Goal: Task Accomplishment & Management: Manage account settings

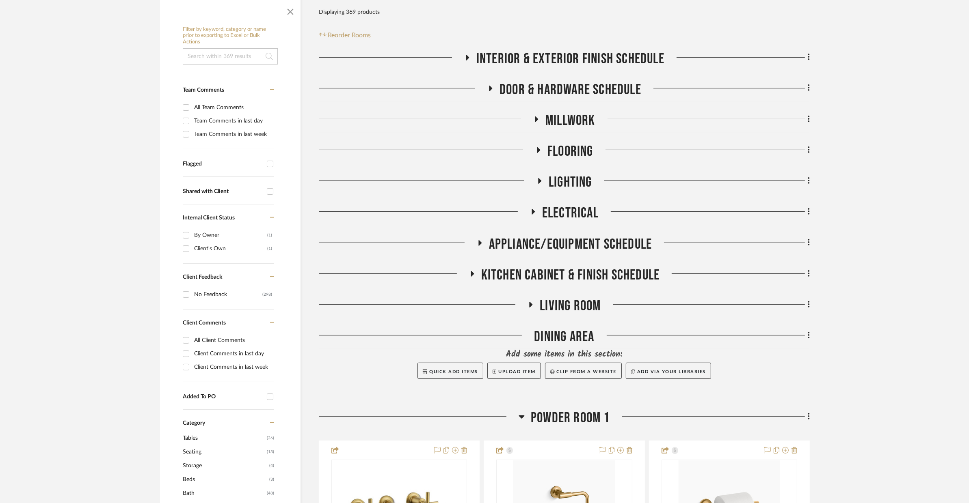
scroll to position [199, 0]
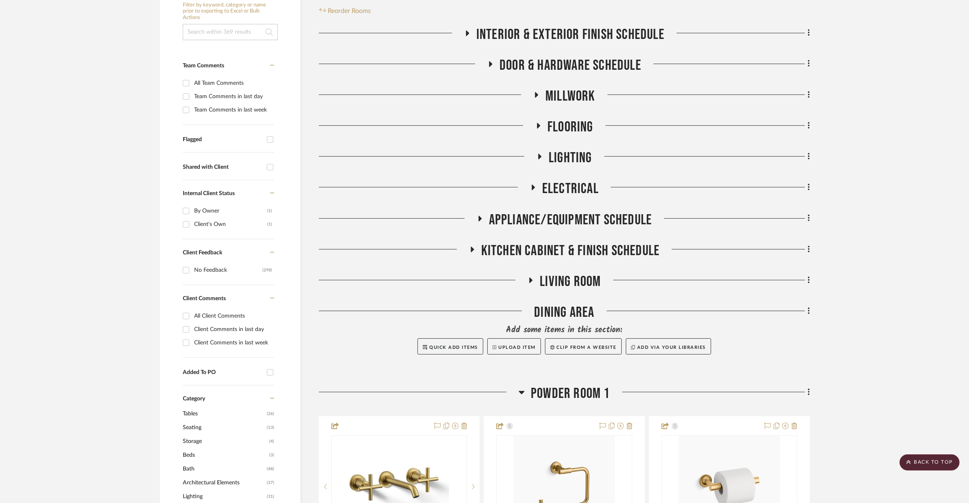
click at [529, 242] on div "Kitchen Cabinet & Finish Schedule" at bounding box center [564, 252] width 491 height 21
click at [530, 242] on span "Kitchen Cabinet & Finish Schedule" at bounding box center [570, 250] width 179 height 17
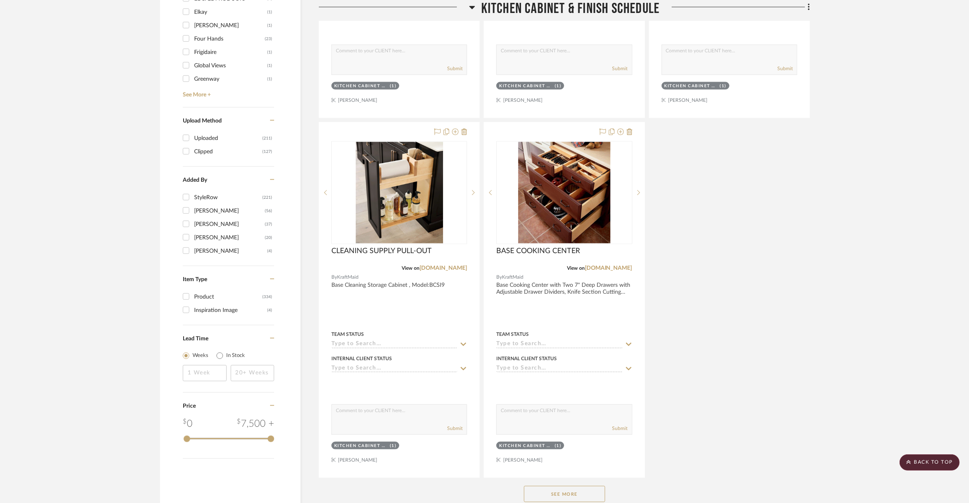
scroll to position [1072, 0]
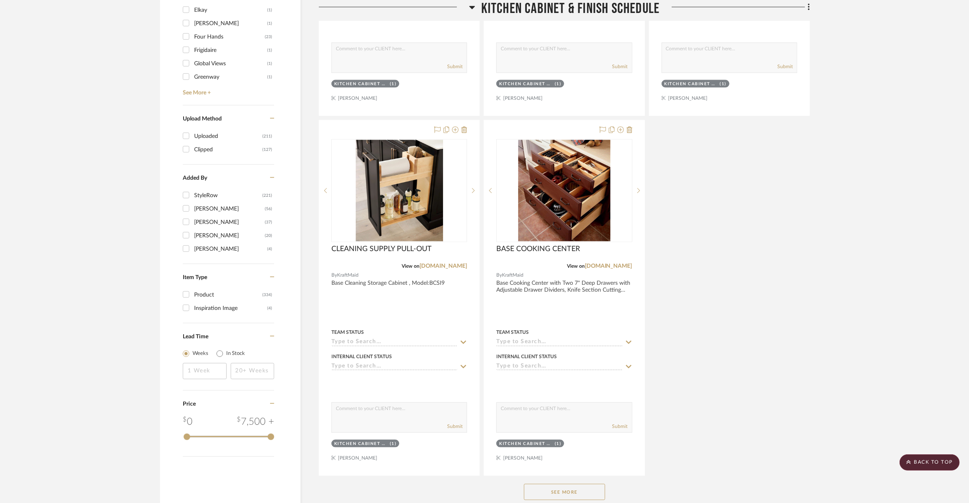
click at [550, 484] on button "See More" at bounding box center [564, 492] width 81 height 16
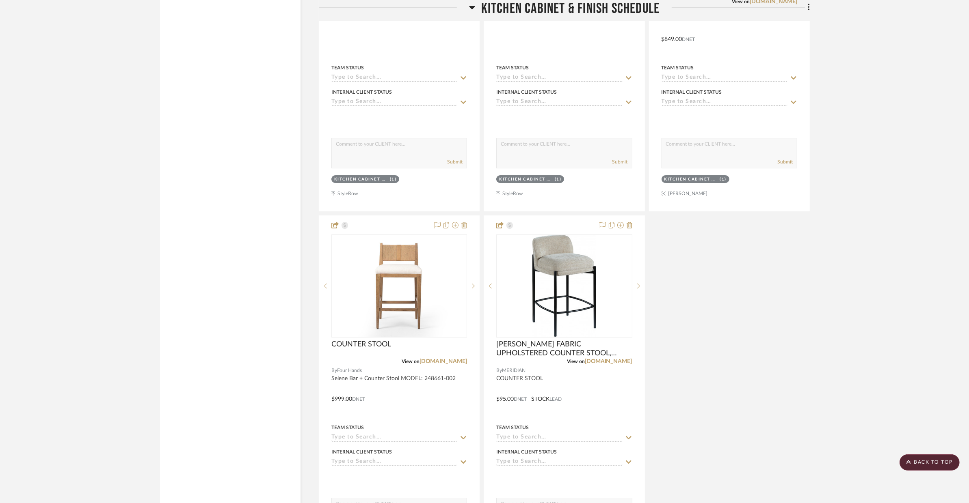
scroll to position [3342, 0]
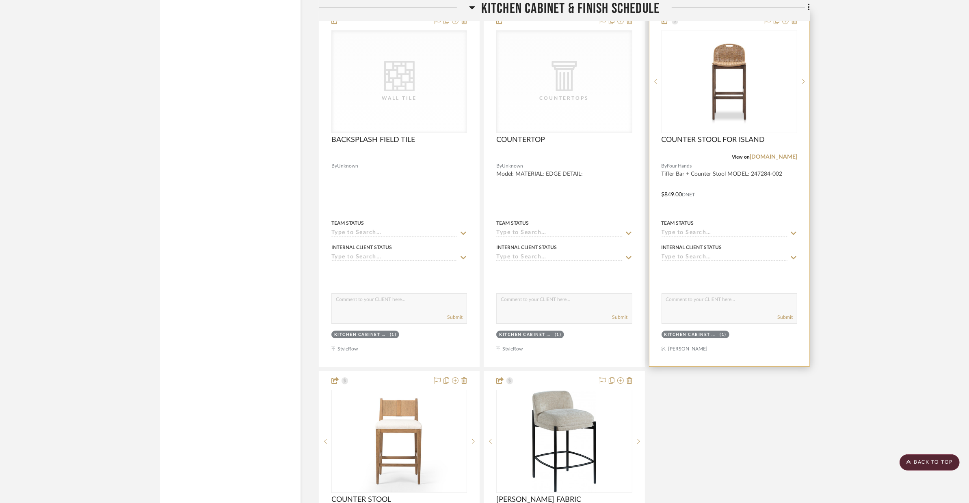
click at [760, 175] on div at bounding box center [729, 188] width 160 height 355
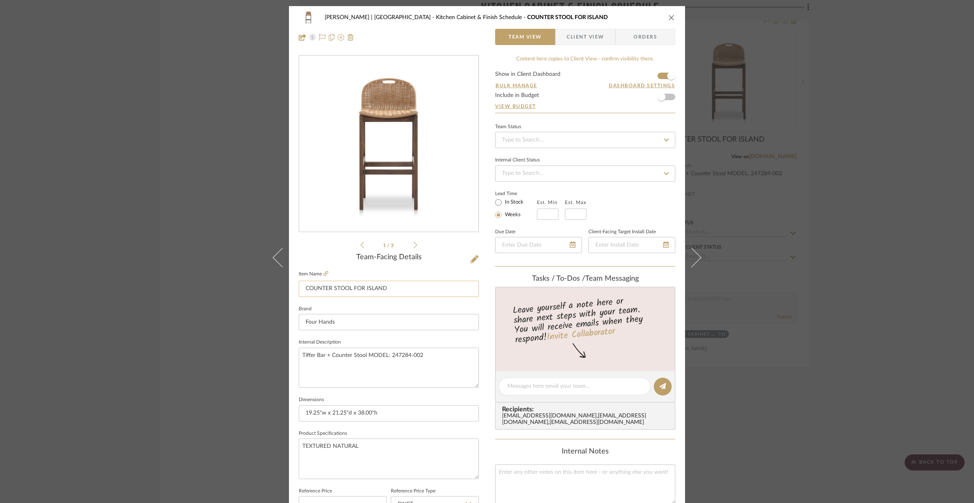
drag, startPoint x: 402, startPoint y: 286, endPoint x: 350, endPoint y: 287, distance: 52.8
click at [350, 287] on input "COUNTER STOOL FOR ISLAND" at bounding box center [389, 289] width 180 height 16
type input "COUNTER STOOL"
click at [365, 358] on textarea "Tiffer Bar + Counter Stool MODEL: 247284-002" at bounding box center [389, 368] width 180 height 40
type textarea "Tiffer Bar + Counter Stool, MODEL: 247284-002"
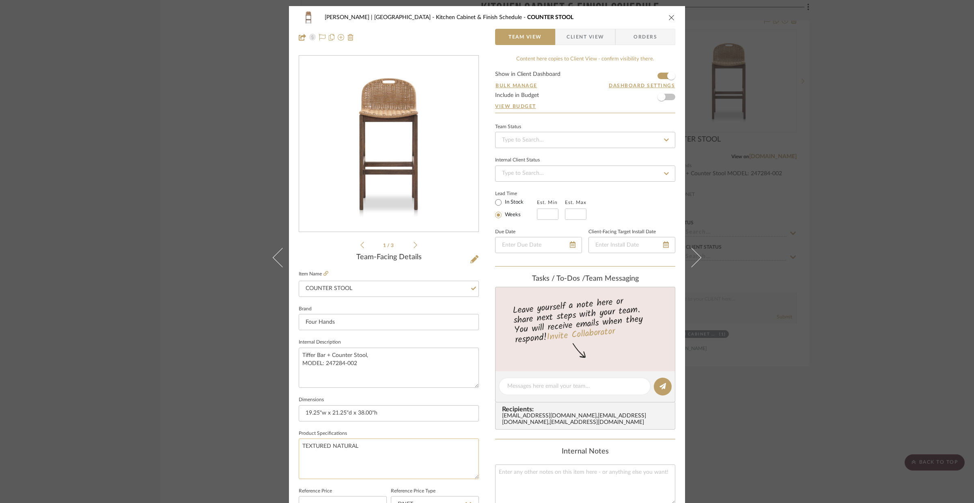
click at [355, 464] on textarea "TEXTURED NATURAL" at bounding box center [389, 459] width 180 height 40
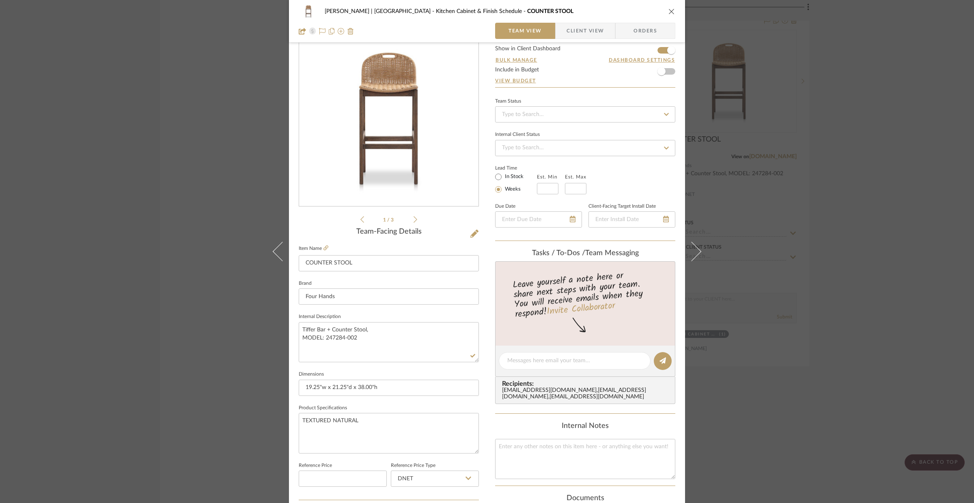
click at [671, 14] on icon "close" at bounding box center [672, 11] width 6 height 6
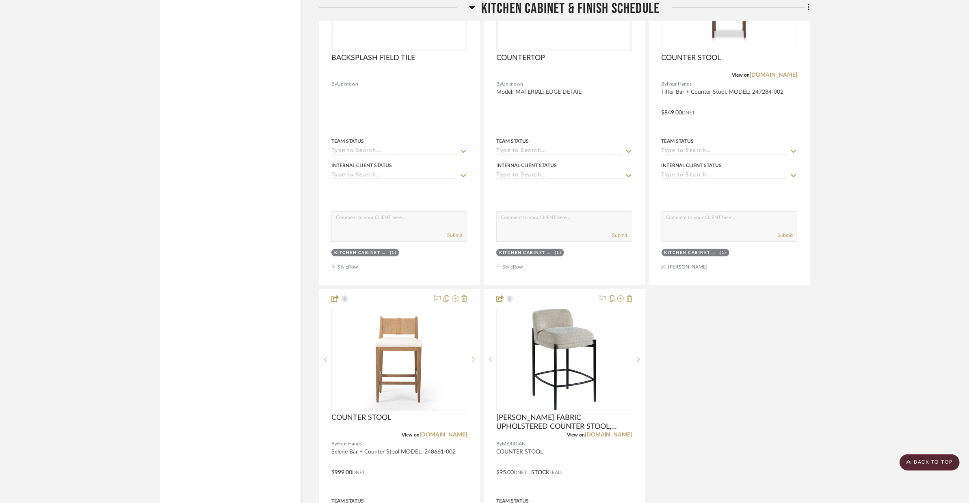
scroll to position [3505, 0]
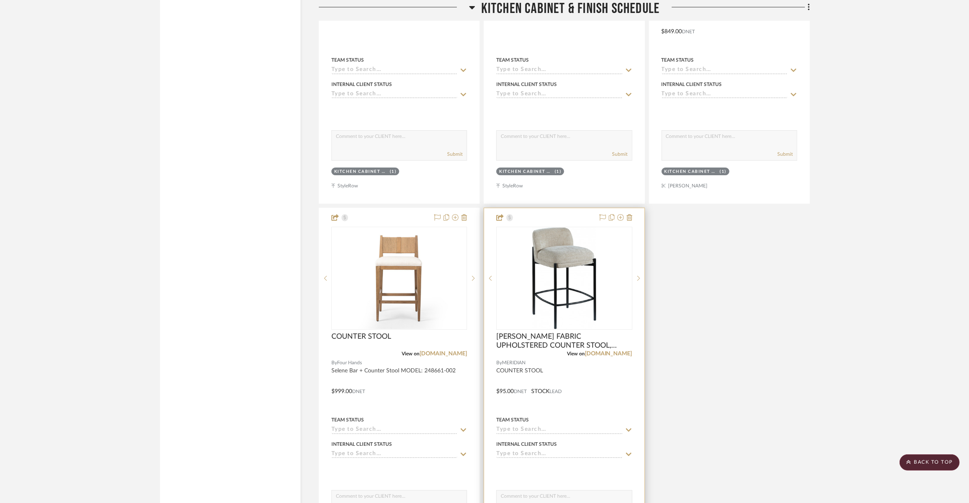
click at [590, 391] on div at bounding box center [564, 385] width 160 height 355
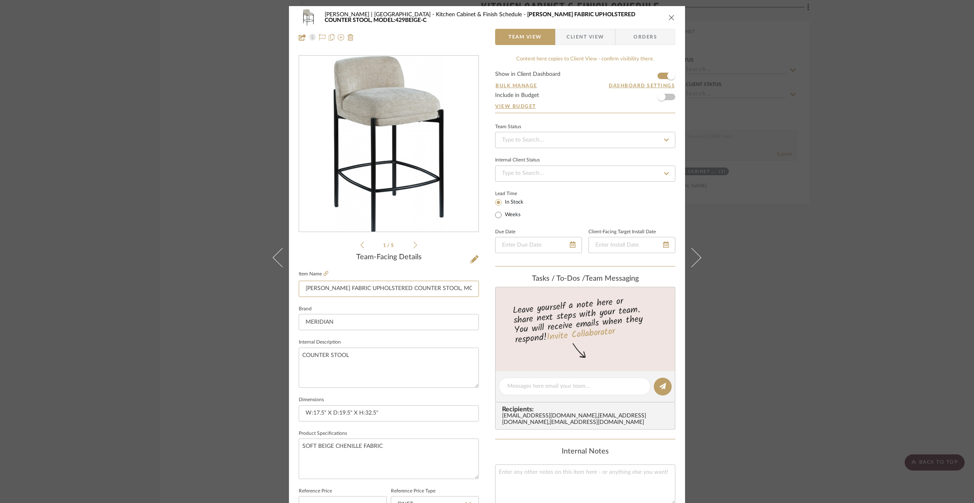
scroll to position [0, 52]
drag, startPoint x: 299, startPoint y: 287, endPoint x: 516, endPoint y: 291, distance: 216.8
click at [516, 291] on div "VENTRESCA | MORRO BAY Kitchen Cabinet & Finish Schedule BURTON CHENILLE FABRIC …" at bounding box center [487, 381] width 396 height 750
type input "\"
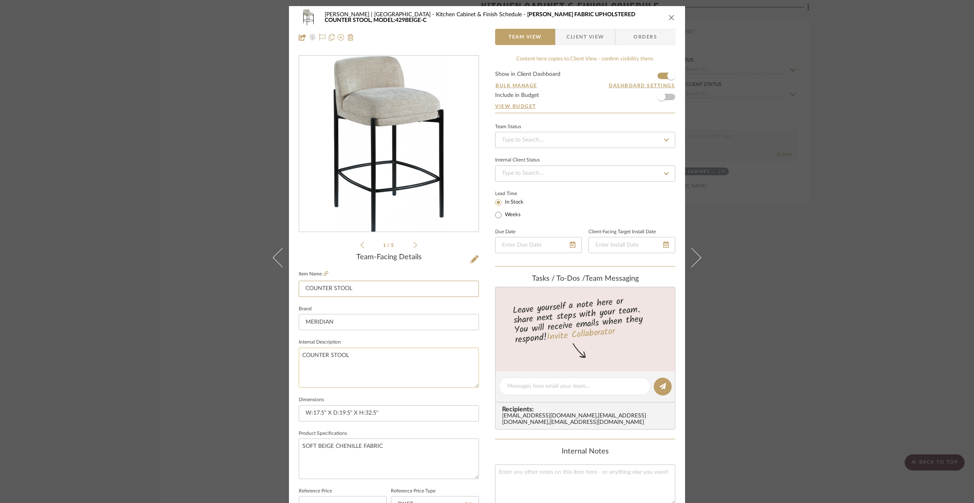
type input "COUNTER STOOL"
click at [383, 361] on textarea "COUNTER STOOL" at bounding box center [389, 368] width 180 height 40
drag, startPoint x: 384, startPoint y: 359, endPoint x: 287, endPoint y: 364, distance: 96.7
click at [283, 364] on mat-dialog-content "VENTRESCA | MORRO BAY Kitchen Cabinet & Finish Schedule COUNTER STOOL Team View…" at bounding box center [487, 381] width 442 height 750
drag, startPoint x: 384, startPoint y: 362, endPoint x: 296, endPoint y: 358, distance: 89.0
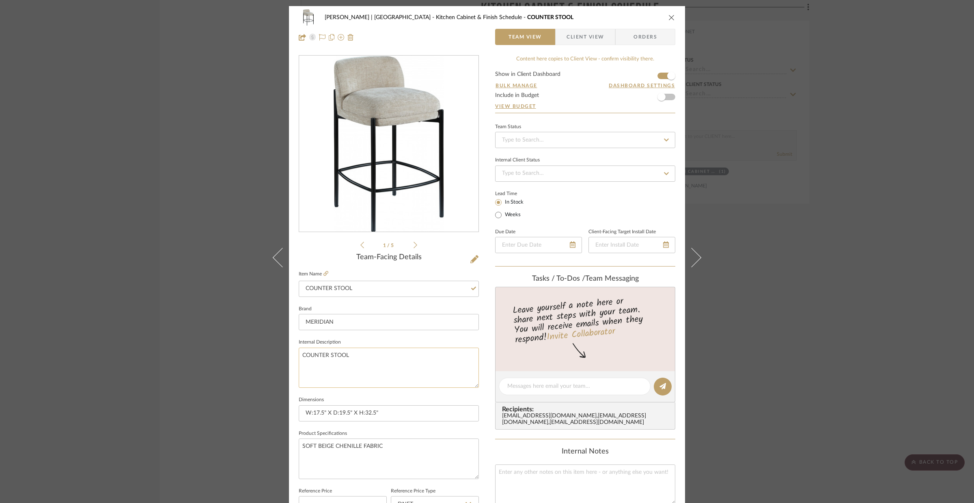
click at [299, 358] on textarea "COUNTER STOOL" at bounding box center [389, 368] width 180 height 40
paste textarea "BURTON CHENILLE FABRIC UPHOLSTERED COUNTER STOOL, MODEL:429BEIGE-C"
type textarea "BURTON CHENILLE FABRIC UPHOLSTERED COUNTER STOOL, MODEL:429BEIGE-C"
click at [369, 328] on input "MERIDIAN" at bounding box center [389, 322] width 180 height 16
click at [450, 435] on fieldset "Product Specifications SOFT BEIGE CHENILLE FABRIC" at bounding box center [389, 453] width 180 height 51
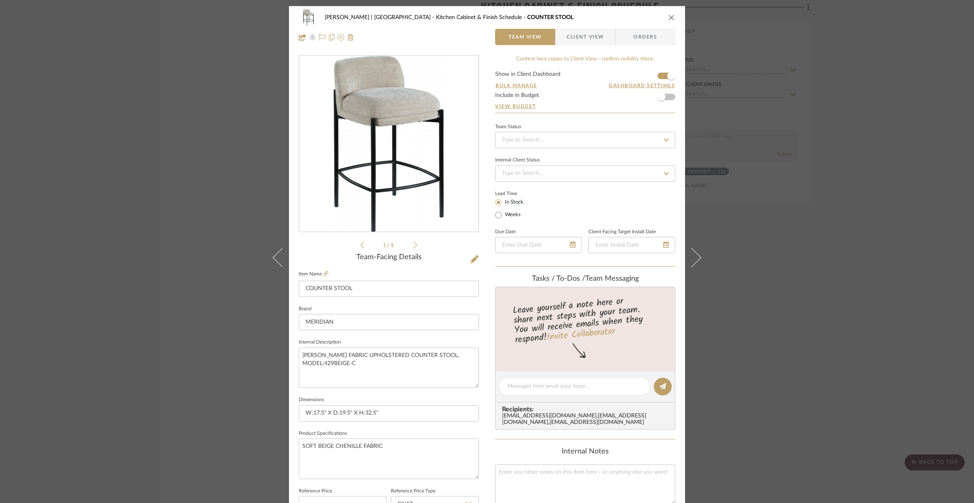
click at [669, 16] on icon "close" at bounding box center [672, 17] width 6 height 6
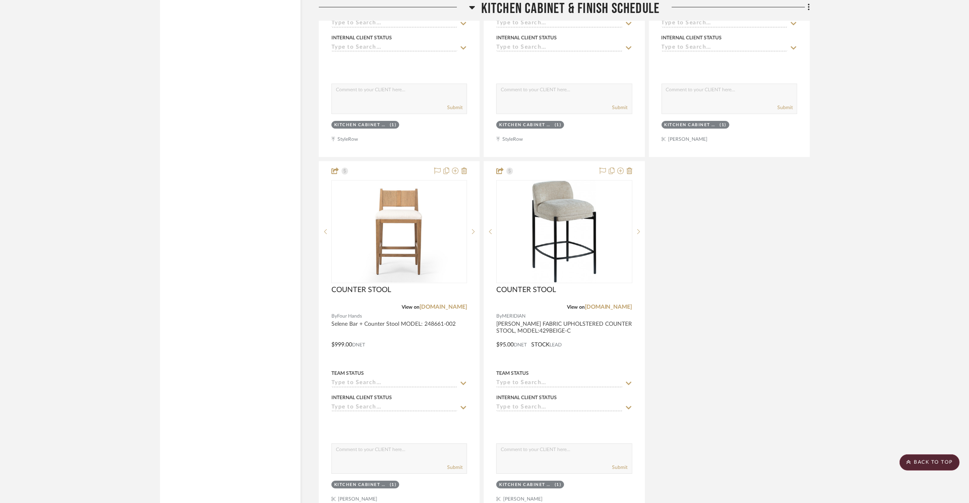
scroll to position [3948, 0]
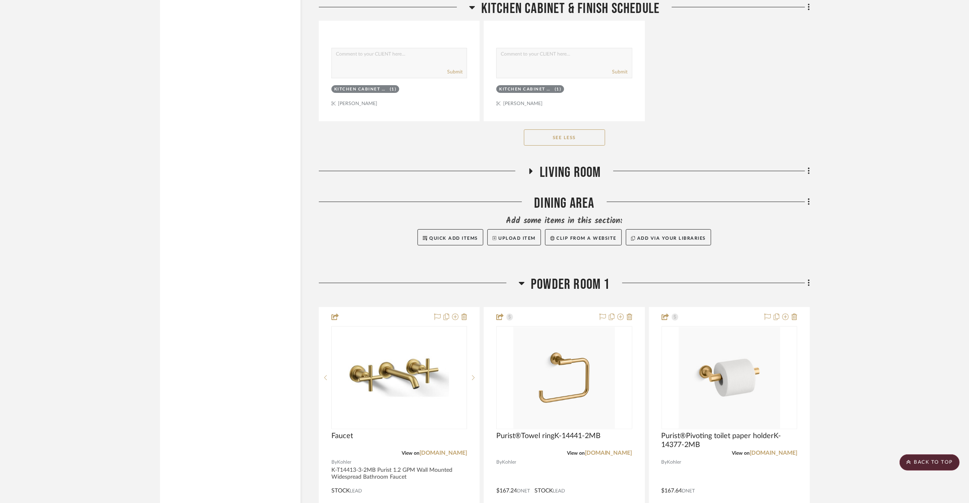
click at [589, 164] on span "Living Room" at bounding box center [569, 172] width 61 height 17
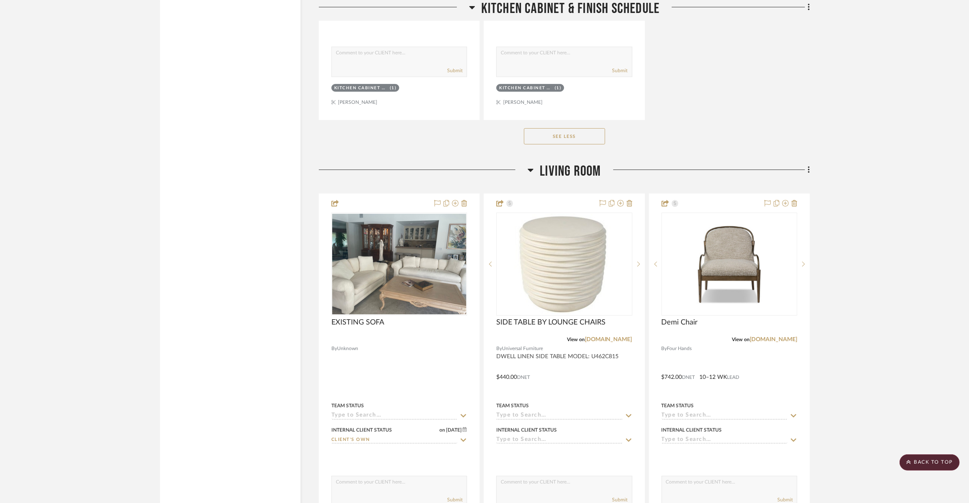
scroll to position [3950, 0]
click at [566, 162] on span "Living Room" at bounding box center [569, 170] width 61 height 17
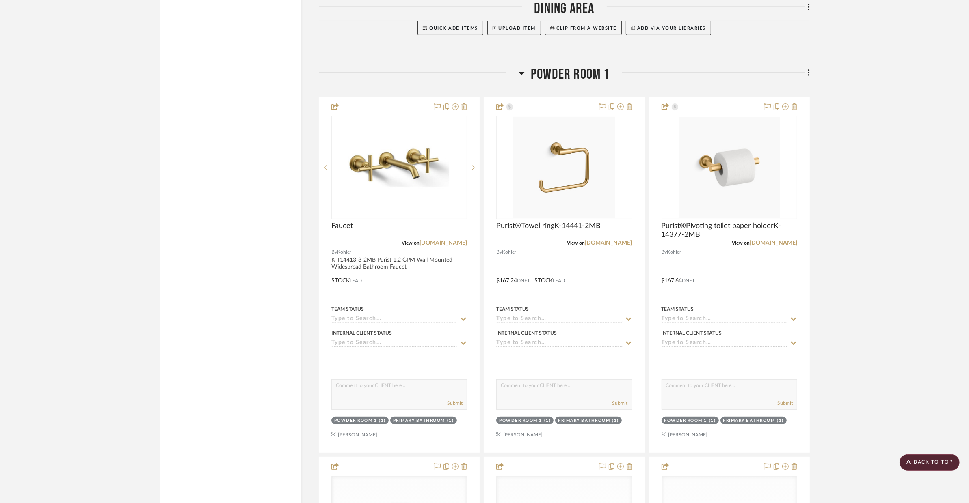
scroll to position [4182, 0]
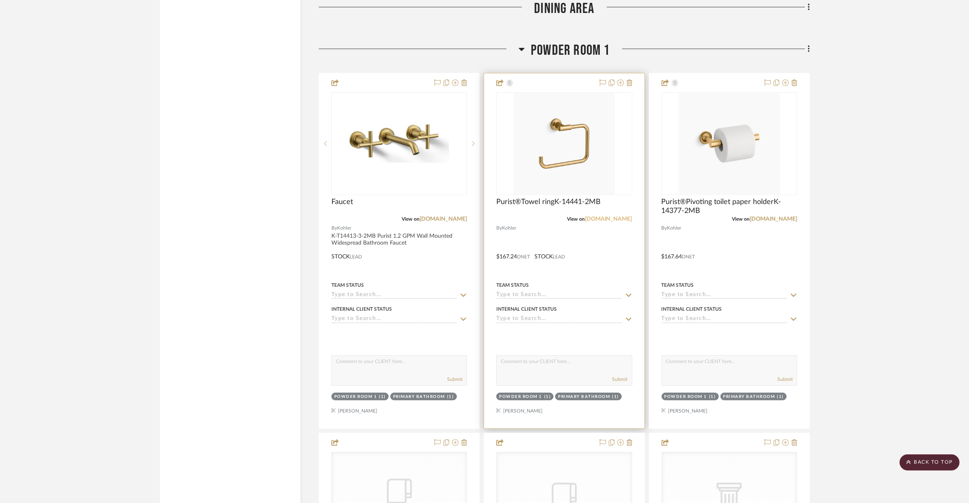
click at [625, 216] on link "kohler.com" at bounding box center [608, 219] width 47 height 6
click at [615, 227] on div at bounding box center [564, 250] width 160 height 355
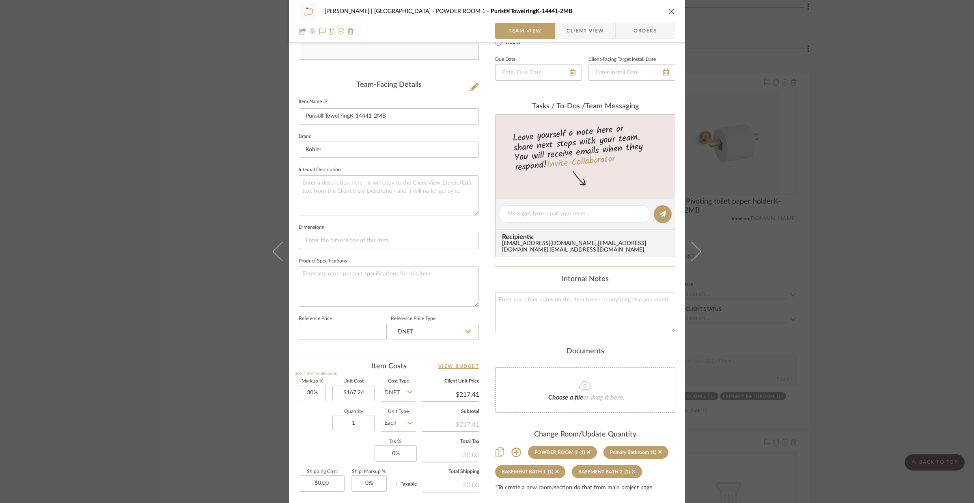
scroll to position [252, 0]
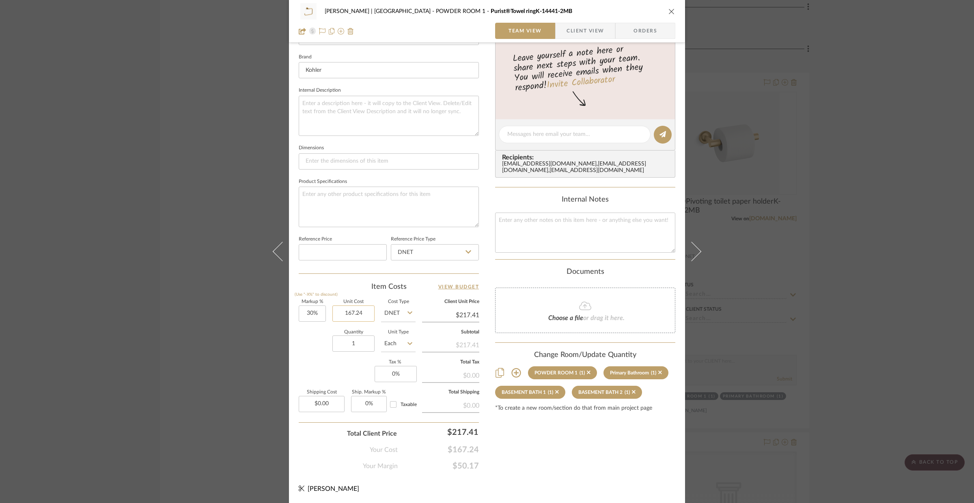
click at [361, 314] on input "167.24" at bounding box center [353, 314] width 42 height 16
type input "$240.64"
click at [344, 259] on input at bounding box center [343, 252] width 88 height 16
type input "$312.83"
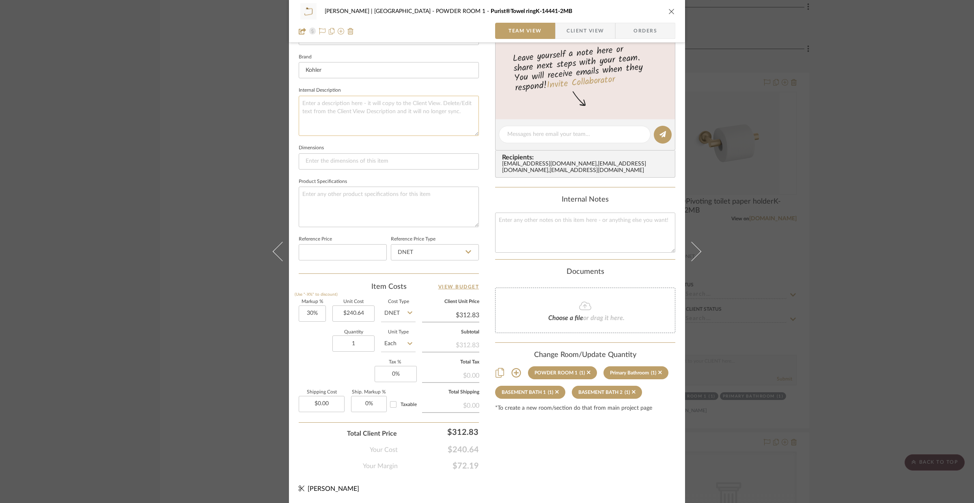
click at [344, 106] on textarea at bounding box center [389, 116] width 180 height 40
paste textarea "Purist 8-7/8" Wall Mounted Towel Ring Model: K-14441-2MB"
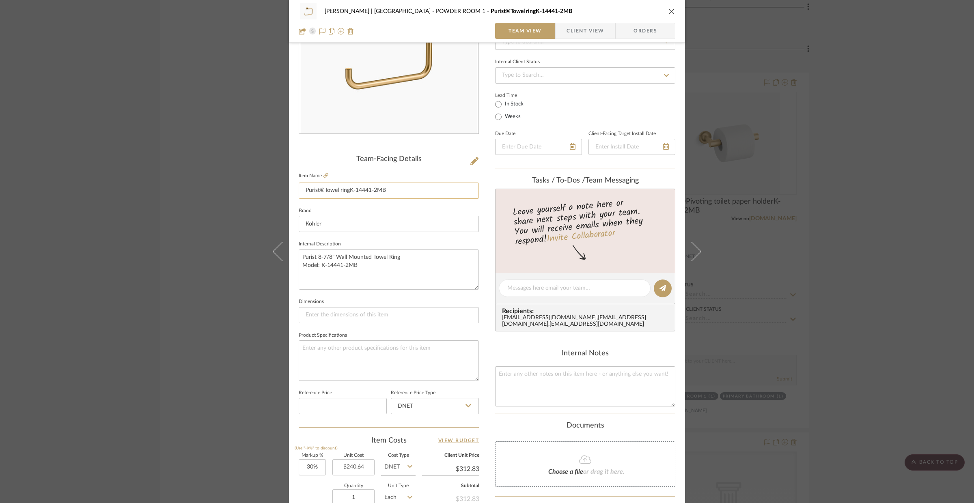
type textarea "Purist 8-7/8" Wall Mounted Towel Ring Model: K-14441-2MB"
drag, startPoint x: 397, startPoint y: 190, endPoint x: 292, endPoint y: 190, distance: 104.7
click at [292, 190] on div "VENTRESCA | MORRO BAY POWDER ROOM 1 Purist®Towel ringK-14441-2MB Team View Clie…" at bounding box center [487, 283] width 396 height 750
type input "HAND TOWEL RING"
click at [369, 360] on textarea at bounding box center [389, 361] width 180 height 40
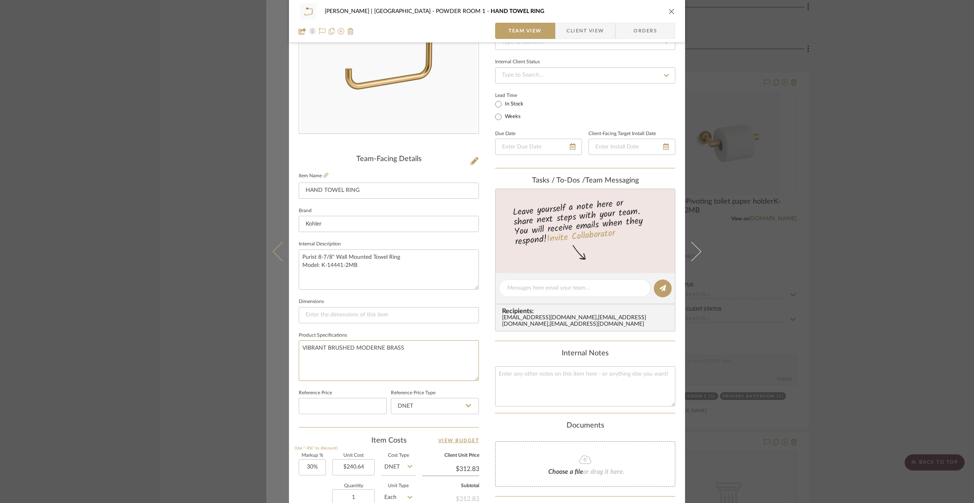
type textarea "VIBRANT BRUSHED MODERNE BRASS"
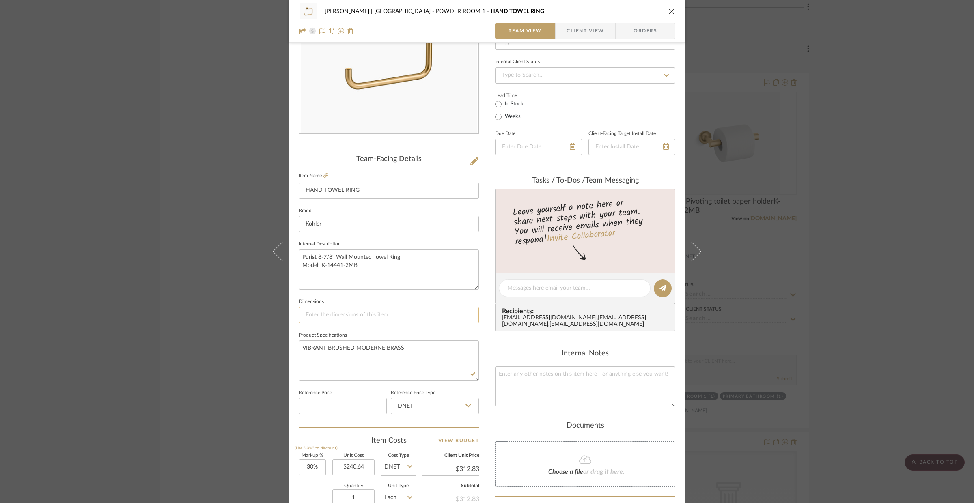
click at [379, 309] on input at bounding box center [389, 315] width 180 height 16
type input "W:8-7/8" X H:"
type input "W:8-7/8" X H:6" X D:"
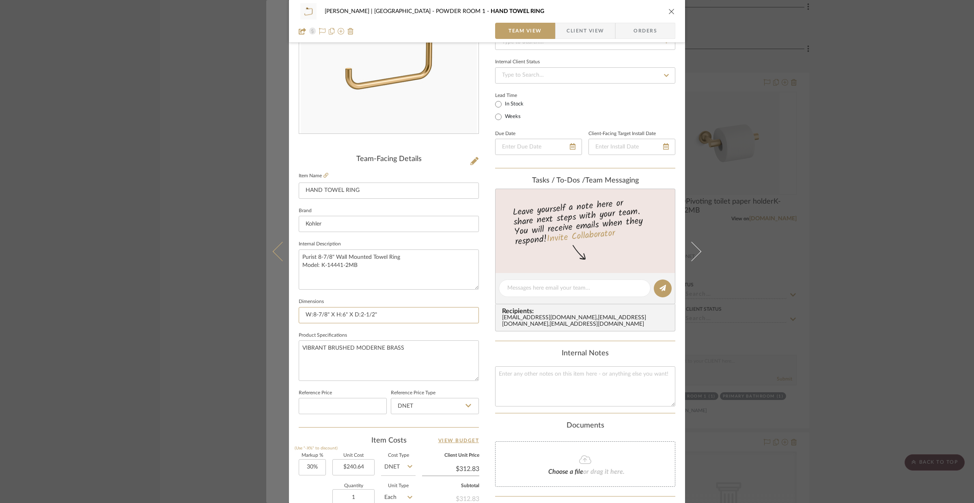
type input "W:8-7/8" X H:6" X D:2-1/2""
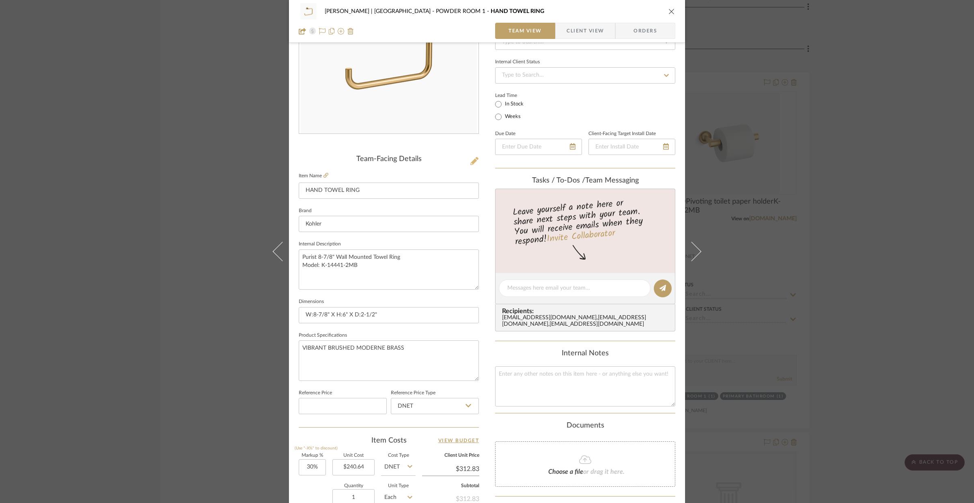
click at [473, 160] on icon at bounding box center [474, 161] width 8 height 8
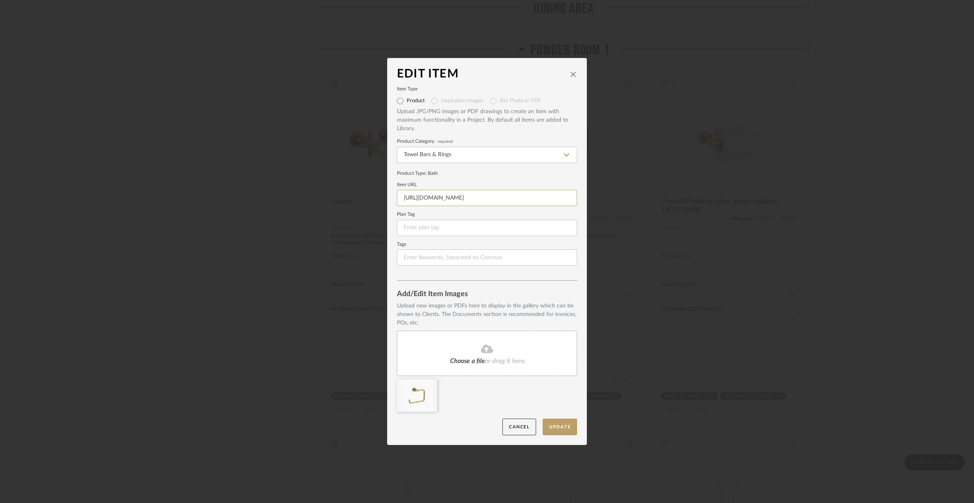
scroll to position [0, 167]
drag, startPoint x: 401, startPoint y: 197, endPoint x: 598, endPoint y: 203, distance: 197.8
click at [598, 203] on div "Edit Item Item Type Product Inspiration Images Site Photo or PDF Upload JPG/PNG…" at bounding box center [487, 251] width 974 height 503
paste input "s1.img-b.com/build.com/mediabase/specifications/kohler/559757/kohler-k-14441-sp…"
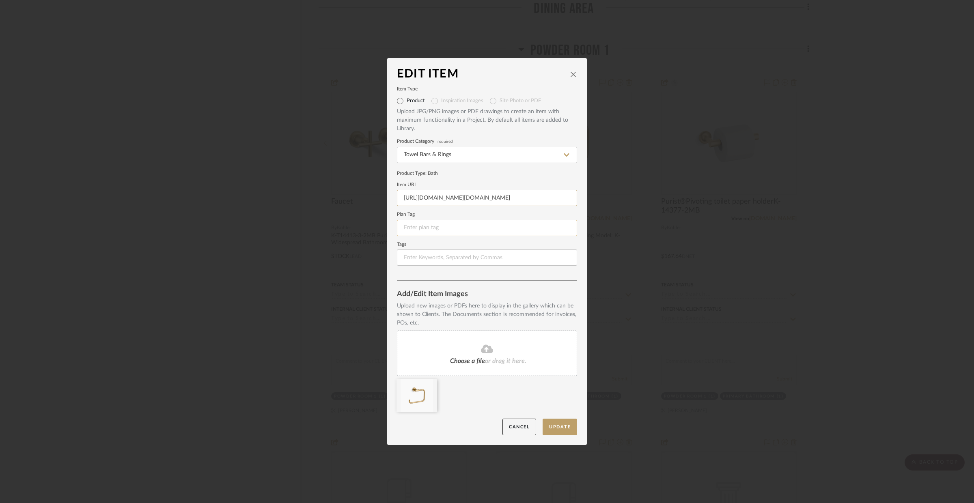
type input "https://s1.img-b.com/build.com/mediabase/specifications/kohler/559757/kohler-k-…"
click at [503, 226] on input at bounding box center [487, 228] width 180 height 16
click at [552, 425] on button "Update" at bounding box center [560, 427] width 35 height 17
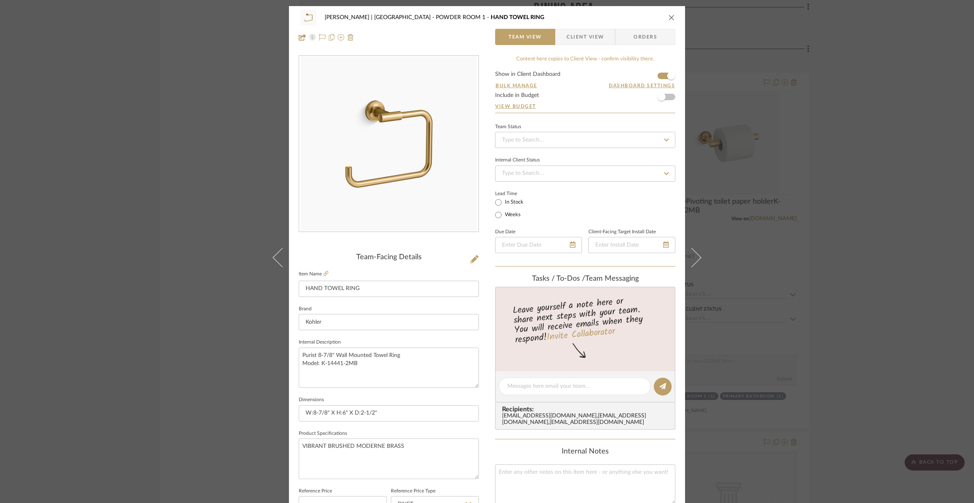
click at [669, 21] on button "close" at bounding box center [671, 17] width 7 height 7
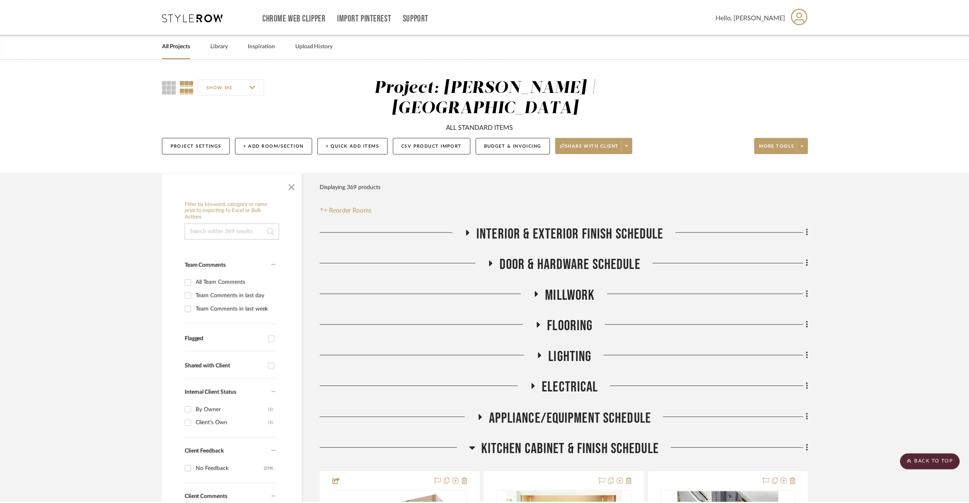
scroll to position [4182, 0]
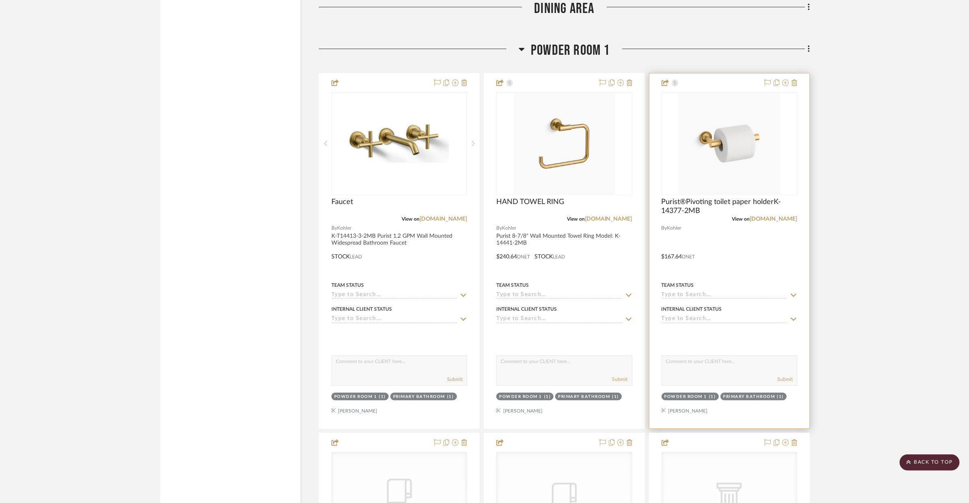
click at [710, 213] on div at bounding box center [729, 250] width 160 height 355
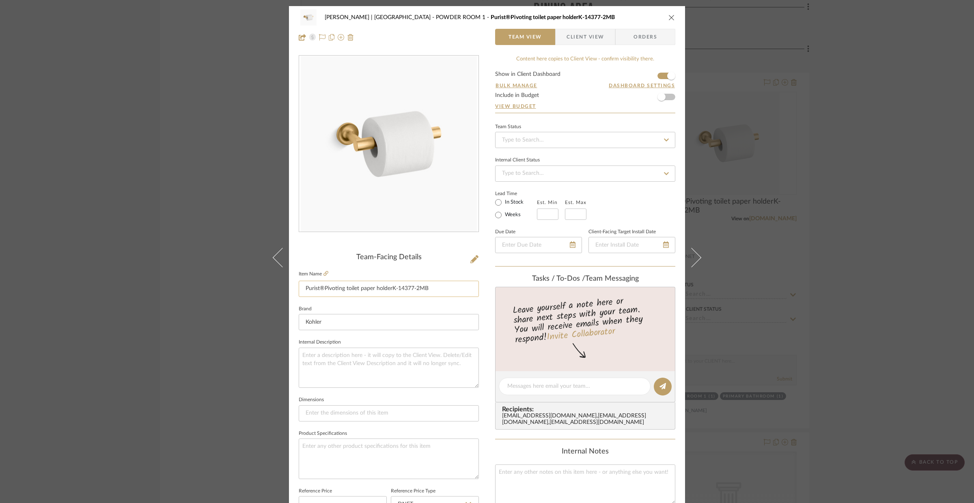
drag, startPoint x: 442, startPoint y: 286, endPoint x: 391, endPoint y: 288, distance: 51.2
click at [391, 288] on input "Purist®Pivoting toilet paper holderK-14377-2MB" at bounding box center [389, 289] width 180 height 16
type input "Purist®Pivoting toilet paper holder"
click at [341, 353] on textarea at bounding box center [389, 368] width 180 height 40
paste textarea "Purist Wall Mounted Pivoting Toilet Paper Holder Model: K-14377-2MB"
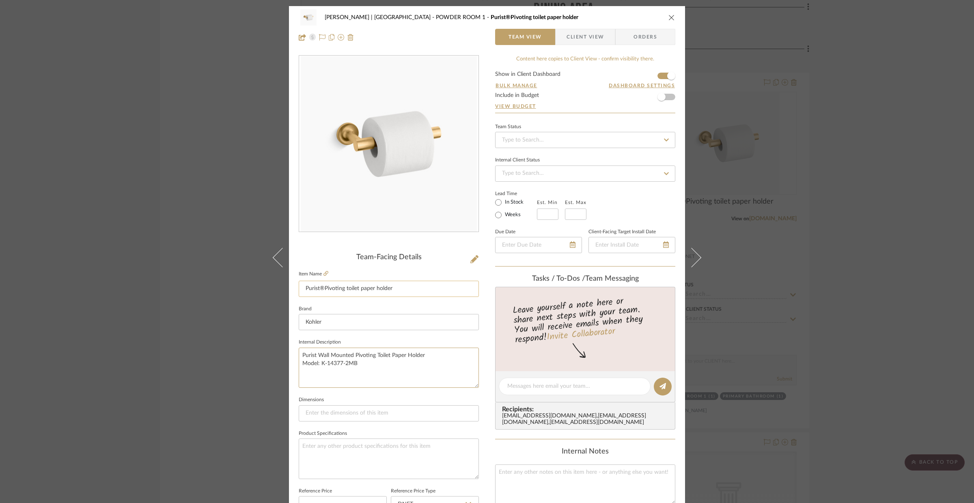
type textarea "Purist Wall Mounted Pivoting Toilet Paper Holder Model: K-14377-2MB"
drag, startPoint x: 394, startPoint y: 292, endPoint x: 292, endPoint y: 287, distance: 102.4
click at [292, 287] on div "VENTRESCA | MORRO BAY POWDER ROOM 1 Purist®Pivoting toilet paper holder Team Vi…" at bounding box center [487, 381] width 396 height 750
type input "TOILET PAPER HOLDER"
click at [362, 461] on textarea at bounding box center [389, 459] width 180 height 40
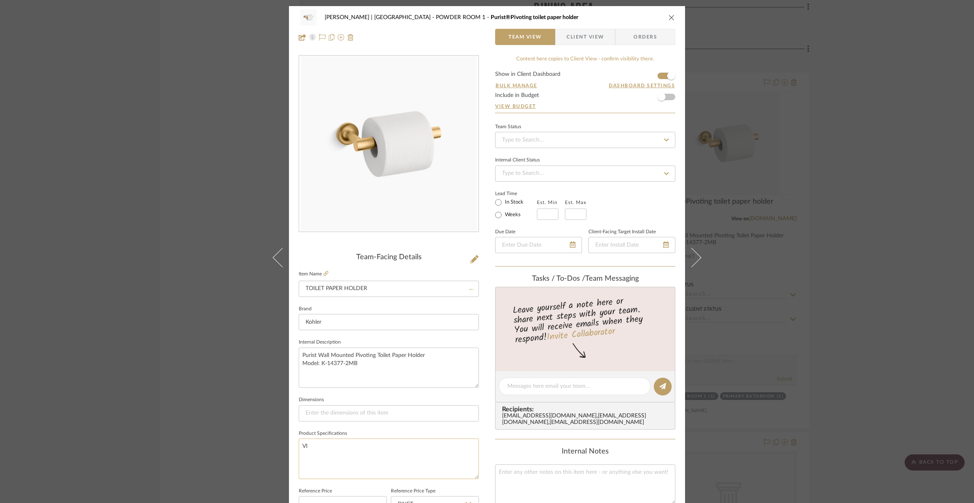
type textarea "VIB"
type textarea "RANT BRUSHED MODERNE BRASS"
click at [354, 421] on input at bounding box center [389, 414] width 180 height 16
type input "W:8-3/16" X"
type input "W:8-3/16" XH:1-7/8" X D:"
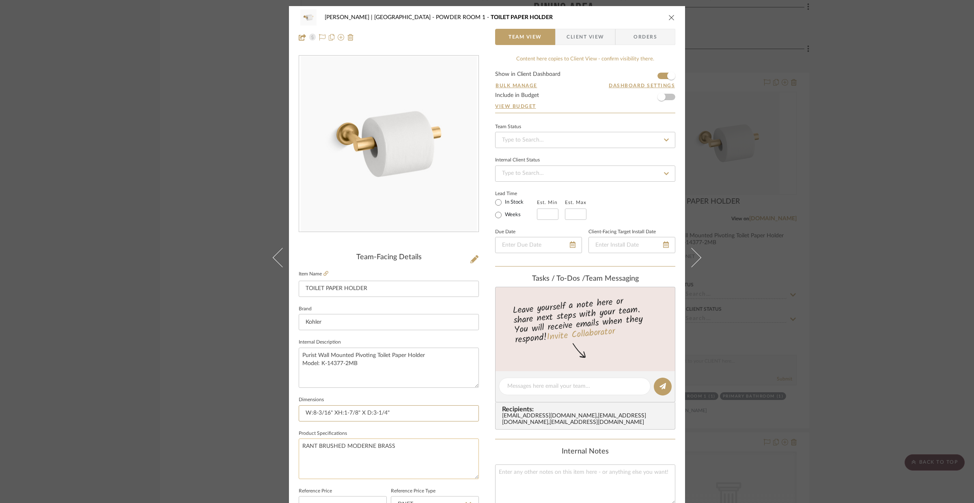
type input "W:8-3/16" XH:1-7/8" X D:3-1/4""
click at [416, 449] on textarea "RANT BRUSHED MODERNE BRASS" at bounding box center [389, 459] width 180 height 40
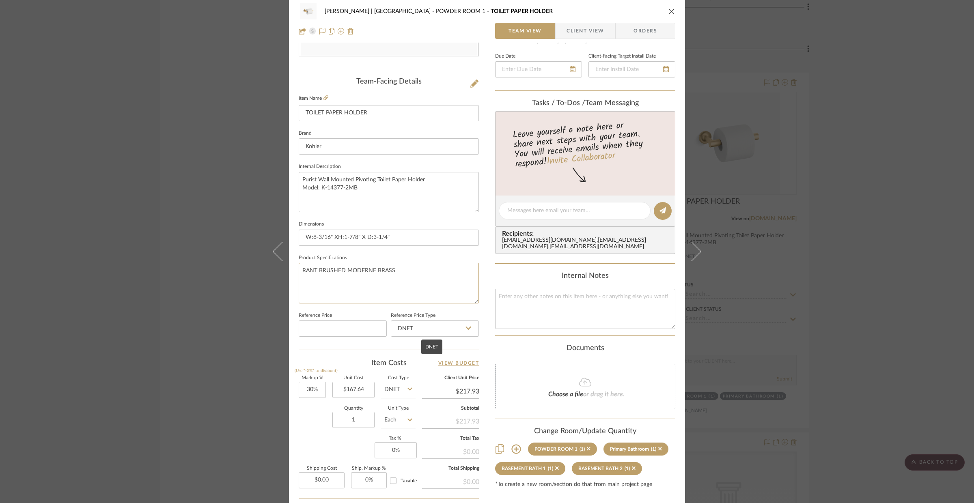
scroll to position [178, 0]
click at [358, 388] on input "$167.64" at bounding box center [353, 388] width 42 height 16
type input "$233.12"
type input "$303.06"
type input "233.12"
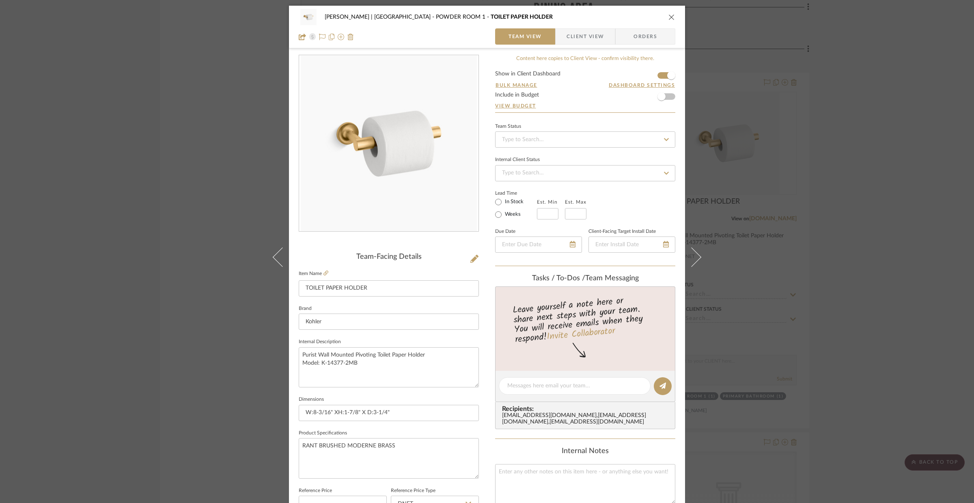
scroll to position [0, 0]
click at [470, 259] on icon at bounding box center [474, 259] width 8 height 8
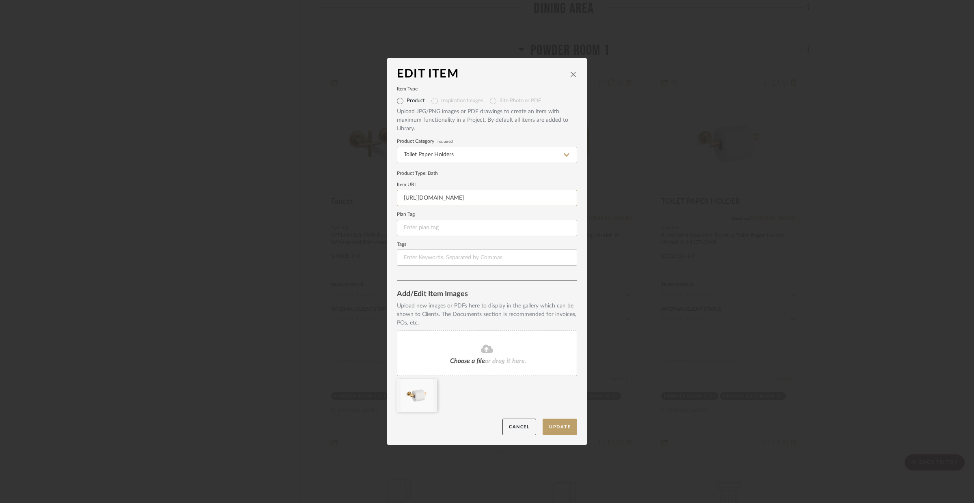
scroll to position [0, 211]
drag, startPoint x: 400, startPoint y: 197, endPoint x: 609, endPoint y: 202, distance: 209.1
click at [609, 202] on div "Edit Item Item Type Product Inspiration Images Site Photo or PDF Upload JPG/PNG…" at bounding box center [487, 251] width 974 height 503
paste input "s1.img-b.com/build.com/mediabase/specifications/kohler/559941/kohler-k-14377-sp…"
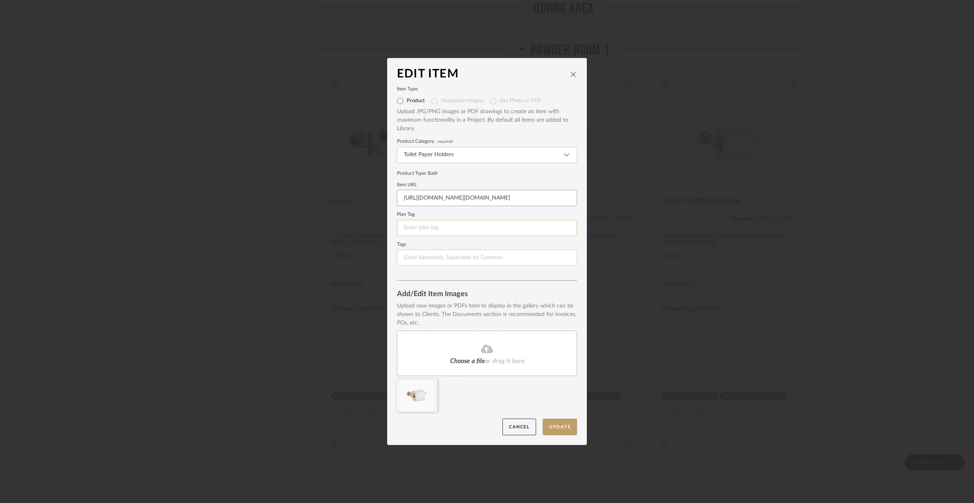
type input "https://s1.img-b.com/build.com/mediabase/specifications/kohler/559941/kohler-k-…"
click at [546, 228] on input at bounding box center [487, 228] width 180 height 16
click at [561, 422] on button "Update" at bounding box center [560, 427] width 35 height 17
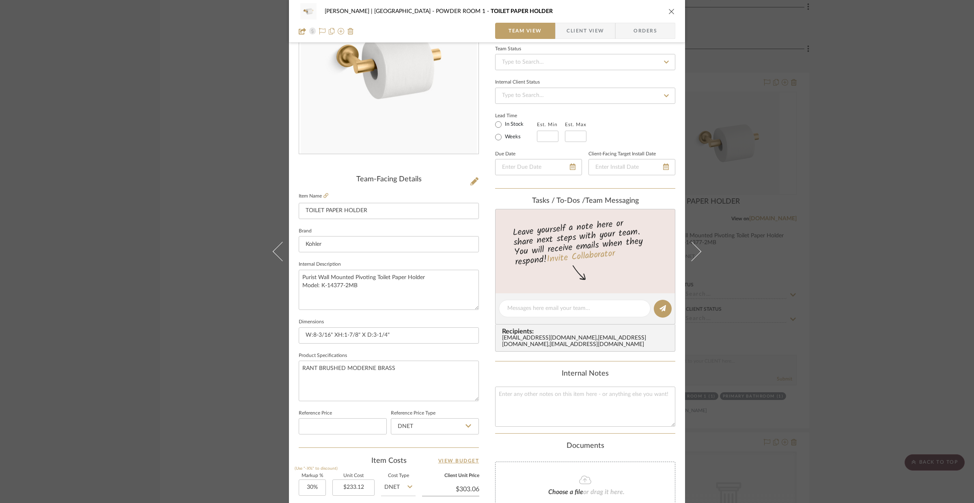
scroll to position [163, 0]
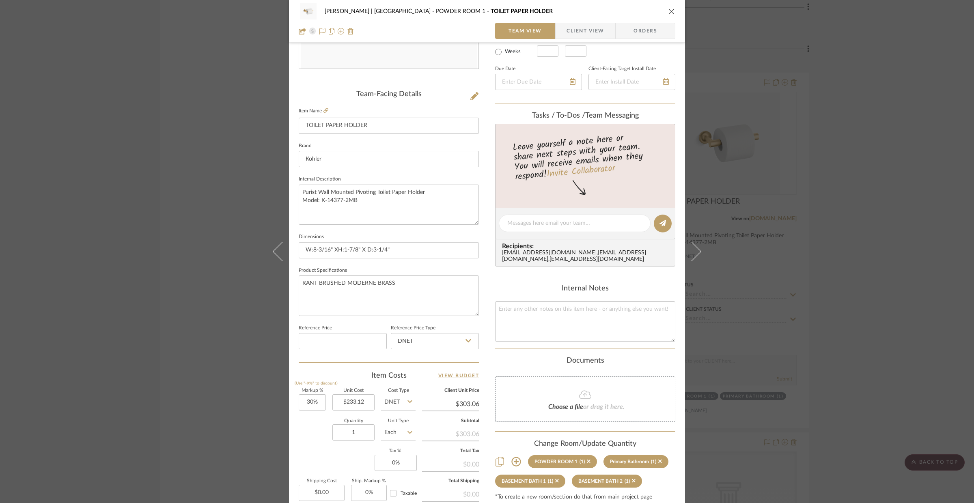
click at [669, 11] on icon "close" at bounding box center [672, 11] width 6 height 6
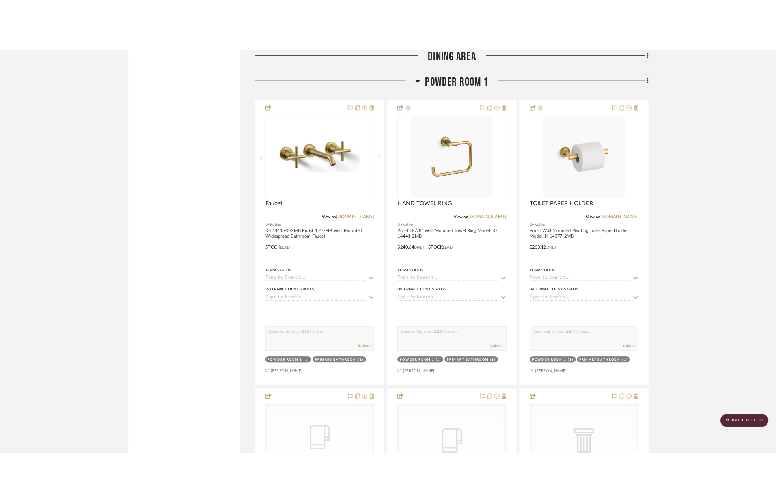
scroll to position [4190, 0]
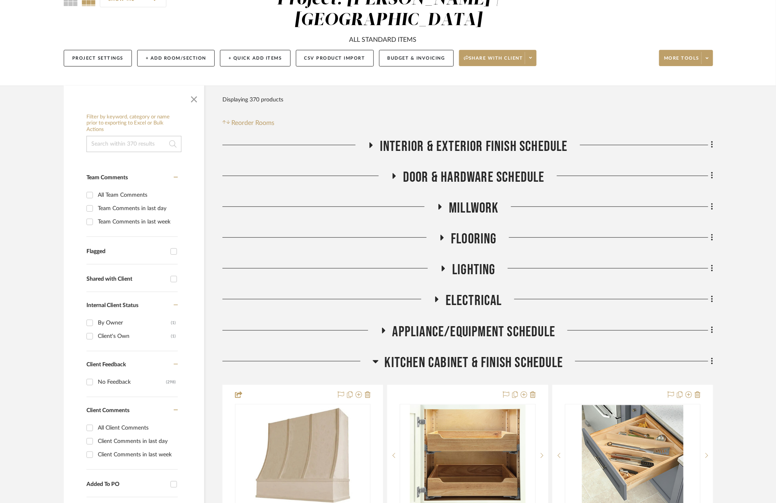
click at [473, 354] on span "Kitchen Cabinet & Finish Schedule" at bounding box center [474, 362] width 179 height 17
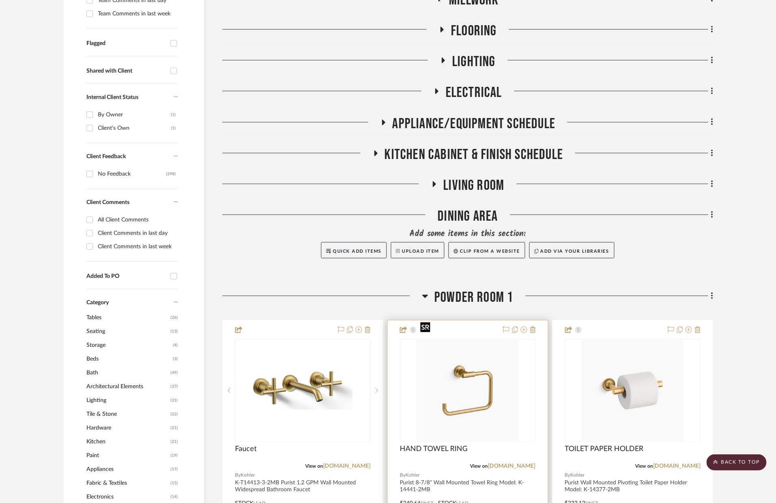
scroll to position [307, 0]
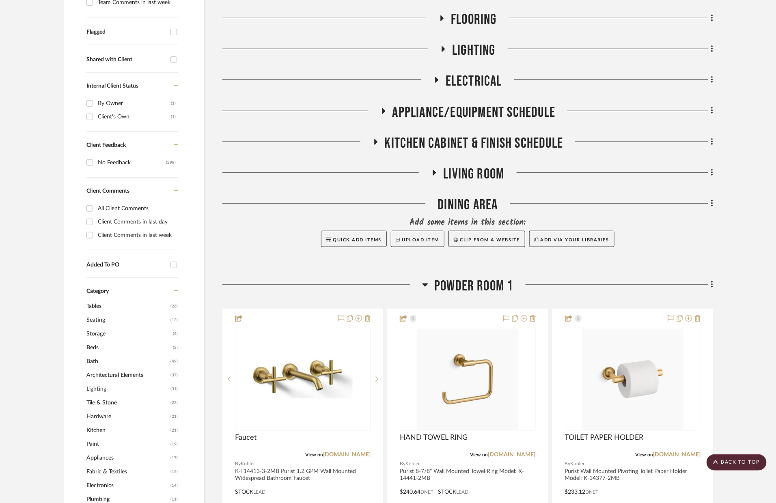
click at [473, 278] on span "POWDER ROOM 1" at bounding box center [473, 286] width 79 height 17
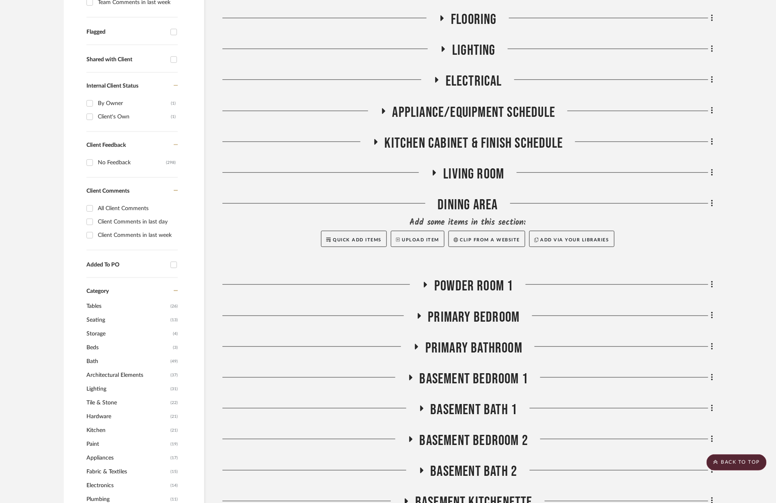
click at [460, 340] on span "Primary Bathroom" at bounding box center [473, 348] width 97 height 17
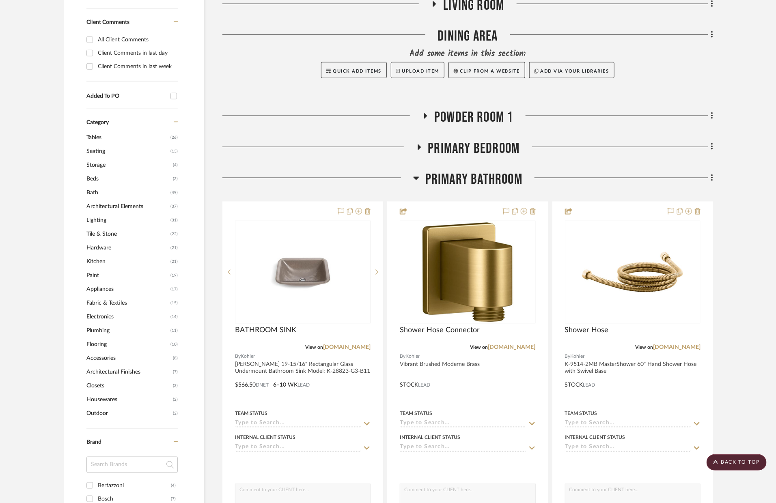
scroll to position [478, 0]
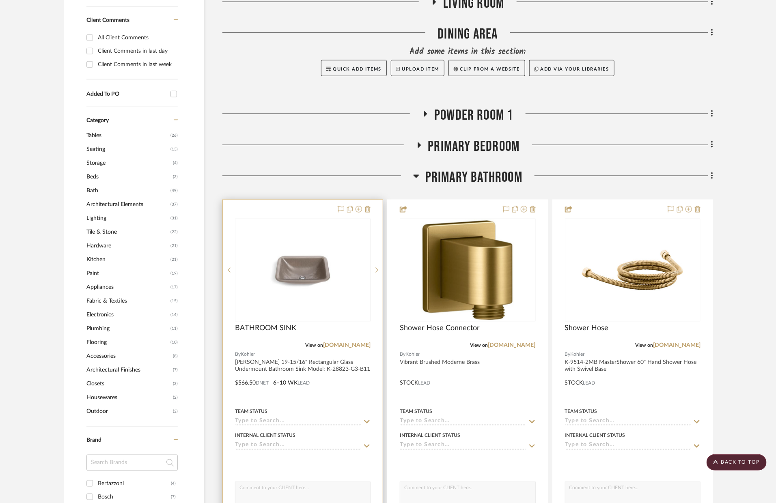
click at [339, 407] on div "Team Status" at bounding box center [303, 416] width 136 height 19
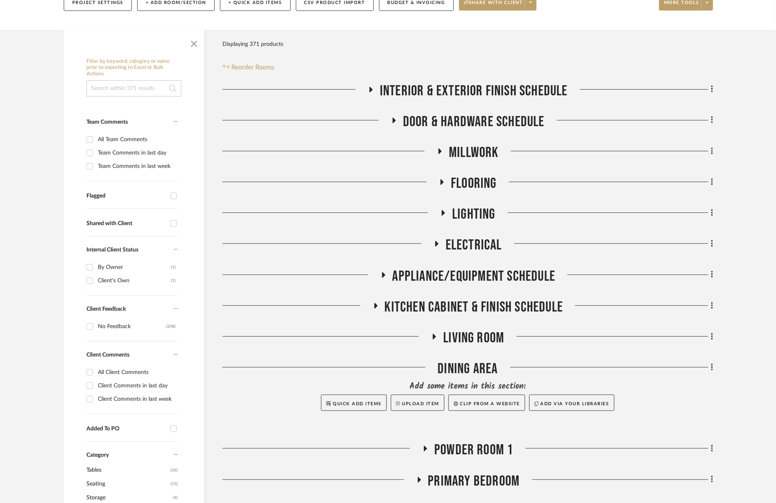
scroll to position [531, 0]
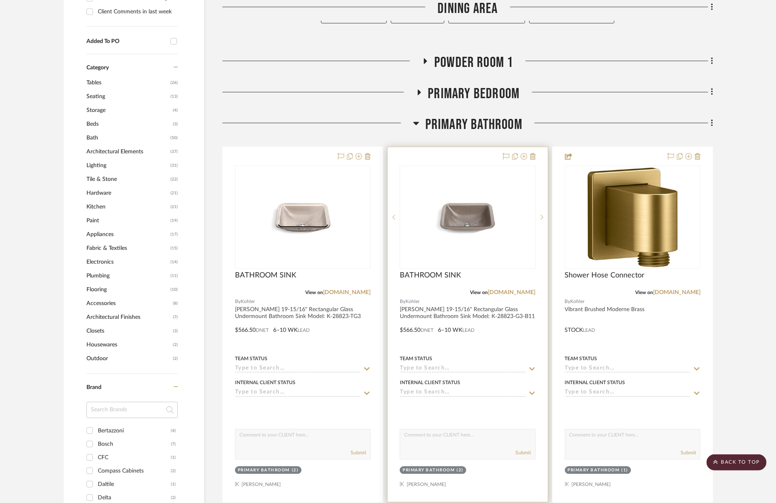
click at [503, 330] on div at bounding box center [468, 324] width 160 height 355
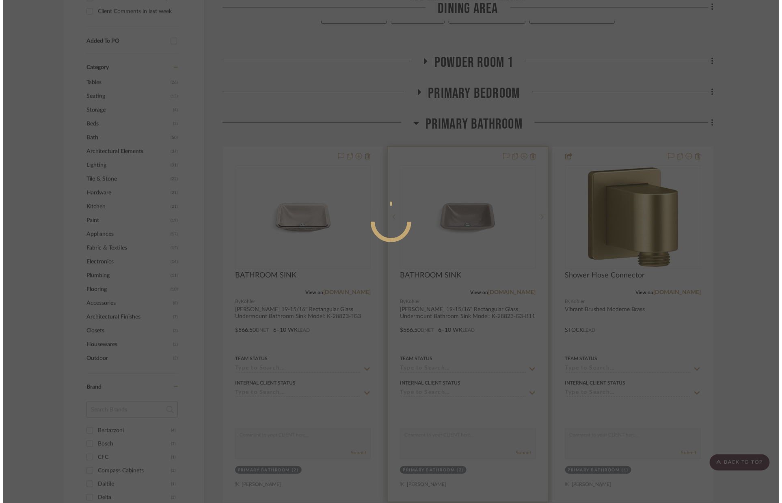
scroll to position [0, 0]
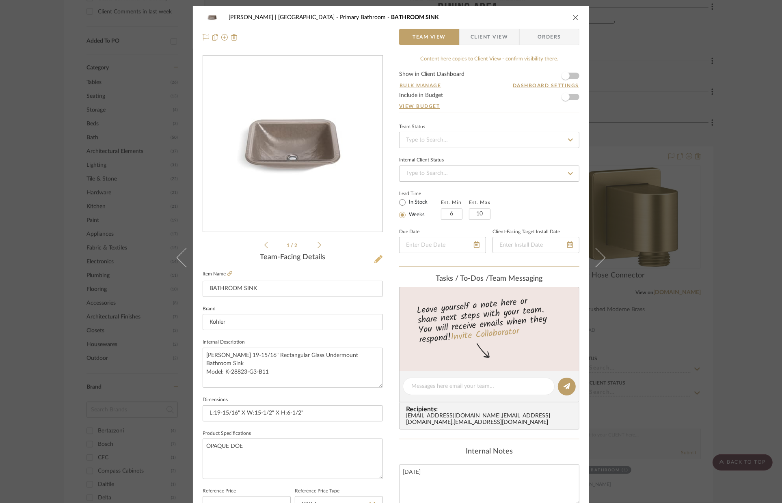
click at [375, 262] on icon at bounding box center [378, 259] width 8 height 8
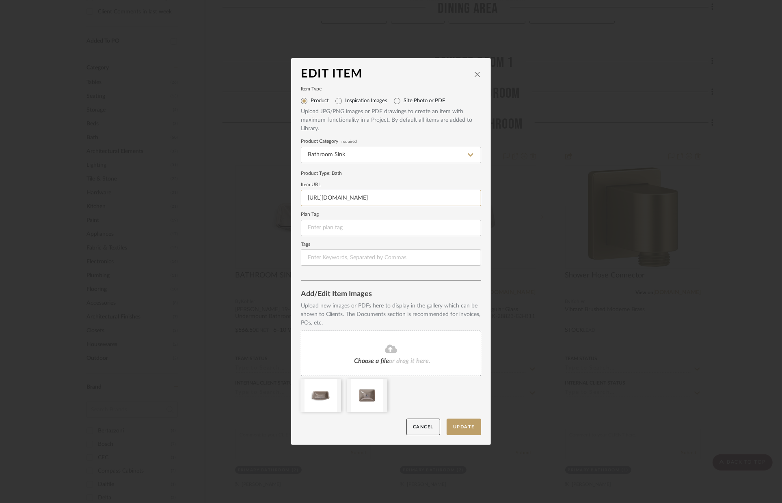
scroll to position [0, 56]
drag, startPoint x: 302, startPoint y: 200, endPoint x: 521, endPoint y: 197, distance: 219.2
click at [521, 197] on div "Edit Item Item Type Product Inspiration Images Site Photo or PDF Upload JPG/PNG…" at bounding box center [391, 251] width 782 height 503
paste input "s1.img-b.com/build.com/mediabase/specifications/kohler/1911980/kohler-k-28823-s…"
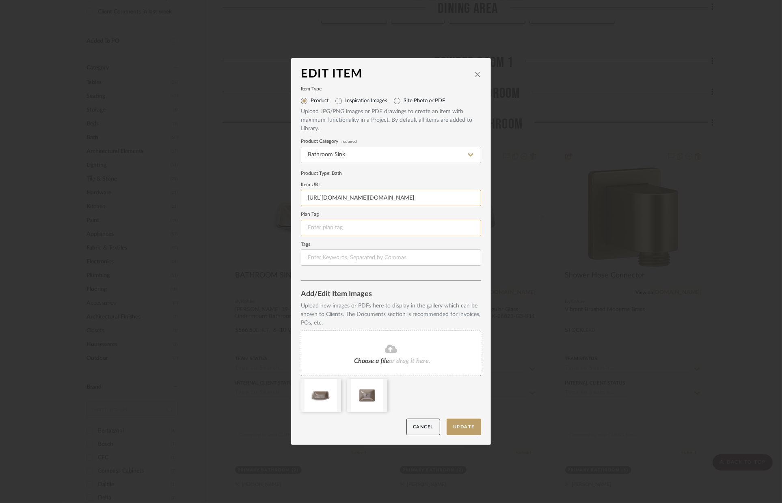
type input "https://s1.img-b.com/build.com/mediabase/specifications/kohler/1911980/kohler-k…"
drag, startPoint x: 443, startPoint y: 231, endPoint x: 475, endPoint y: 382, distance: 155.2
click at [443, 231] on input at bounding box center [391, 228] width 180 height 16
click at [468, 429] on button "Update" at bounding box center [464, 427] width 35 height 17
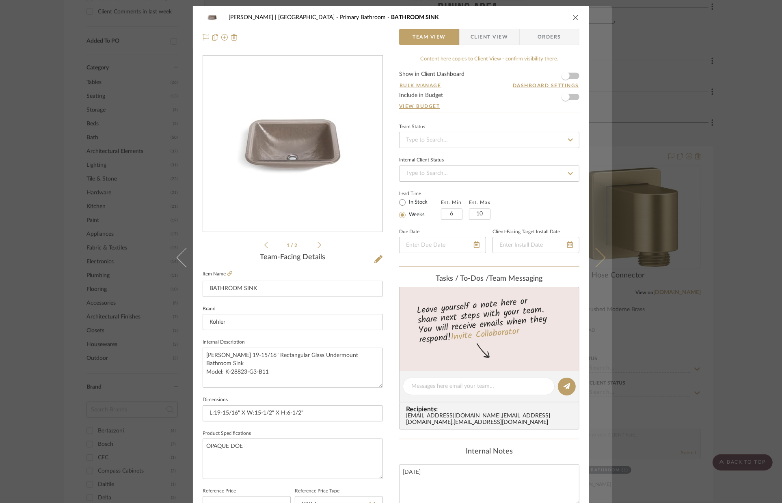
click at [602, 288] on button at bounding box center [600, 257] width 23 height 503
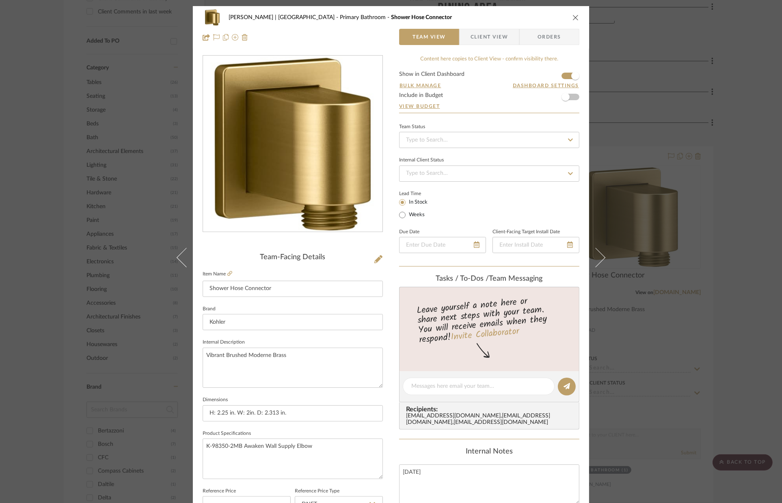
click at [699, 252] on div "VENTRESCA | MORRO BAY Primary Bathroom Shower Hose Connector Team View Client V…" at bounding box center [391, 251] width 782 height 503
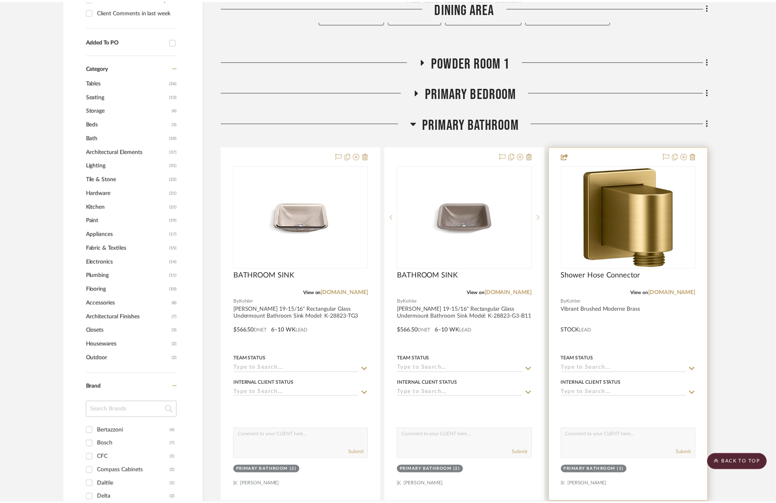
scroll to position [531, 0]
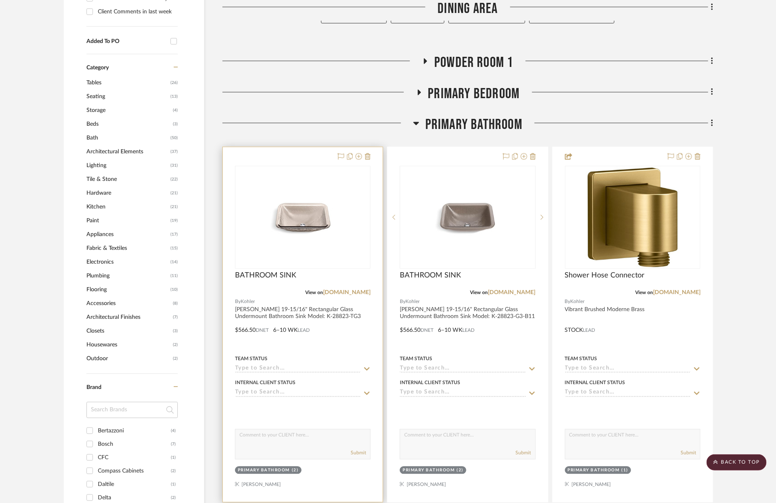
click at [326, 356] on div "Team Status" at bounding box center [303, 359] width 136 height 7
click at [327, 309] on div at bounding box center [303, 324] width 160 height 355
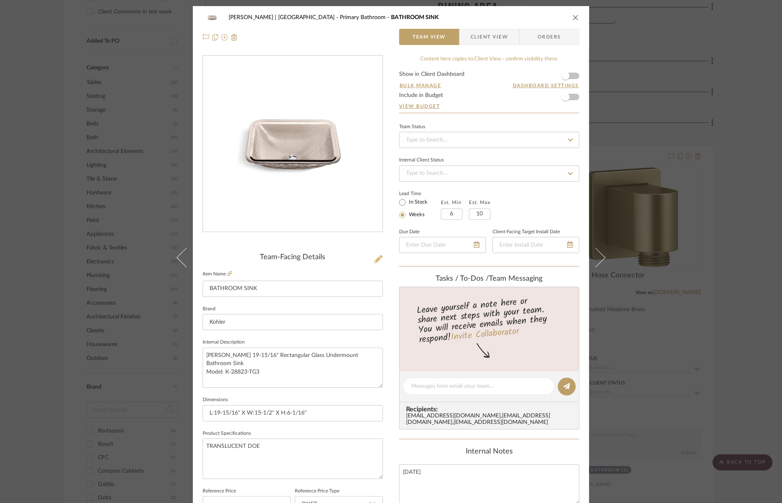
click at [376, 262] on icon at bounding box center [378, 259] width 8 height 8
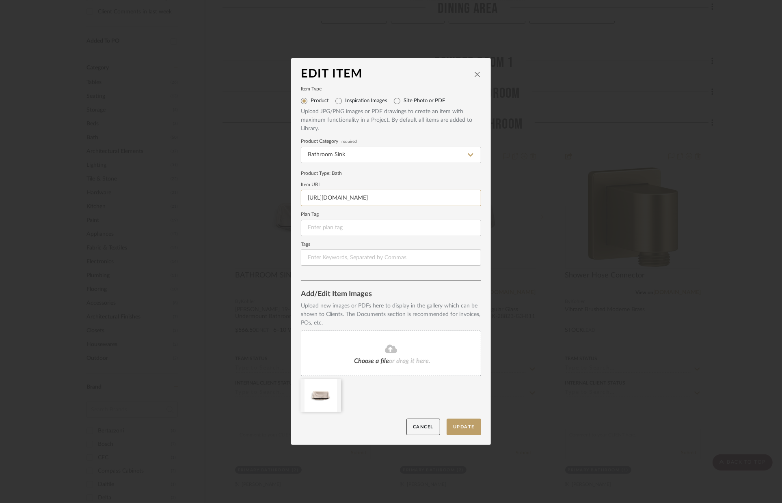
scroll to position [0, 56]
drag, startPoint x: 304, startPoint y: 196, endPoint x: 532, endPoint y: 197, distance: 228.1
click at [532, 197] on div "Edit Item Item Type Product Inspiration Images Site Photo or PDF Upload JPG/PNG…" at bounding box center [391, 251] width 782 height 503
paste input "s1.img-b.com/build.com/mediabase/specifications/kohler/1911980/kohler-k-28823-s…"
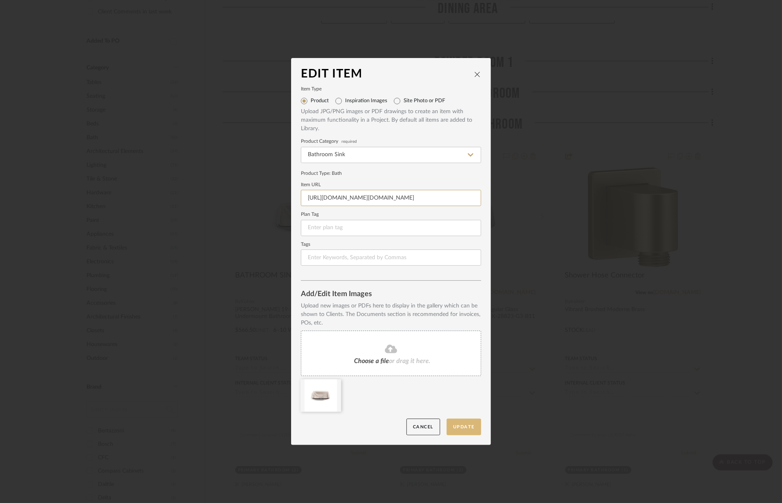
type input "https://s1.img-b.com/build.com/mediabase/specifications/kohler/1911980/kohler-k…"
click at [460, 426] on button "Update" at bounding box center [464, 427] width 35 height 17
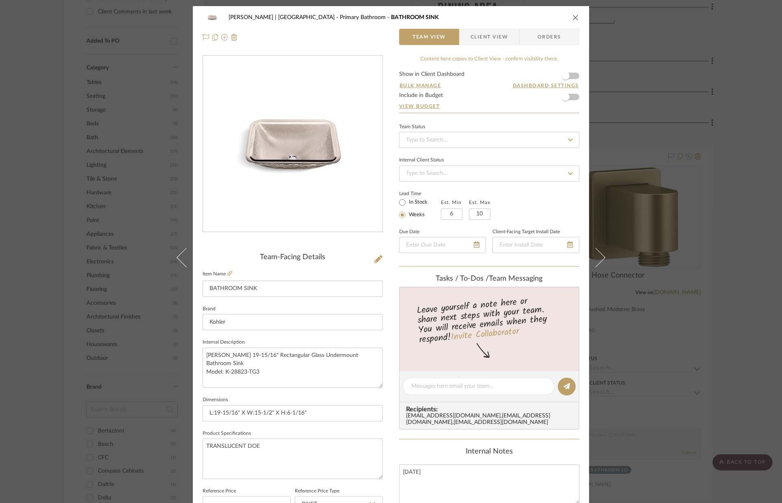
click at [572, 17] on icon "close" at bounding box center [575, 17] width 6 height 6
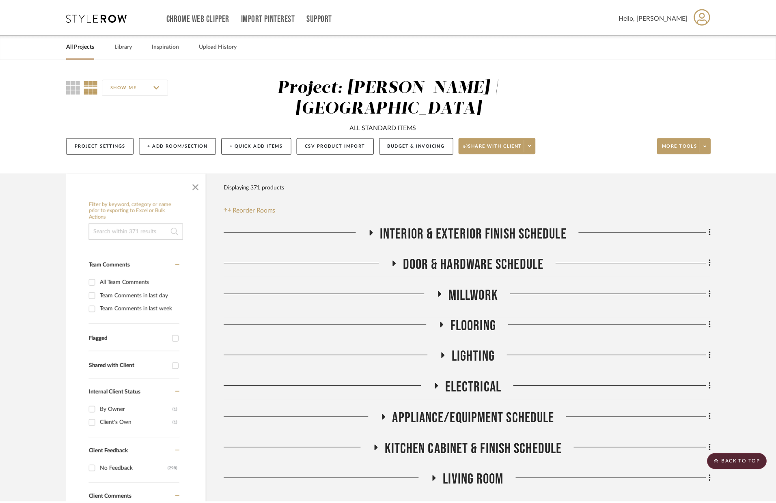
scroll to position [531, 0]
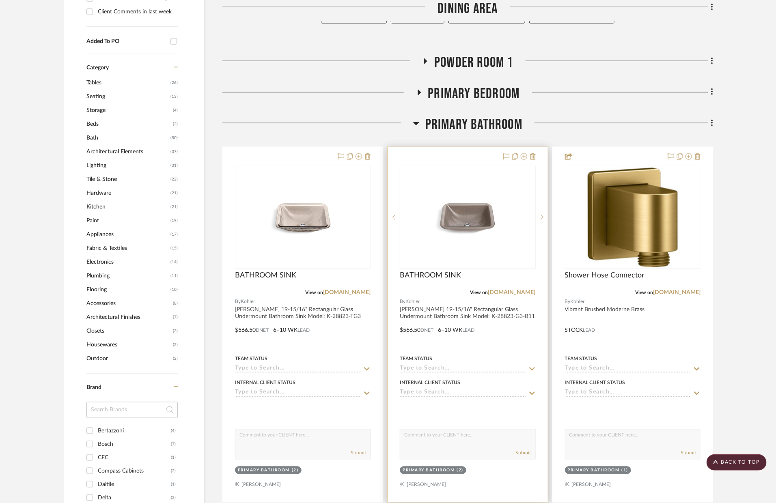
click at [514, 322] on div at bounding box center [468, 324] width 160 height 355
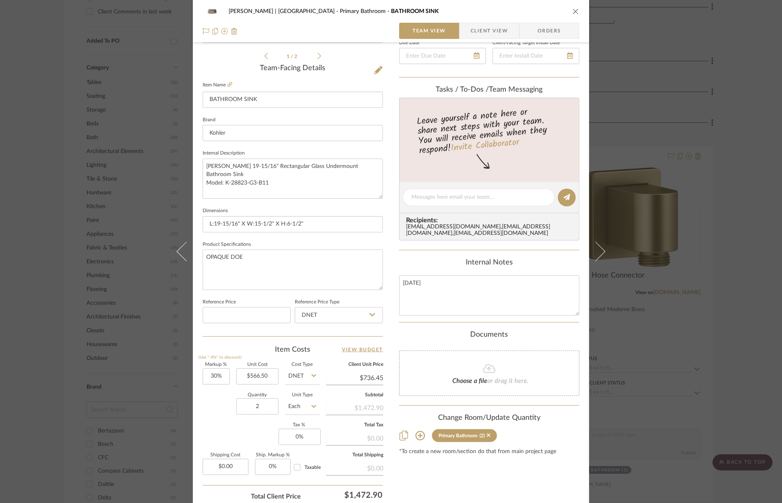
scroll to position [216, 0]
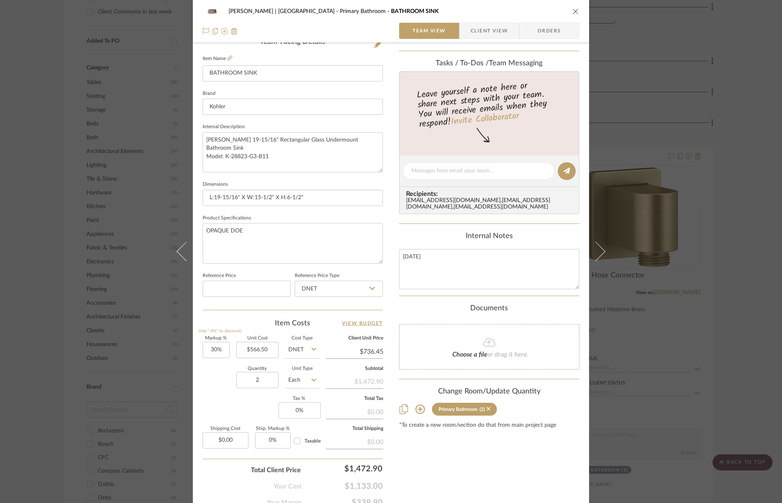
click at [417, 406] on fa-icon at bounding box center [420, 409] width 10 height 10
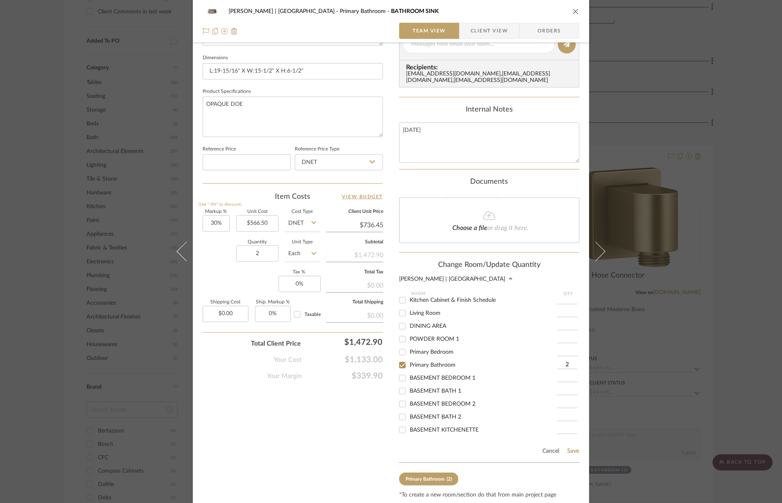
scroll to position [149, 0]
click at [406, 339] on div at bounding box center [402, 335] width 13 height 13
checkbox input "true"
type input "1"
click at [414, 364] on span "BASEMENT BATH 2" at bounding box center [436, 361] width 52 height 6
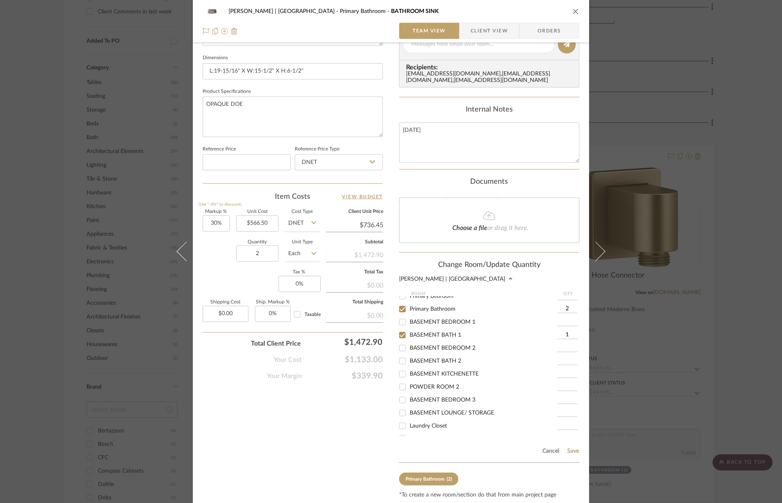
click at [409, 365] on input "BASEMENT BATH 2" at bounding box center [402, 361] width 13 height 13
checkbox input "true"
type input "1"
click at [415, 390] on span "POWDER ROOM 2" at bounding box center [435, 387] width 50 height 6
click at [409, 391] on input "POWDER ROOM 2" at bounding box center [402, 387] width 13 height 13
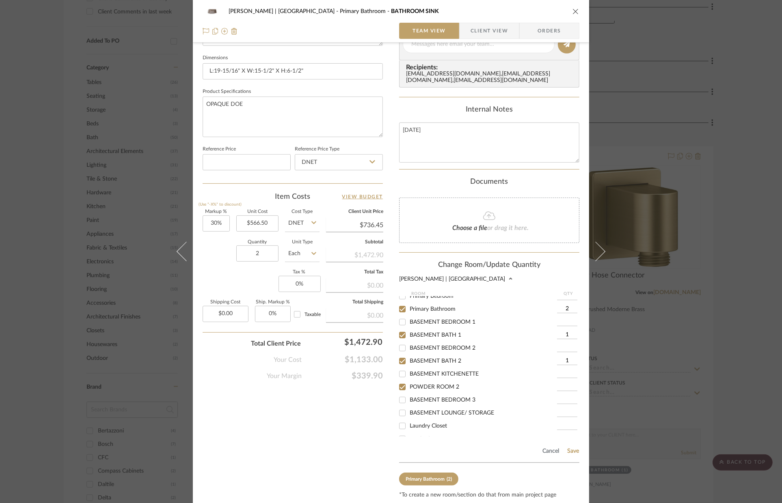
checkbox input "true"
type input "1"
click at [574, 451] on button "Save" at bounding box center [573, 451] width 13 height 6
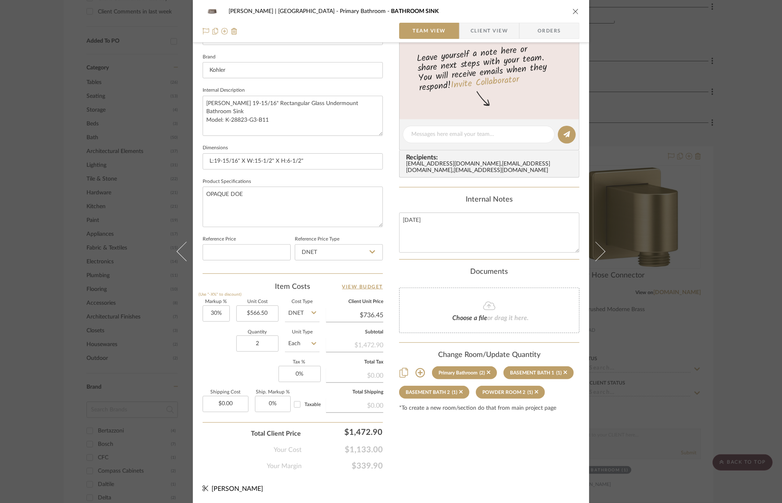
click at [708, 369] on div "VENTRESCA | MORRO BAY Primary Bathroom BATHROOM SINK Team View Client View Orde…" at bounding box center [391, 251] width 782 height 503
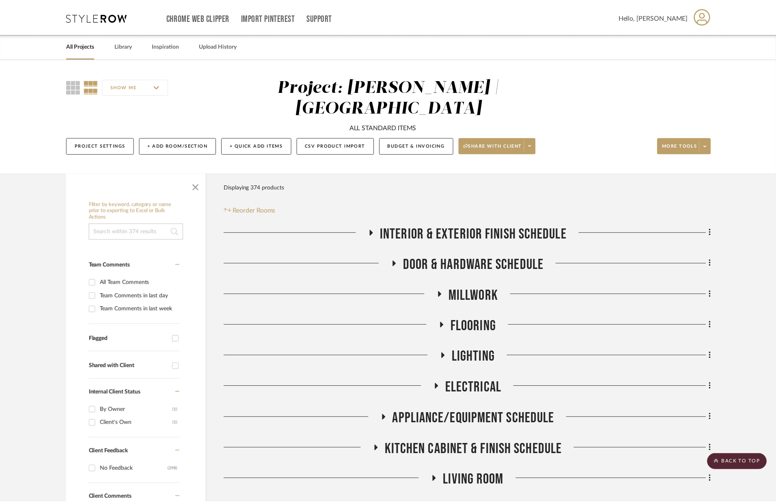
scroll to position [531, 0]
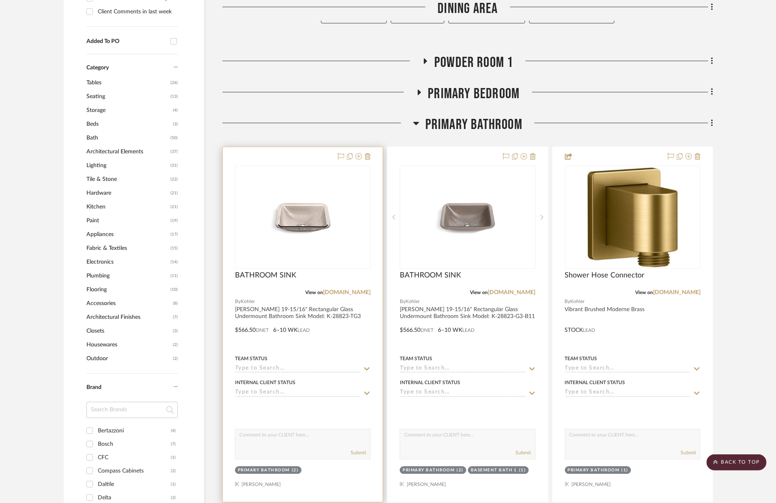
click at [345, 356] on div "Team Status" at bounding box center [303, 359] width 136 height 7
click at [364, 315] on div at bounding box center [303, 324] width 160 height 355
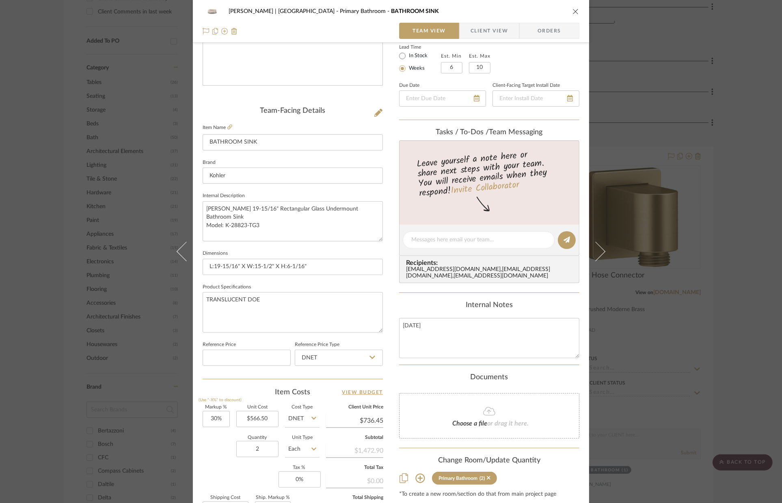
scroll to position [252, 0]
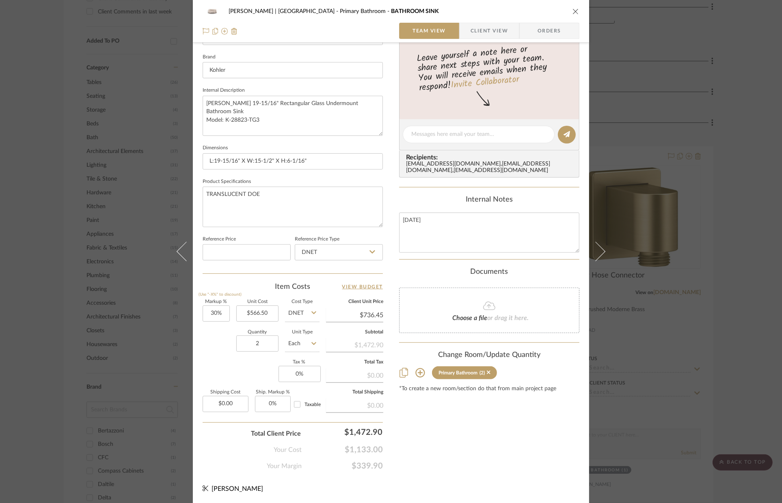
click at [423, 377] on div "Primary Bathroom (2)" at bounding box center [489, 373] width 180 height 13
click at [421, 378] on icon at bounding box center [419, 373] width 9 height 9
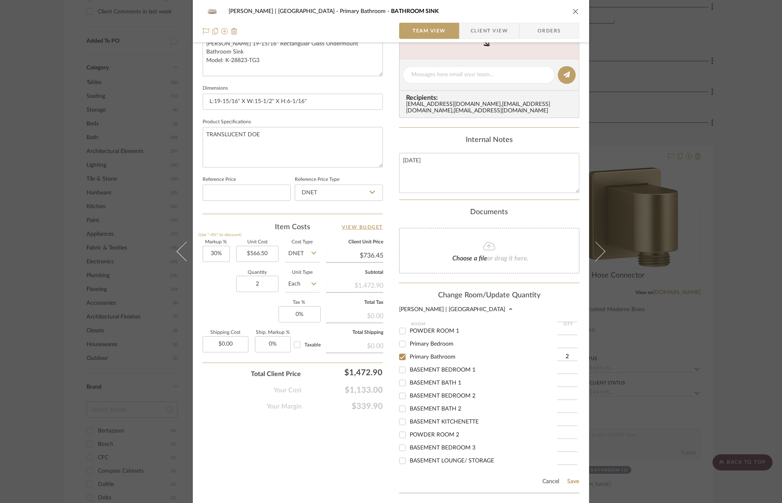
scroll to position [132, 0]
click at [421, 386] on span "BASEMENT BATH 1" at bounding box center [436, 383] width 52 height 6
click at [409, 386] on input "BASEMENT BATH 1" at bounding box center [402, 382] width 13 height 13
checkbox input "true"
type input "1"
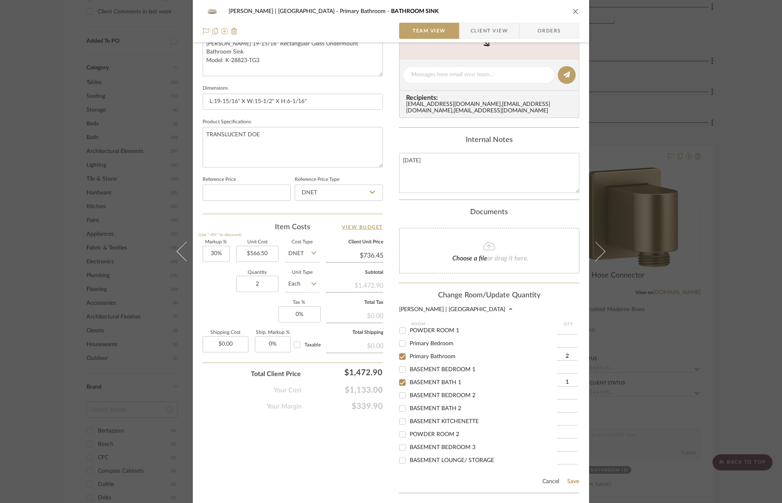
click at [416, 412] on span "BASEMENT BATH 2" at bounding box center [436, 409] width 52 height 6
click at [409, 413] on input "BASEMENT BATH 2" at bounding box center [402, 408] width 13 height 13
checkbox input "true"
type input "1"
click at [412, 438] on span "POWDER ROOM 2" at bounding box center [435, 435] width 50 height 6
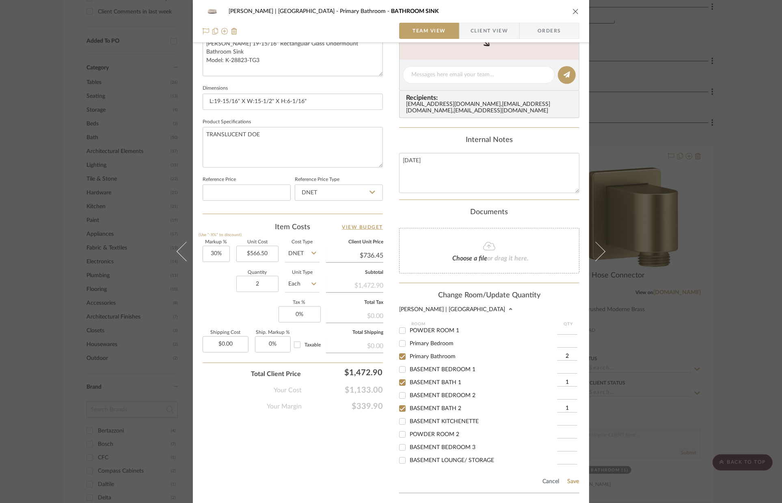
click at [409, 441] on input "POWDER ROOM 2" at bounding box center [402, 434] width 13 height 13
checkbox input "true"
type input "1"
click at [427, 372] on span "POWDER ROOM 1" at bounding box center [435, 369] width 50 height 6
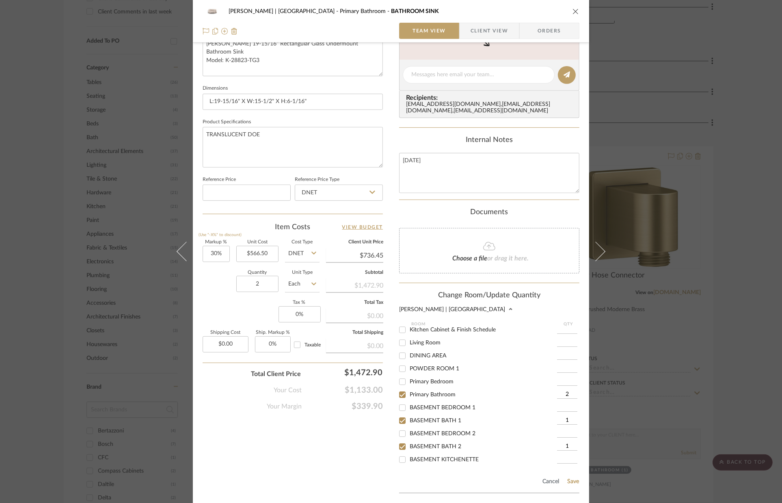
click at [409, 372] on input "POWDER ROOM 1" at bounding box center [402, 368] width 13 height 13
checkbox input "true"
type input "1"
click at [571, 481] on button "Save" at bounding box center [573, 482] width 13 height 6
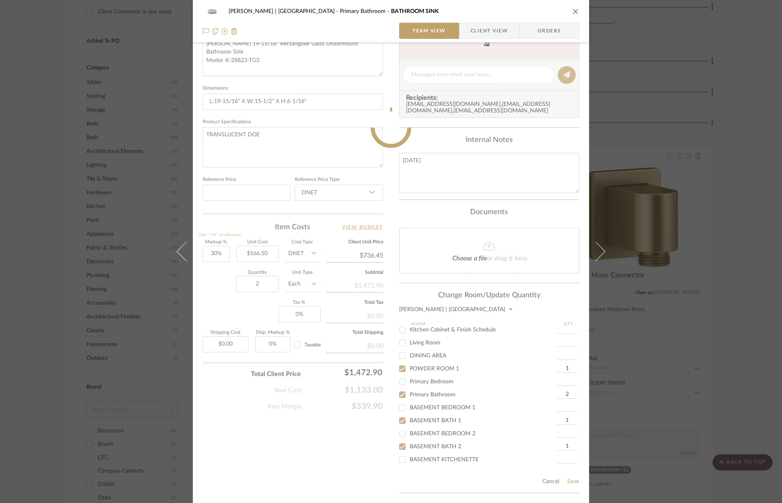
scroll to position [252, 0]
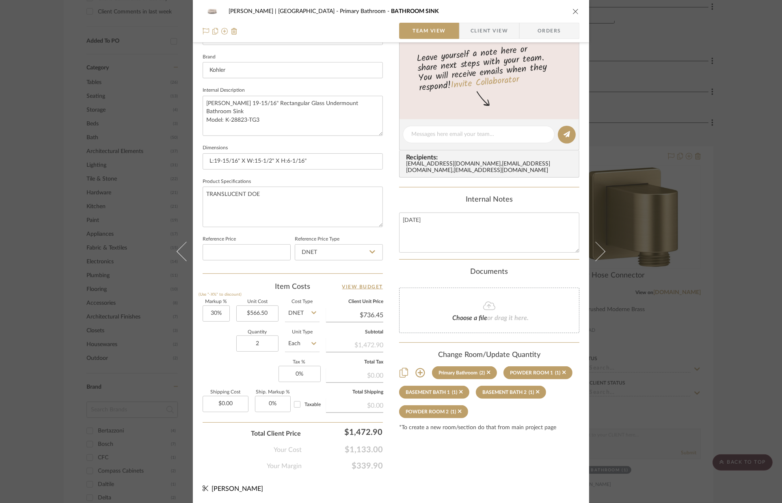
click at [714, 356] on div "VENTRESCA | MORRO BAY Primary Bathroom BATHROOM SINK Team View Client View Orde…" at bounding box center [391, 251] width 782 height 503
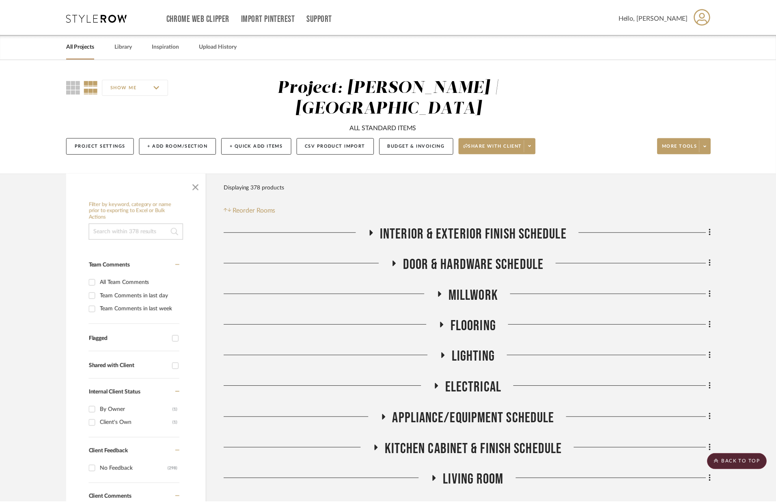
scroll to position [531, 0]
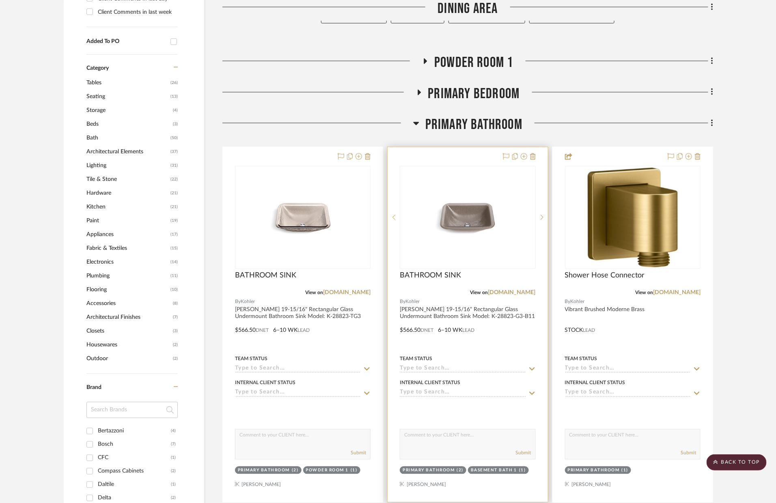
click at [542, 350] on div at bounding box center [468, 324] width 160 height 355
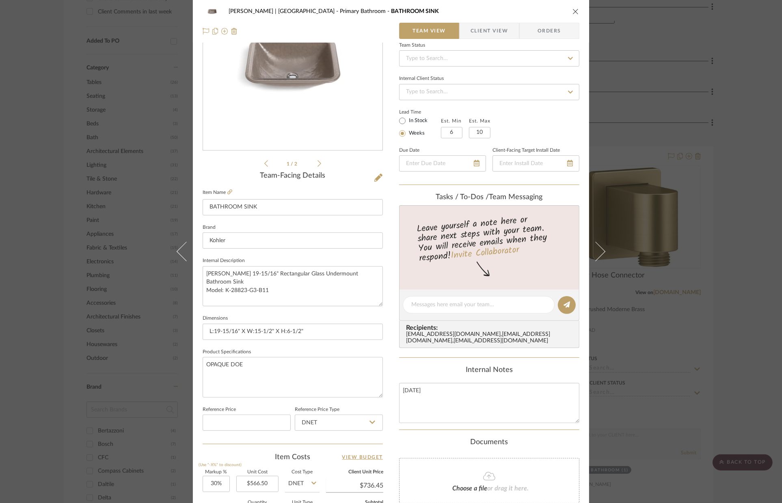
scroll to position [186, 0]
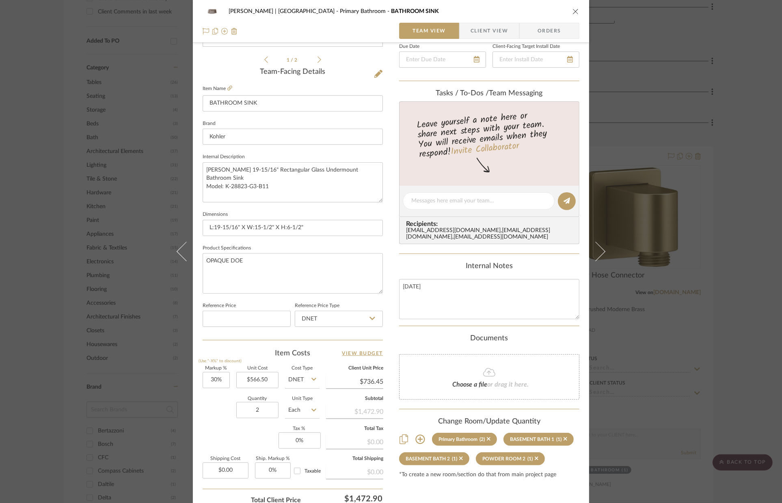
click at [422, 440] on icon at bounding box center [420, 440] width 10 height 10
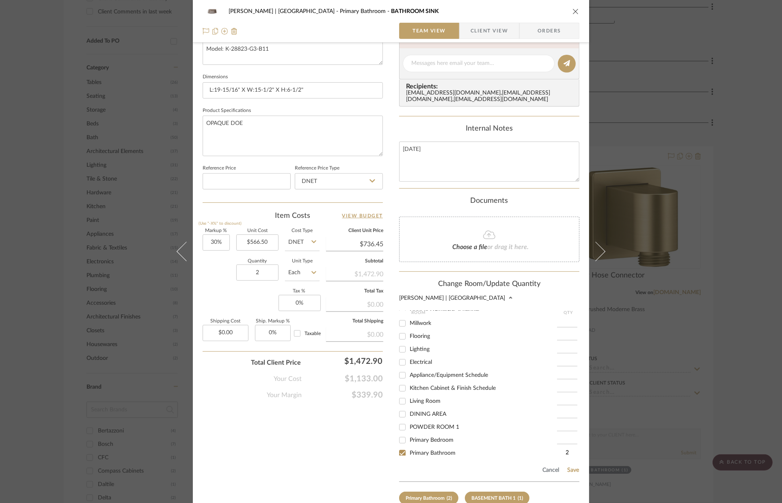
scroll to position [42, 0]
click at [444, 410] on span "POWDER ROOM 1" at bounding box center [435, 410] width 50 height 6
click at [409, 410] on input "POWDER ROOM 1" at bounding box center [402, 409] width 13 height 13
checkbox input "true"
type input "1"
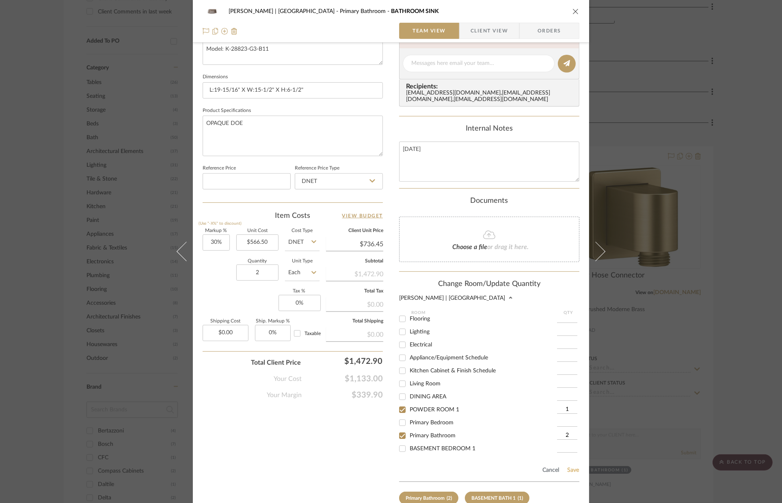
click at [572, 470] on button "Save" at bounding box center [573, 470] width 13 height 6
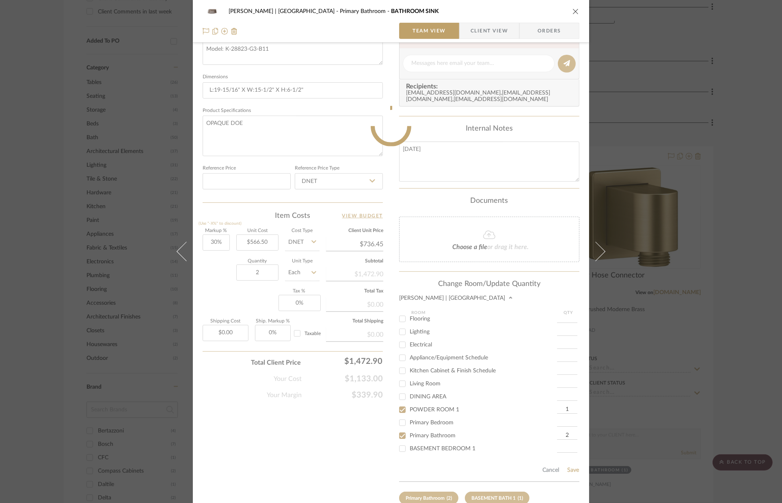
scroll to position [252, 0]
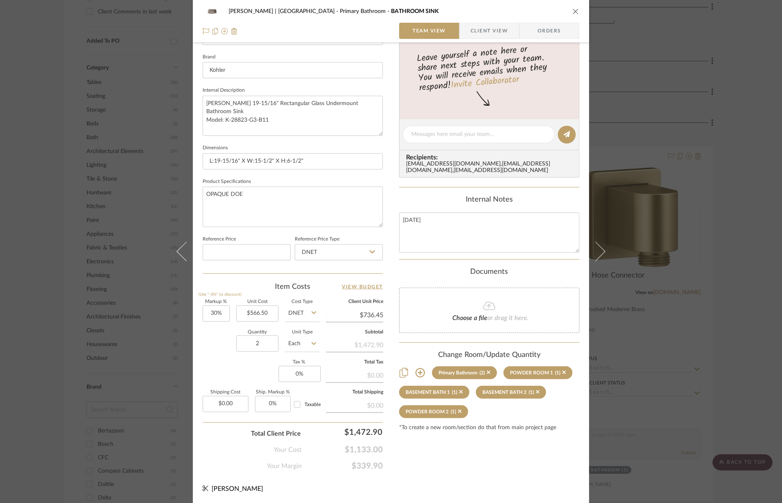
click at [721, 292] on div "VENTRESCA | MORRO BAY Primary Bathroom BATHROOM SINK Team View Client View Orde…" at bounding box center [391, 251] width 782 height 503
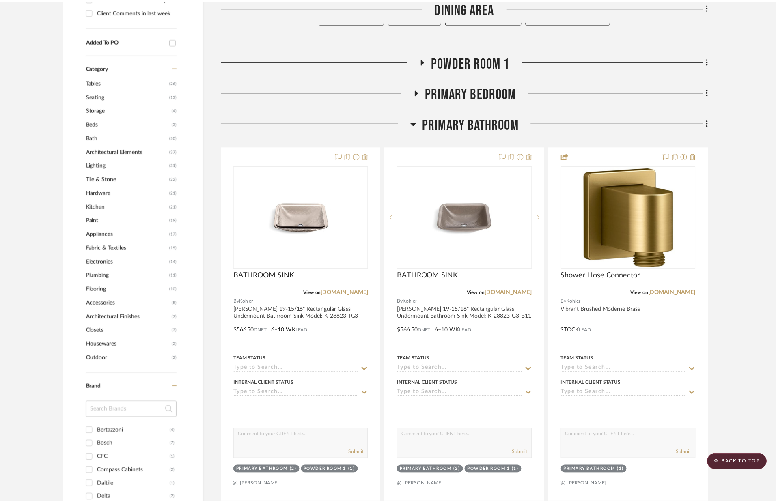
scroll to position [531, 0]
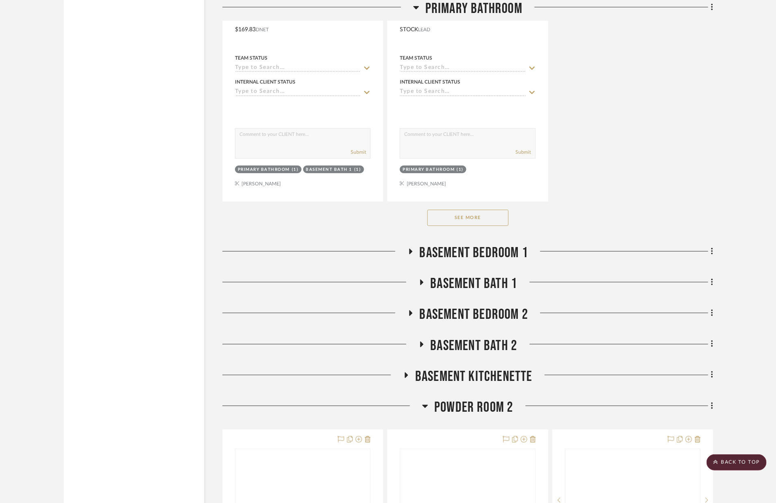
scroll to position [1569, 0]
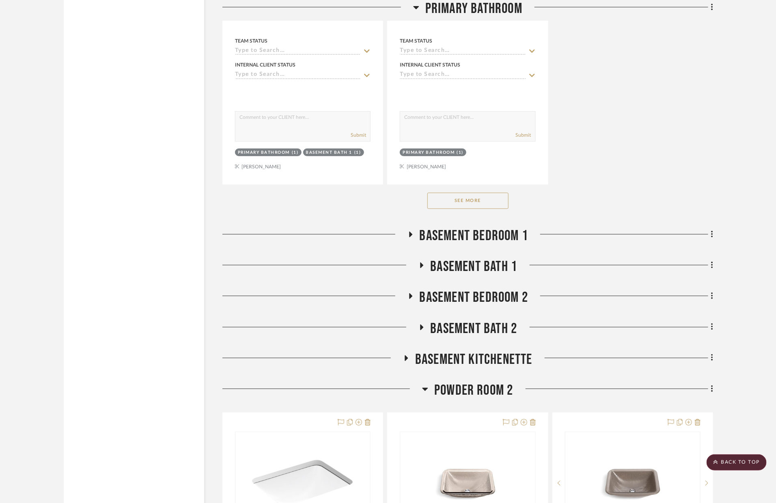
click at [459, 227] on span "BASEMENT BEDROOM 1" at bounding box center [474, 235] width 109 height 17
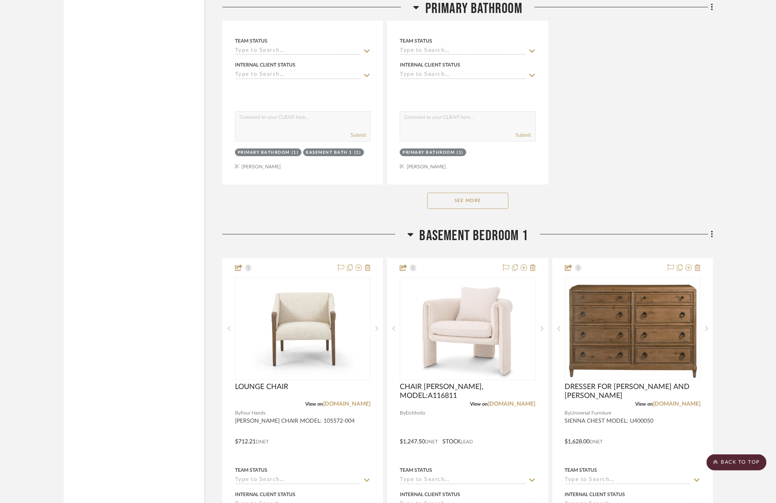
click at [459, 227] on span "BASEMENT BEDROOM 1" at bounding box center [474, 235] width 109 height 17
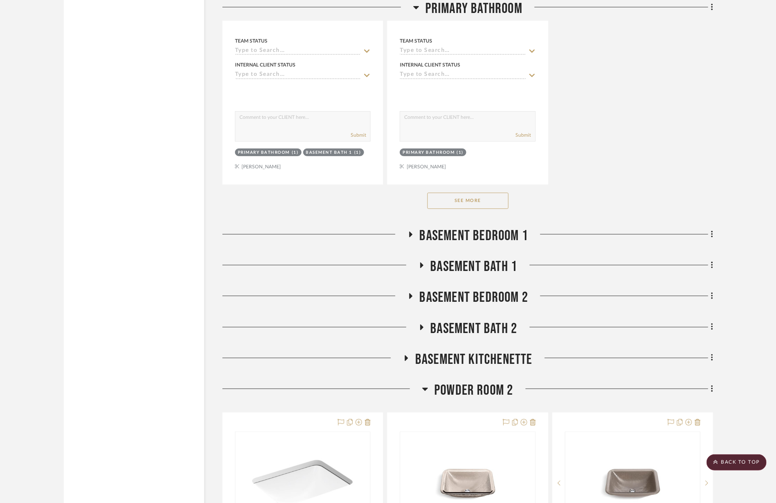
click at [494, 382] on span "POWDER ROOM 2" at bounding box center [473, 390] width 79 height 17
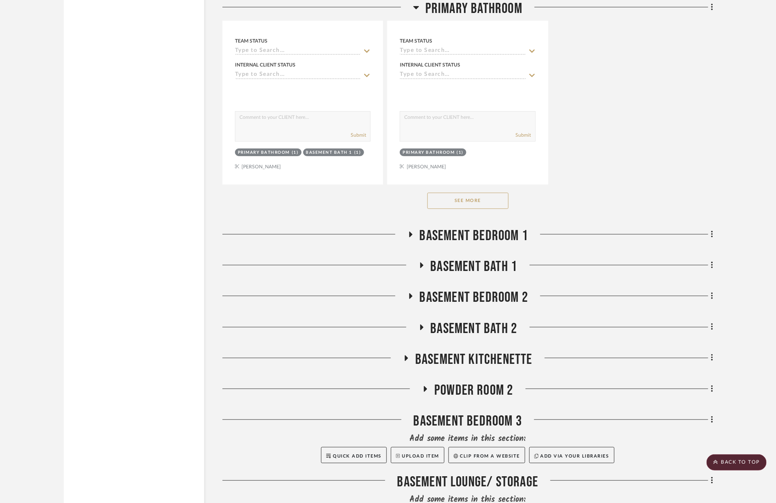
click at [494, 382] on span "POWDER ROOM 2" at bounding box center [473, 390] width 79 height 17
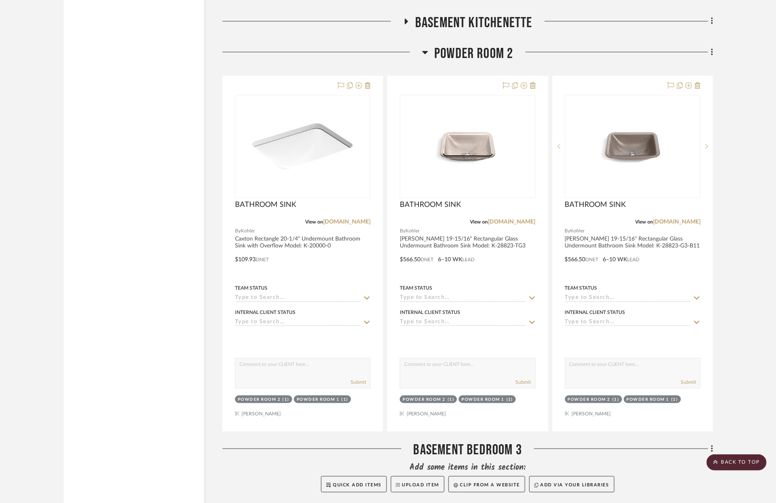
scroll to position [1923, 0]
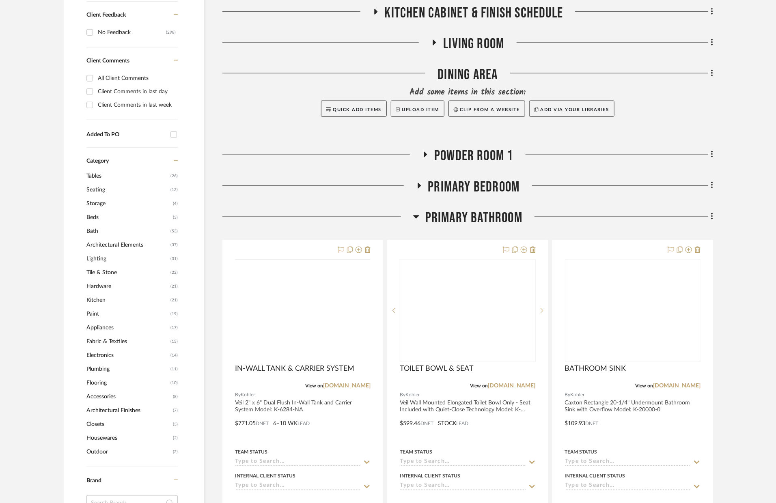
scroll to position [544, 0]
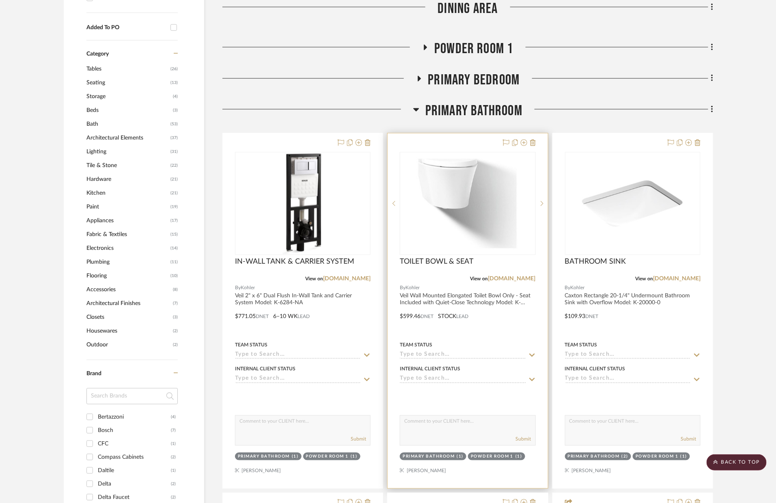
click at [505, 300] on div at bounding box center [468, 311] width 160 height 355
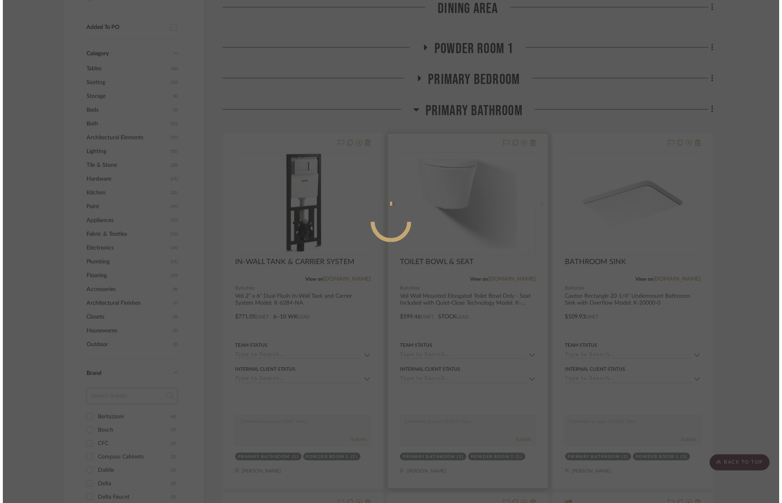
scroll to position [0, 0]
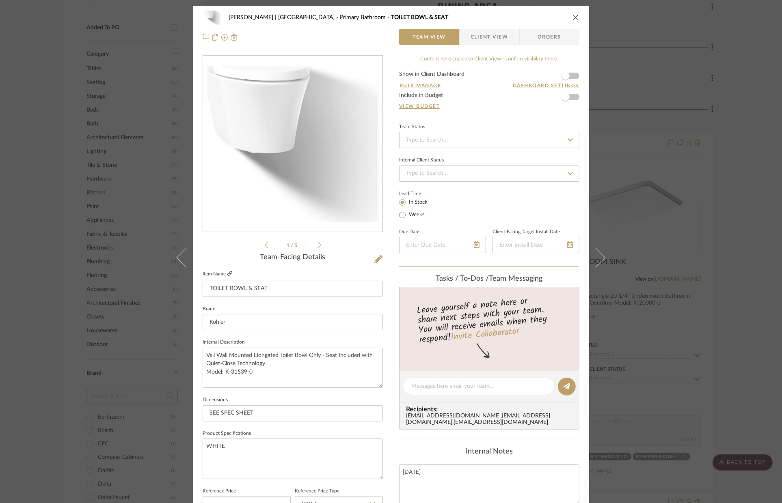
click at [227, 272] on icon at bounding box center [229, 273] width 5 height 5
click at [125, 289] on div "[PERSON_NAME] | [GEOGRAPHIC_DATA] Primary Bathroom TOILET BOWL & SEAT Team View…" at bounding box center [391, 251] width 782 height 503
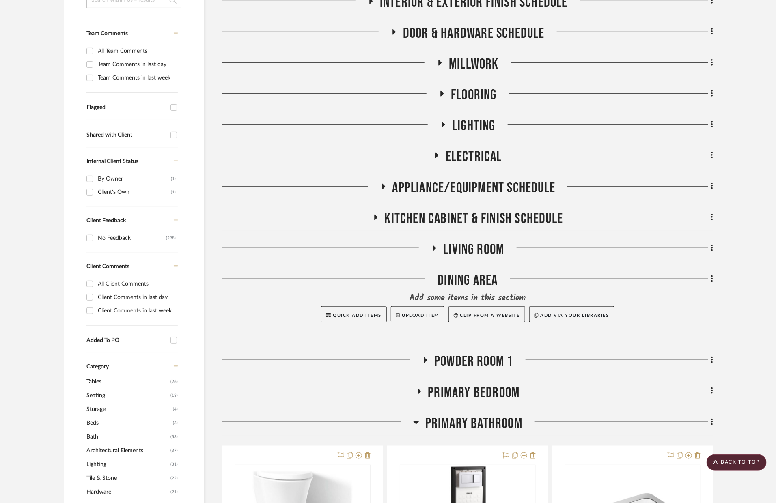
scroll to position [121, 0]
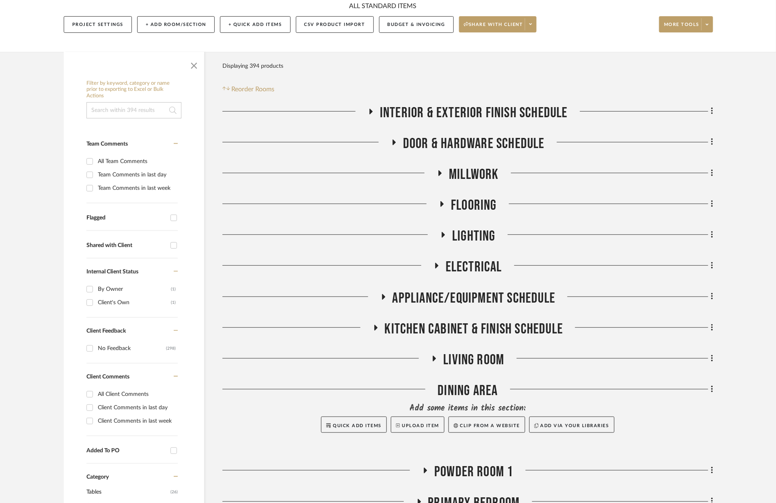
drag, startPoint x: 529, startPoint y: 293, endPoint x: 345, endPoint y: 21, distance: 327.7
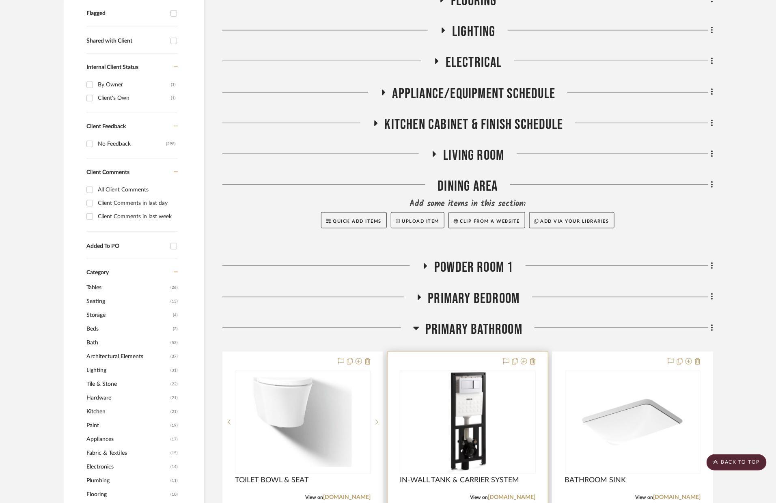
scroll to position [482, 0]
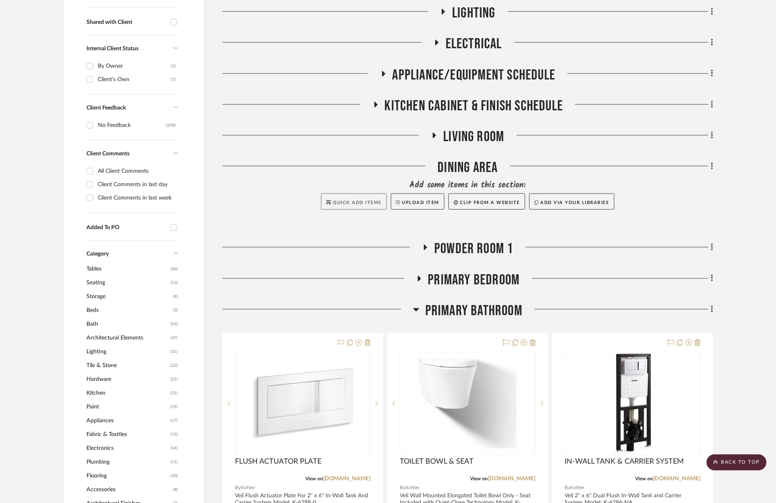
scroll to position [376, 0]
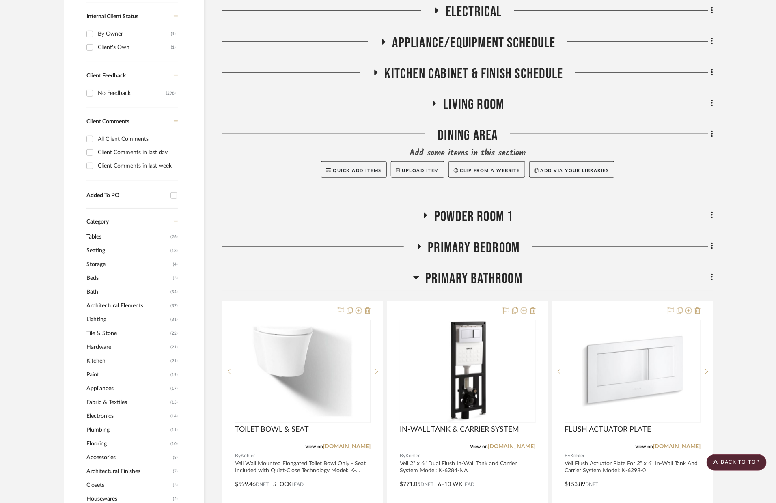
drag, startPoint x: 354, startPoint y: 332, endPoint x: 251, endPoint y: 1, distance: 346.8
click at [379, 369] on sr-next-btn at bounding box center [377, 372] width 12 height 6
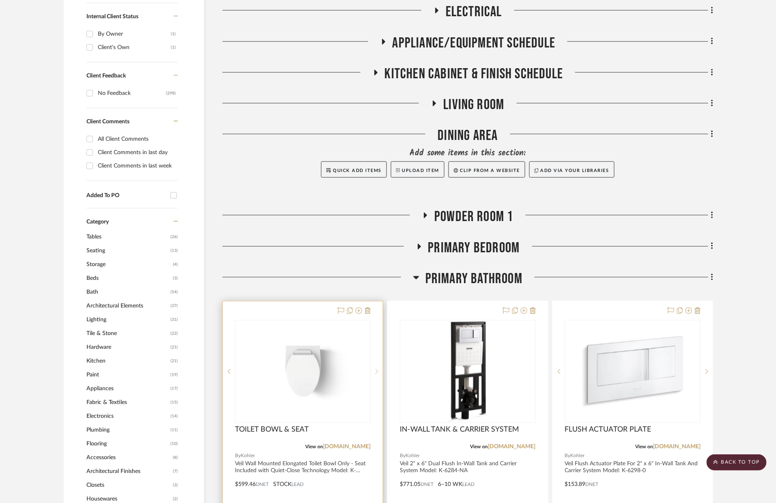
click at [379, 369] on sr-next-btn at bounding box center [377, 372] width 12 height 6
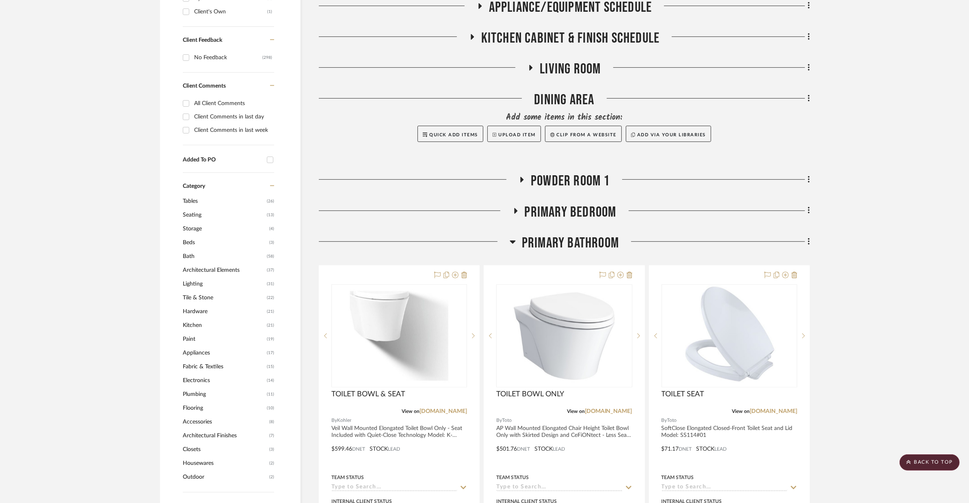
scroll to position [520, 0]
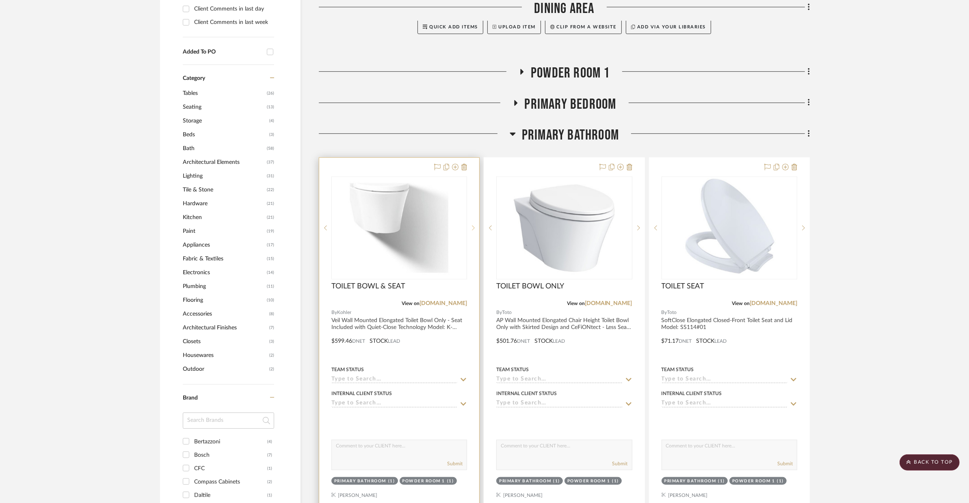
click at [470, 225] on sr-next-btn at bounding box center [473, 228] width 12 height 6
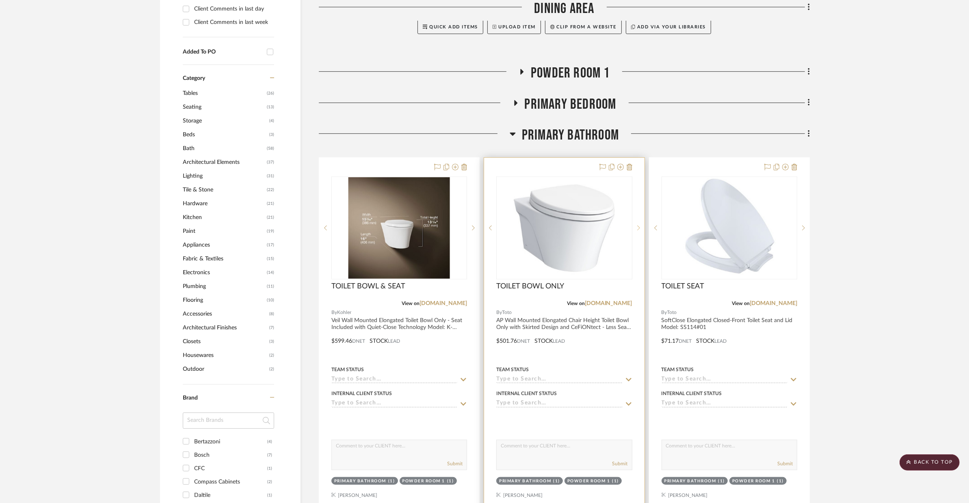
click at [639, 225] on icon at bounding box center [638, 228] width 3 height 6
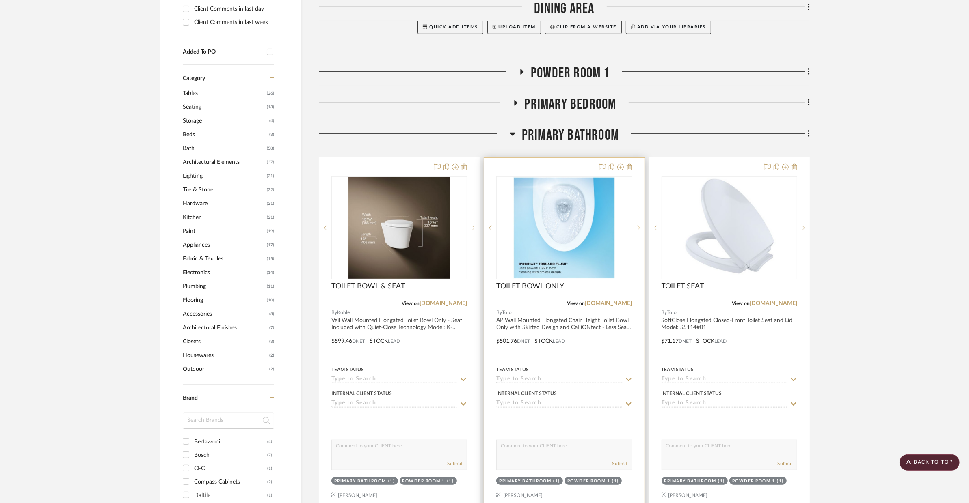
click at [639, 225] on icon at bounding box center [638, 228] width 3 height 6
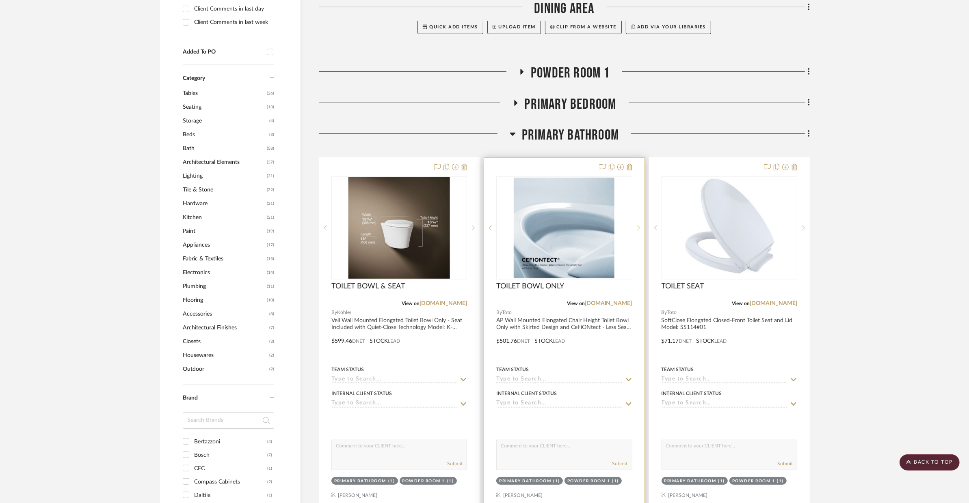
click at [639, 225] on icon at bounding box center [638, 228] width 3 height 6
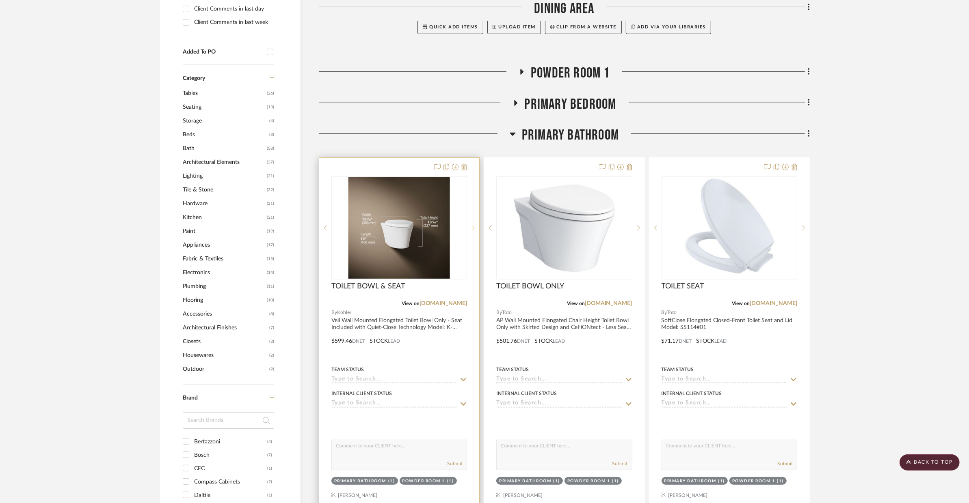
click at [472, 225] on icon at bounding box center [473, 228] width 3 height 6
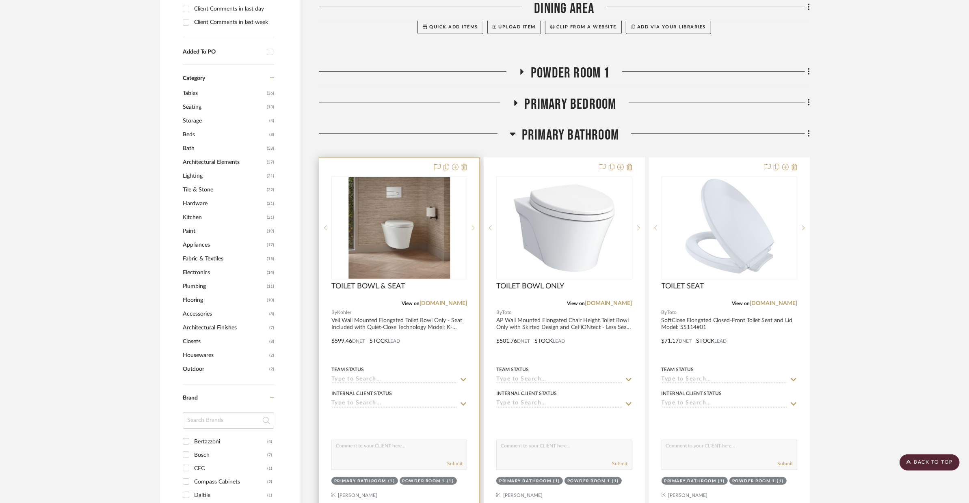
click at [472, 225] on icon at bounding box center [473, 228] width 3 height 6
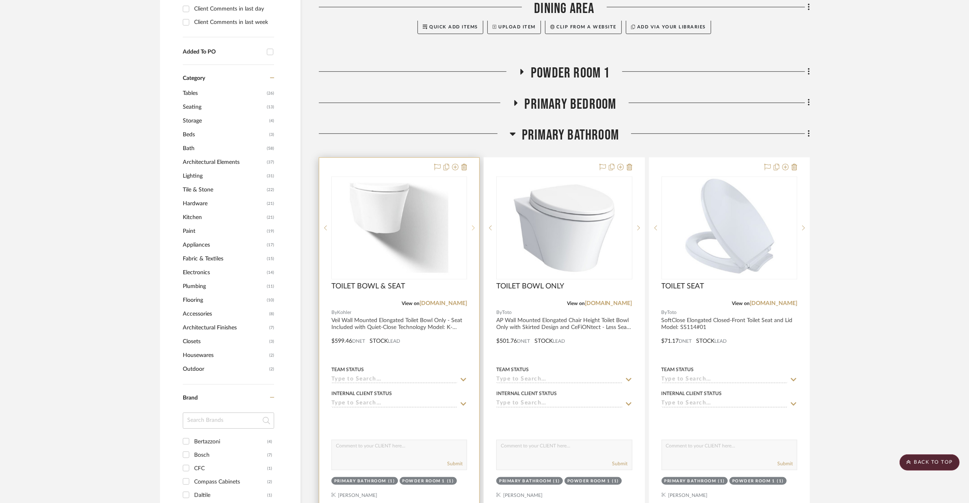
click at [472, 225] on icon at bounding box center [473, 228] width 3 height 6
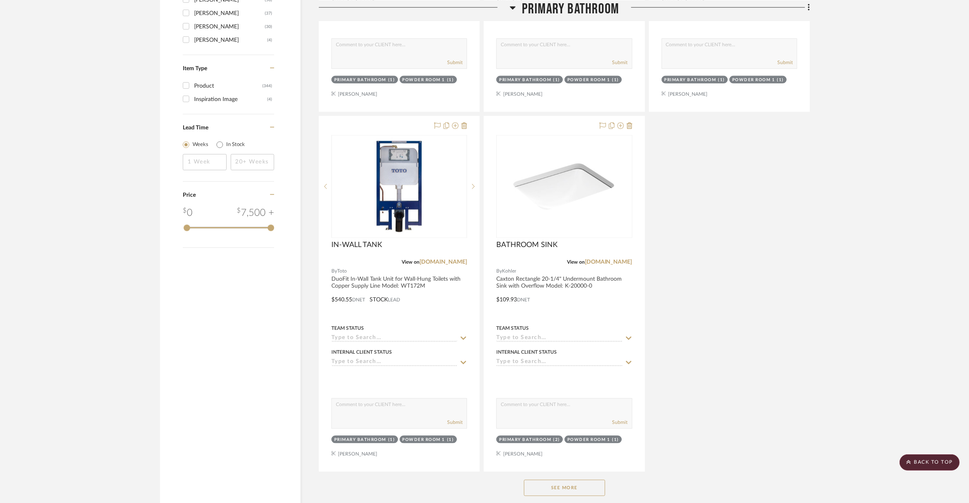
scroll to position [1365, 0]
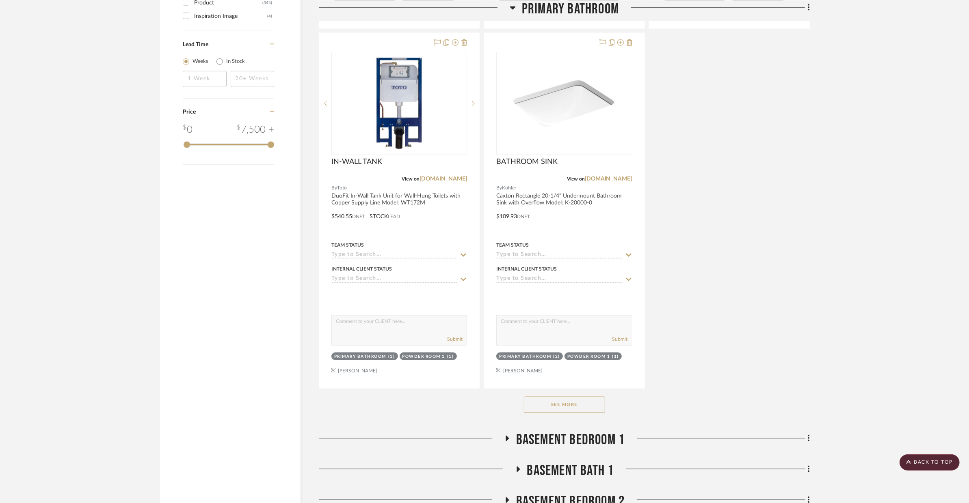
click at [583, 397] on button "See More" at bounding box center [564, 405] width 81 height 16
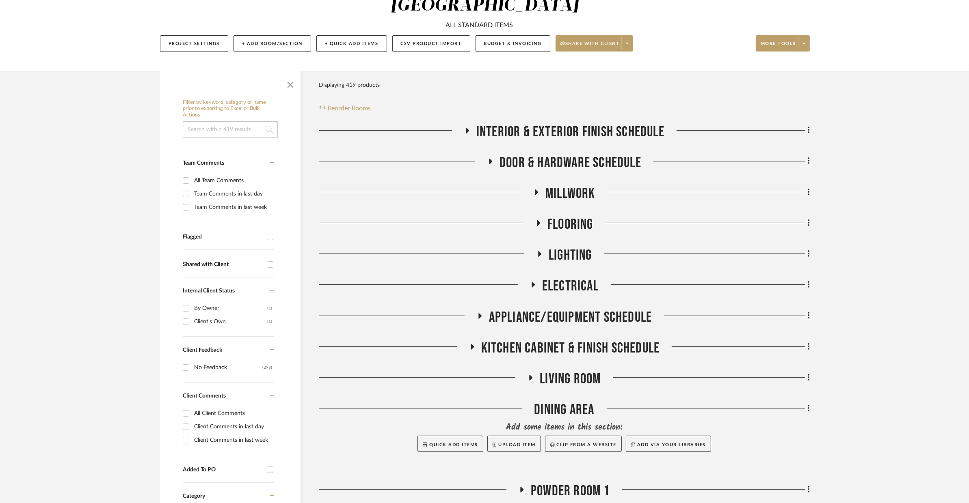
scroll to position [189, 0]
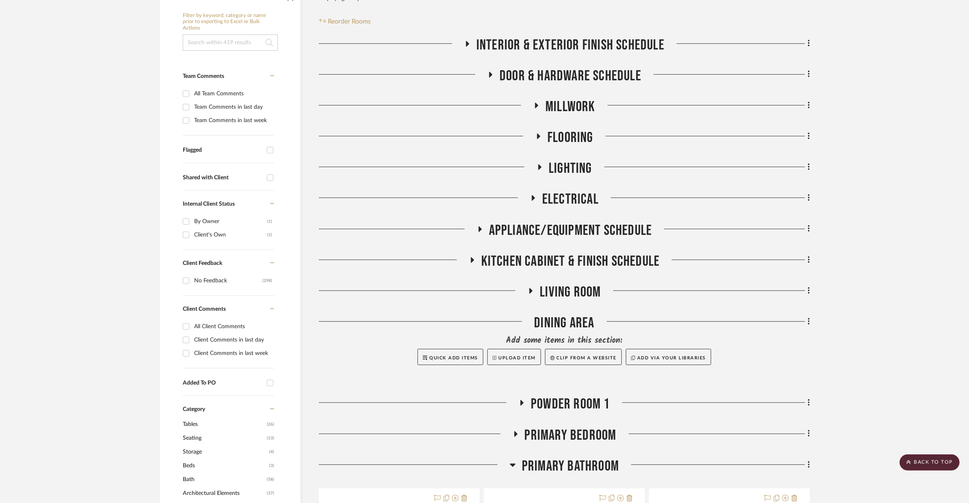
click at [586, 458] on span "Primary Bathroom" at bounding box center [570, 466] width 97 height 17
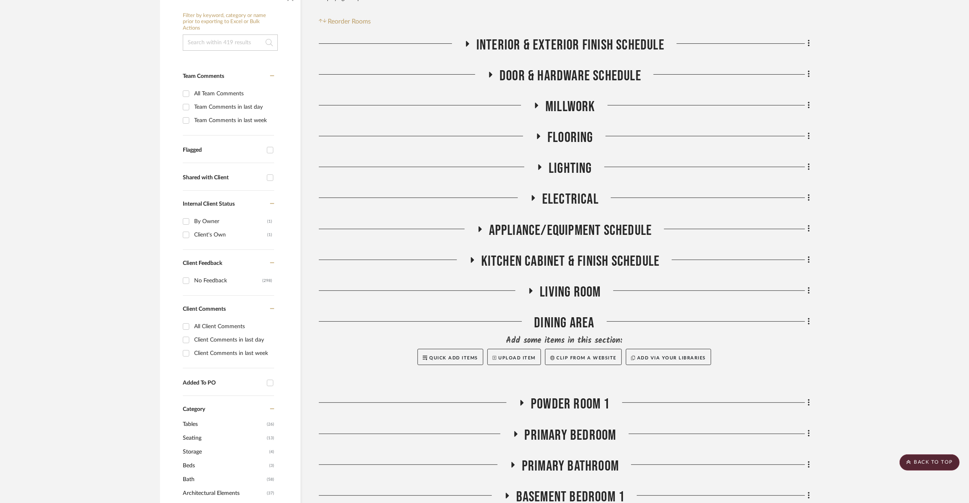
click at [578, 396] on span "POWDER ROOM 1" at bounding box center [570, 404] width 79 height 17
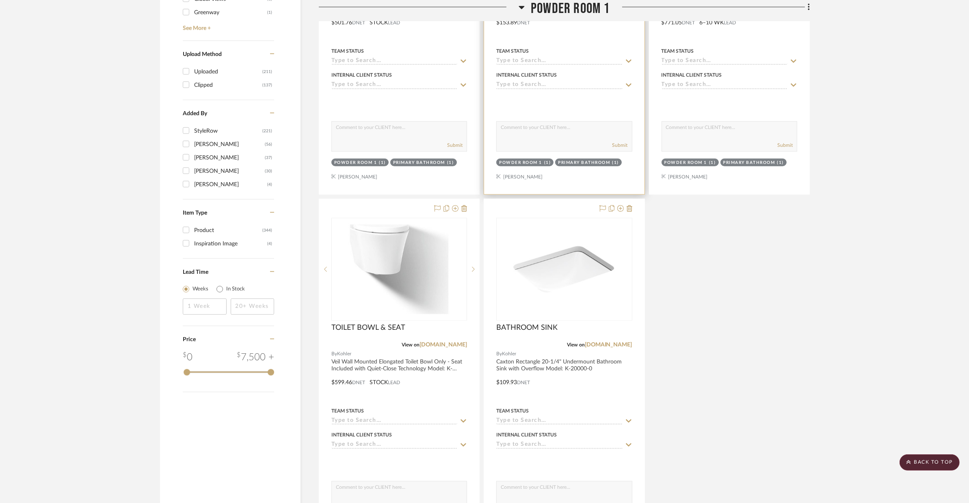
scroll to position [1217, 0]
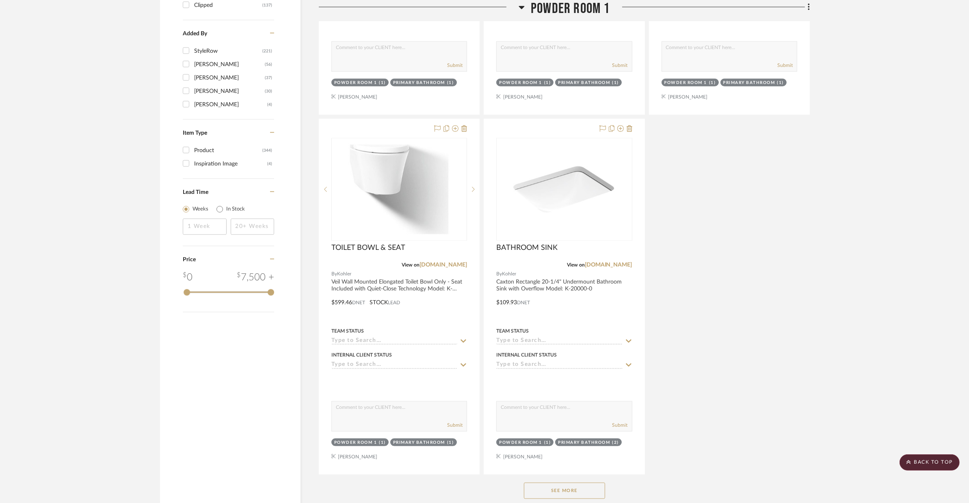
click at [556, 483] on button "See More" at bounding box center [564, 491] width 81 height 16
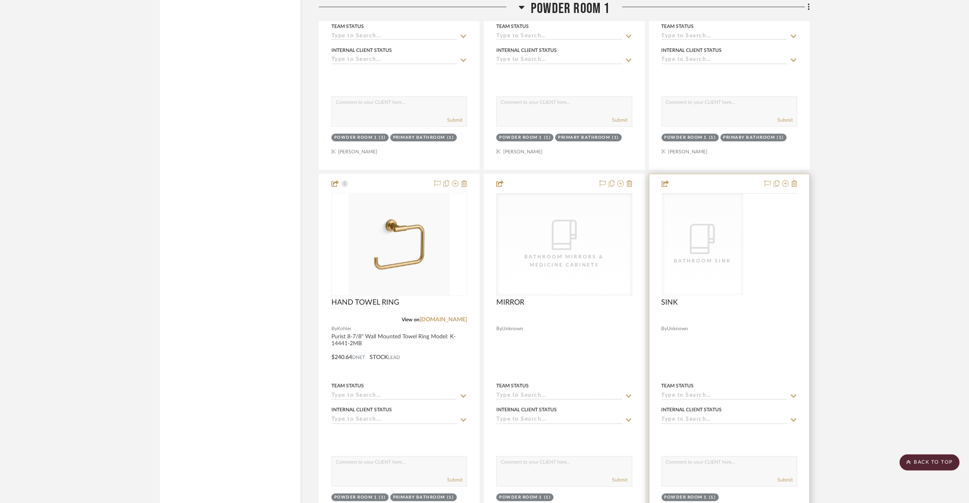
scroll to position [1961, 0]
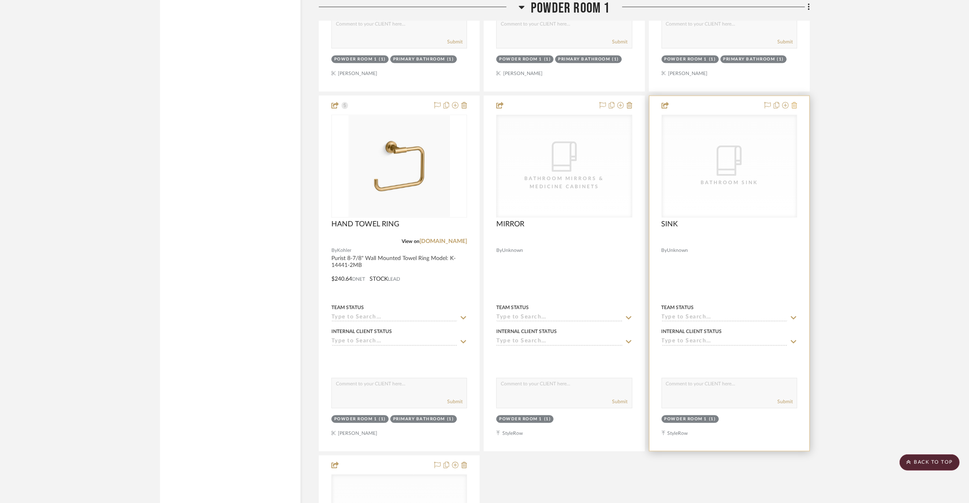
click at [793, 102] on icon at bounding box center [794, 105] width 6 height 6
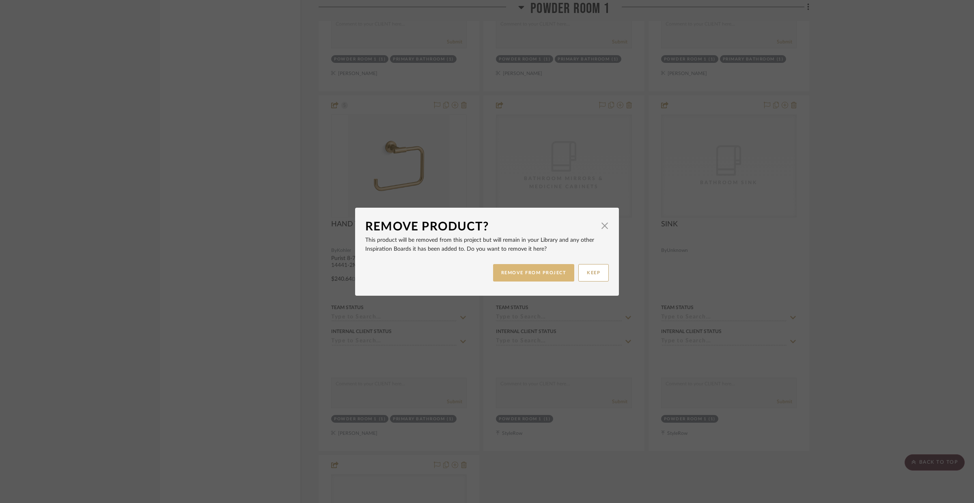
click at [539, 266] on button "REMOVE FROM PROJECT" at bounding box center [534, 272] width 82 height 17
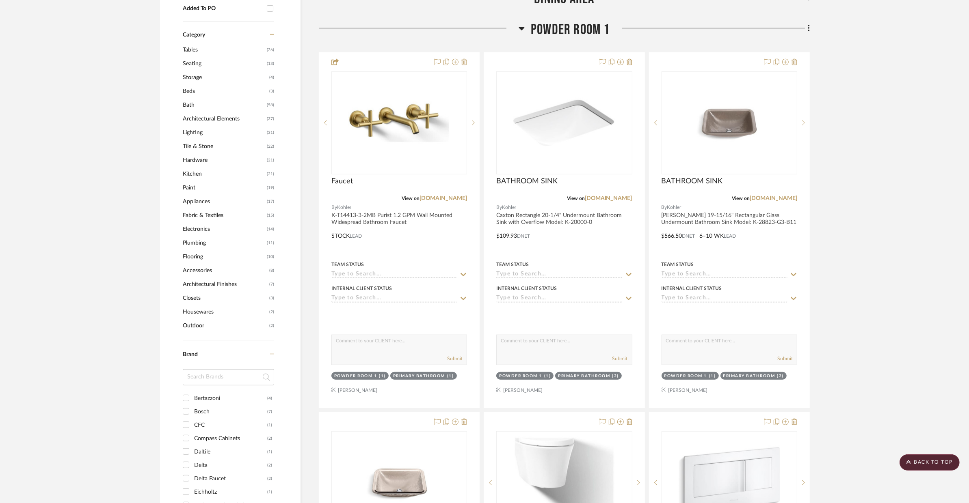
scroll to position [563, 0]
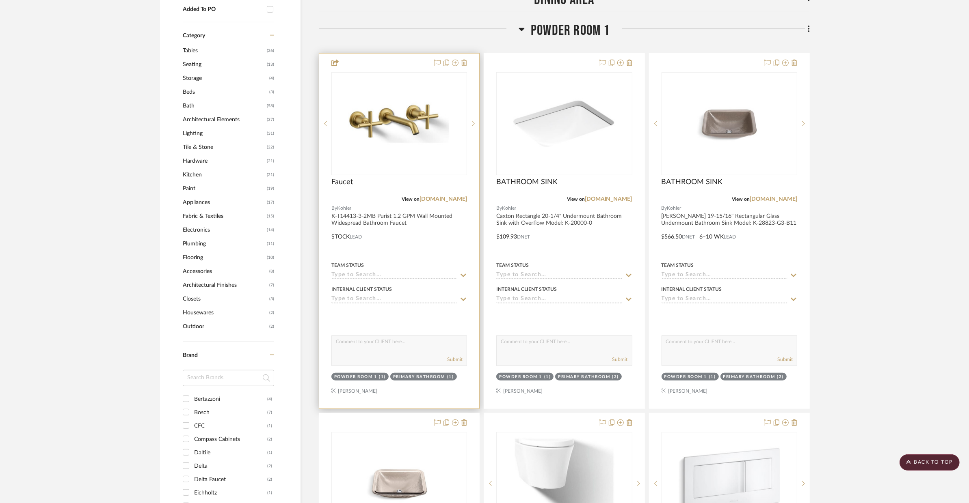
click at [448, 194] on div at bounding box center [399, 231] width 160 height 355
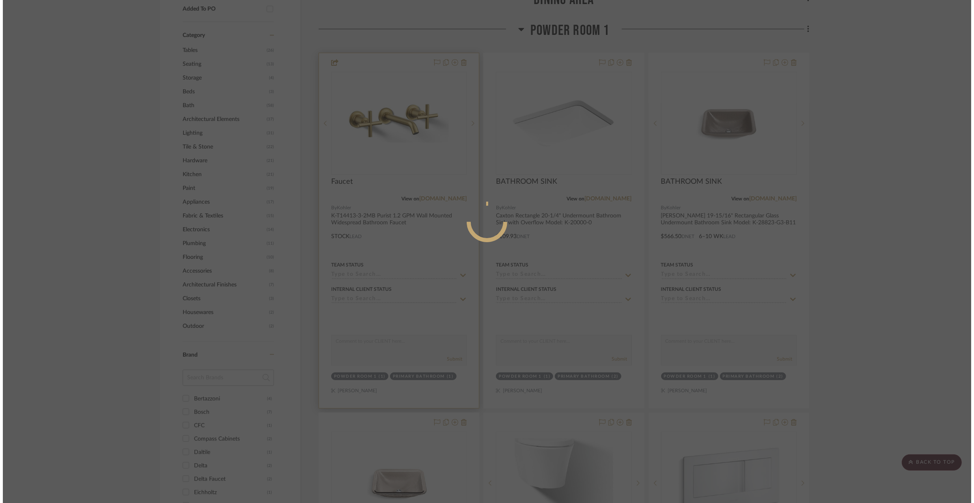
scroll to position [0, 0]
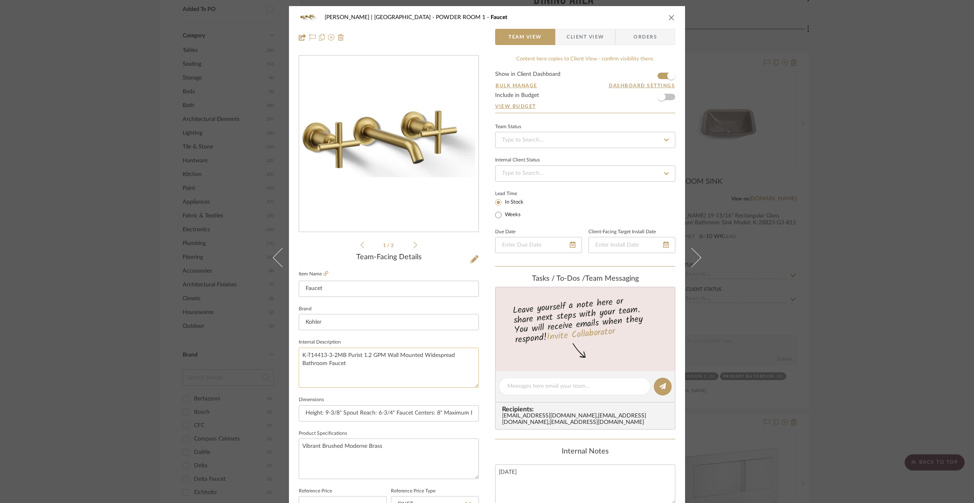
drag, startPoint x: 344, startPoint y: 356, endPoint x: 298, endPoint y: 356, distance: 45.9
click at [299, 356] on textarea "K-T14413-3-2MB Purist 1.2 GPM Wall Mounted Widespread Bathroom Faucet" at bounding box center [389, 368] width 180 height 40
click at [326, 291] on input "Faucet" at bounding box center [389, 289] width 180 height 16
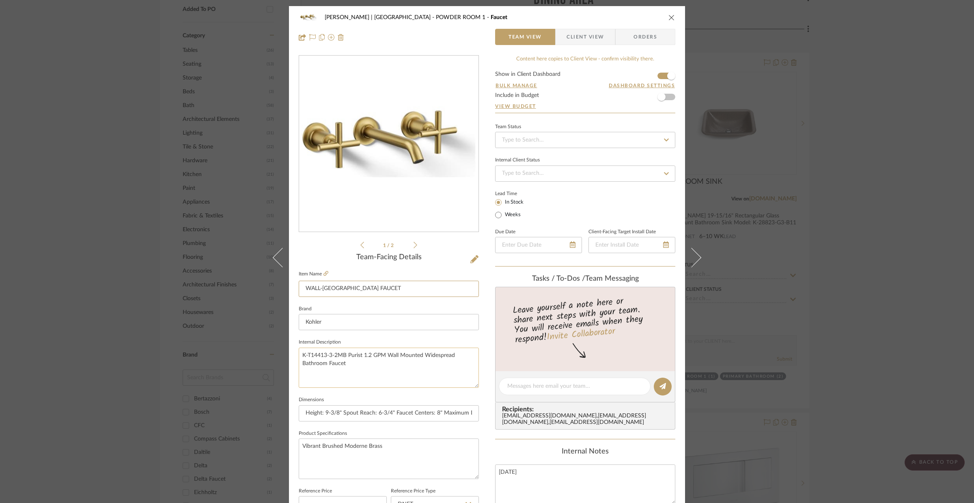
type input "WALL-[GEOGRAPHIC_DATA] FAUCET"
drag, startPoint x: 357, startPoint y: 369, endPoint x: 295, endPoint y: 352, distance: 64.2
click at [295, 352] on div "VENTRESCA | MORRO BAY POWDER ROOM 1 WALL-MOUNT BATH FAUCET Team View Client Vie…" at bounding box center [487, 381] width 396 height 750
paste textarea "Purist 1.2 GPM Wall Mounted Widespread Bathroom Faucet Model: K-T14413-3-2MB"
type textarea "Purist 1.2 GPM Wall Mounted Widespread Bathroom Faucet Model: K-T14413-3-2MB"
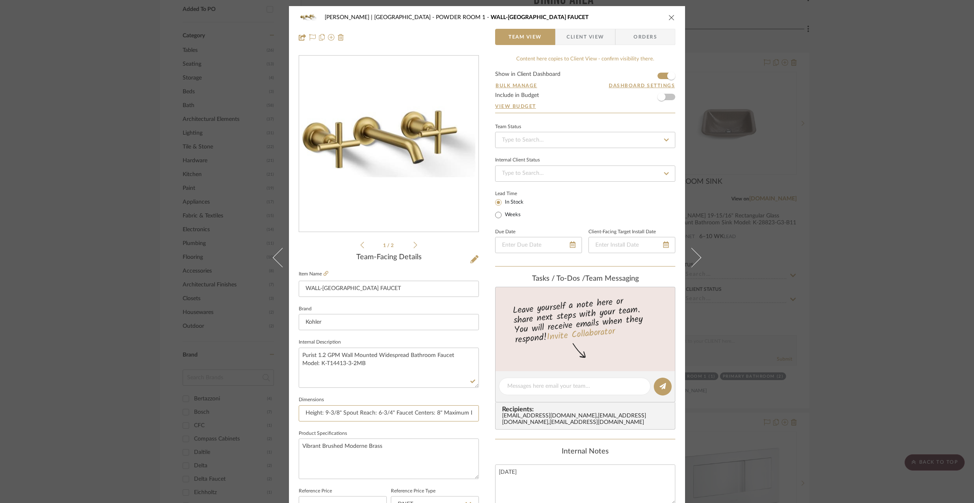
scroll to position [0, 55]
drag, startPoint x: 299, startPoint y: 413, endPoint x: 502, endPoint y: 414, distance: 203.0
click at [502, 414] on div "VENTRESCA | MORRO BAY POWDER ROOM 1 WALL-MOUNT BATH FAUCET Team View Client Vie…" at bounding box center [487, 381] width 396 height 750
type input "SEE SPEC SHEET"
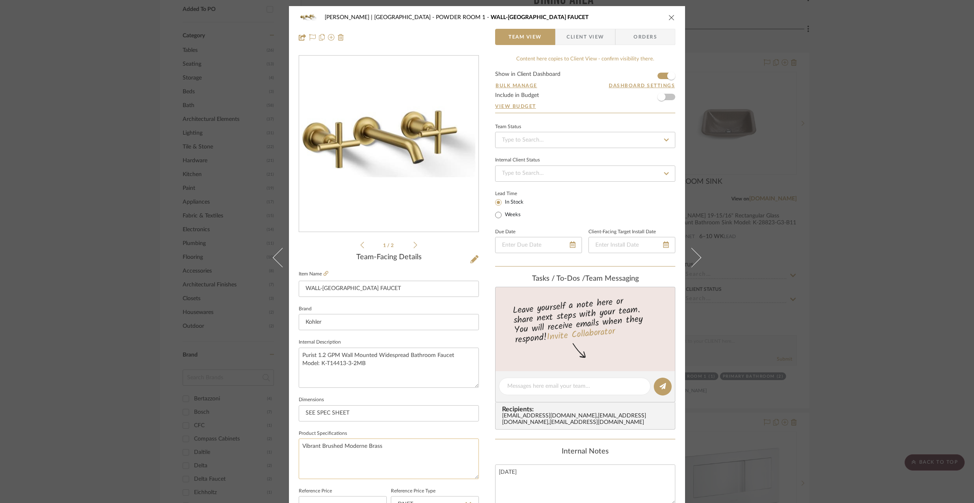
click at [402, 450] on textarea "Vibrant Brushed Moderne Brass" at bounding box center [389, 459] width 180 height 40
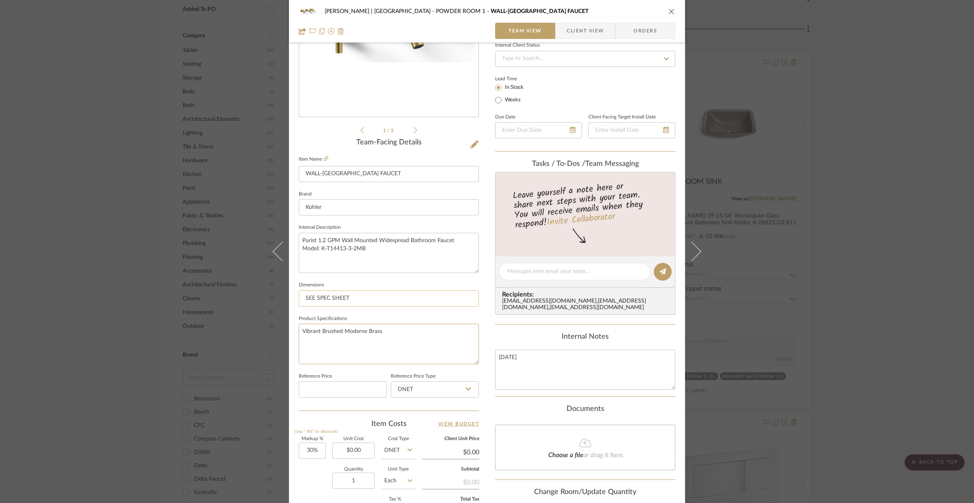
scroll to position [168, 0]
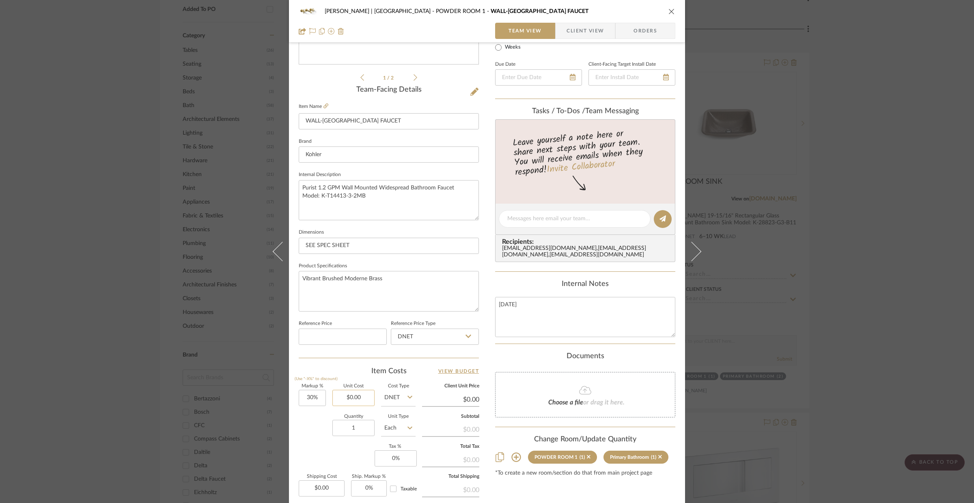
click at [362, 398] on input "$0.00" at bounding box center [353, 398] width 42 height 16
click at [363, 431] on input "1" at bounding box center [353, 428] width 42 height 16
type input "$758.41"
type input "$985.93"
click at [453, 189] on textarea "Purist 1.2 GPM Wall Mounted Widespread Bathroom Faucet Model: K-T14413-3-2MB" at bounding box center [389, 200] width 180 height 40
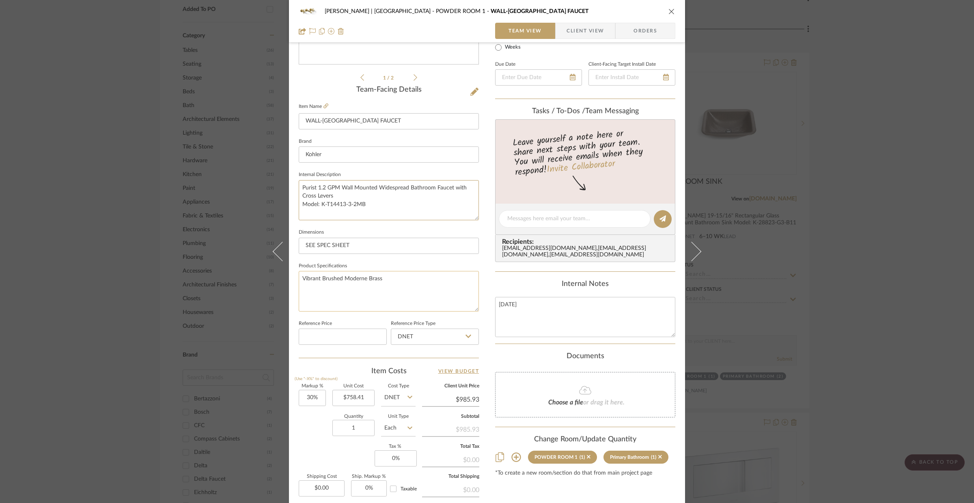
type textarea "Purist 1.2 GPM Wall Mounted Widespread Bathroom Faucet with Cross Levers Model:…"
click at [438, 280] on textarea "Vibrant Brushed Moderne Brass" at bounding box center [389, 291] width 180 height 40
click at [470, 96] on fa-icon at bounding box center [474, 92] width 8 height 8
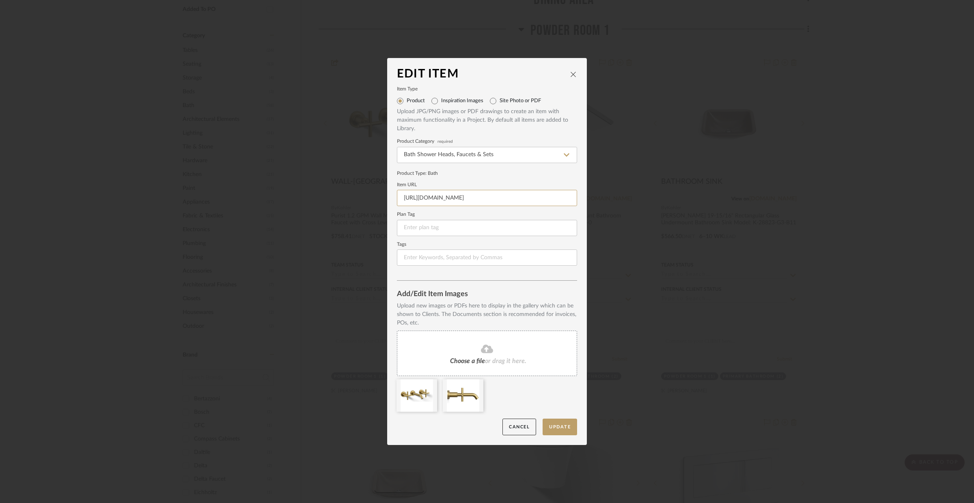
scroll to position [0, 77]
drag, startPoint x: 398, startPoint y: 197, endPoint x: 568, endPoint y: 199, distance: 169.7
click at [568, 199] on input "https://mail.google.com/mail/u/0/?tab=rm&ogbl#inbox/FMfcgzQbgJPXrQQJHbmDLNFrdnV…" at bounding box center [487, 198] width 180 height 16
paste input "https://s1.img-b.com/build.com/mediabase/specifications/kohler/564210/kohler-k-…"
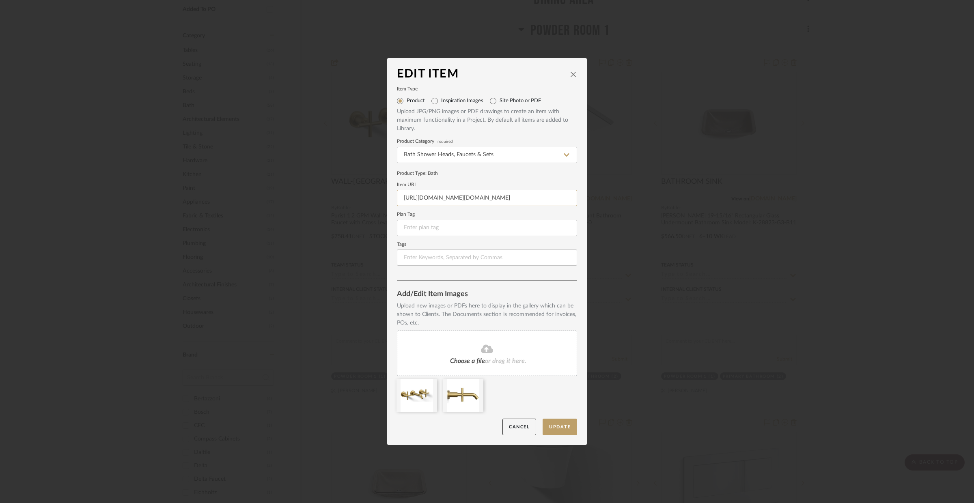
scroll to position [0, 124]
type input "https://s1.img-b.com/build.com/mediabase/specifications/kohler/564210/kohler-k-…"
click at [539, 222] on input at bounding box center [487, 228] width 180 height 16
click at [536, 256] on input at bounding box center [487, 258] width 180 height 16
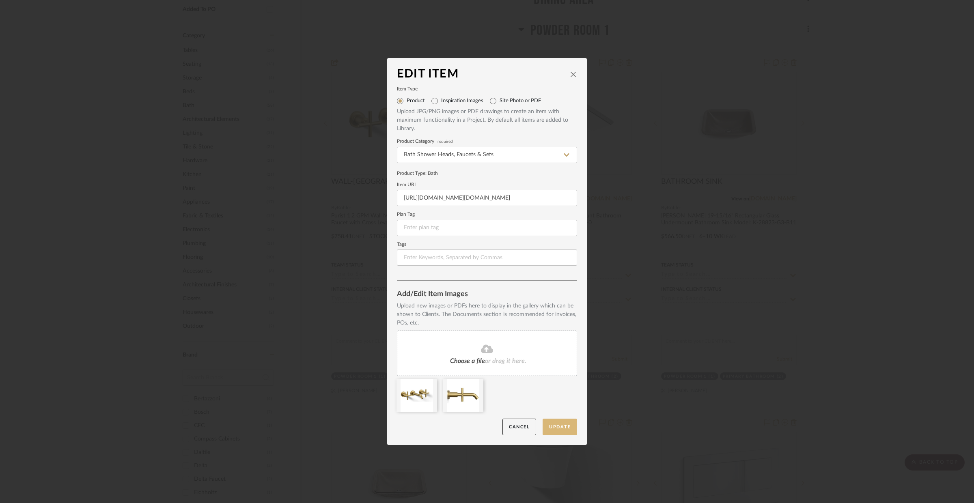
click at [562, 433] on button "Update" at bounding box center [560, 427] width 35 height 17
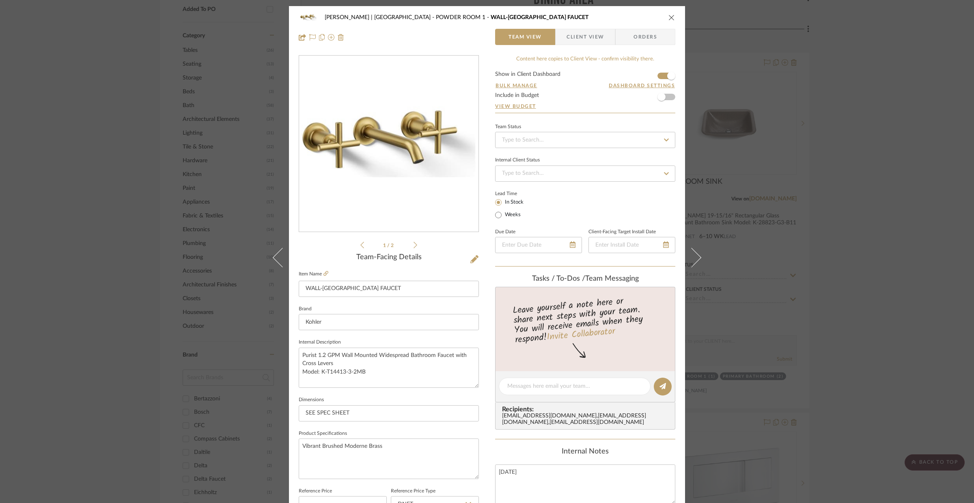
click at [800, 258] on div "VENTRESCA | MORRO BAY POWDER ROOM 1 WALL-MOUNT BATH FAUCET Team View Client Vie…" at bounding box center [487, 251] width 974 height 503
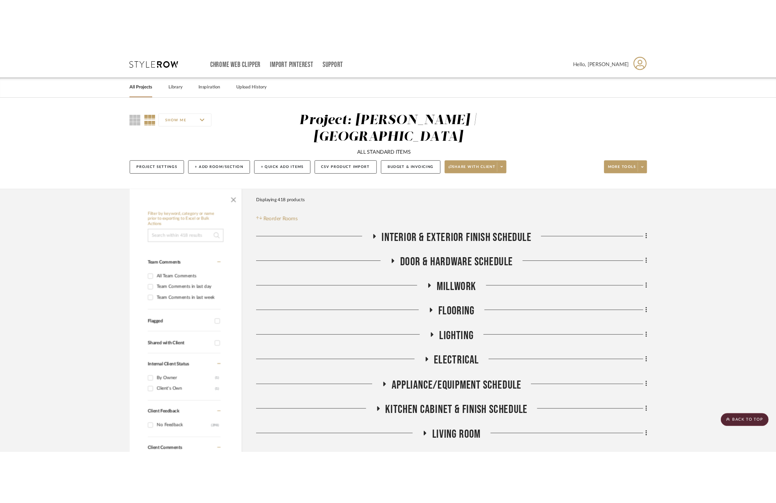
scroll to position [563, 0]
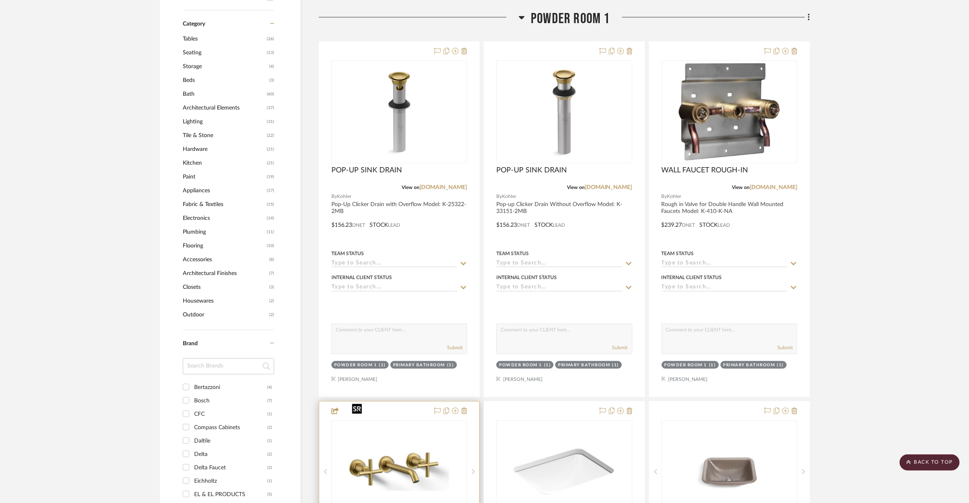
scroll to position [575, 0]
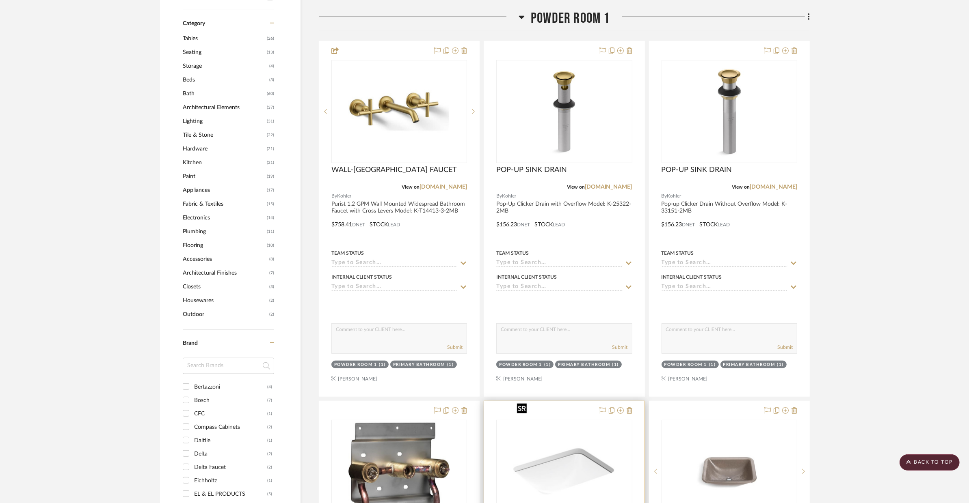
click at [536, 456] on img "0" at bounding box center [563, 471] width 101 height 101
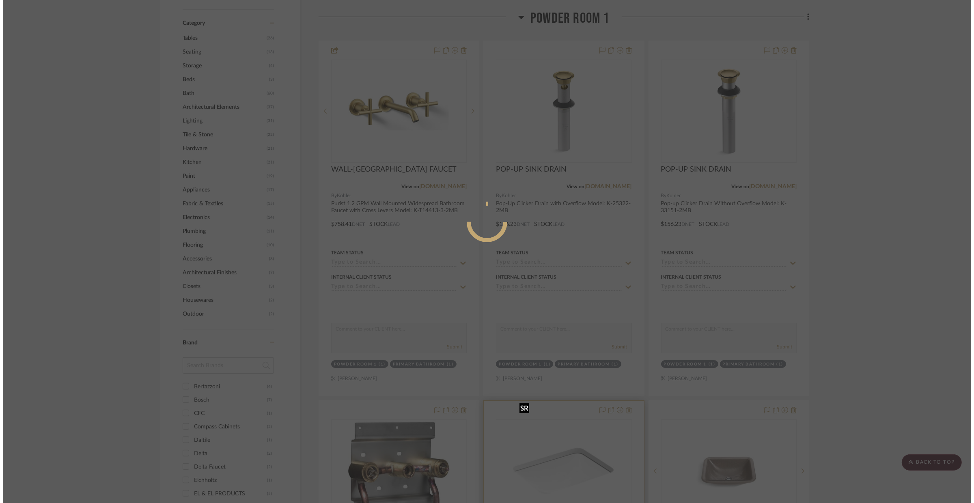
scroll to position [0, 0]
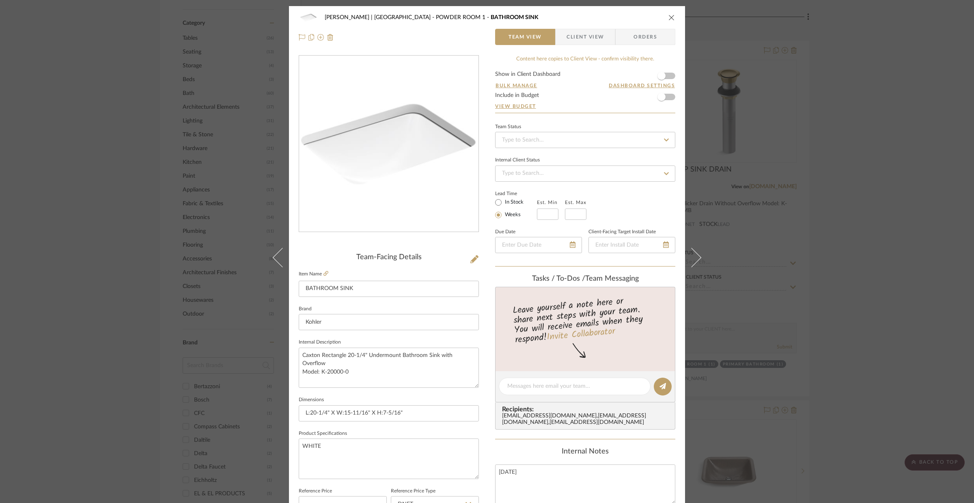
click at [781, 206] on div "[PERSON_NAME] | [GEOGRAPHIC_DATA] POWDER ROOM 1 BATHROOM SINK Team View Client …" at bounding box center [487, 251] width 974 height 503
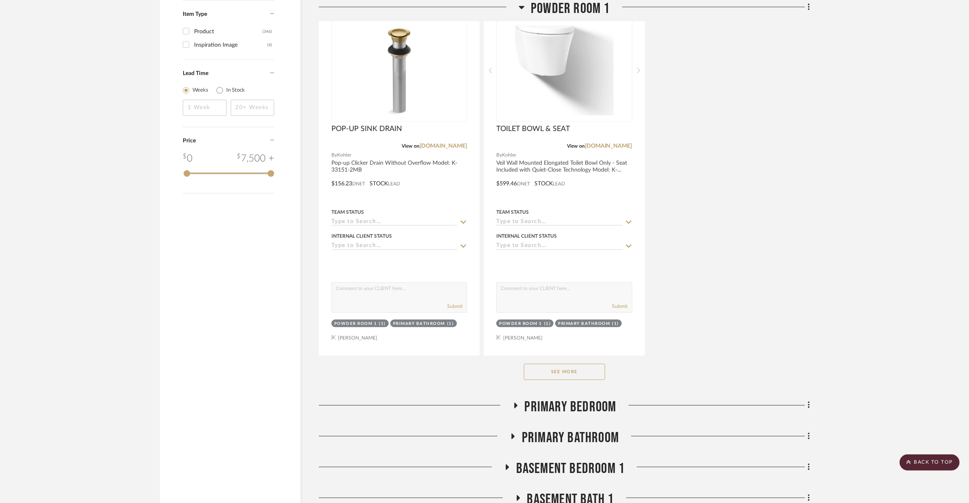
scroll to position [1423, 0]
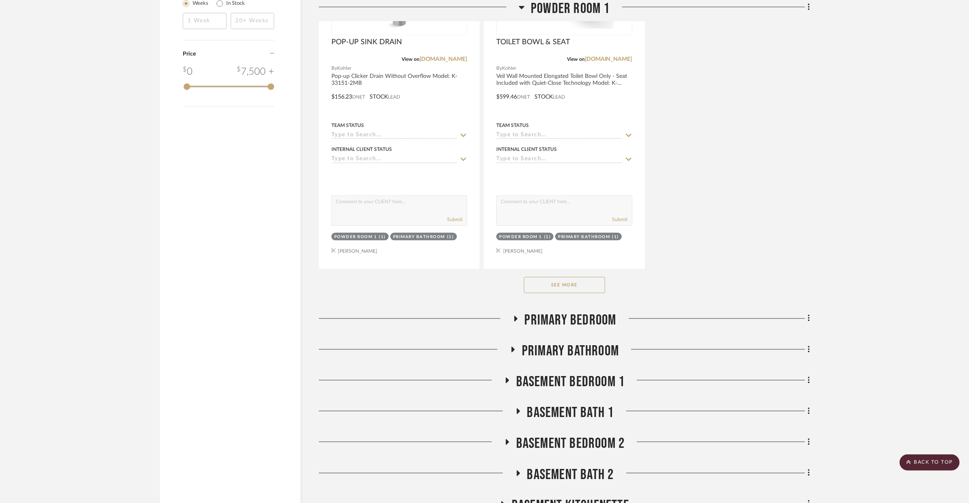
click at [579, 274] on div "See More" at bounding box center [564, 285] width 491 height 32
click at [578, 277] on button "See More" at bounding box center [564, 285] width 81 height 16
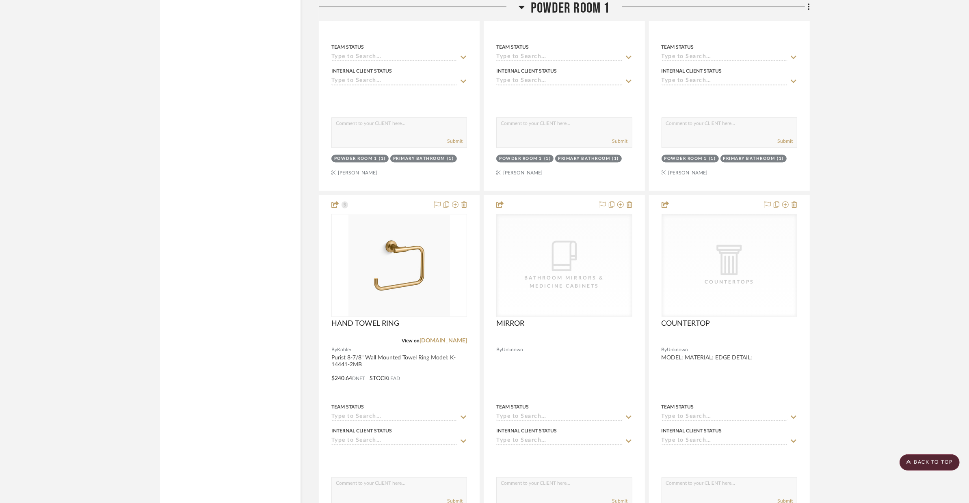
scroll to position [2154, 0]
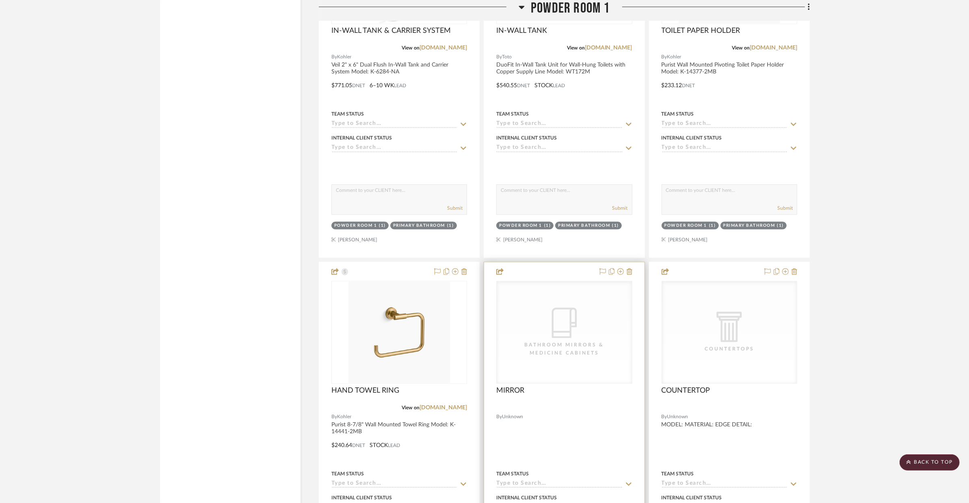
click at [610, 395] on div at bounding box center [564, 439] width 160 height 355
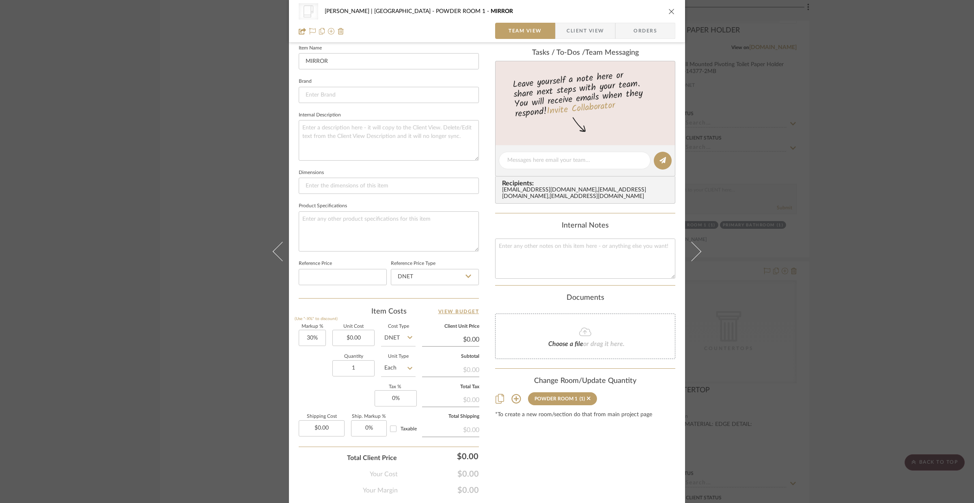
scroll to position [0, 0]
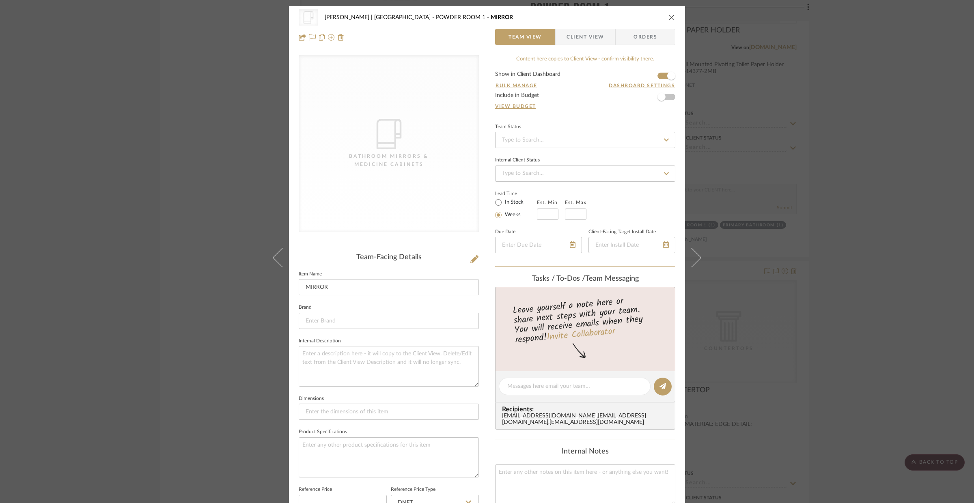
click at [669, 18] on icon "close" at bounding box center [672, 17] width 6 height 6
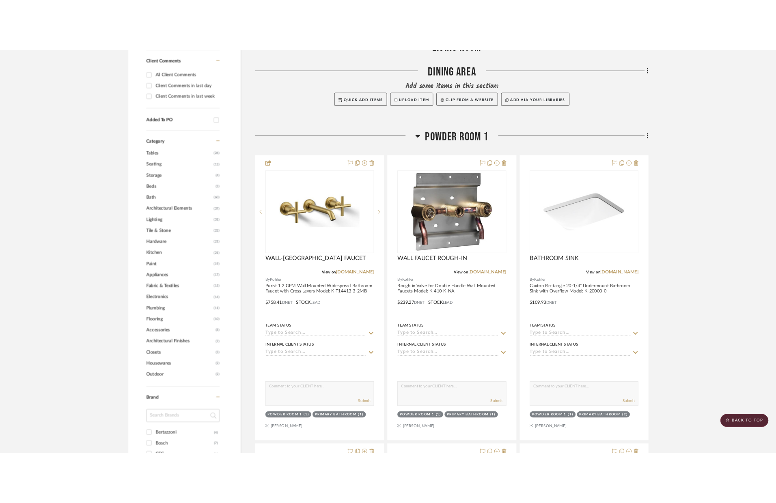
scroll to position [473, 0]
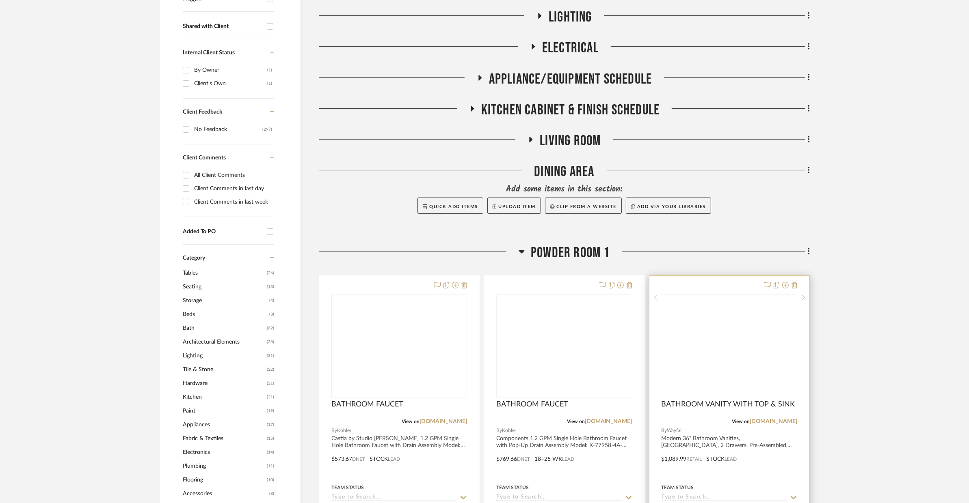
scroll to position [418, 0]
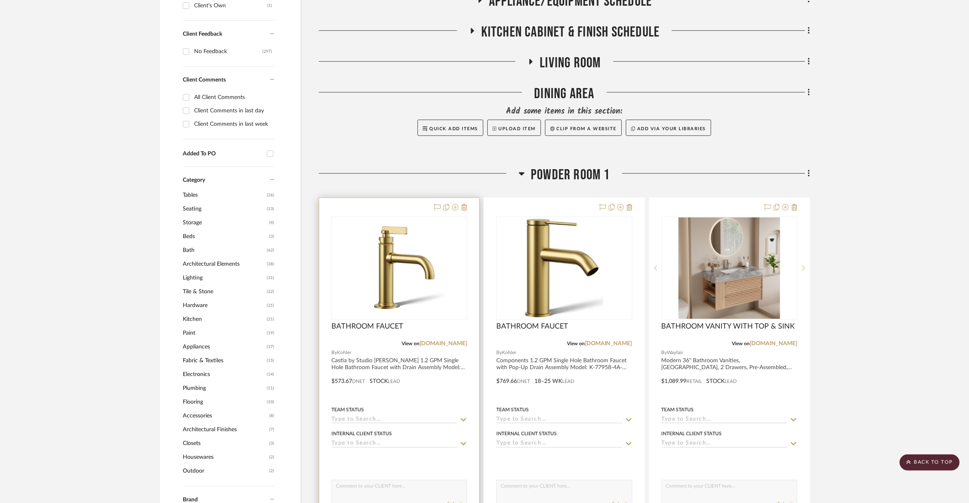
click at [448, 367] on div at bounding box center [399, 375] width 160 height 355
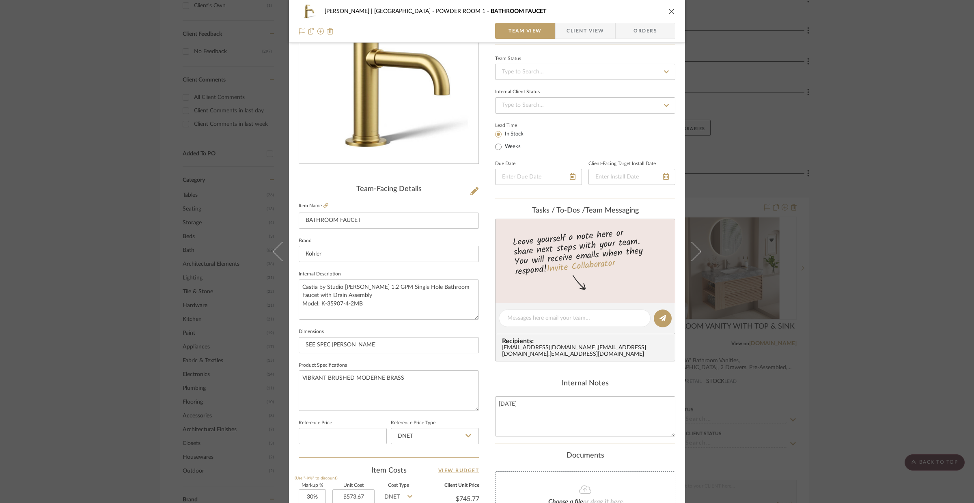
scroll to position [171, 0]
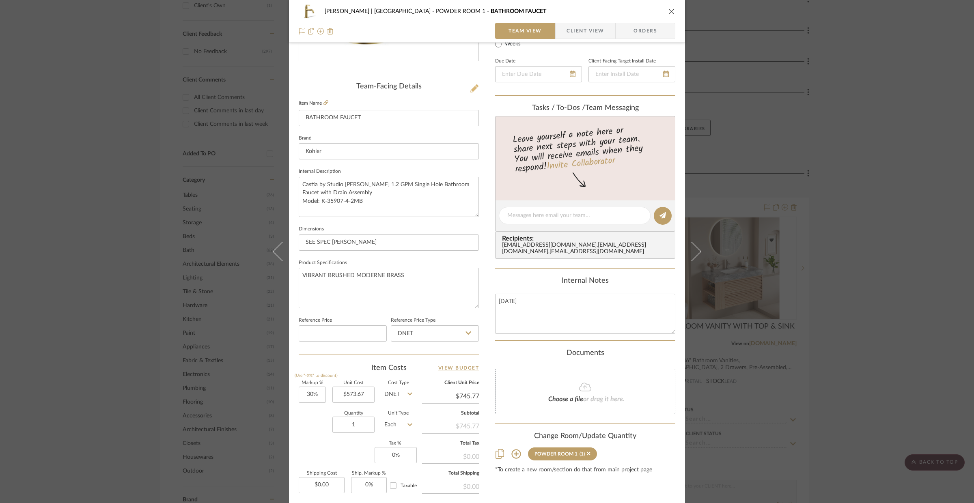
click at [475, 90] on icon at bounding box center [474, 88] width 8 height 8
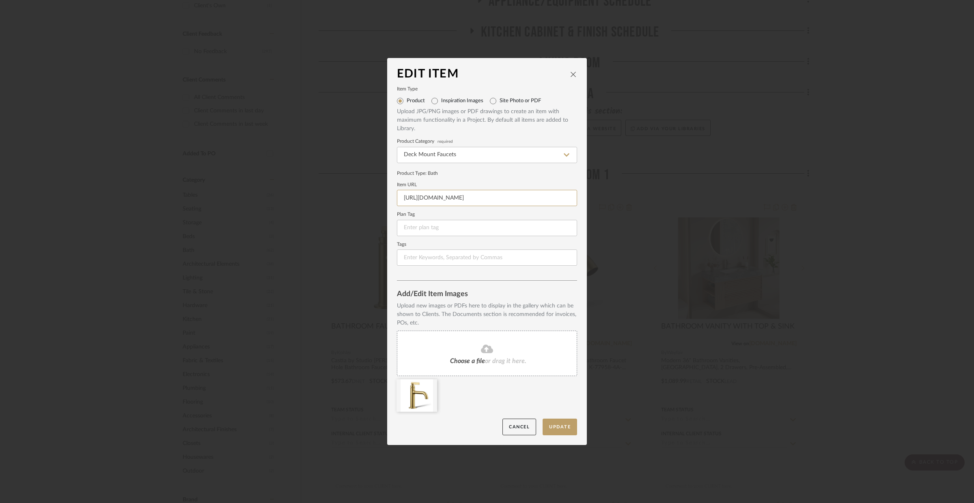
scroll to position [0, 65]
drag, startPoint x: 399, startPoint y: 200, endPoint x: 589, endPoint y: 215, distance: 191.3
click at [589, 215] on div "Edit Item Item Type Product Inspiration Images Site Photo or PDF Upload JPG/PNG…" at bounding box center [487, 251] width 974 height 503
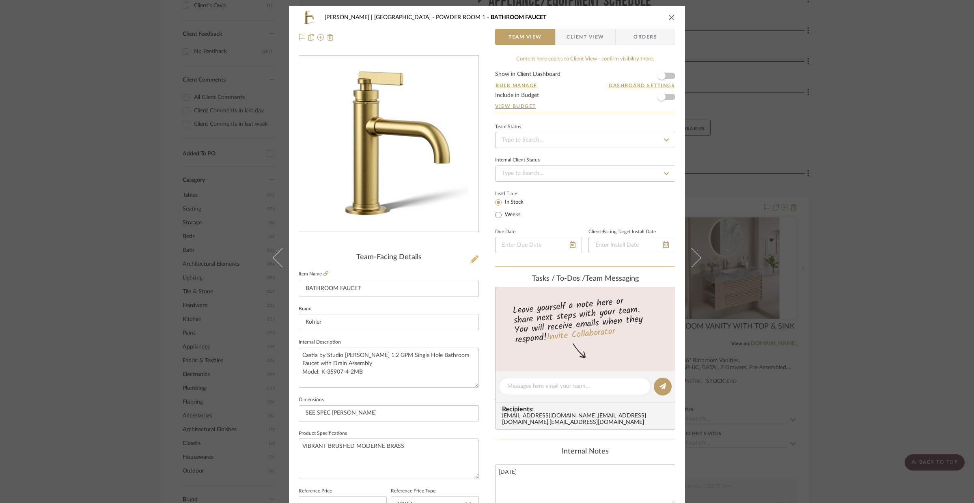
click at [470, 261] on icon at bounding box center [474, 259] width 8 height 8
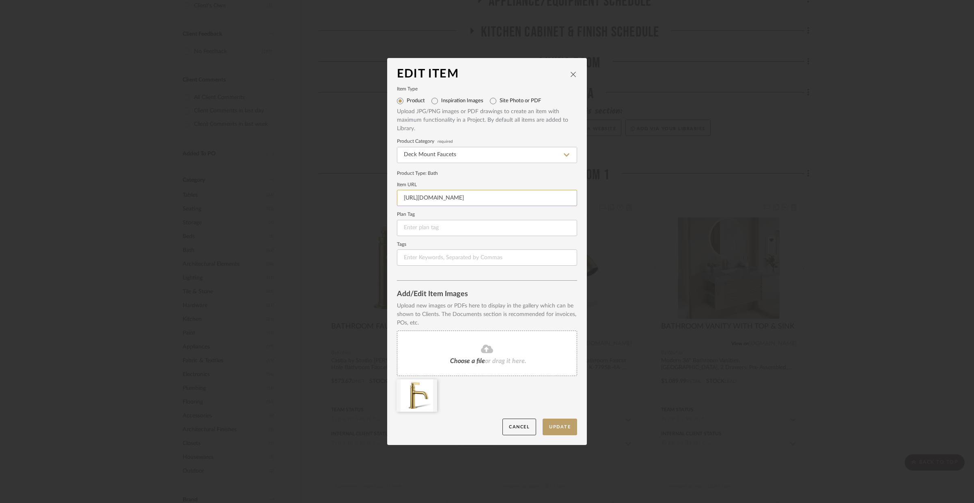
scroll to position [0, 65]
drag, startPoint x: 401, startPoint y: 197, endPoint x: 596, endPoint y: 202, distance: 194.9
click at [596, 202] on div "Edit Item Item Type Product Inspiration Images Site Photo or PDF Upload JPG/PNG…" at bounding box center [487, 251] width 974 height 503
paste input "[DOMAIN_NAME][URL][DOMAIN_NAME]"
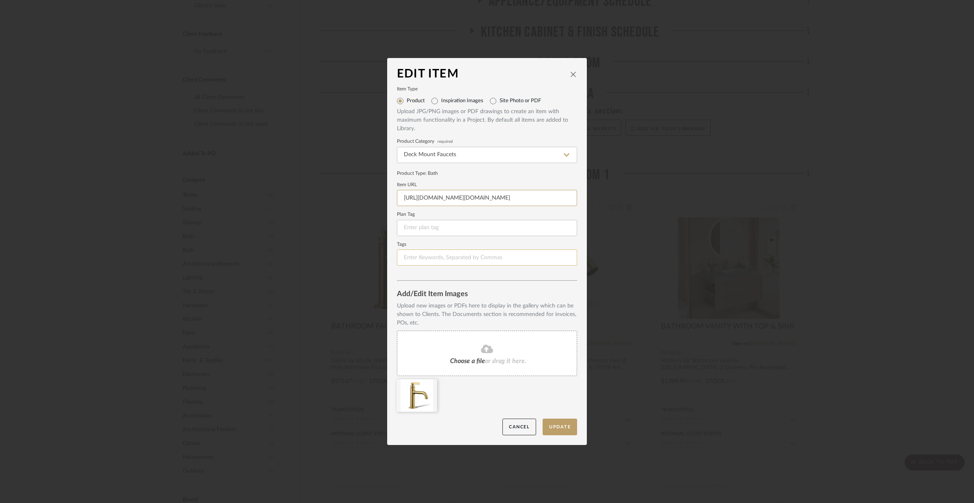
type input "[URL][DOMAIN_NAME][DOMAIN_NAME]"
click at [510, 254] on input at bounding box center [487, 258] width 180 height 16
click at [559, 420] on button "Update" at bounding box center [560, 427] width 35 height 17
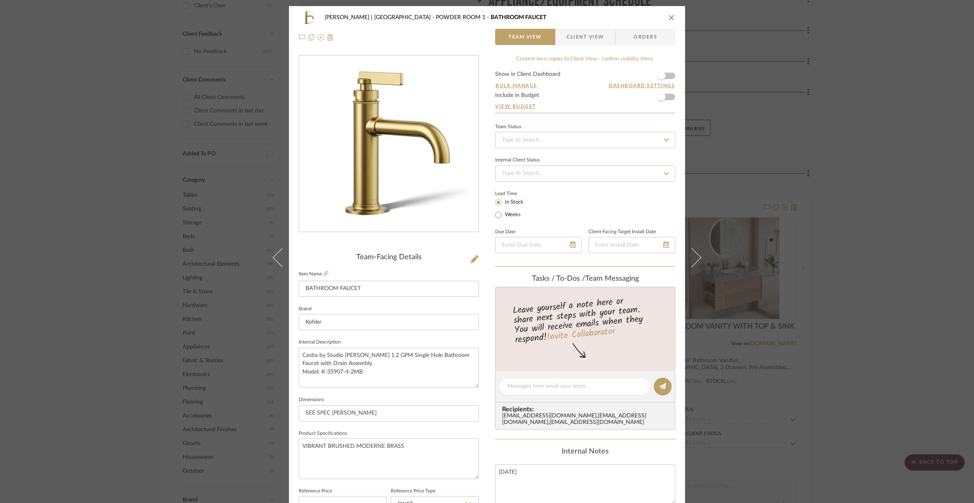
click at [672, 19] on button "close" at bounding box center [671, 17] width 7 height 7
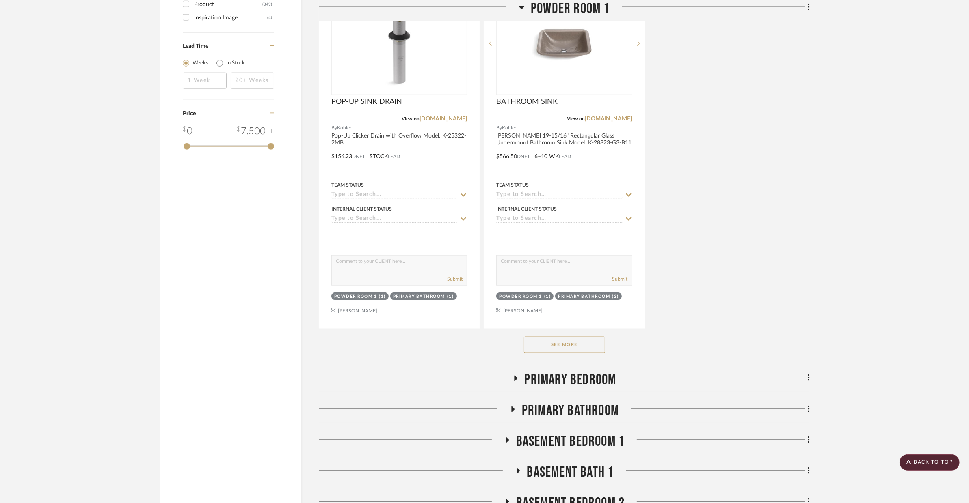
scroll to position [1364, 0]
click at [564, 336] on button "See More" at bounding box center [564, 344] width 81 height 16
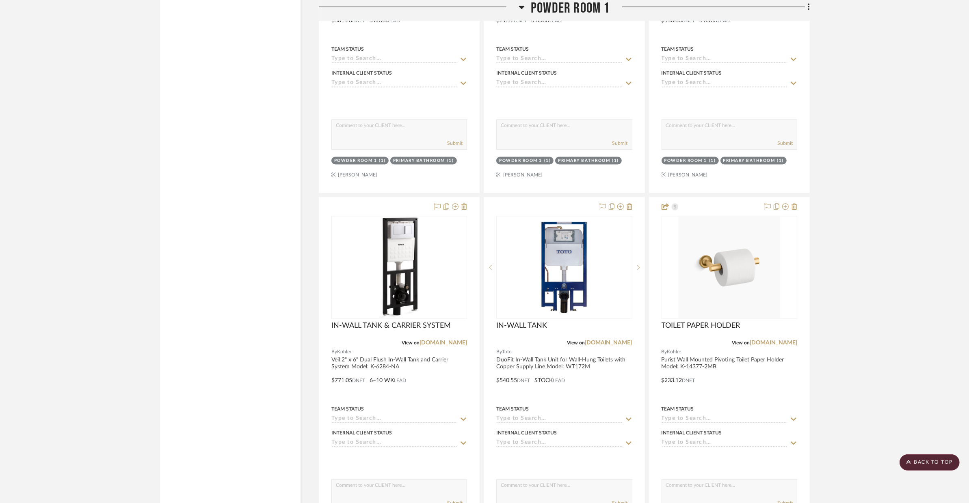
scroll to position [2245, 0]
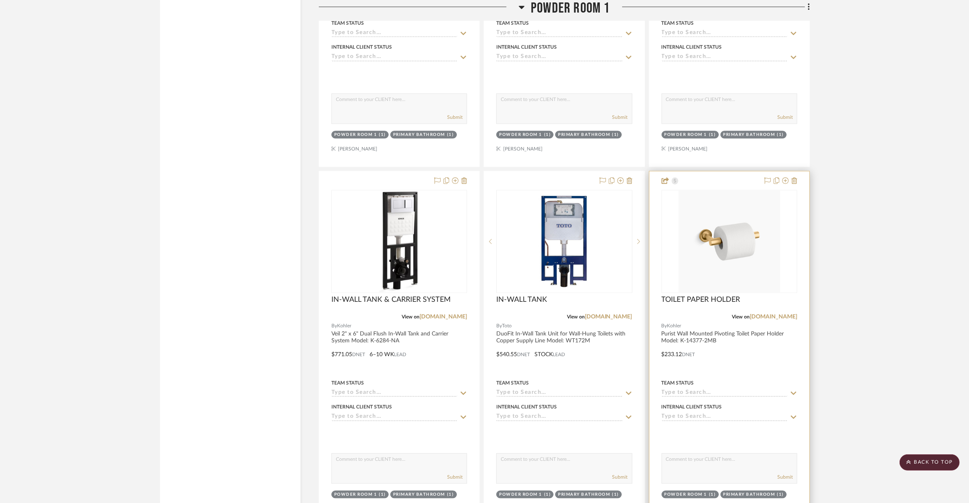
click at [772, 341] on div at bounding box center [729, 348] width 160 height 355
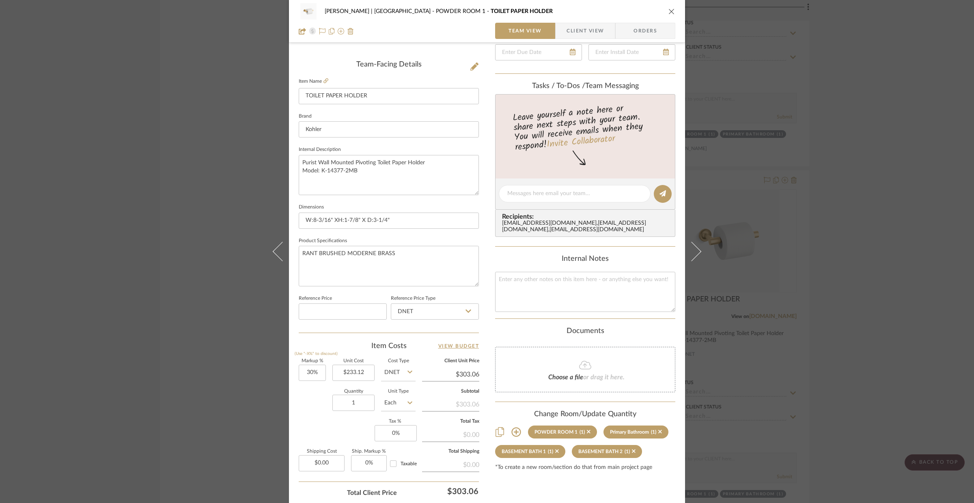
scroll to position [209, 0]
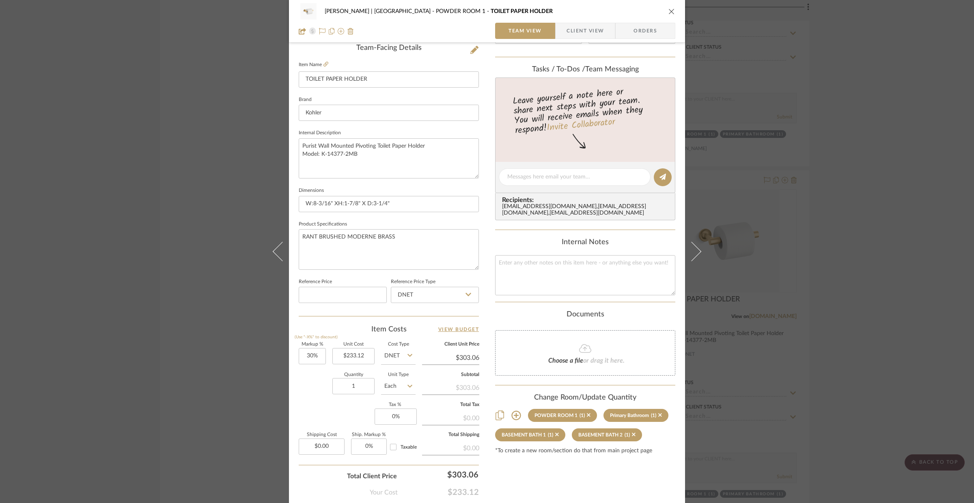
click at [511, 414] on icon at bounding box center [515, 415] width 9 height 9
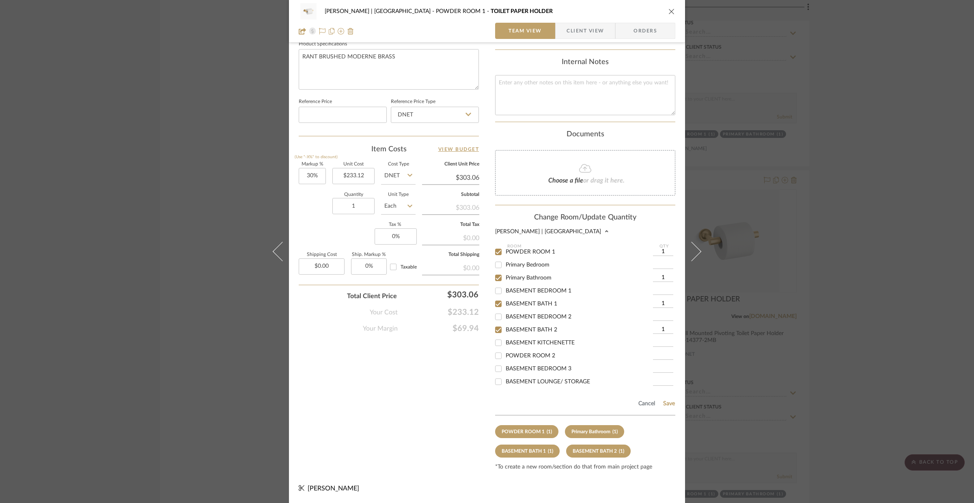
scroll to position [151, 0]
click at [494, 343] on input "POWDER ROOM 2" at bounding box center [498, 337] width 13 height 13
checkbox input "true"
type input "1"
click at [666, 405] on button "Save" at bounding box center [669, 404] width 13 height 6
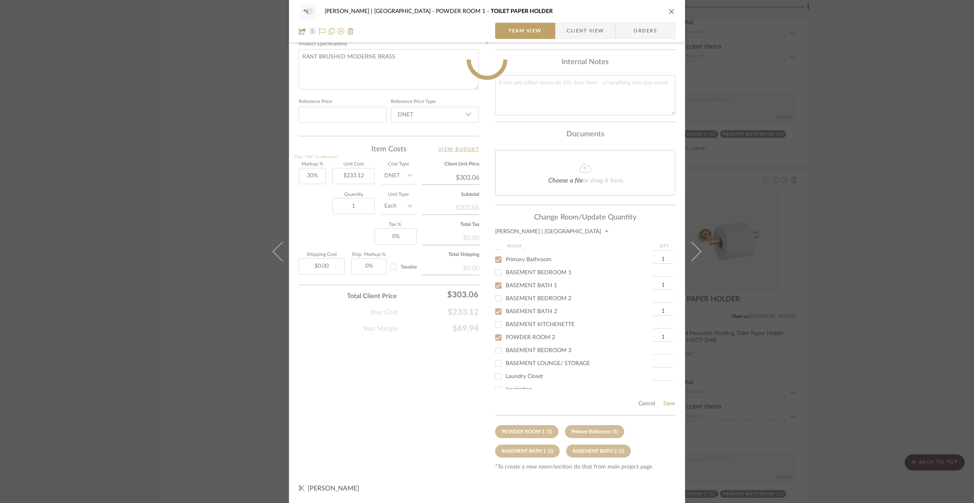
scroll to position [252, 0]
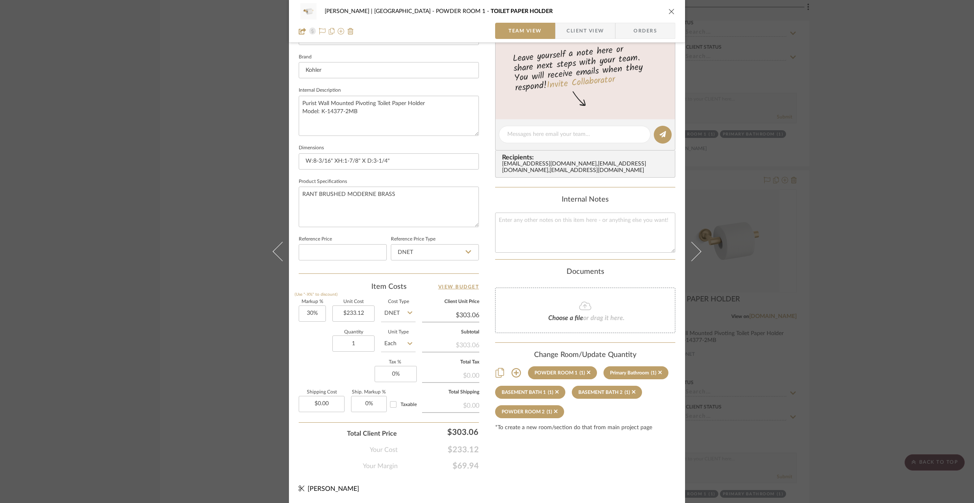
click at [776, 332] on div "[PERSON_NAME] | [GEOGRAPHIC_DATA] POWDER ROOM 1 TOILET PAPER HOLDER Team View C…" at bounding box center [487, 251] width 974 height 503
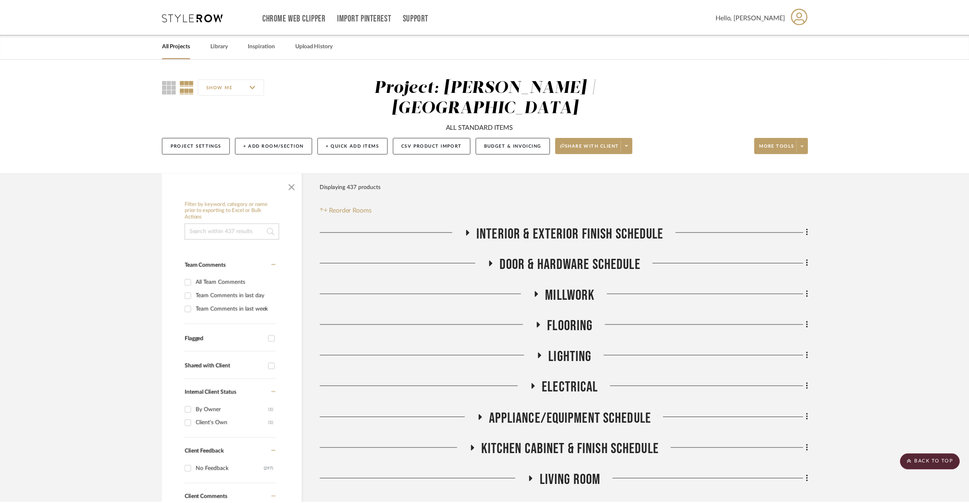
scroll to position [2245, 0]
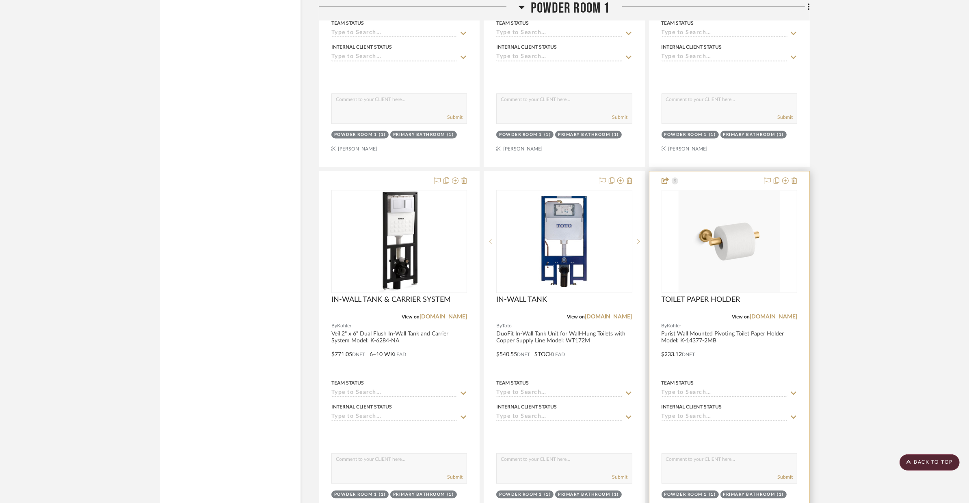
click at [776, 334] on div at bounding box center [729, 348] width 160 height 355
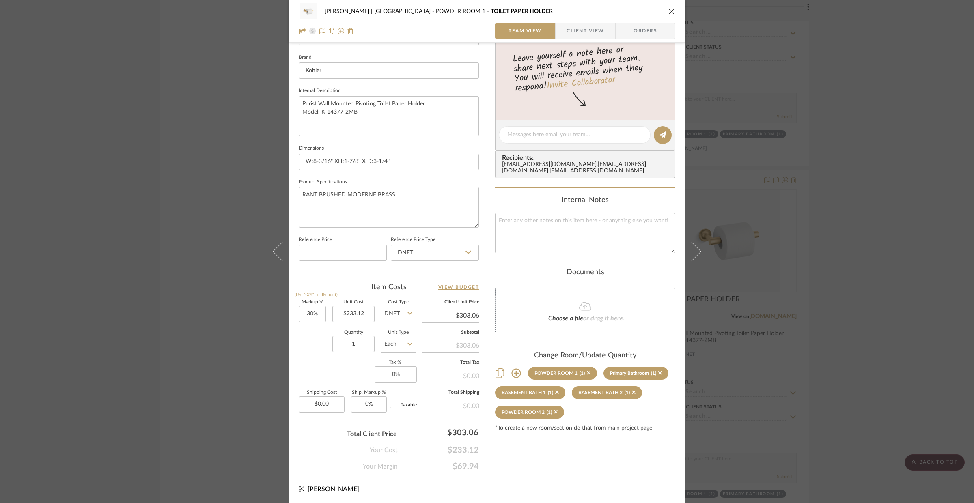
scroll to position [252, 0]
click at [515, 371] on icon at bounding box center [516, 373] width 10 height 10
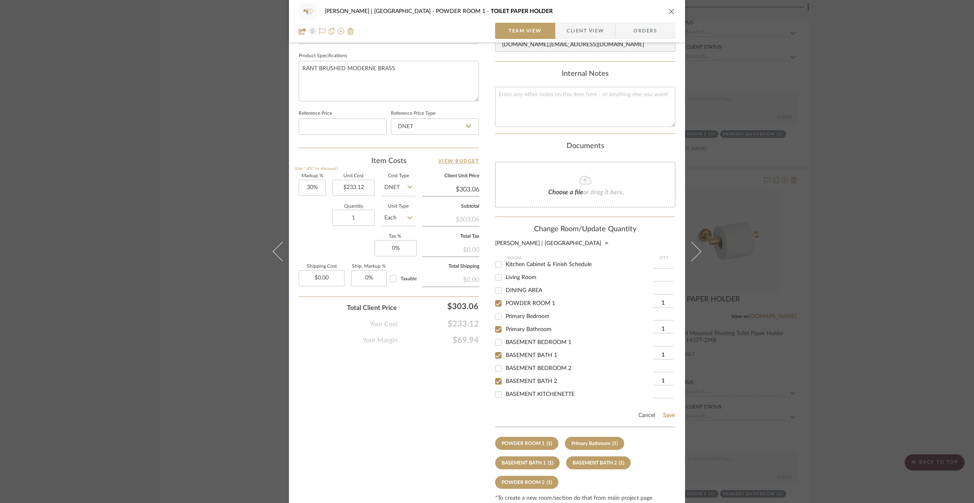
scroll to position [72, 0]
click at [667, 417] on button "Save" at bounding box center [669, 415] width 13 height 6
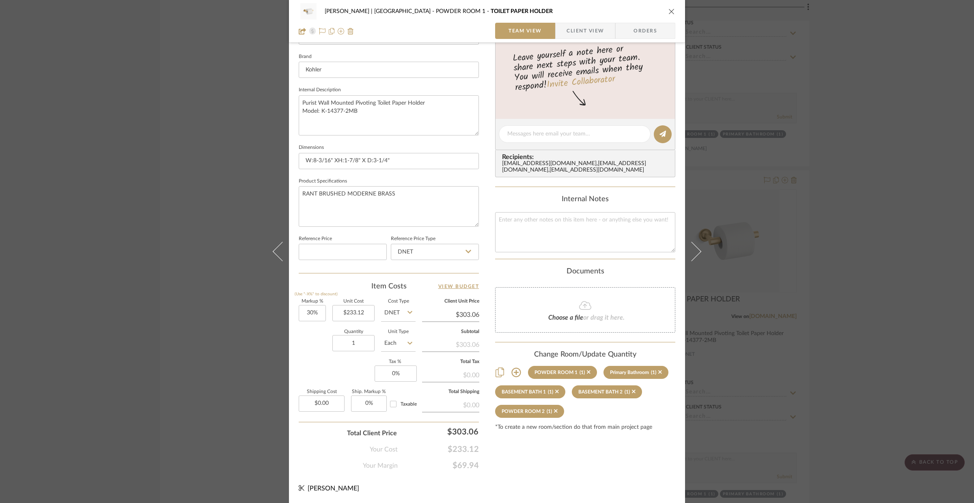
scroll to position [252, 0]
click at [776, 367] on div "[PERSON_NAME] | [GEOGRAPHIC_DATA] POWDER ROOM 1 TOILET PAPER HOLDER Team View C…" at bounding box center [487, 251] width 974 height 503
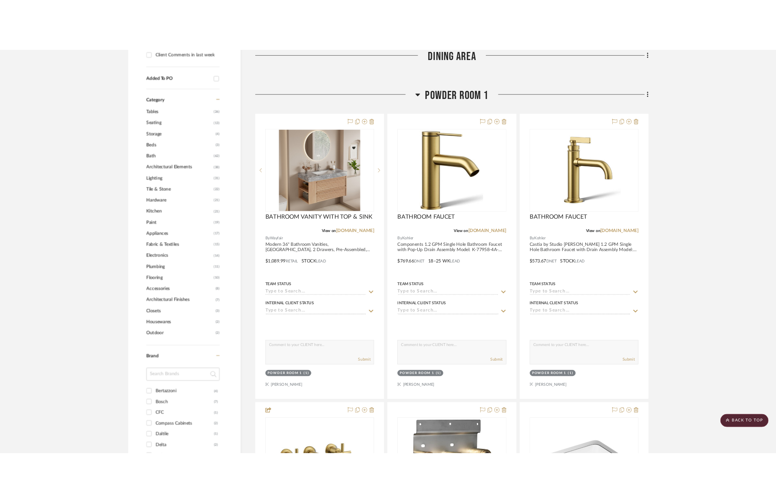
scroll to position [494, 0]
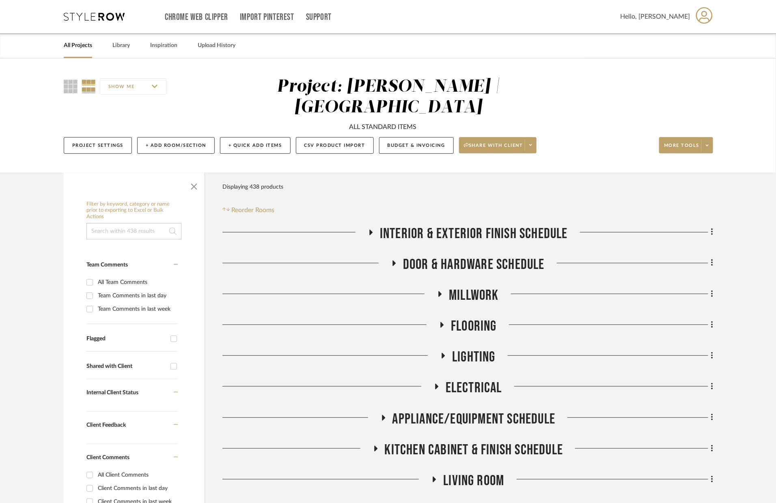
scroll to position [494, 0]
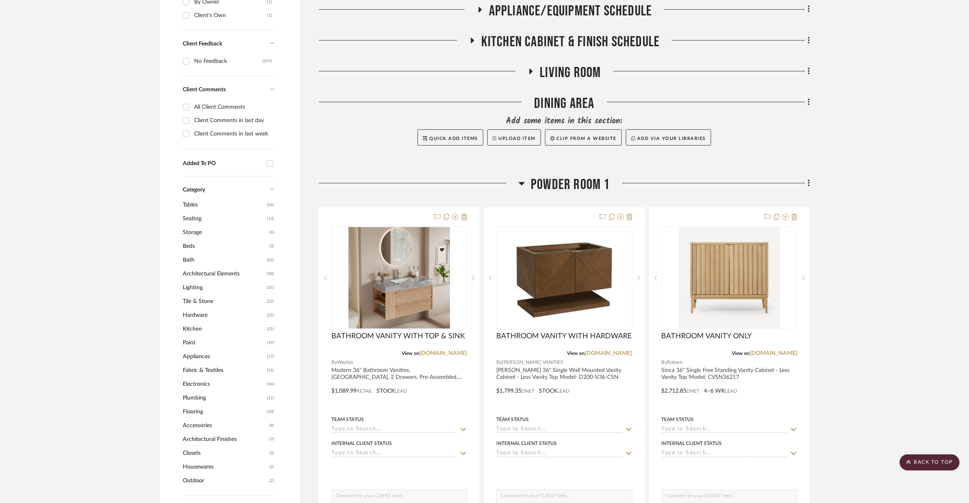
scroll to position [415, 0]
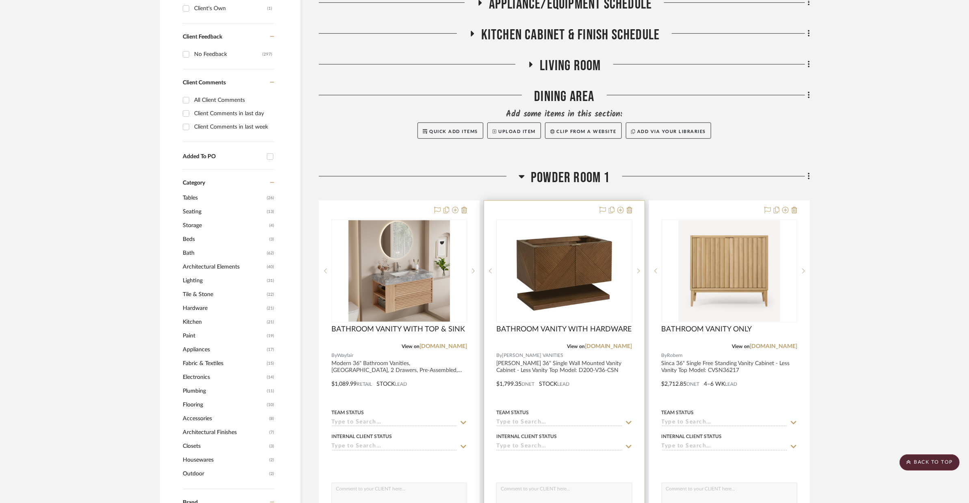
click at [609, 334] on div at bounding box center [564, 378] width 160 height 355
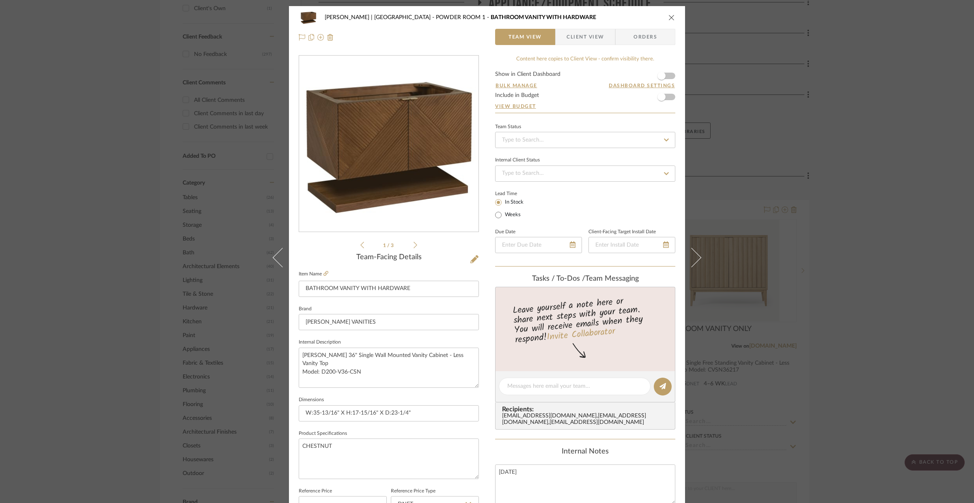
click at [669, 18] on icon "close" at bounding box center [672, 17] width 6 height 6
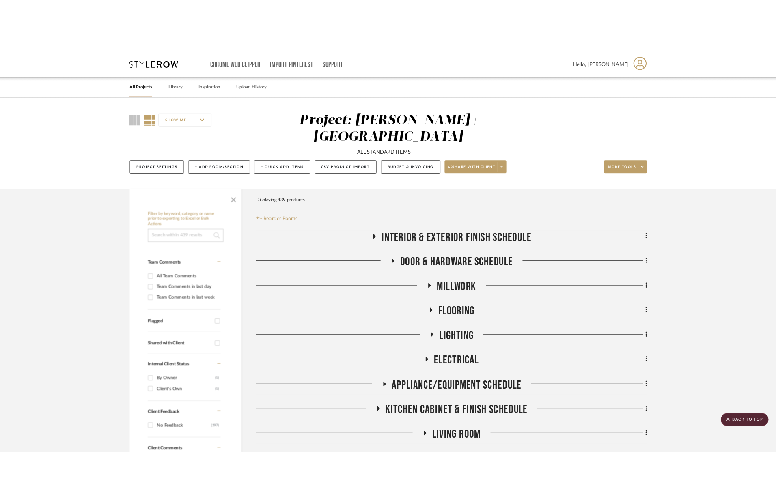
scroll to position [415, 0]
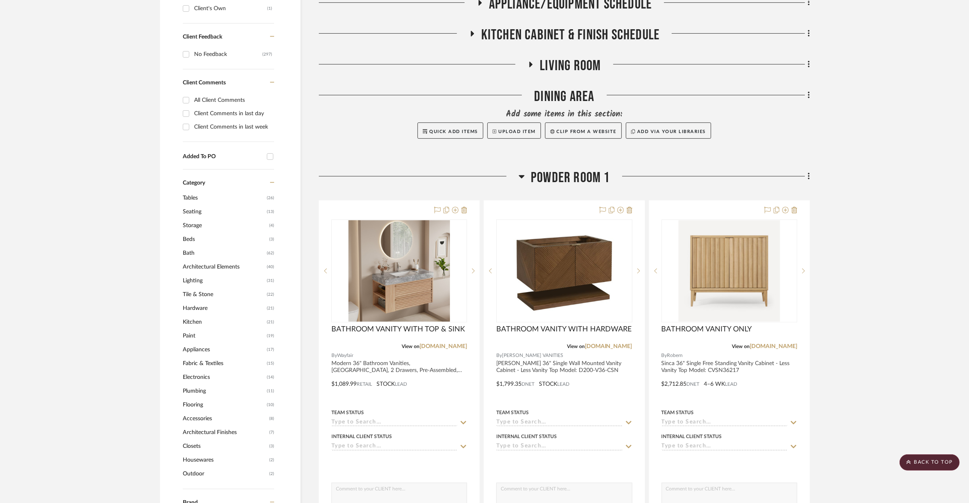
click at [558, 169] on span "POWDER ROOM 1" at bounding box center [570, 177] width 79 height 17
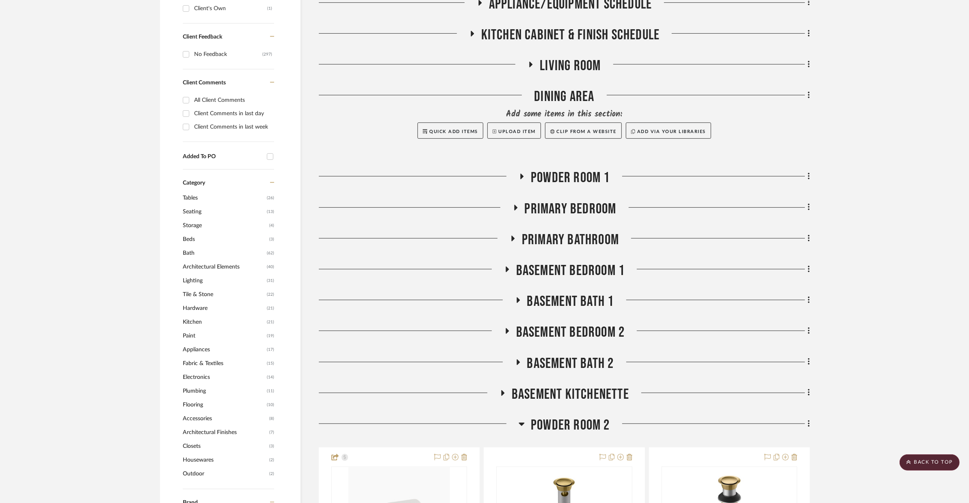
click at [558, 169] on span "POWDER ROOM 1" at bounding box center [570, 177] width 79 height 17
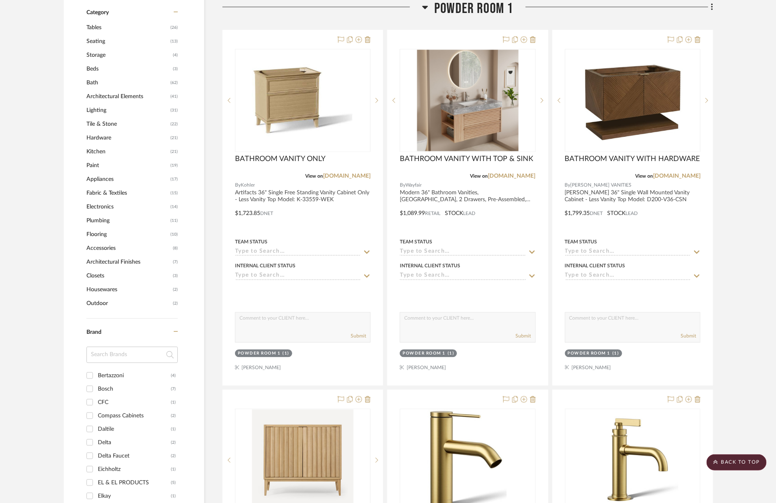
scroll to position [589, 0]
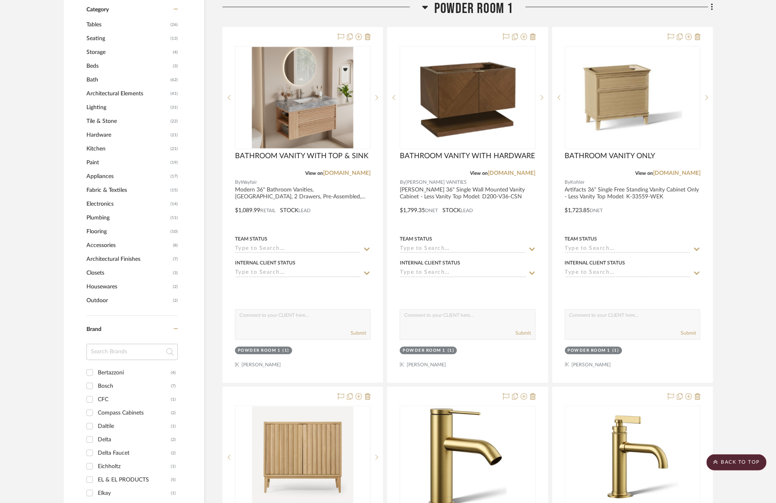
drag, startPoint x: 320, startPoint y: 119, endPoint x: 324, endPoint y: 2, distance: 117.0
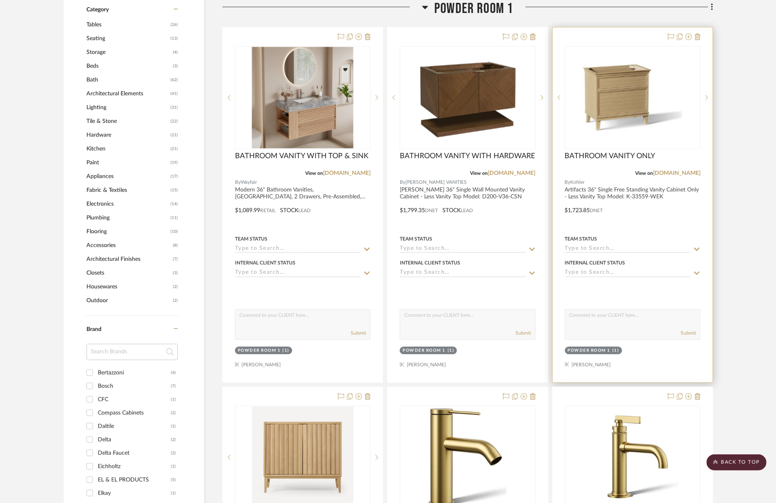
click at [647, 204] on div at bounding box center [633, 205] width 160 height 355
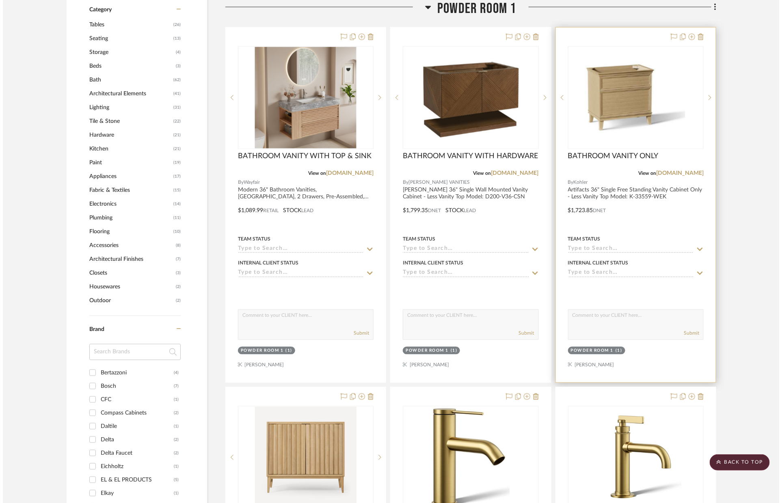
scroll to position [0, 0]
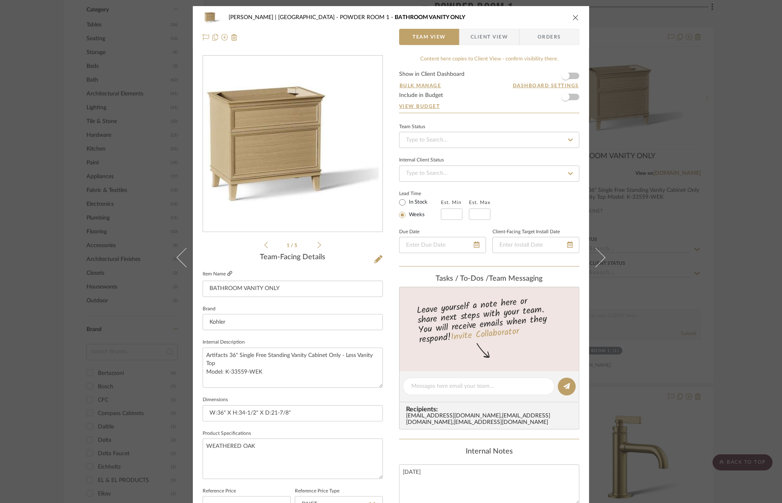
click at [228, 274] on icon at bounding box center [229, 273] width 5 height 5
click at [577, 18] on div "VENTRESCA | MORRO BAY POWDER ROOM 1 BATHROOM VANITY ONLY Team View Client View …" at bounding box center [391, 27] width 396 height 43
click at [574, 18] on icon "close" at bounding box center [575, 17] width 6 height 6
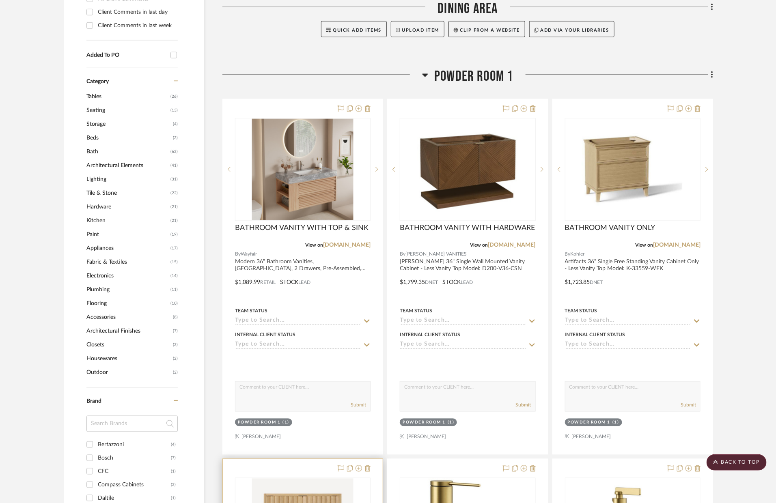
scroll to position [430, 0]
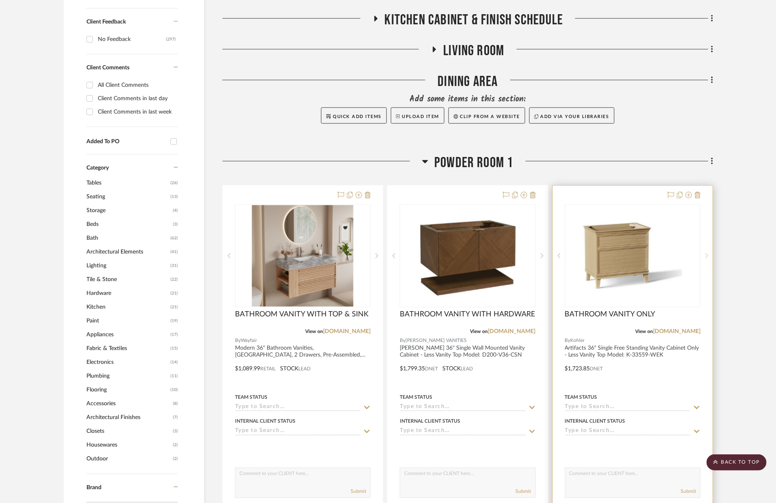
click at [703, 238] on div at bounding box center [707, 256] width 12 height 103
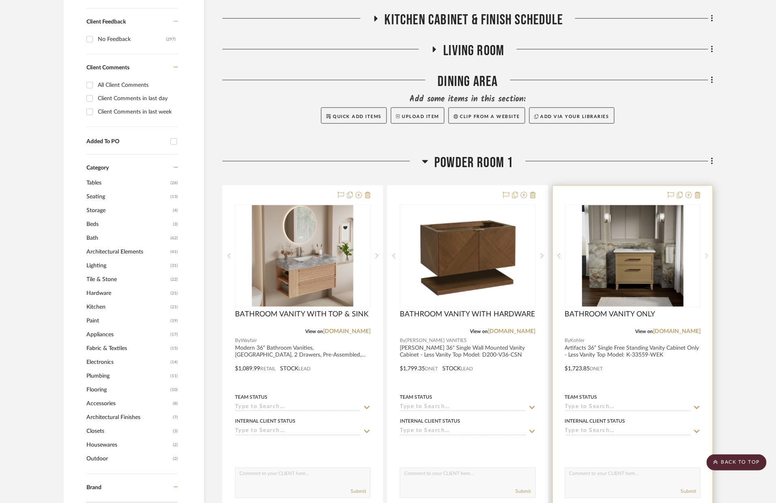
click at [703, 238] on div at bounding box center [707, 256] width 12 height 103
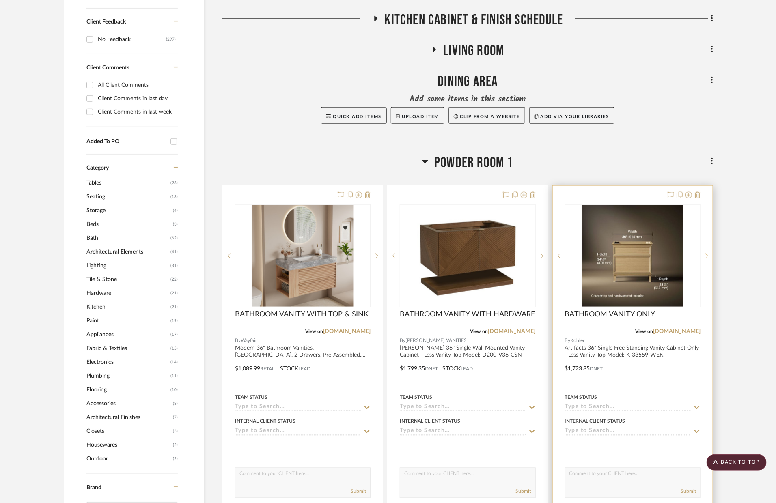
click at [703, 238] on div at bounding box center [707, 256] width 12 height 103
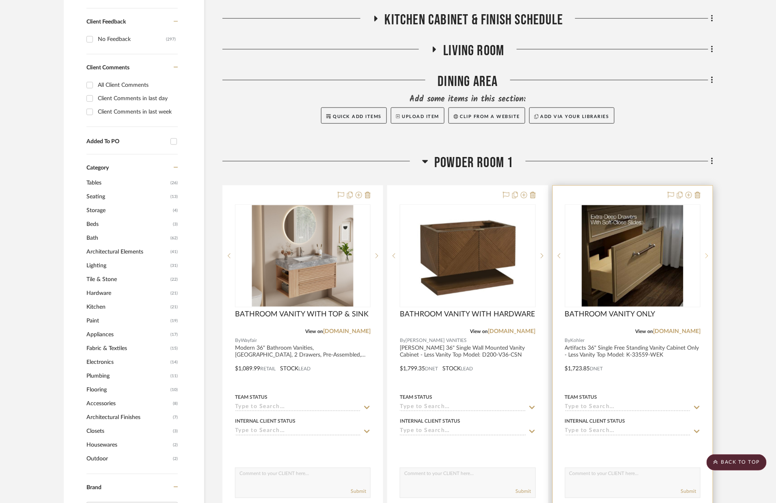
click at [704, 253] on sr-next-btn at bounding box center [707, 256] width 12 height 6
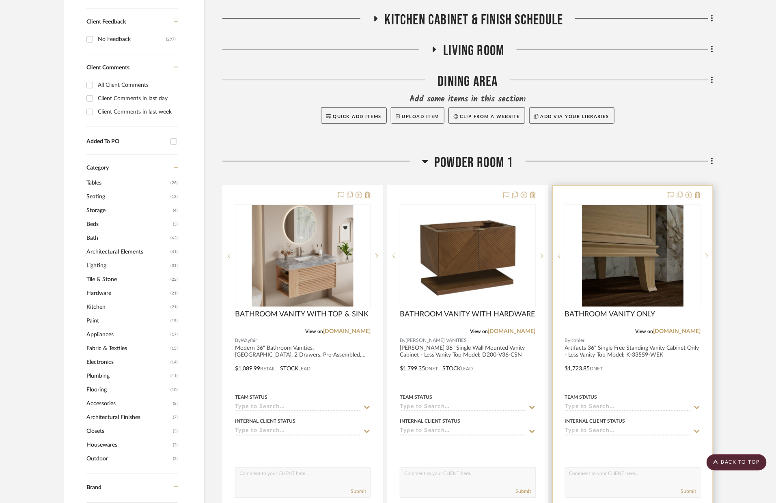
click at [704, 253] on sr-next-btn at bounding box center [707, 256] width 12 height 6
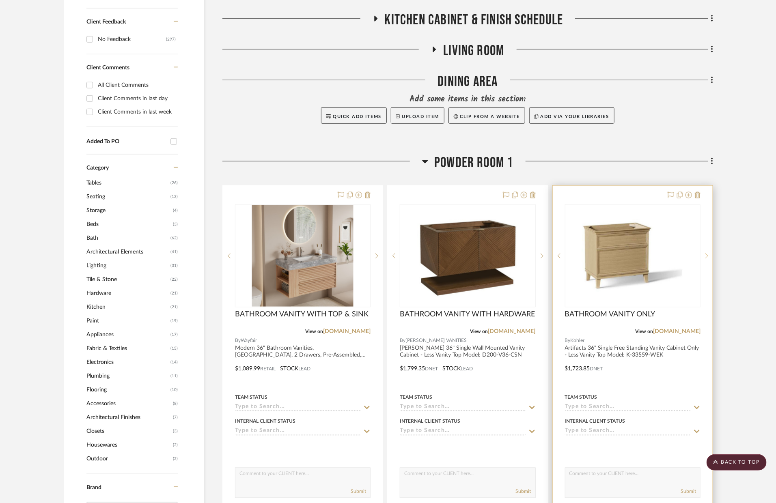
click at [704, 253] on sr-next-btn at bounding box center [707, 256] width 12 height 6
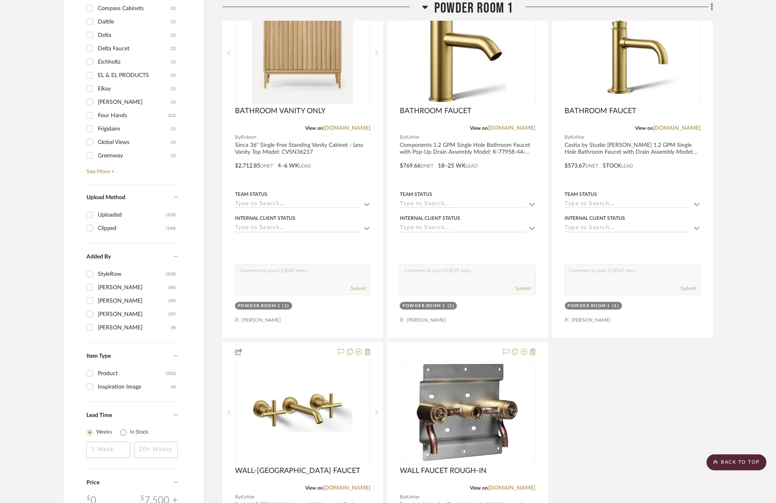
scroll to position [1057, 0]
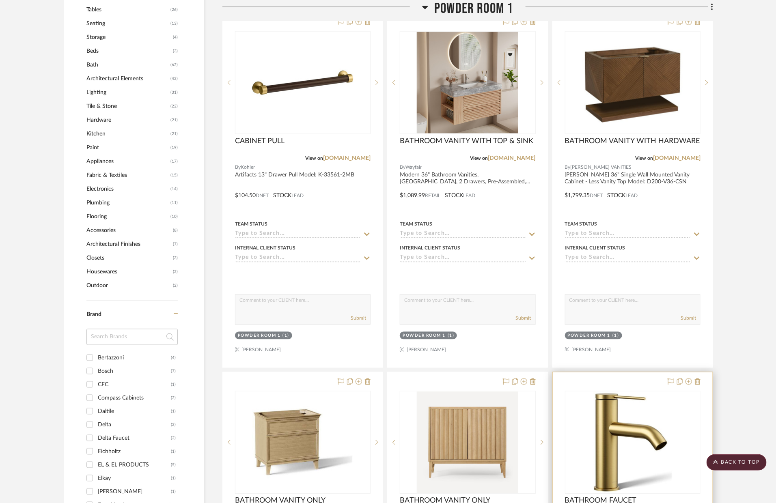
scroll to position [570, 0]
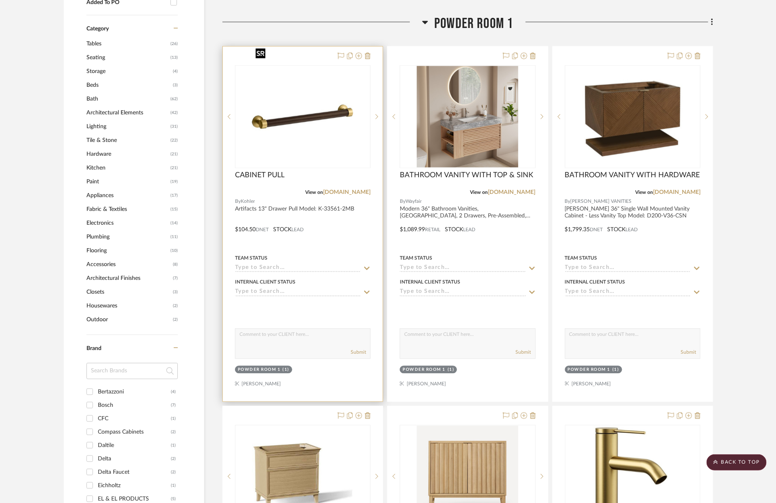
click at [0, 0] on img at bounding box center [0, 0] width 0 height 0
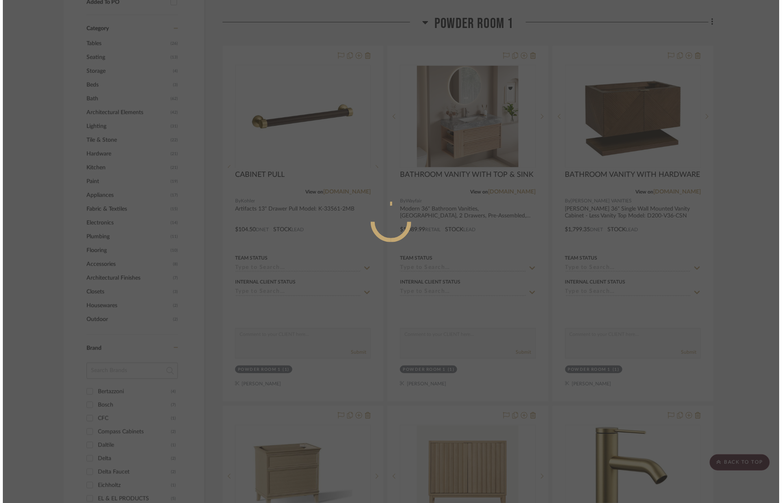
scroll to position [0, 0]
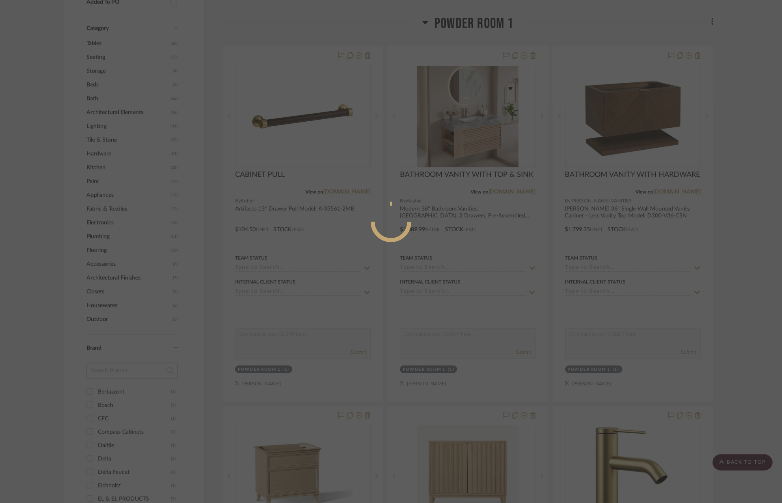
click at [353, 351] on mat-dialog-content at bounding box center [391, 255] width 122 height 350
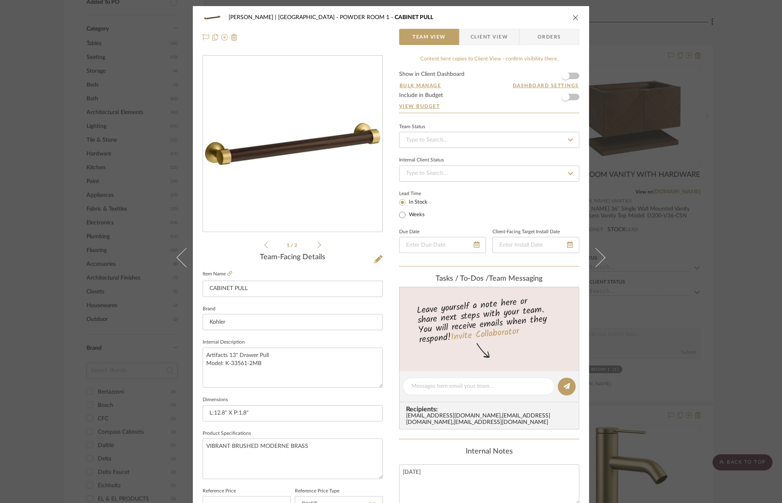
click at [572, 18] on icon "close" at bounding box center [575, 17] width 6 height 6
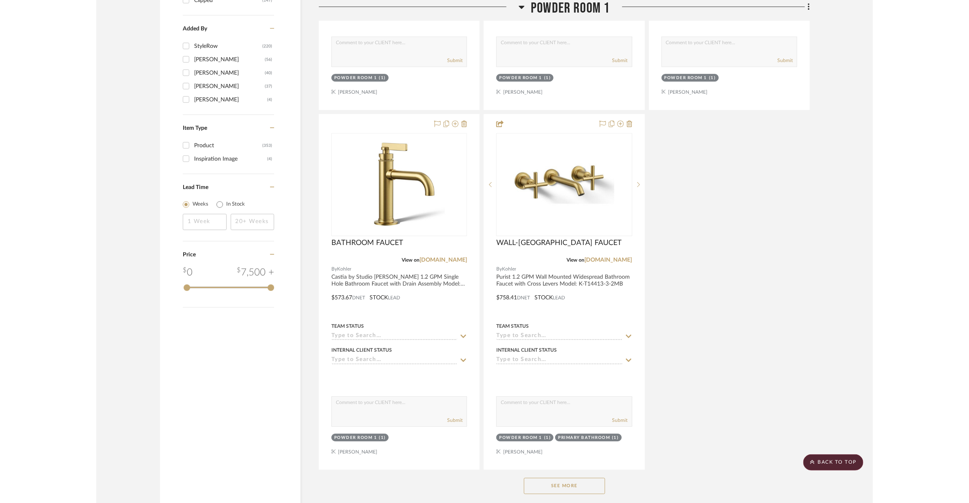
scroll to position [1306, 0]
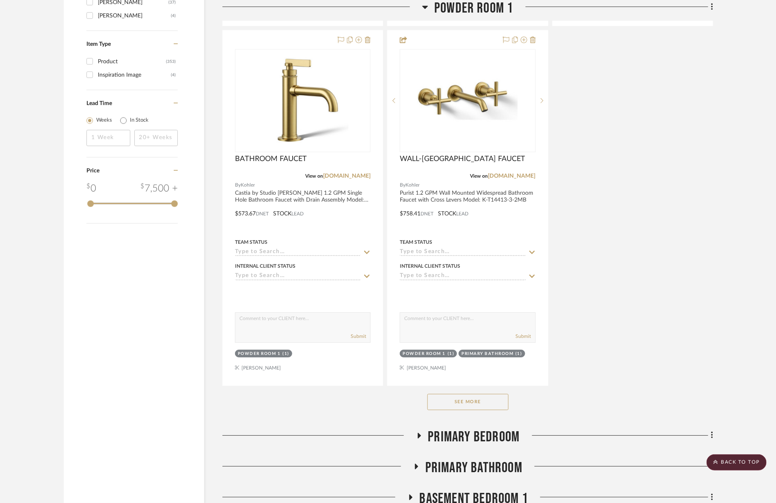
drag, startPoint x: 487, startPoint y: 410, endPoint x: 353, endPoint y: 2, distance: 429.4
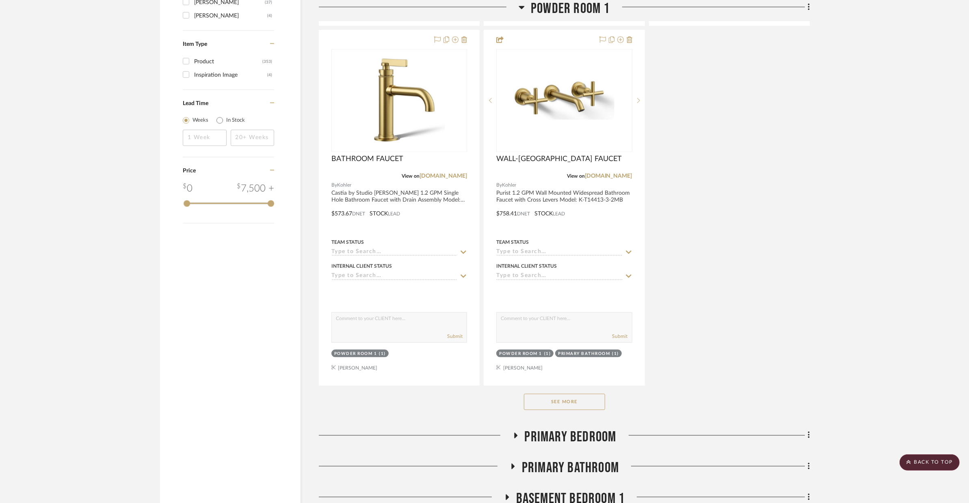
click at [594, 394] on button "See More" at bounding box center [564, 402] width 81 height 16
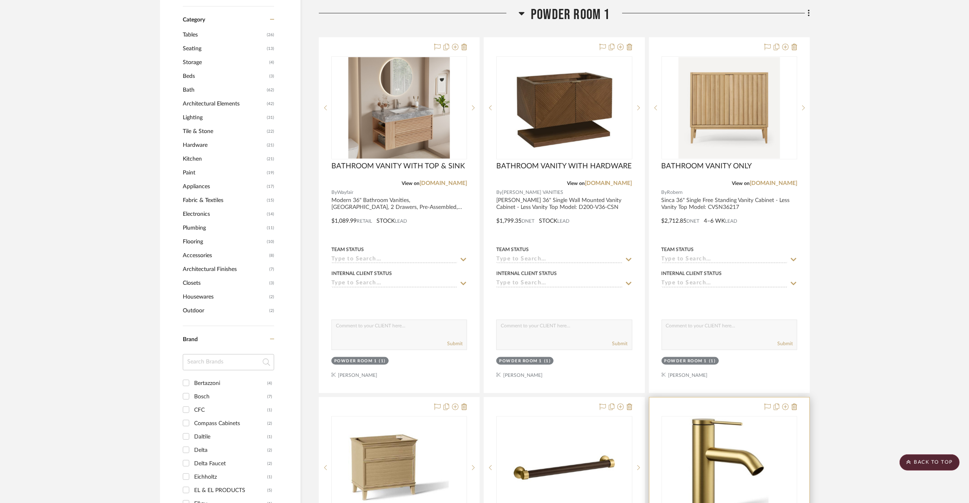
scroll to position [464, 0]
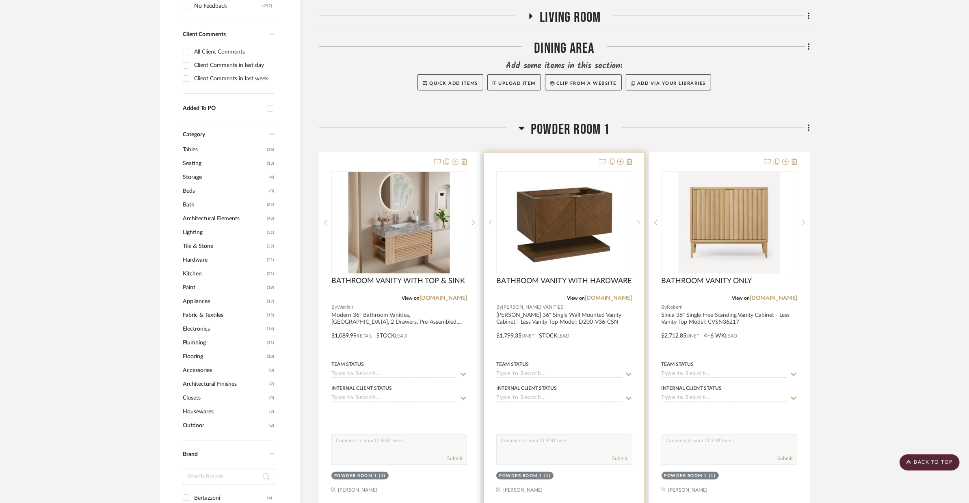
click at [639, 220] on sr-next-btn at bounding box center [638, 223] width 12 height 6
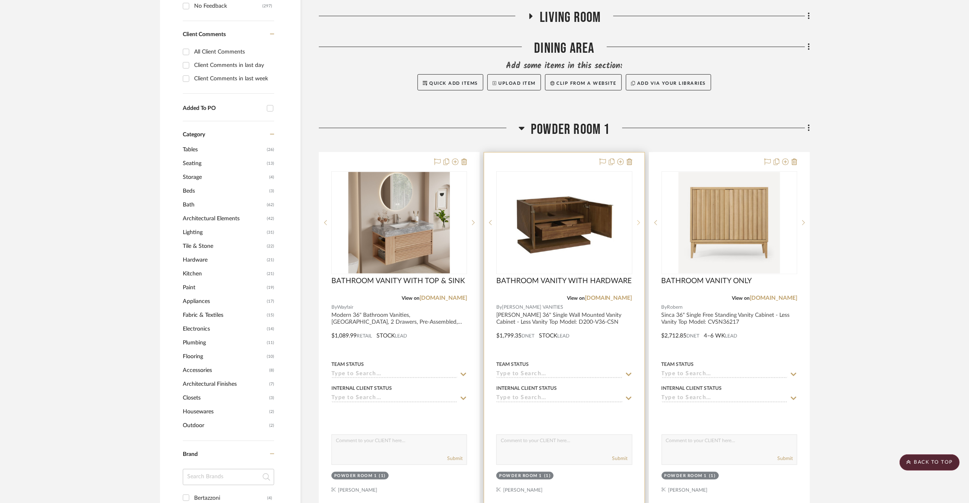
click at [639, 220] on sr-next-btn at bounding box center [638, 223] width 12 height 6
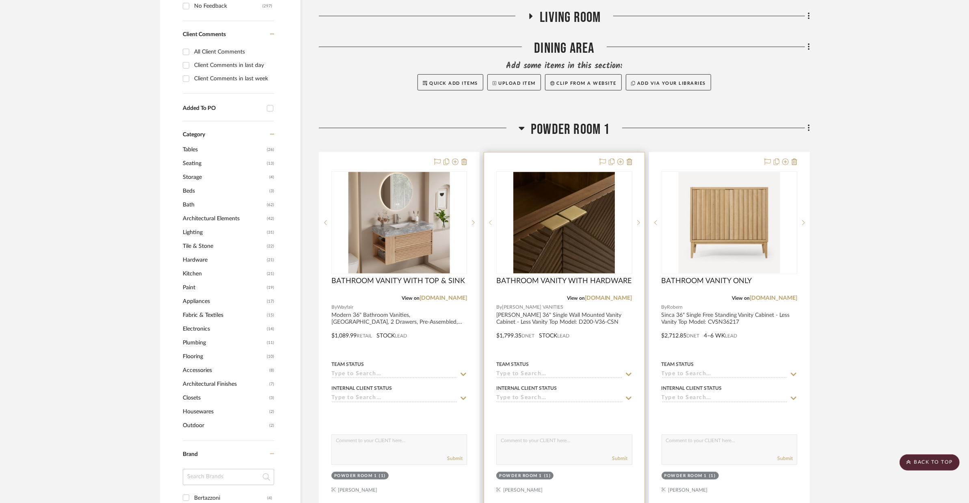
click at [489, 220] on icon at bounding box center [490, 223] width 3 height 6
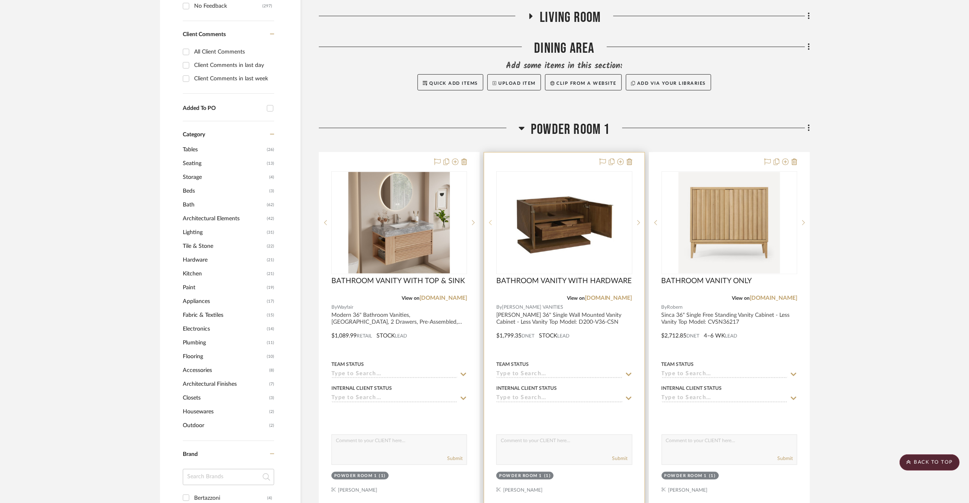
click at [489, 220] on icon at bounding box center [490, 223] width 3 height 6
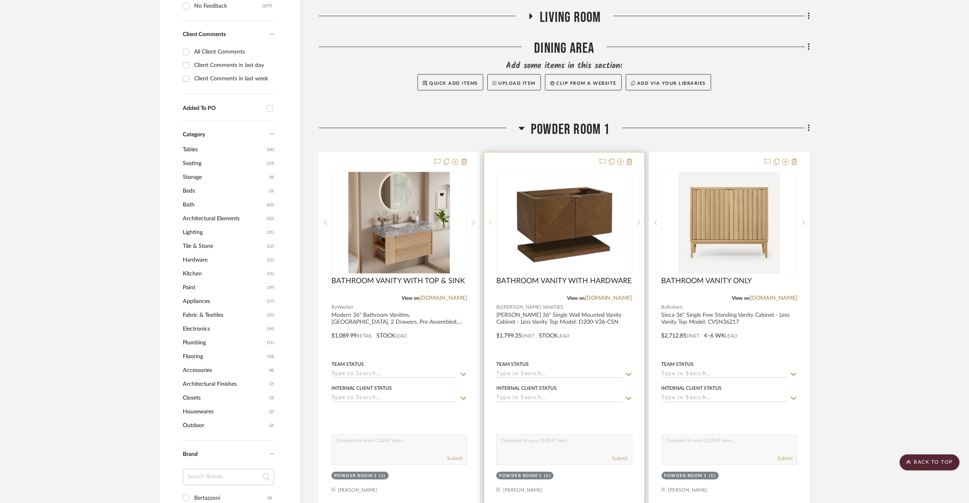
click at [489, 220] on icon at bounding box center [490, 223] width 3 height 6
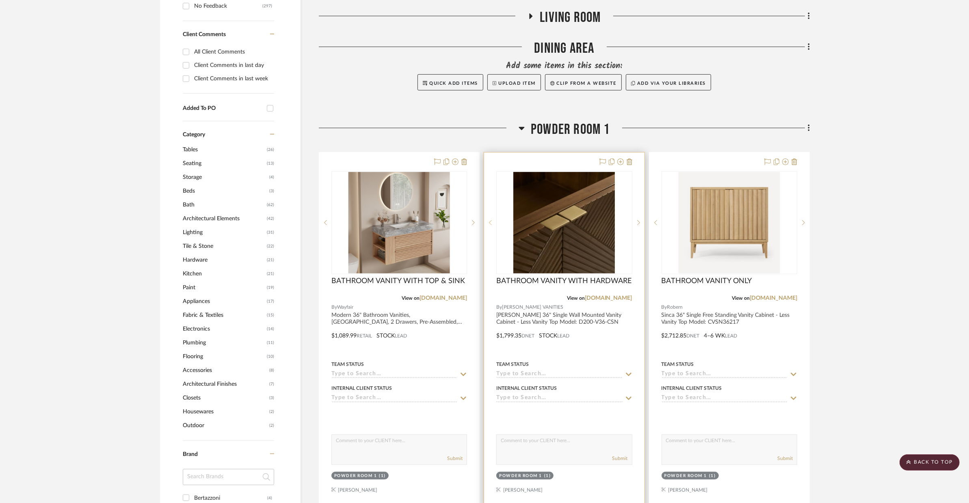
click at [488, 220] on sr-prev-btn at bounding box center [490, 223] width 12 height 6
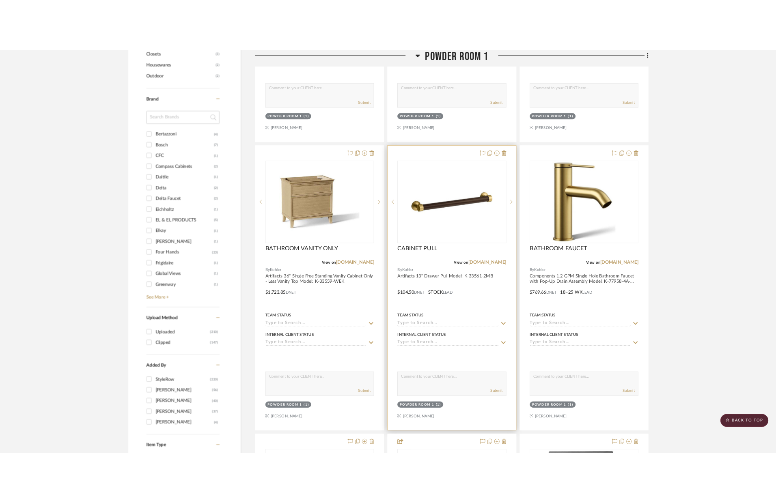
scroll to position [872, 0]
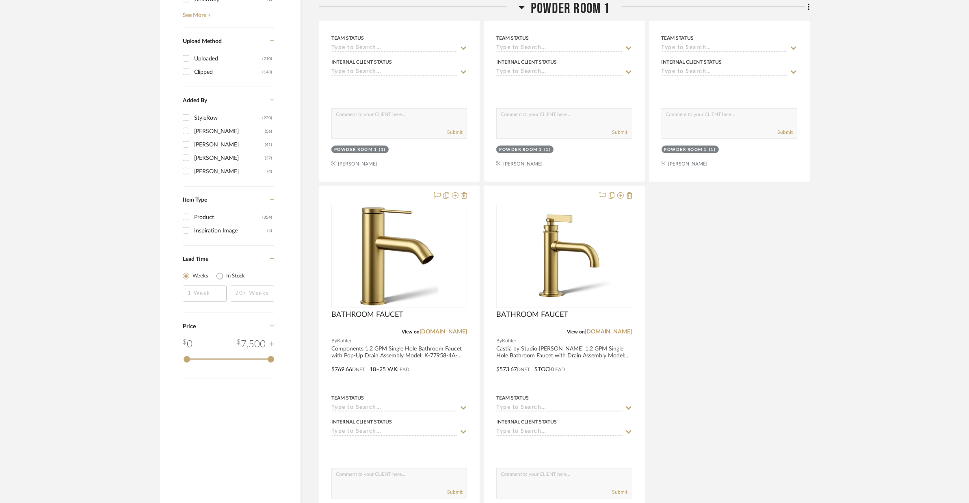
scroll to position [1541, 0]
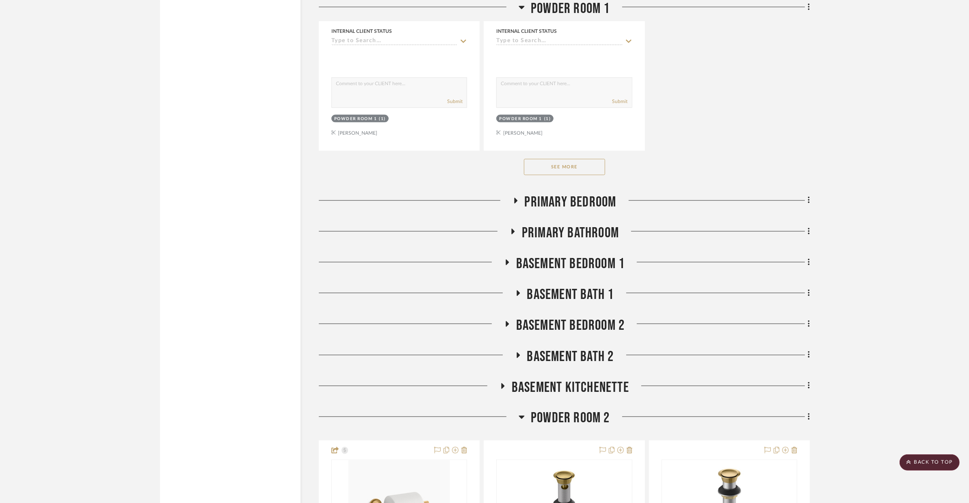
click at [598, 159] on button "See More" at bounding box center [564, 167] width 81 height 16
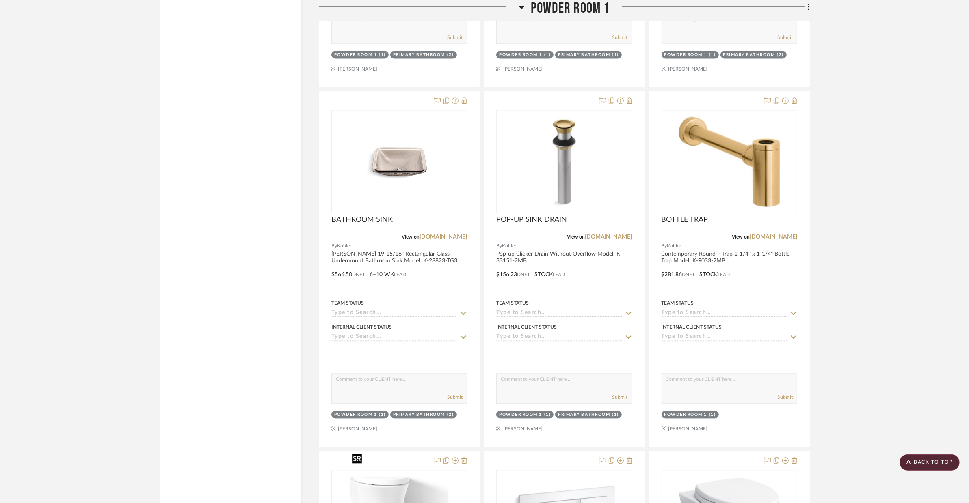
scroll to position [1969, 0]
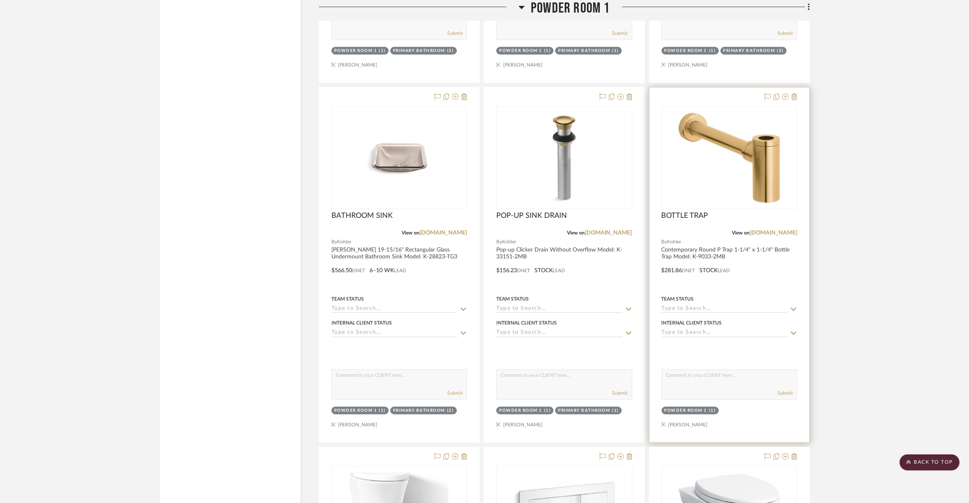
click at [759, 252] on div at bounding box center [729, 264] width 160 height 355
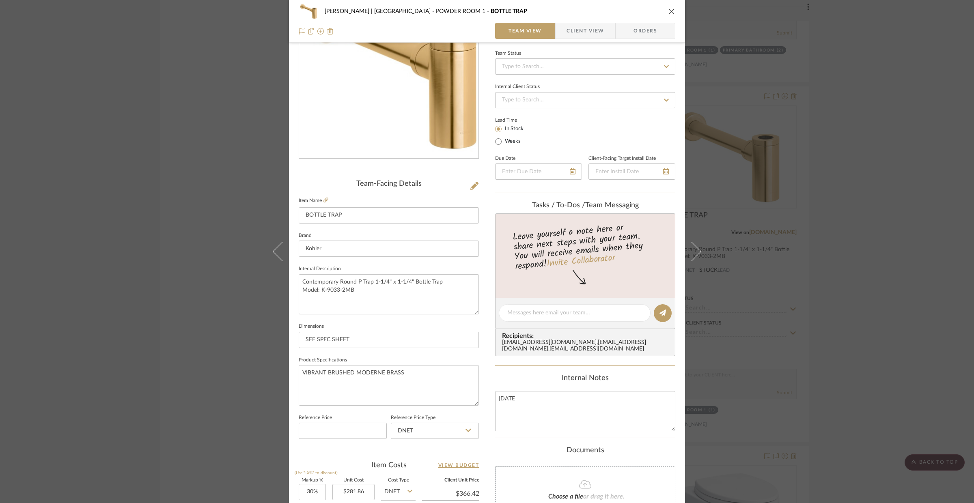
scroll to position [143, 0]
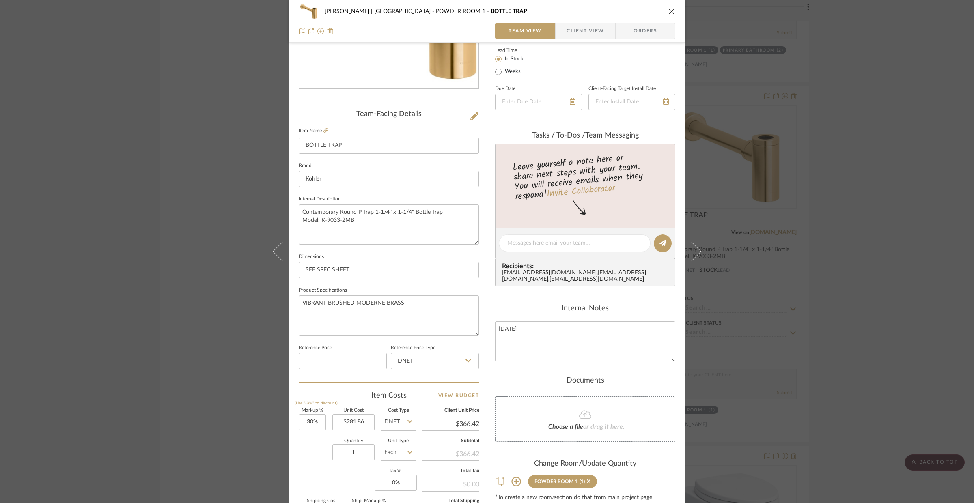
click at [664, 2] on div "VENTRESCA | MORRO BAY POWDER ROOM 1 BOTTLE TRAP Team View Client View Orders" at bounding box center [487, 21] width 396 height 43
click at [669, 8] on icon "close" at bounding box center [672, 11] width 6 height 6
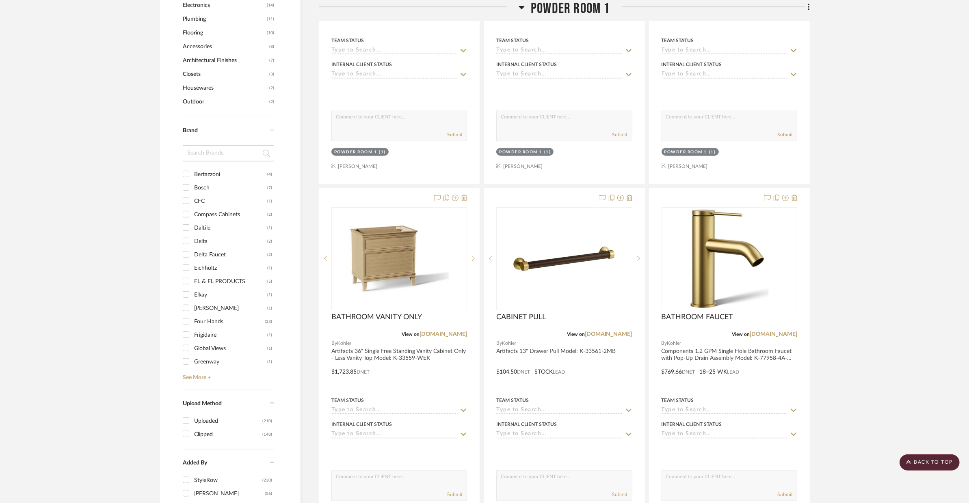
scroll to position [380, 0]
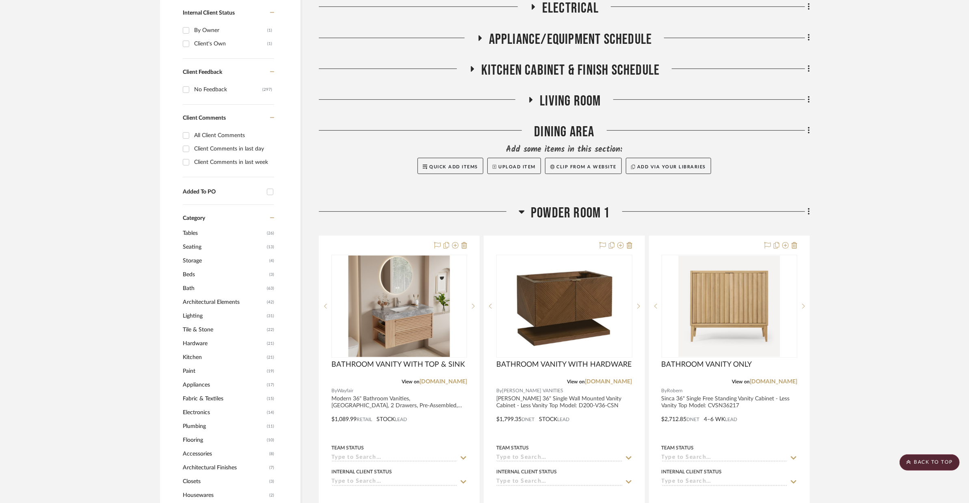
click at [604, 205] on span "POWDER ROOM 1" at bounding box center [570, 213] width 79 height 17
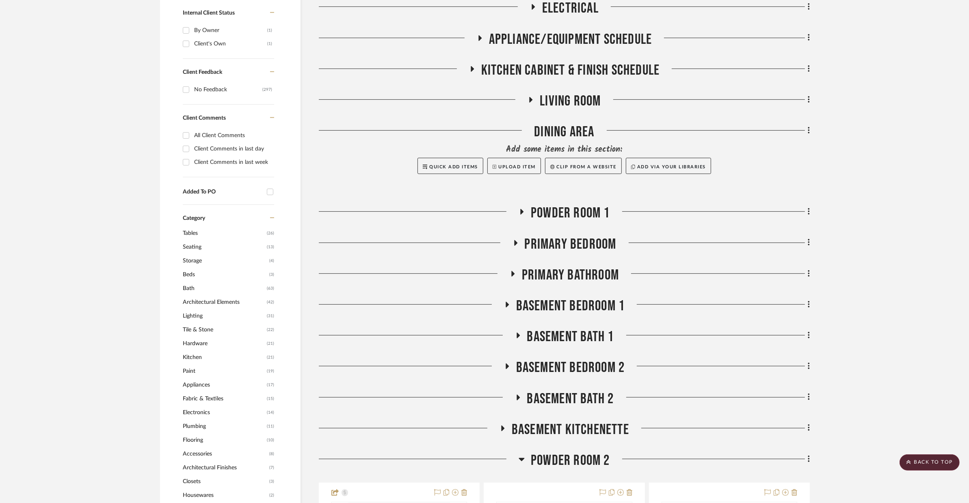
click at [576, 267] on span "Primary Bathroom" at bounding box center [570, 275] width 97 height 17
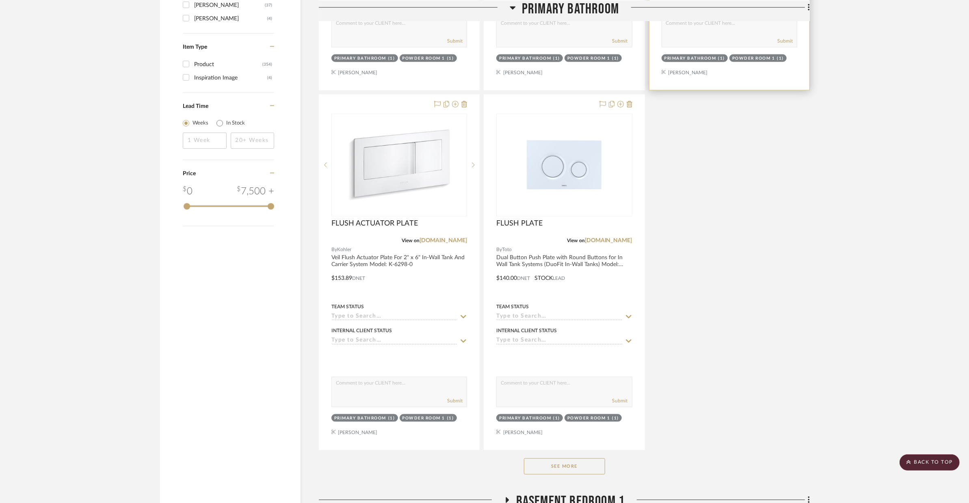
scroll to position [1305, 0]
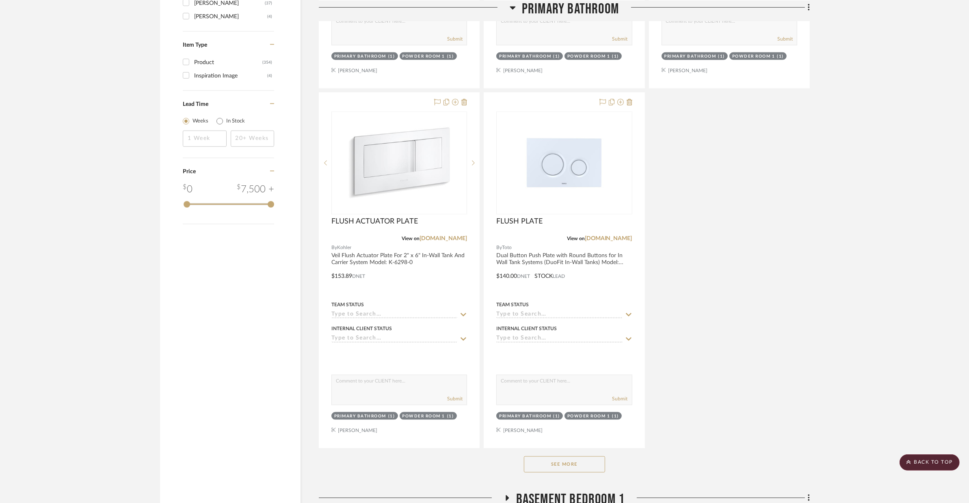
click at [537, 449] on div "See More" at bounding box center [564, 465] width 491 height 32
click at [537, 457] on button "See More" at bounding box center [564, 465] width 81 height 16
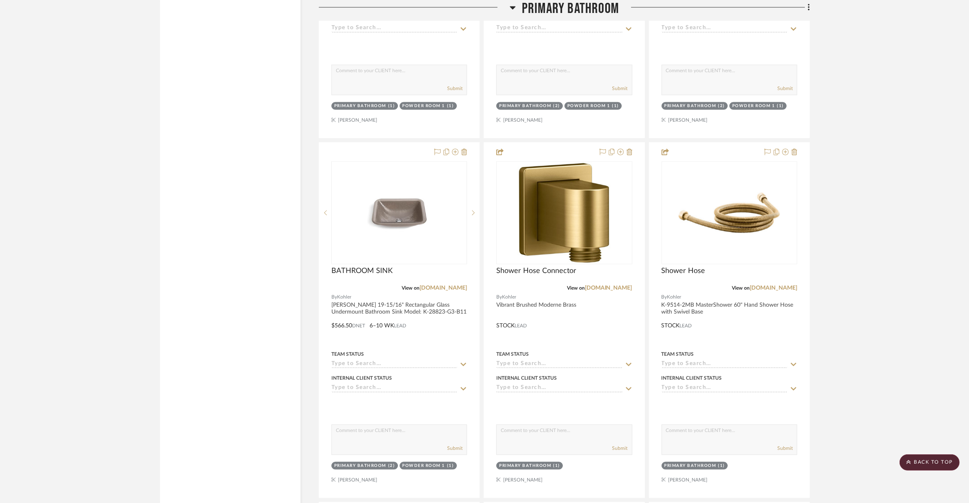
scroll to position [2411, 0]
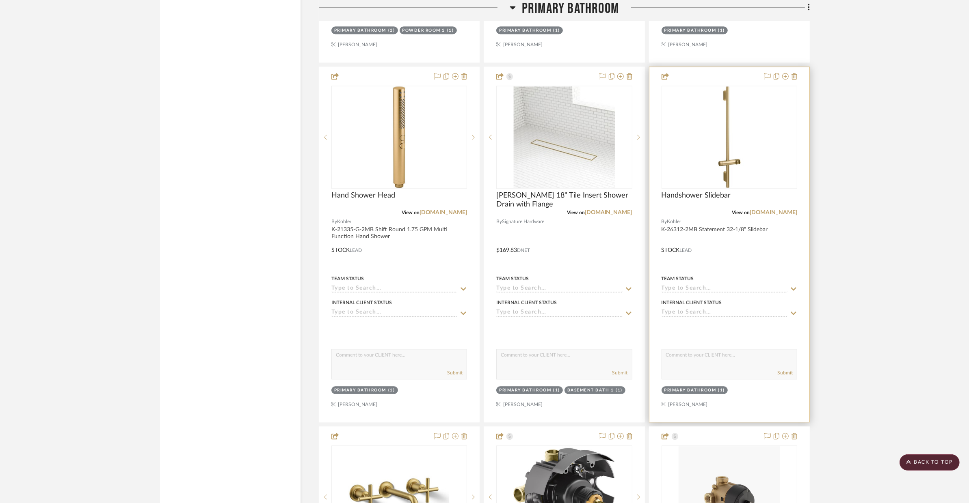
click at [744, 232] on div at bounding box center [729, 244] width 160 height 355
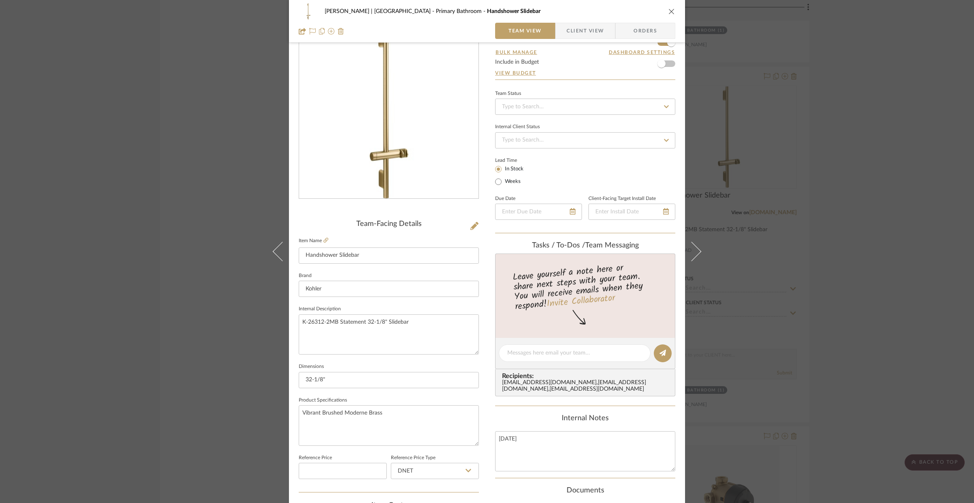
scroll to position [64, 0]
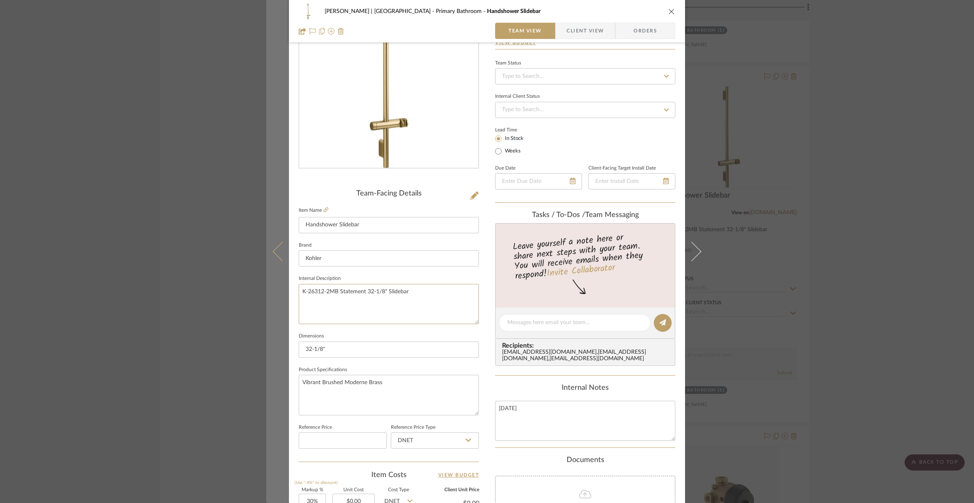
drag, startPoint x: 413, startPoint y: 291, endPoint x: 272, endPoint y: 293, distance: 141.7
click at [272, 293] on mat-dialog-content "VENTRESCA | MORRO BAY Primary Bathroom Handshower Slidebar Team View Client Vie…" at bounding box center [487, 317] width 442 height 750
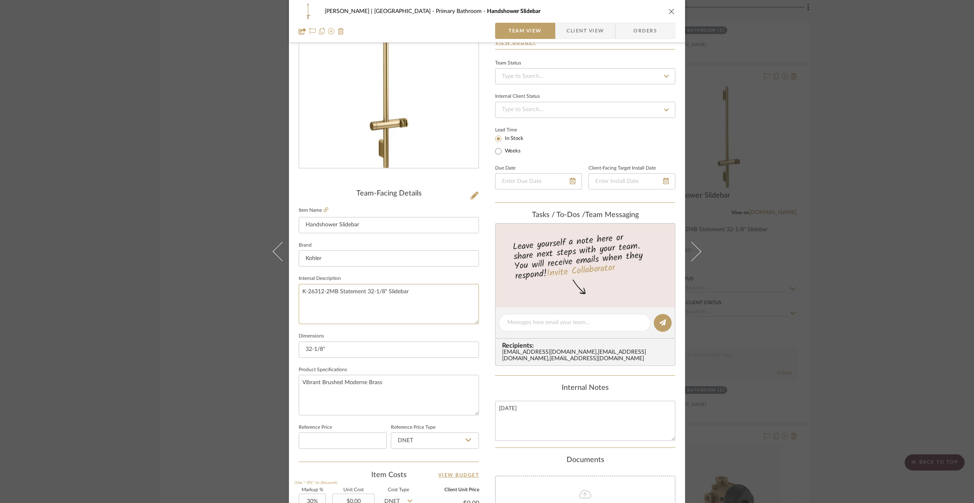
paste textarea "Statement 32-1/8" Slidebar Model: K-26312-2MB |"
click at [373, 291] on textarea "Statement 32-1/8" Slidebar Model: K-26312-2MB |" at bounding box center [389, 304] width 180 height 40
drag, startPoint x: 327, startPoint y: 310, endPoint x: 311, endPoint y: 311, distance: 16.3
click at [311, 311] on textarea "Statement 32-1/8" Slidebar Model: K-26312-2MB |" at bounding box center [389, 304] width 180 height 40
click at [366, 293] on textarea "Statement 32-1/8" Slidebar Model: K-26312-2MB" at bounding box center [389, 304] width 180 height 40
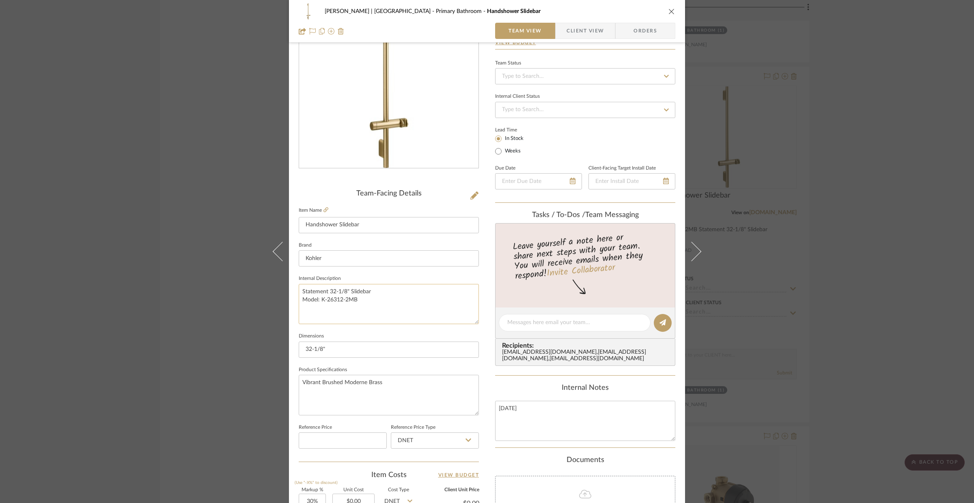
click at [368, 293] on textarea "Statement 32-1/8" Slidebar Model: K-26312-2MB" at bounding box center [389, 304] width 180 height 40
type textarea "Statement 32-1/8" Slidebar, Model: K-26312-2MB"
click at [360, 227] on input "Handshower Slidebar" at bounding box center [389, 225] width 180 height 16
drag, startPoint x: 361, startPoint y: 226, endPoint x: 295, endPoint y: 223, distance: 65.8
click at [295, 223] on div "VENTRESCA | MORRO BAY Primary Bathroom Handshower Slidebar Team View Client Vie…" at bounding box center [487, 317] width 396 height 750
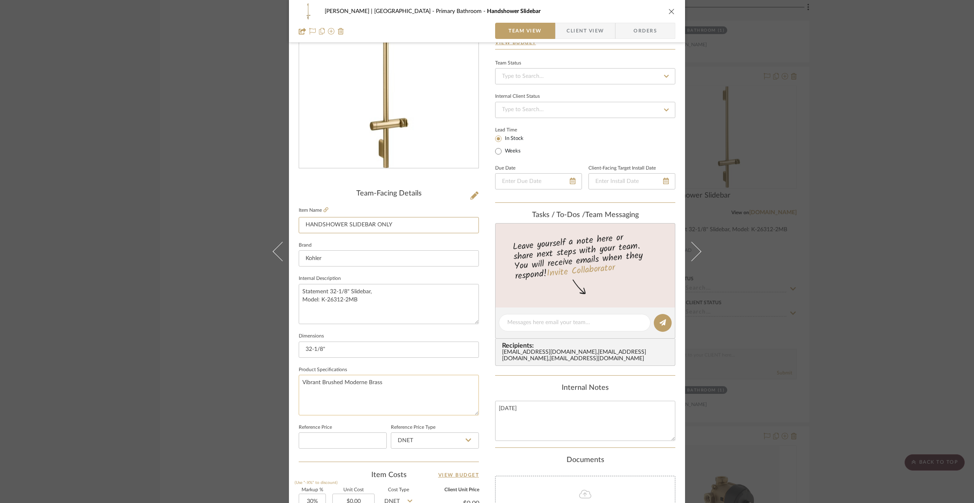
type input "HANDSHOWER SLIDEBAR ONLY"
click at [373, 382] on textarea "Vibrant Brushed Moderne Brass" at bounding box center [389, 395] width 180 height 40
click at [401, 395] on textarea "Vibrant Brushed Moderne Brass" at bounding box center [389, 395] width 180 height 40
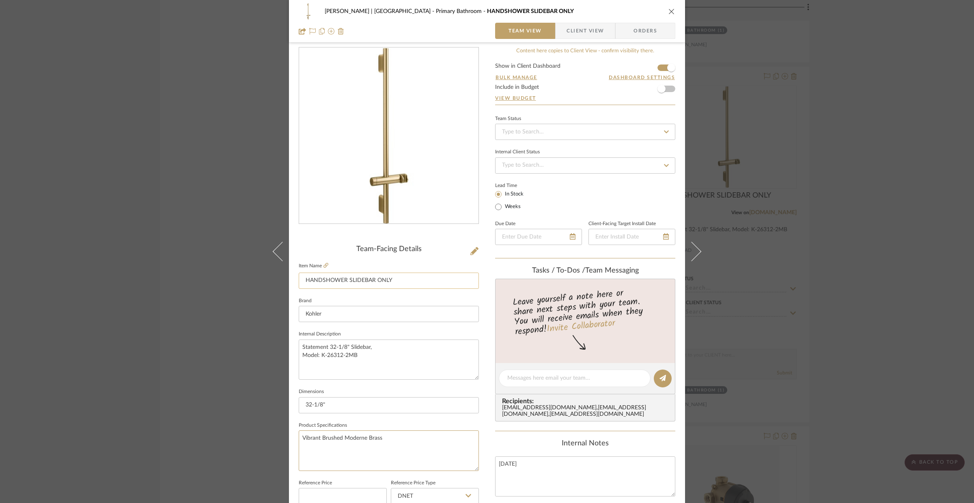
scroll to position [10, 0]
click at [472, 247] on icon at bounding box center [474, 249] width 8 height 8
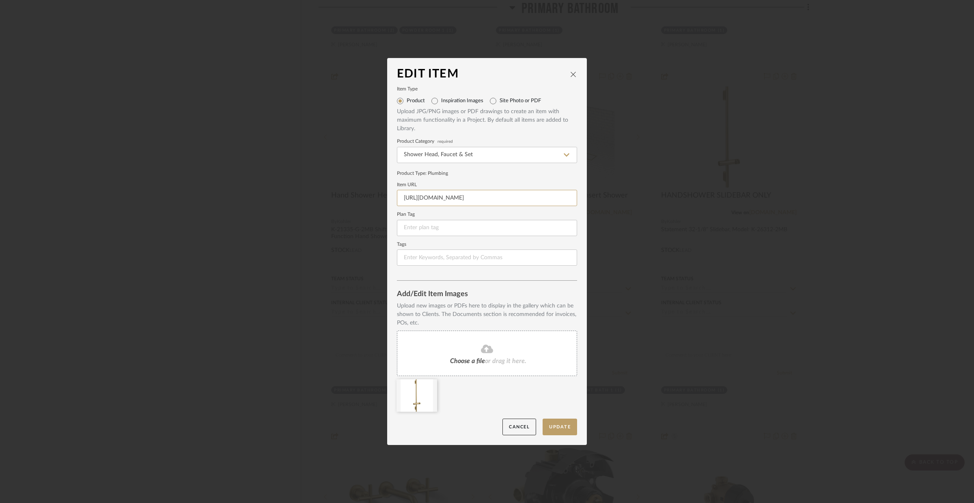
scroll to position [0, 54]
drag, startPoint x: 401, startPoint y: 200, endPoint x: 600, endPoint y: 201, distance: 198.5
click at [600, 201] on div "Edit Item Item Type Product Inspiration Images Site Photo or PDF Upload JPG/PNG…" at bounding box center [487, 251] width 974 height 503
paste input "s1.img-b.com/build.com/mediabase/specifications/kohler/1816367/kohler-k-26312-s…"
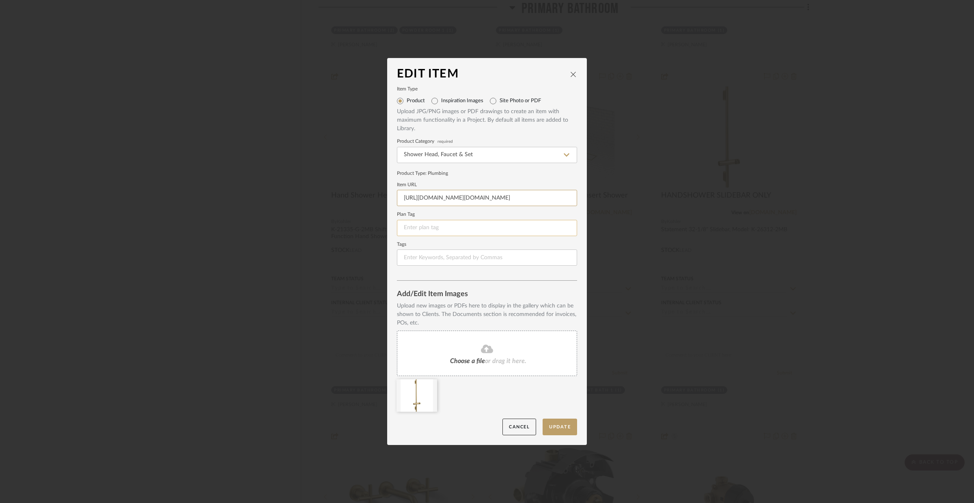
type input "https://s1.img-b.com/build.com/mediabase/specifications/kohler/1816367/kohler-k…"
click at [561, 226] on input at bounding box center [487, 228] width 180 height 16
click at [565, 435] on button "Update" at bounding box center [560, 427] width 35 height 17
click at [563, 428] on sr-spinner at bounding box center [487, 251] width 200 height 387
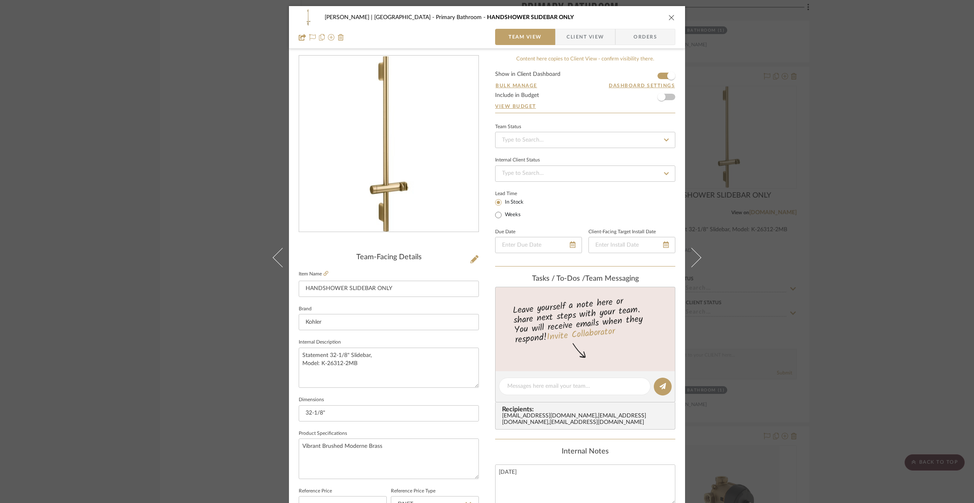
scroll to position [252, 0]
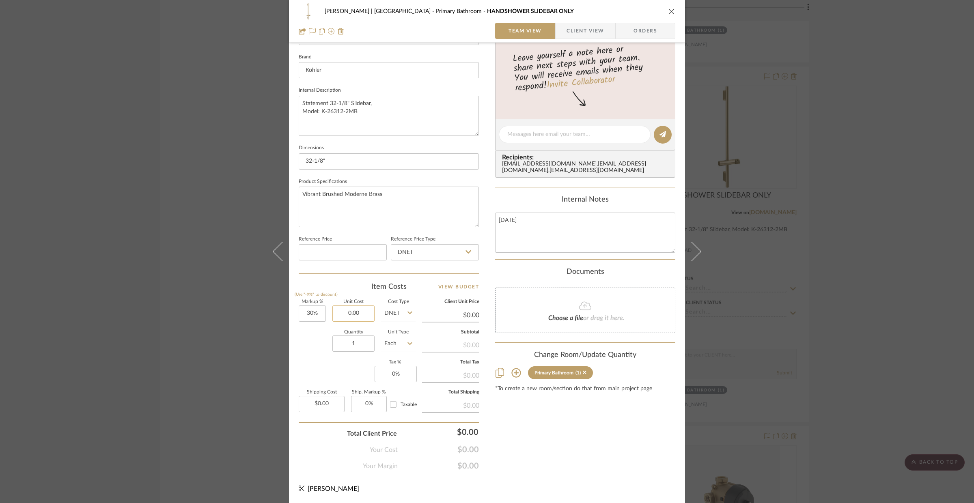
click at [366, 311] on input "0.00" at bounding box center [353, 314] width 42 height 16
type input "$274.77"
click at [362, 344] on input "1" at bounding box center [353, 344] width 42 height 16
type input "$357.20"
click at [663, 9] on div "VENTRESCA | MORRO BAY Primary Bathroom HANDSHOWER SLIDEBAR ONLY" at bounding box center [487, 11] width 377 height 16
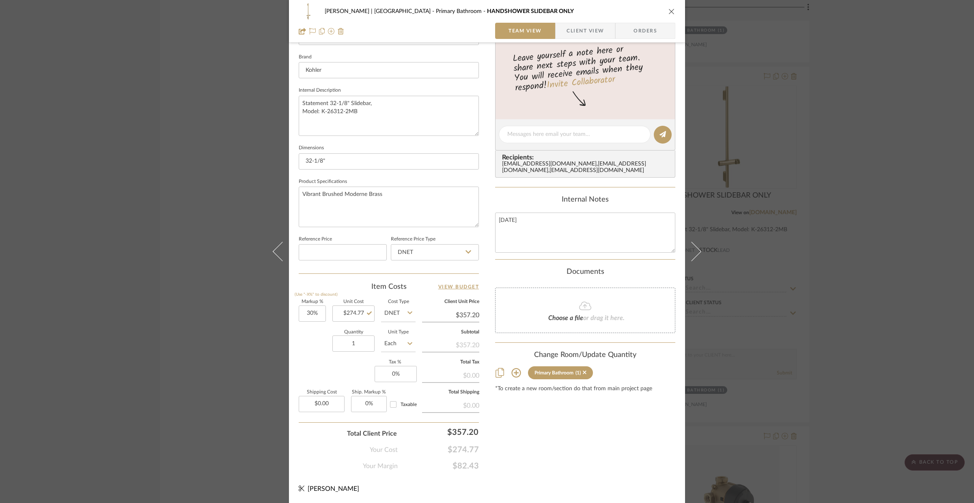
click at [672, 9] on icon "close" at bounding box center [672, 11] width 6 height 6
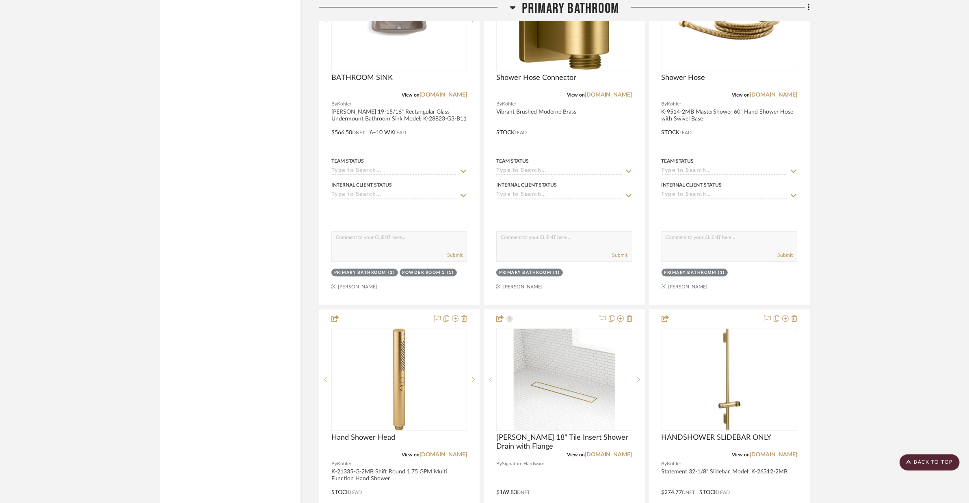
scroll to position [2249, 0]
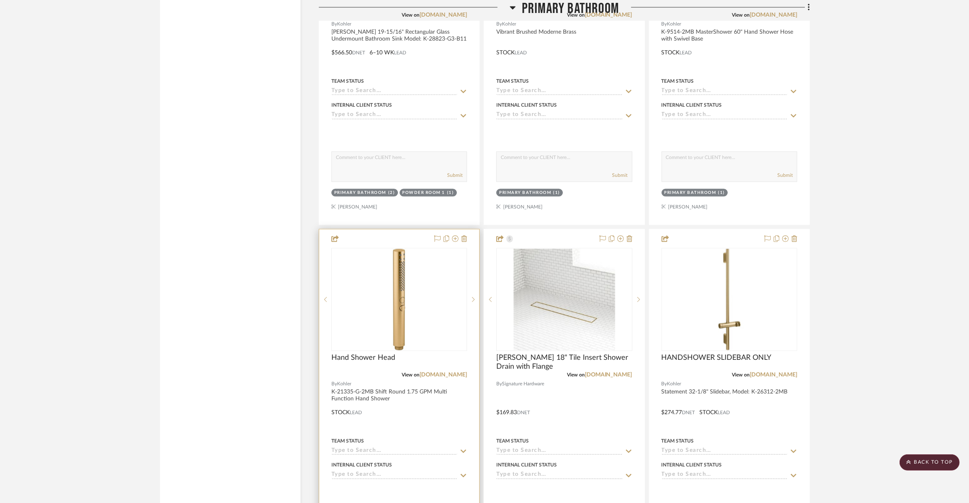
click at [449, 385] on div at bounding box center [399, 406] width 160 height 355
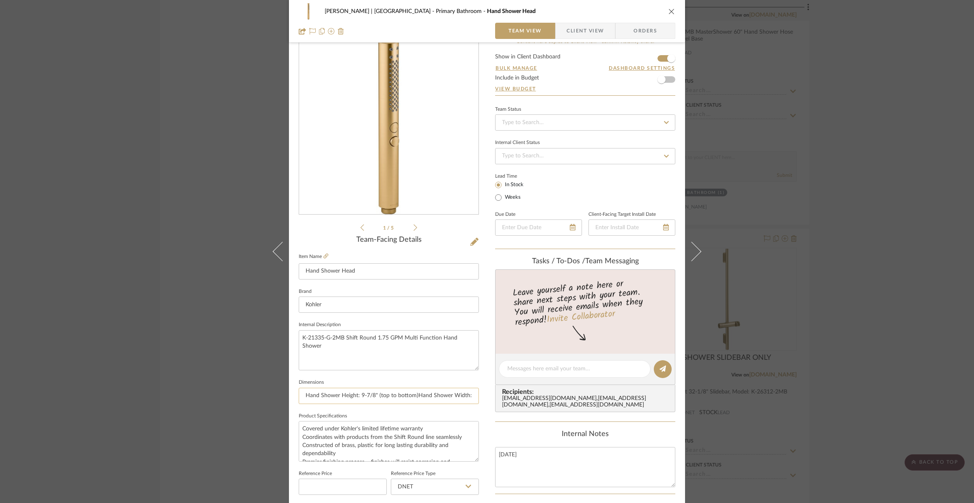
scroll to position [35, 0]
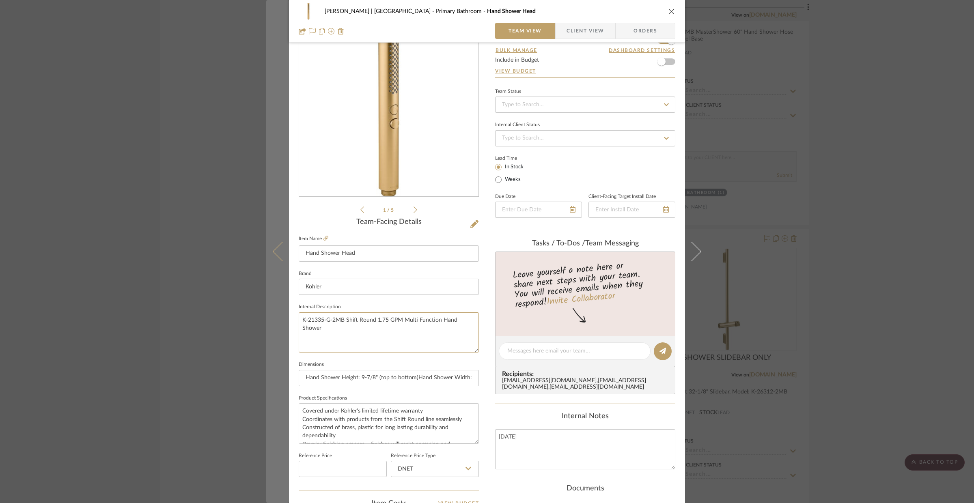
drag, startPoint x: 320, startPoint y: 333, endPoint x: 283, endPoint y: 317, distance: 40.2
click at [283, 317] on mat-dialog-content "VENTRESCA | MORRO BAY Primary Bathroom Hand Shower Head Team View Client View O…" at bounding box center [487, 346] width 442 height 750
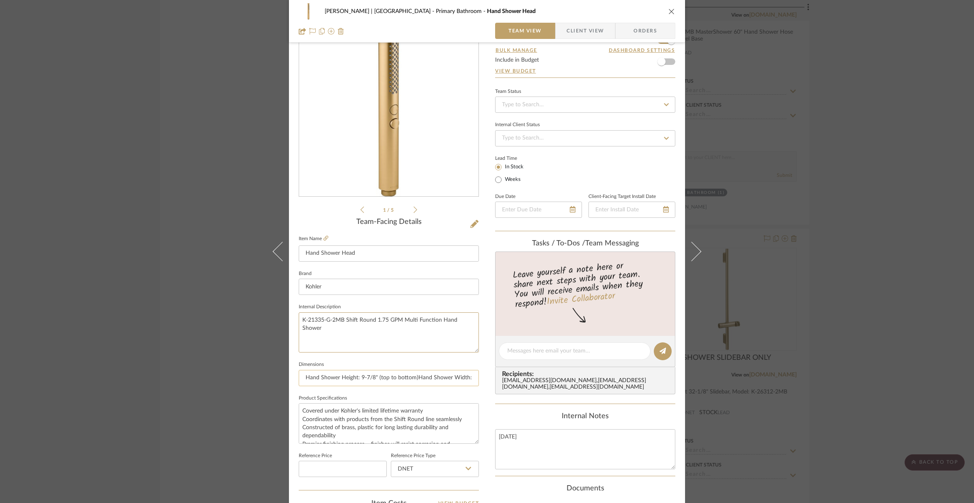
paste textarea "Shift Round 1.75 GPM Multi Function Hand Shower Model: K-21335-G-2MB"
type textarea "Shift Round 1.75 GPM Multi Function Hand Shower Model: K-21335-G-2MB"
drag, startPoint x: 300, startPoint y: 409, endPoint x: 487, endPoint y: 482, distance: 200.0
click at [487, 482] on div "VENTRESCA | MORRO BAY Primary Bathroom Hand Shower Head Team View Client View O…" at bounding box center [487, 346] width 396 height 750
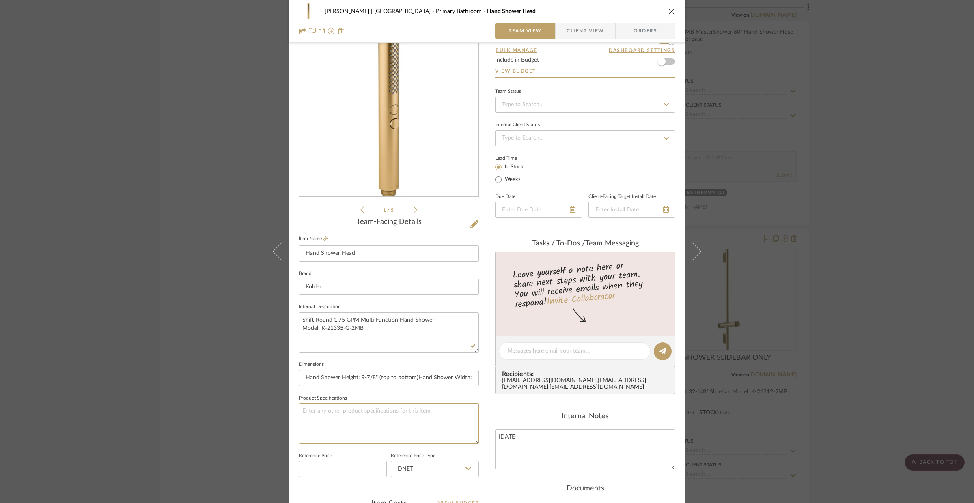
scroll to position [0, 0]
drag, startPoint x: 300, startPoint y: 382, endPoint x: 329, endPoint y: 377, distance: 29.3
click at [405, 386] on input "Hand Shower Height: 9-7/8" (top to bottom)Hand Shower Width: 1-1/8" (left to ri…" at bounding box center [389, 378] width 180 height 16
drag, startPoint x: 328, startPoint y: 378, endPoint x: 470, endPoint y: 382, distance: 142.1
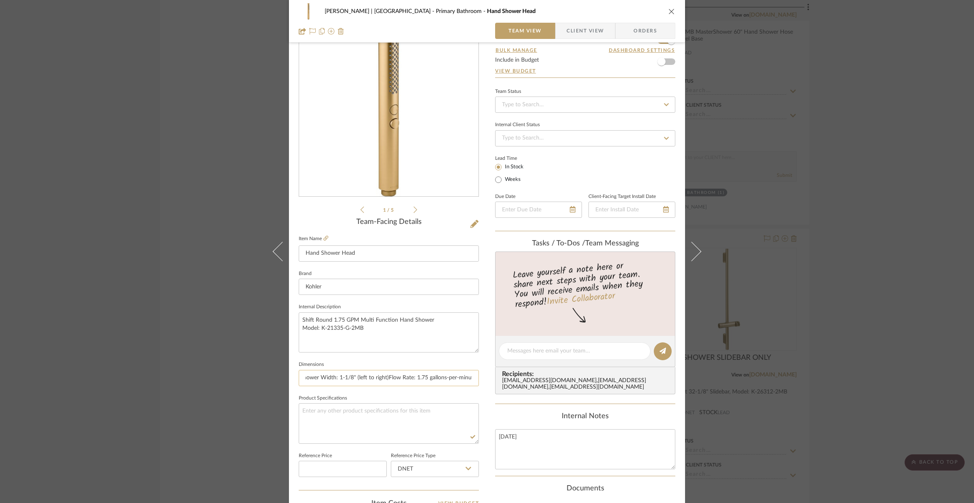
click at [470, 382] on input "Hand Shower Height: 9-7/8" (top to bottom)Hand Shower Width: 1-1/8" (left to ri…" at bounding box center [389, 378] width 180 height 16
type input "H"
type input "SEE SPEC SHEET"
click at [399, 423] on textarea at bounding box center [389, 423] width 180 height 40
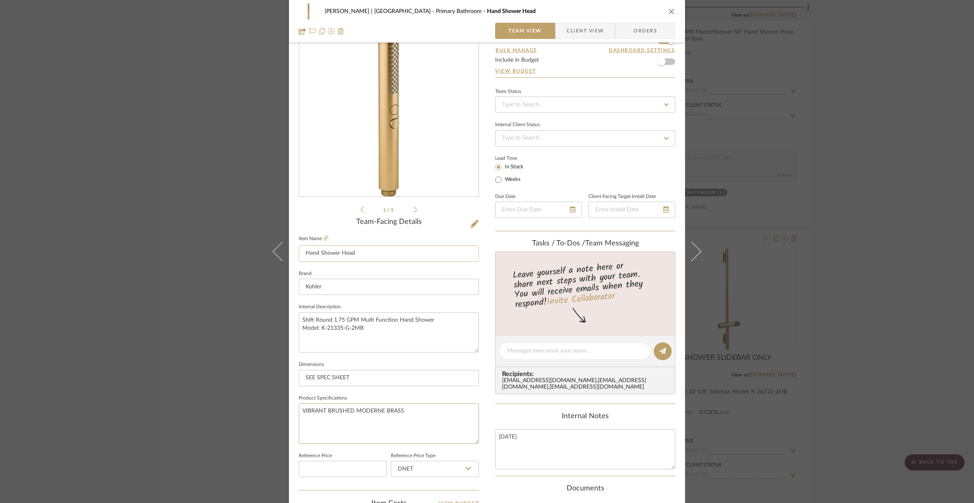
type textarea "VIBRANT BRUSHED MODERNE BRASS"
click at [375, 259] on input "Hand Shower Head" at bounding box center [389, 254] width 180 height 16
type input "HAND SHOWER WAND ONLY"
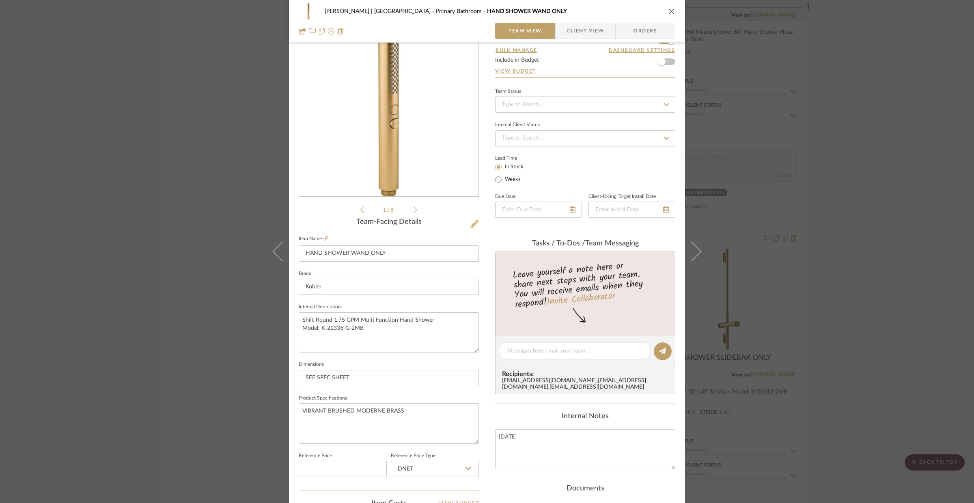
click at [474, 225] on icon at bounding box center [474, 224] width 8 height 8
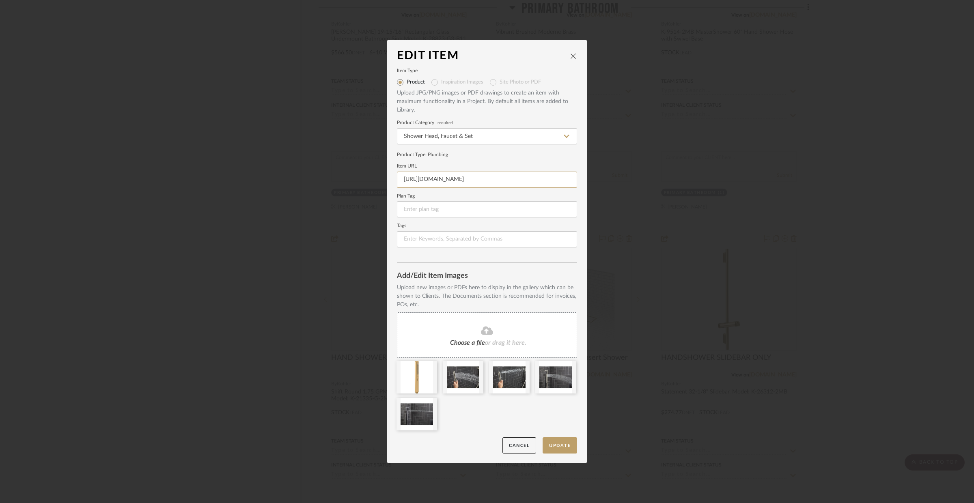
scroll to position [0, 58]
drag, startPoint x: 402, startPoint y: 180, endPoint x: 585, endPoint y: 187, distance: 182.8
click at [585, 187] on div "Edit Item Item Type Product Inspiration Images Site Photo or PDF Upload JPG/PNG…" at bounding box center [487, 251] width 974 height 503
paste input "s1.img-b.com/build.com/mediabase/specifications/kohler/1714036/kohler-k-21335-g…"
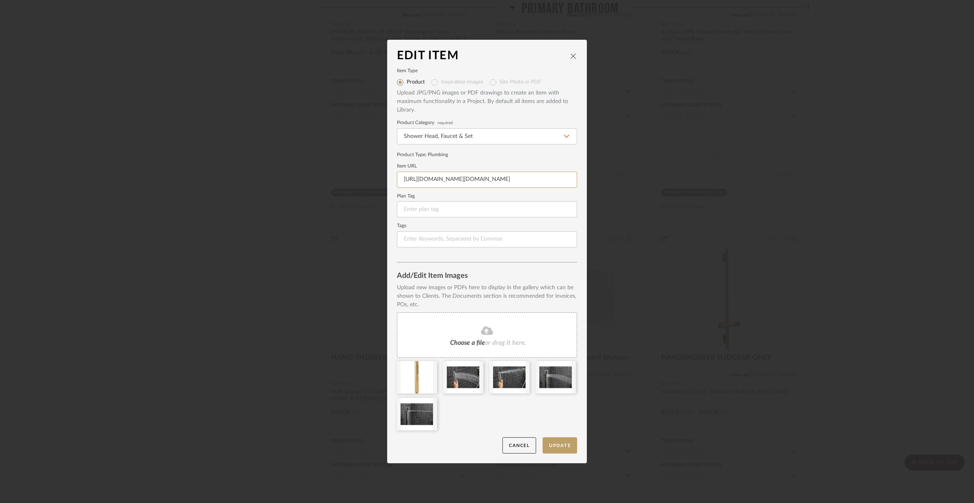
type input "https://s1.img-b.com/build.com/mediabase/specifications/kohler/1714036/kohler-k…"
click at [522, 201] on fieldset "Plan Tag" at bounding box center [487, 206] width 180 height 24
click at [522, 204] on input at bounding box center [487, 209] width 180 height 16
click at [561, 443] on button "Update" at bounding box center [560, 446] width 35 height 17
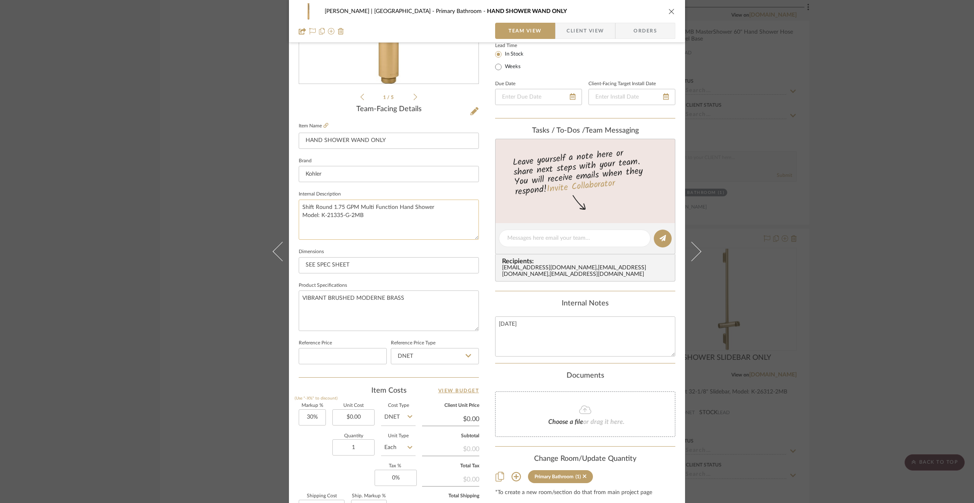
scroll to position [205, 0]
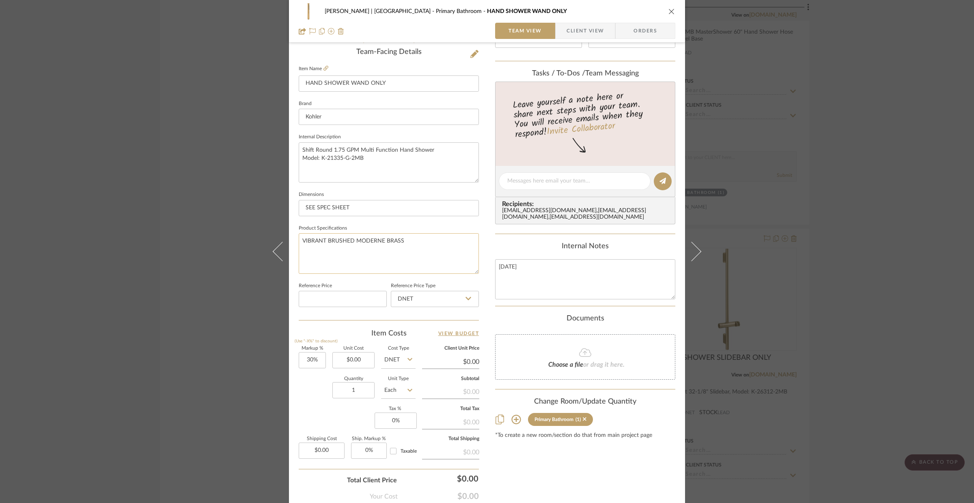
click at [437, 263] on textarea "VIBRANT BRUSHED MODERNE BRASS" at bounding box center [389, 253] width 180 height 40
click at [357, 360] on input "0.00" at bounding box center [353, 360] width 42 height 16
drag, startPoint x: 360, startPoint y: 403, endPoint x: 358, endPoint y: 389, distance: 14.8
click at [360, 403] on sr-form-field "Quantity 1" at bounding box center [353, 391] width 42 height 29
type input "$234.18"
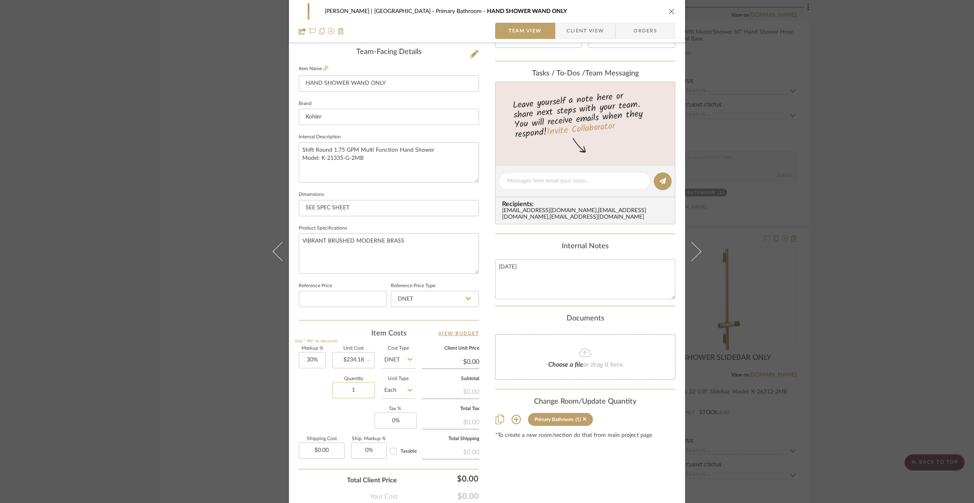
click at [358, 389] on input "1" at bounding box center [353, 390] width 42 height 16
type input "$304.43"
click at [669, 14] on icon "close" at bounding box center [672, 11] width 6 height 6
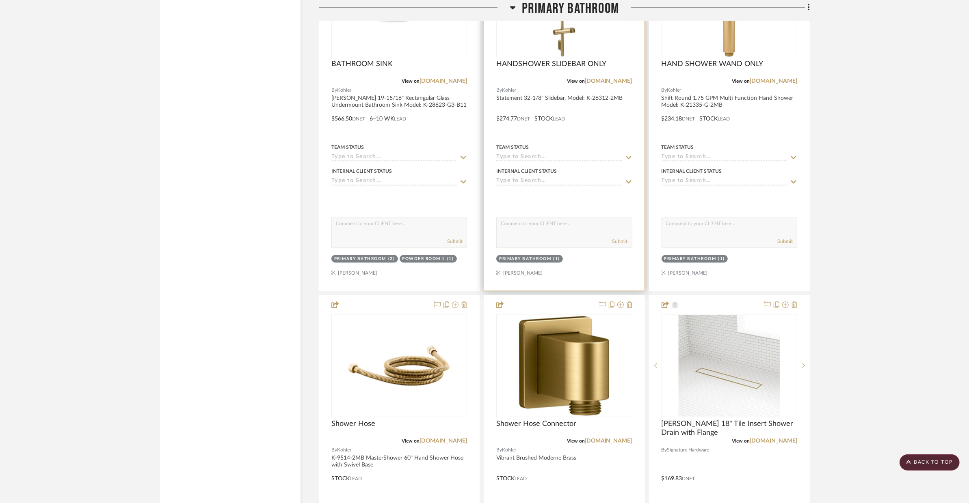
scroll to position [2268, 0]
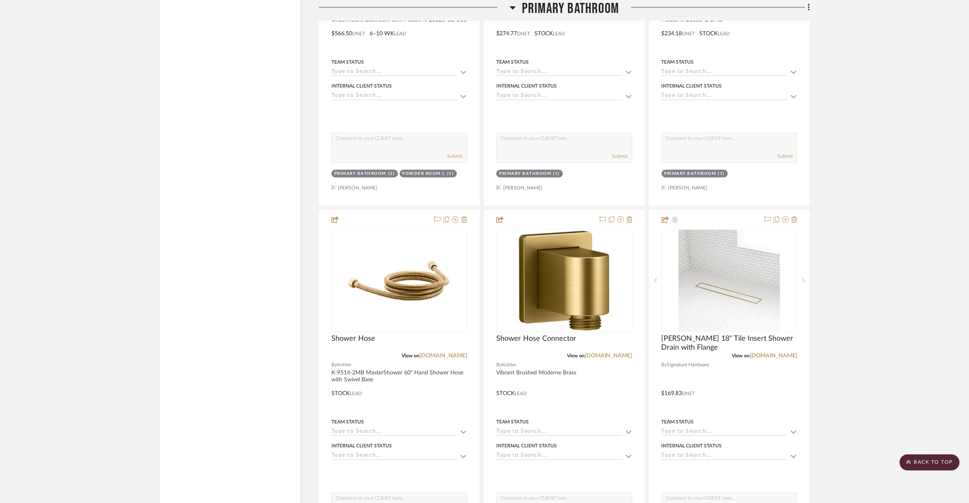
drag, startPoint x: 412, startPoint y: 358, endPoint x: 260, endPoint y: 2, distance: 386.8
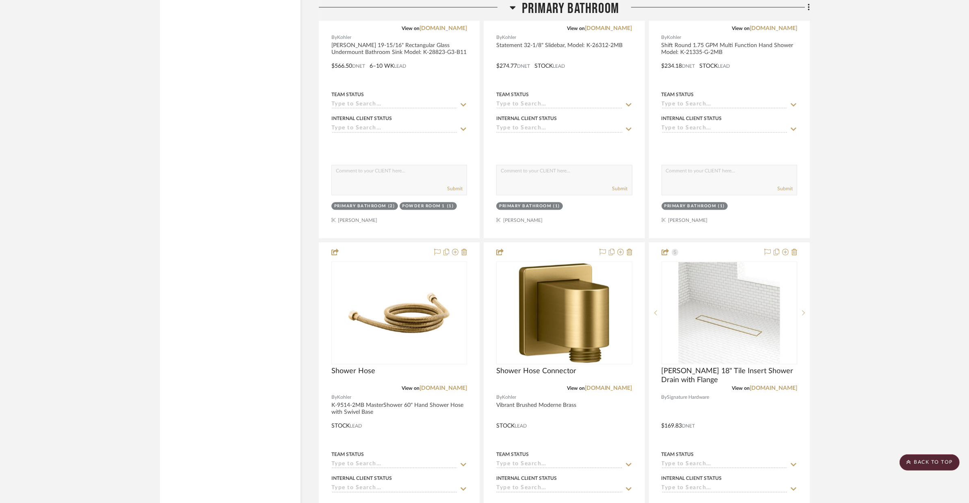
scroll to position [2288, 0]
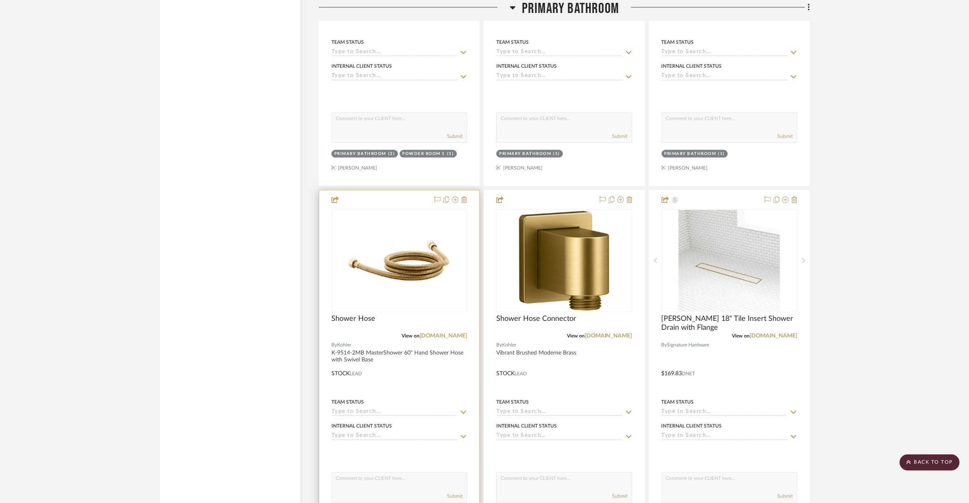
click at [434, 339] on div at bounding box center [399, 367] width 160 height 355
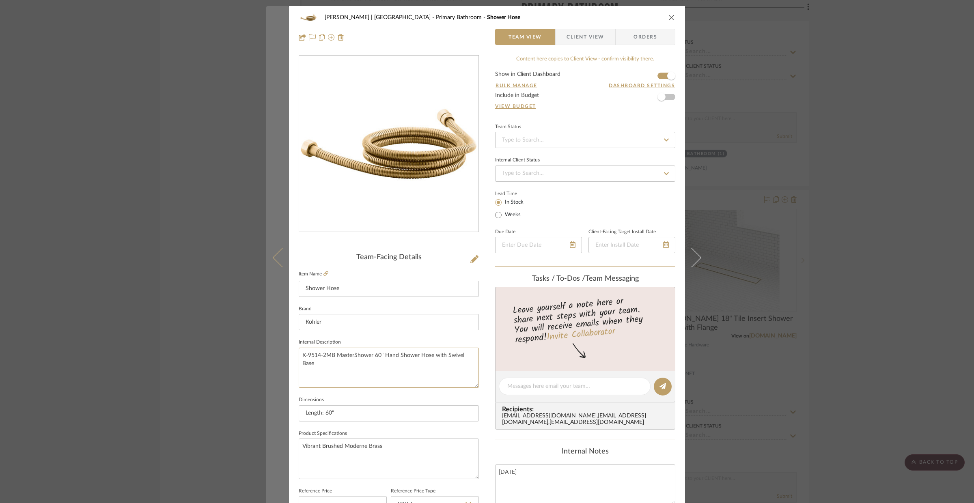
drag, startPoint x: 333, startPoint y: 356, endPoint x: 280, endPoint y: 356, distance: 52.8
click at [280, 356] on mat-dialog-content "VENTRESCA | MORRO BAY Primary Bathroom Shower Hose Team View Client View Orders…" at bounding box center [487, 381] width 442 height 750
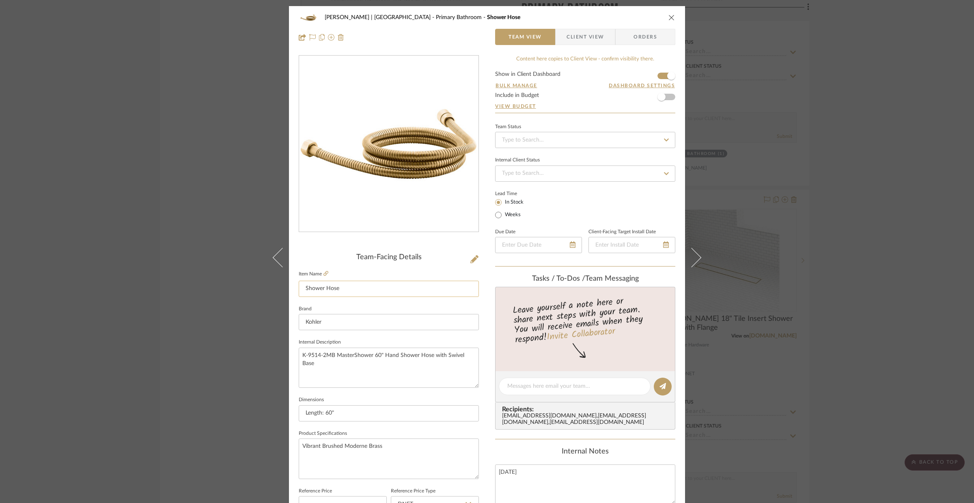
drag, startPoint x: 366, startPoint y: 285, endPoint x: 298, endPoint y: 290, distance: 67.6
click at [299, 290] on input "Shower Hose" at bounding box center [389, 289] width 180 height 16
drag, startPoint x: 371, startPoint y: 288, endPoint x: 296, endPoint y: 289, distance: 75.5
click at [299, 289] on input "Shower Hose" at bounding box center [389, 289] width 180 height 16
type input "SHOWER HOSE"
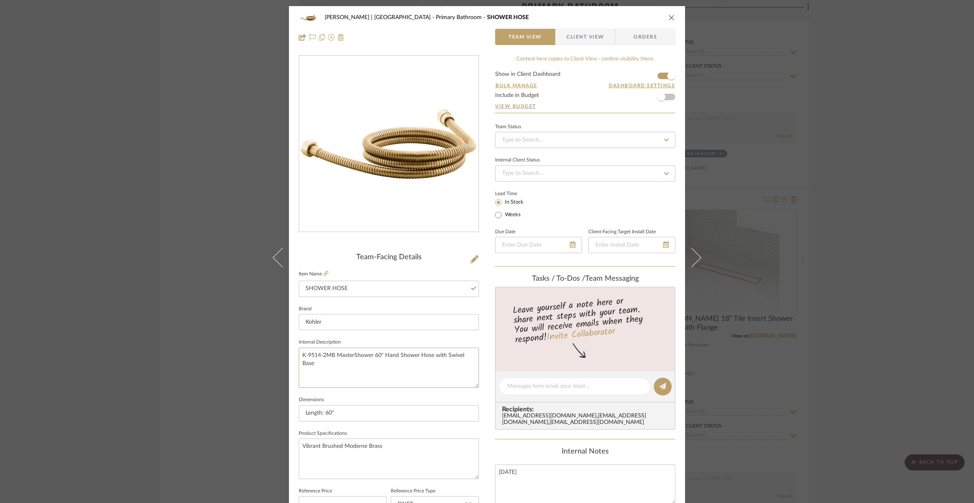
drag, startPoint x: 330, startPoint y: 374, endPoint x: 287, endPoint y: 356, distance: 47.5
click at [289, 356] on div "VENTRESCA | MORRO BAY Primary Bathroom SHOWER HOSE Team View Client View Orders…" at bounding box center [487, 381] width 396 height 750
paste textarea "MasterShower 60" Hand Shower Hose with Swivel Base Model: K-9514-2MB"
click at [439, 358] on textarea "MasterShower 60" Hand Shower Hose with Swivel Base Model: K-9514-2MB" at bounding box center [389, 368] width 180 height 40
type textarea "MasterShower 60" Hand Shower Hose with Swivel Base, Model: K-9514-2MB"
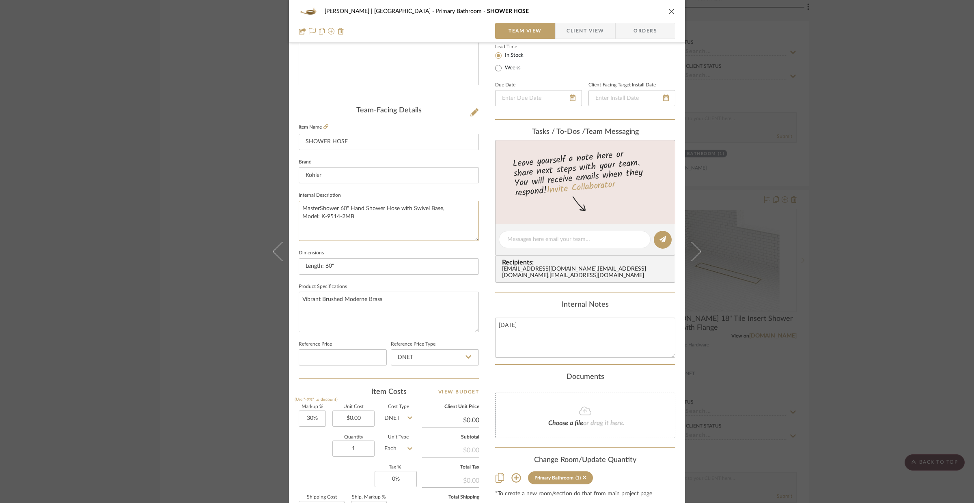
scroll to position [158, 0]
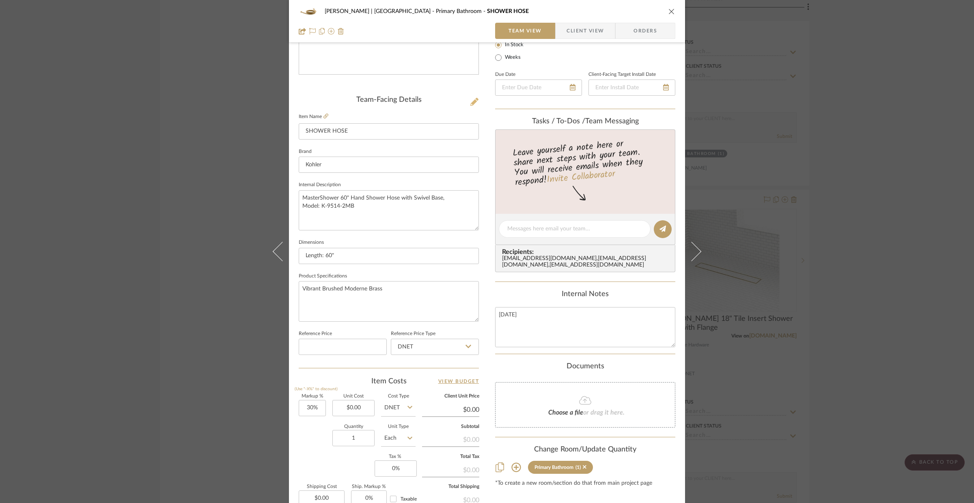
click at [473, 103] on icon at bounding box center [474, 102] width 8 height 8
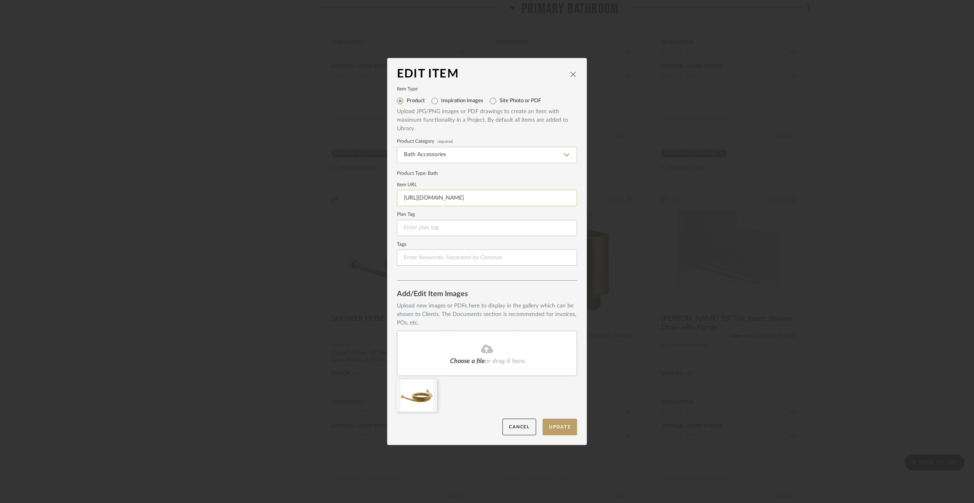
drag, startPoint x: 467, startPoint y: 198, endPoint x: 510, endPoint y: 194, distance: 43.2
click at [510, 194] on input "https://mail.google.com/mail/u/0/?tab=rm&ogbl#inbox/FMfcgzQbgJPXrQQJHbmDLNFrdnV…" at bounding box center [487, 198] width 180 height 16
click at [401, 200] on input "https://mail.google.com/mail/u/0/?tab=rm&ogbl#inbox/FMfcgzQbgJPXrQQJHbmDLNFrdnV…" at bounding box center [487, 198] width 180 height 16
drag, startPoint x: 401, startPoint y: 198, endPoint x: 612, endPoint y: 196, distance: 211.1
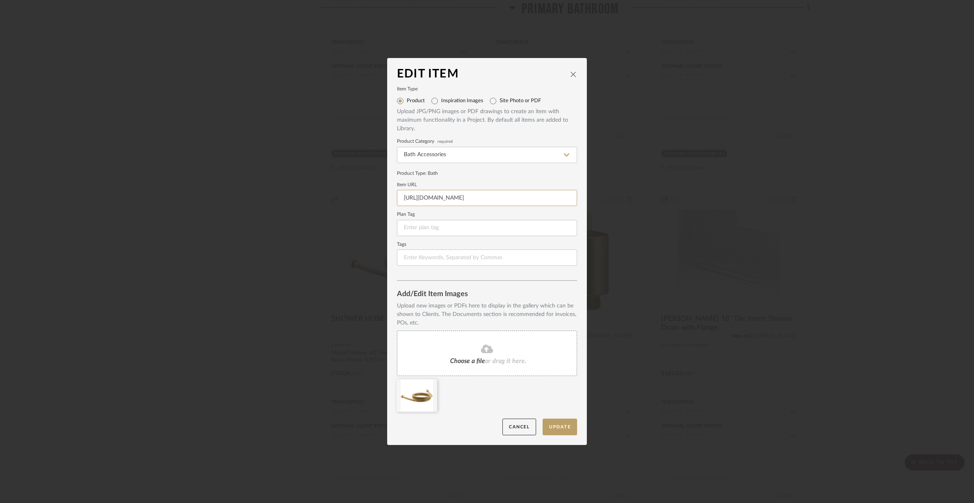
click at [610, 196] on div "Edit Item Item Type Product Inspiration Images Site Photo or PDF Upload JPG/PNG…" at bounding box center [487, 251] width 974 height 503
paste input "https://s1.img-b.com/build.com/mediabase/specifications/kohler/564913/kohler-k-…"
type input "https://s1.img-b.com/build.com/mediabase/specifications/kohler/564913/kohler-k-…"
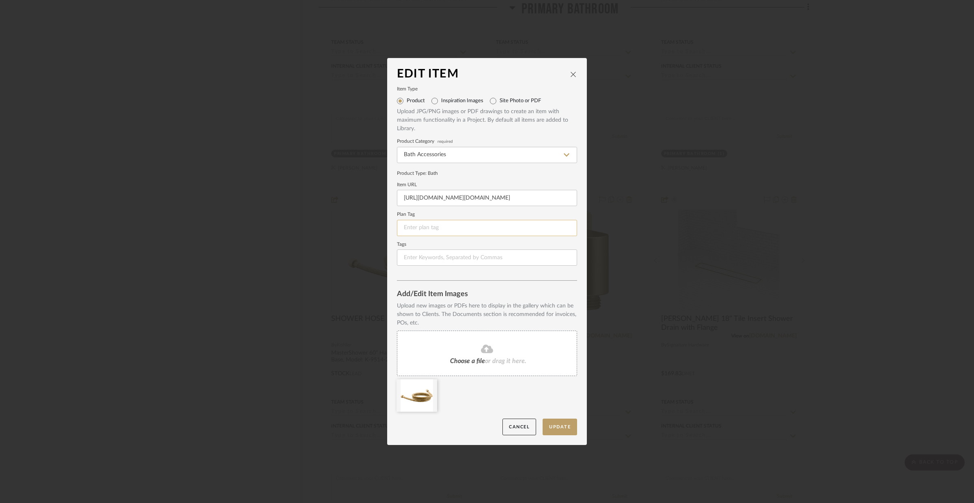
click at [530, 228] on input at bounding box center [487, 228] width 180 height 16
click at [558, 428] on button "Update" at bounding box center [560, 427] width 35 height 17
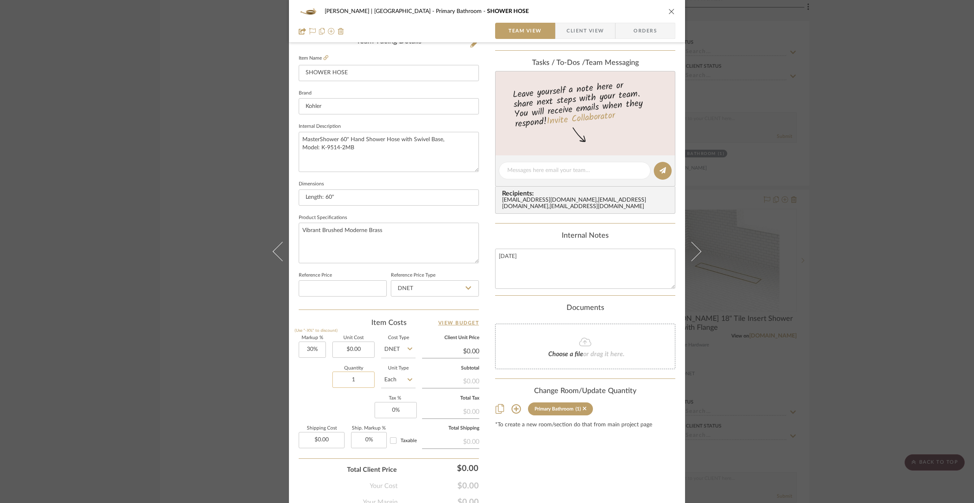
scroll to position [252, 0]
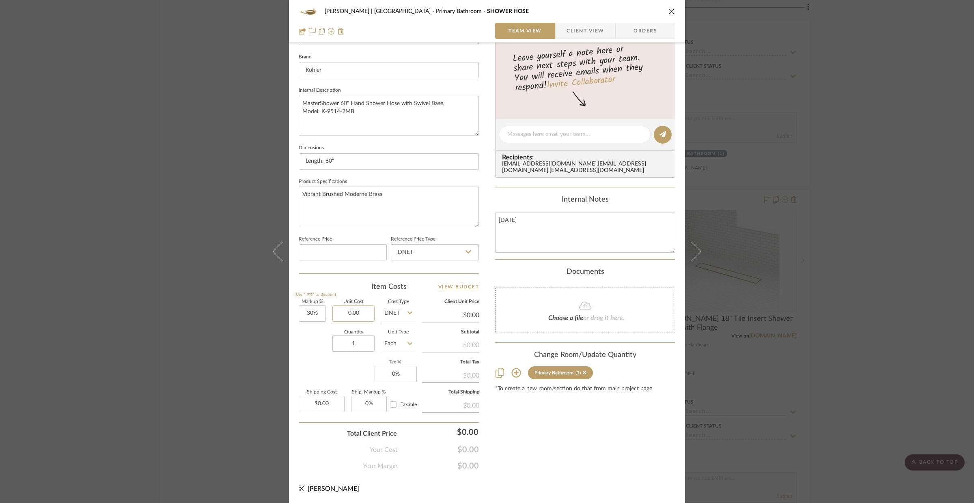
click at [346, 314] on input "0.00" at bounding box center [353, 314] width 42 height 16
type input "$102.02"
click at [345, 341] on input "1" at bounding box center [353, 344] width 42 height 16
type input "$132.63"
click at [665, 17] on div "VENTRESCA | MORRO BAY Primary Bathroom SHOWER HOSE" at bounding box center [487, 11] width 377 height 16
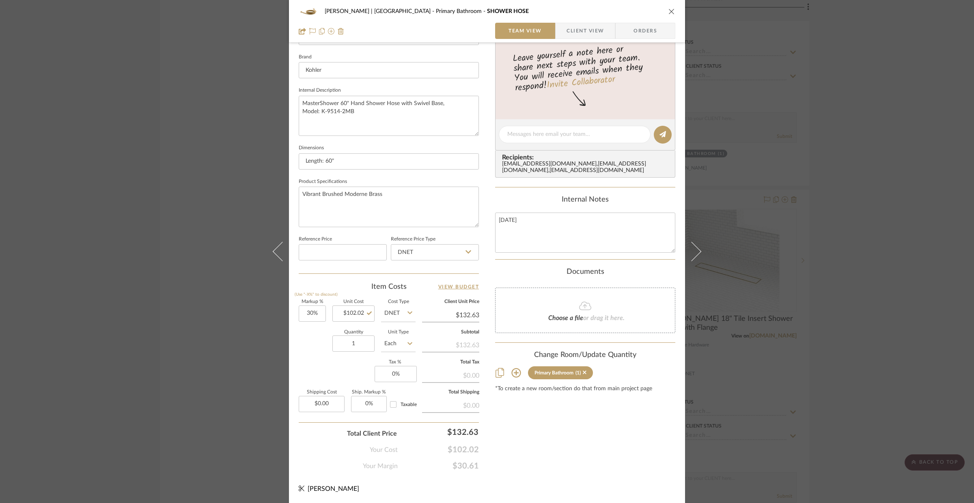
click at [669, 13] on icon "close" at bounding box center [672, 11] width 6 height 6
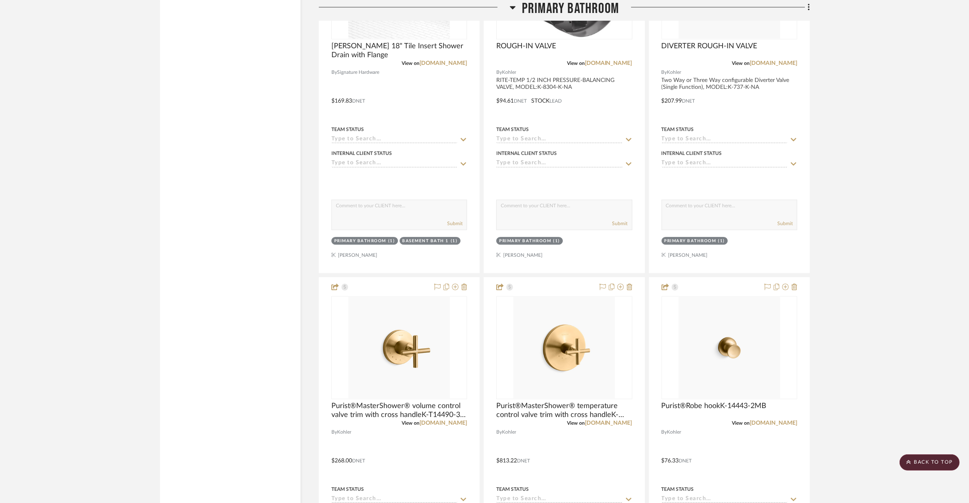
scroll to position [2656, 0]
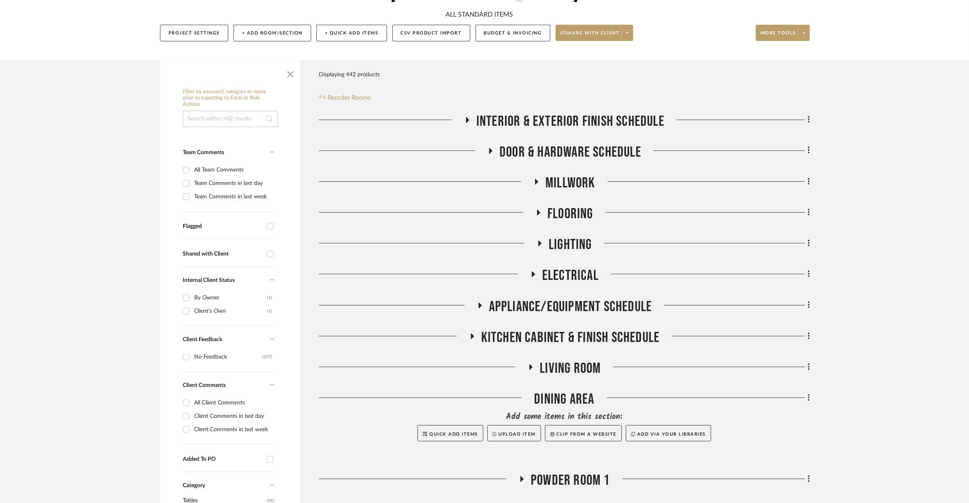
scroll to position [188, 0]
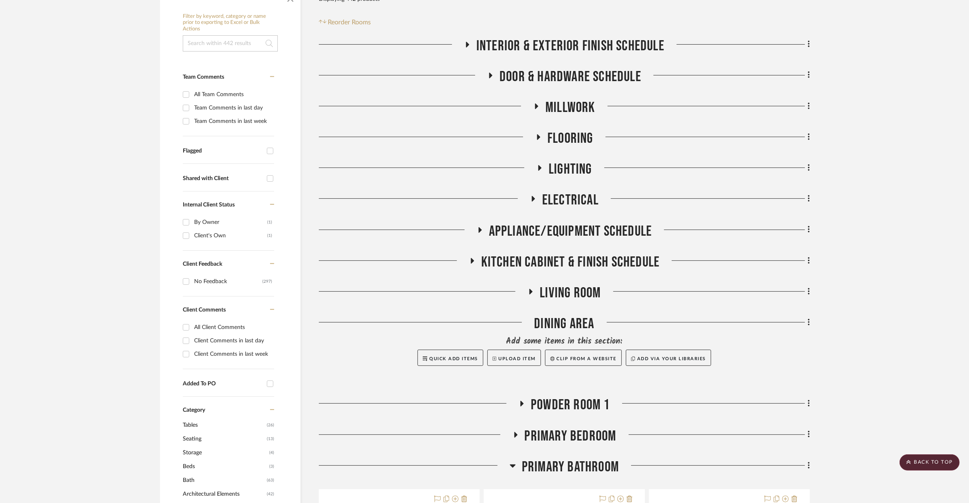
click at [566, 397] on span "POWDER ROOM 1" at bounding box center [570, 405] width 79 height 17
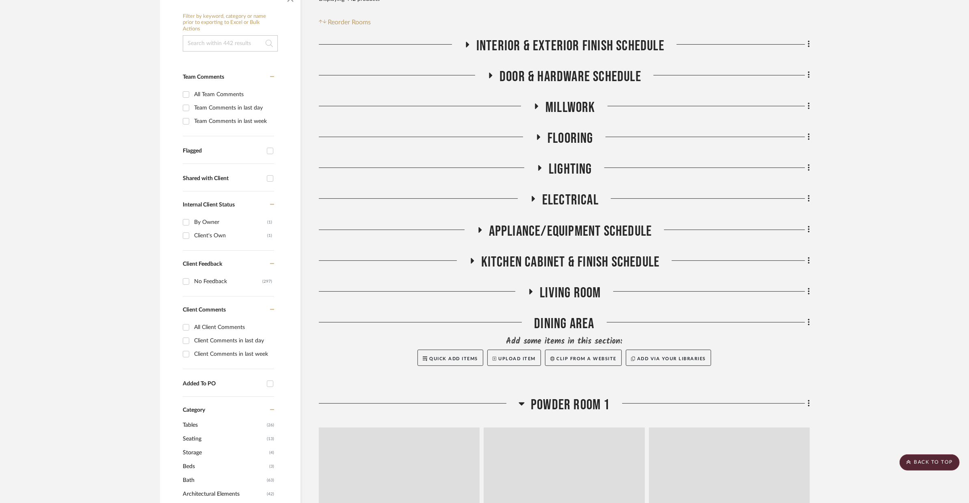
click at [566, 397] on span "POWDER ROOM 1" at bounding box center [570, 405] width 79 height 17
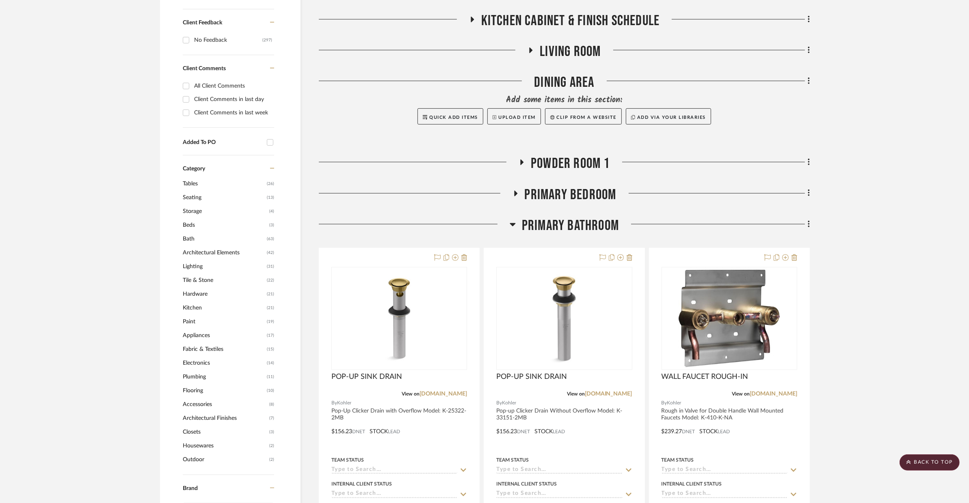
scroll to position [352, 0]
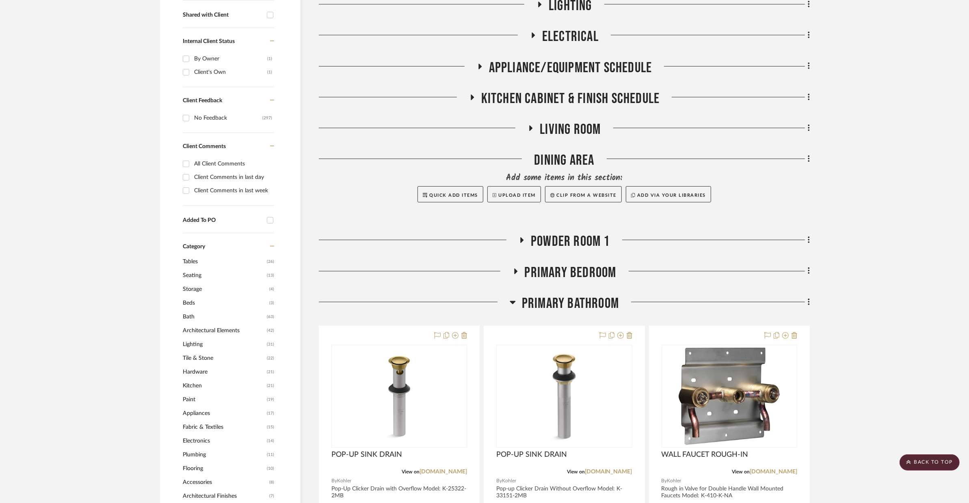
click at [542, 233] on span "POWDER ROOM 1" at bounding box center [570, 241] width 79 height 17
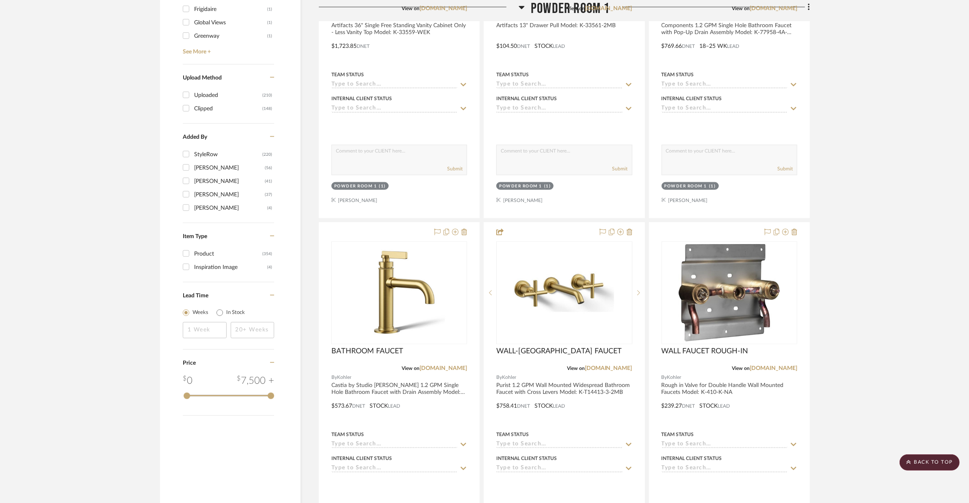
scroll to position [498, 0]
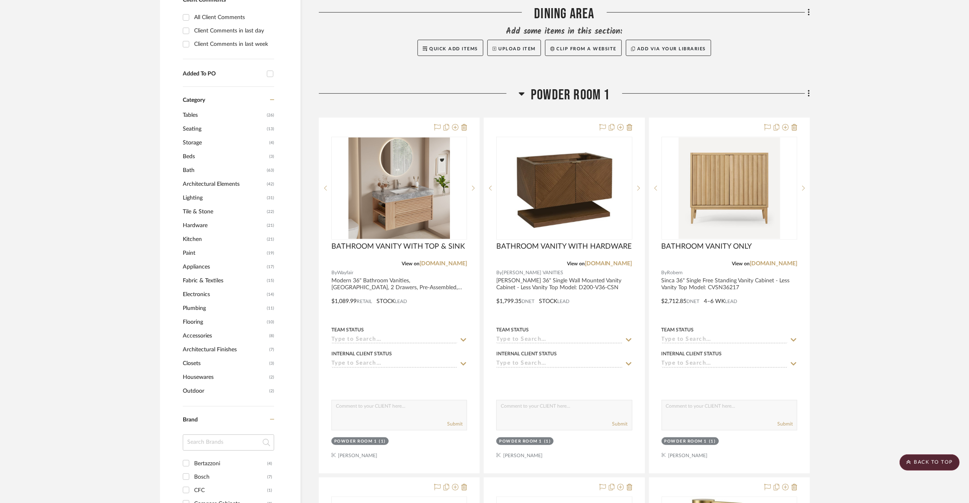
click at [600, 86] on span "POWDER ROOM 1" at bounding box center [570, 94] width 79 height 17
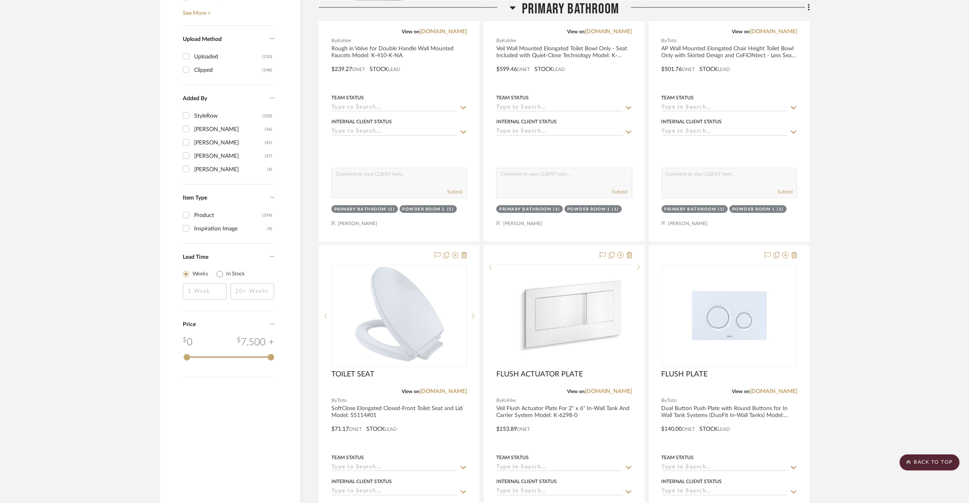
scroll to position [1502, 0]
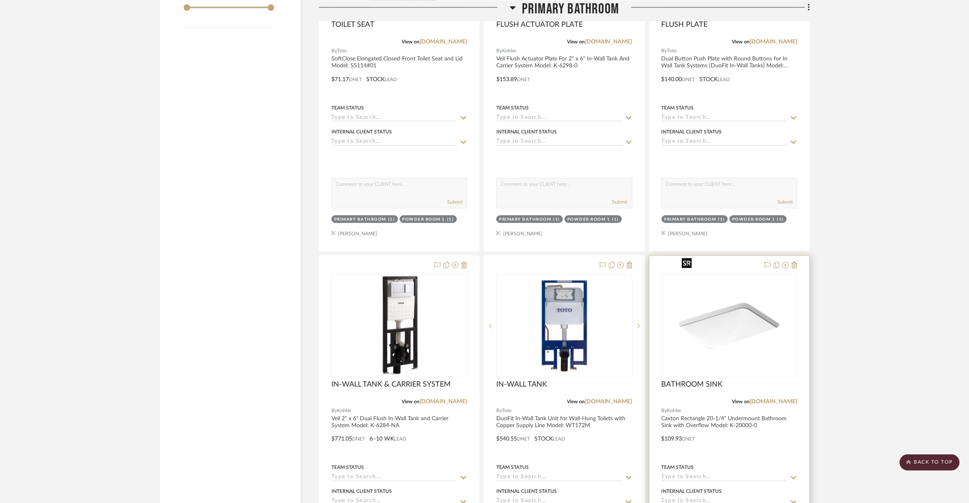
click at [0, 0] on img at bounding box center [0, 0] width 0 height 0
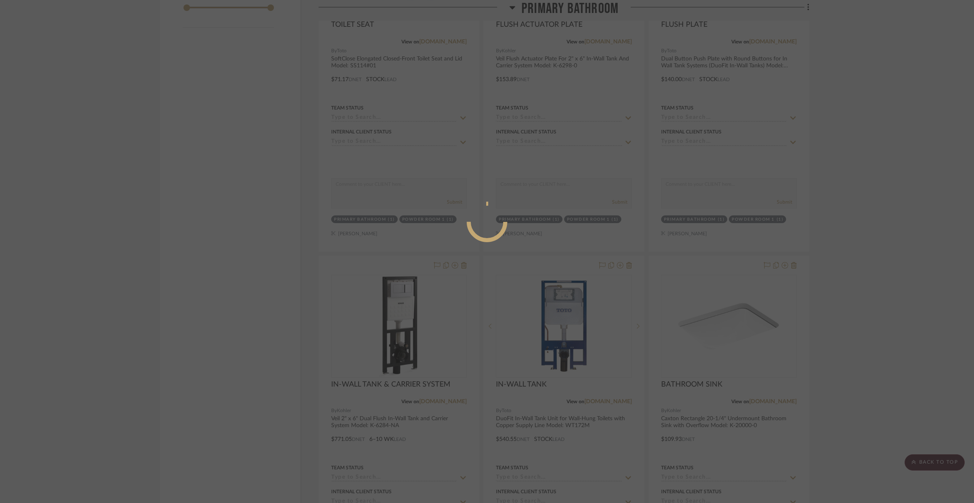
click at [644, 289] on div at bounding box center [487, 251] width 974 height 503
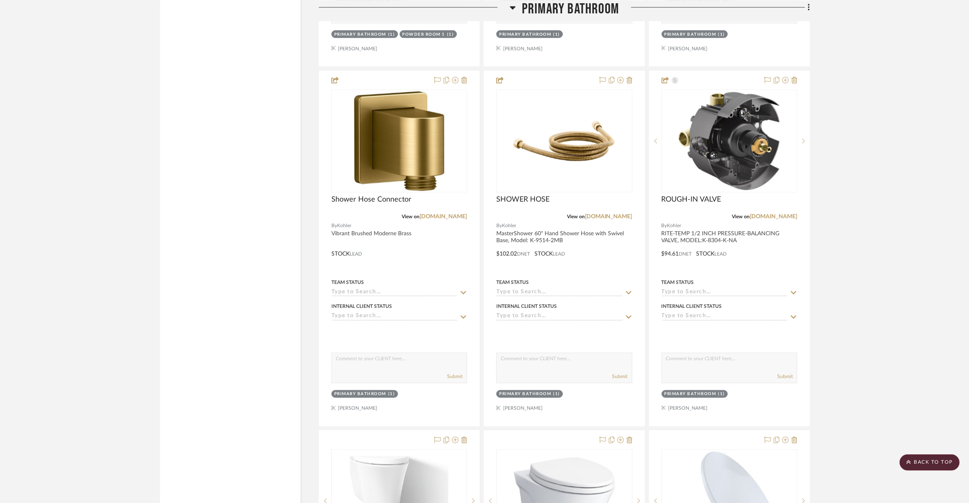
scroll to position [1683, 0]
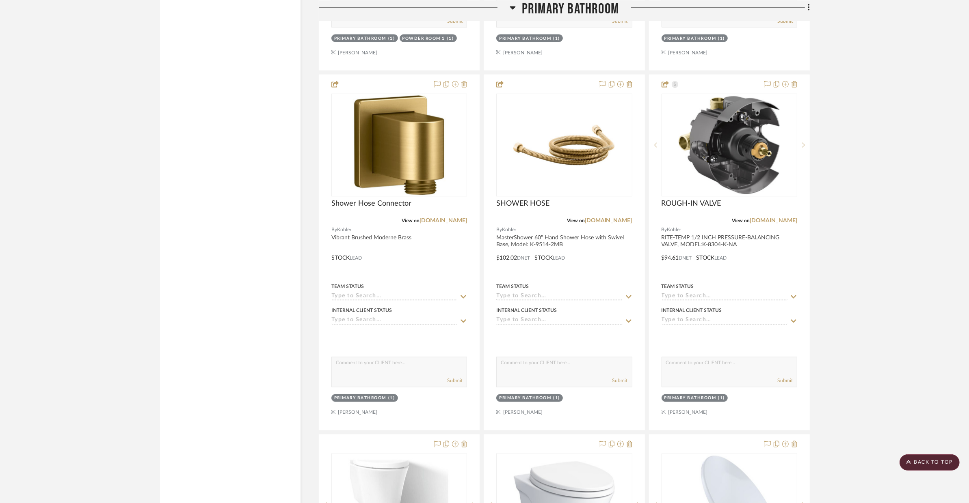
click at [461, 334] on div at bounding box center [399, 252] width 160 height 355
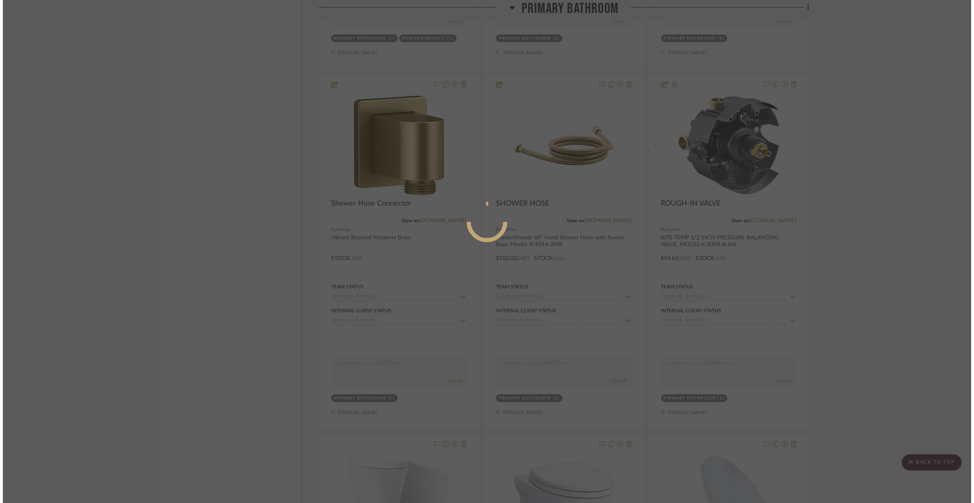
scroll to position [0, 0]
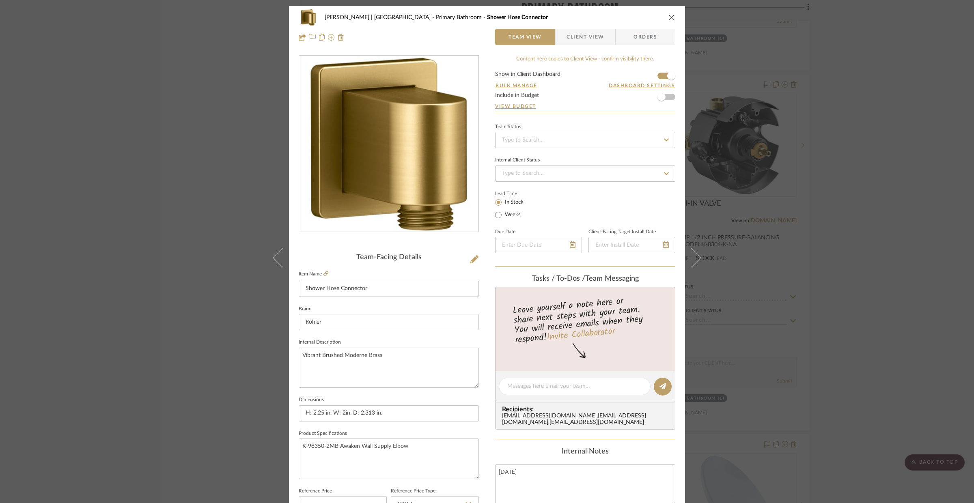
click at [781, 175] on div "VENTRESCA | MORRO BAY Primary Bathroom Shower Hose Connector Team View Client V…" at bounding box center [487, 251] width 974 height 503
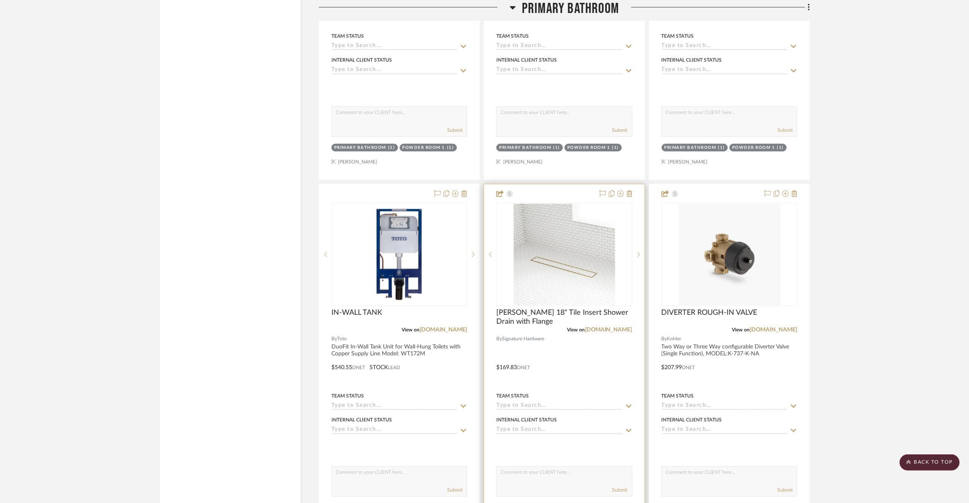
scroll to position [3021, 0]
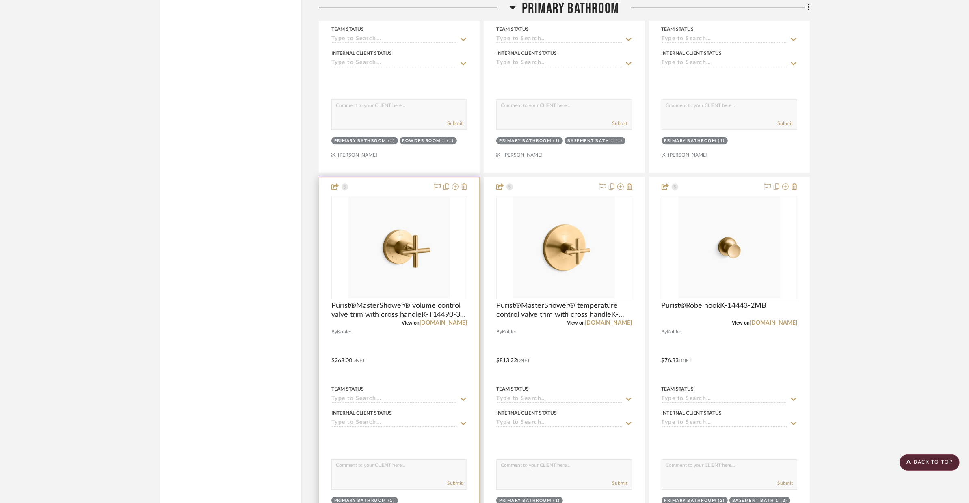
click at [475, 222] on div at bounding box center [399, 354] width 160 height 355
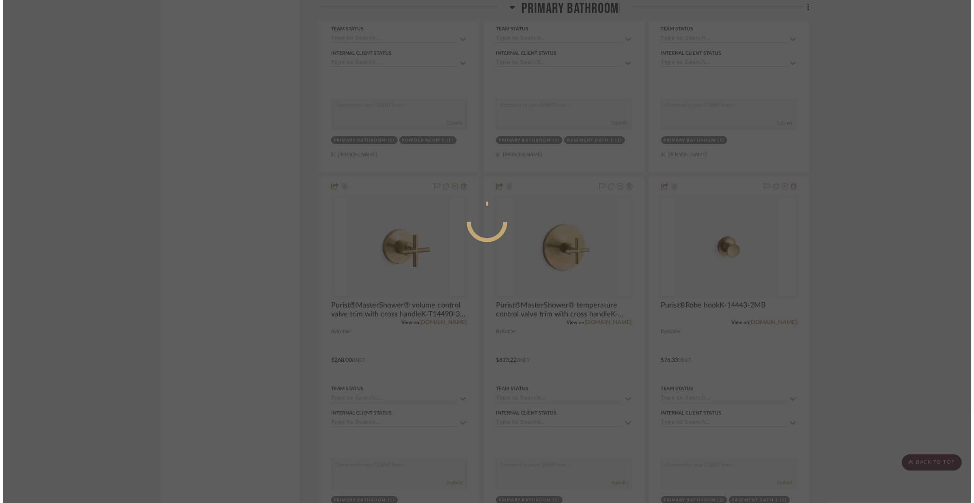
scroll to position [0, 0]
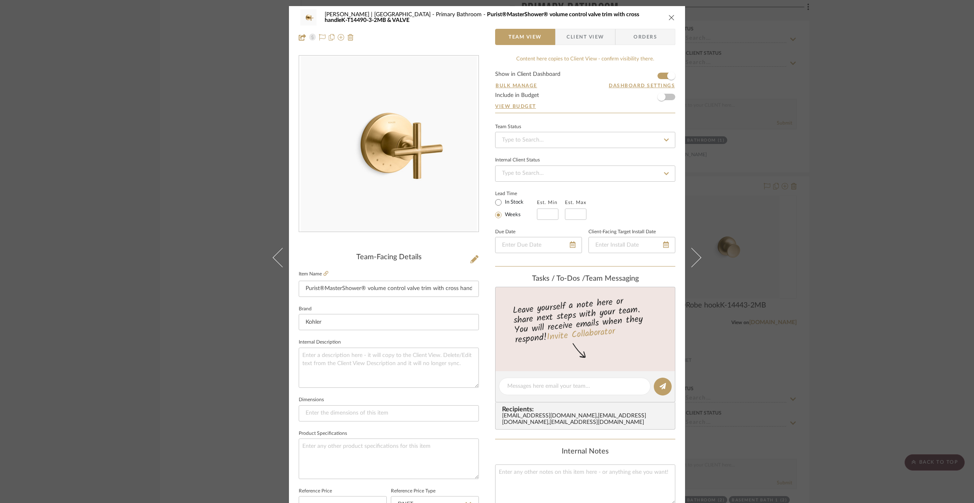
click at [781, 191] on div "VENTRESCA | MORRO BAY Primary Bathroom Purist®MasterShower® volume control valv…" at bounding box center [487, 251] width 974 height 503
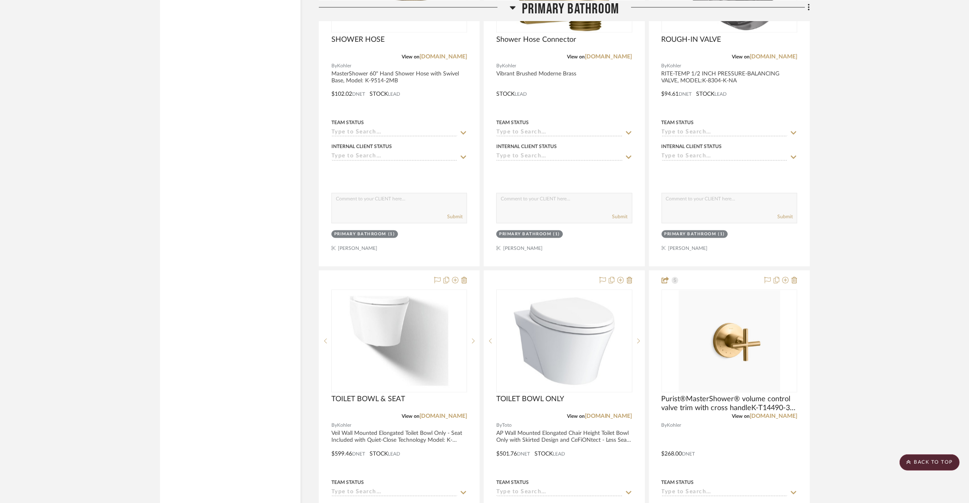
scroll to position [1590, 0]
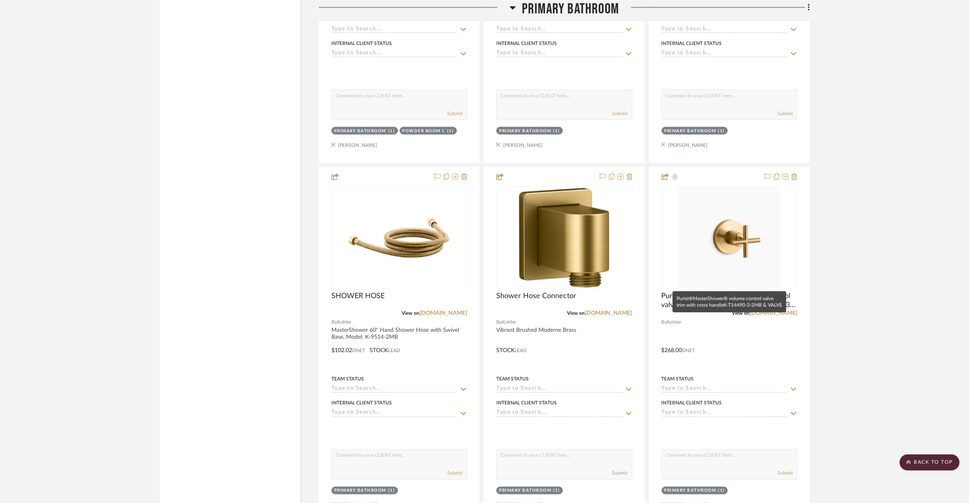
click at [709, 292] on span "Purist®MasterShower® volume control valve trim with cross handleK-T14490-3-2MB …" at bounding box center [729, 301] width 136 height 18
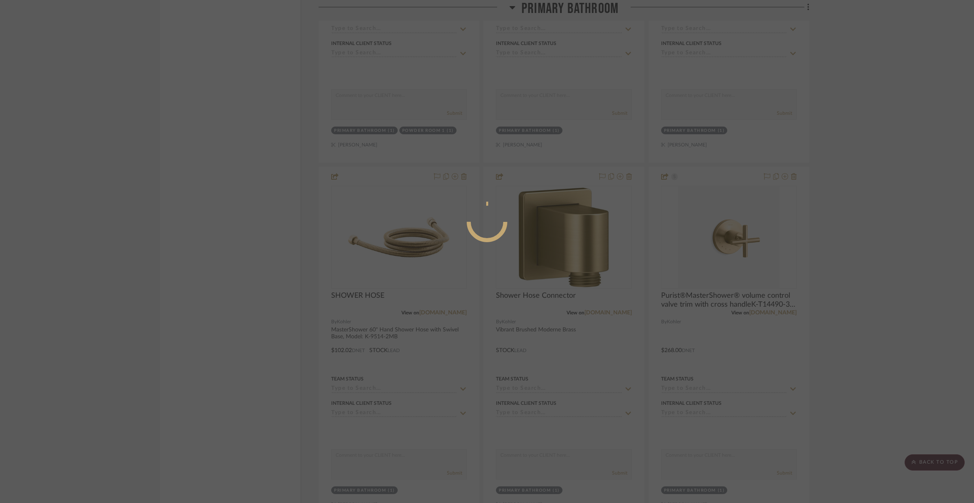
click at [781, 205] on div at bounding box center [487, 251] width 974 height 503
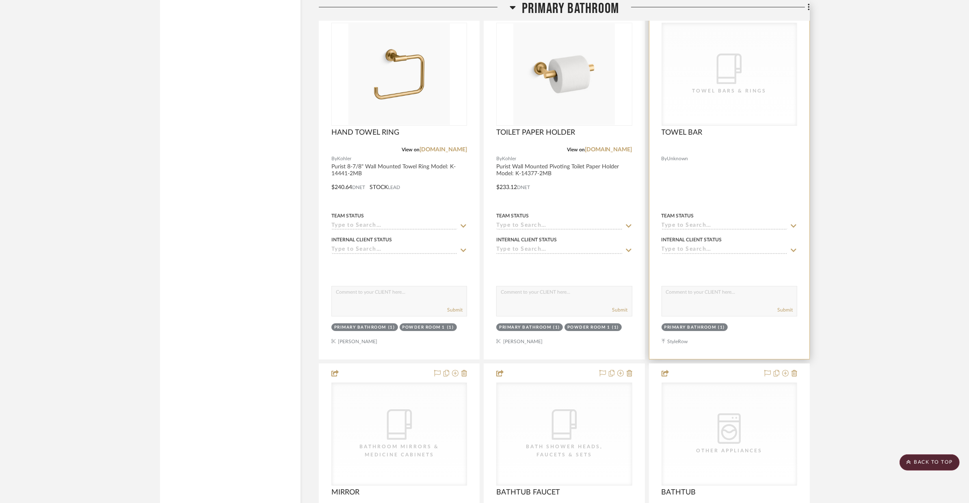
scroll to position [3715, 0]
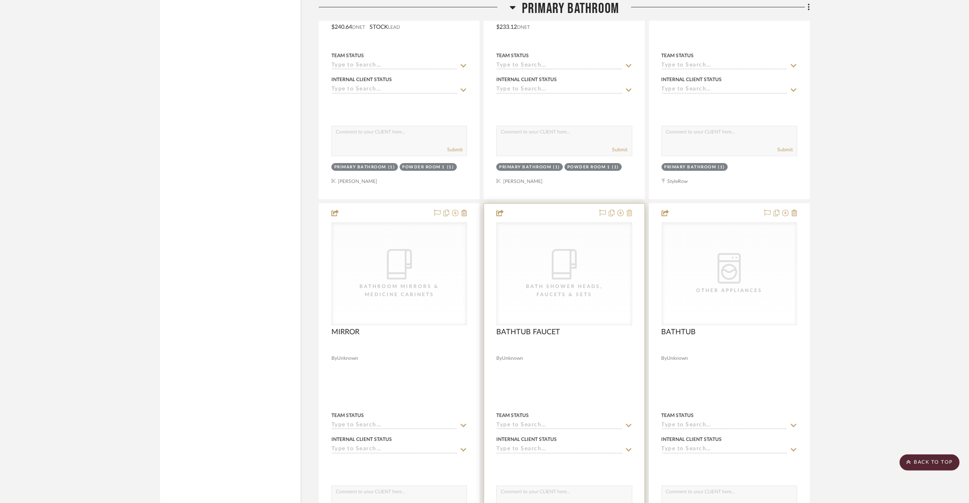
click at [628, 210] on icon at bounding box center [629, 213] width 6 height 6
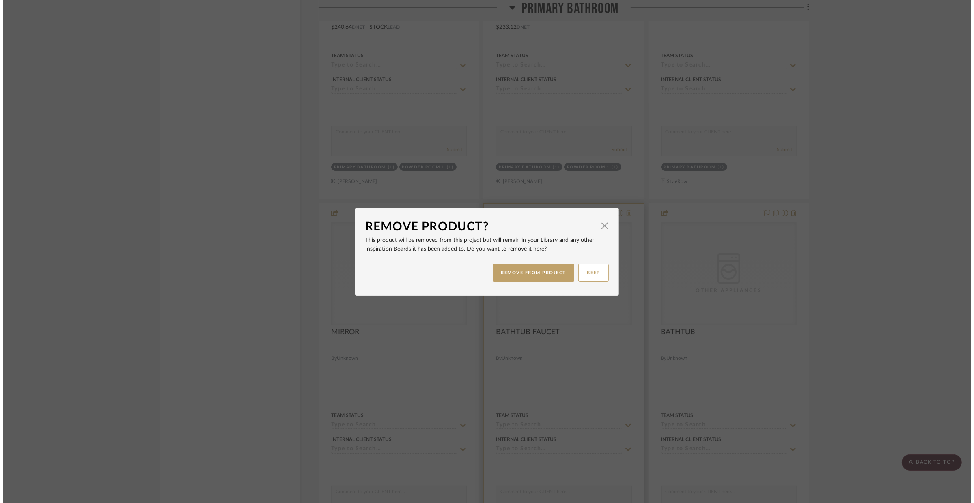
scroll to position [0, 0]
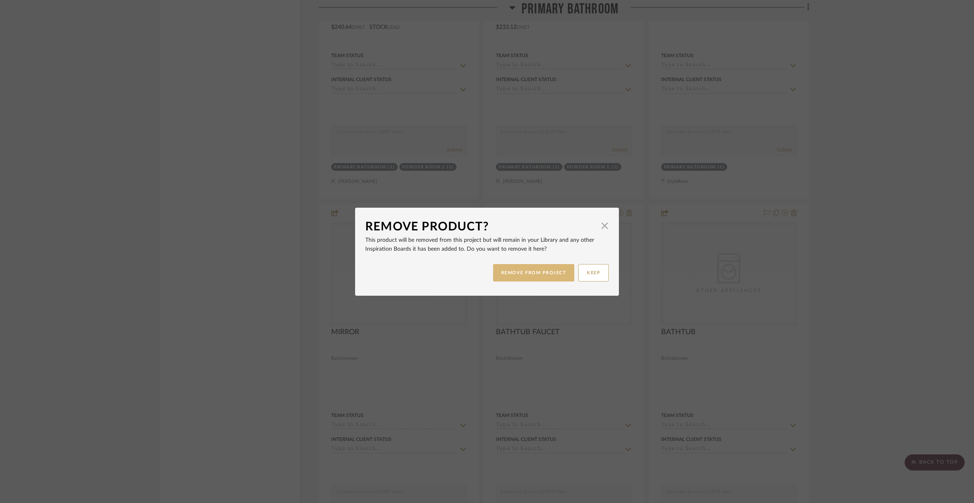
click at [527, 267] on button "REMOVE FROM PROJECT" at bounding box center [534, 272] width 82 height 17
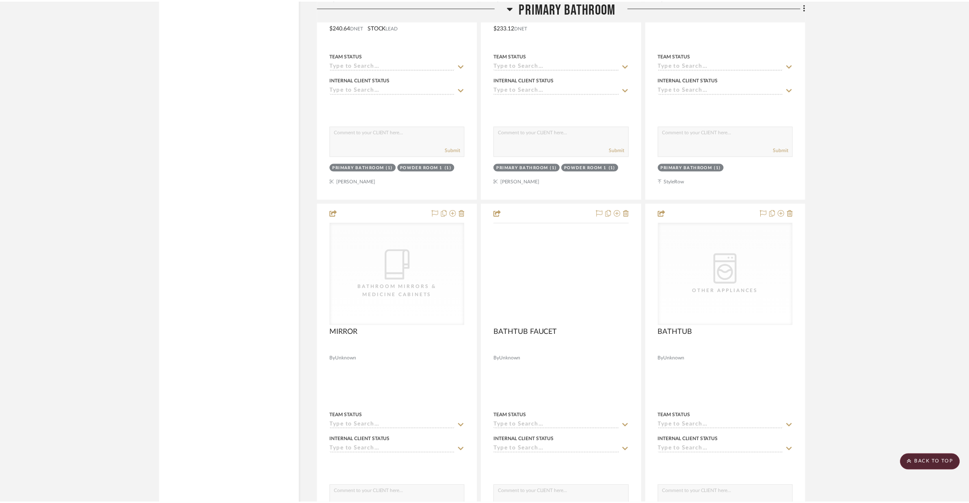
scroll to position [3715, 0]
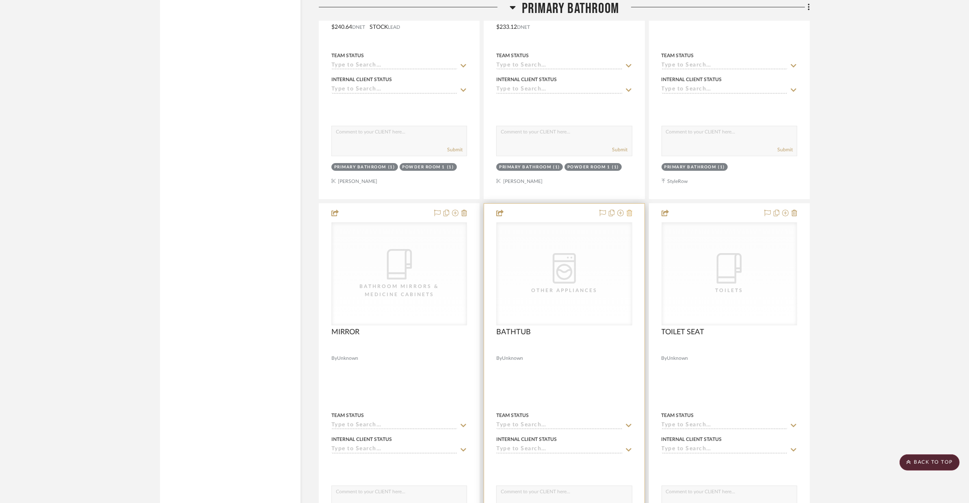
click at [628, 210] on icon at bounding box center [629, 213] width 6 height 6
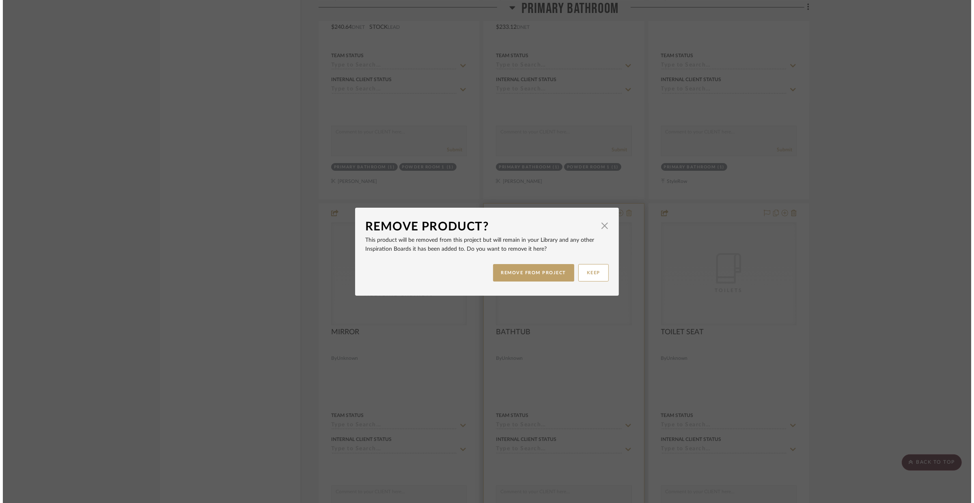
scroll to position [0, 0]
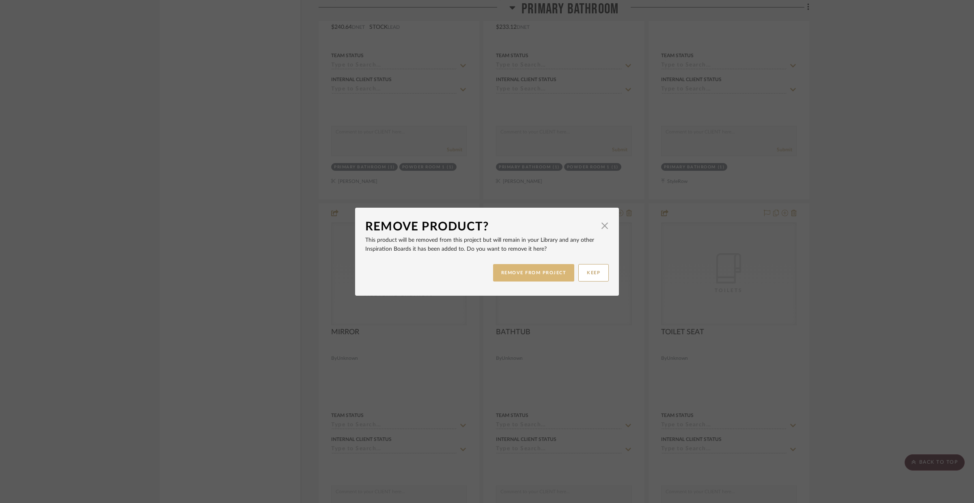
click at [525, 276] on button "REMOVE FROM PROJECT" at bounding box center [534, 272] width 82 height 17
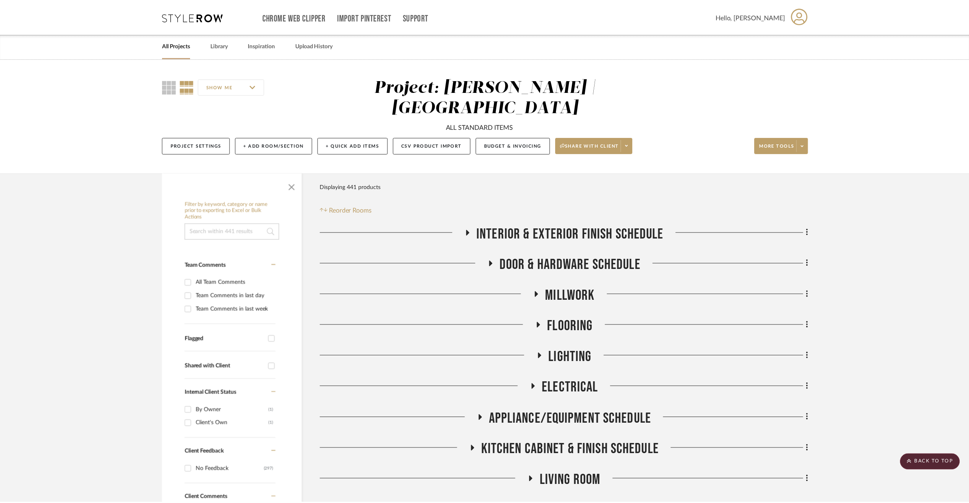
scroll to position [3715, 0]
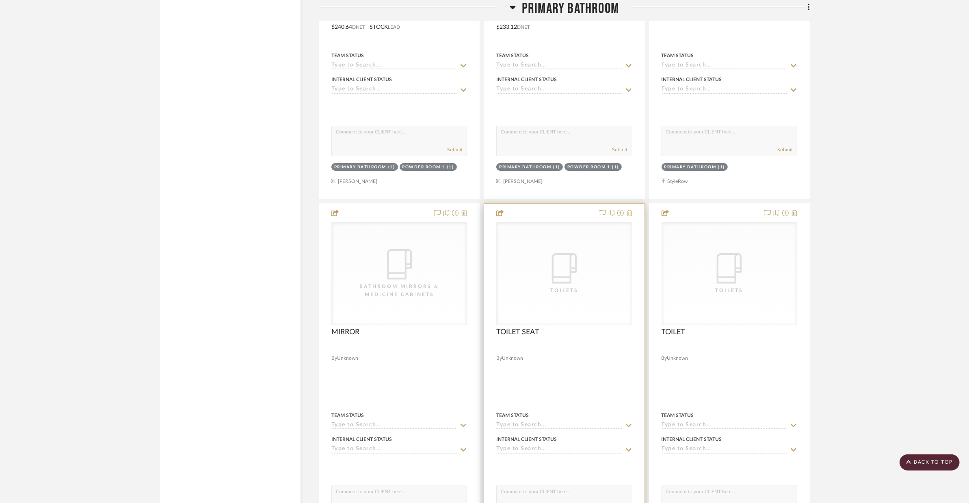
click at [630, 210] on icon at bounding box center [629, 213] width 6 height 6
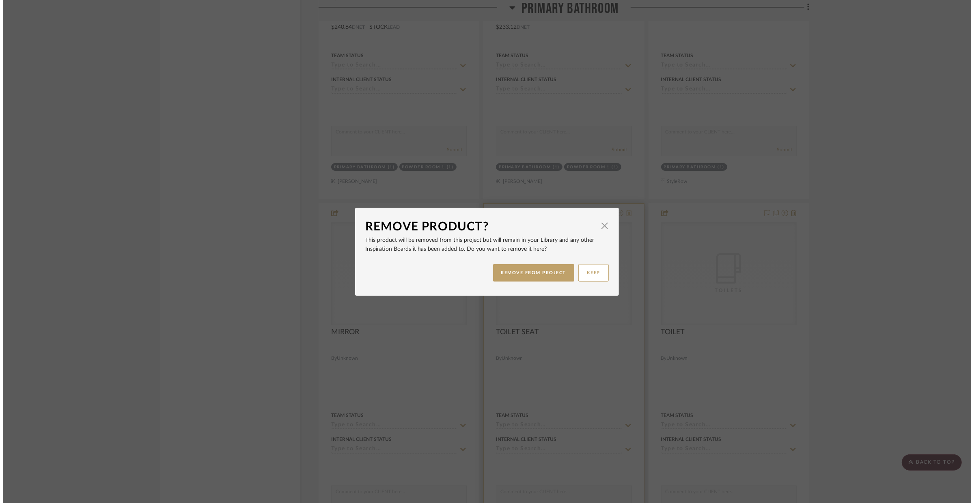
scroll to position [0, 0]
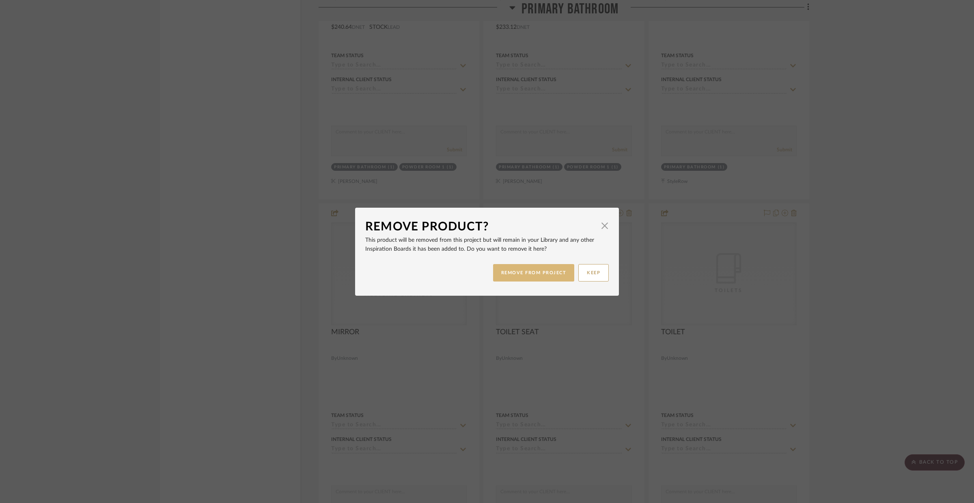
click at [546, 274] on button "REMOVE FROM PROJECT" at bounding box center [534, 272] width 82 height 17
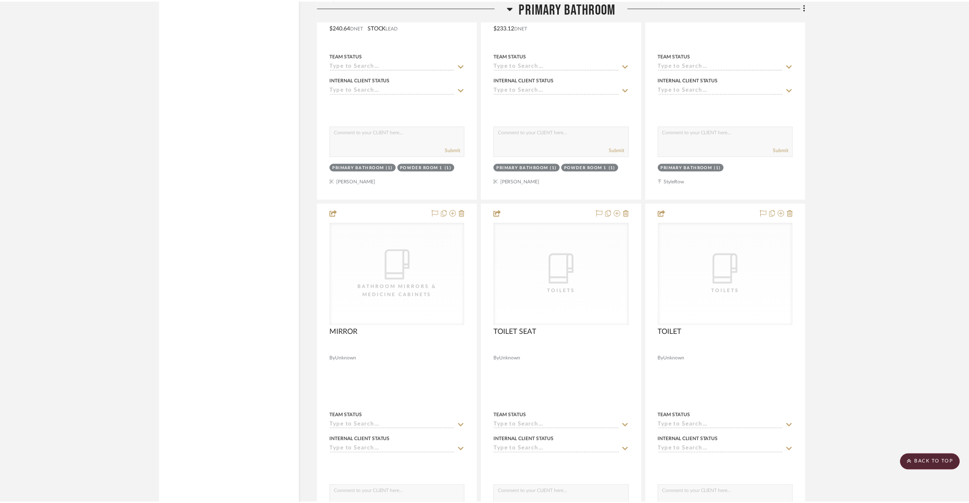
scroll to position [3715, 0]
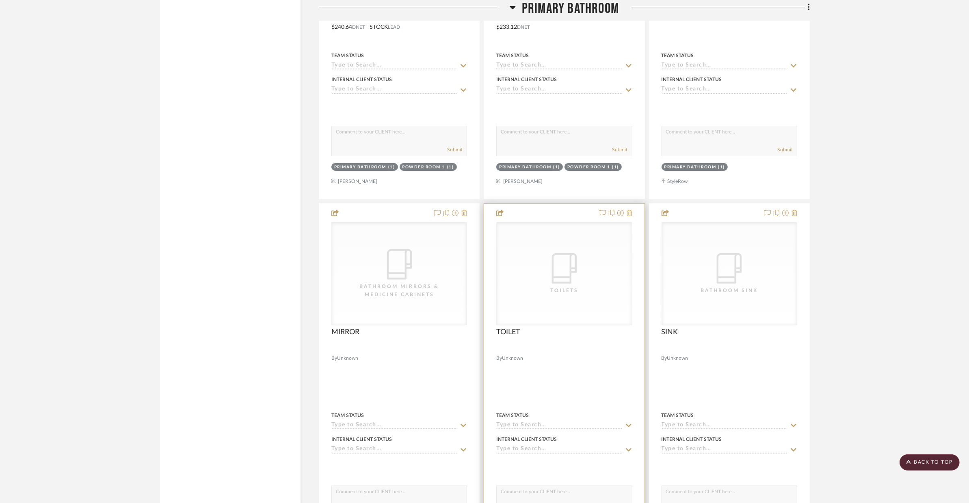
click at [629, 210] on icon at bounding box center [629, 213] width 6 height 6
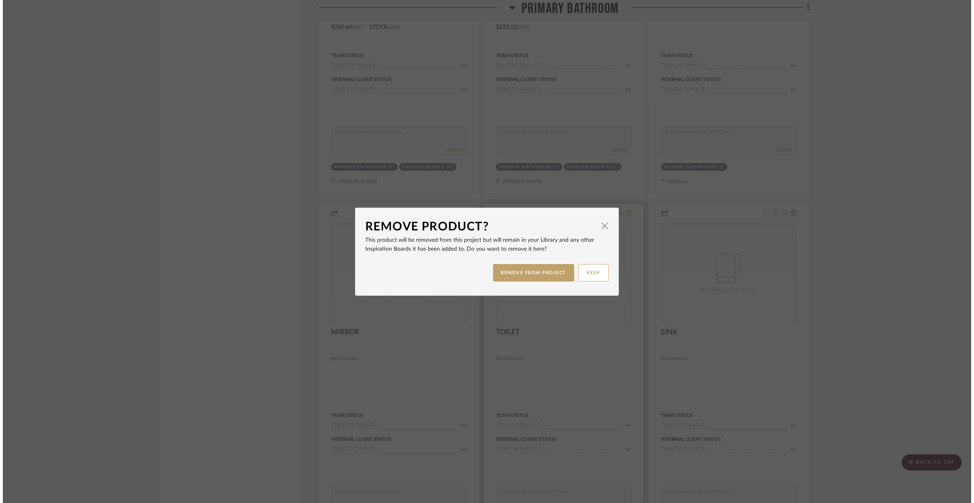
scroll to position [0, 0]
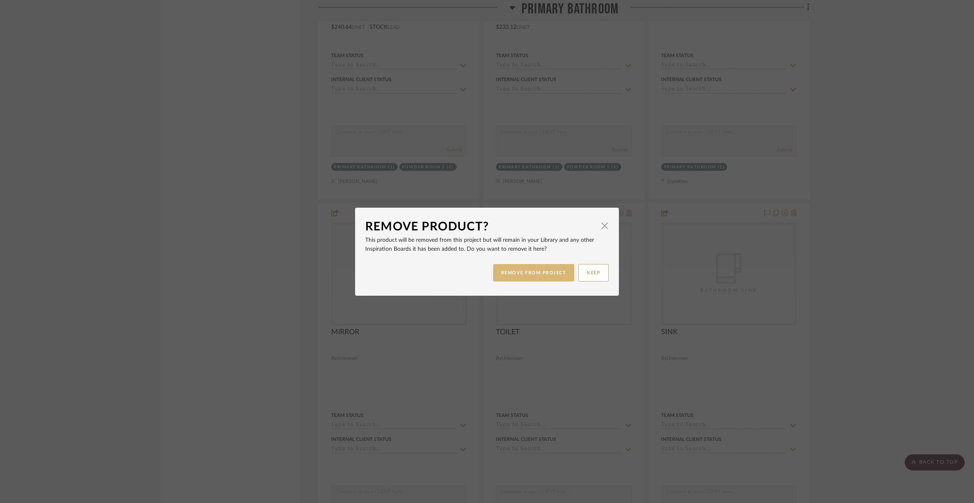
click at [561, 268] on button "REMOVE FROM PROJECT" at bounding box center [534, 272] width 82 height 17
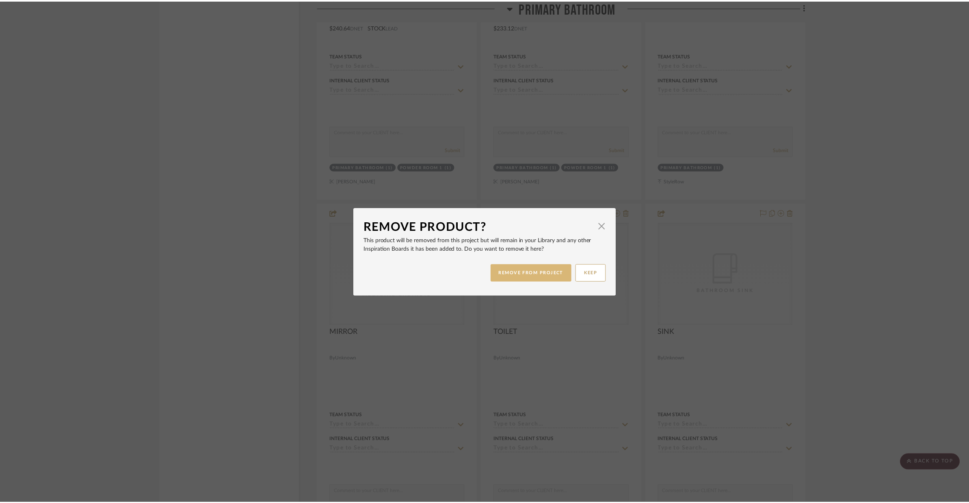
scroll to position [3715, 0]
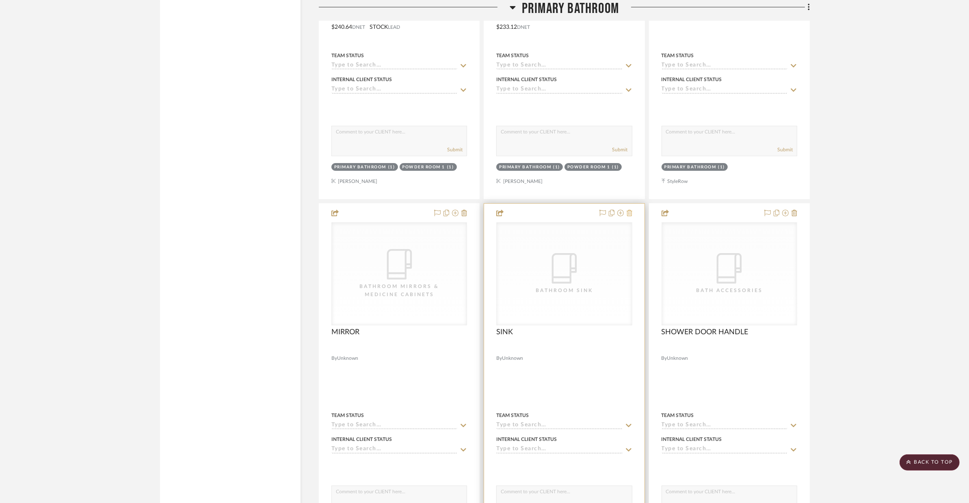
click at [630, 210] on icon at bounding box center [629, 213] width 6 height 6
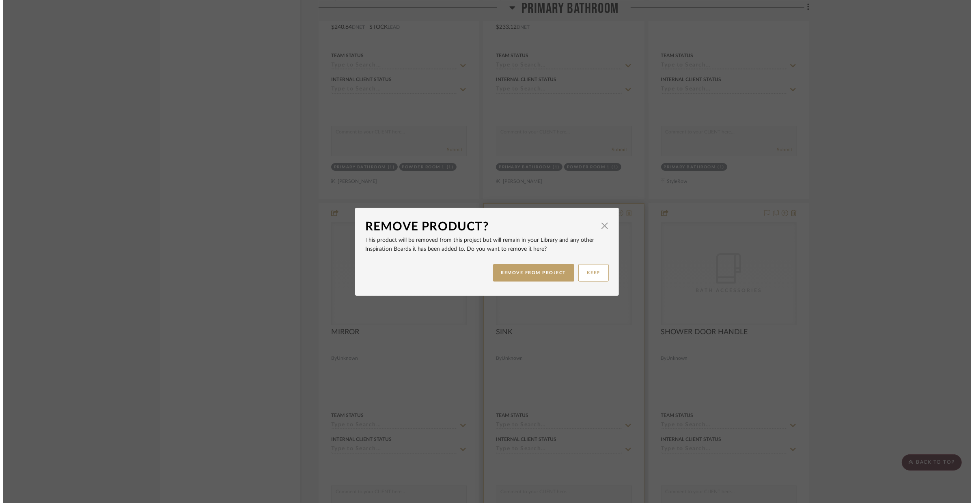
scroll to position [0, 0]
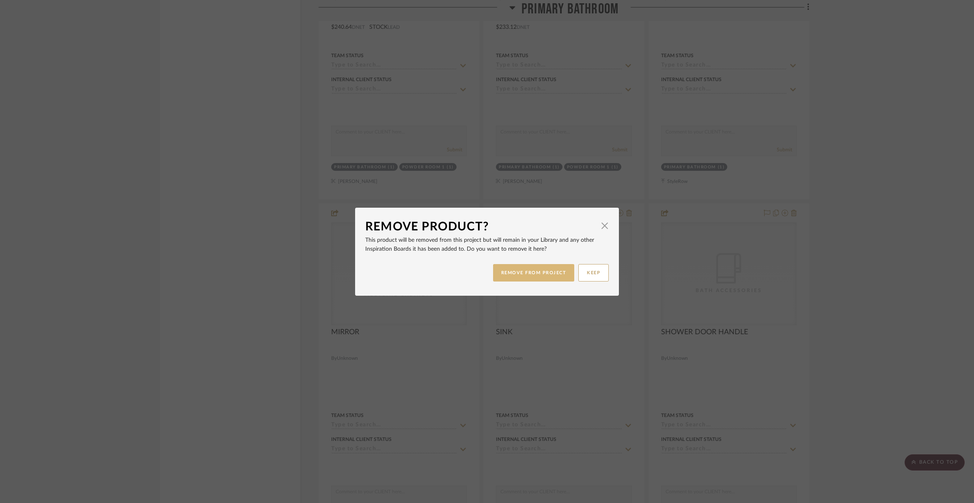
click at [566, 270] on button "REMOVE FROM PROJECT" at bounding box center [534, 272] width 82 height 17
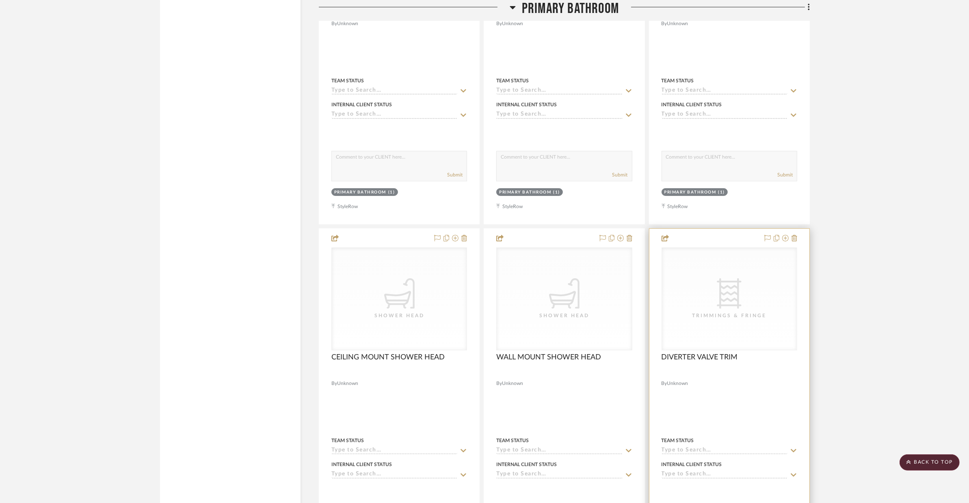
scroll to position [4062, 0]
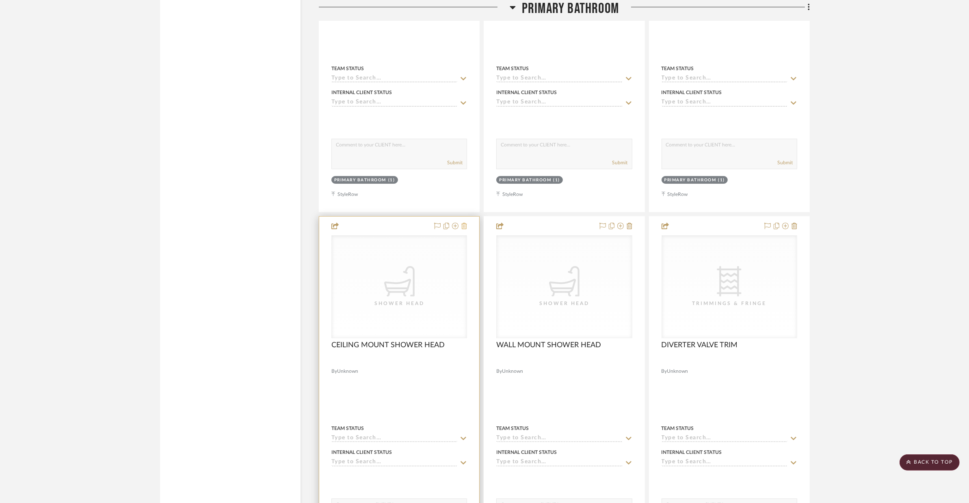
click at [465, 223] on icon at bounding box center [464, 226] width 6 height 6
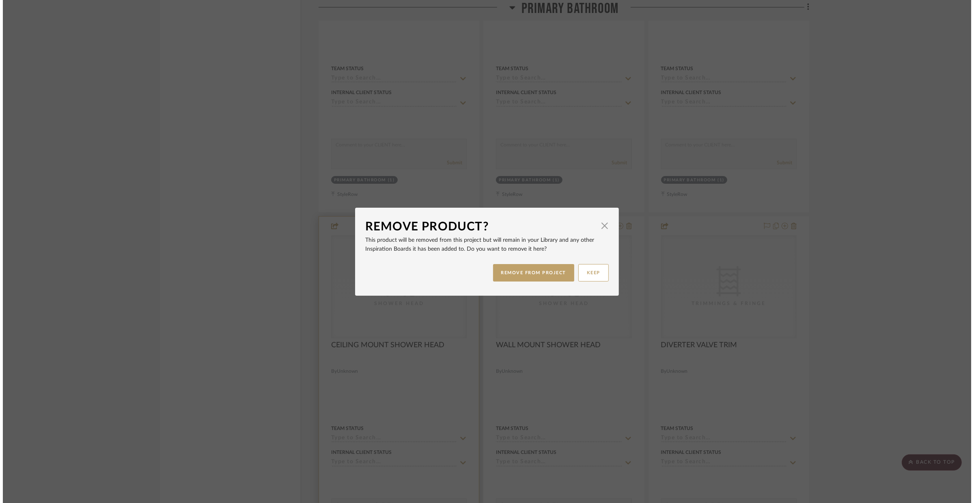
scroll to position [0, 0]
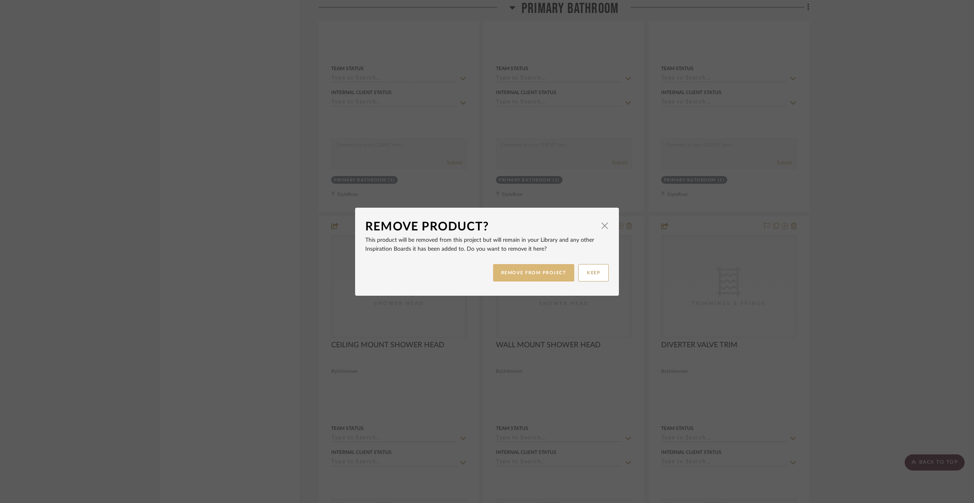
click at [511, 268] on button "REMOVE FROM PROJECT" at bounding box center [534, 272] width 82 height 17
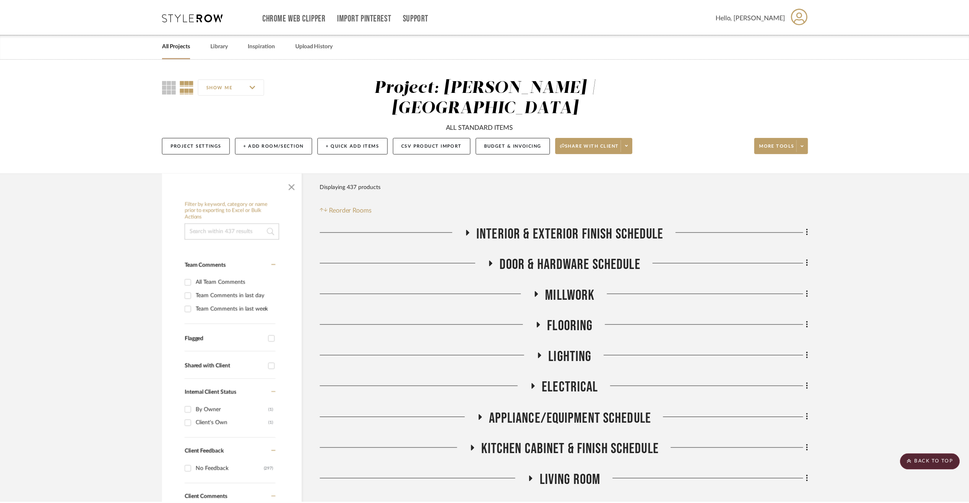
scroll to position [4062, 0]
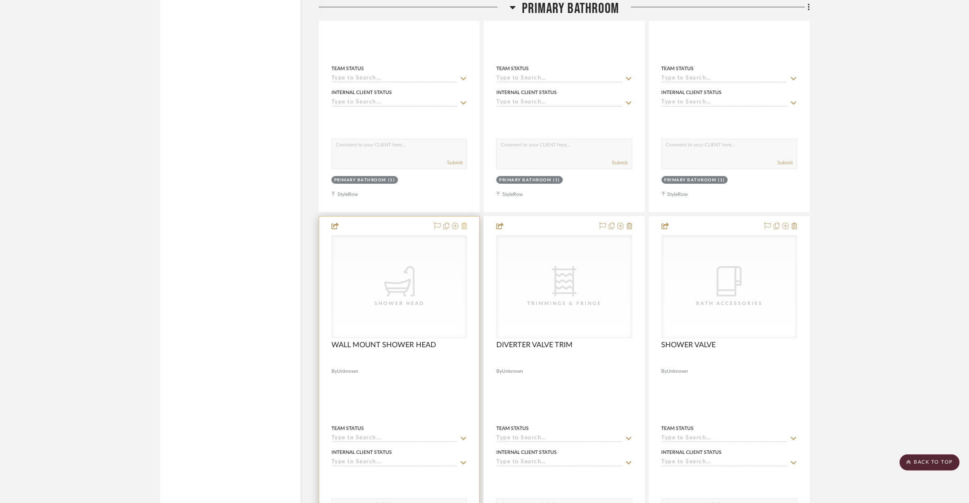
click at [466, 223] on icon at bounding box center [464, 226] width 6 height 6
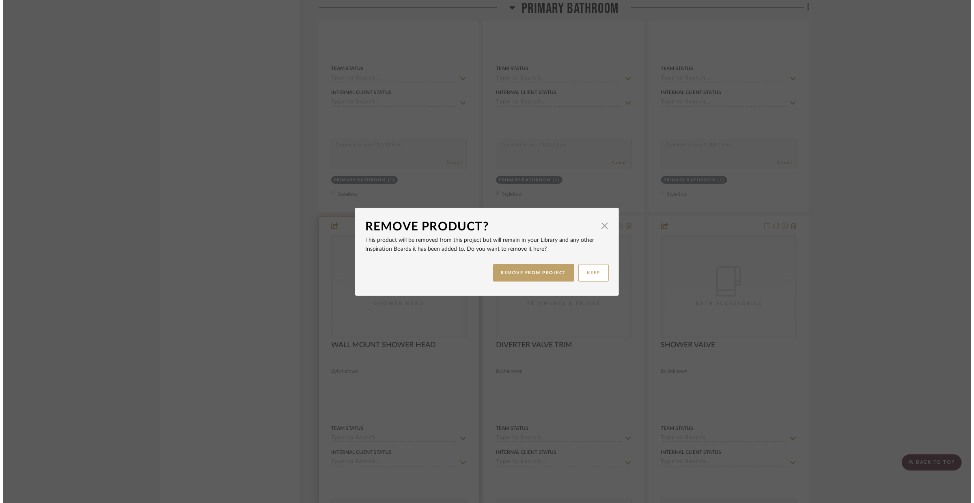
scroll to position [0, 0]
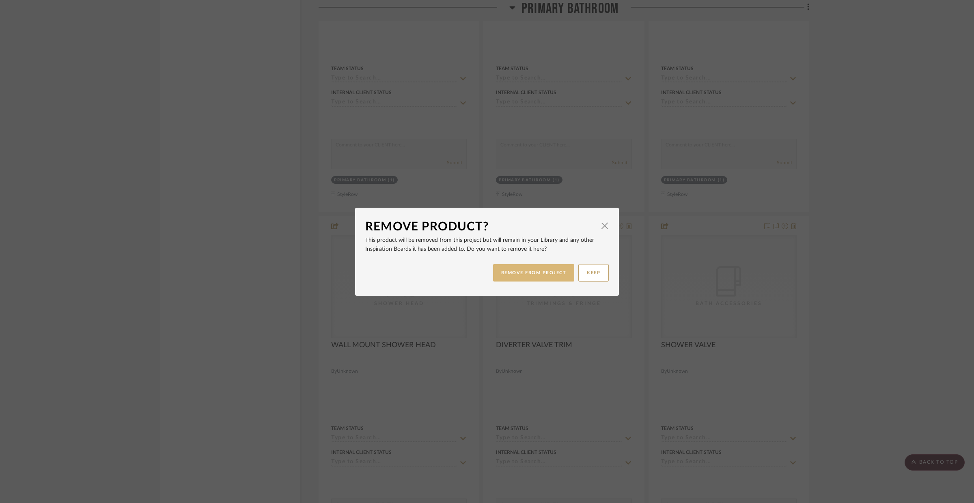
click at [496, 266] on button "REMOVE FROM PROJECT" at bounding box center [534, 272] width 82 height 17
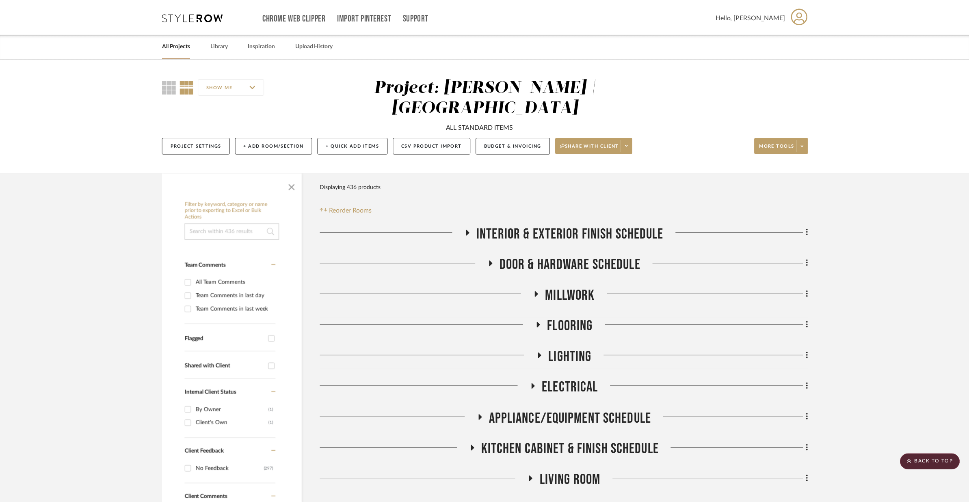
scroll to position [4062, 0]
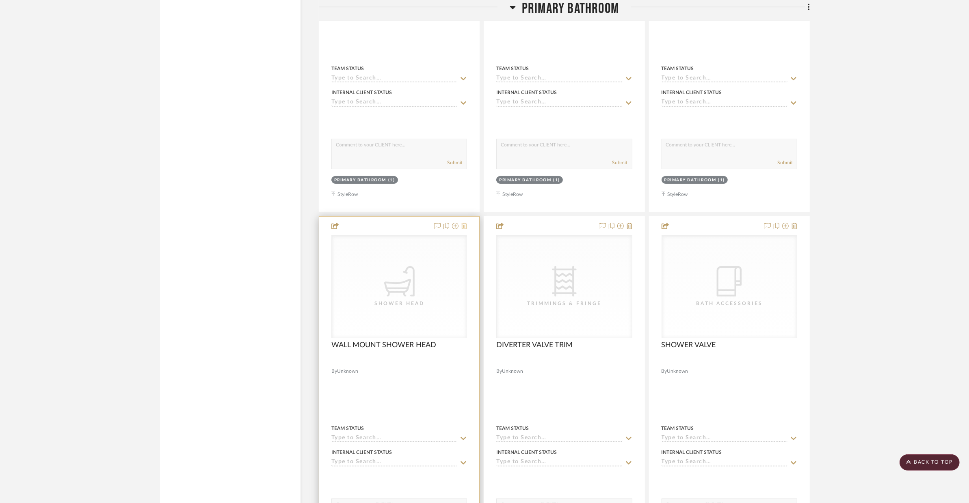
click at [465, 223] on icon at bounding box center [464, 226] width 6 height 6
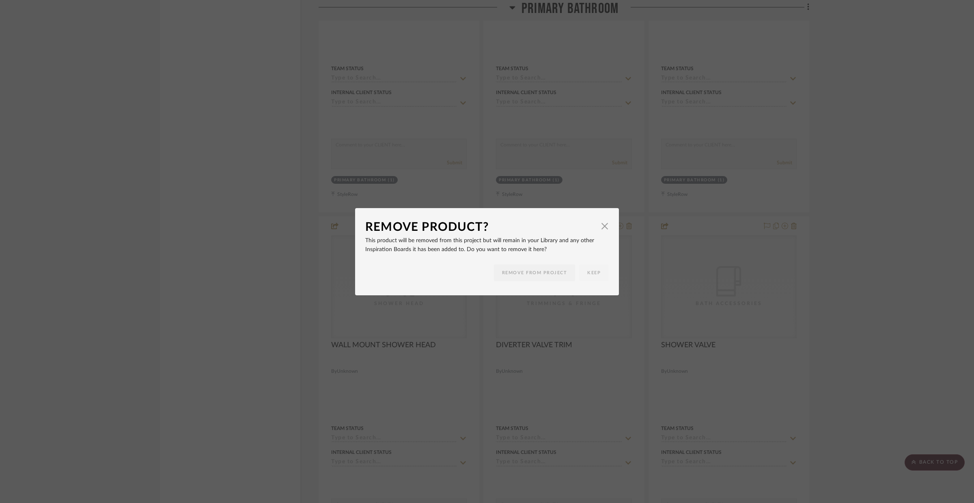
click at [781, 255] on div "Remove Product? × This product will be removed from this project but will remai…" at bounding box center [487, 251] width 974 height 503
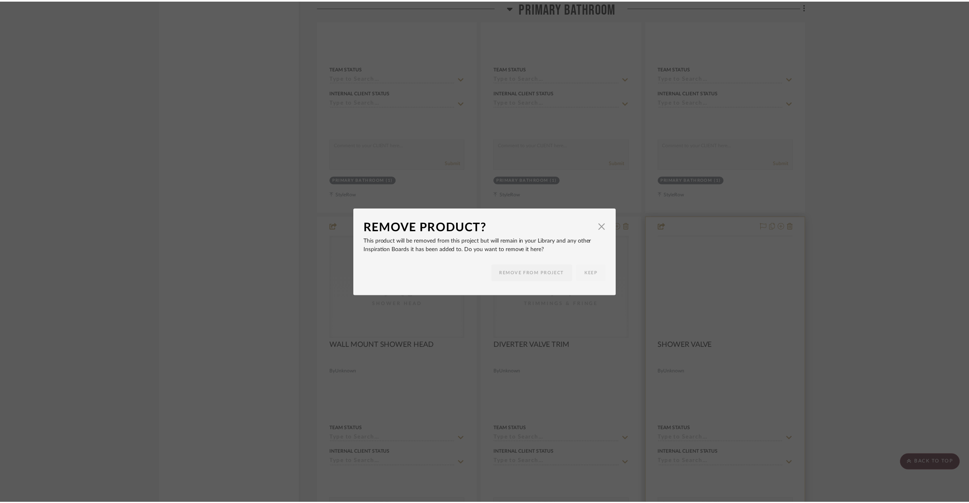
scroll to position [4062, 0]
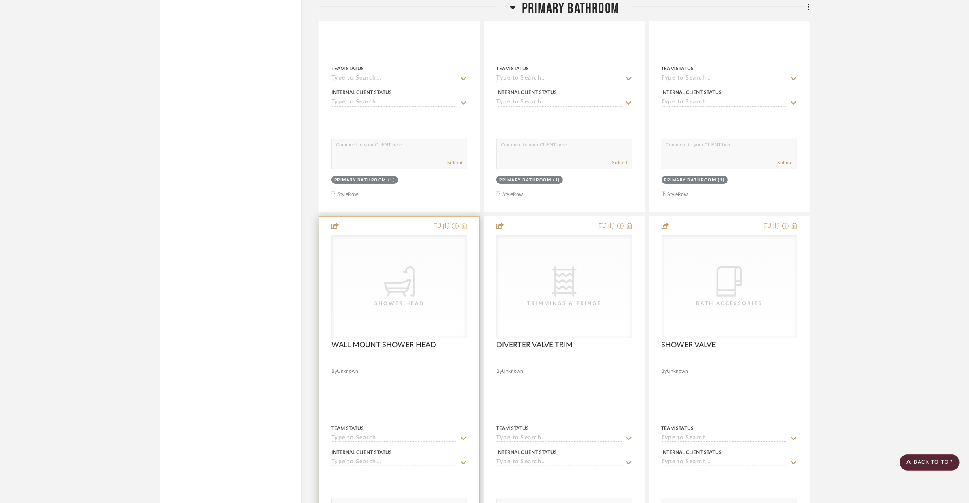
click at [464, 223] on icon at bounding box center [464, 226] width 6 height 6
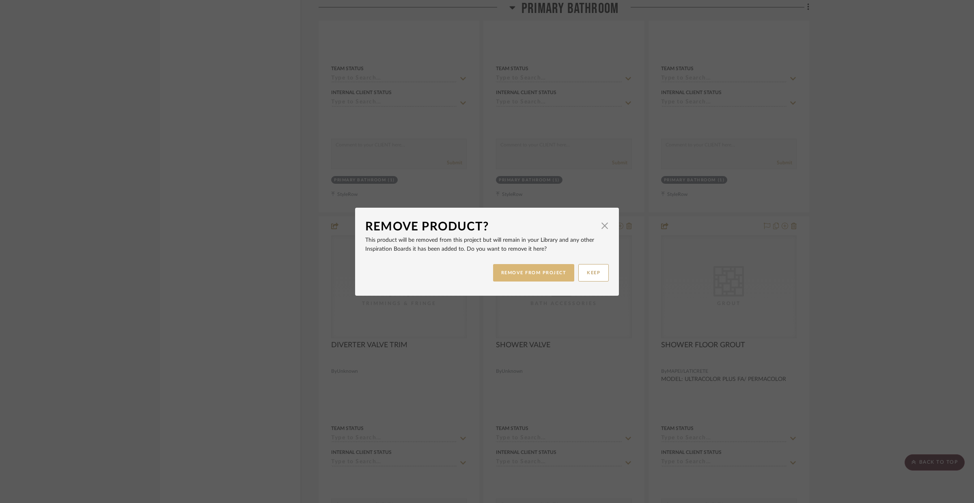
click at [532, 272] on button "REMOVE FROM PROJECT" at bounding box center [534, 272] width 82 height 17
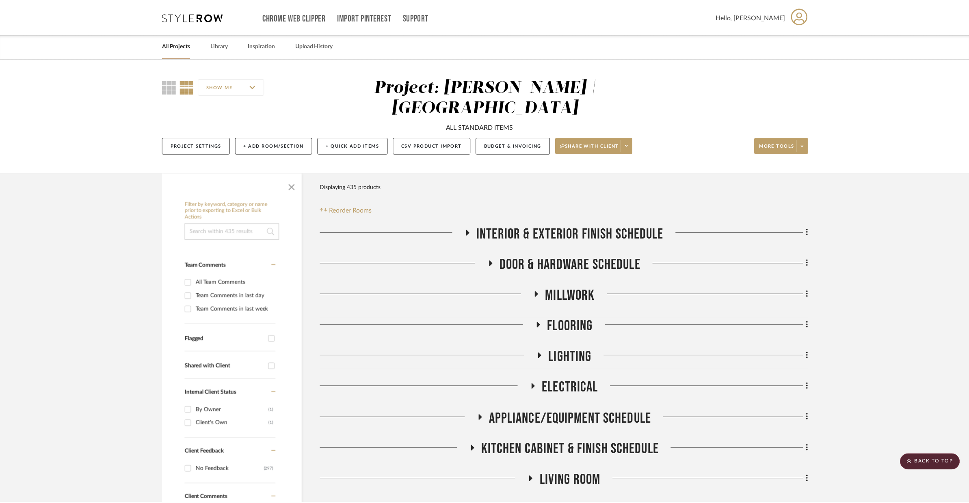
scroll to position [4062, 0]
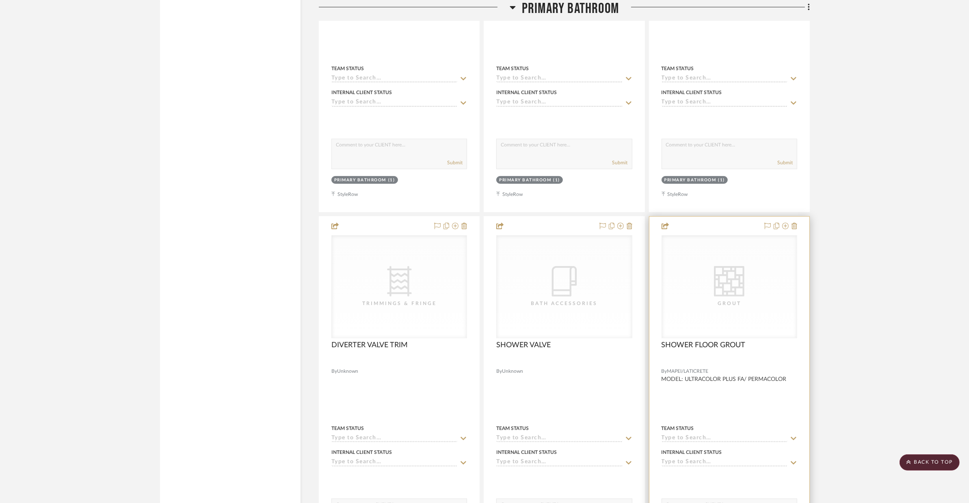
click at [0, 0] on div "CategoryIconTile Created with Sketch. Grout" at bounding box center [0, 0] width 0 height 0
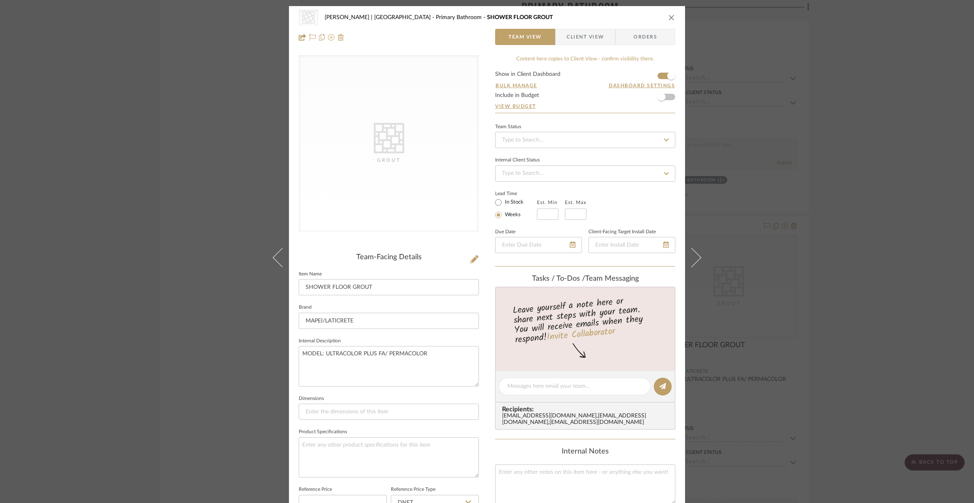
click at [781, 263] on div "CategoryIconTile Created with Sketch. Grout VENTRESCA | MORRO BAY Primary Bathr…" at bounding box center [487, 251] width 974 height 503
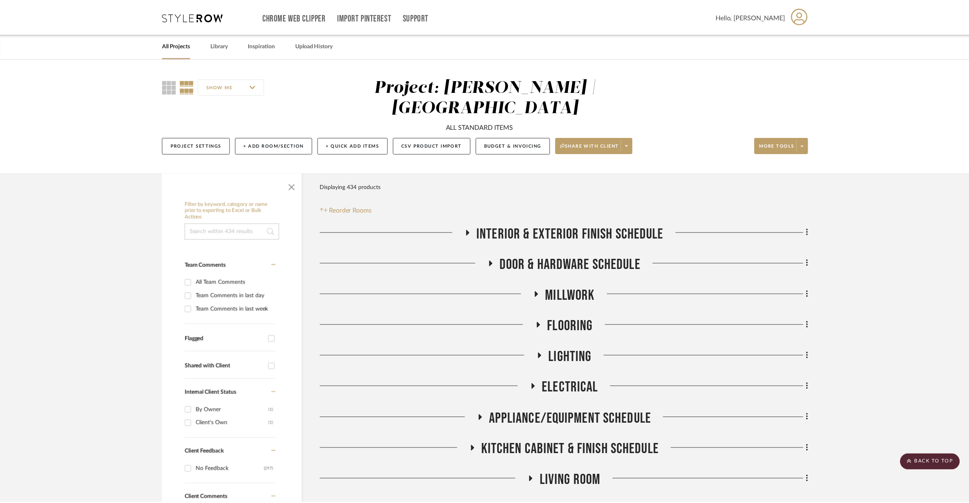
scroll to position [4062, 0]
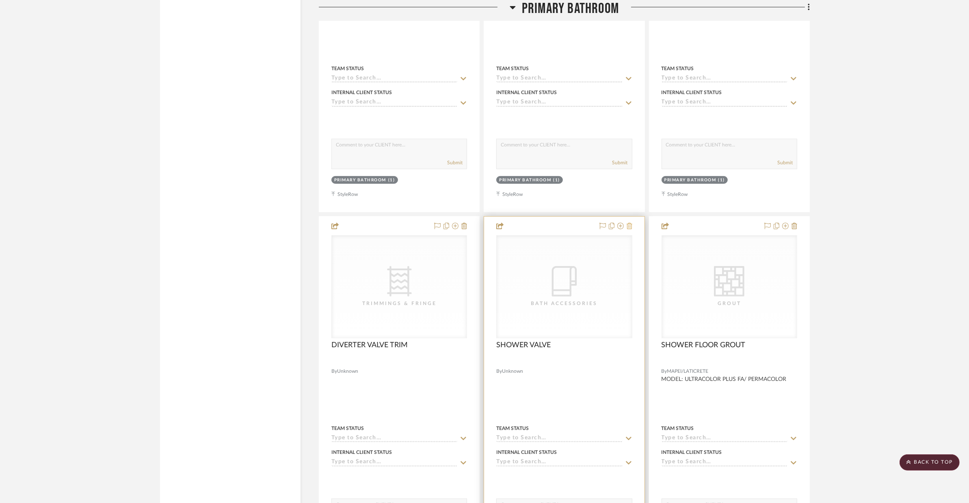
click at [630, 223] on icon at bounding box center [629, 226] width 6 height 6
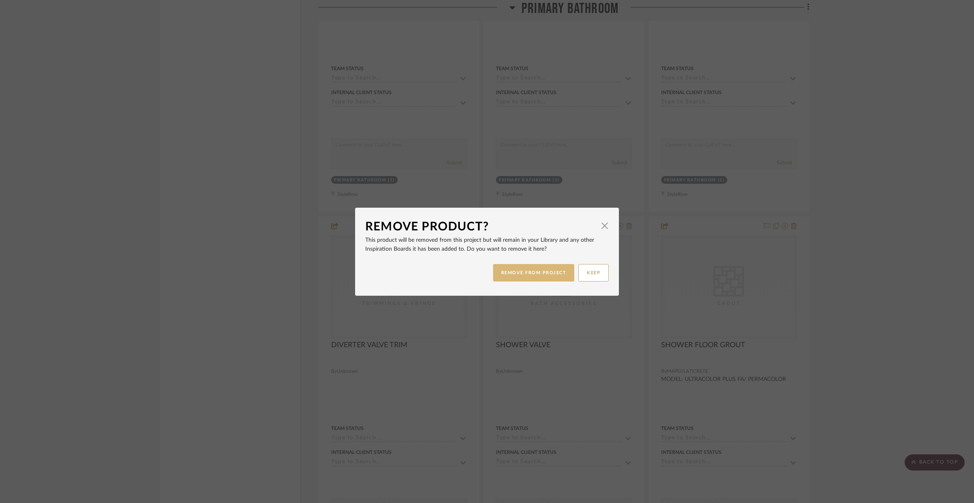
click at [543, 275] on button "REMOVE FROM PROJECT" at bounding box center [534, 272] width 82 height 17
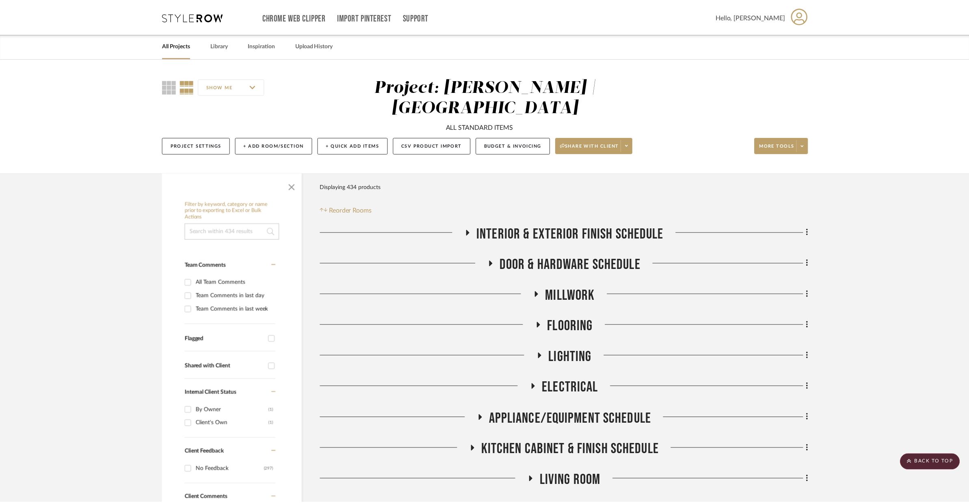
scroll to position [4062, 0]
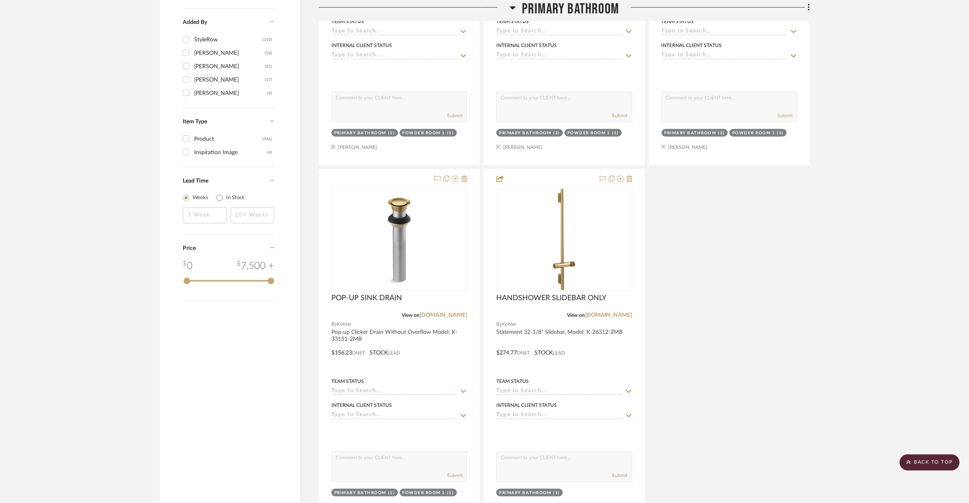
scroll to position [1491, 0]
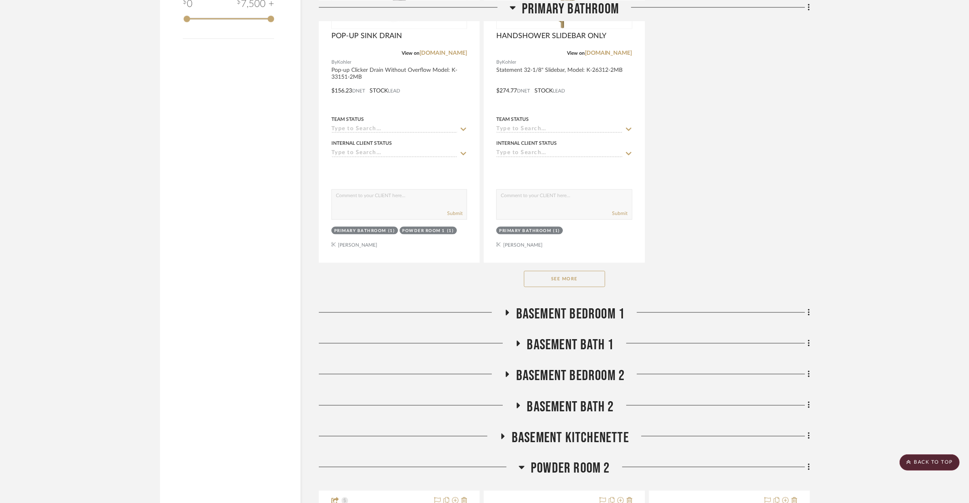
click at [554, 271] on button "See More" at bounding box center [564, 279] width 81 height 16
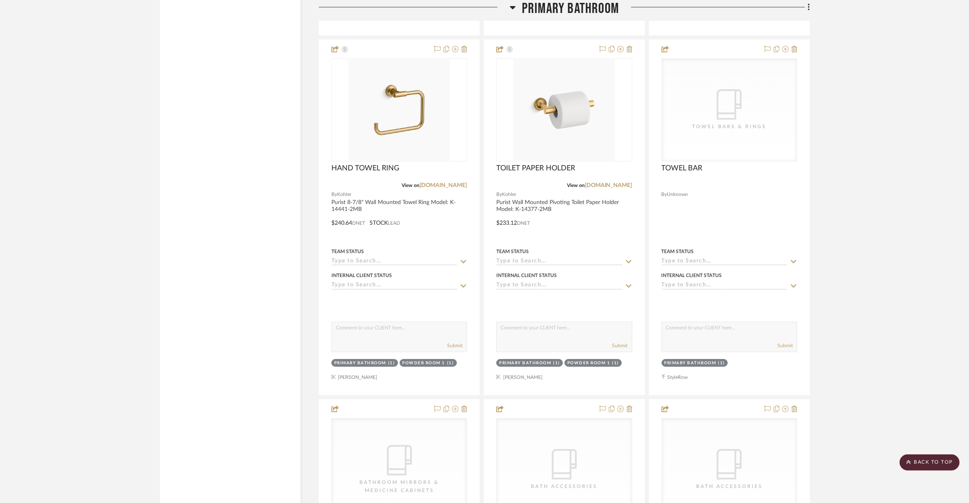
scroll to position [3444, 0]
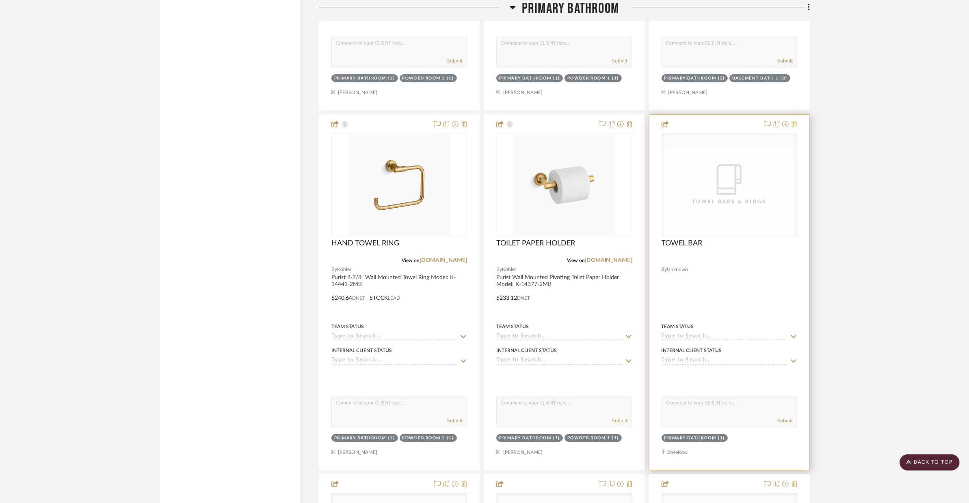
click at [792, 121] on icon at bounding box center [794, 124] width 6 height 6
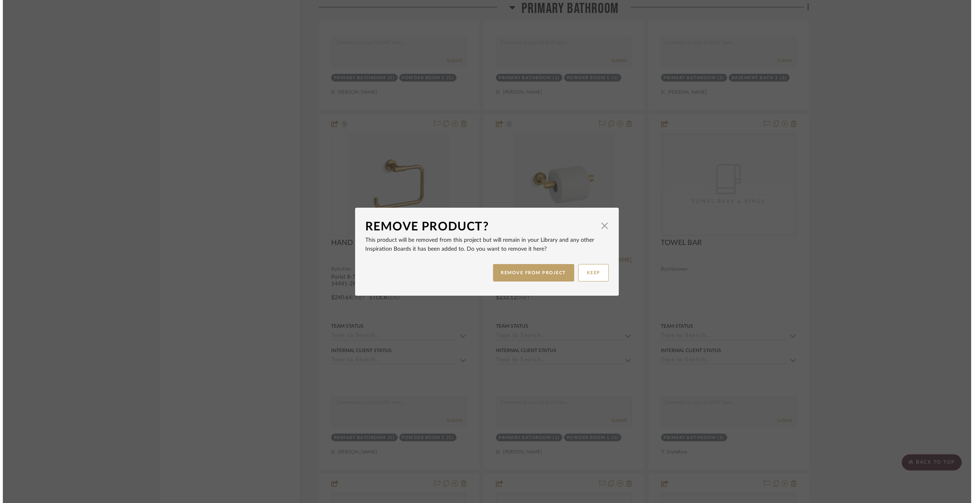
scroll to position [0, 0]
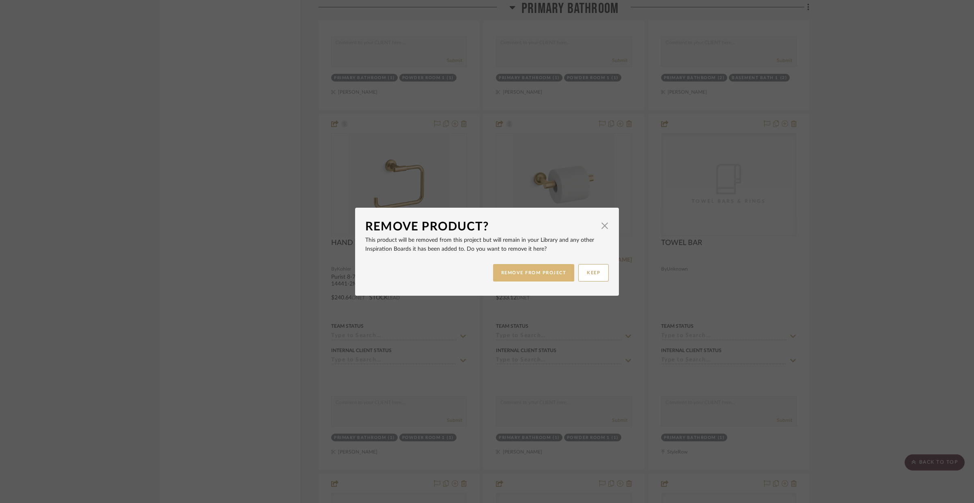
click at [537, 267] on button "REMOVE FROM PROJECT" at bounding box center [534, 272] width 82 height 17
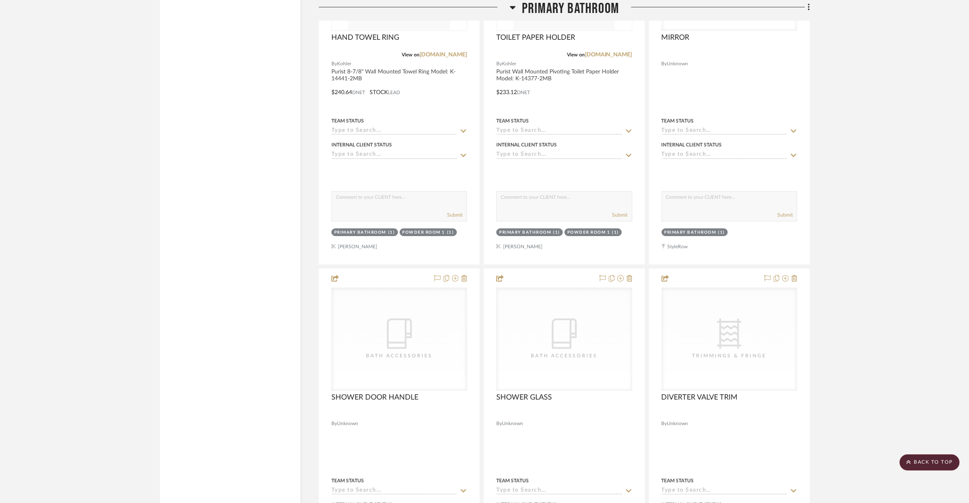
scroll to position [3704, 0]
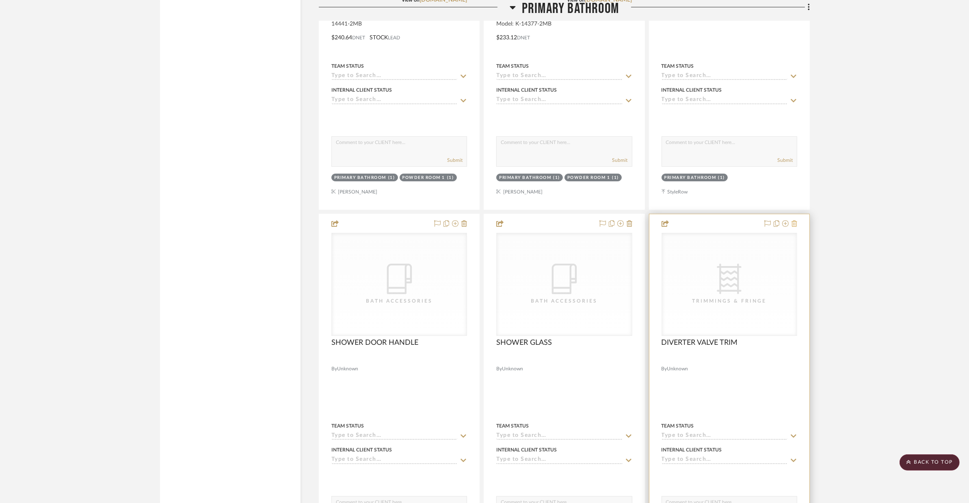
click at [793, 220] on icon at bounding box center [794, 223] width 6 height 6
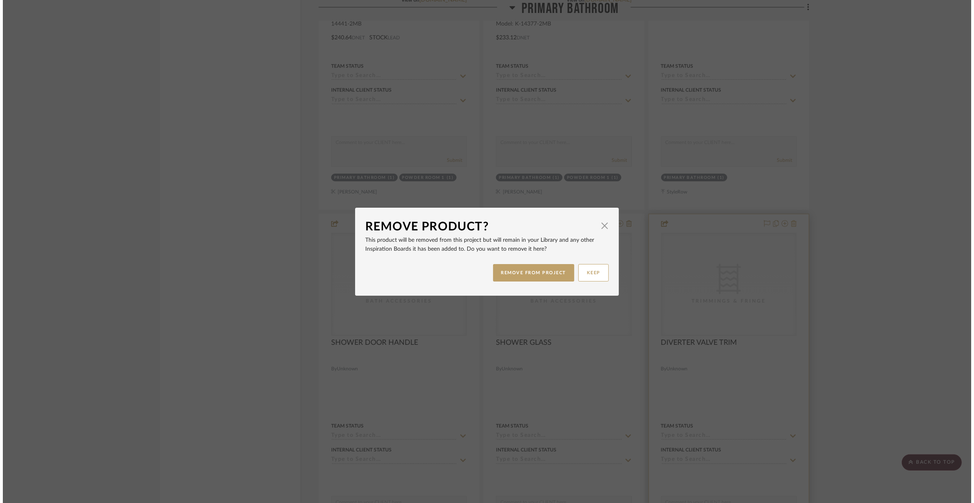
scroll to position [0, 0]
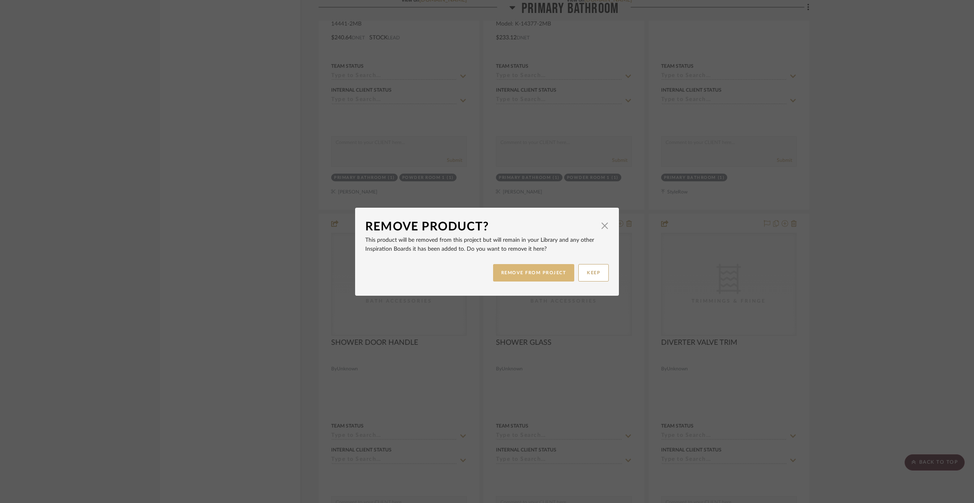
click at [555, 273] on button "REMOVE FROM PROJECT" at bounding box center [534, 272] width 82 height 17
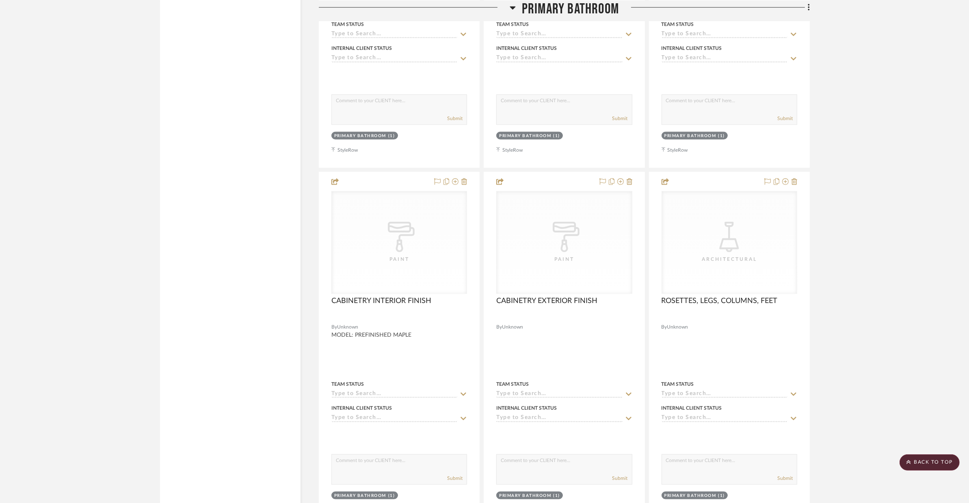
scroll to position [5219, 0]
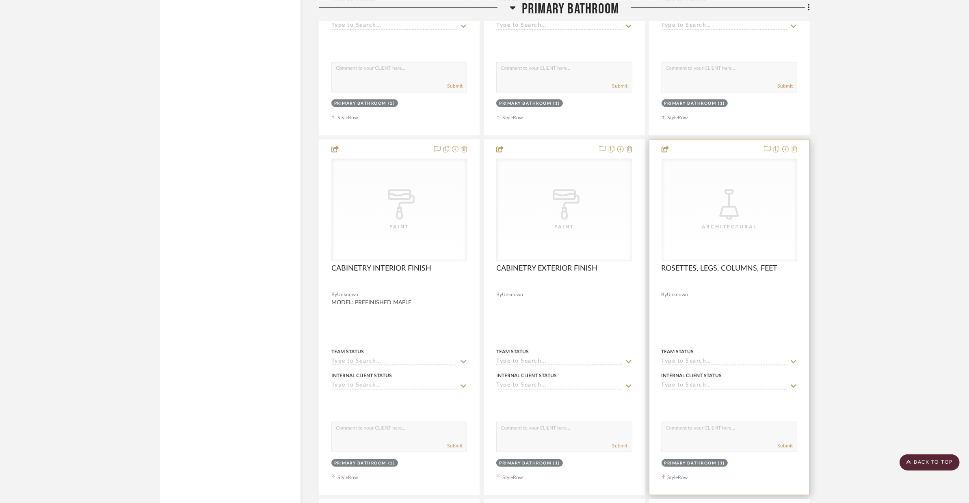
click at [796, 146] on icon at bounding box center [794, 149] width 6 height 6
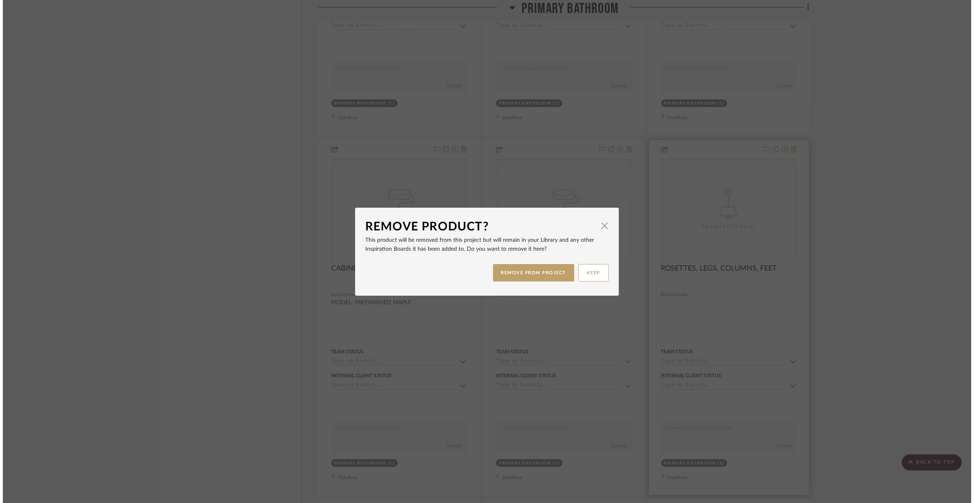
scroll to position [0, 0]
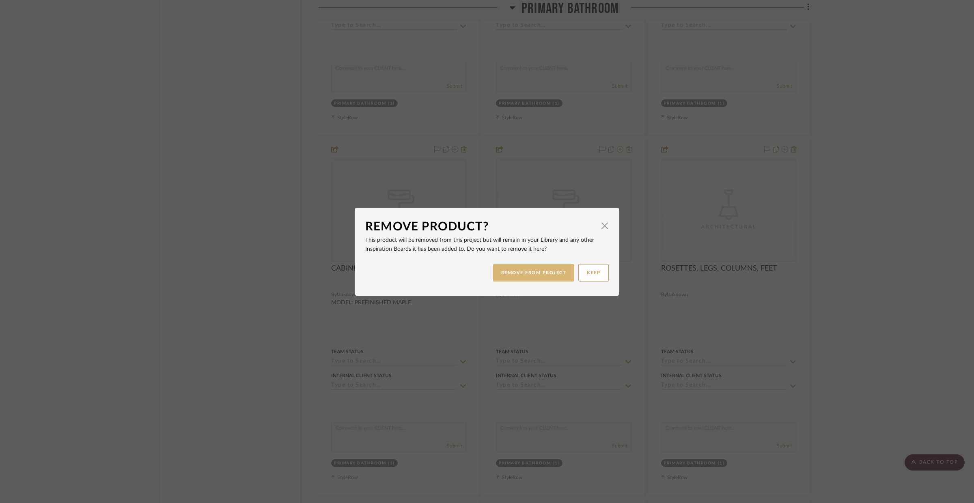
click at [561, 268] on button "REMOVE FROM PROJECT" at bounding box center [534, 272] width 82 height 17
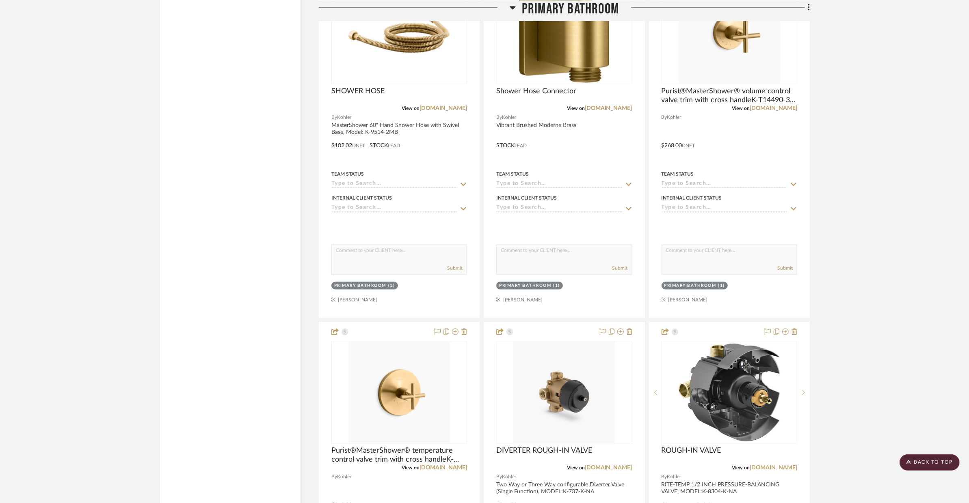
scroll to position [1701, 0]
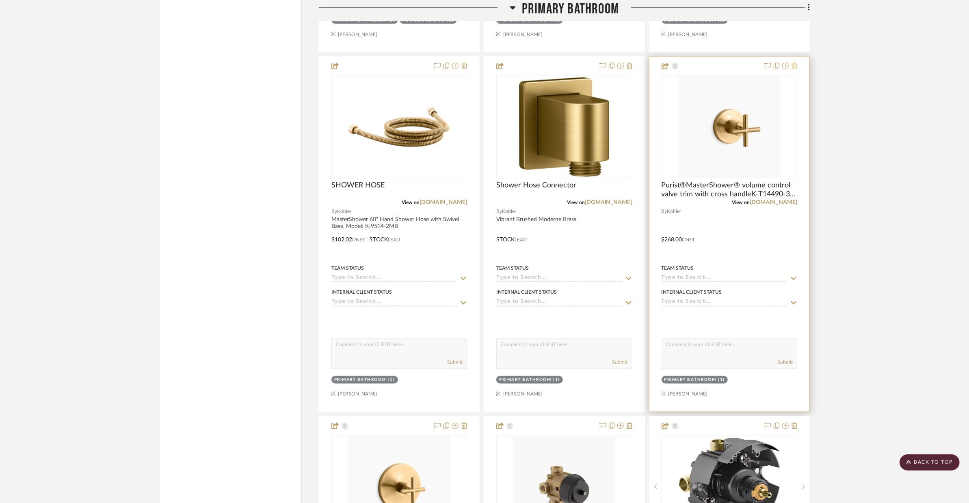
click at [795, 63] on icon at bounding box center [794, 66] width 6 height 6
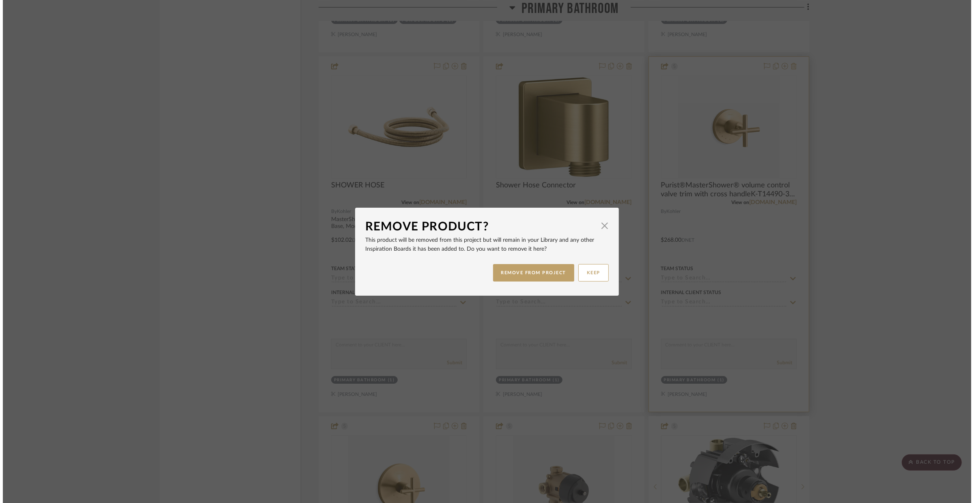
scroll to position [0, 0]
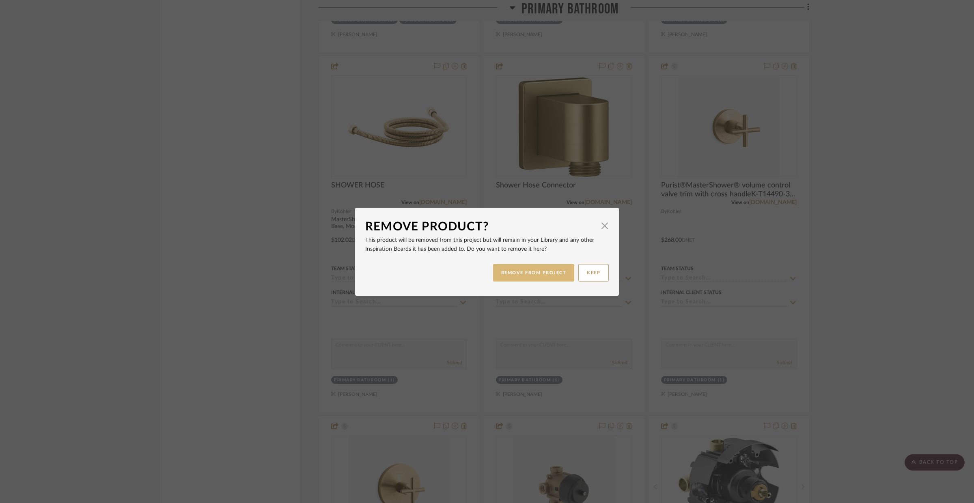
click at [540, 268] on button "REMOVE FROM PROJECT" at bounding box center [534, 272] width 82 height 17
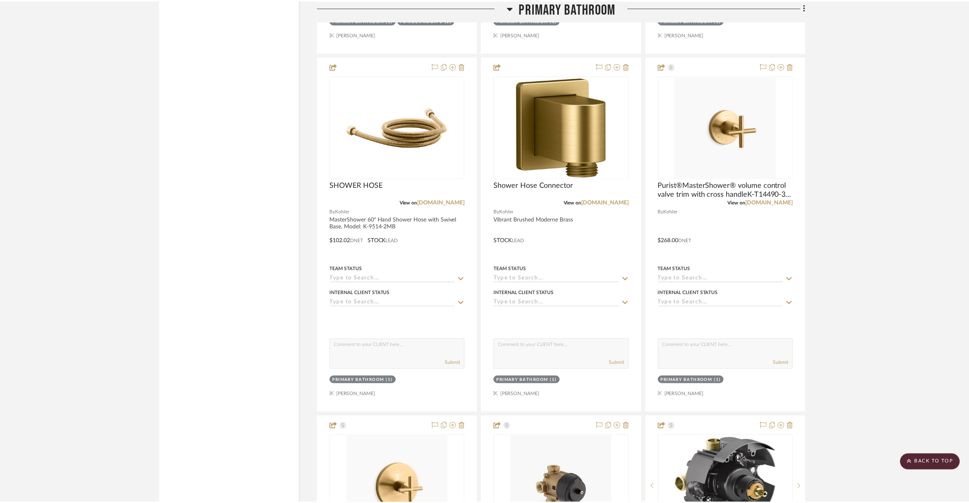
scroll to position [1701, 0]
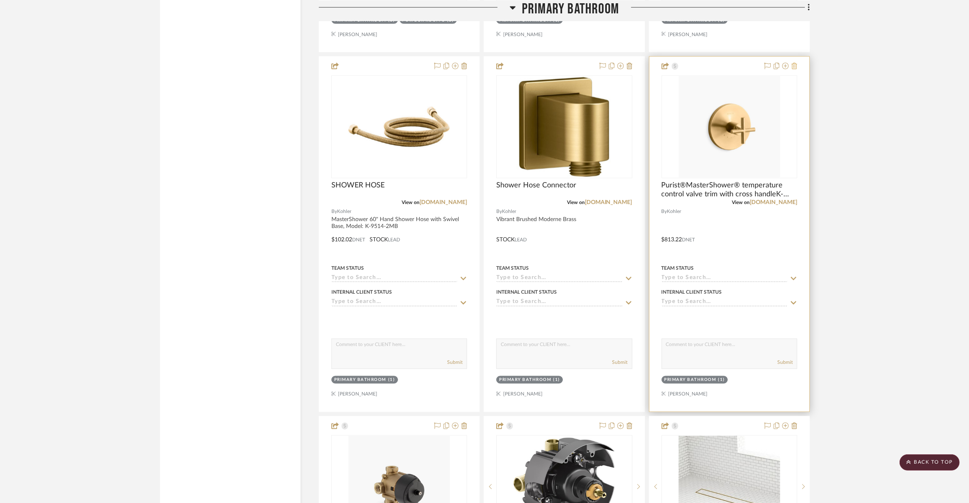
click at [792, 63] on icon at bounding box center [794, 66] width 6 height 6
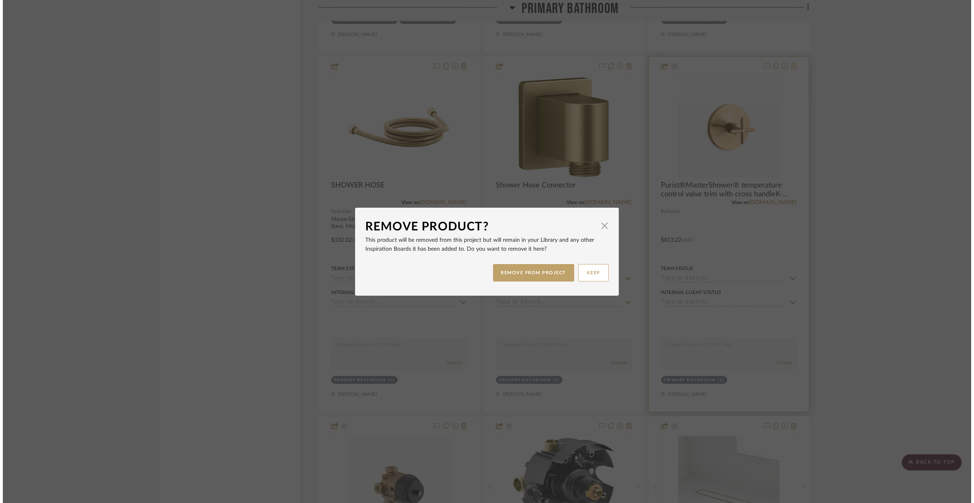
scroll to position [0, 0]
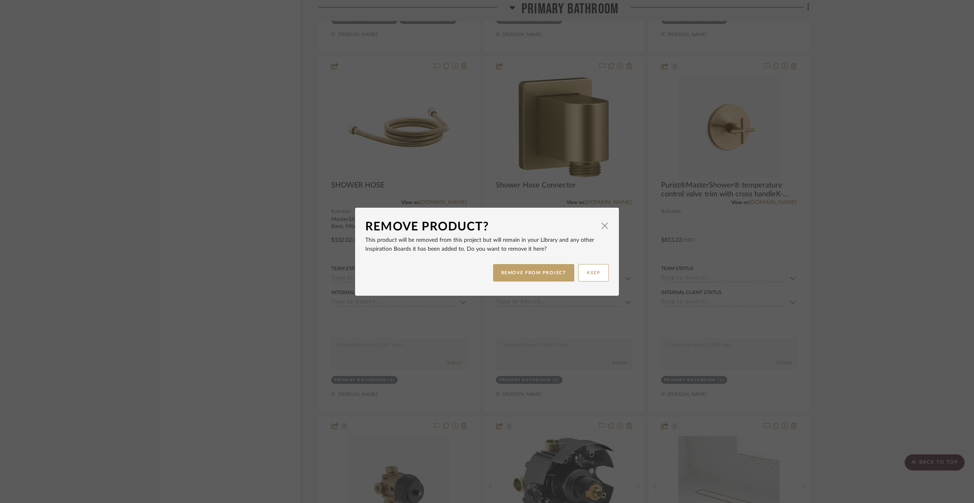
click at [508, 283] on div "REMOVE FROM PROJECT KEEP" at bounding box center [487, 273] width 244 height 26
click at [514, 276] on button "REMOVE FROM PROJECT" at bounding box center [534, 272] width 82 height 17
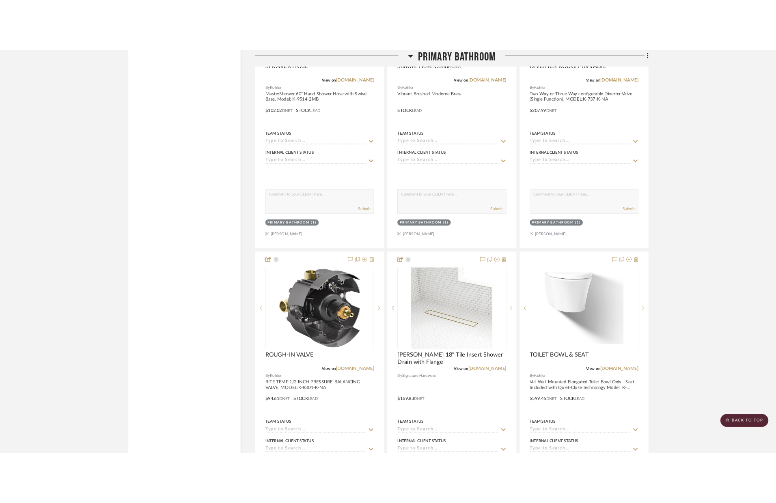
scroll to position [1703, 0]
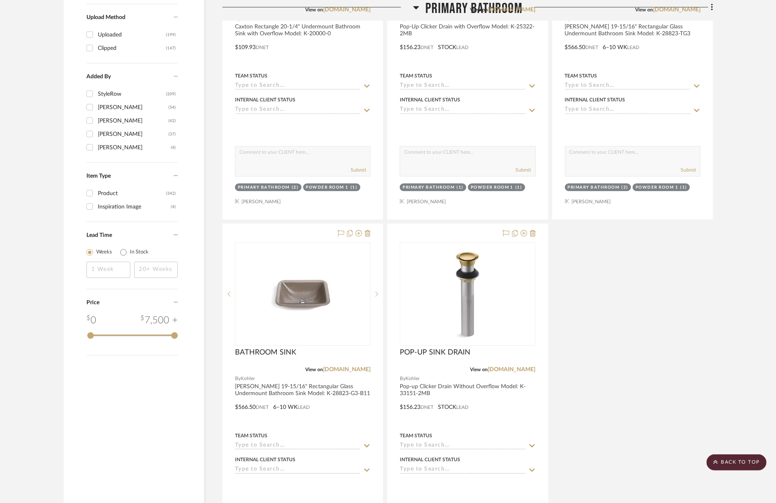
scroll to position [1562, 0]
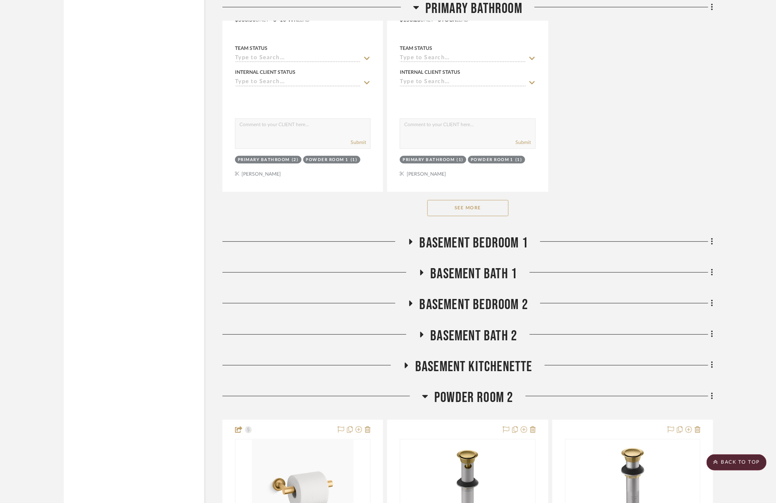
click at [419, 389] on div at bounding box center [322, 399] width 200 height 21
click at [422, 389] on div "POWDER ROOM 2" at bounding box center [467, 399] width 491 height 21
click at [425, 395] on icon at bounding box center [426, 396] width 6 height 3
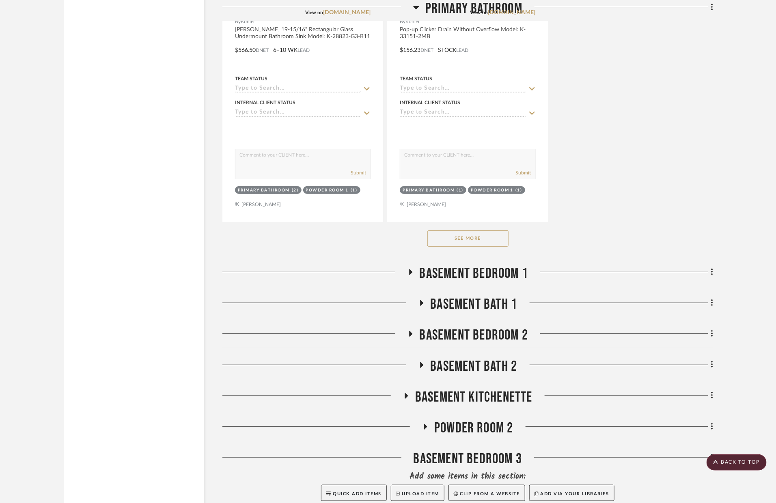
scroll to position [1531, 0]
click at [468, 231] on button "See More" at bounding box center [467, 239] width 81 height 16
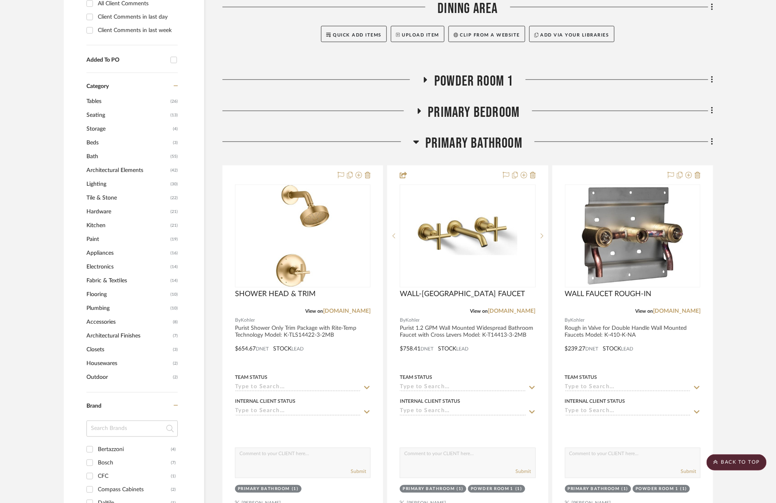
scroll to position [408, 0]
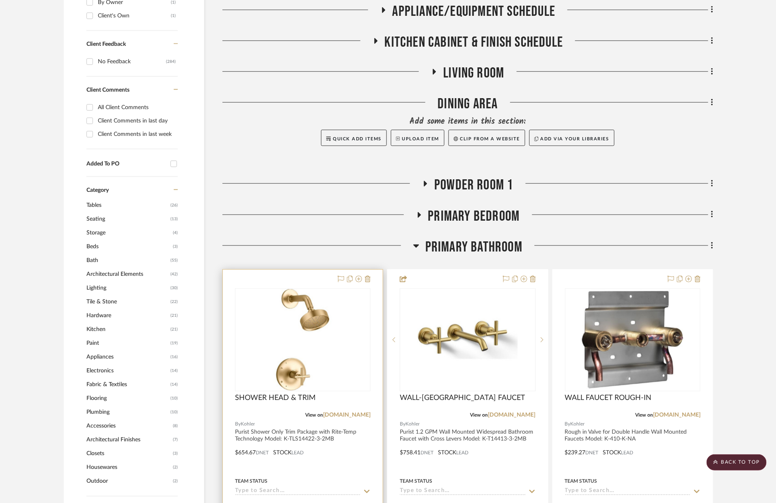
click at [365, 410] on div at bounding box center [303, 447] width 160 height 355
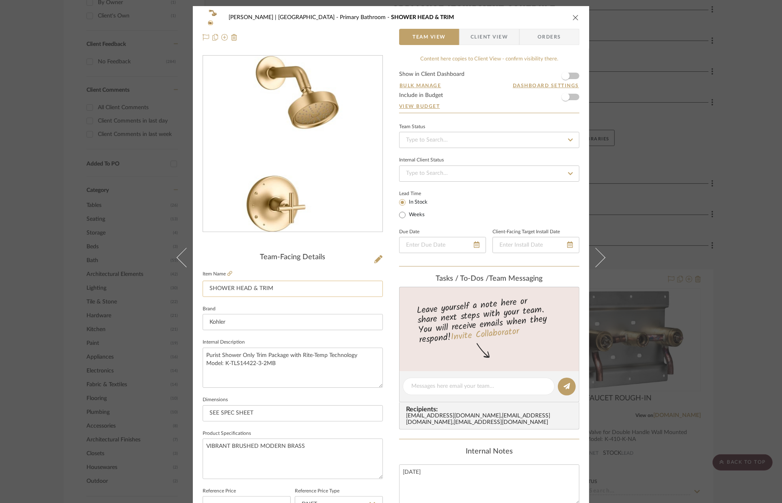
drag, startPoint x: 255, startPoint y: 289, endPoint x: 233, endPoint y: 289, distance: 21.5
click at [233, 289] on input "SHOWER HEAD & TRIM" at bounding box center [293, 289] width 180 height 16
type input "SHOWER TRIM"
click at [379, 259] on icon at bounding box center [378, 259] width 8 height 8
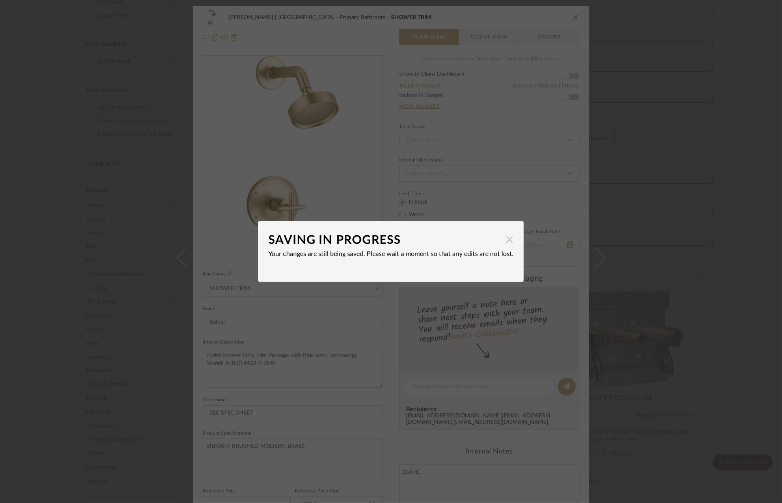
click at [502, 244] on span "button" at bounding box center [509, 239] width 16 height 16
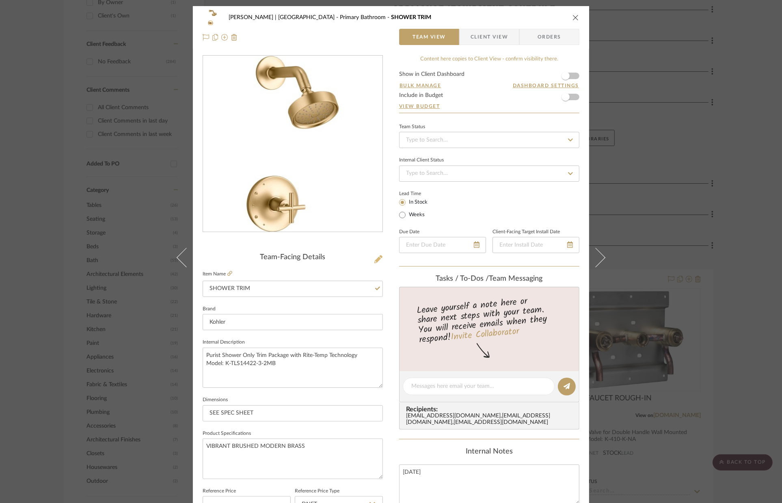
click at [376, 259] on icon at bounding box center [378, 259] width 8 height 8
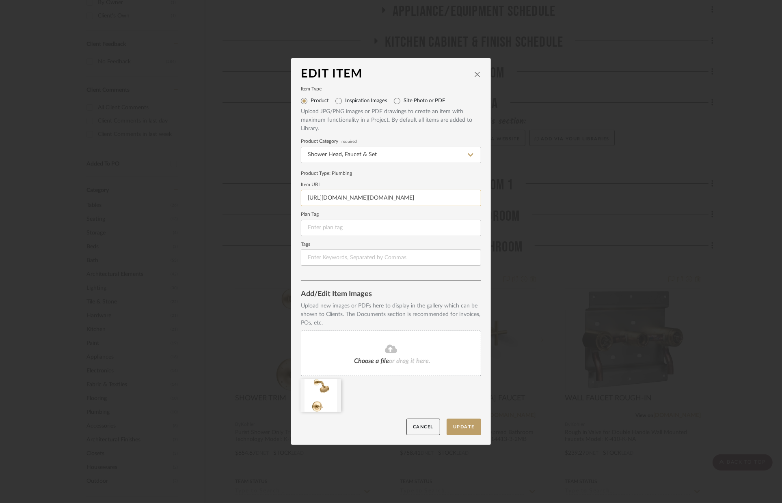
scroll to position [0, 131]
drag, startPoint x: 304, startPoint y: 198, endPoint x: 470, endPoint y: 205, distance: 166.6
click at [470, 205] on input "https://s1.img-b.com/build.com/mediabase/specifications/kohler/1460271/kohler-k…" at bounding box center [391, 198] width 180 height 16
click at [333, 385] on icon at bounding box center [335, 385] width 6 height 6
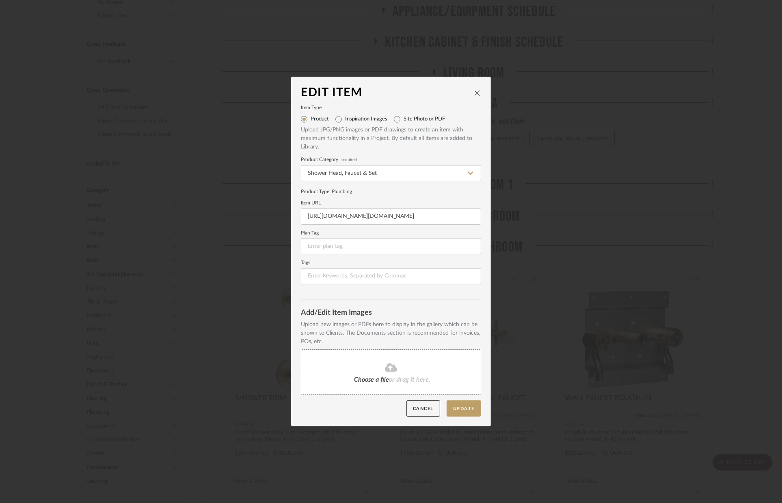
click at [363, 373] on div "Choose a file or drag it here." at bounding box center [391, 372] width 180 height 45
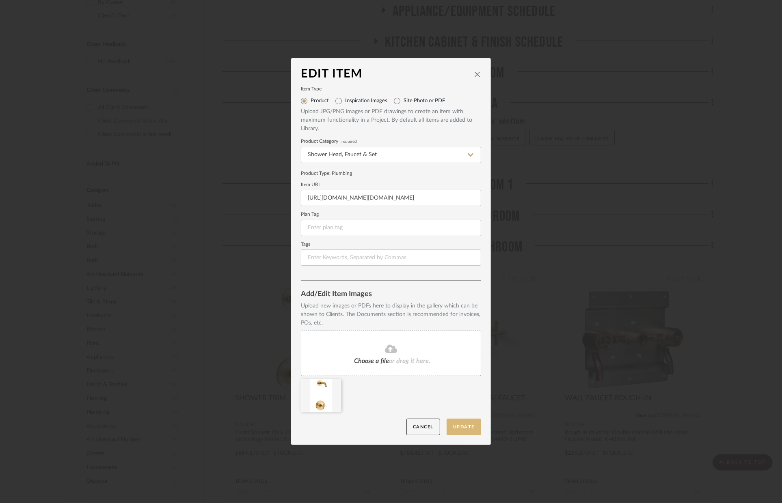
click at [462, 427] on button "Update" at bounding box center [464, 427] width 35 height 17
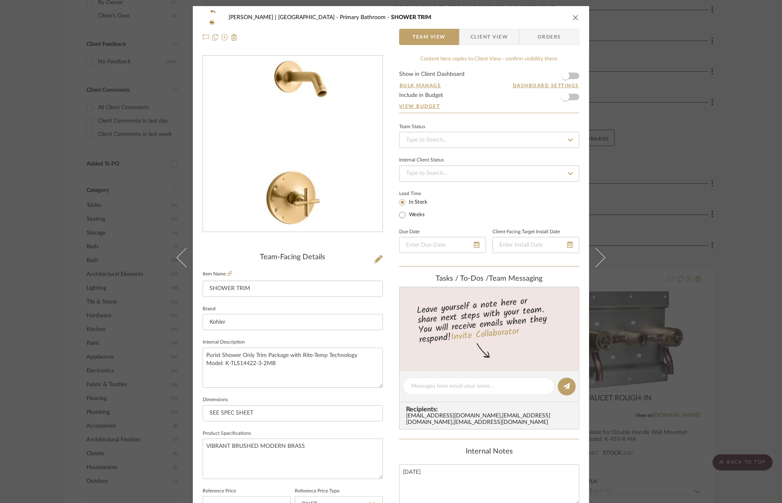
click at [572, 19] on icon "close" at bounding box center [575, 17] width 6 height 6
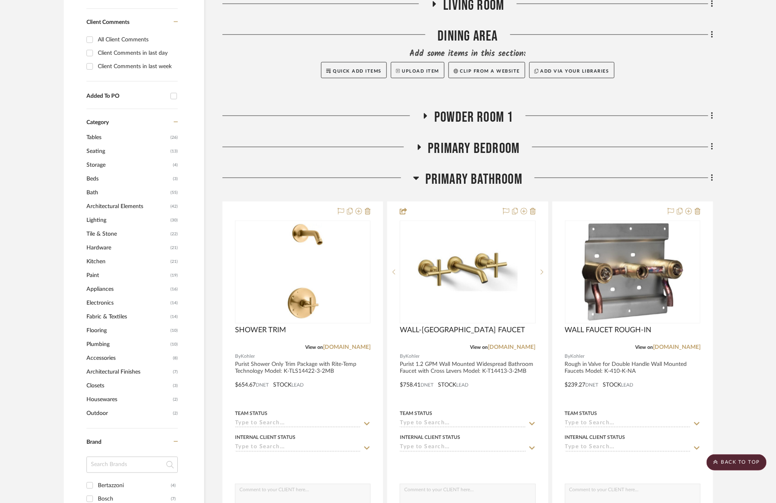
scroll to position [550, 0]
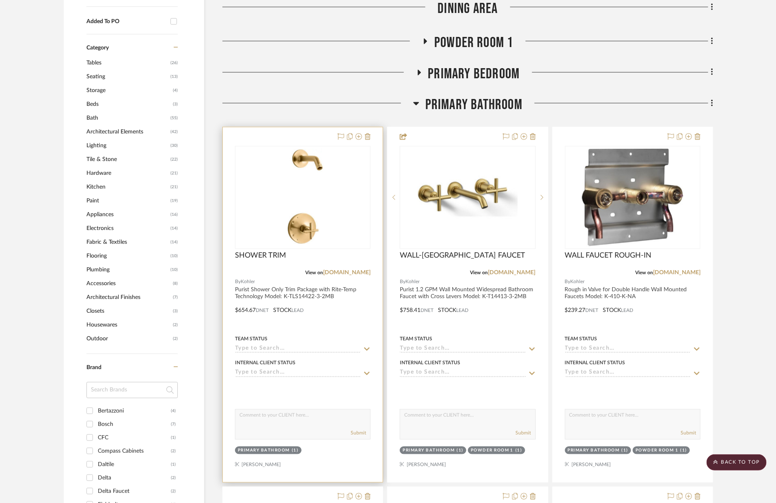
click at [360, 291] on div at bounding box center [303, 304] width 160 height 355
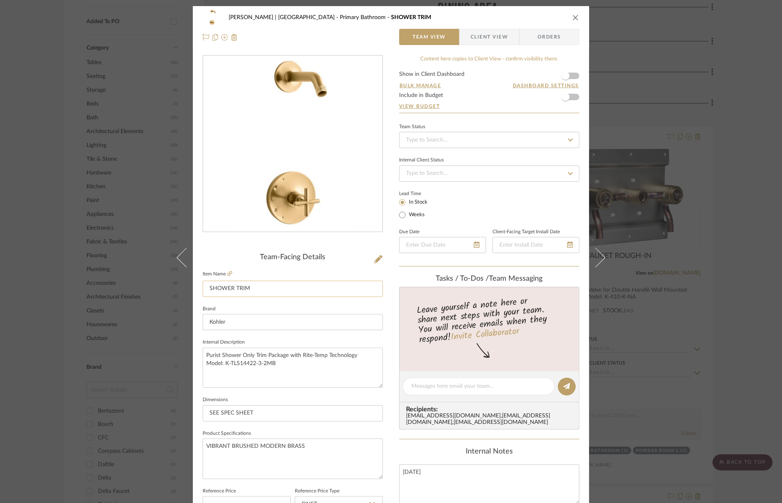
click at [269, 293] on input "SHOWER TRIM" at bounding box center [293, 289] width 180 height 16
type input "SHOWER TRIM ONLY"
click at [263, 369] on textarea "Purist Shower Only Trim Package with Rite-Temp Technology Model: K-TLS14422-3-2…" at bounding box center [293, 368] width 180 height 40
click at [575, 19] on icon "close" at bounding box center [575, 17] width 6 height 6
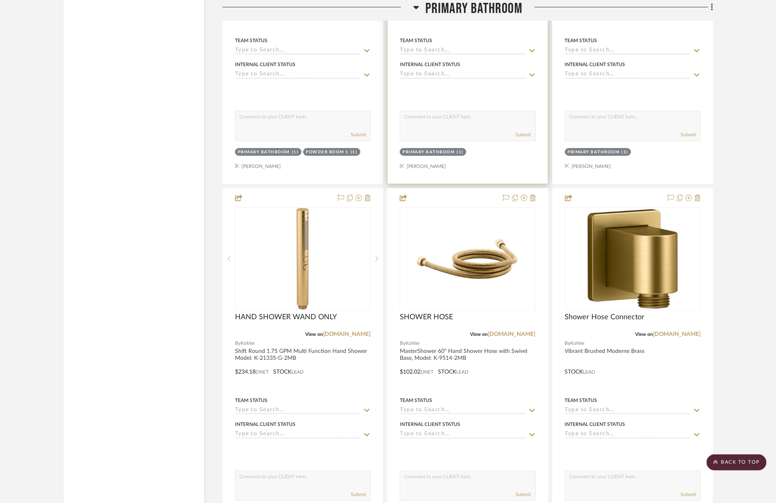
scroll to position [1978, 0]
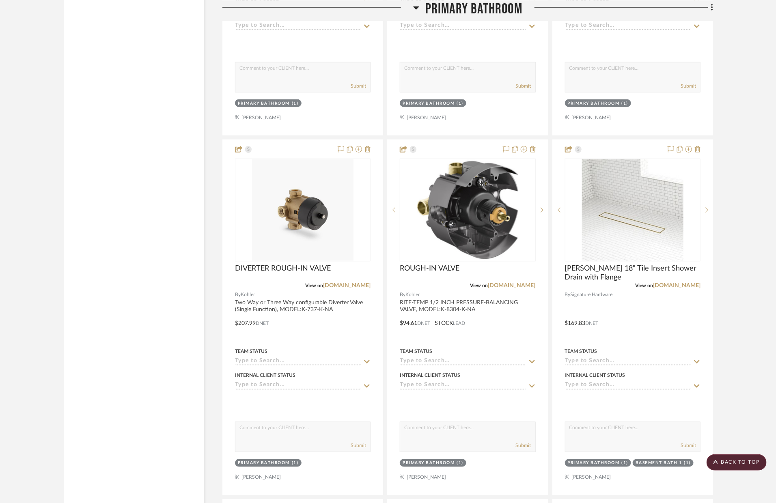
drag, startPoint x: 338, startPoint y: 246, endPoint x: 348, endPoint y: 3, distance: 243.4
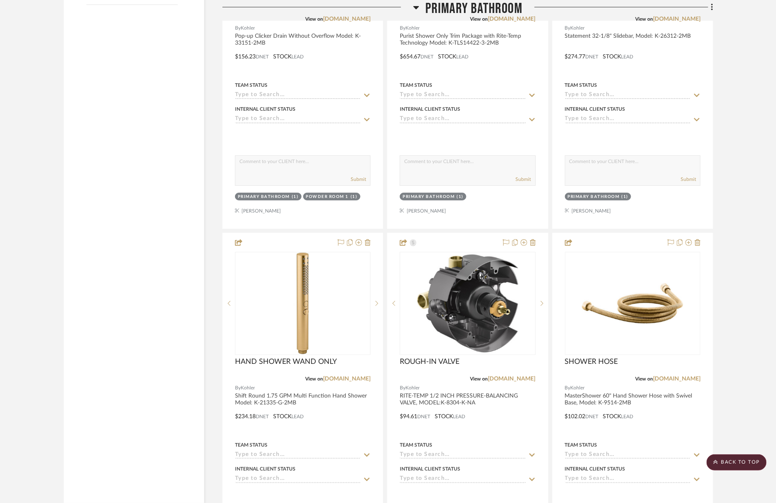
scroll to position [1366, 0]
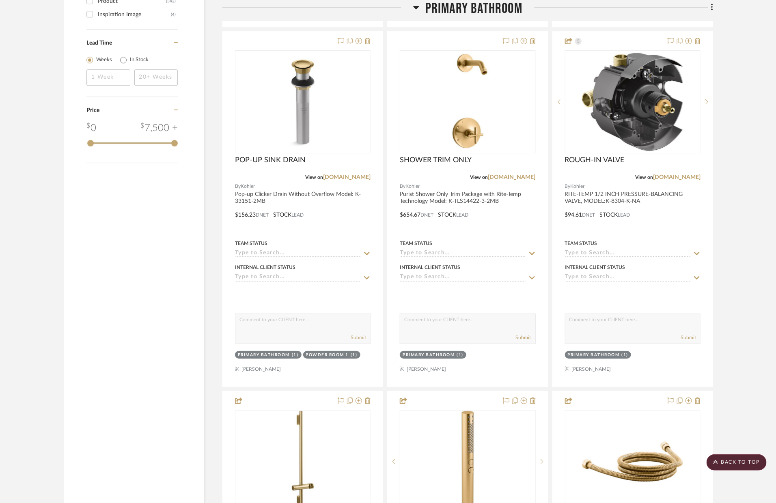
drag, startPoint x: 466, startPoint y: 470, endPoint x: 290, endPoint y: 4, distance: 498.3
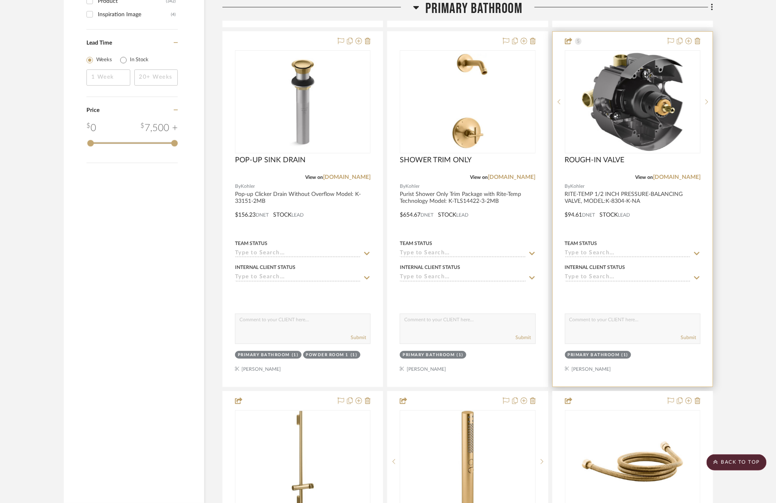
click at [673, 195] on div at bounding box center [633, 209] width 160 height 355
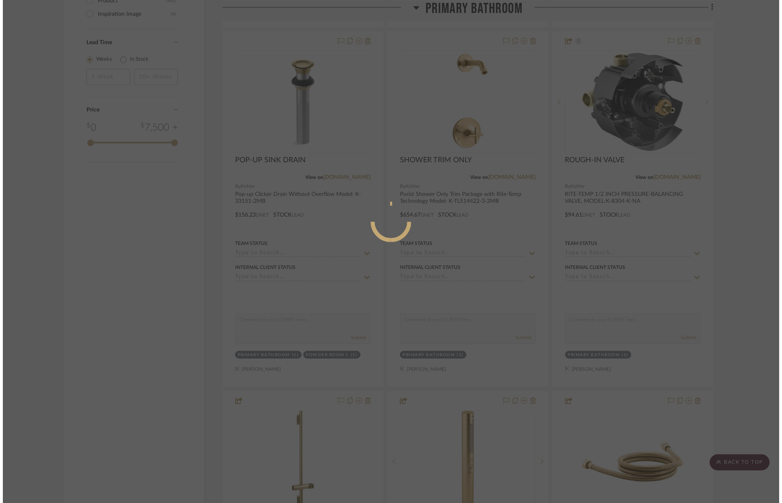
scroll to position [0, 0]
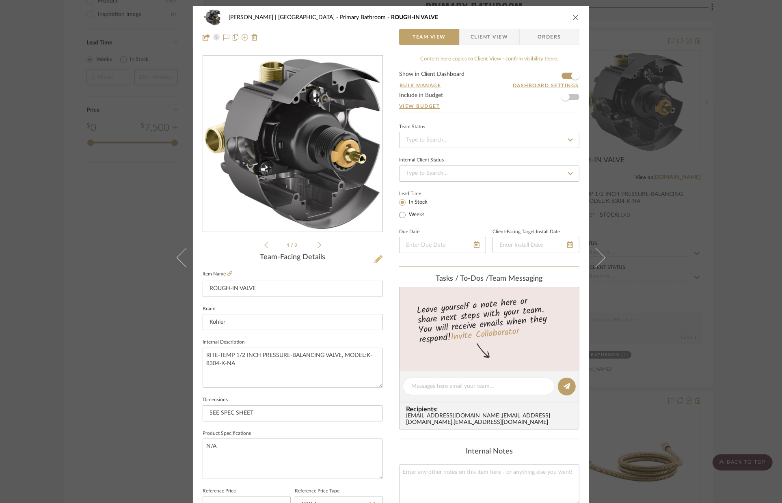
click at [374, 258] on icon at bounding box center [378, 259] width 8 height 8
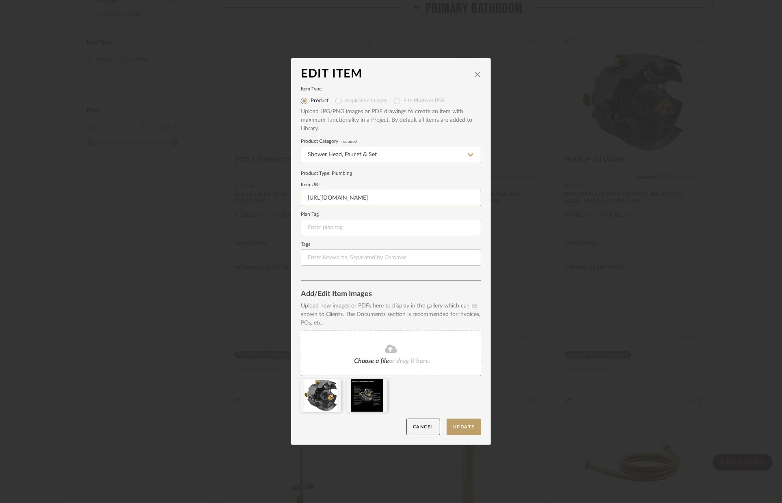
drag, startPoint x: 302, startPoint y: 196, endPoint x: 504, endPoint y: 198, distance: 202.2
click at [504, 198] on div "Edit Item Item Type Product Inspiration Images Site Photo or PDF Upload JPG/PNG…" at bounding box center [391, 251] width 782 height 503
paste input "s1.img-b.com/build.com/mediabase/specifications/kohler/1256670/kohler-k-8304-k-…"
type input "https://s1.img-b.com/build.com/mediabase/specifications/kohler/1256670/kohler-k…"
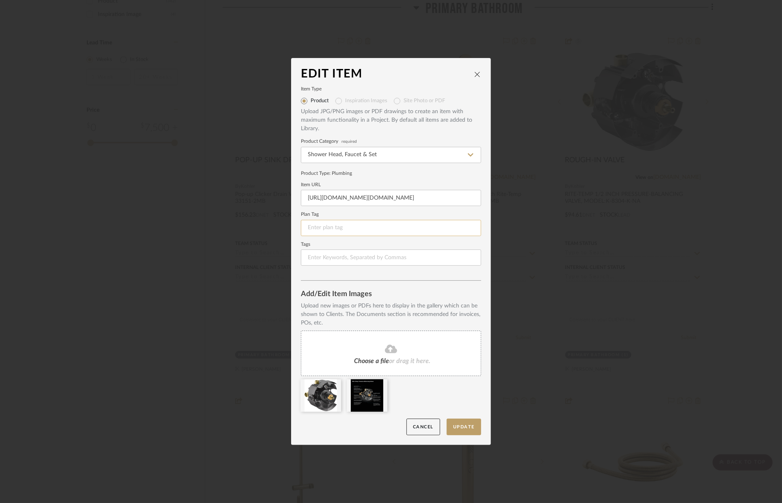
scroll to position [0, 0]
click at [437, 232] on input at bounding box center [391, 228] width 180 height 16
click at [469, 423] on button "Update" at bounding box center [464, 427] width 35 height 17
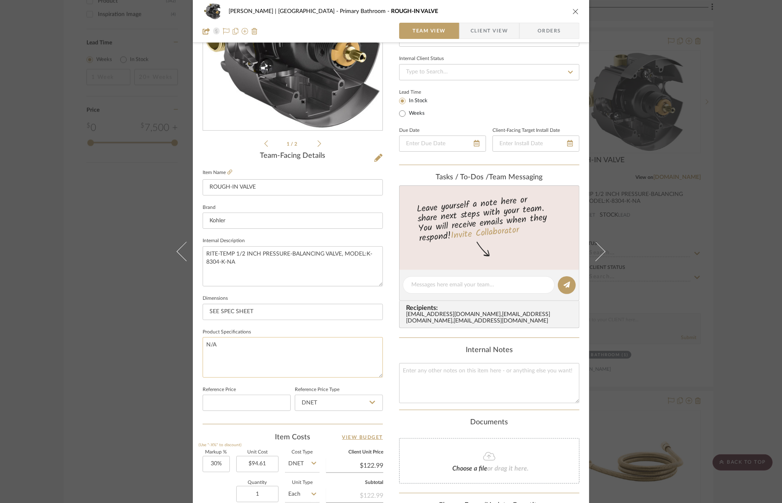
scroll to position [114, 0]
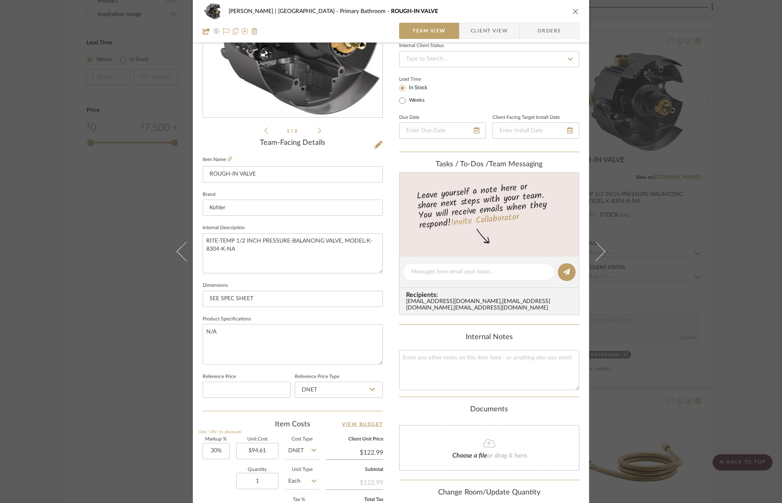
click at [160, 327] on div "VENTRESCA | MORRO BAY Primary Bathroom ROUGH-IN VALVE Team View Client View Ord…" at bounding box center [391, 251] width 782 height 503
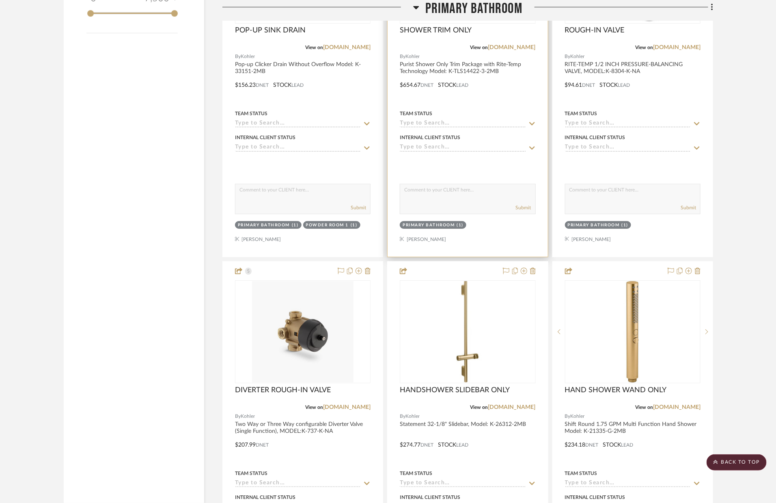
scroll to position [1600, 0]
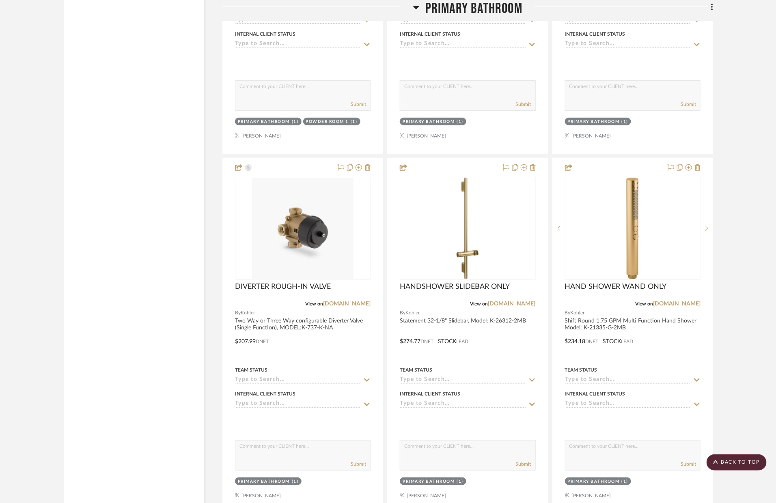
drag, startPoint x: 470, startPoint y: 394, endPoint x: 414, endPoint y: 8, distance: 390.1
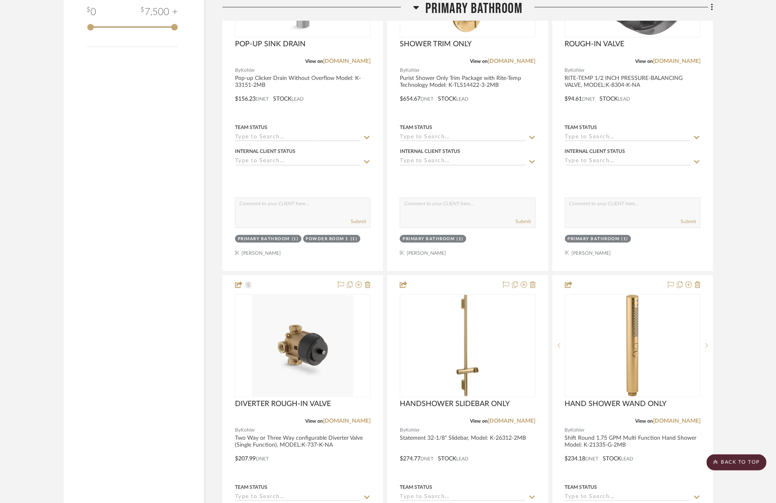
scroll to position [1504, 0]
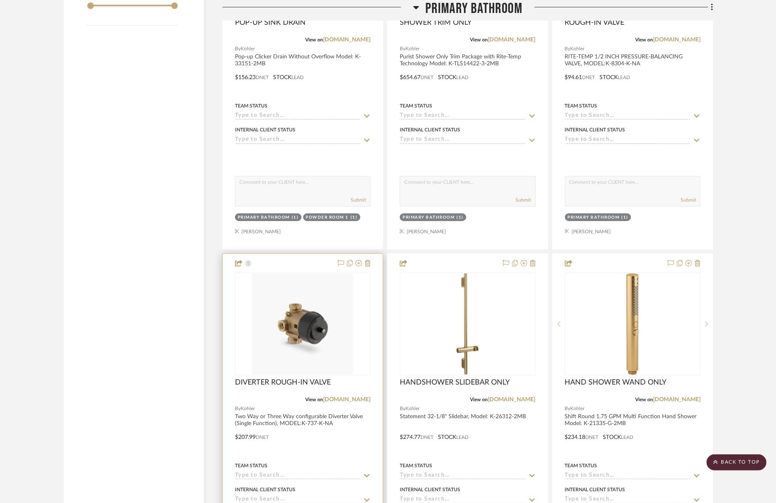
click at [340, 407] on div at bounding box center [303, 431] width 160 height 355
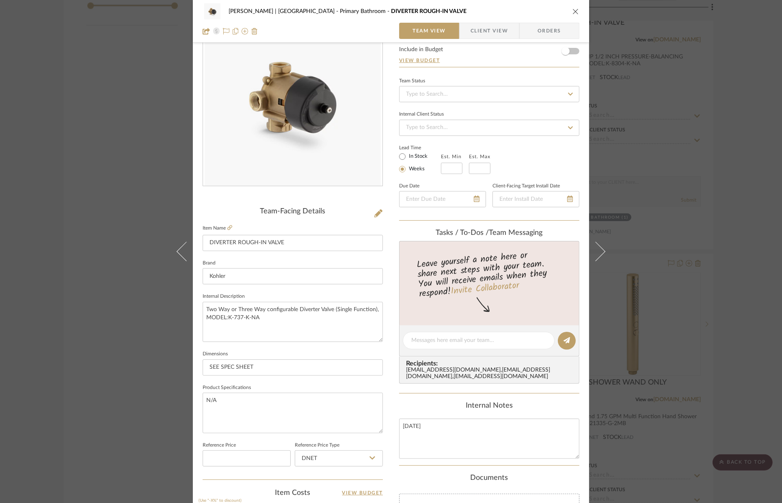
scroll to position [0, 0]
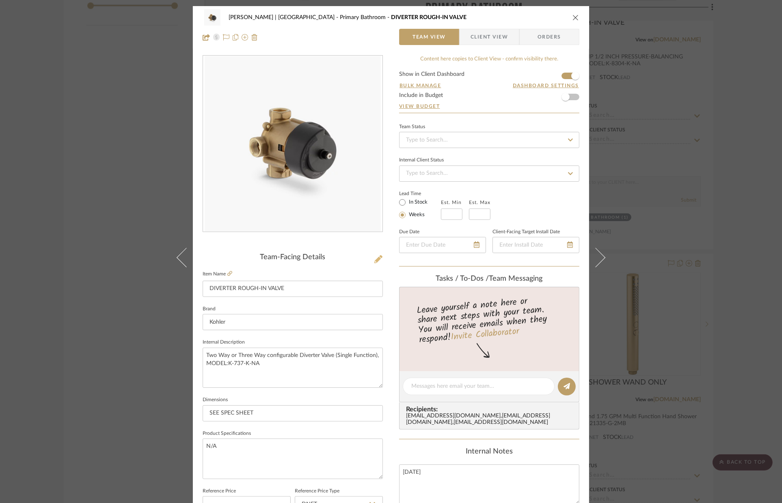
click at [376, 261] on icon at bounding box center [378, 259] width 8 height 8
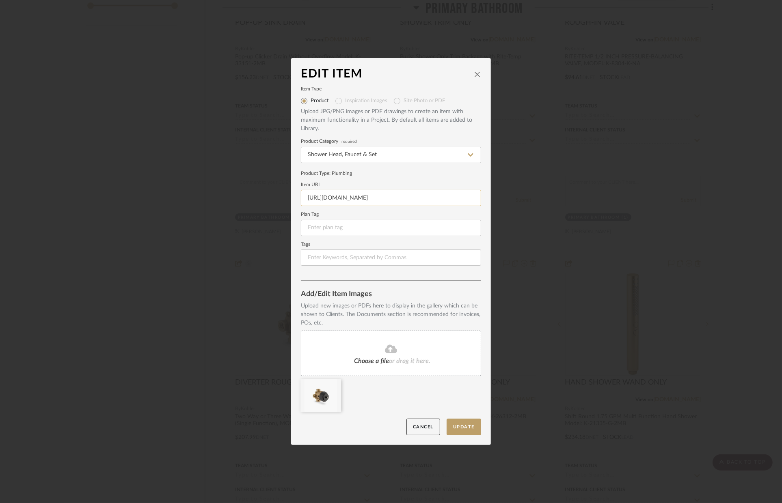
click at [302, 198] on input "https://www.build.com/kohler-k-737-k/s563851?uid=1811262&searchId=LMzyaf8bWn" at bounding box center [391, 198] width 180 height 16
drag, startPoint x: 302, startPoint y: 198, endPoint x: 495, endPoint y: 205, distance: 193.3
click at [495, 205] on div "Edit Item Item Type Product Inspiration Images Site Photo or PDF Upload JPG/PNG…" at bounding box center [391, 251] width 782 height 503
paste input "s1.img-b.com/build.com/mediabase/specifications/kohler/563851/kohler-k-737-k-sp…"
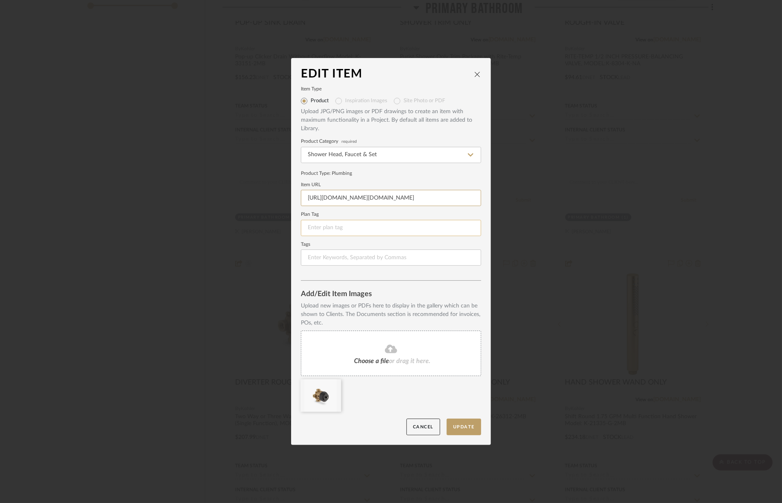
scroll to position [0, 115]
type input "https://s1.img-b.com/build.com/mediabase/specifications/kohler/563851/kohler-k-…"
click at [448, 228] on input at bounding box center [391, 228] width 180 height 16
click at [476, 424] on button "Update" at bounding box center [464, 427] width 35 height 17
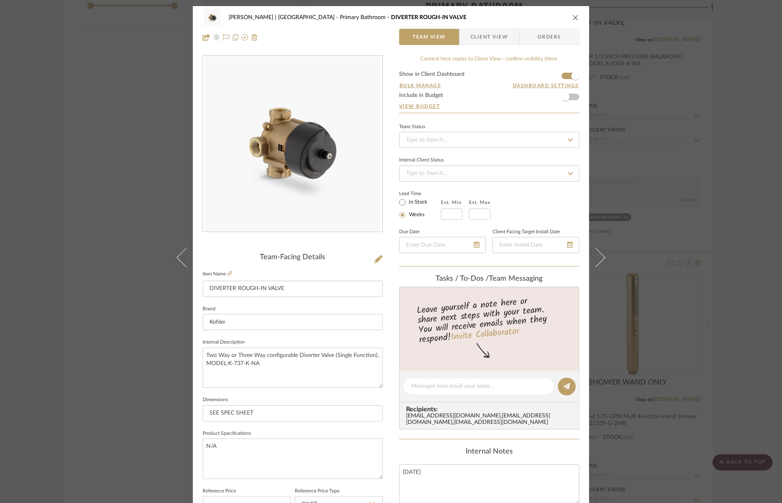
click at [572, 15] on icon "close" at bounding box center [575, 17] width 6 height 6
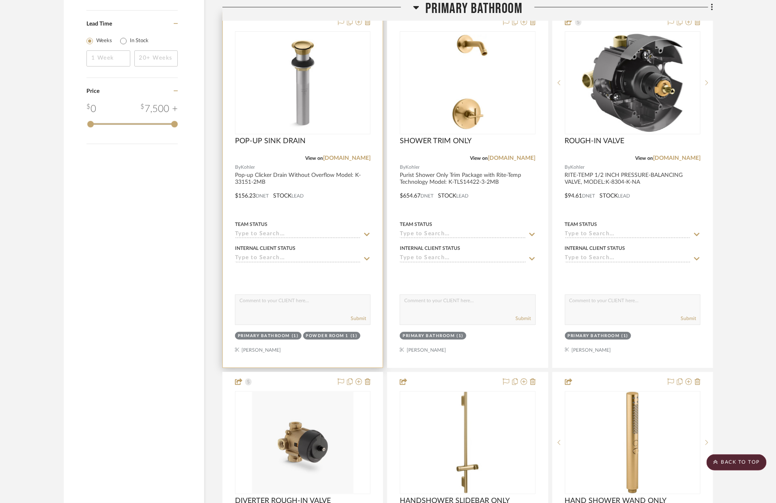
scroll to position [1417, 0]
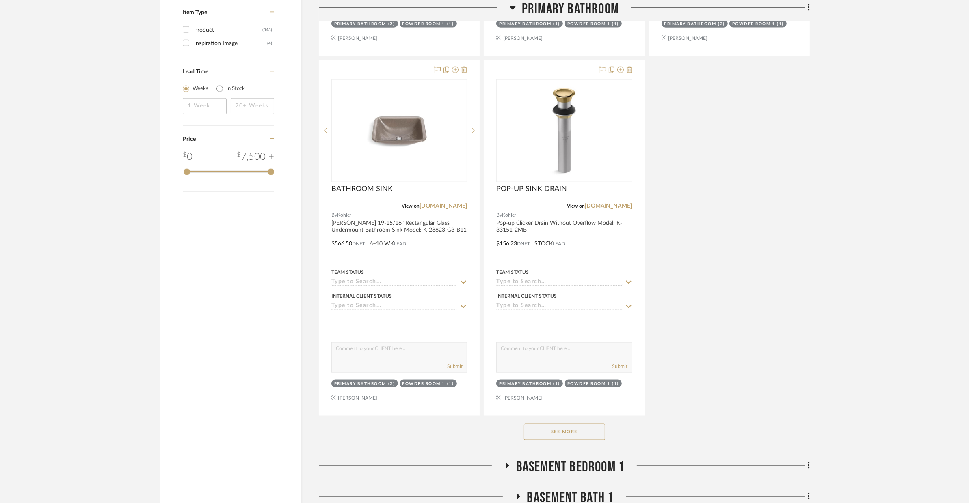
scroll to position [1417, 0]
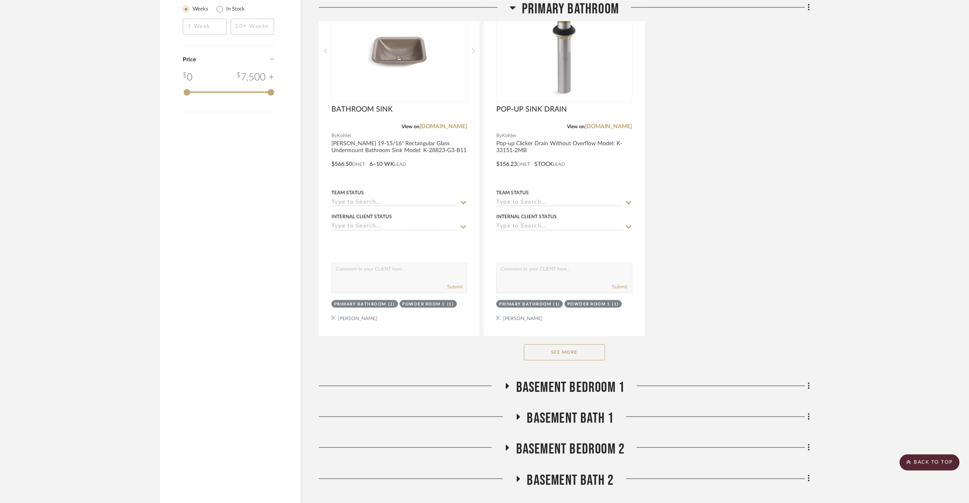
click at [567, 345] on button "See More" at bounding box center [564, 353] width 81 height 16
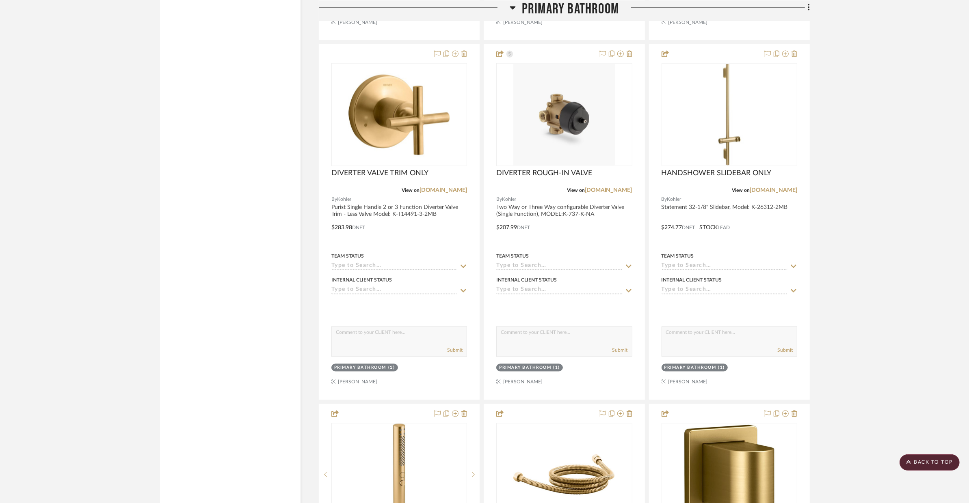
scroll to position [1881, 0]
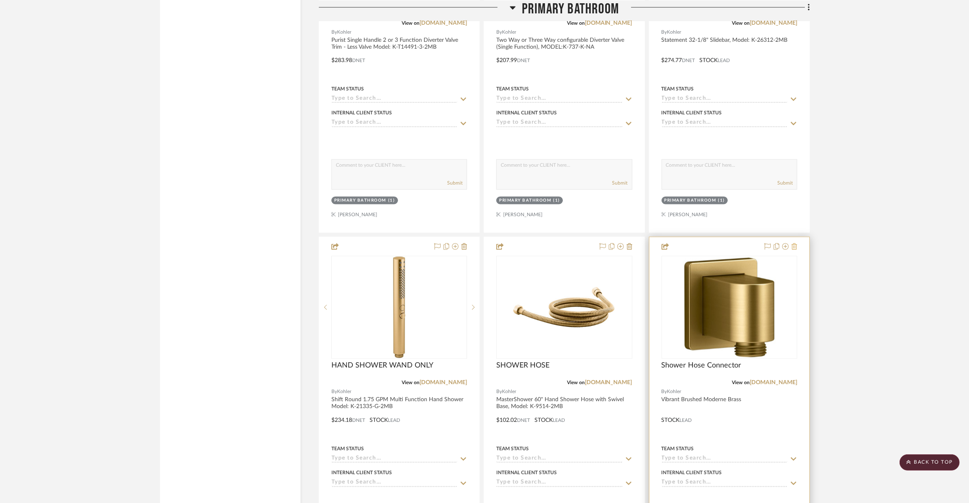
click at [781, 244] on icon at bounding box center [794, 247] width 6 height 6
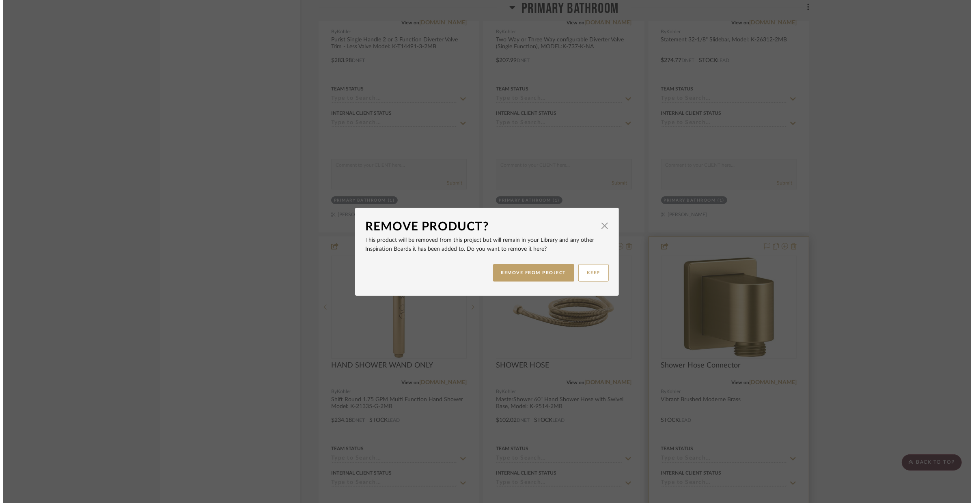
scroll to position [0, 0]
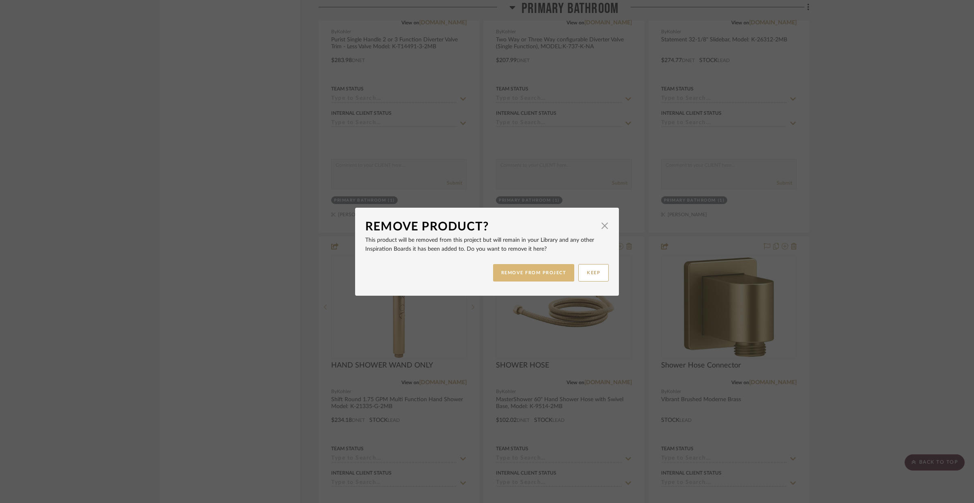
click at [525, 274] on button "REMOVE FROM PROJECT" at bounding box center [534, 272] width 82 height 17
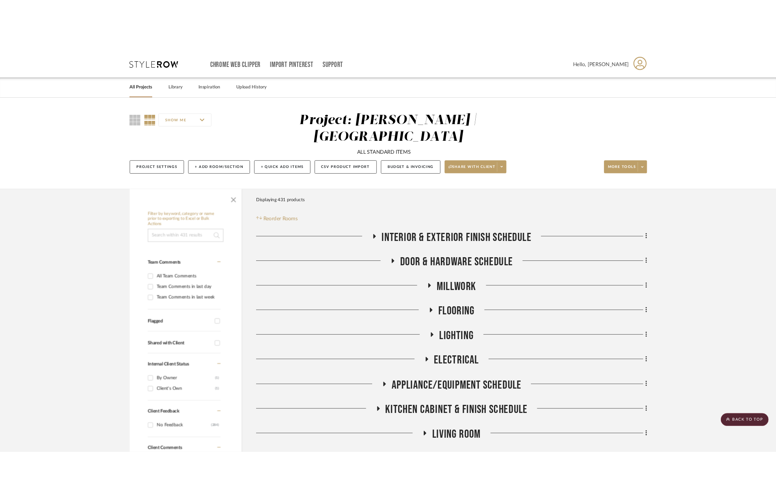
scroll to position [1881, 0]
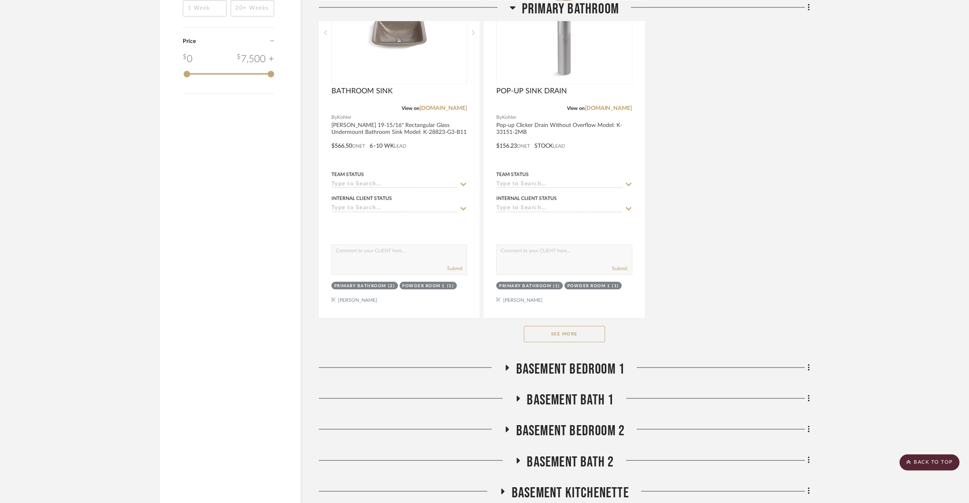
scroll to position [1451, 0]
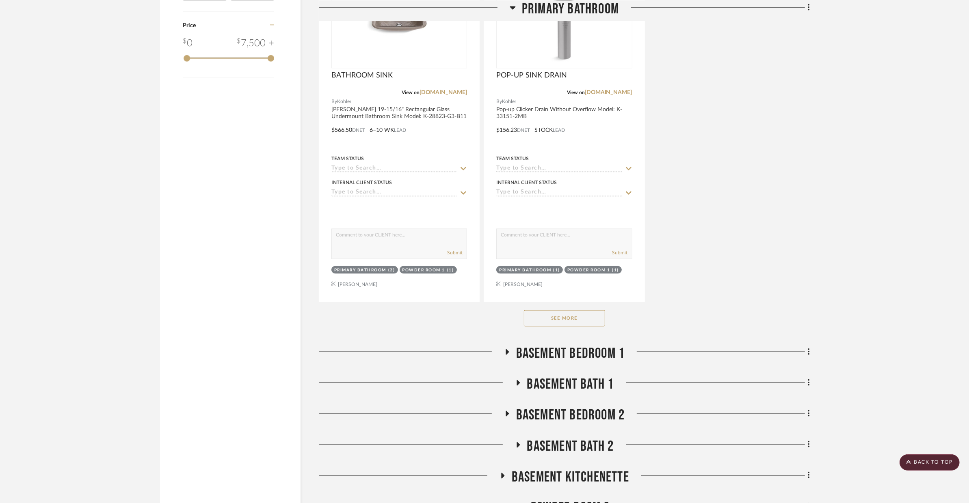
click at [591, 311] on button "See More" at bounding box center [564, 319] width 81 height 16
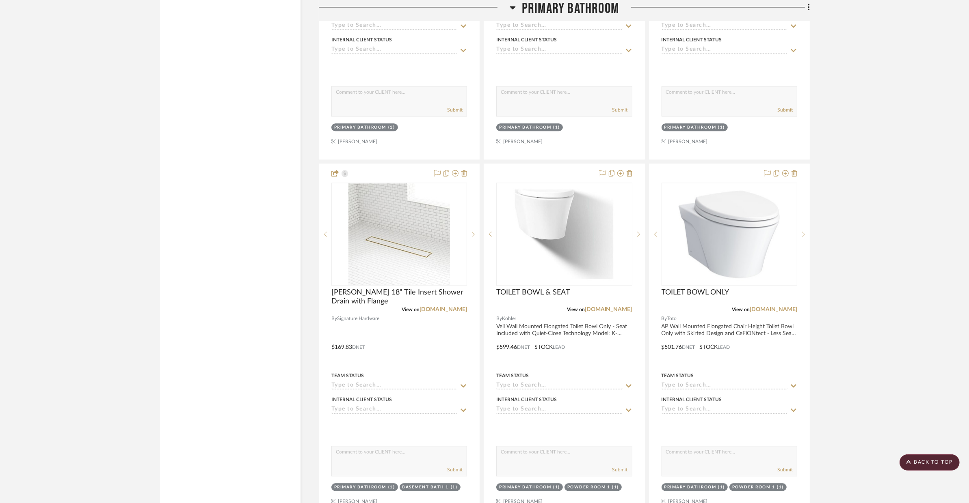
scroll to position [2324, 0]
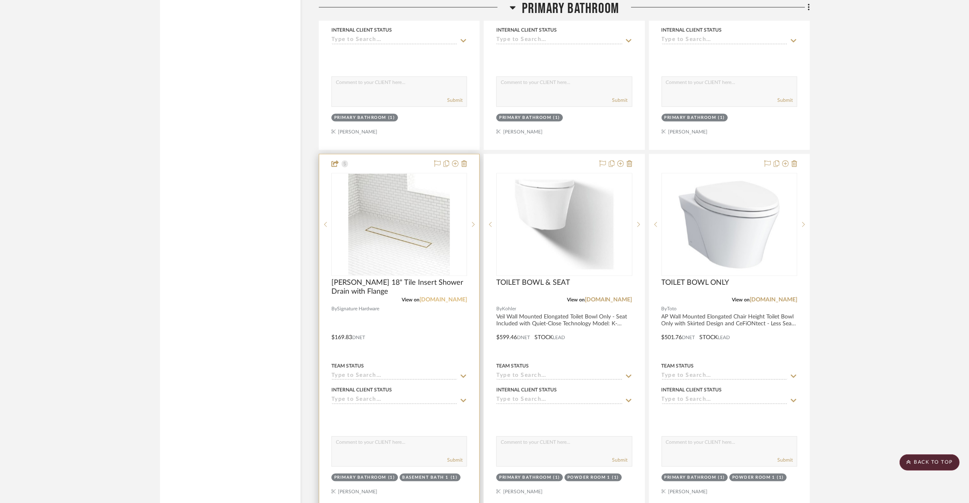
click at [462, 297] on link "build.com" at bounding box center [442, 300] width 47 height 6
click at [398, 309] on div at bounding box center [399, 331] width 160 height 355
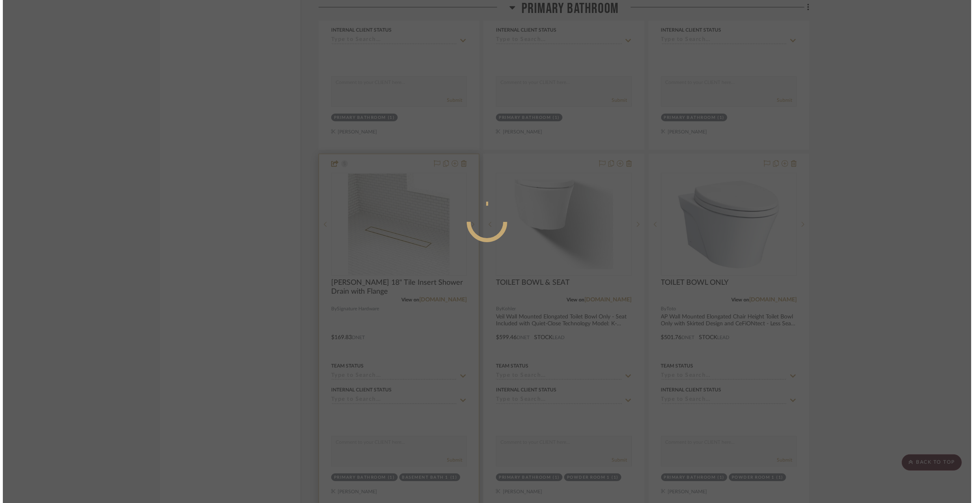
scroll to position [0, 0]
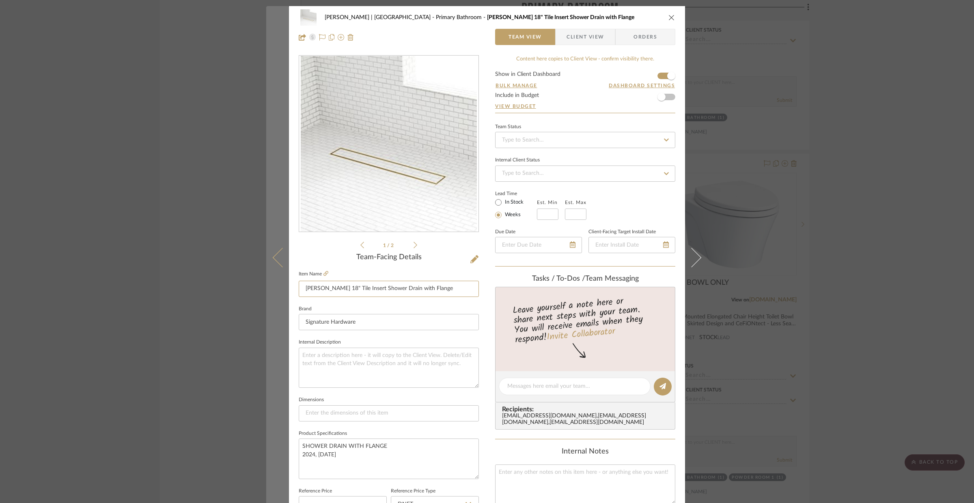
drag, startPoint x: 435, startPoint y: 291, endPoint x: 277, endPoint y: 292, distance: 158.3
click at [277, 292] on mat-dialog-content "VENTRESCA | MORRO BAY Primary Bathroom Cohen 18" Tile Insert Shower Drain with …" at bounding box center [487, 381] width 442 height 750
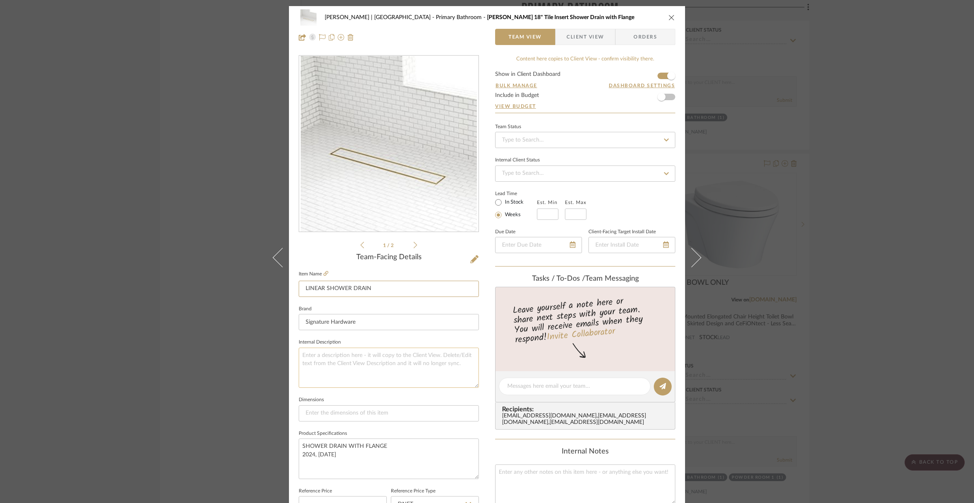
type input "LINEAR SHOWER DRAIN"
click at [327, 370] on textarea at bounding box center [389, 368] width 180 height 40
paste textarea "[PERSON_NAME] 18" Tile Insert Linear Shower Drain with Flange Model: 482705"
type textarea "Cohen 18" Tile Insert Linear Shower Drain with Flange Model: 482705"
drag, startPoint x: 354, startPoint y: 466, endPoint x: 299, endPoint y: 447, distance: 57.8
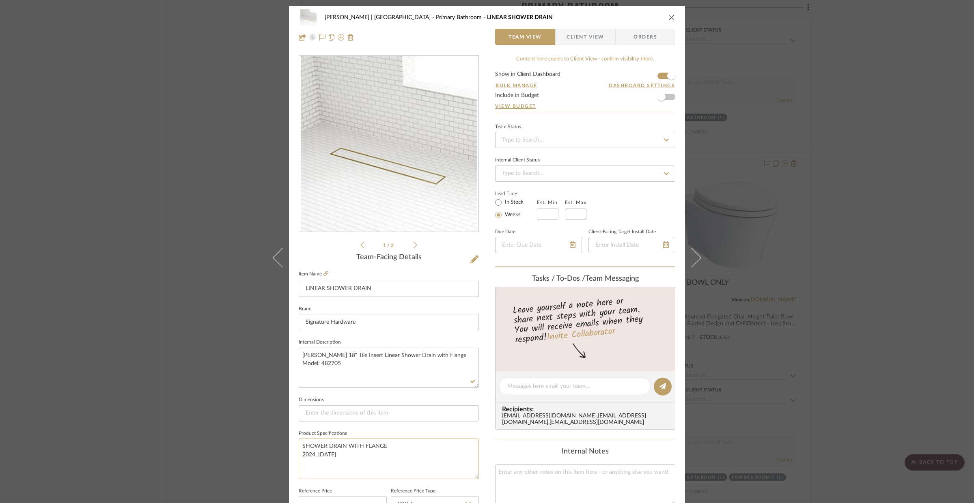
click at [299, 447] on textarea "SHOWER DRAIN WITH FLANGE 2024, FEB 1" at bounding box center [389, 459] width 180 height 40
type textarea "BRUSHED GOLD"
click at [336, 413] on input at bounding box center [389, 414] width 180 height 16
type input "L:18" X"
type input "L:18" X W:3-3/8" X"
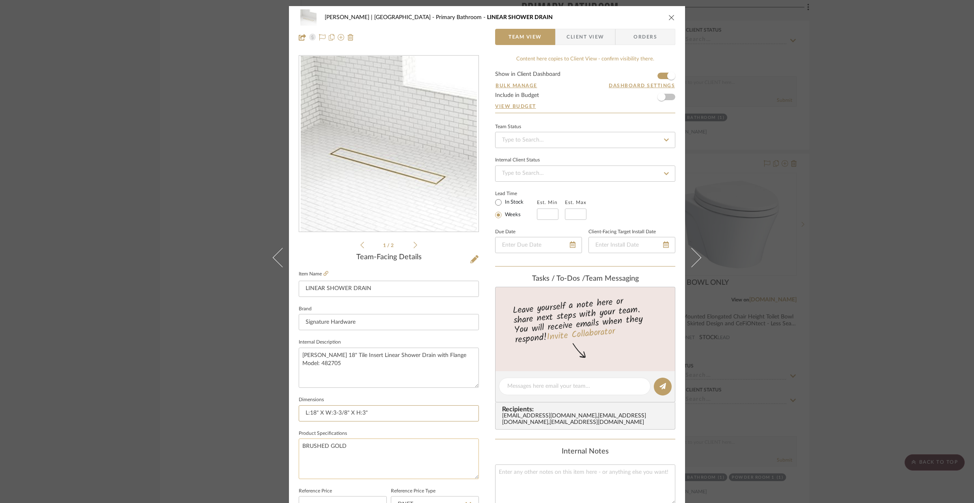
type input "L:18" X W:3-3/8" X H:3""
click at [416, 440] on textarea "BRUSHED GOLD" at bounding box center [389, 459] width 180 height 40
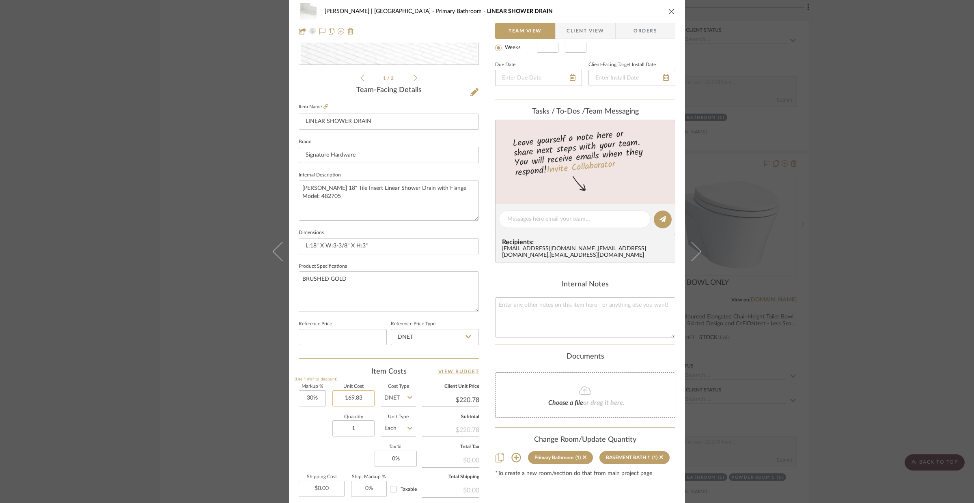
click at [364, 406] on input "169.83" at bounding box center [353, 399] width 42 height 16
type input "$174.31"
click at [355, 431] on input "1" at bounding box center [353, 429] width 42 height 16
type input "$226.60"
click at [474, 89] on icon at bounding box center [474, 92] width 8 height 8
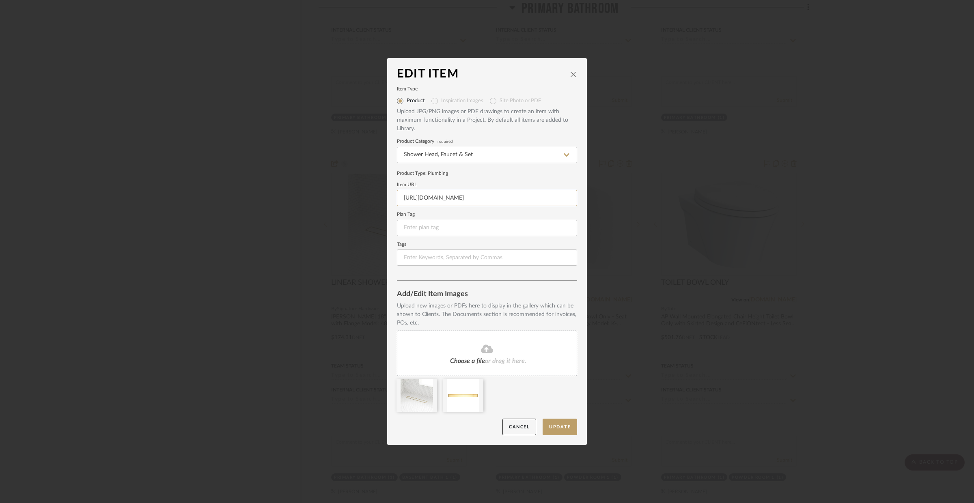
scroll to position [0, 99]
drag, startPoint x: 399, startPoint y: 199, endPoint x: 593, endPoint y: 205, distance: 194.1
click at [593, 205] on div "Edit Item Item Type Product Inspiration Images Site Photo or PDF Upload JPG/PNG…" at bounding box center [487, 251] width 974 height 503
paste input "s1.img-b.com/build.com/mediabase/specifications/signature_hardware/1431742/sign…"
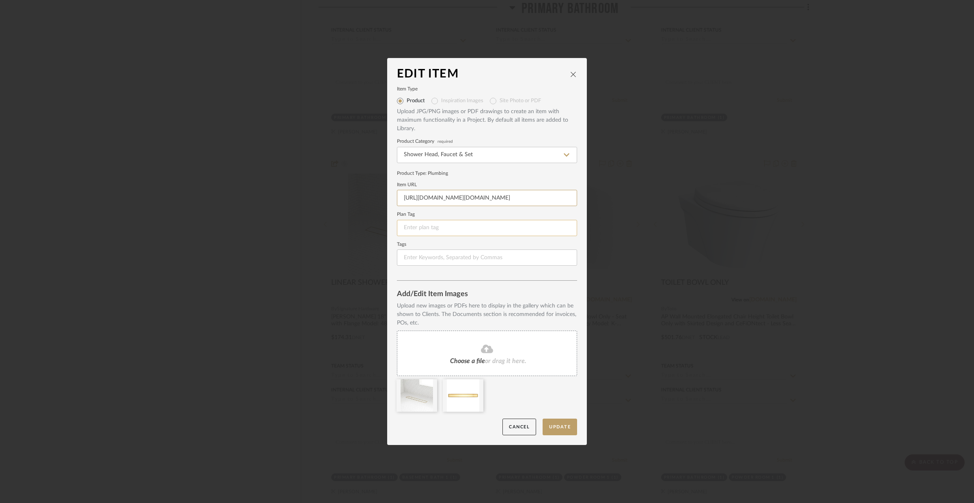
type input "https://s1.img-b.com/build.com/mediabase/specifications/signature_hardware/1431…"
click at [520, 227] on input at bounding box center [487, 228] width 180 height 16
click at [563, 429] on button "Update" at bounding box center [560, 427] width 35 height 17
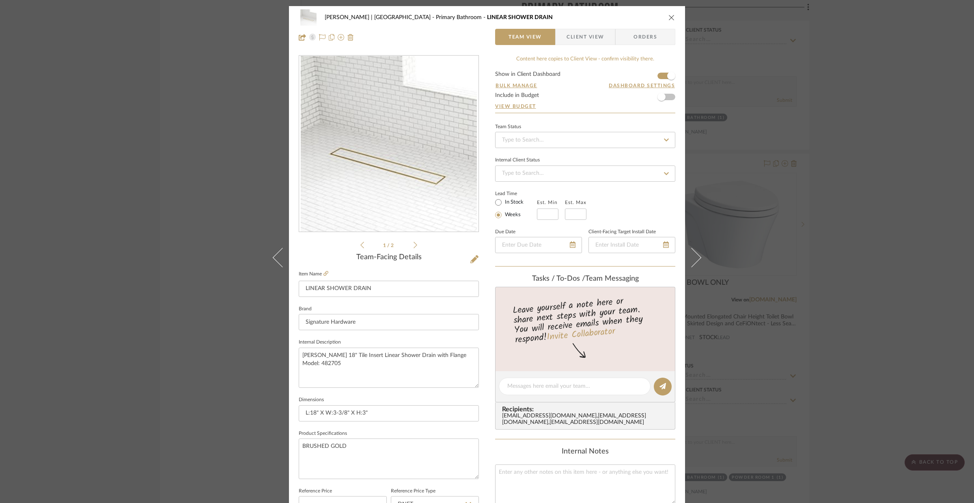
click at [781, 355] on div "VENTRESCA | MORRO BAY Primary Bathroom LINEAR SHOWER DRAIN Team View Client Vie…" at bounding box center [487, 251] width 974 height 503
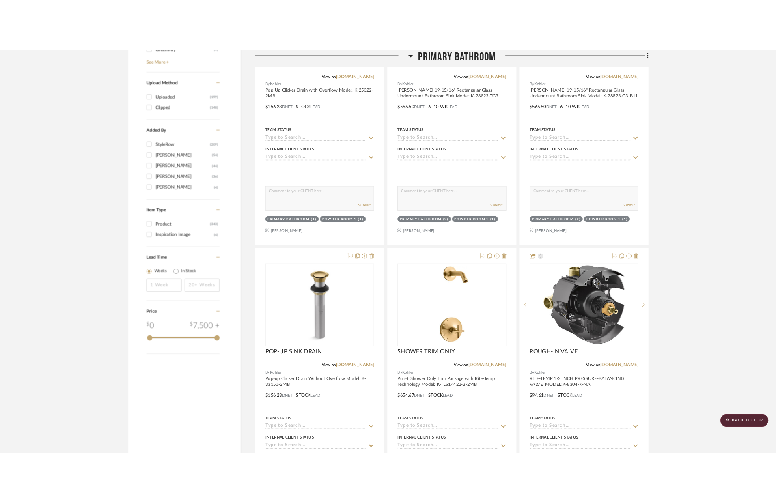
scroll to position [1148, 0]
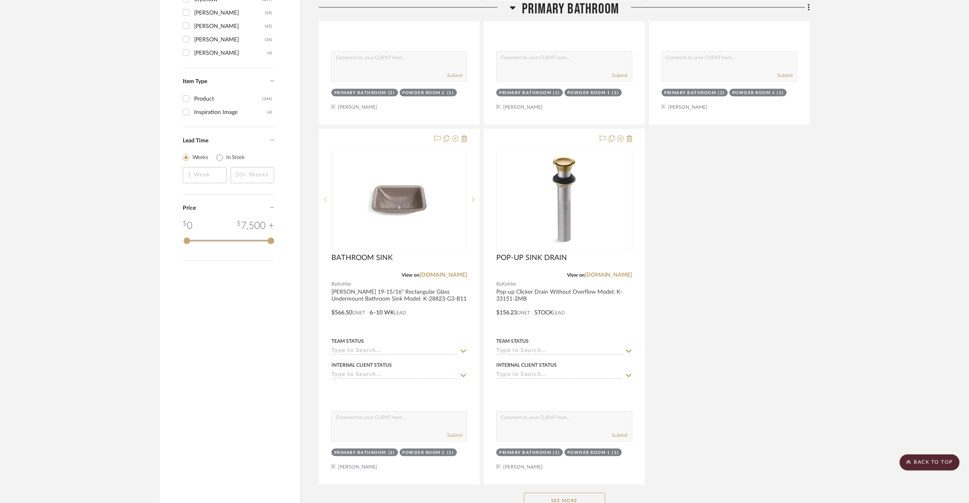
scroll to position [1328, 0]
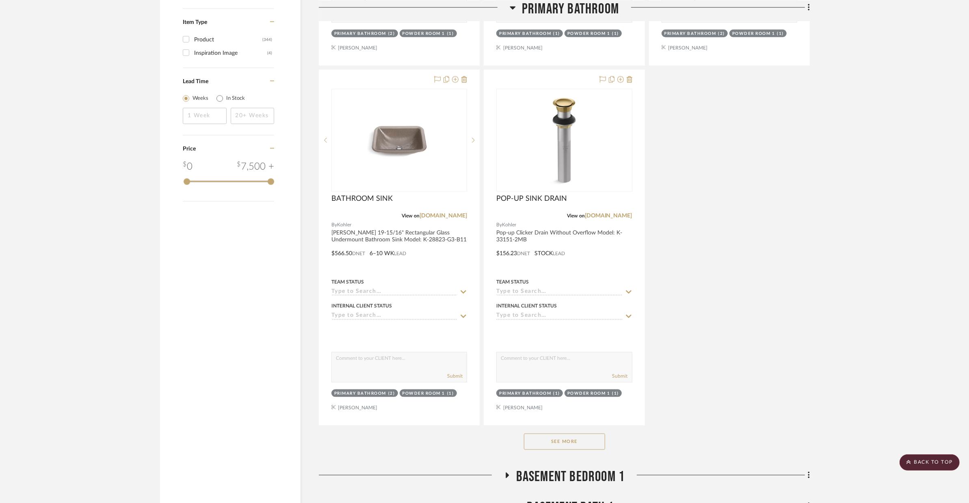
click at [566, 426] on div "See More" at bounding box center [564, 442] width 491 height 32
click at [561, 434] on button "See More" at bounding box center [564, 442] width 81 height 16
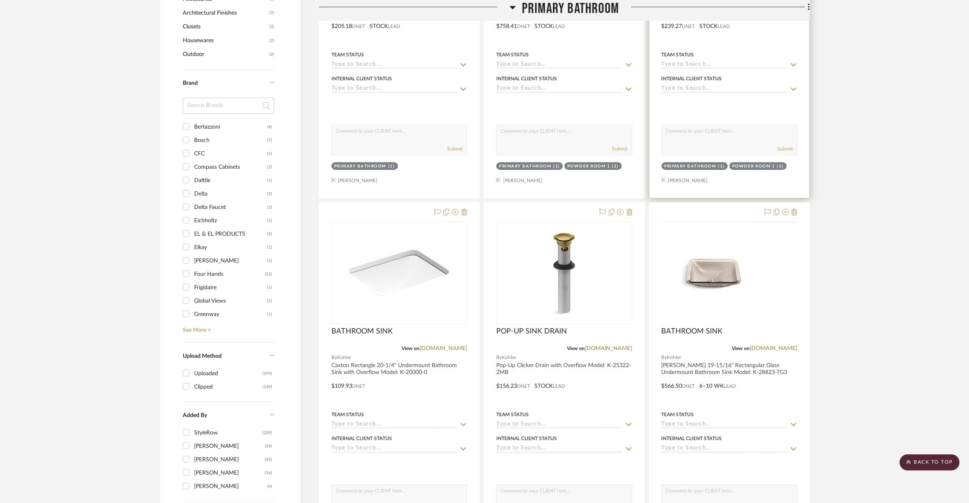
scroll to position [591, 0]
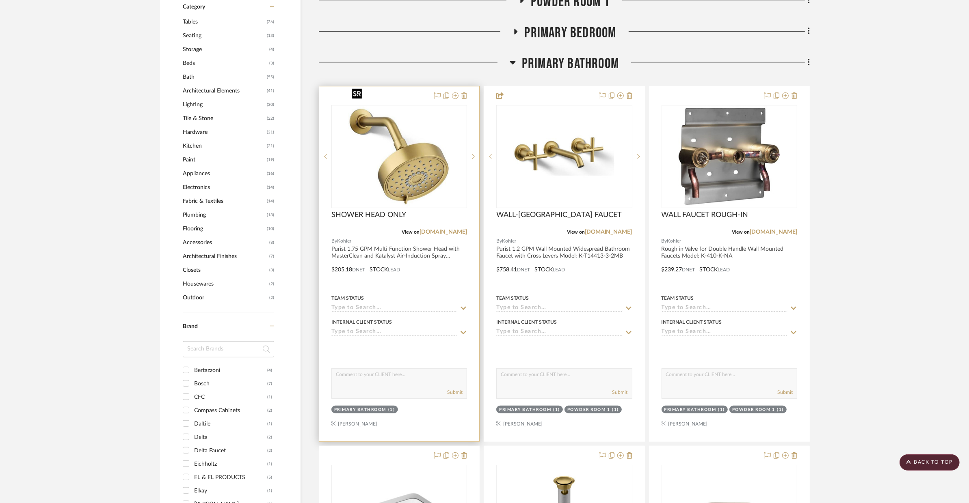
click at [0, 0] on img at bounding box center [0, 0] width 0 height 0
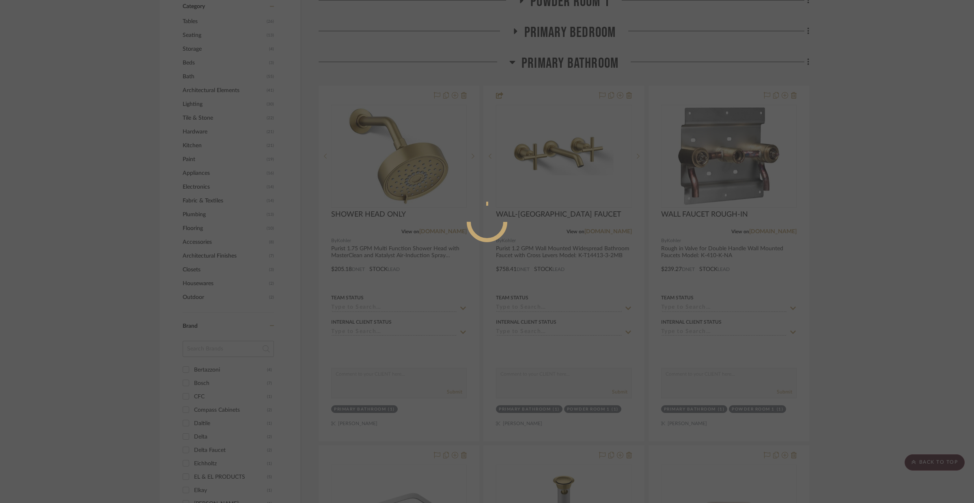
click at [506, 262] on div at bounding box center [487, 251] width 974 height 503
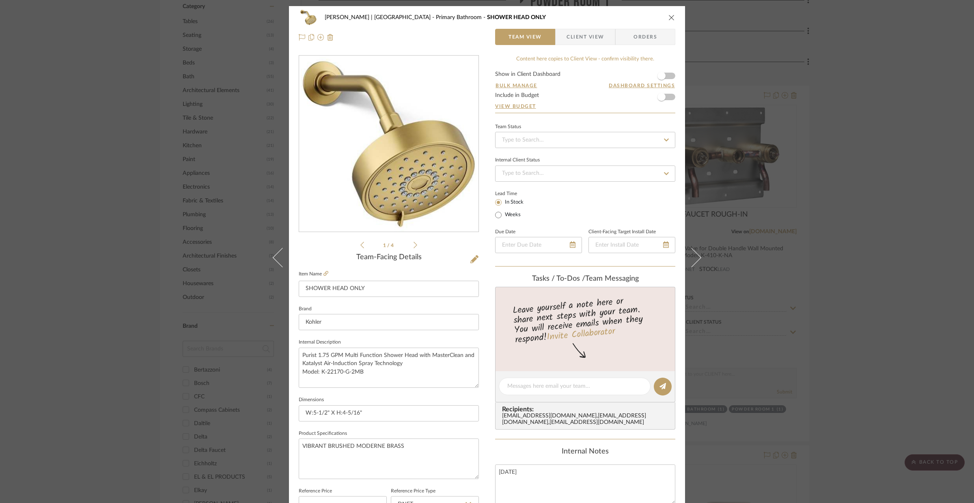
drag, startPoint x: 917, startPoint y: 154, endPoint x: 902, endPoint y: 151, distance: 14.7
click at [781, 154] on div "[PERSON_NAME] | [GEOGRAPHIC_DATA] Primary Bathroom SHOWER HEAD ONLY Team View C…" at bounding box center [487, 251] width 974 height 503
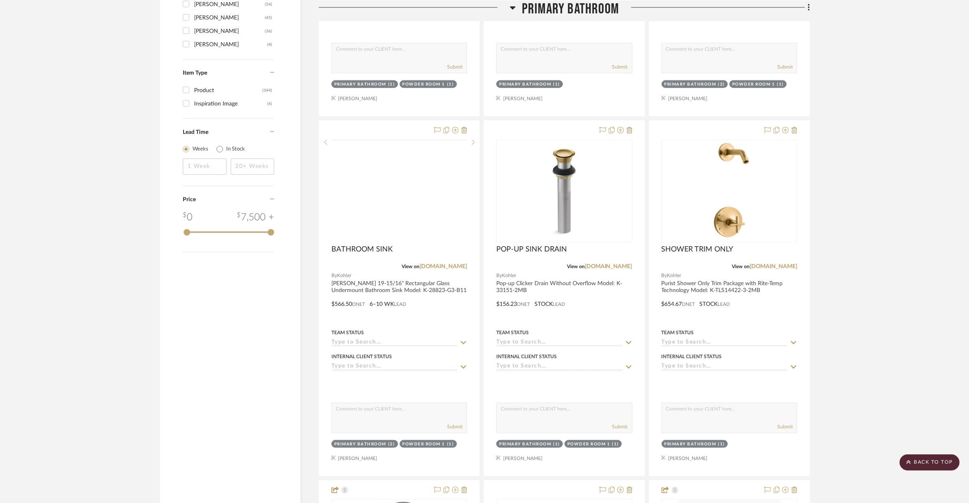
scroll to position [1320, 0]
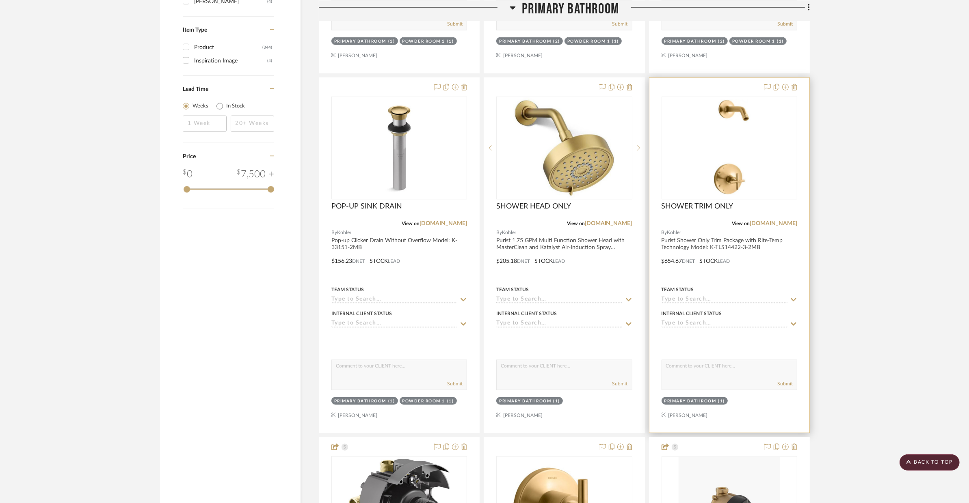
click at [780, 243] on div at bounding box center [729, 255] width 160 height 355
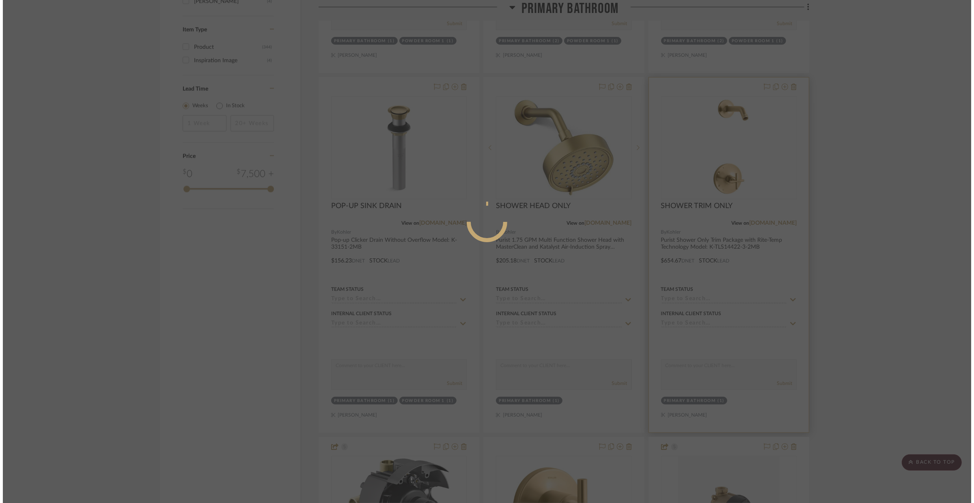
scroll to position [0, 0]
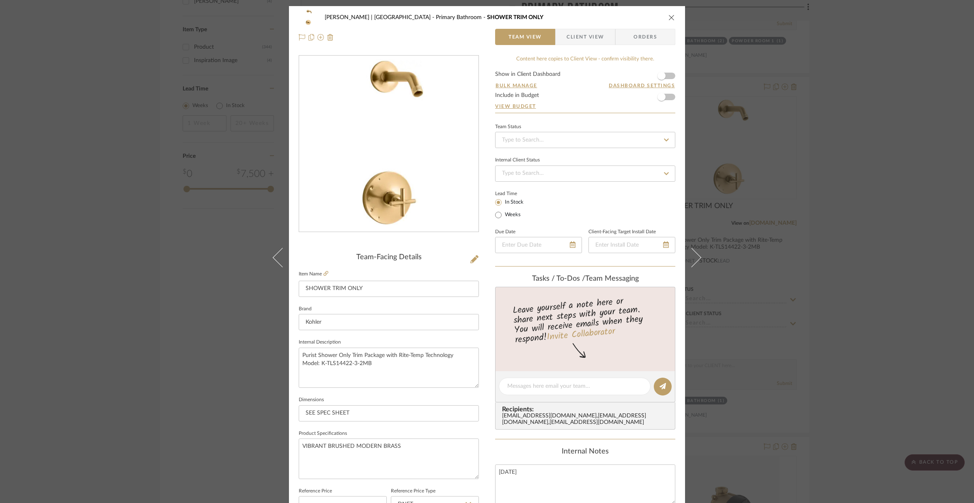
click at [781, 224] on div "[PERSON_NAME] | [GEOGRAPHIC_DATA] Primary Bathroom SHOWER TRIM ONLY Team View C…" at bounding box center [487, 251] width 974 height 503
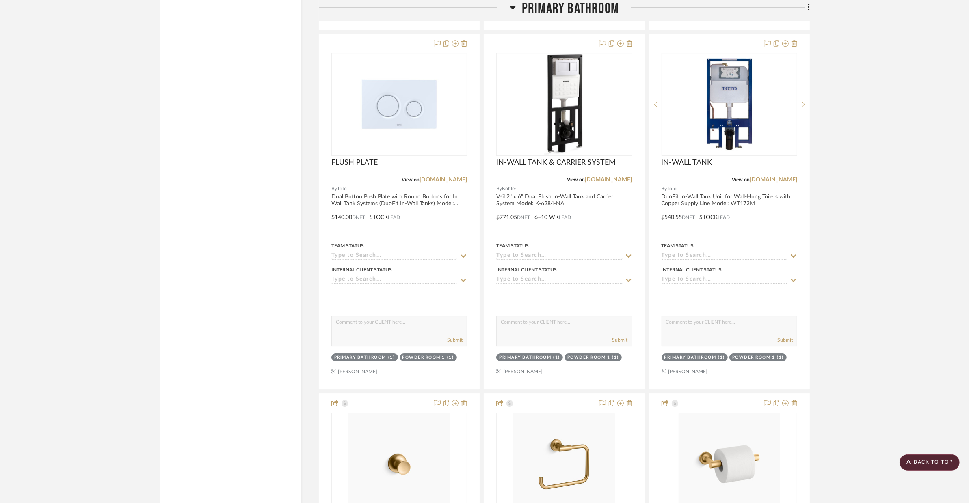
scroll to position [3345, 0]
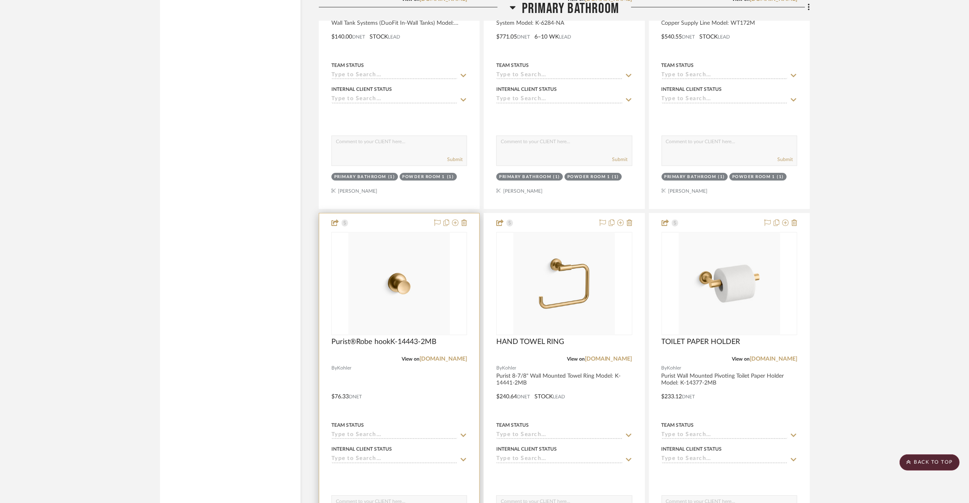
click at [408, 358] on div at bounding box center [399, 391] width 160 height 355
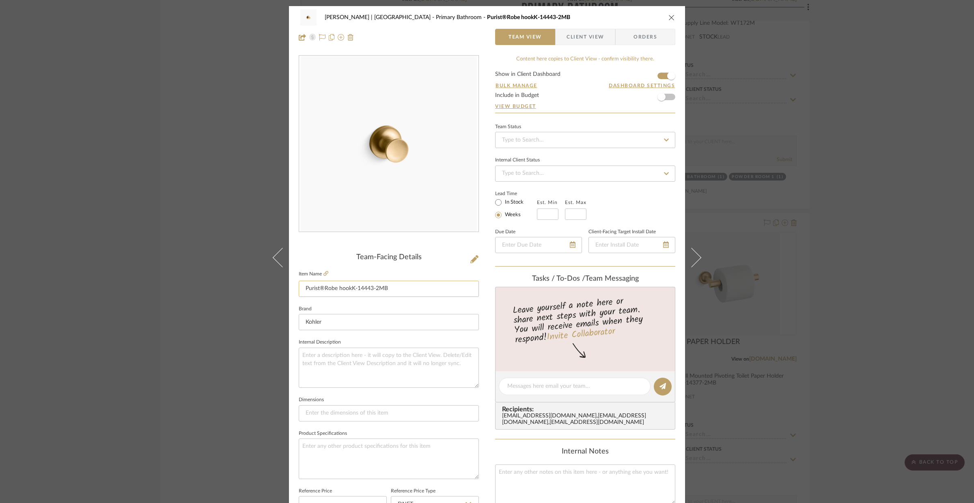
drag, startPoint x: 361, startPoint y: 291, endPoint x: 388, endPoint y: 289, distance: 27.7
click at [357, 291] on input "Purist®Robe hookK-14443-2MB" at bounding box center [389, 289] width 180 height 16
drag, startPoint x: 392, startPoint y: 289, endPoint x: 350, endPoint y: 290, distance: 42.2
click at [350, 290] on input "Purist®Robe hookK-14443-2MB" at bounding box center [389, 289] width 180 height 16
click at [345, 373] on textarea at bounding box center [389, 368] width 180 height 40
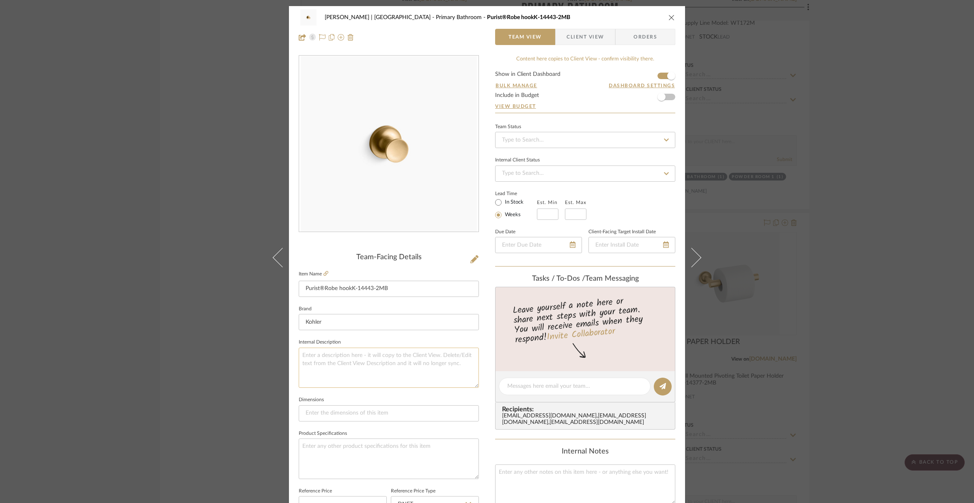
paste textarea "Purist Single Robe Hook Model: K-14443-2MB"
type textarea "Purist Single Robe Hook Model: K-14443-2MB"
click at [349, 450] on textarea at bounding box center [389, 459] width 180 height 40
type textarea "VIBRANT BRUSHED MODERNE BRASS"
drag, startPoint x: 397, startPoint y: 288, endPoint x: 286, endPoint y: 282, distance: 111.0
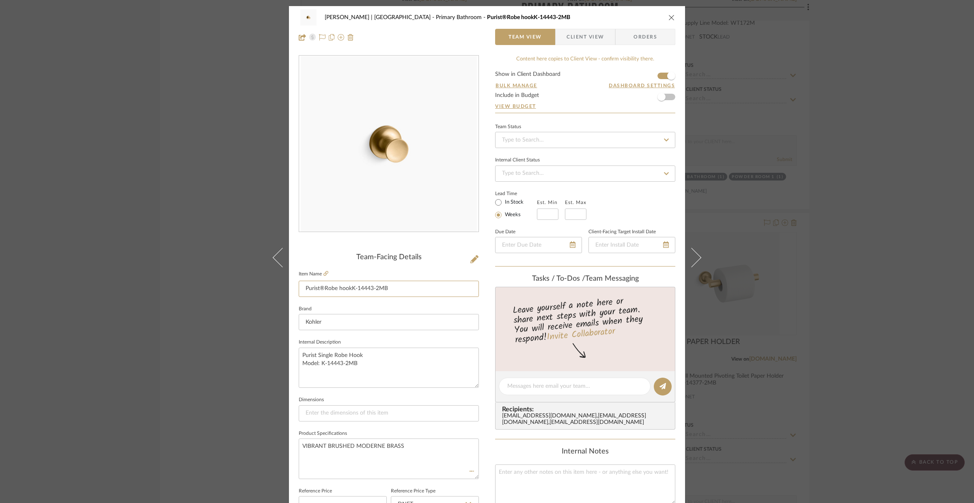
click at [289, 282] on div "VENTRESCA | MORRO BAY Primary Bathroom Purist®Robe hookK-14443-2MB Team View Cl…" at bounding box center [487, 381] width 396 height 750
type input "ROBE HOOK"
click at [333, 423] on sr-form-field "Dimensions" at bounding box center [389, 412] width 180 height 34
click at [332, 419] on input at bounding box center [389, 414] width 180 height 16
type input "W:1-7/8" X"
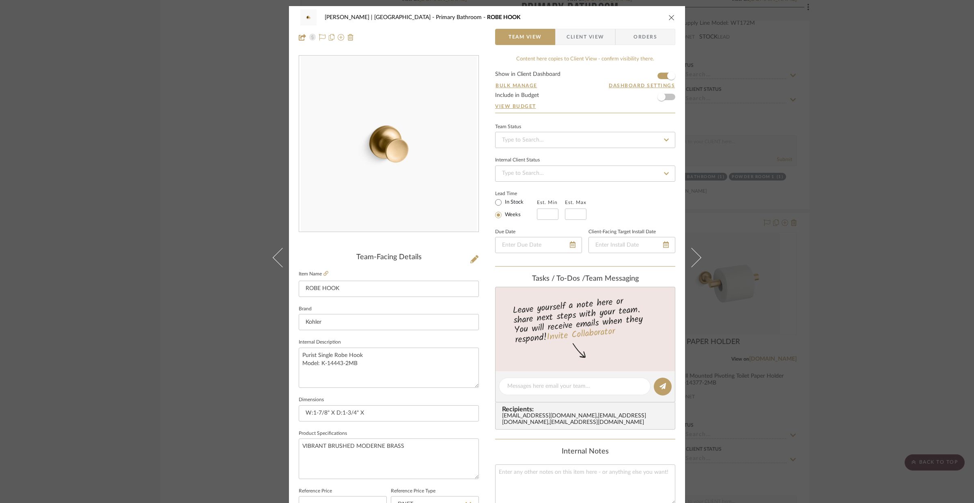
type input "W:1-7/8" X D:1-3/4" X"
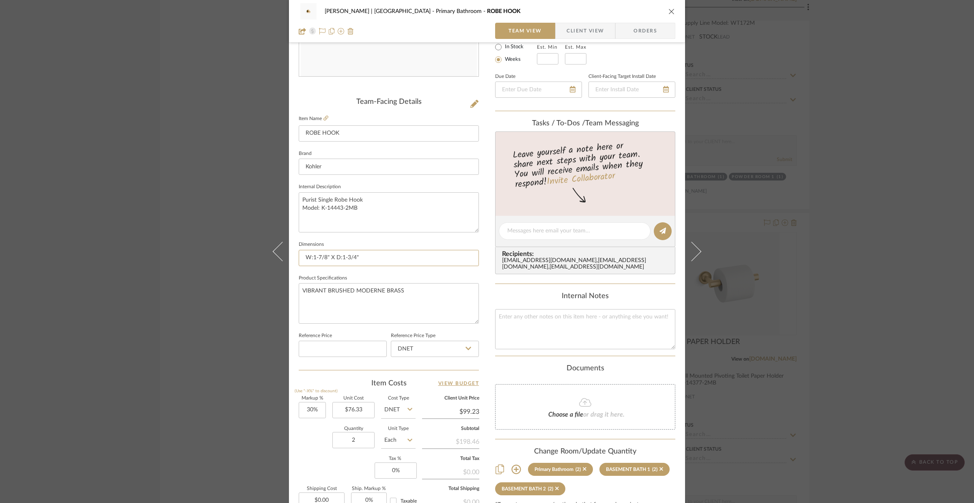
scroll to position [187, 0]
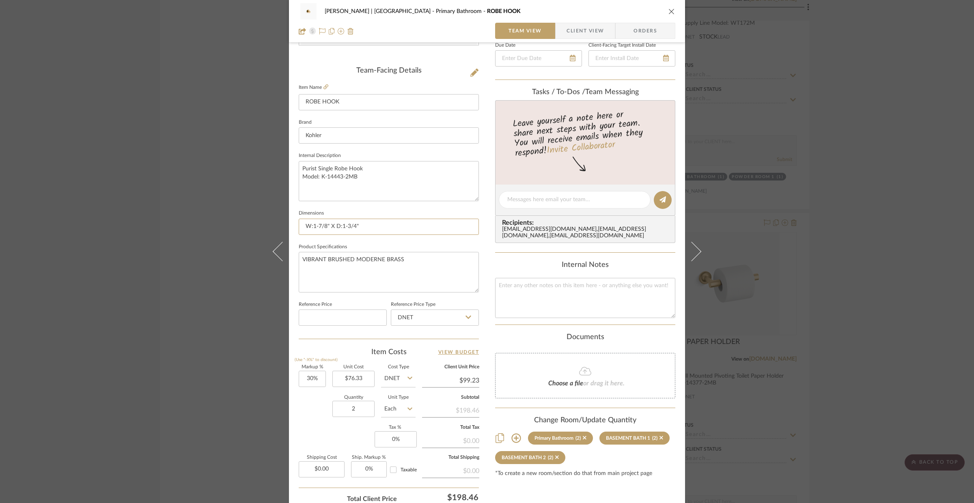
type input "W:1-7/8" X D:1-3/4""
click at [354, 388] on sr-form-field "Unit Cost $76.33" at bounding box center [353, 379] width 42 height 29
click at [357, 383] on input "76.33" at bounding box center [353, 379] width 42 height 16
click at [353, 406] on input "2" at bounding box center [353, 409] width 42 height 16
type input "$109.92"
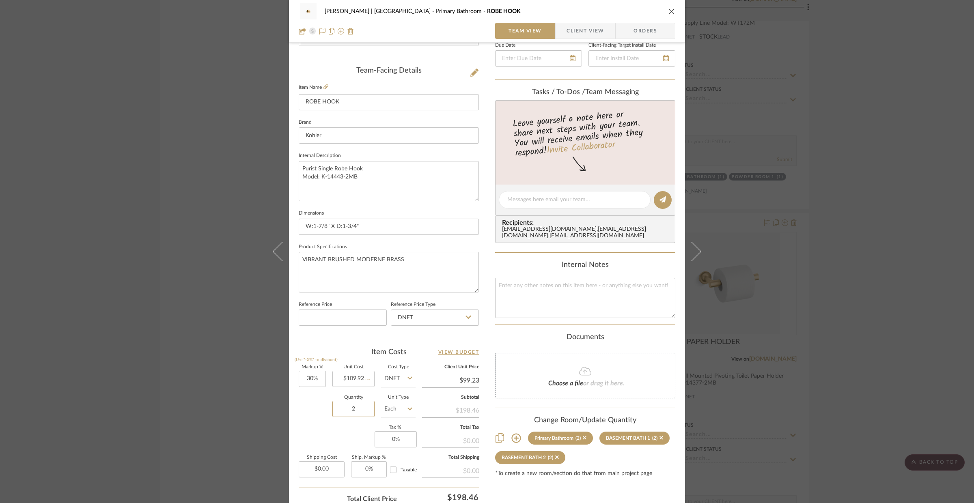
type input "$142.90"
click at [476, 71] on button at bounding box center [474, 73] width 9 height 13
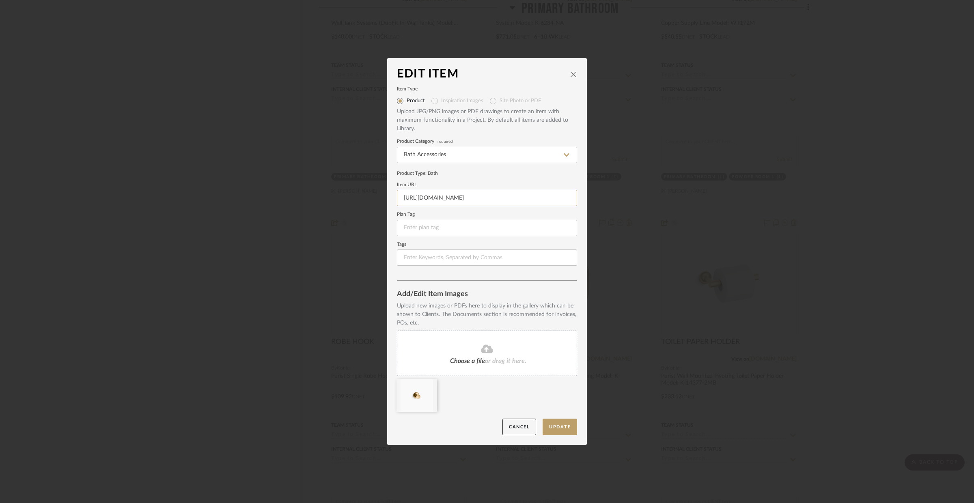
scroll to position [0, 167]
drag, startPoint x: 400, startPoint y: 198, endPoint x: 600, endPoint y: 201, distance: 199.3
click at [600, 201] on div "Edit Item Item Type Product Inspiration Images Site Photo or PDF Upload JPG/PNG…" at bounding box center [487, 251] width 974 height 503
paste input "s1.img-b.com/build.com/mediabase/specifications/kohler/559948/kohler-k-14443-sp…"
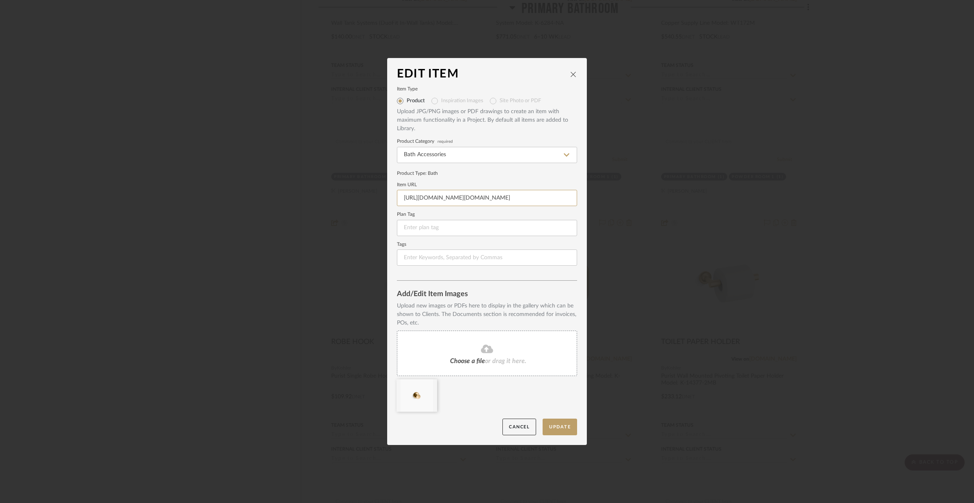
type input "https://s1.img-b.com/build.com/mediabase/specifications/kohler/559948/kohler-k-…"
click at [525, 237] on form "Item Type Product Inspiration Images Site Photo or PDF Upload JPG/PNG images or…" at bounding box center [487, 176] width 180 height 179
click at [573, 420] on button "Update" at bounding box center [560, 427] width 35 height 17
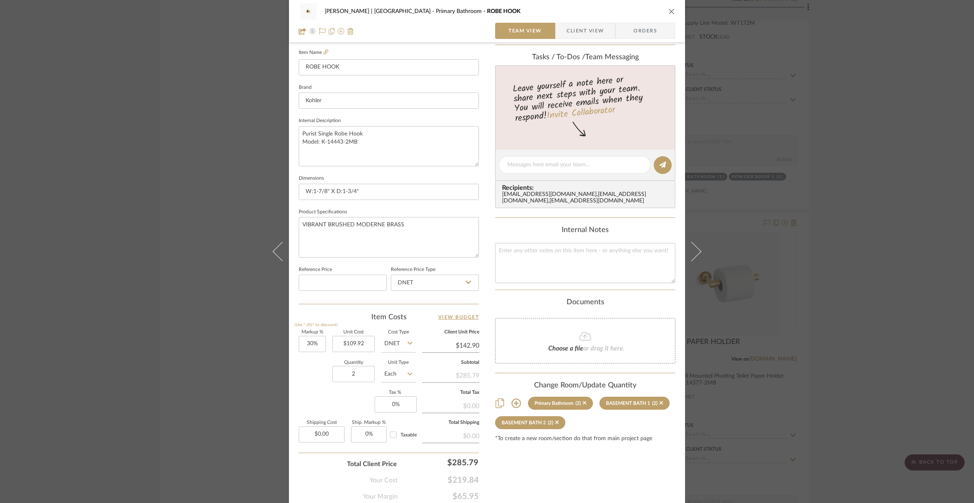
scroll to position [233, 0]
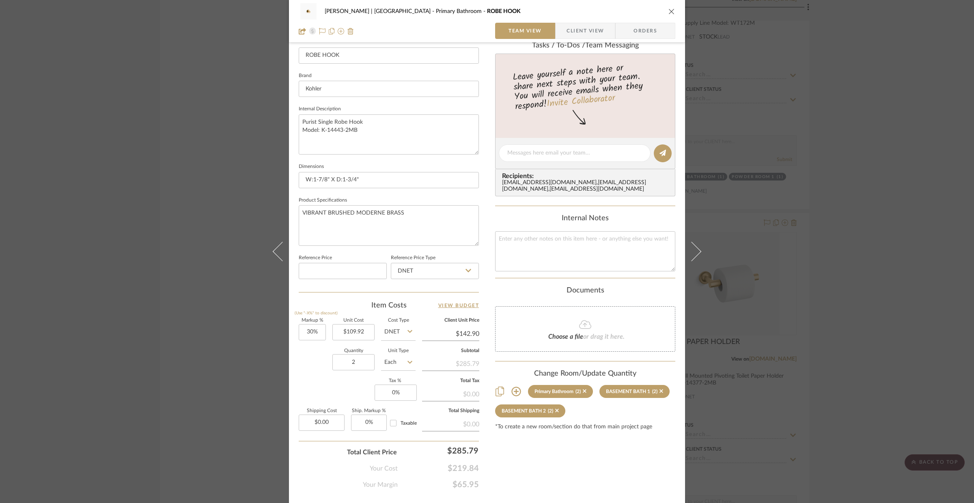
click at [516, 395] on icon at bounding box center [516, 392] width 10 height 10
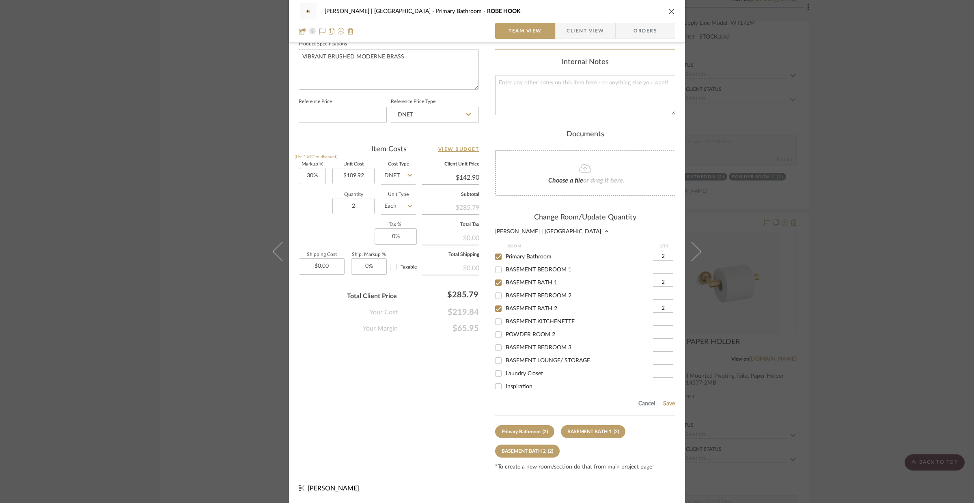
scroll to position [164, 0]
click at [663, 403] on button "Save" at bounding box center [669, 404] width 13 height 6
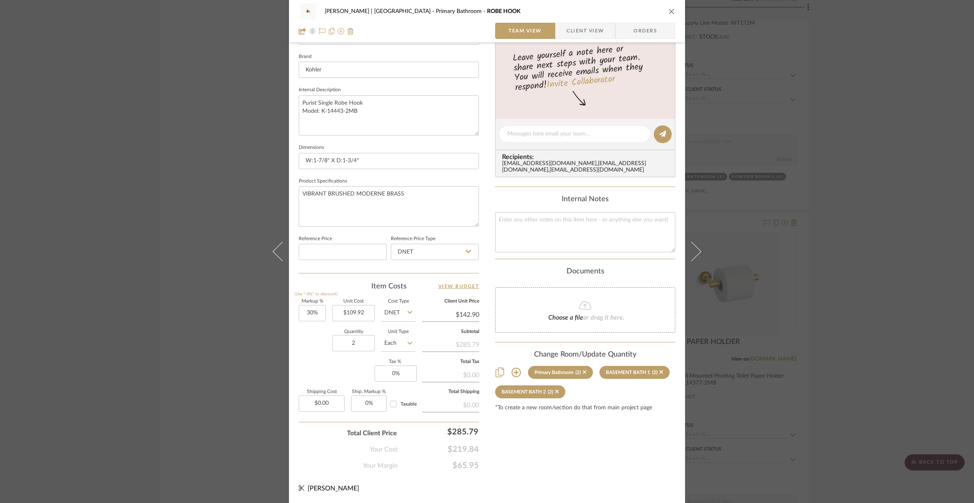
scroll to position [252, 0]
click at [734, 135] on div "VENTRESCA | MORRO BAY Primary Bathroom ROBE HOOK Team View Client View Orders T…" at bounding box center [487, 251] width 974 height 503
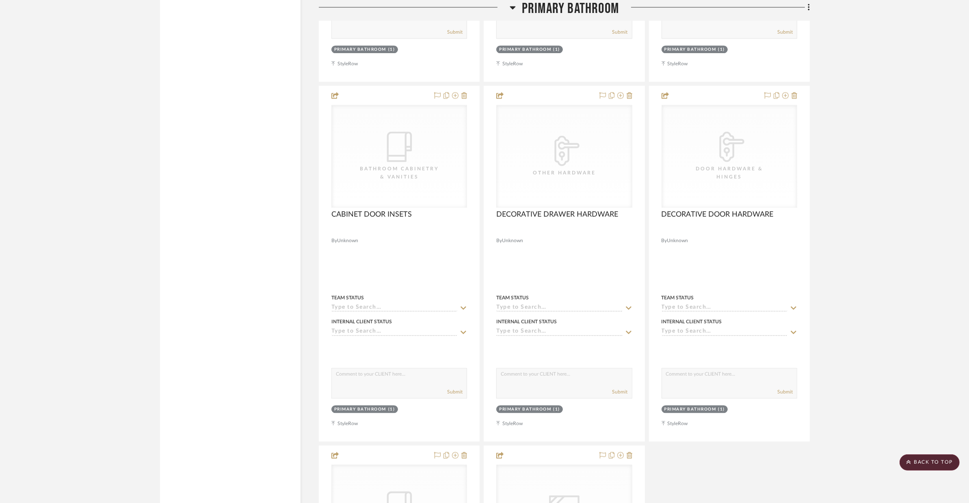
scroll to position [6321, 0]
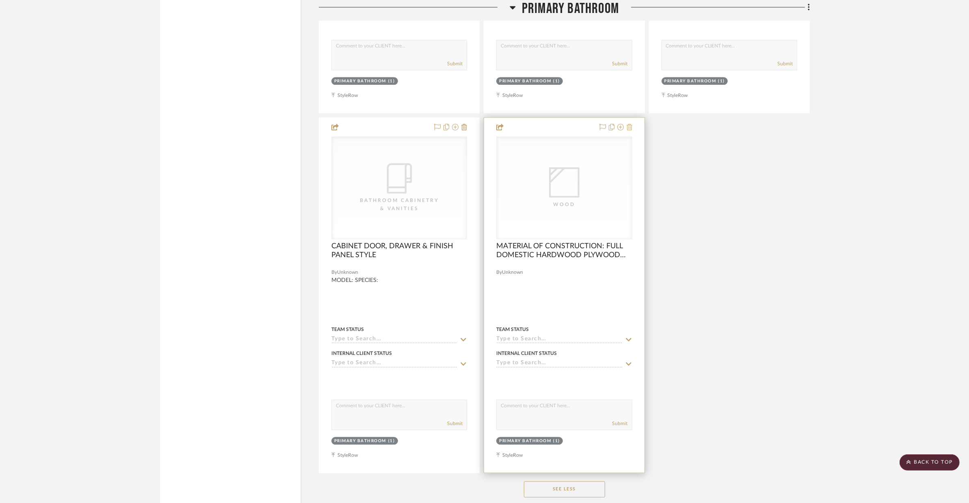
click at [628, 124] on icon at bounding box center [629, 127] width 6 height 6
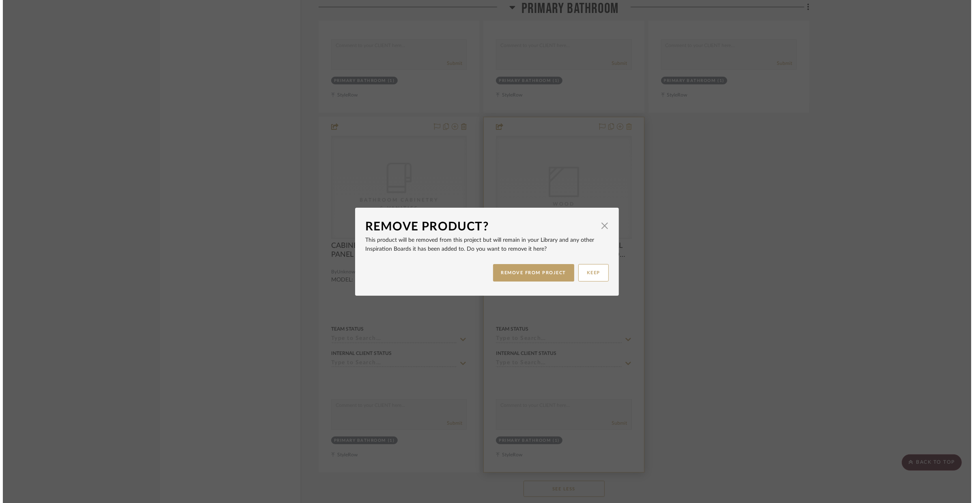
scroll to position [0, 0]
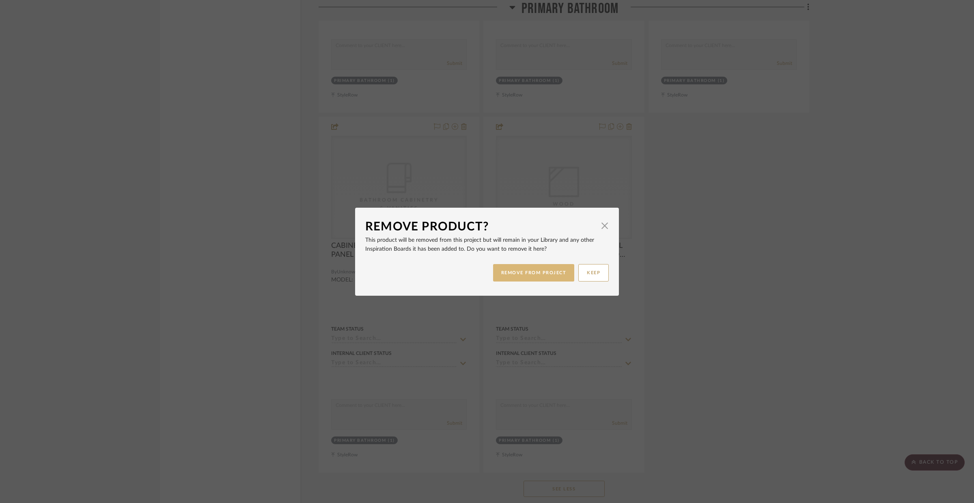
click at [550, 268] on button "REMOVE FROM PROJECT" at bounding box center [534, 272] width 82 height 17
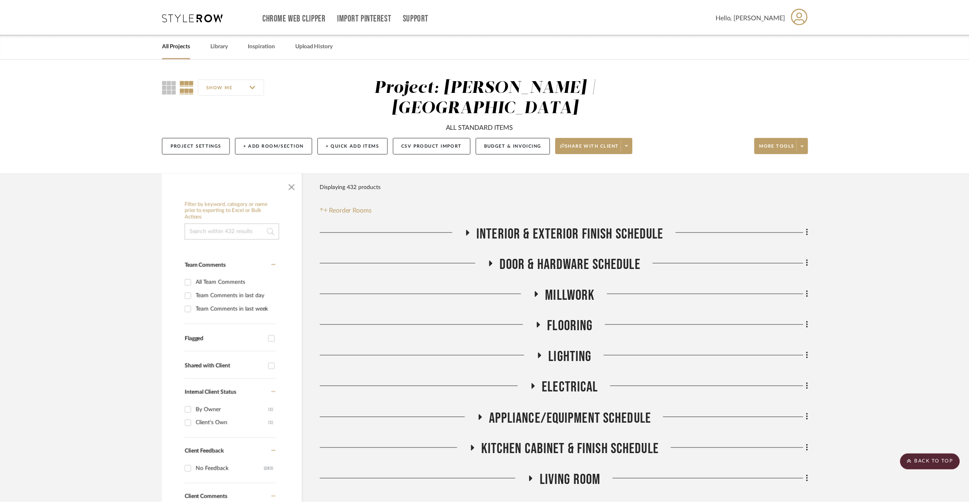
scroll to position [6321, 0]
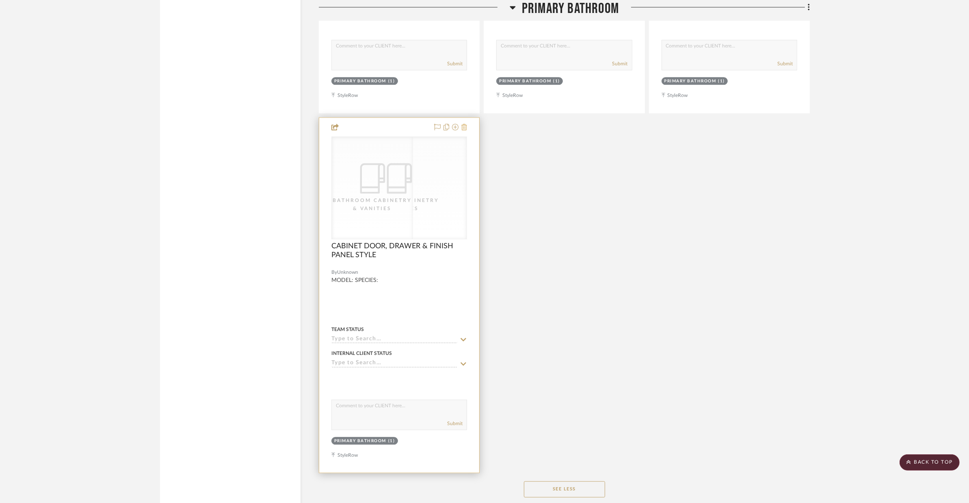
click at [466, 124] on fa-icon at bounding box center [464, 127] width 6 height 6
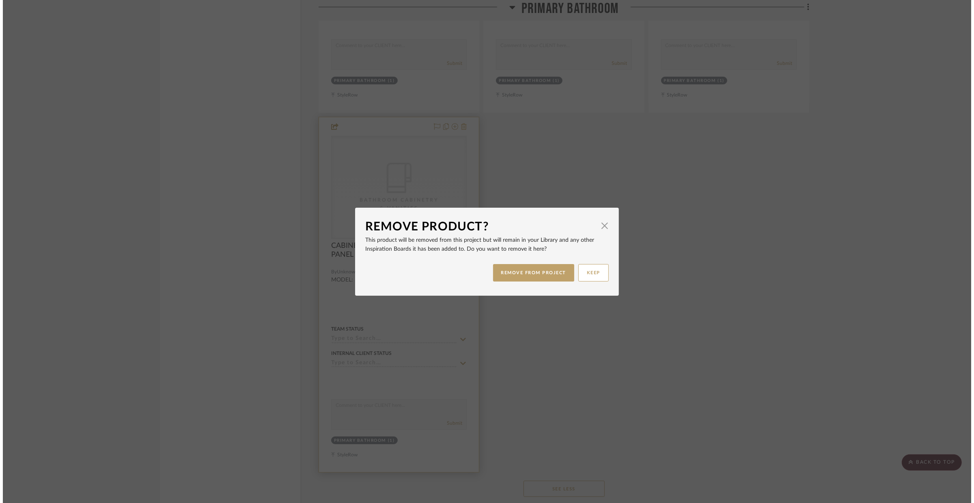
scroll to position [0, 0]
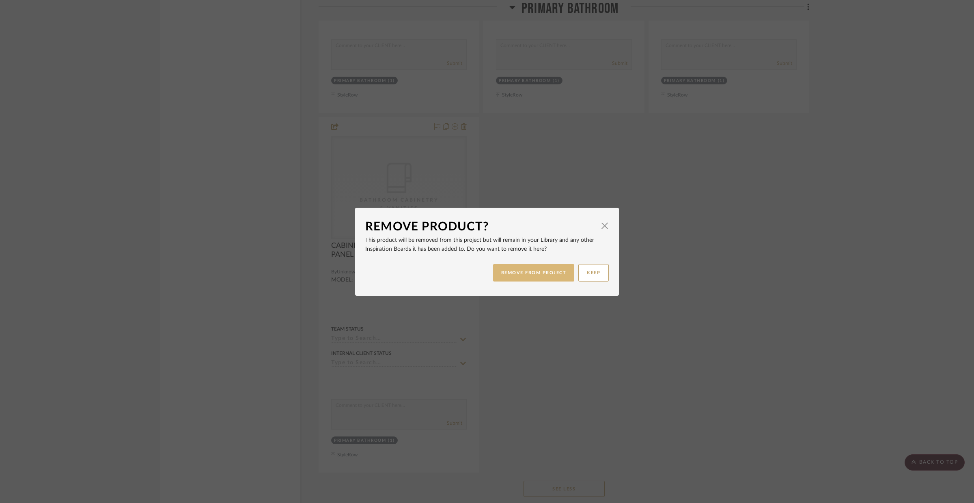
click at [550, 270] on button "REMOVE FROM PROJECT" at bounding box center [534, 272] width 82 height 17
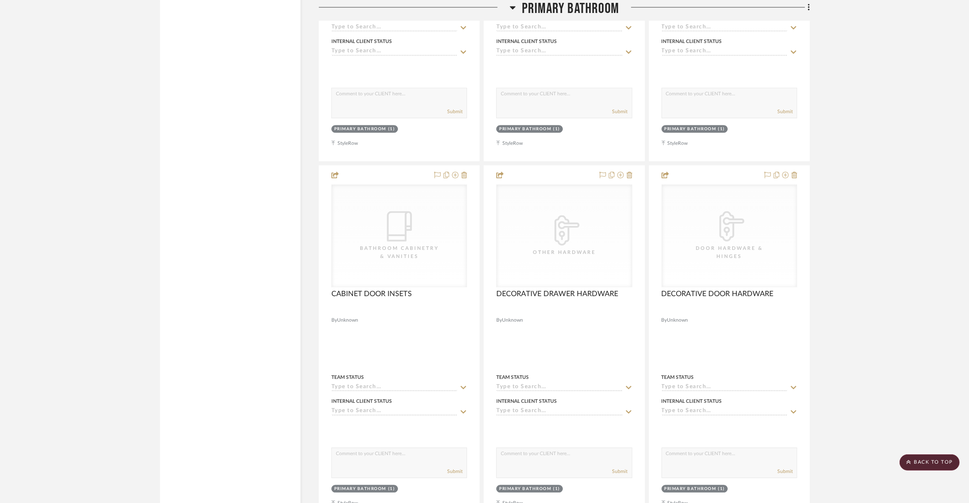
scroll to position [5913, 0]
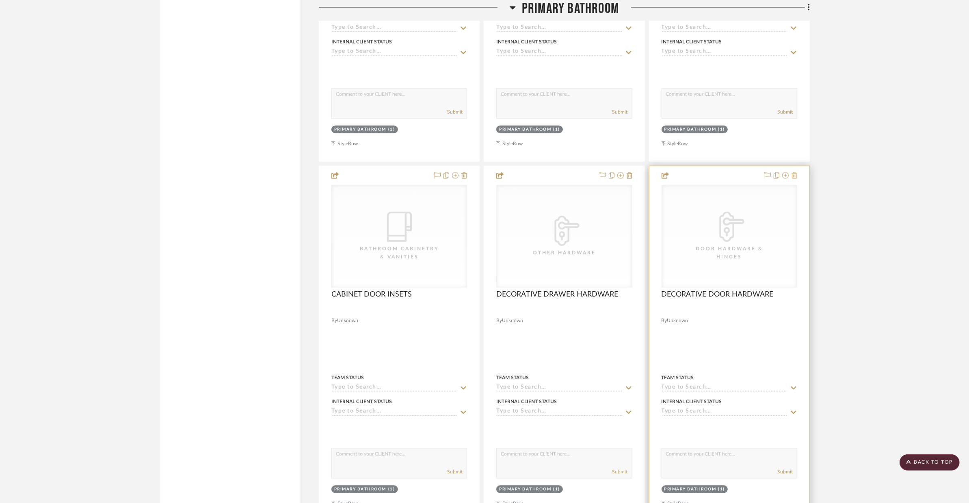
click at [781, 172] on icon at bounding box center [794, 175] width 6 height 6
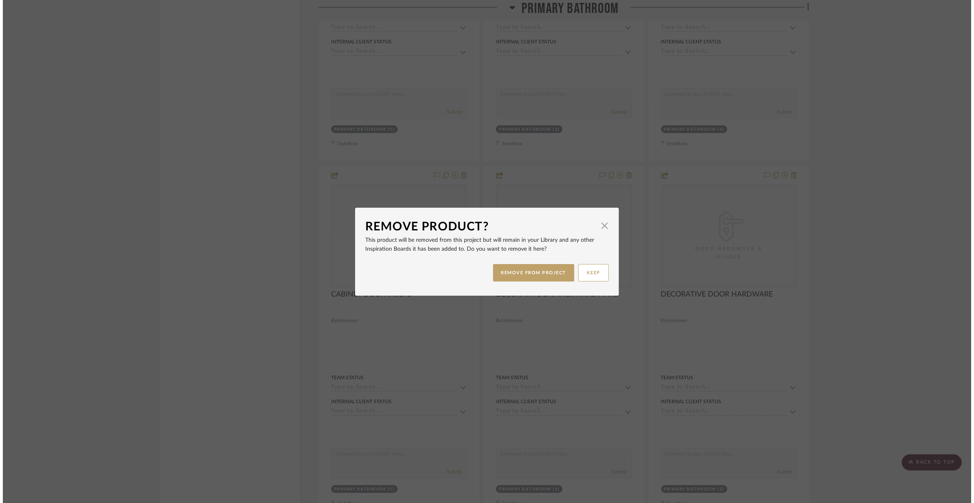
scroll to position [0, 0]
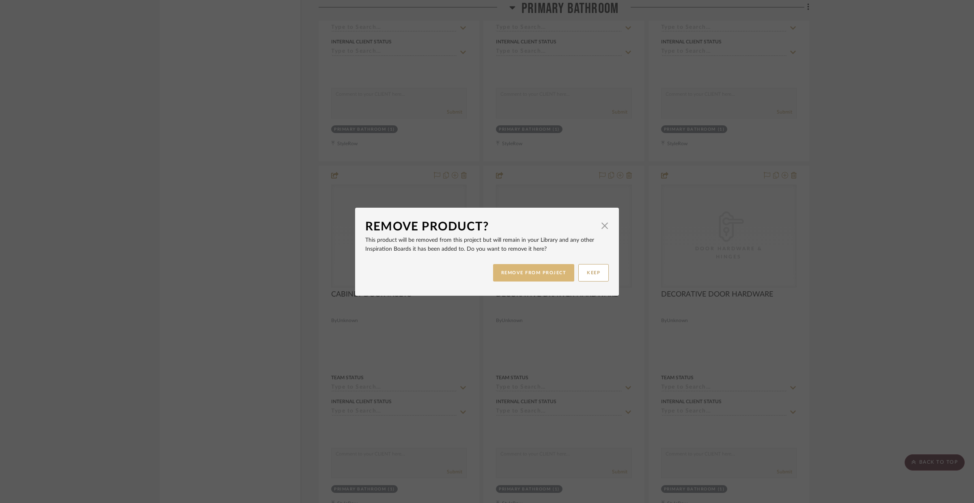
click at [554, 270] on button "REMOVE FROM PROJECT" at bounding box center [534, 272] width 82 height 17
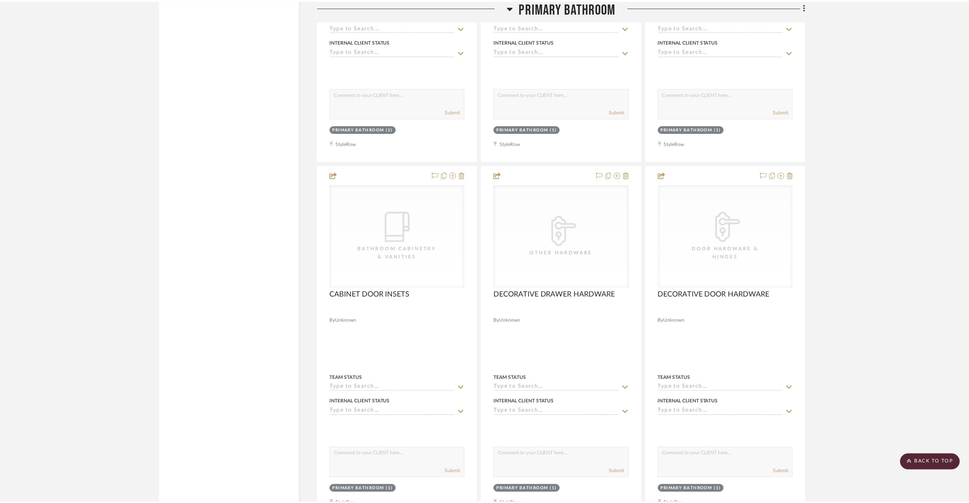
scroll to position [5913, 0]
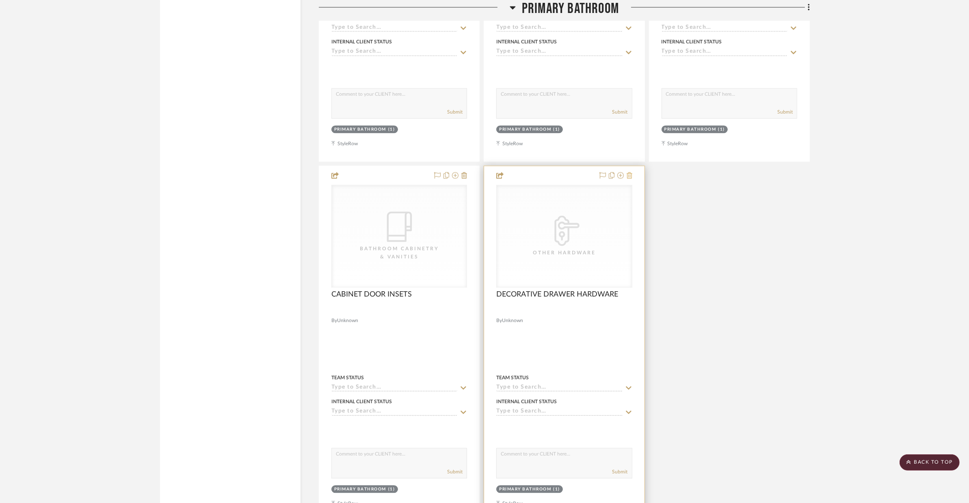
click at [629, 172] on icon at bounding box center [629, 175] width 6 height 6
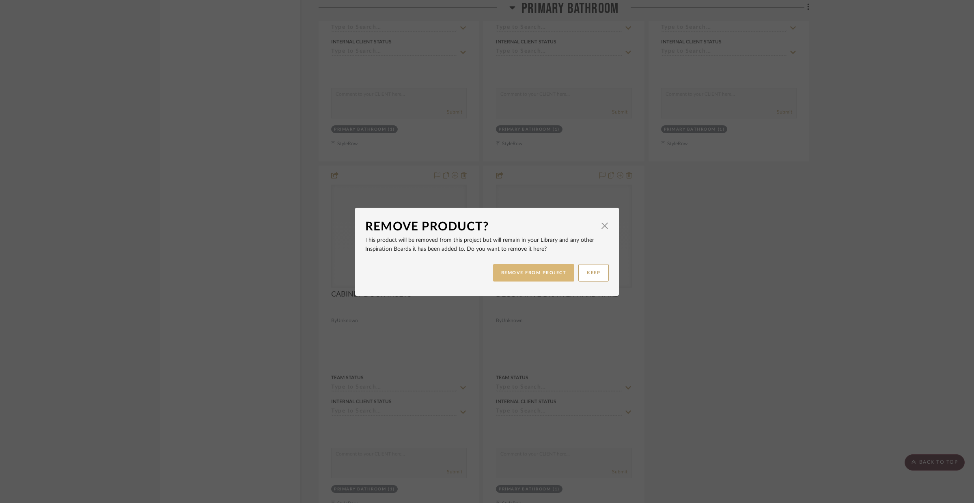
click at [559, 270] on button "REMOVE FROM PROJECT" at bounding box center [534, 272] width 82 height 17
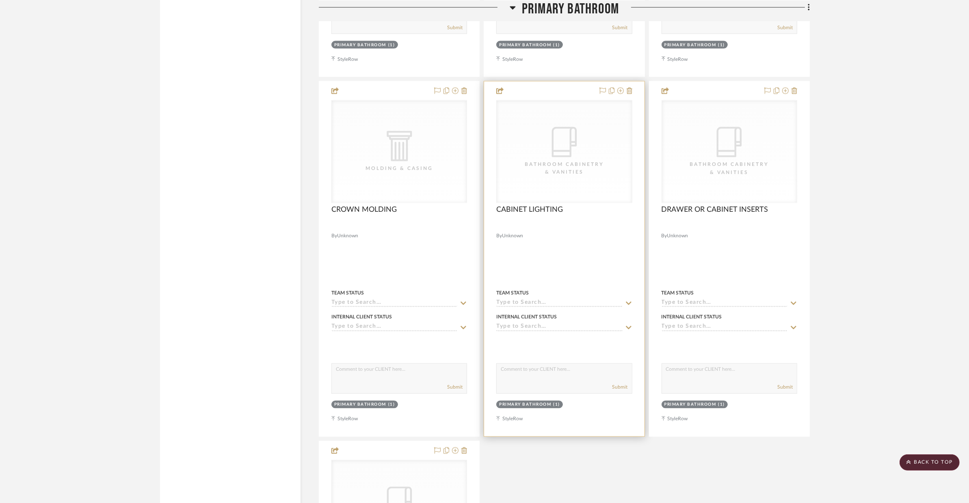
scroll to position [5623, 0]
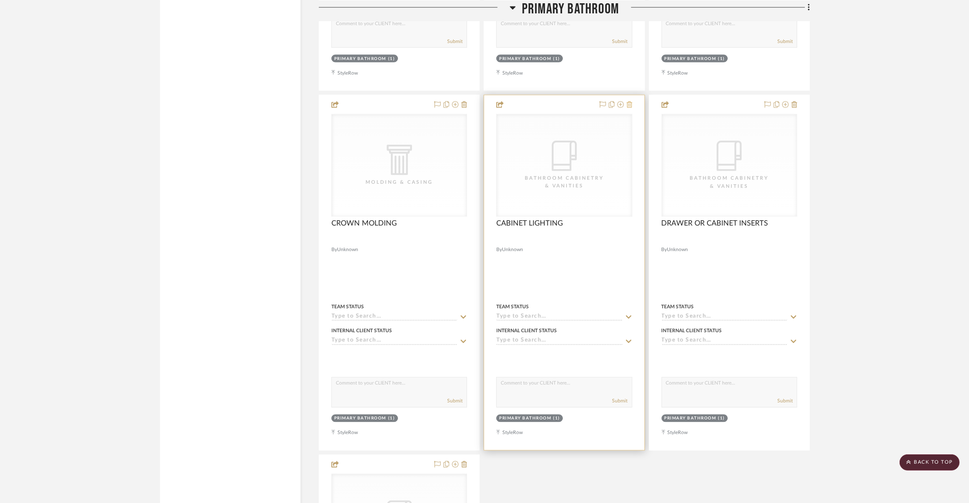
click at [627, 101] on icon at bounding box center [629, 104] width 6 height 6
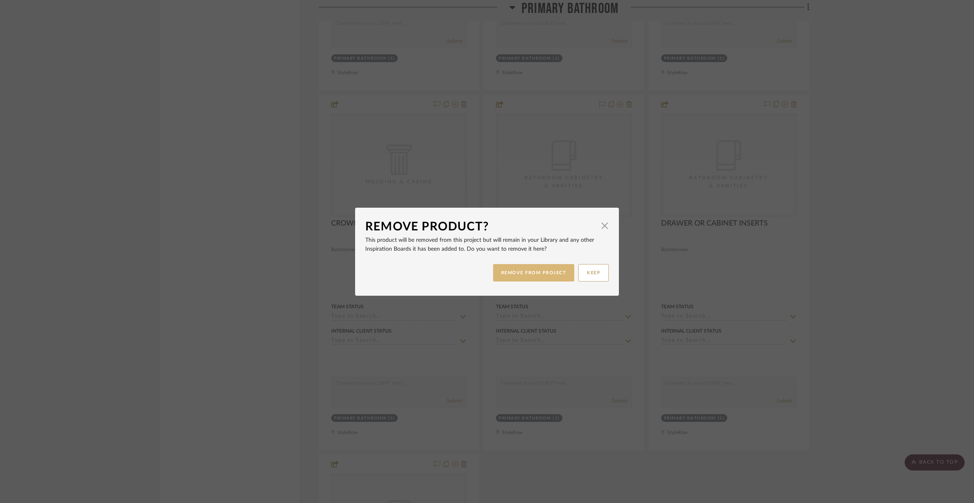
click at [536, 265] on button "REMOVE FROM PROJECT" at bounding box center [534, 272] width 82 height 17
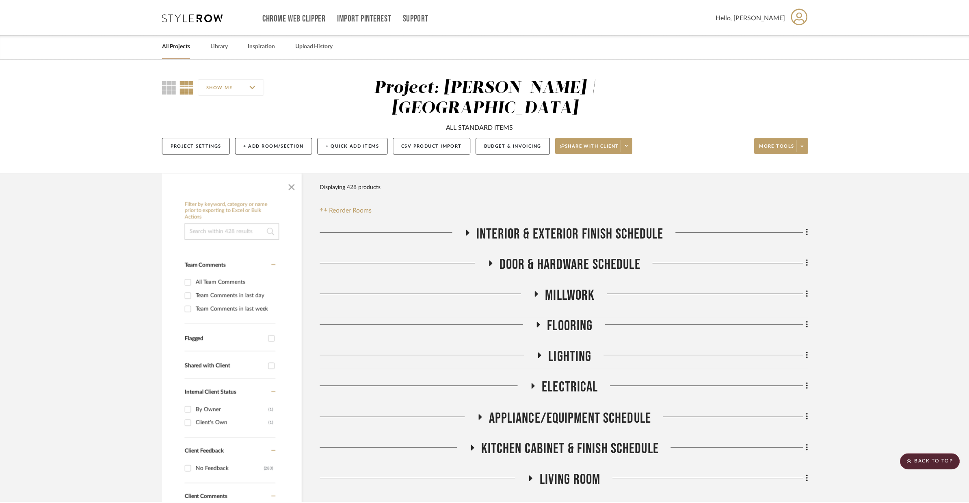
scroll to position [5623, 0]
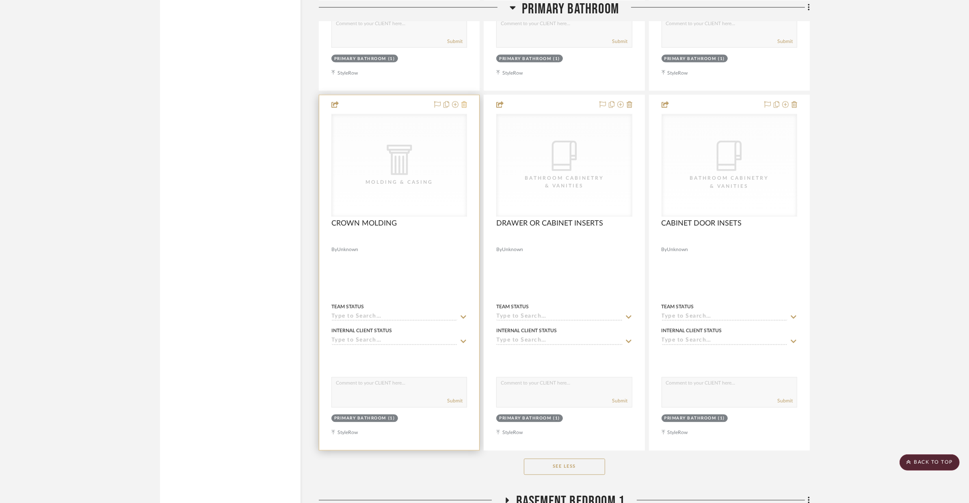
click at [465, 101] on icon at bounding box center [464, 104] width 6 height 6
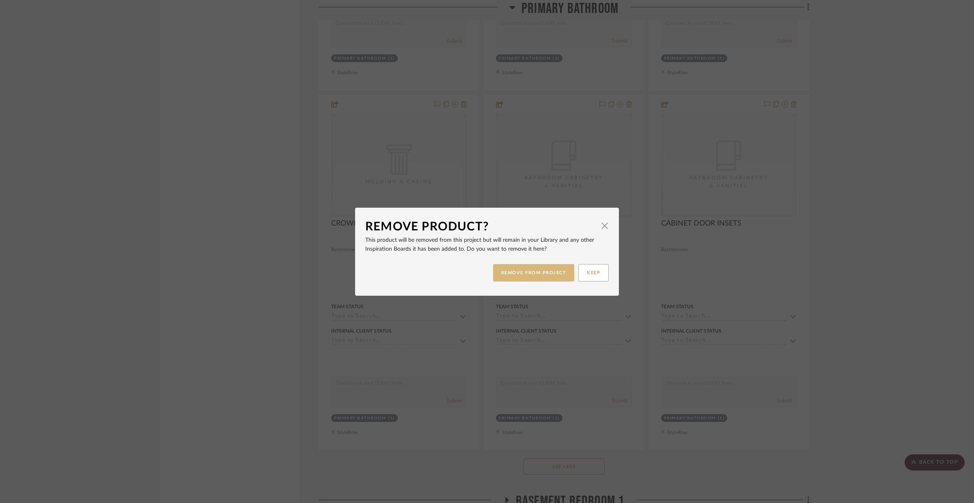
click at [509, 270] on button "REMOVE FROM PROJECT" at bounding box center [534, 272] width 82 height 17
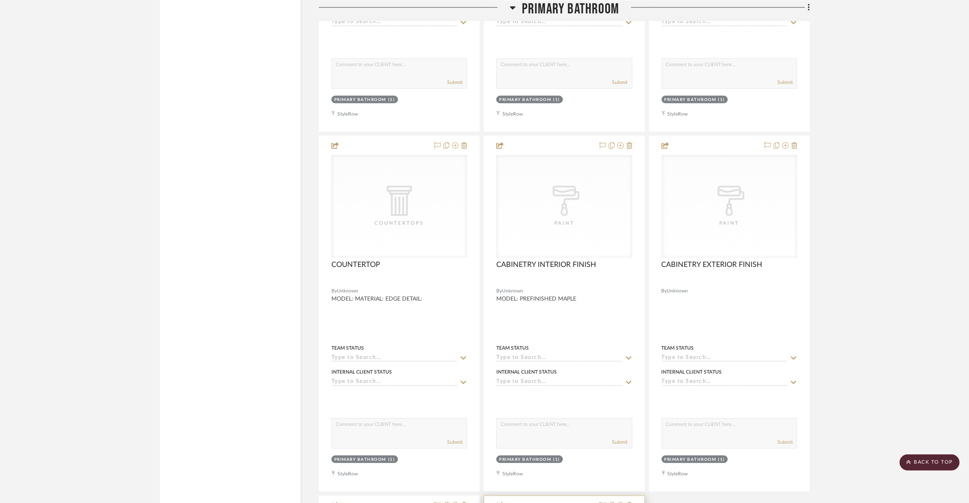
scroll to position [5216, 0]
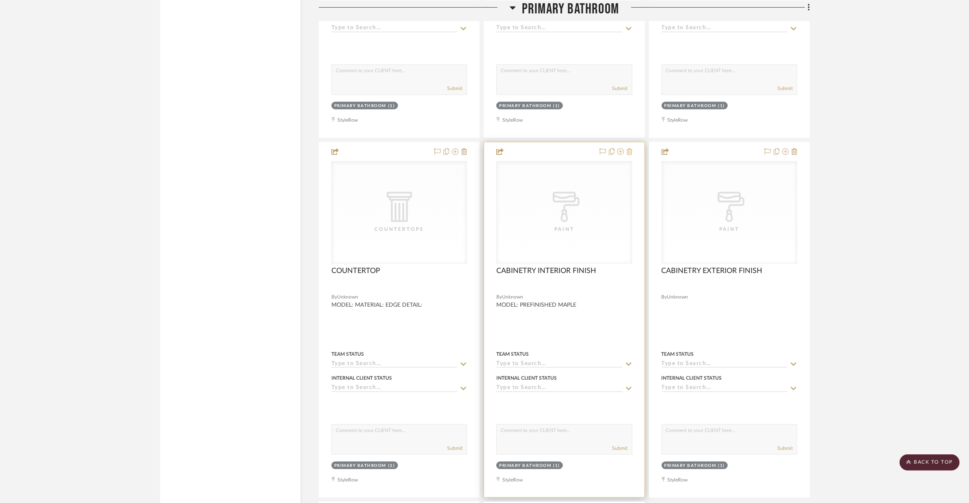
click at [630, 149] on icon at bounding box center [629, 152] width 6 height 6
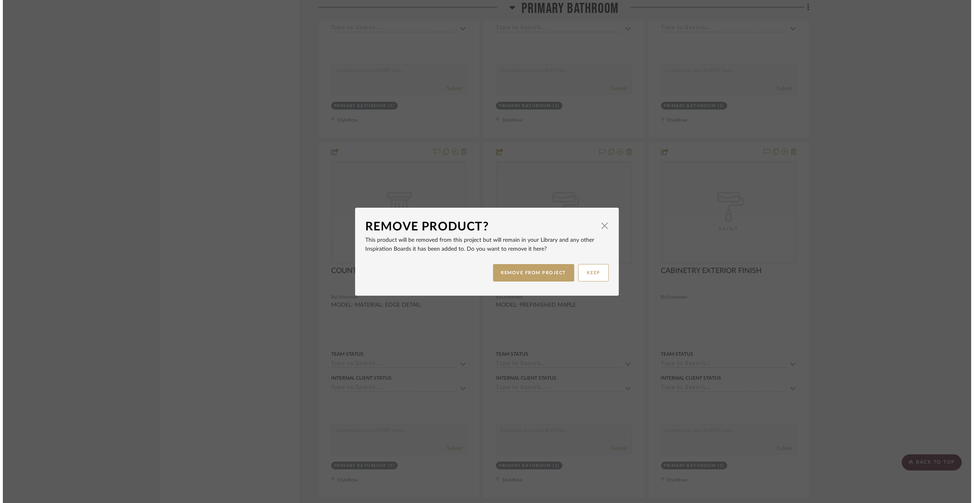
scroll to position [0, 0]
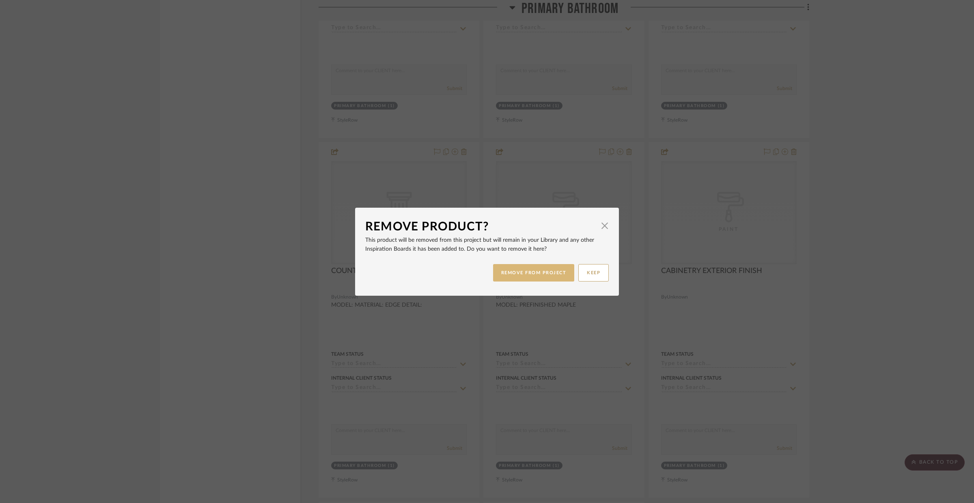
click at [542, 267] on button "REMOVE FROM PROJECT" at bounding box center [534, 272] width 82 height 17
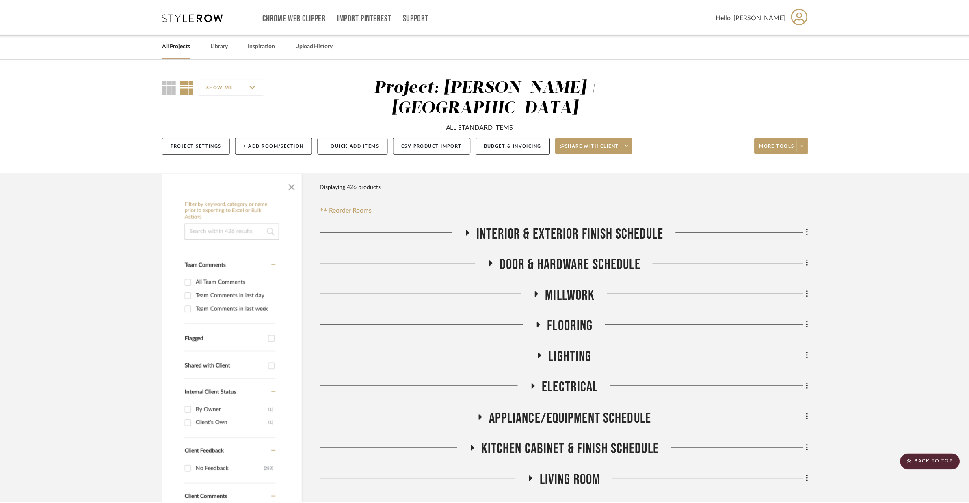
scroll to position [5216, 0]
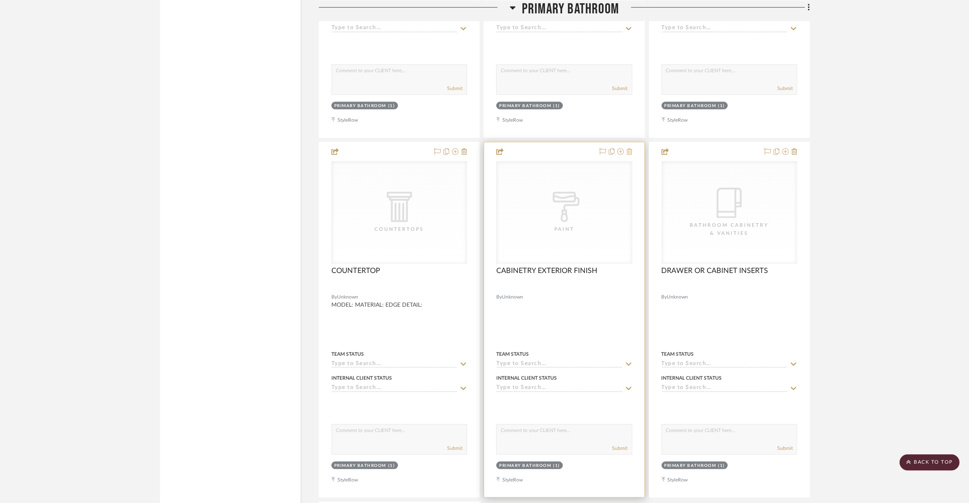
click at [628, 149] on icon at bounding box center [629, 152] width 6 height 6
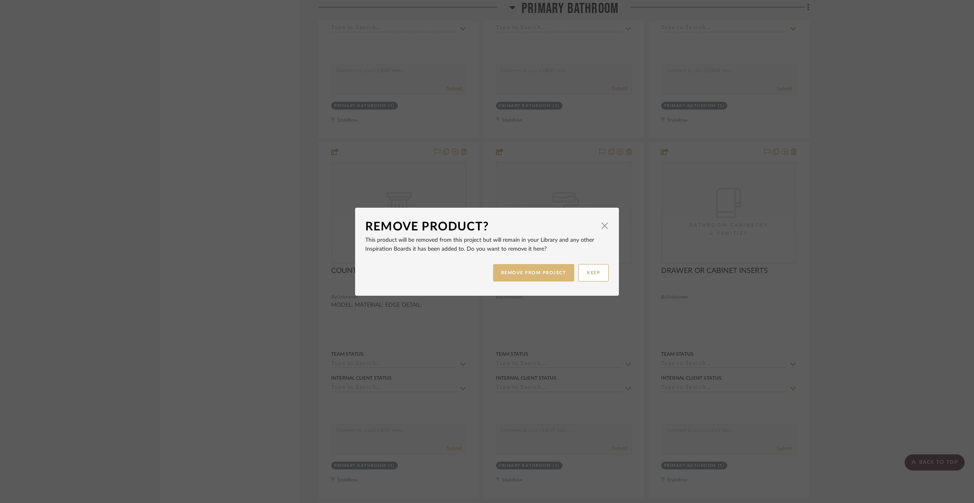
click at [537, 275] on button "REMOVE FROM PROJECT" at bounding box center [534, 272] width 82 height 17
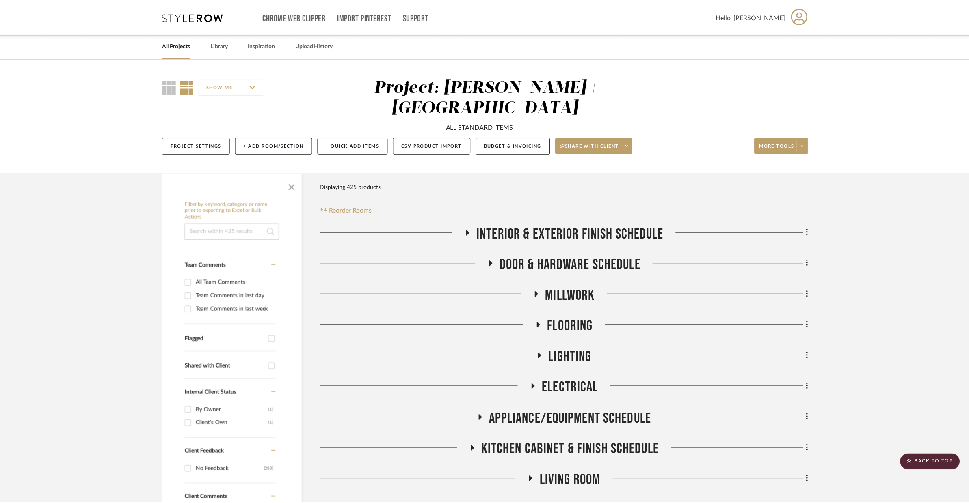
scroll to position [5216, 0]
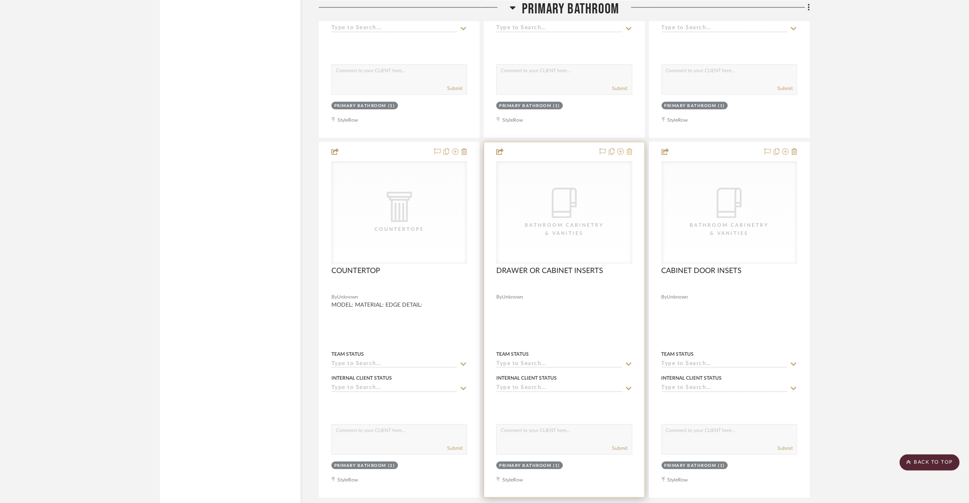
click at [629, 149] on icon at bounding box center [629, 152] width 6 height 6
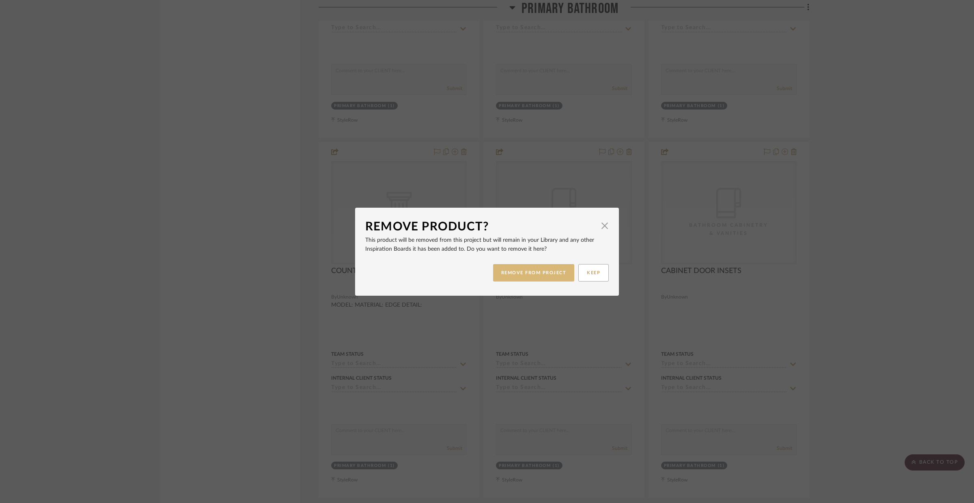
click at [551, 272] on button "REMOVE FROM PROJECT" at bounding box center [534, 272] width 82 height 17
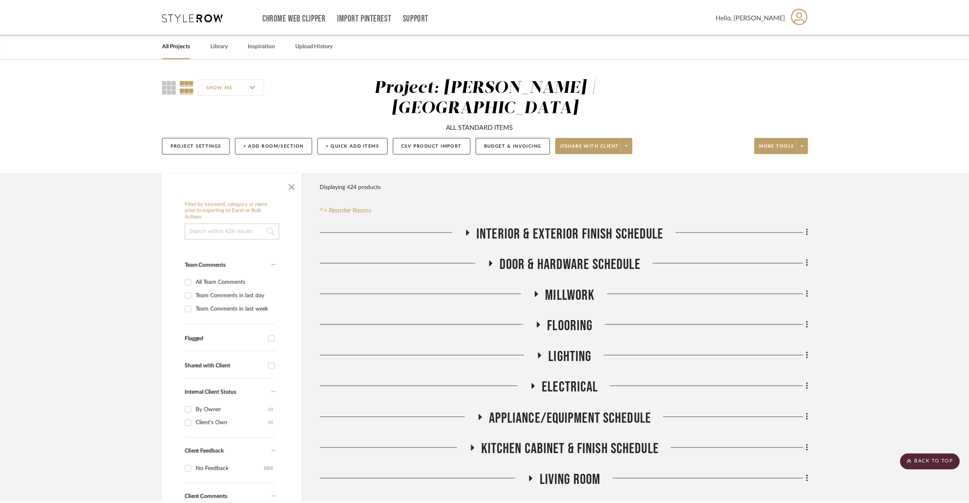
scroll to position [5216, 0]
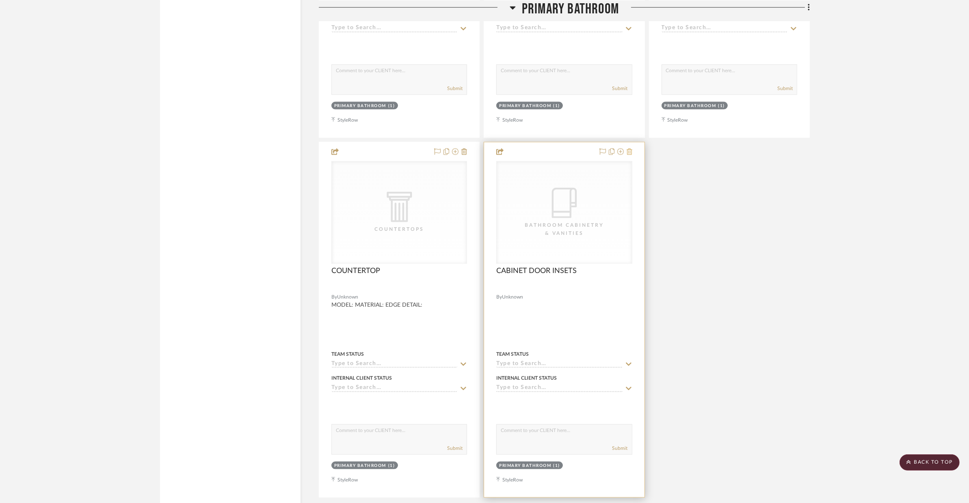
click at [628, 149] on icon at bounding box center [629, 152] width 6 height 6
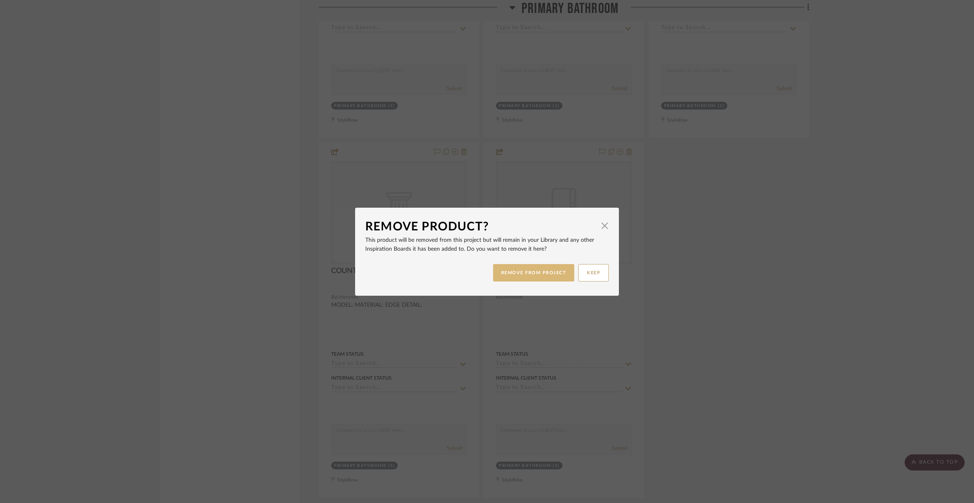
click at [554, 274] on button "REMOVE FROM PROJECT" at bounding box center [534, 272] width 82 height 17
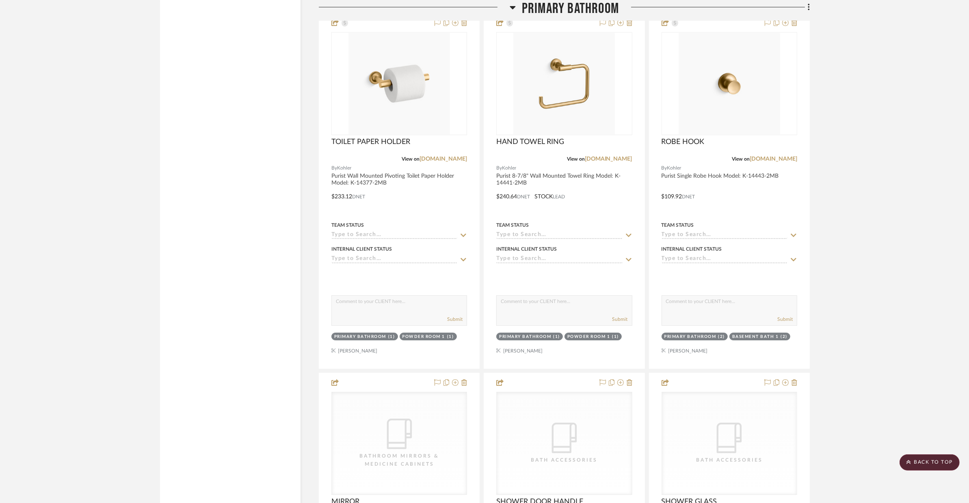
scroll to position [3519, 0]
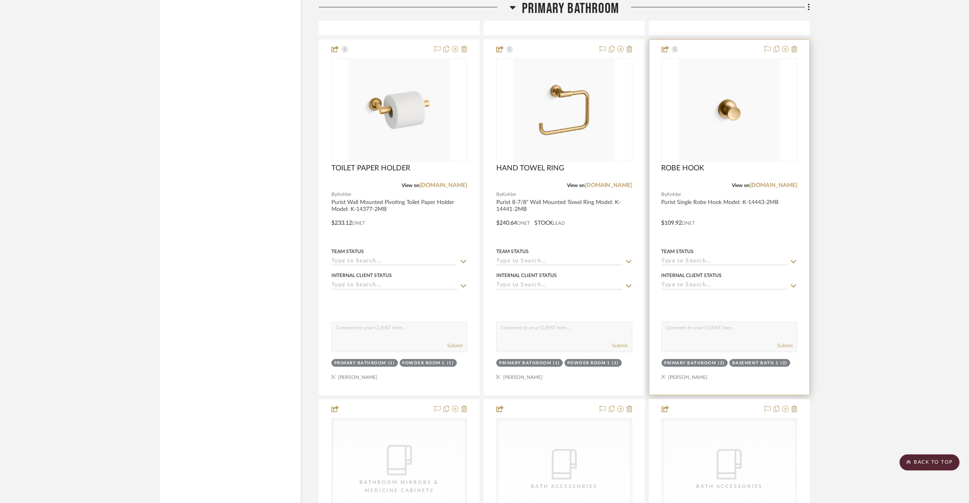
click at [769, 199] on div at bounding box center [729, 217] width 160 height 355
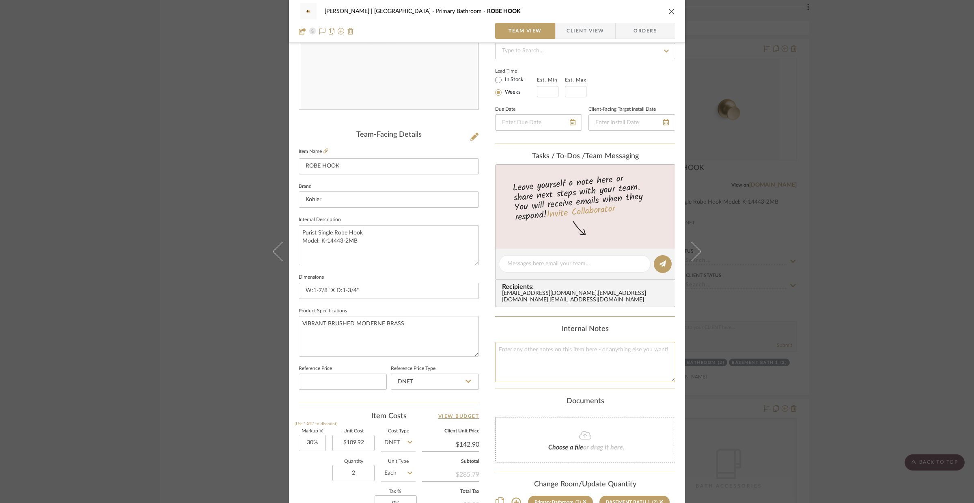
scroll to position [168, 0]
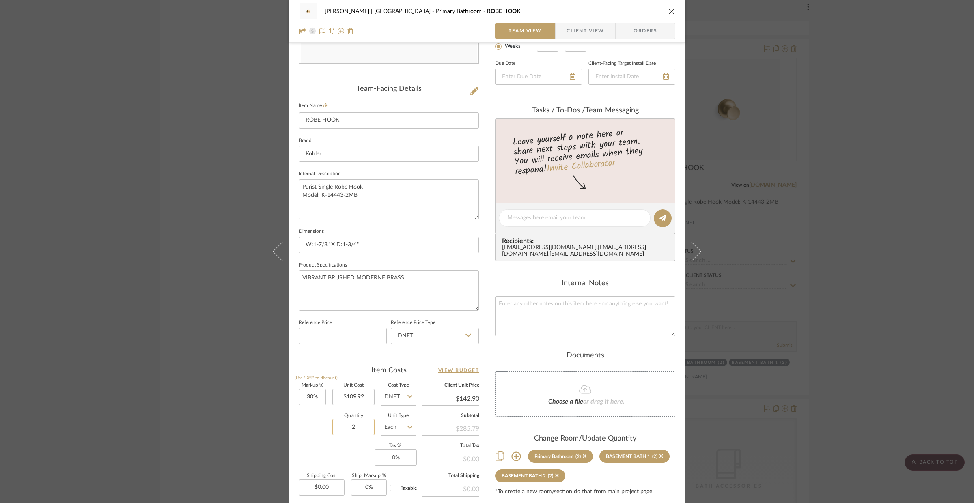
click at [351, 432] on input "2" at bounding box center [353, 427] width 42 height 16
type input "3"
type input "109.92"
click at [365, 399] on input "109.92" at bounding box center [353, 397] width 42 height 16
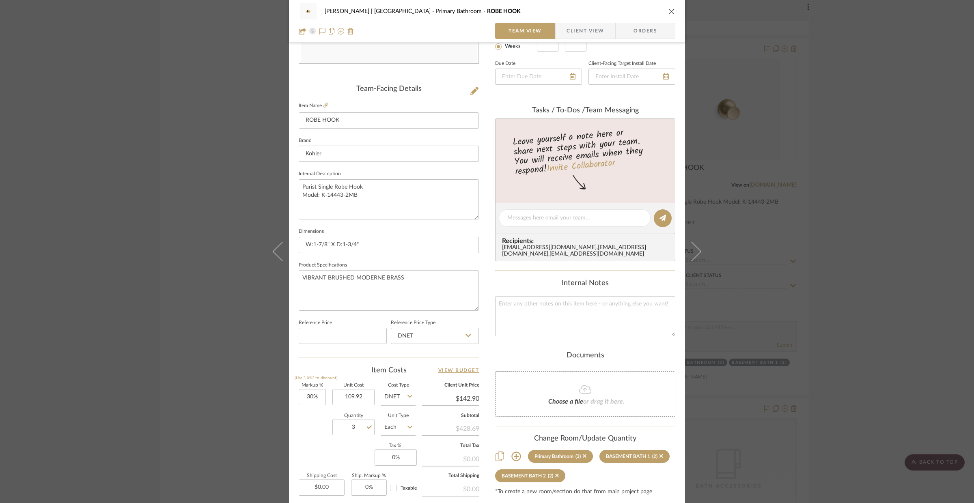
type input "$109.92"
click at [781, 313] on div "VENTRESCA | MORRO BAY Primary Bathroom ROBE HOOK Team View Client View Orders T…" at bounding box center [487, 251] width 974 height 503
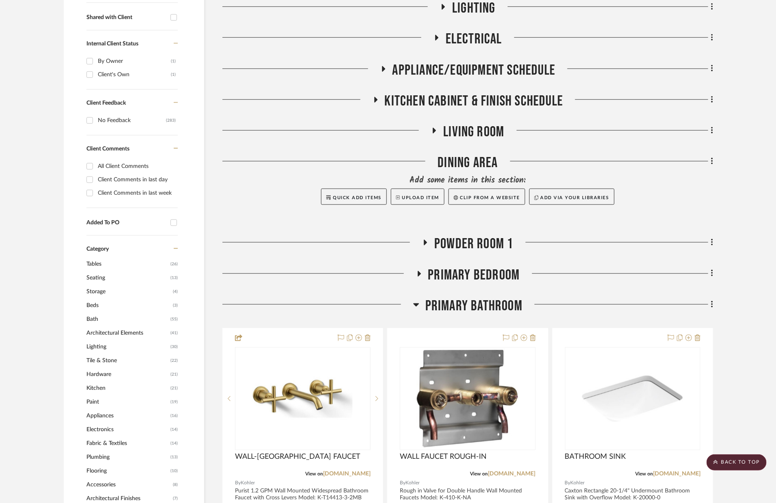
scroll to position [427, 0]
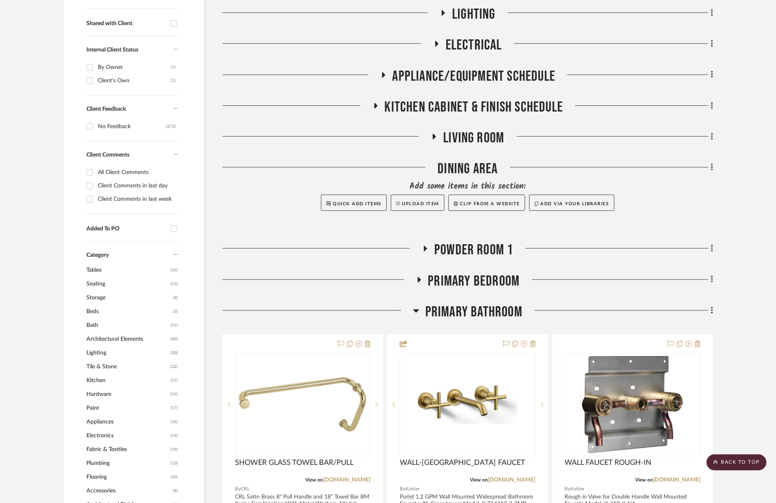
scroll to position [391, 0]
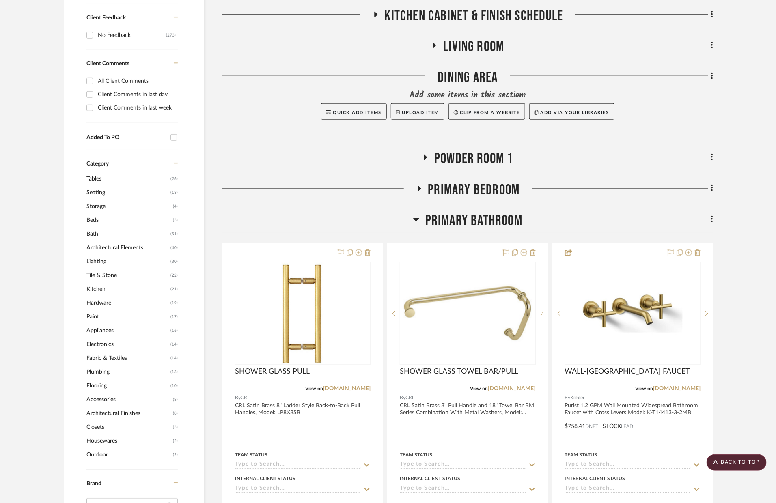
scroll to position [449, 0]
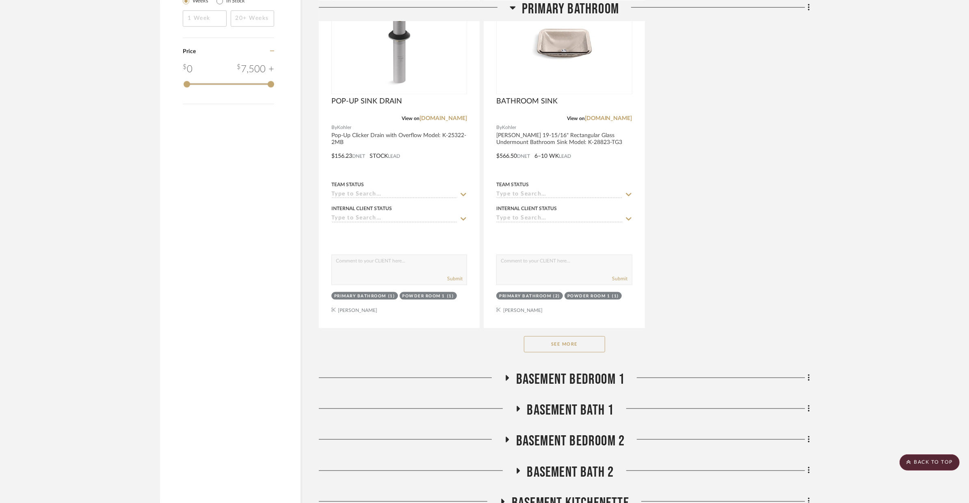
scroll to position [1426, 0]
click at [598, 336] on button "See More" at bounding box center [564, 344] width 81 height 16
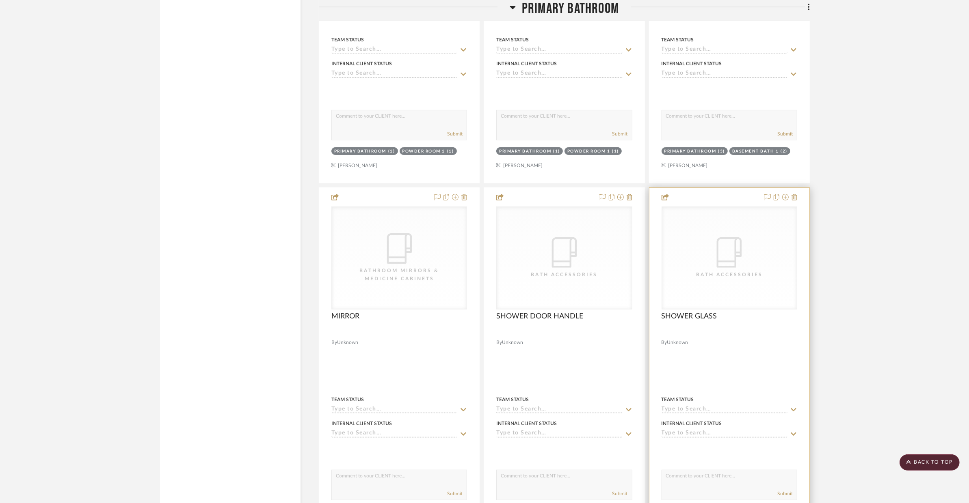
scroll to position [4036, 0]
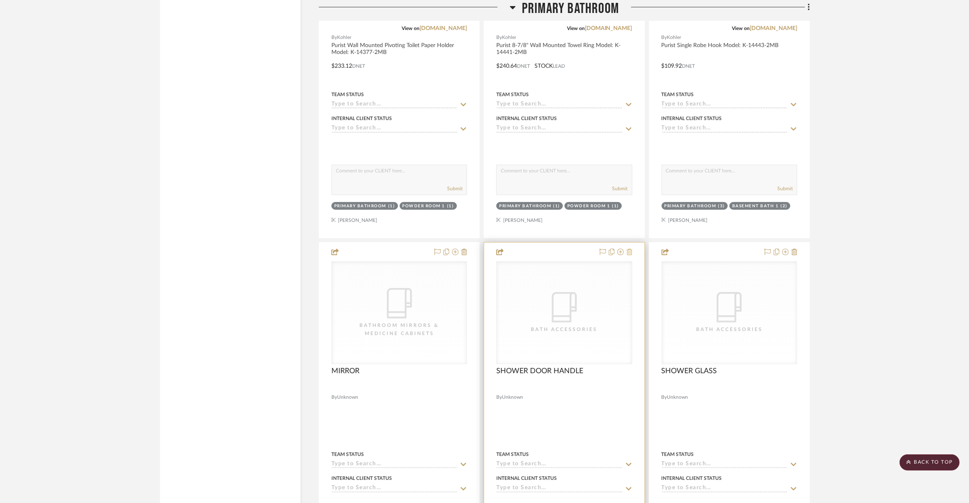
click at [627, 249] on icon at bounding box center [629, 252] width 6 height 6
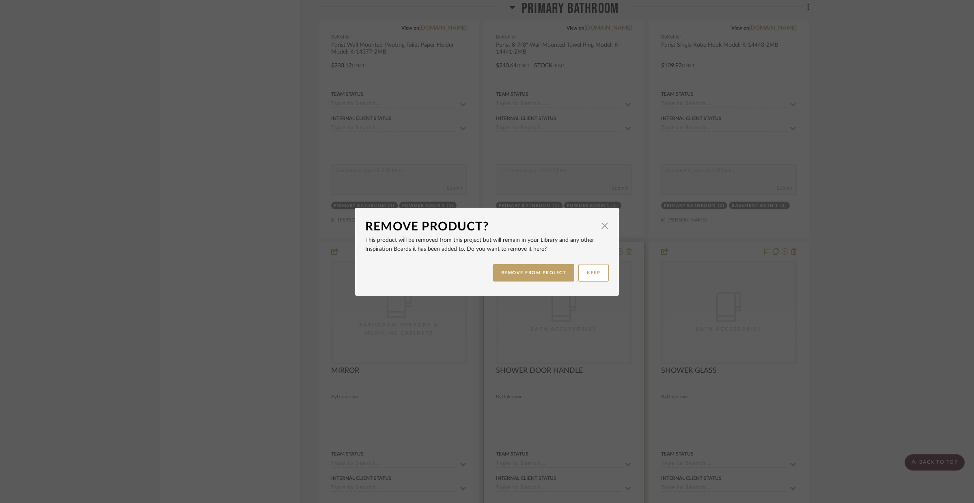
click at [627, 230] on div "Remove Product? × This product will be removed from this project but will remai…" at bounding box center [487, 251] width 974 height 503
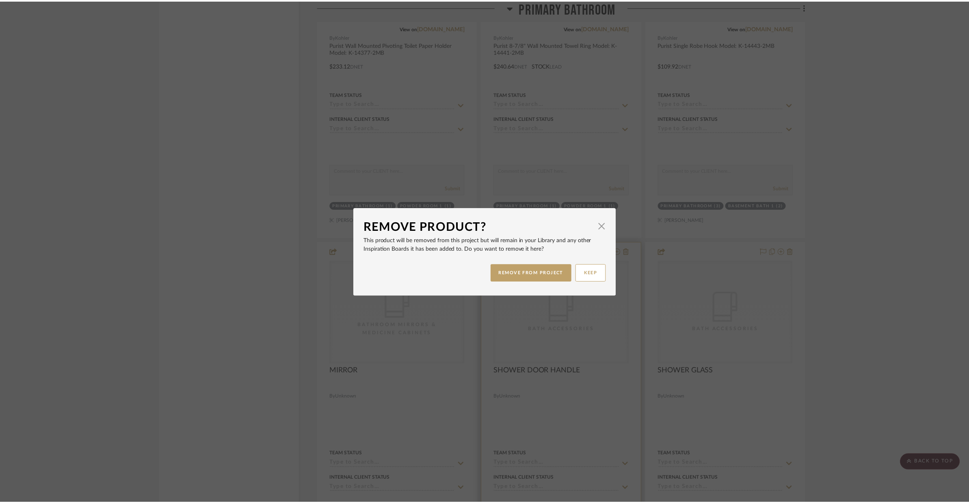
scroll to position [4036, 0]
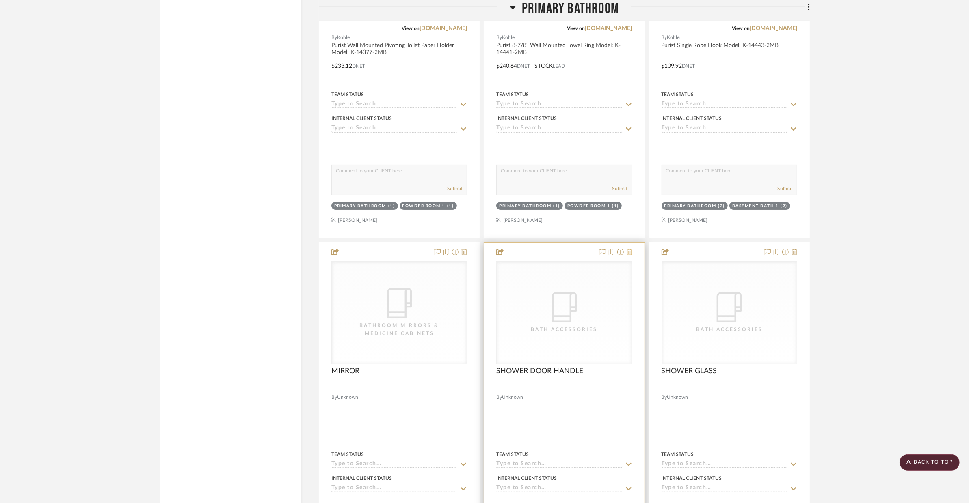
click at [627, 249] on icon at bounding box center [629, 252] width 6 height 6
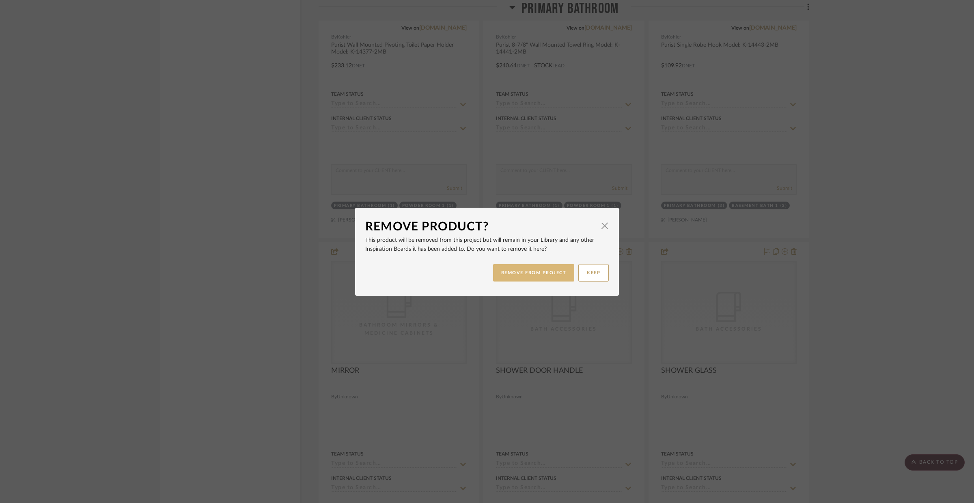
click at [557, 269] on button "REMOVE FROM PROJECT" at bounding box center [534, 272] width 82 height 17
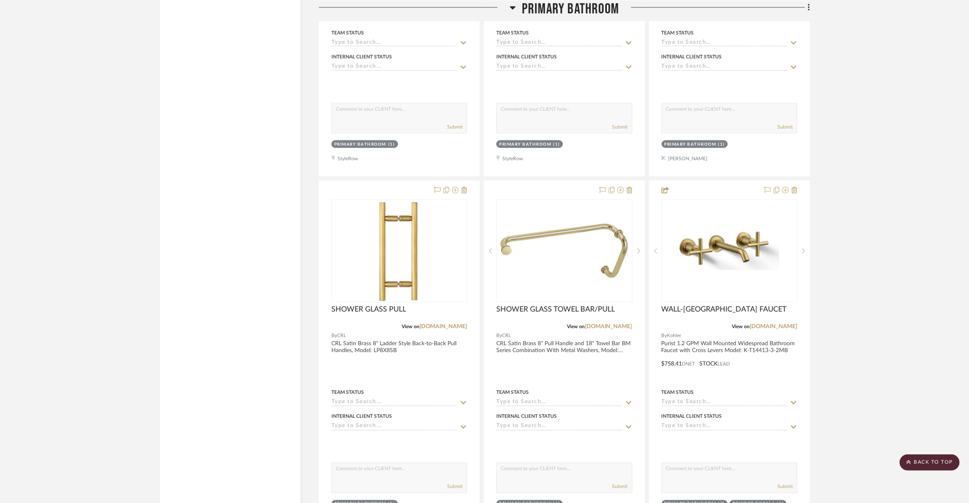
scroll to position [1307, 0]
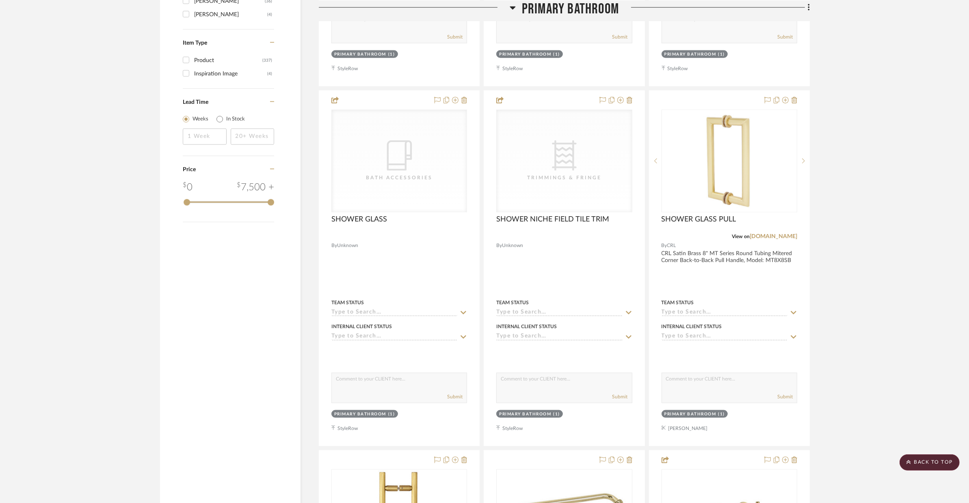
click at [578, 265] on div at bounding box center [564, 268] width 160 height 355
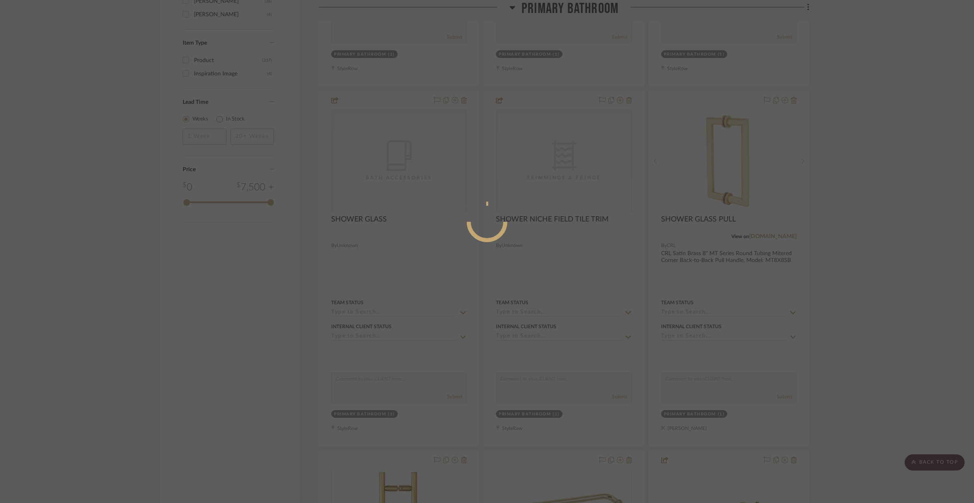
click at [781, 196] on div at bounding box center [487, 251] width 974 height 503
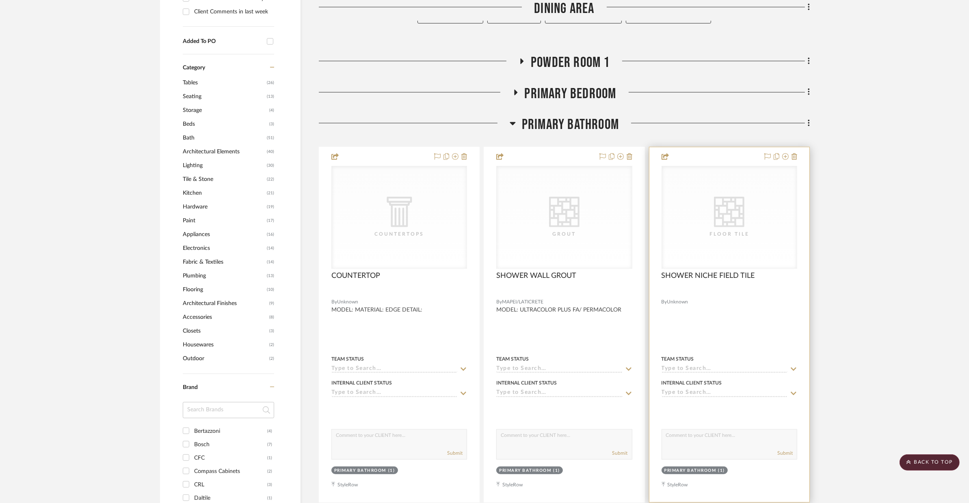
scroll to position [530, 0]
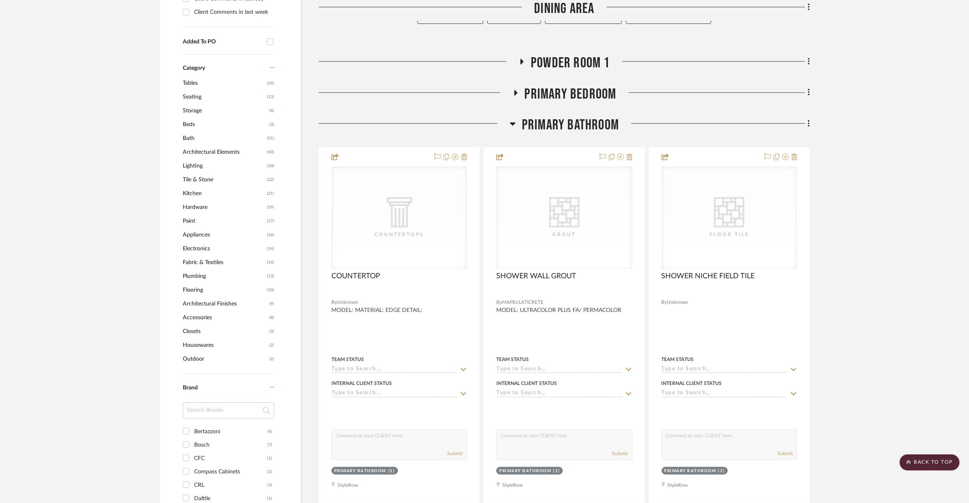
click at [604, 117] on span "Primary Bathroom" at bounding box center [570, 125] width 97 height 17
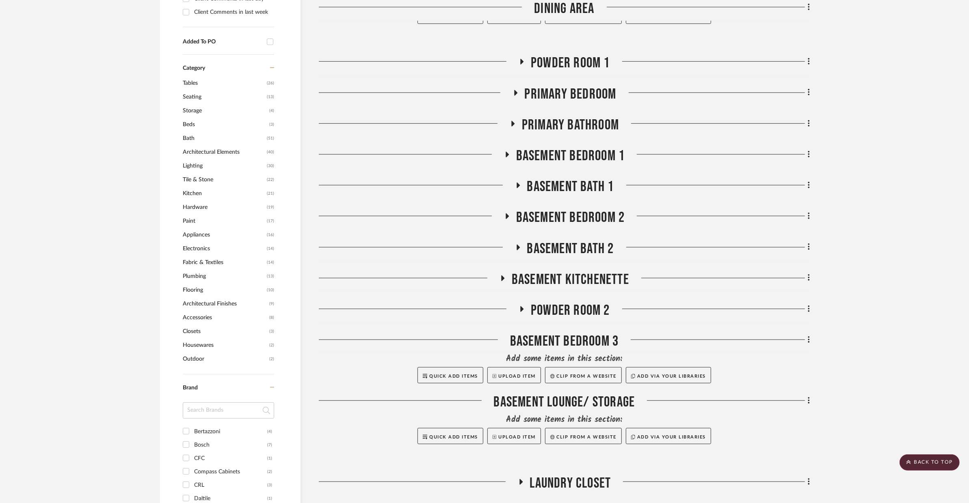
click at [594, 147] on span "BASEMENT BEDROOM 1" at bounding box center [570, 155] width 109 height 17
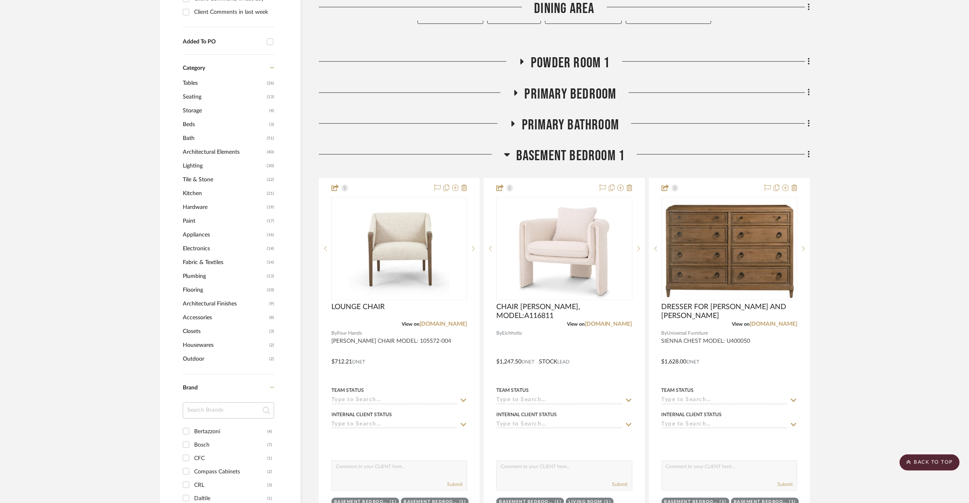
click at [594, 147] on span "BASEMENT BEDROOM 1" at bounding box center [570, 155] width 109 height 17
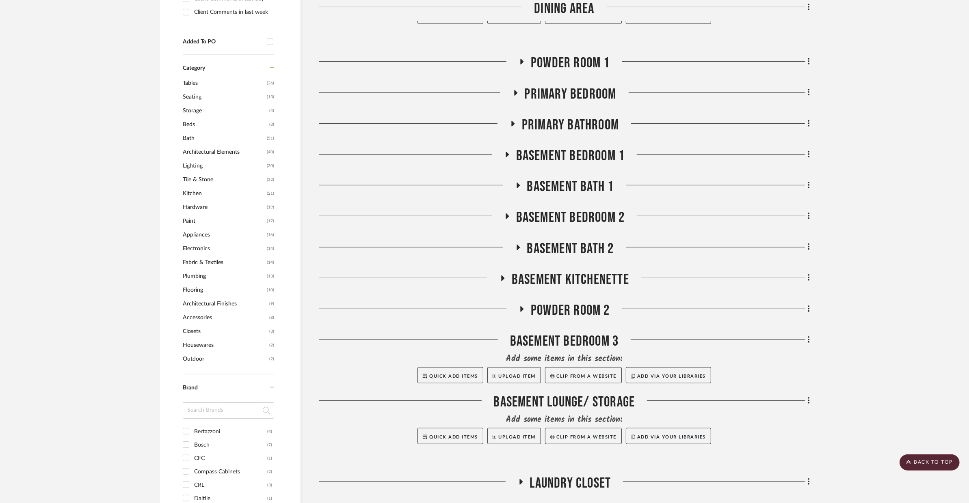
click at [590, 178] on span "BASEMENT BATH 1" at bounding box center [570, 186] width 87 height 17
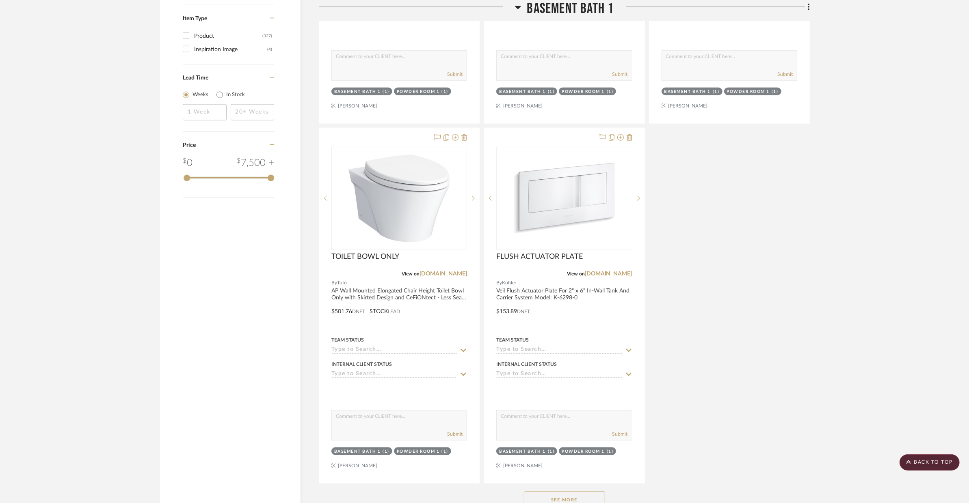
scroll to position [1340, 0]
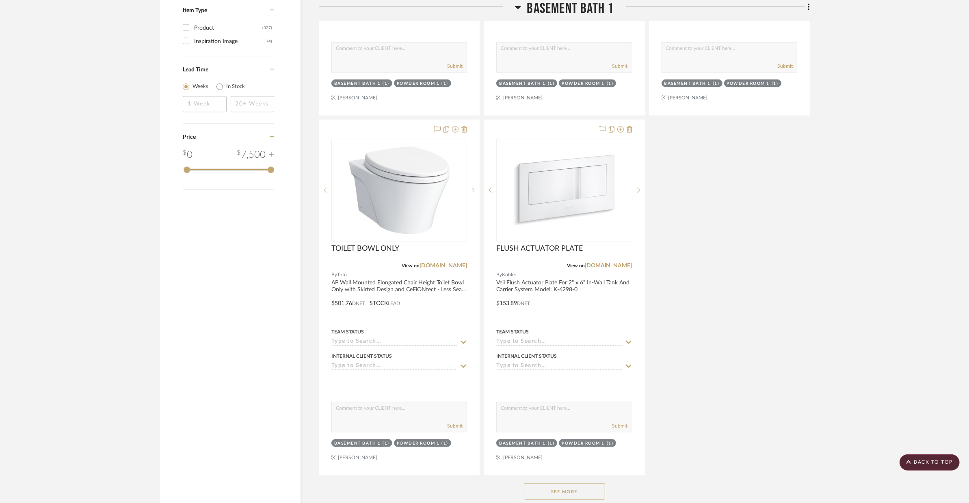
click at [576, 484] on button "See More" at bounding box center [564, 492] width 81 height 16
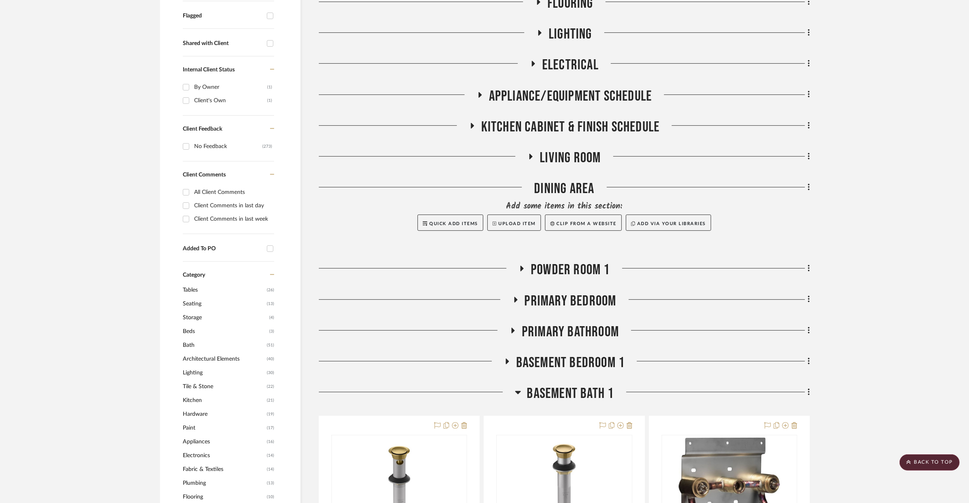
scroll to position [0, 0]
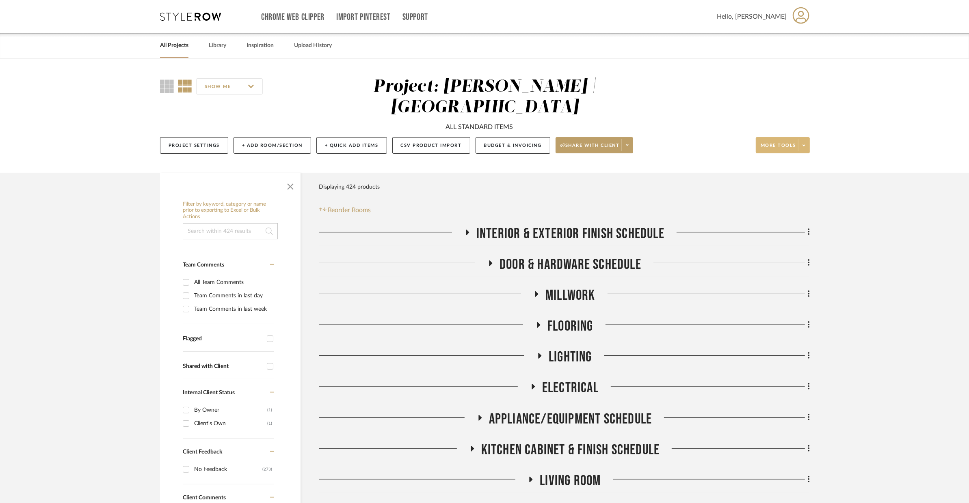
click at [781, 139] on span at bounding box center [803, 145] width 11 height 12
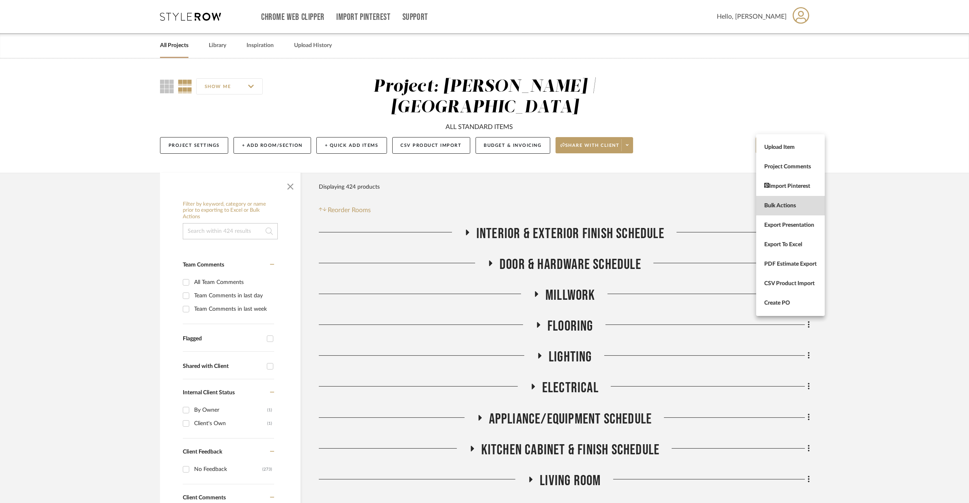
click at [781, 215] on button "Bulk Actions" at bounding box center [790, 205] width 69 height 19
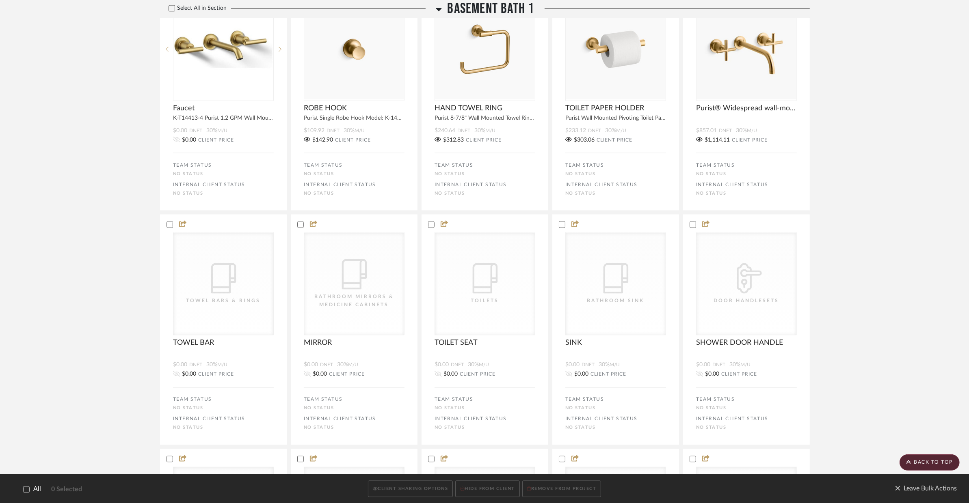
scroll to position [1584, 0]
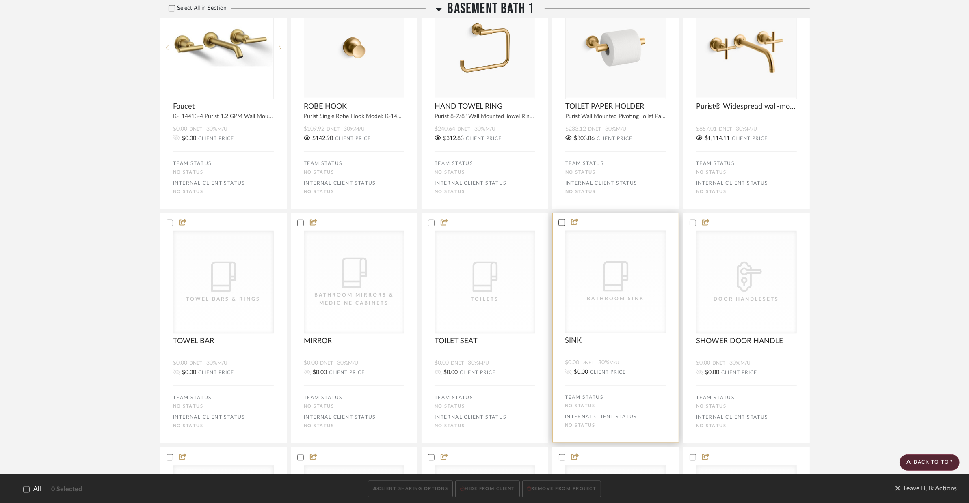
click at [559, 220] on icon at bounding box center [562, 223] width 6 height 6
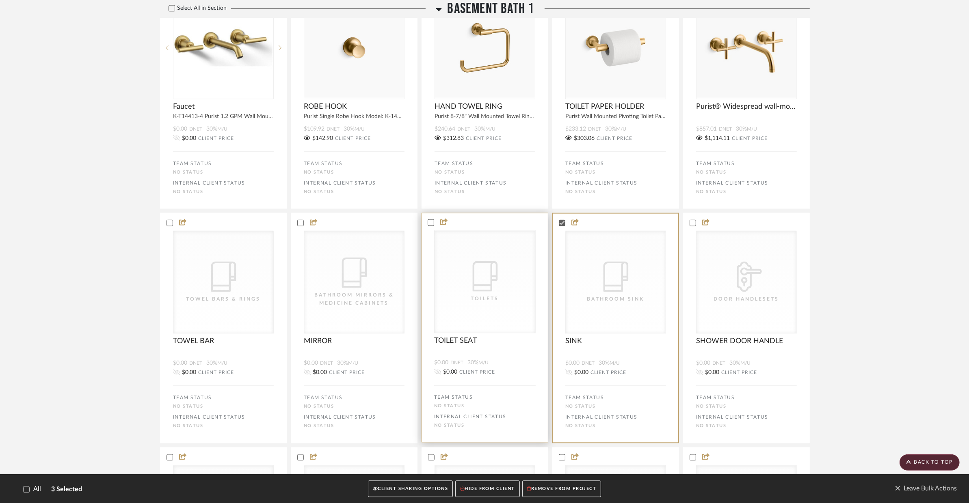
click at [427, 220] on div at bounding box center [430, 223] width 6 height 6
click at [170, 219] on div at bounding box center [223, 222] width 126 height 7
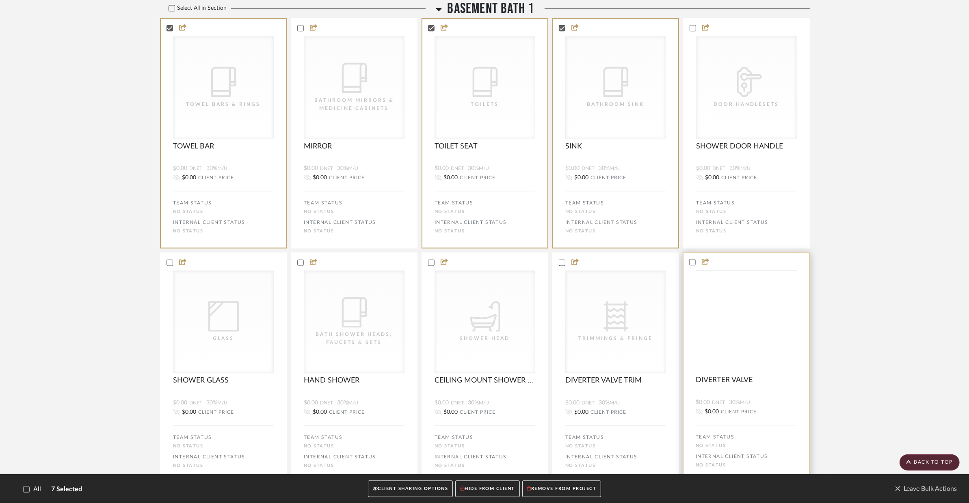
scroll to position [1790, 0]
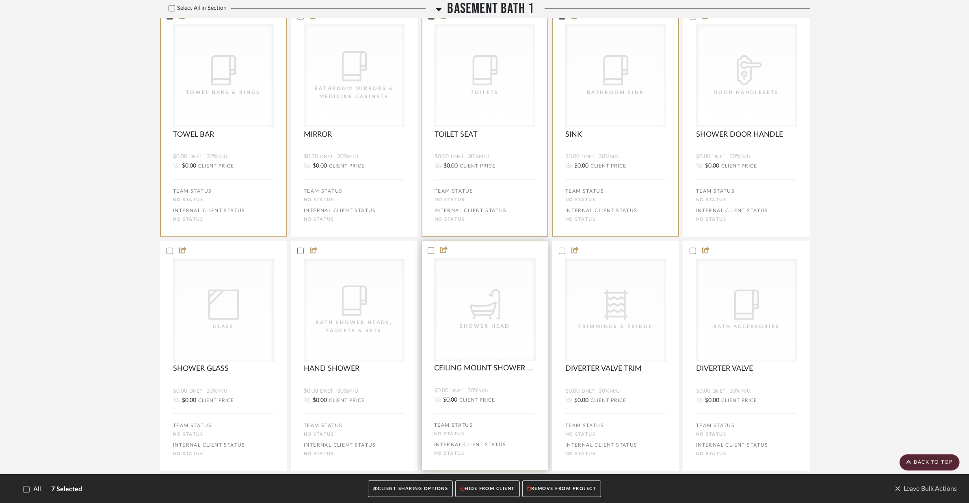
click at [428, 245] on bulk-actions-tile "CategoryIconPlumbing Created with Sketch. Shower Head CEILING MOUNT SHOWER HEAD…" at bounding box center [484, 356] width 127 height 230
click at [301, 249] on icon at bounding box center [300, 251] width 5 height 4
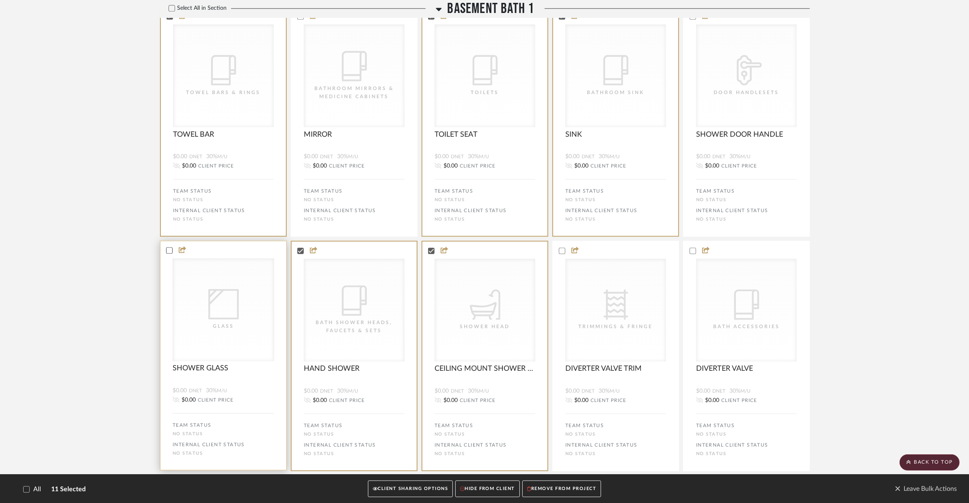
click at [168, 248] on icon at bounding box center [169, 251] width 6 height 6
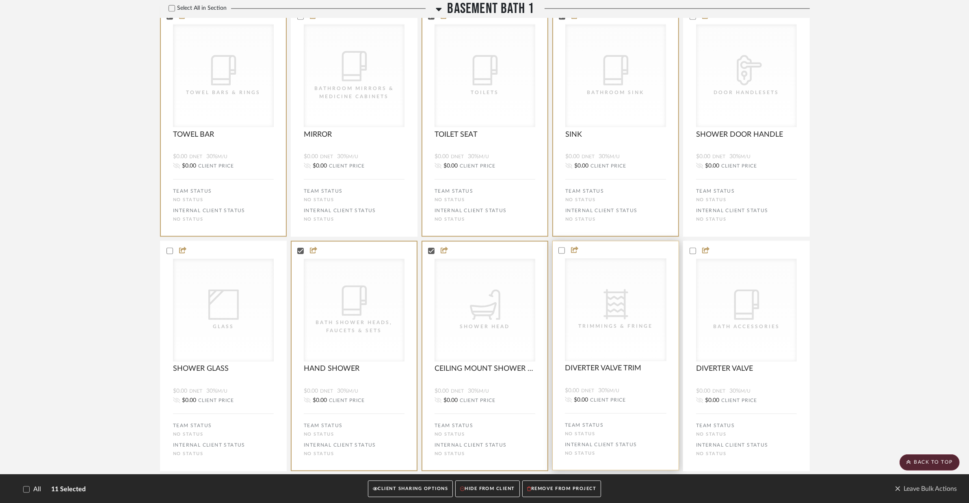
click at [560, 244] on bulk-actions-tile "CategoryIconFabric Created with Sketch. Trimmings & Fringe DIVERTER VALVE TRIM …" at bounding box center [615, 356] width 127 height 230
click at [693, 245] on bulk-actions-tile "CategoryIconBath Bath Accessories CategoryIconBath Bath Accessories DIVERTER VA…" at bounding box center [746, 356] width 127 height 230
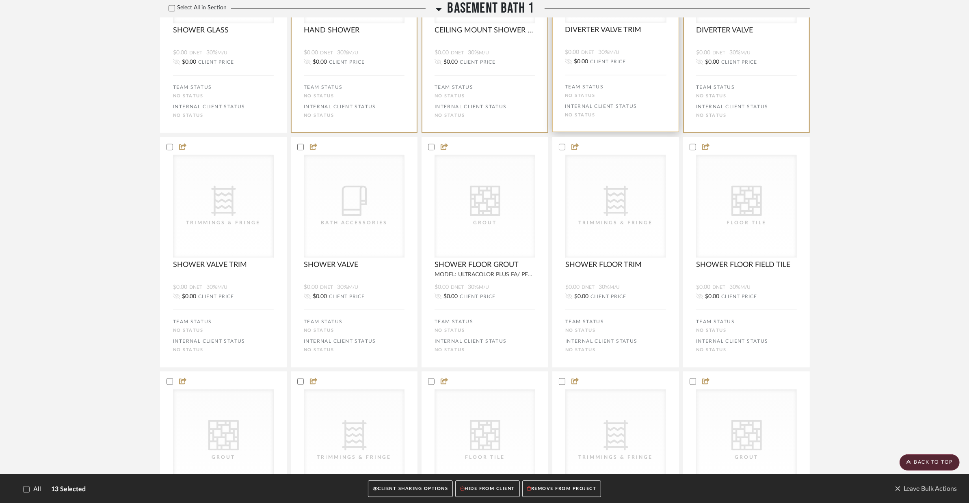
scroll to position [2060, 0]
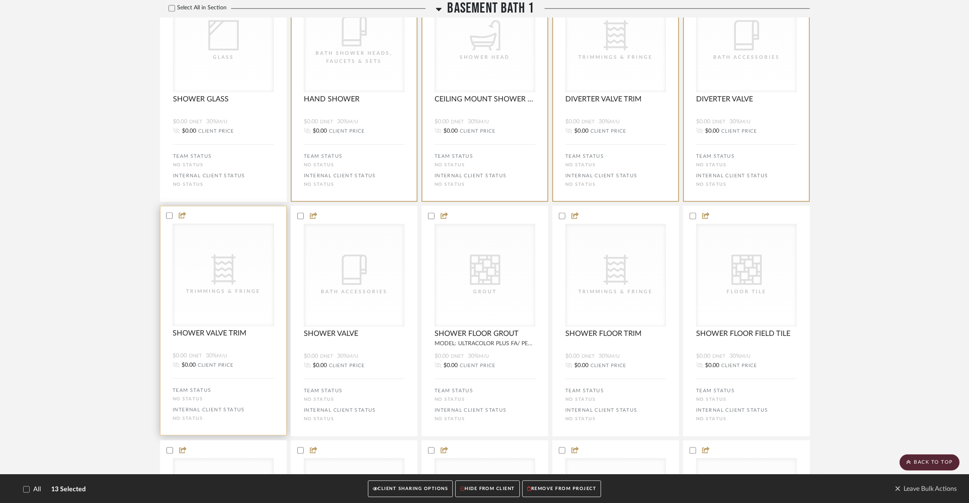
click at [164, 212] on div at bounding box center [223, 215] width 126 height 7
click at [298, 213] on icon at bounding box center [300, 216] width 6 height 6
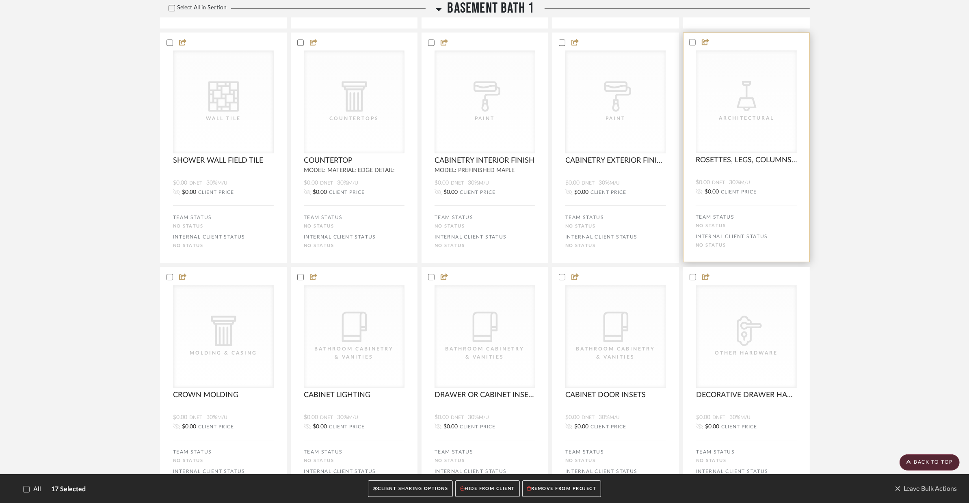
scroll to position [2714, 0]
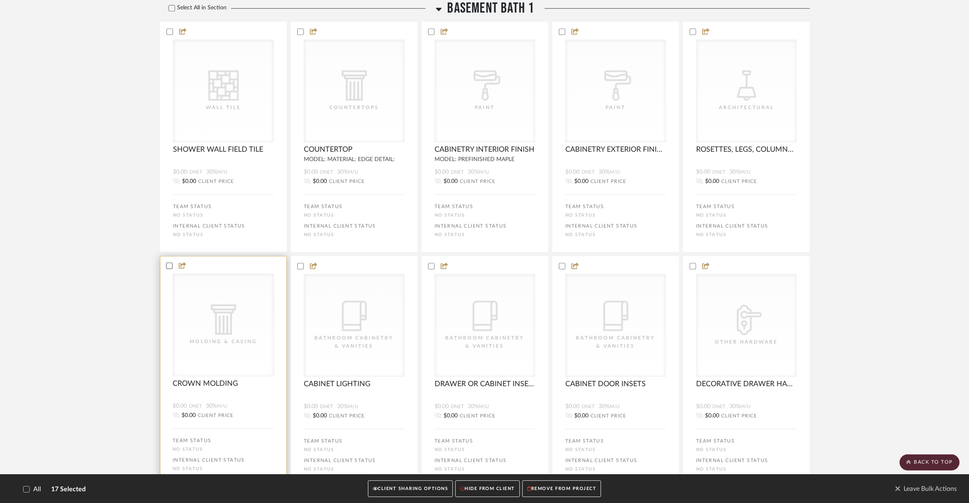
click at [168, 266] on icon at bounding box center [169, 266] width 6 height 6
click at [299, 263] on icon at bounding box center [300, 266] width 6 height 6
click at [426, 264] on div at bounding box center [485, 265] width 126 height 7
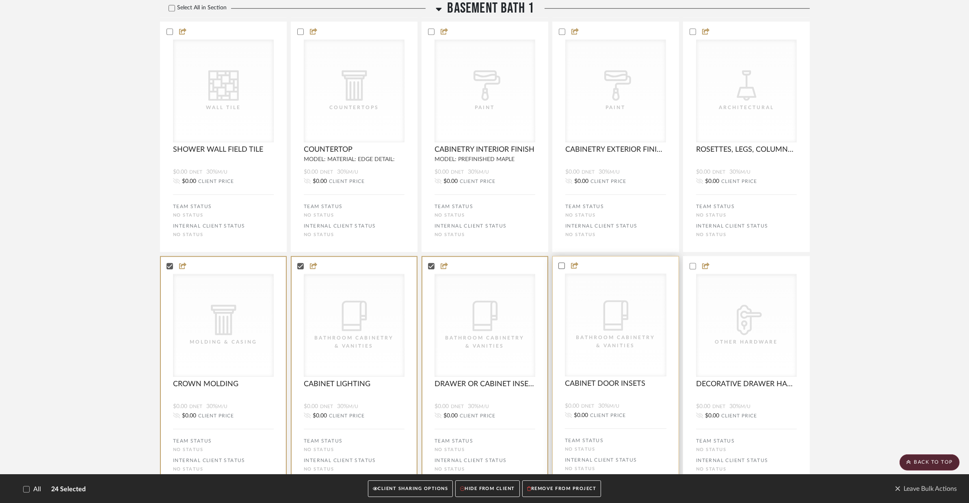
click at [561, 265] on icon at bounding box center [562, 266] width 6 height 6
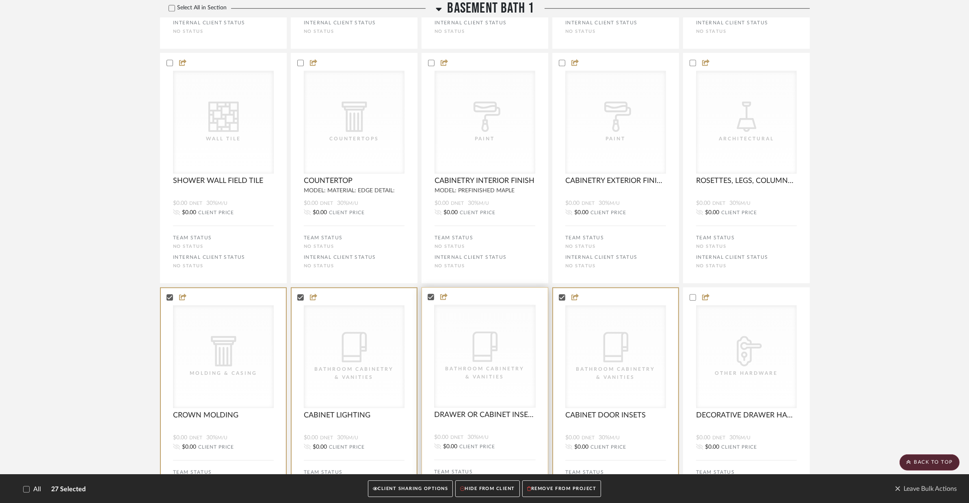
scroll to position [2682, 0]
click at [428, 60] on icon at bounding box center [431, 63] width 6 height 6
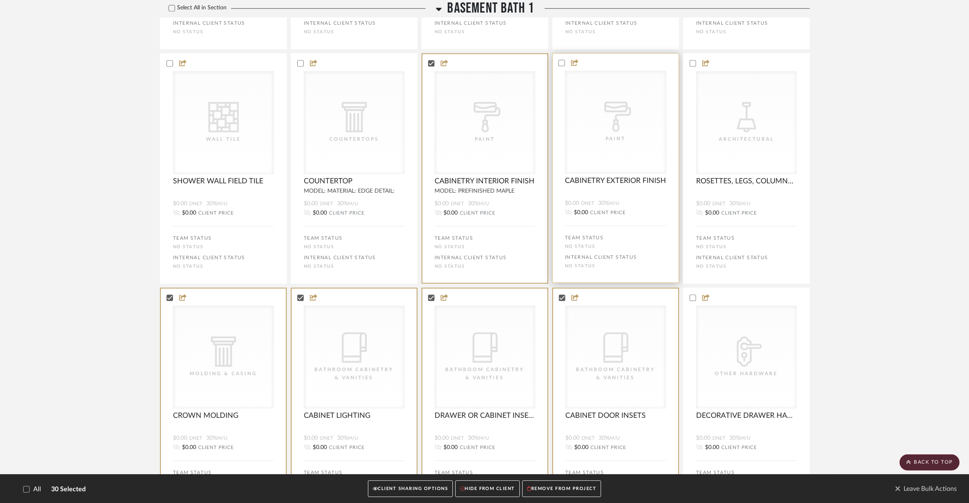
click at [559, 62] on div at bounding box center [615, 62] width 126 height 7
click at [693, 63] on bulk-actions-tile "CategoryIconLighting Created with Sketch. Architectural CategoryIconLighting Cr…" at bounding box center [746, 168] width 127 height 230
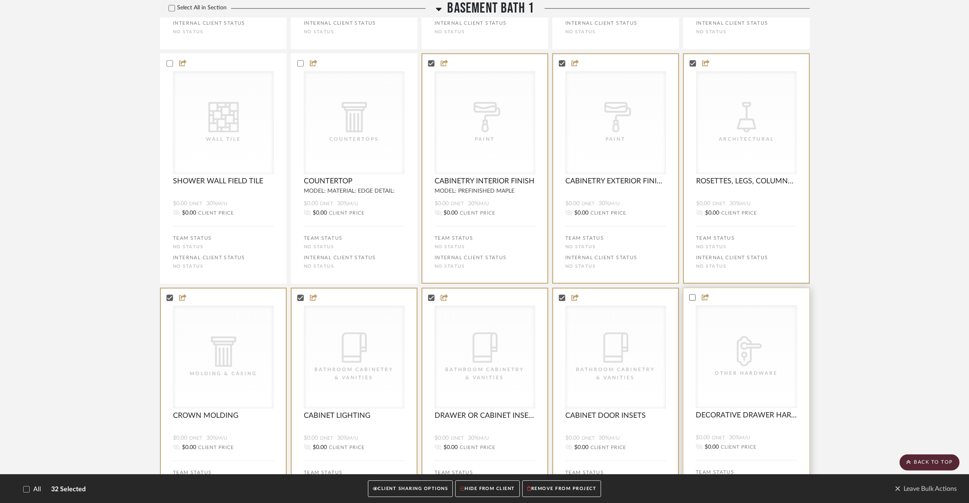
click at [689, 296] on icon at bounding box center [692, 298] width 6 height 6
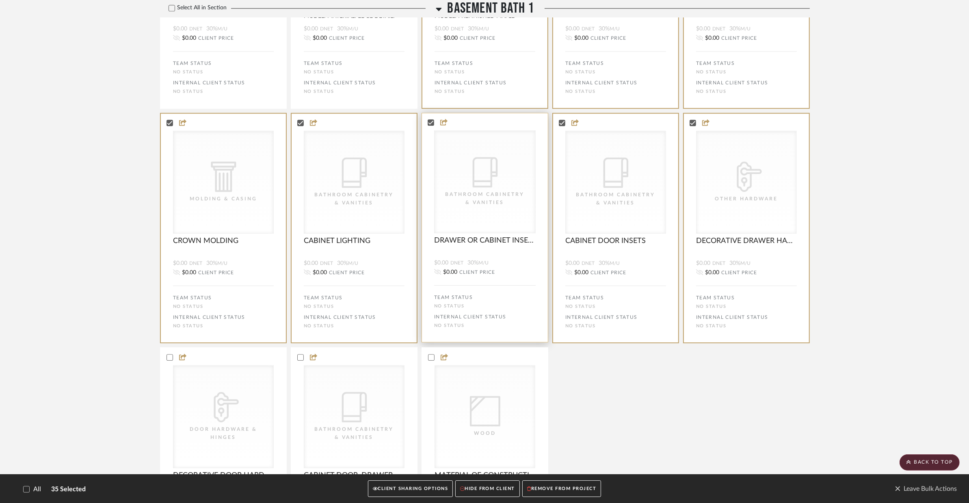
scroll to position [3009, 0]
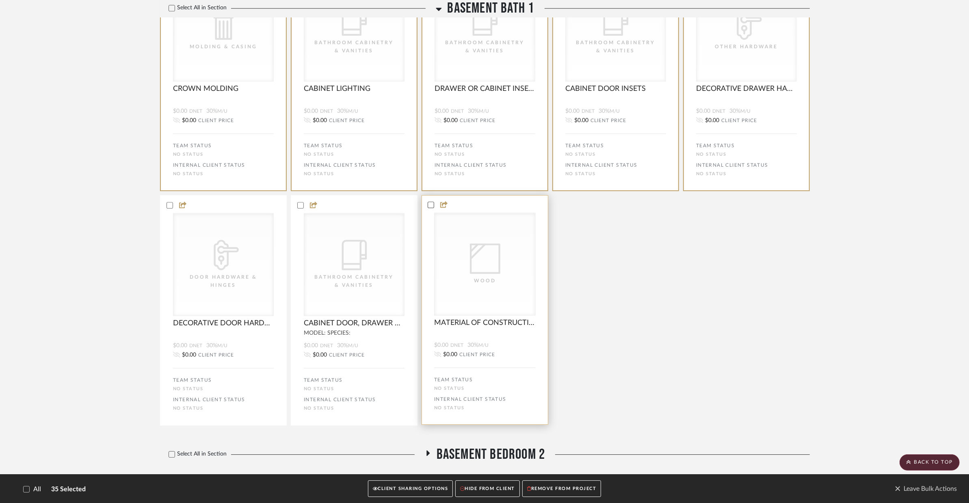
click at [431, 206] on icon at bounding box center [431, 205] width 6 height 6
click at [301, 207] on icon at bounding box center [300, 205] width 6 height 6
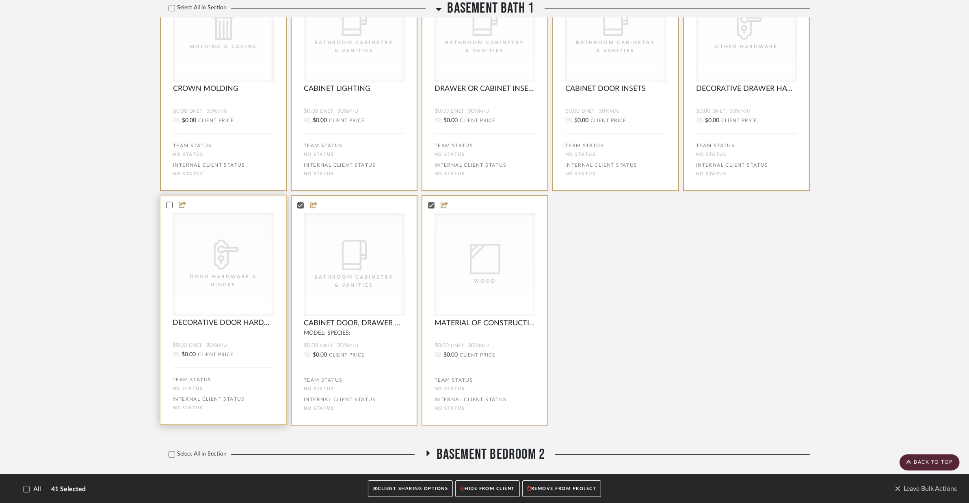
click at [166, 203] on icon at bounding box center [169, 205] width 6 height 6
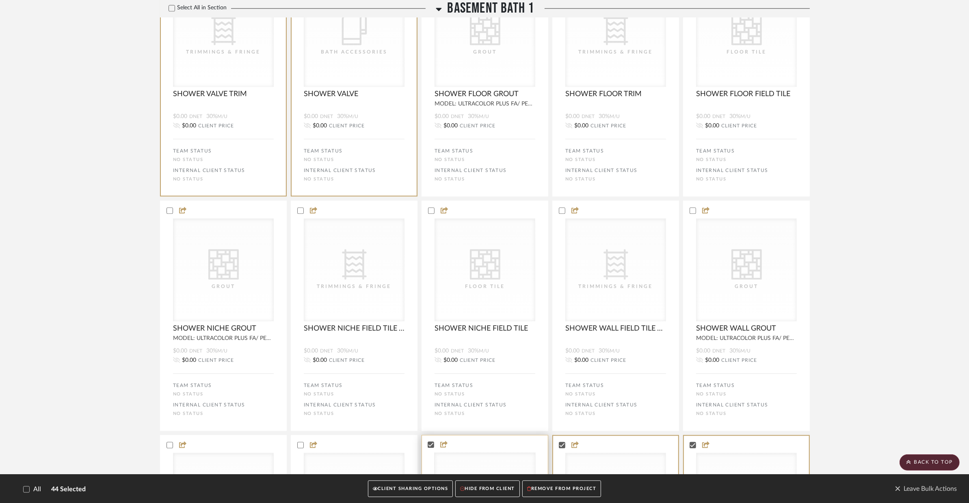
scroll to position [2224, 0]
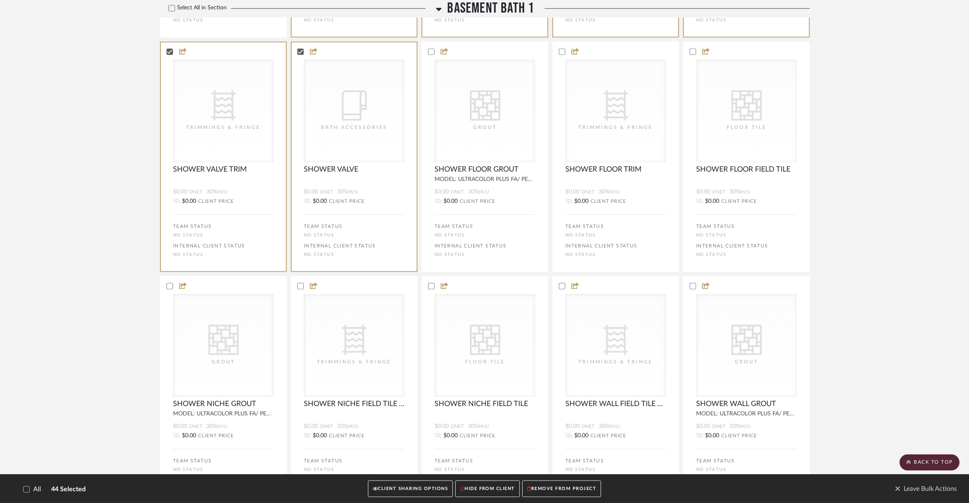
click at [562, 491] on button "REMOVE FROM PROJECT" at bounding box center [561, 489] width 79 height 17
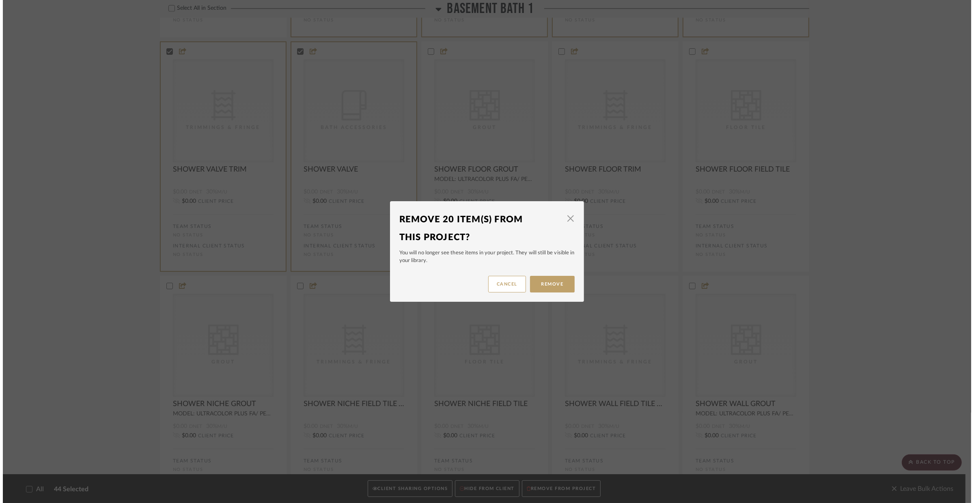
scroll to position [0, 0]
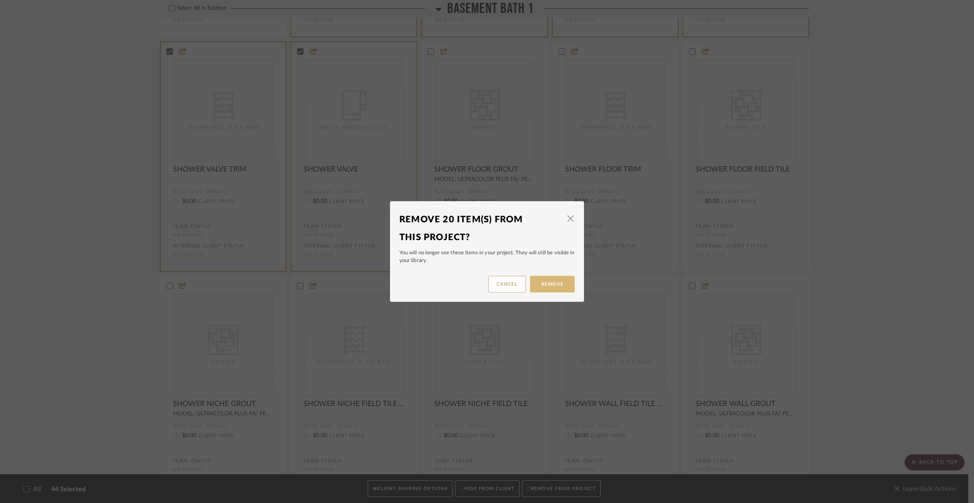
click at [552, 282] on button "Remove" at bounding box center [552, 284] width 45 height 17
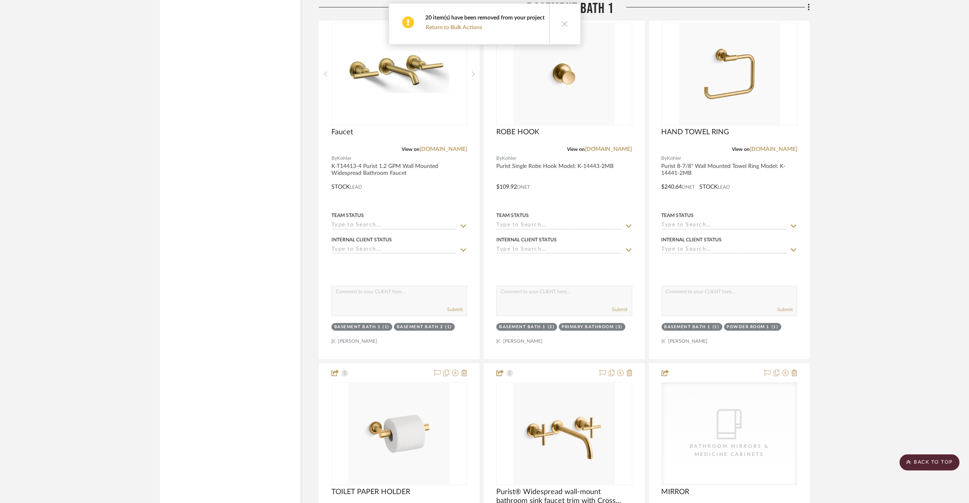
scroll to position [2646, 0]
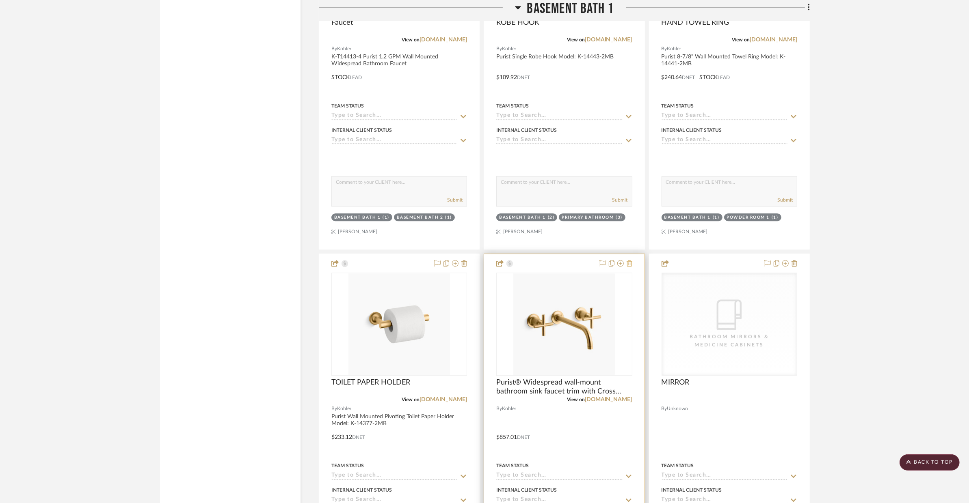
click at [632, 260] on icon at bounding box center [629, 263] width 6 height 6
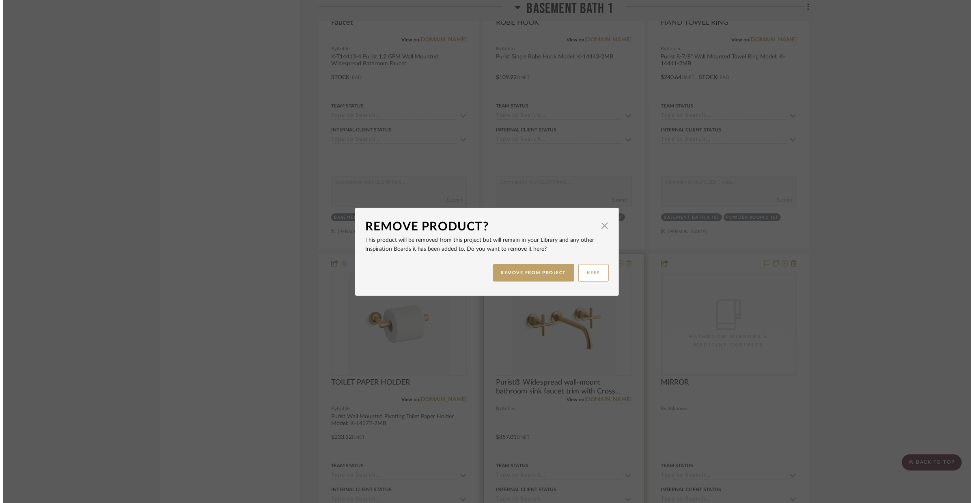
scroll to position [0, 0]
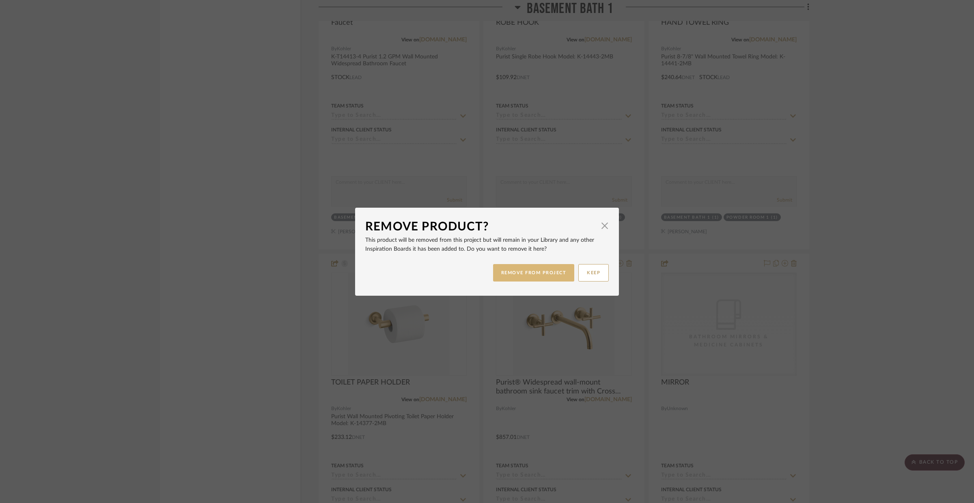
click at [503, 280] on button "REMOVE FROM PROJECT" at bounding box center [534, 272] width 82 height 17
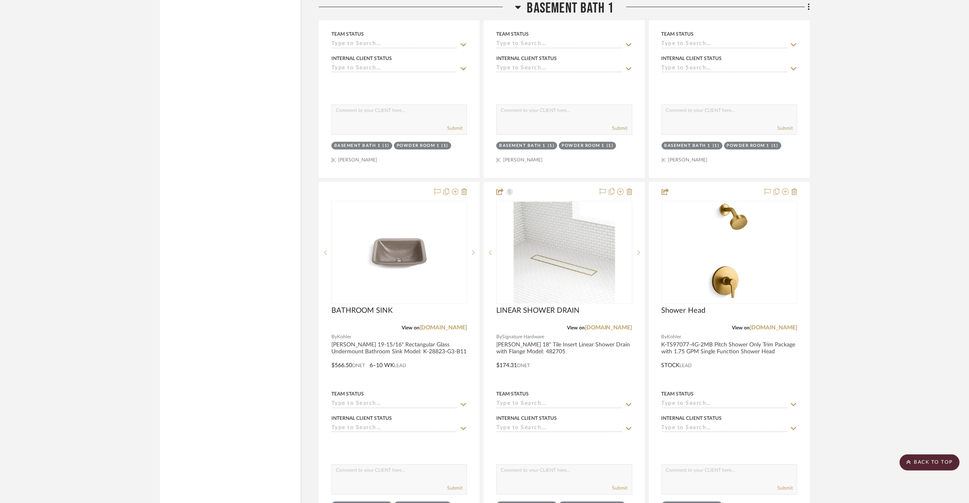
scroll to position [2000, 0]
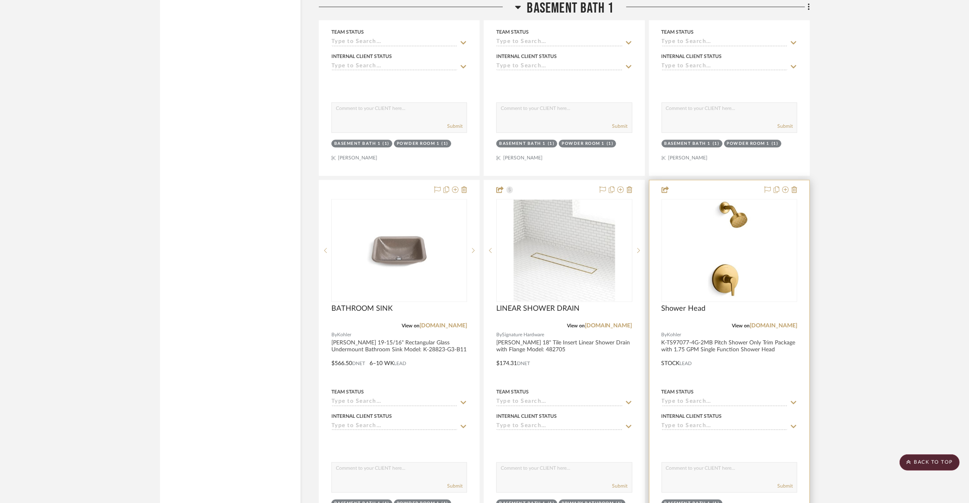
click at [740, 343] on div at bounding box center [729, 357] width 160 height 355
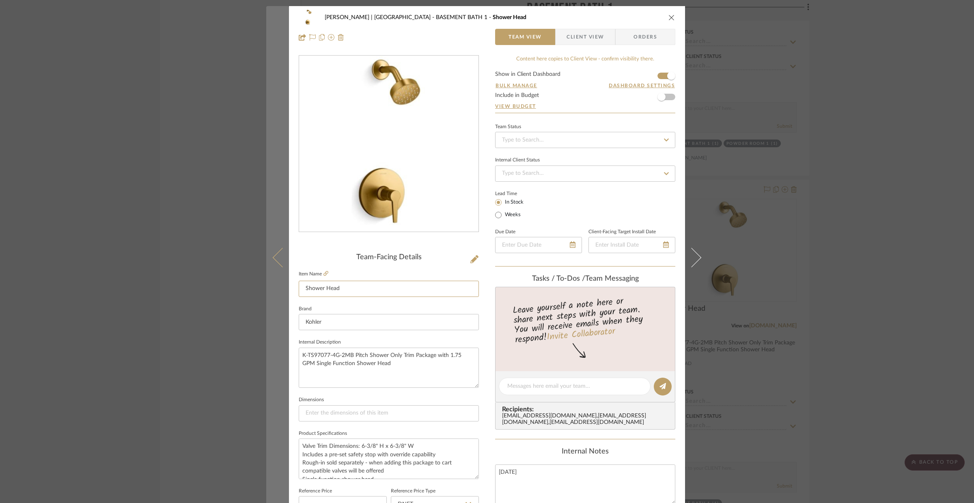
drag, startPoint x: 357, startPoint y: 292, endPoint x: 282, endPoint y: 290, distance: 74.7
click at [282, 290] on mat-dialog-content "[PERSON_NAME] | [GEOGRAPHIC_DATA] BASEMENT BATH 1 Shower Head Team View Client …" at bounding box center [487, 381] width 442 height 750
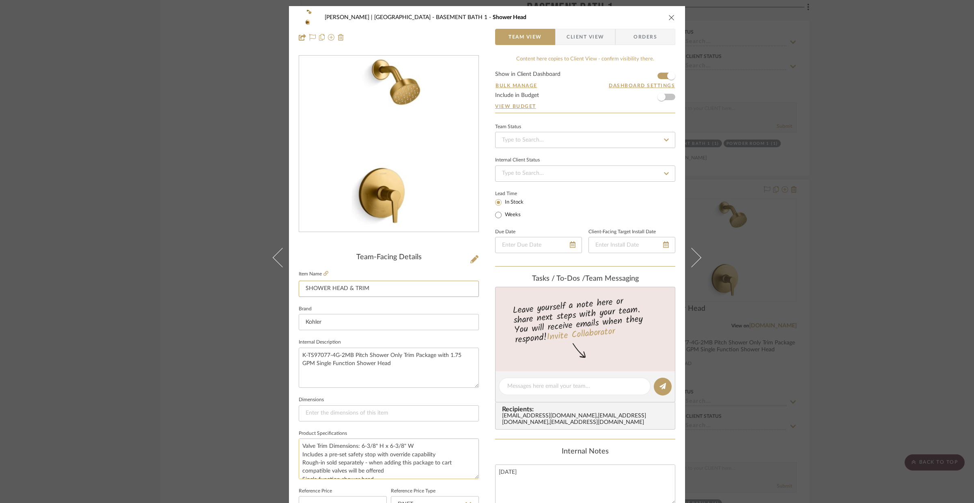
type input "SHOWER HEAD & TRIM"
click at [299, 446] on textarea "Valve Trim Dimensions: 6-3/8" H x 6-3/8" W Includes a pre-set safety stop with …" at bounding box center [389, 459] width 180 height 40
drag, startPoint x: 299, startPoint y: 445, endPoint x: 460, endPoint y: 486, distance: 166.7
click at [460, 486] on div "Team-Facing Details Item Name SHOWER HEAD & TRIM Brand Kohler Internal Descript…" at bounding box center [389, 389] width 180 height 272
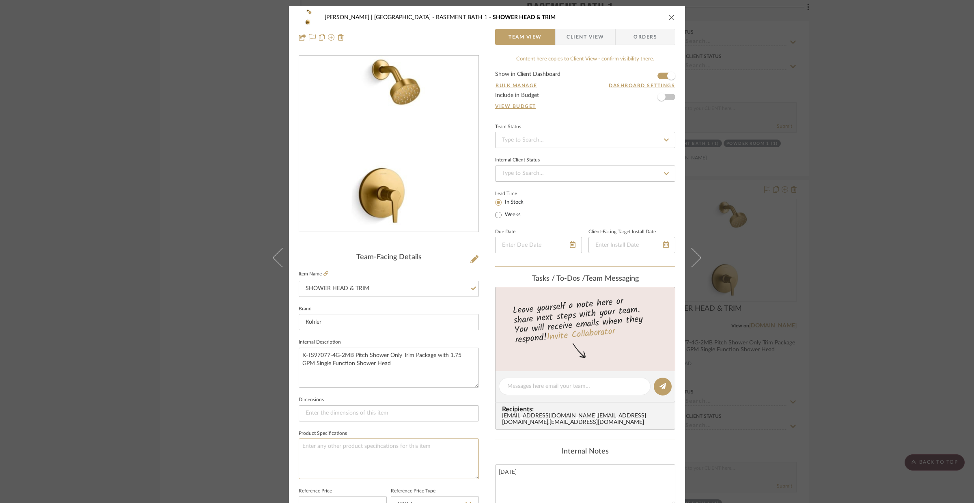
scroll to position [0, 0]
type textarea "VIBRANT BRUSHED MODERNE BRASS"
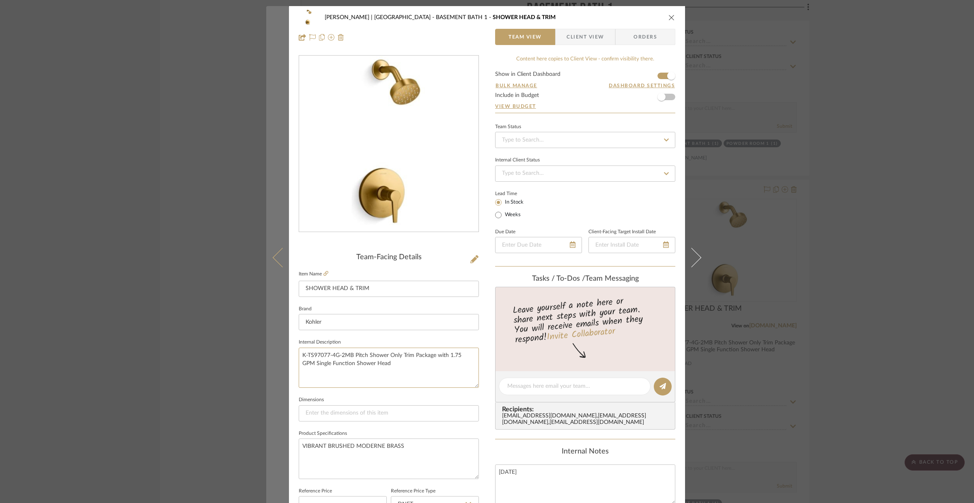
drag, startPoint x: 398, startPoint y: 367, endPoint x: 279, endPoint y: 349, distance: 119.9
click at [279, 349] on mat-dialog-content "VENTRESCA | MORRO BAY BASEMENT BATH 1 SHOWER HEAD & TRIM Team View Client View …" at bounding box center [487, 381] width 442 height 750
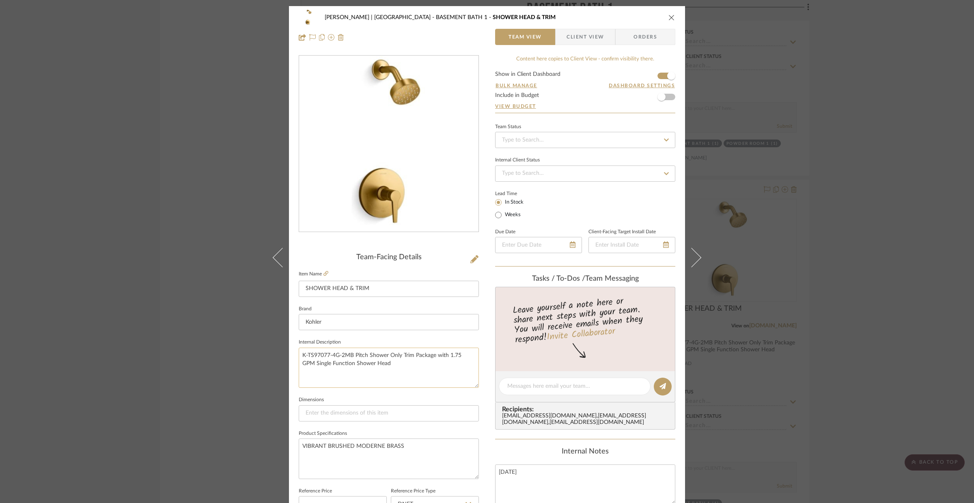
paste textarea "Pitch Shower Only Trim Package with 1.75 GPM Single Function Shower Head Model:…"
click at [331, 361] on textarea "Pitch Shower Only Trim Package with 1.75 GPM Single Function Shower Head Model:…" at bounding box center [389, 368] width 180 height 40
click at [336, 363] on textarea "Pitch Shower Only Trim Package with 1.75 GPM Single Function Shower Head Model:…" at bounding box center [389, 368] width 180 height 40
type textarea "Pitch Shower Only Trim Package with 1.75 GPM Single Function Shower Head, Model…"
click at [341, 422] on sr-form-field "Dimensions" at bounding box center [389, 412] width 180 height 34
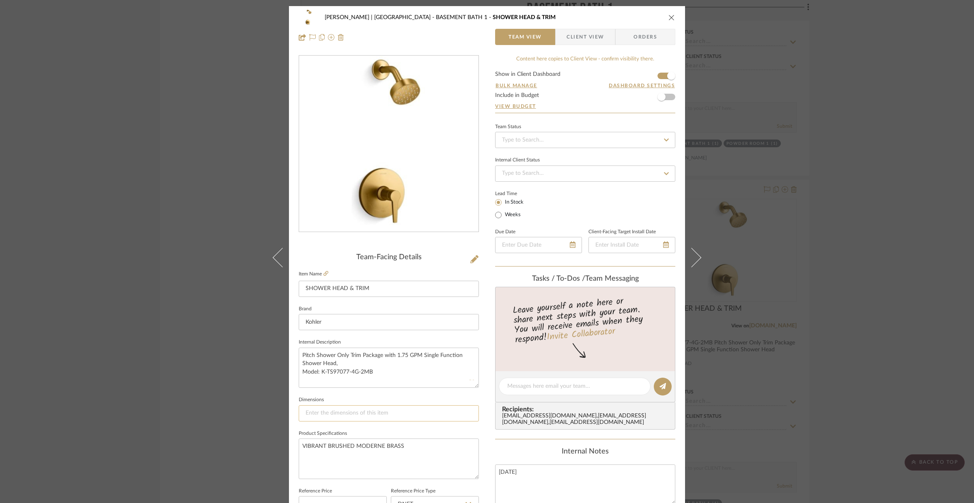
click at [338, 418] on input at bounding box center [389, 414] width 180 height 16
type input "SEE SP"
click at [341, 408] on input "EC SHEET" at bounding box center [389, 414] width 180 height 16
click at [340, 408] on input "EC SHEET" at bounding box center [389, 414] width 180 height 16
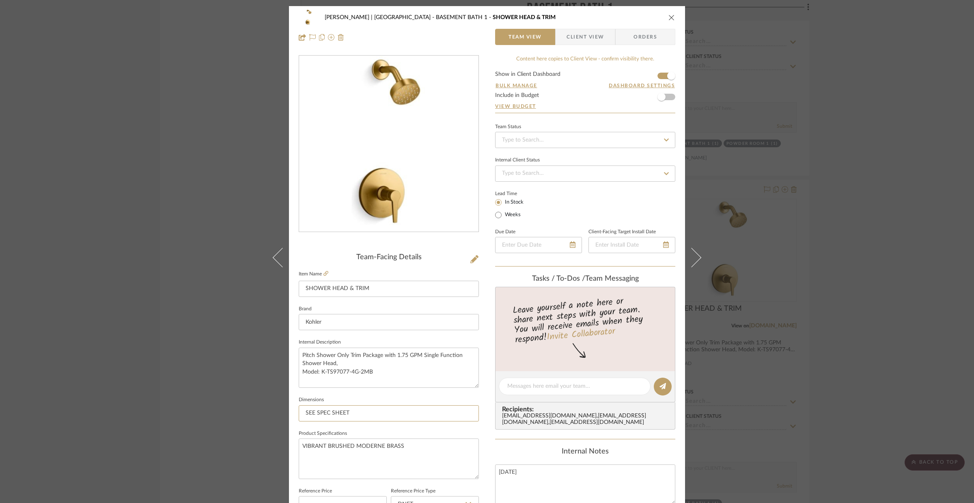
type input "SEE SPEC SHEET"
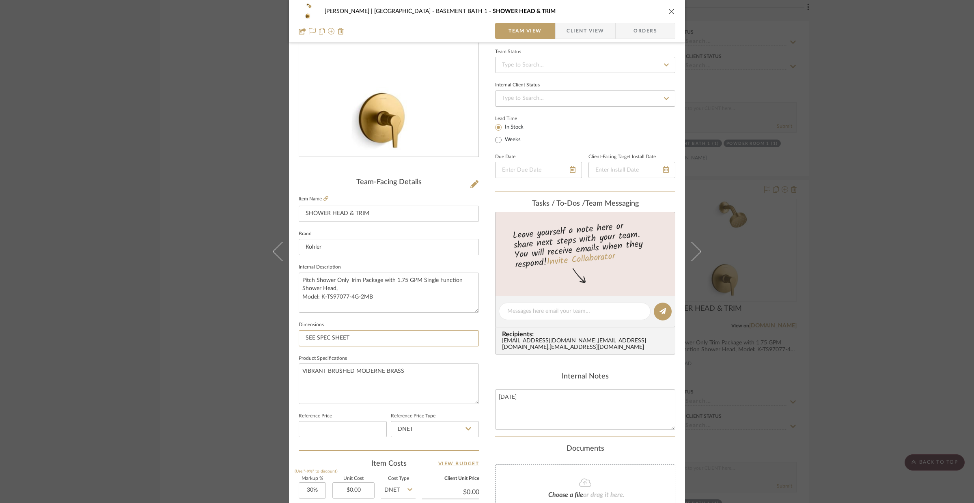
scroll to position [166, 0]
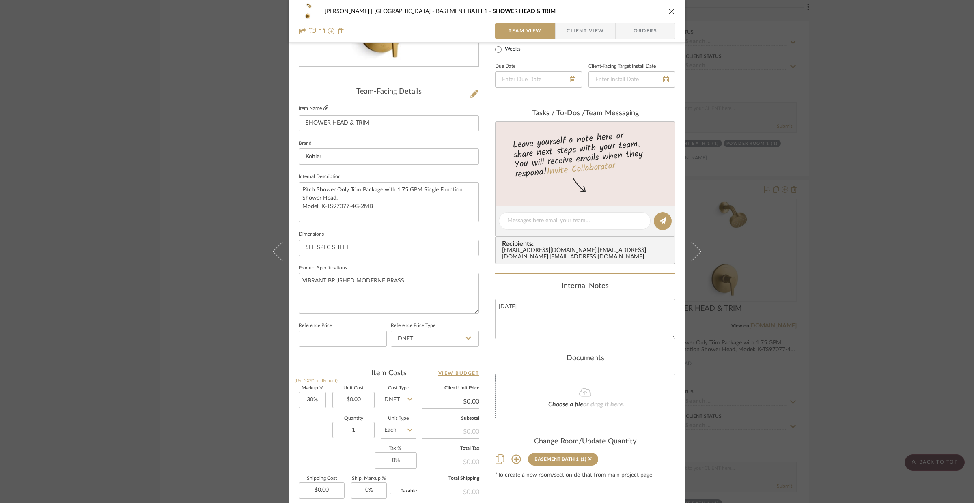
click at [325, 109] on icon at bounding box center [326, 108] width 5 height 5
click at [471, 94] on icon at bounding box center [474, 94] width 8 height 8
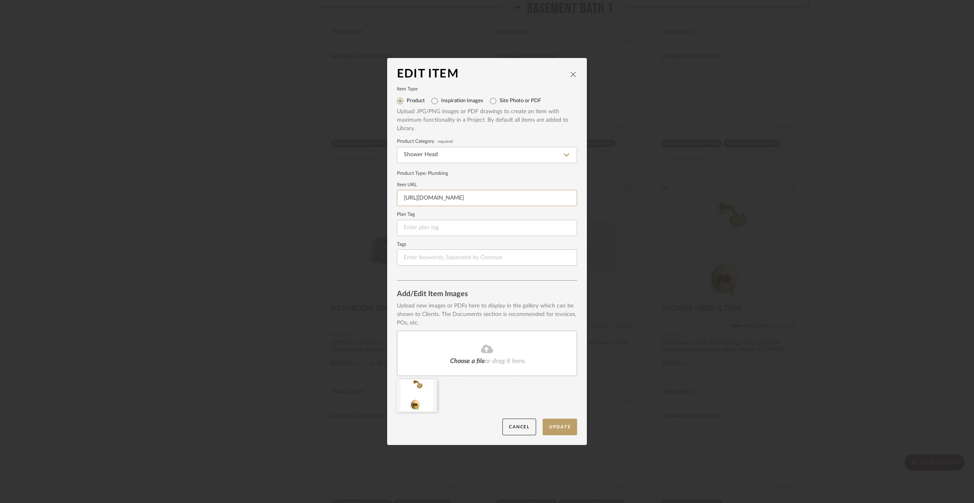
scroll to position [0, 9]
drag, startPoint x: 398, startPoint y: 197, endPoint x: 619, endPoint y: 209, distance: 221.2
click at [619, 209] on div "Edit Item Item Type Product Inspiration Images Site Photo or PDF Upload JPG/PNG…" at bounding box center [487, 251] width 974 height 503
paste input "s1.img-b.com/build.com/mediabase/specifications/kohler/1682550/kohler-k-ts97077…"
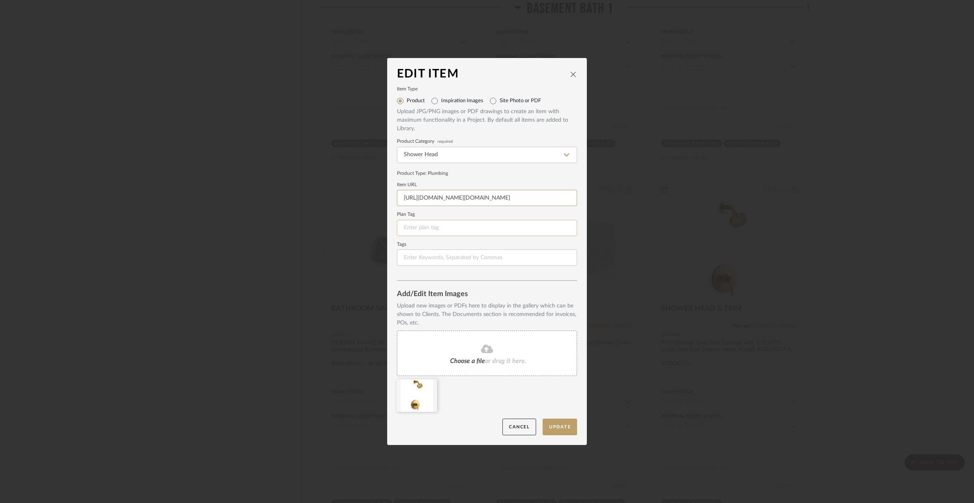
type input "https://s1.img-b.com/build.com/mediabase/specifications/kohler/1682550/kohler-k…"
click at [538, 231] on input at bounding box center [487, 228] width 180 height 16
click at [562, 423] on button "Update" at bounding box center [560, 427] width 35 height 17
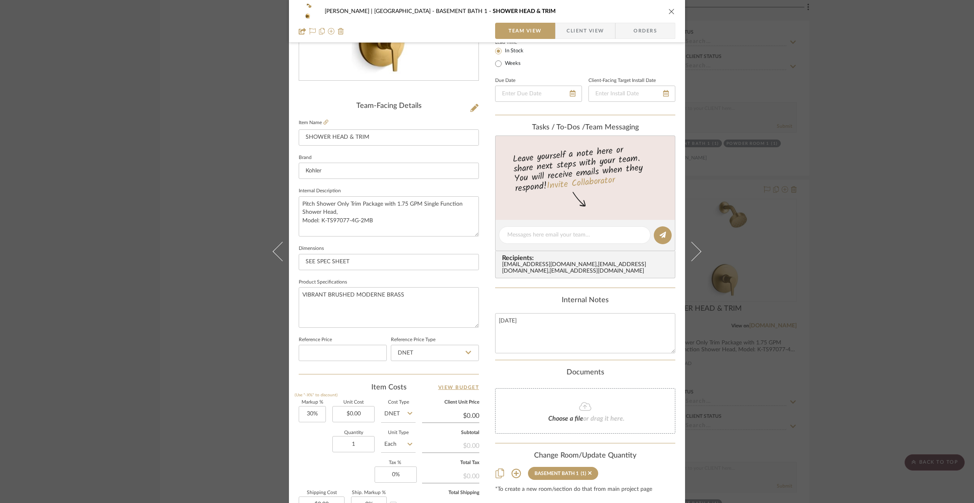
scroll to position [159, 0]
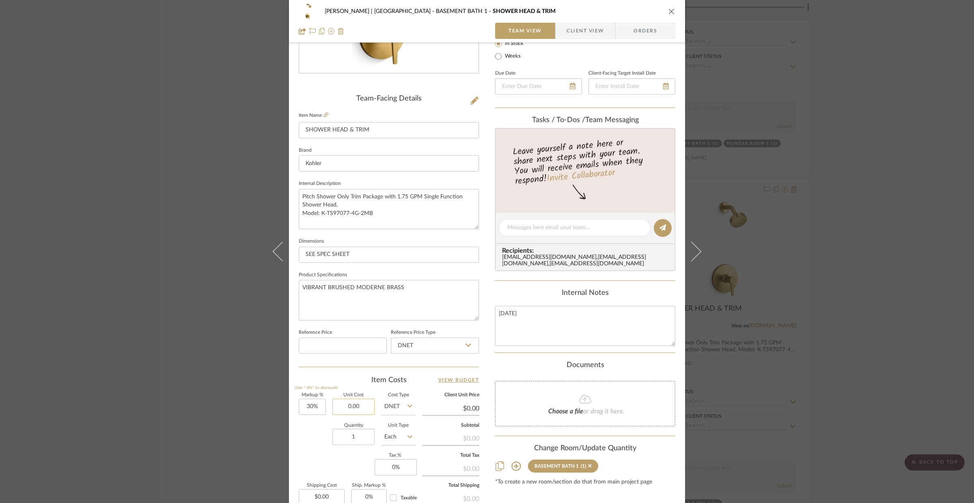
click at [355, 406] on input "0.00" at bounding box center [353, 407] width 42 height 16
type input "$135.44"
click at [355, 442] on input "1" at bounding box center [353, 437] width 42 height 16
type input "$176.07"
click at [669, 8] on icon "close" at bounding box center [672, 11] width 6 height 6
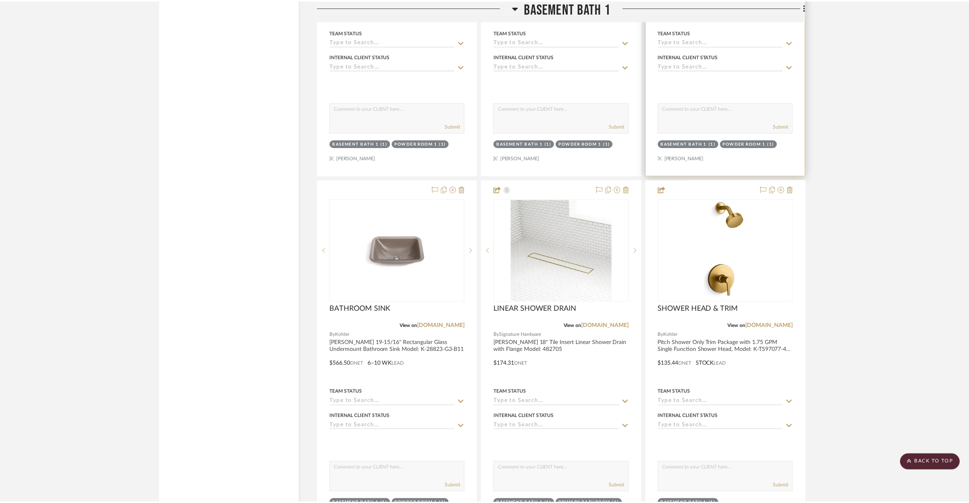
scroll to position [2000, 0]
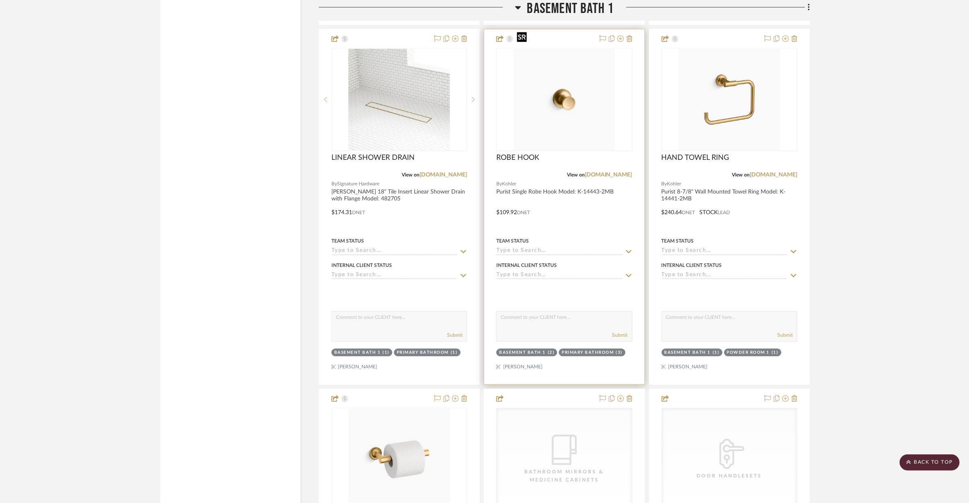
scroll to position [2494, 0]
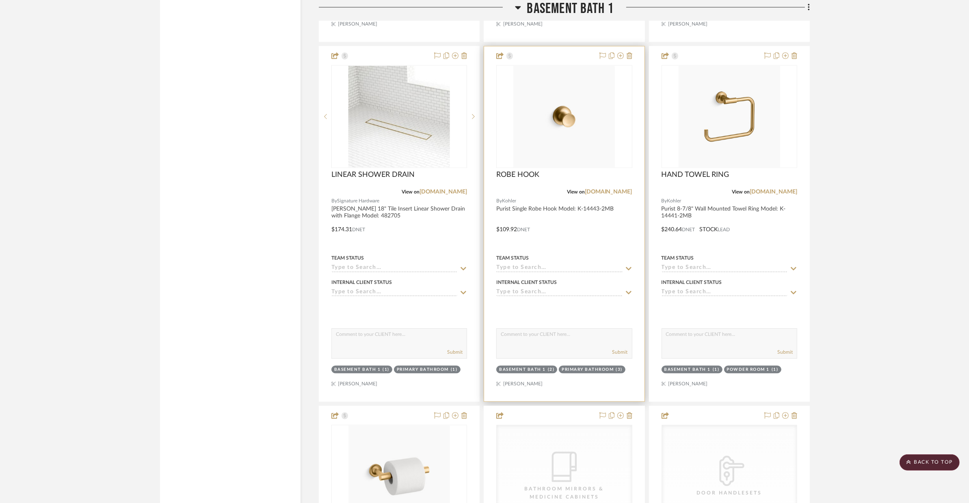
click at [498, 279] on div "Internal Client Status" at bounding box center [526, 282] width 60 height 7
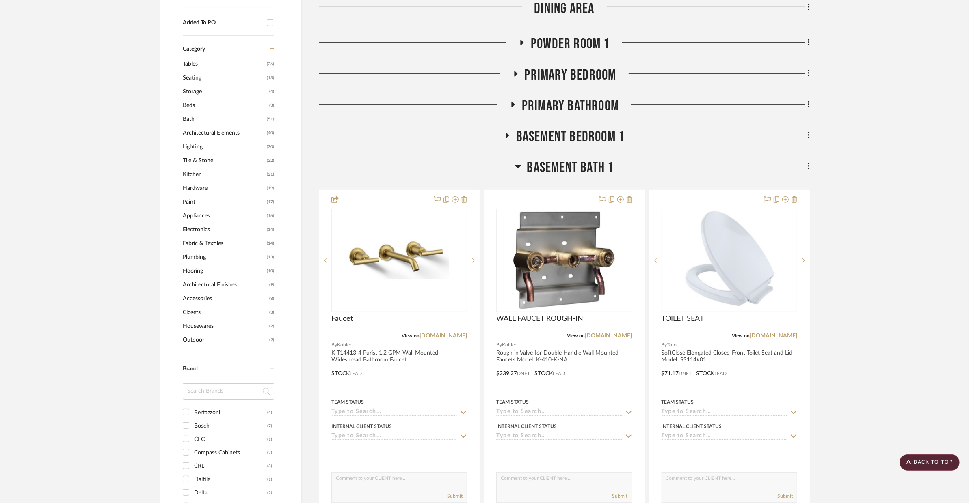
scroll to position [540, 0]
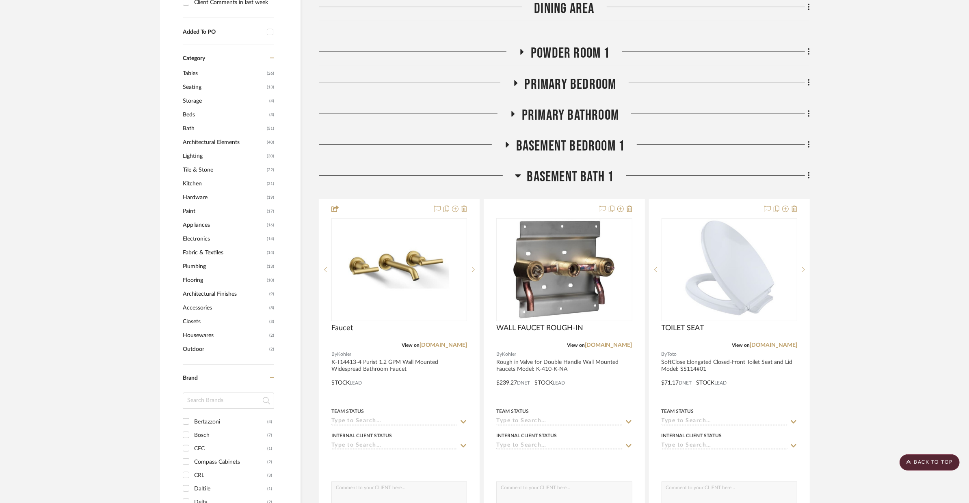
click at [595, 107] on span "Primary Bathroom" at bounding box center [570, 115] width 97 height 17
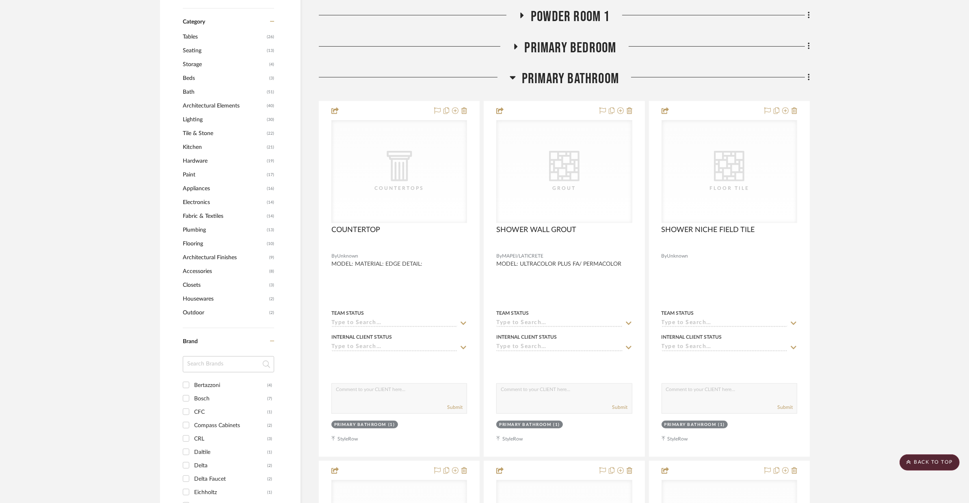
scroll to position [516, 0]
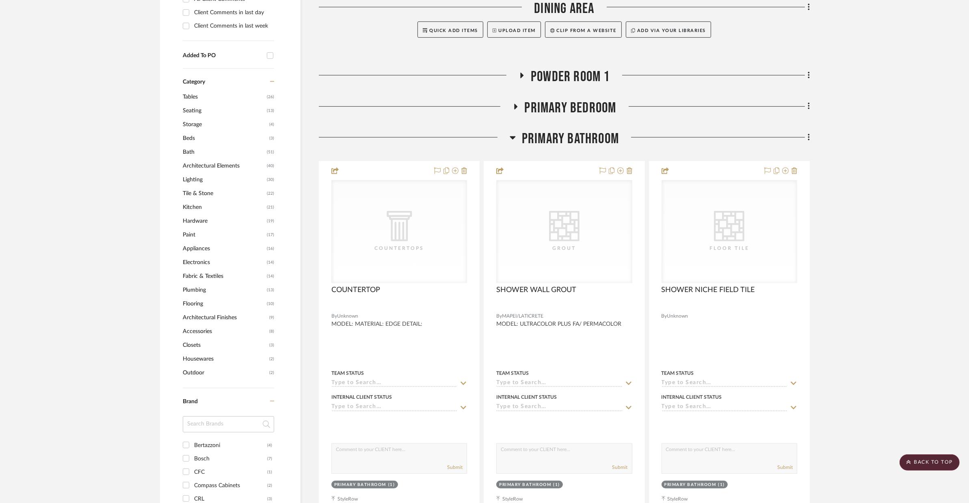
click at [616, 130] on span "Primary Bathroom" at bounding box center [570, 138] width 97 height 17
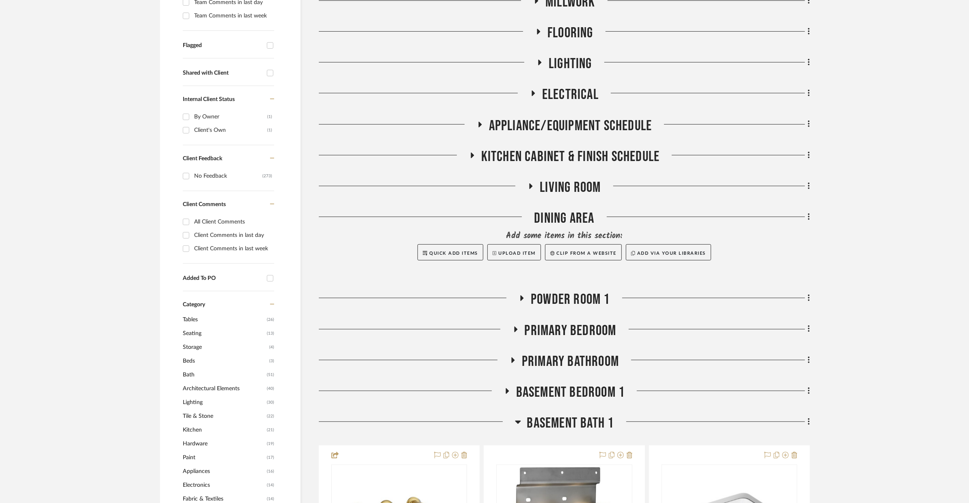
scroll to position [373, 0]
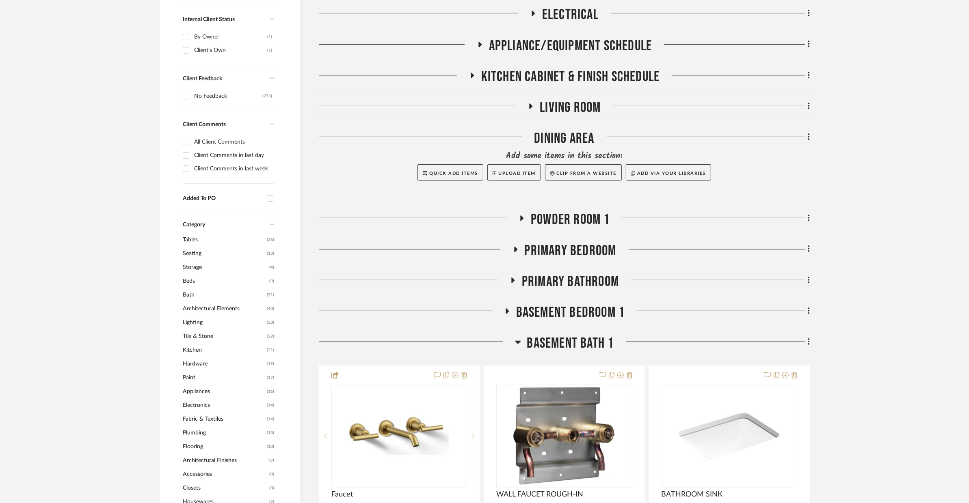
click at [550, 273] on span "Primary Bathroom" at bounding box center [570, 281] width 97 height 17
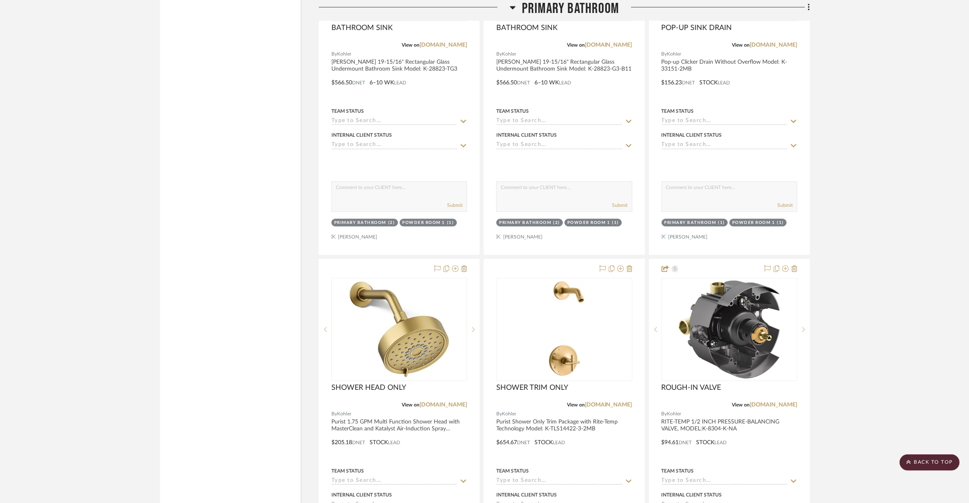
scroll to position [3049, 0]
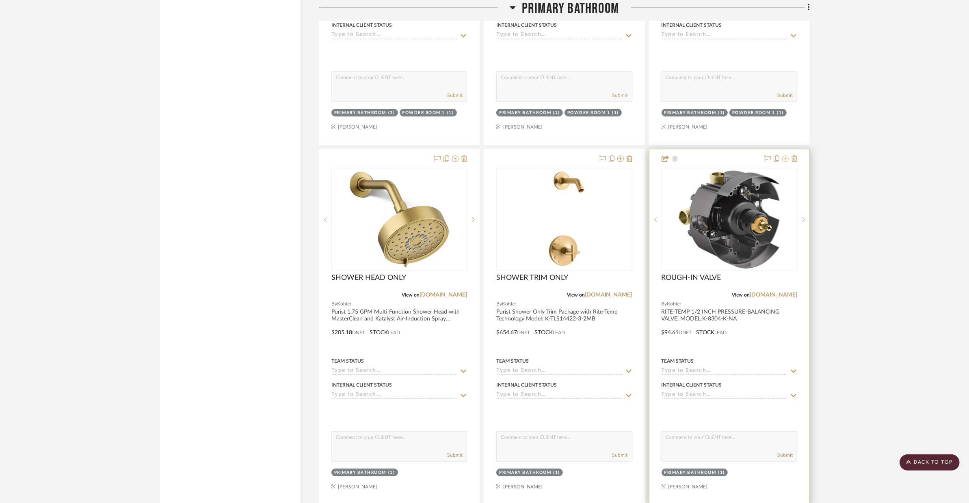
click at [781, 155] on icon at bounding box center [785, 158] width 6 height 6
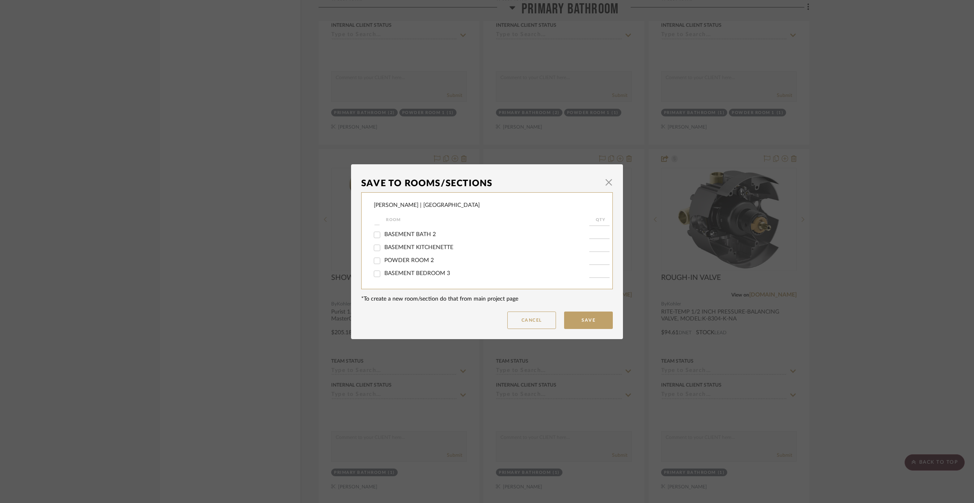
scroll to position [173, 0]
click at [406, 246] on div "BASEMENT BATH 1" at bounding box center [482, 239] width 216 height 13
click at [408, 242] on span "BASEMENT BATH 1" at bounding box center [410, 240] width 52 height 6
click at [384, 244] on input "BASEMENT BATH 1" at bounding box center [377, 239] width 13 height 13
checkbox input "true"
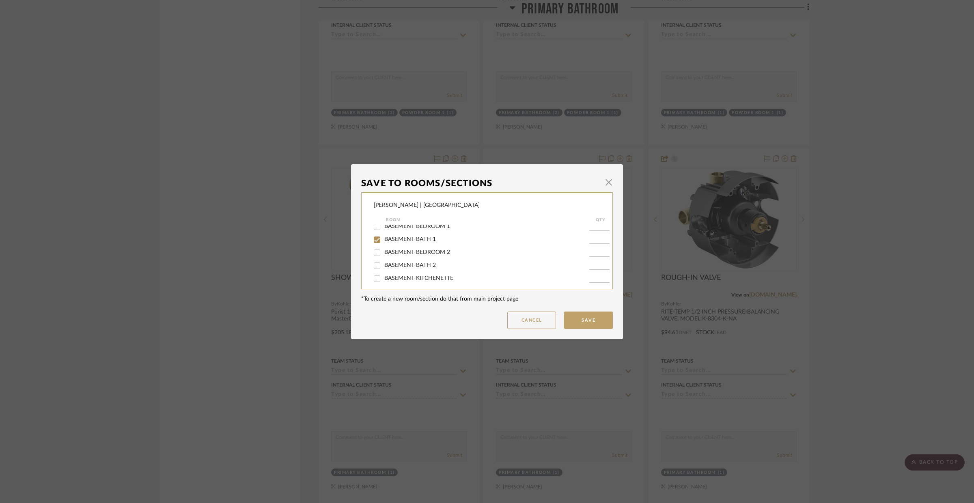
type input "1"
click at [588, 328] on button "Save" at bounding box center [588, 320] width 49 height 17
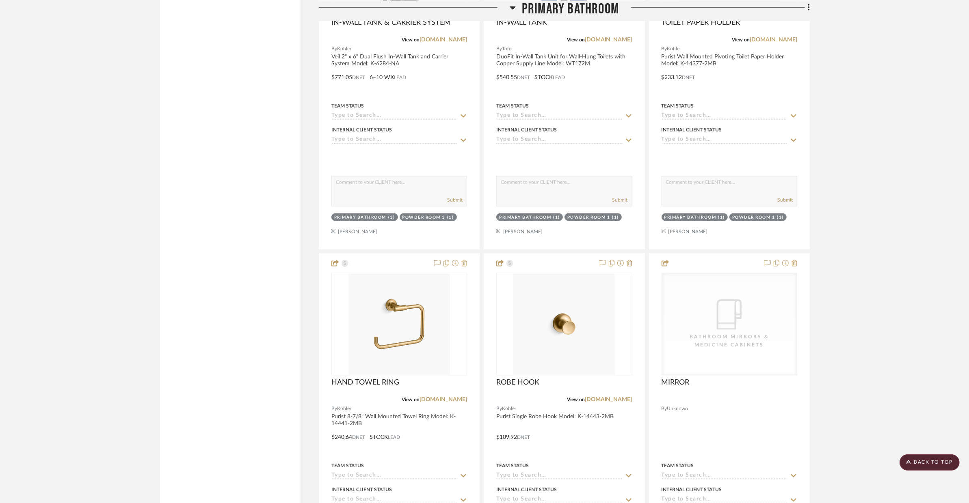
scroll to position [5176, 0]
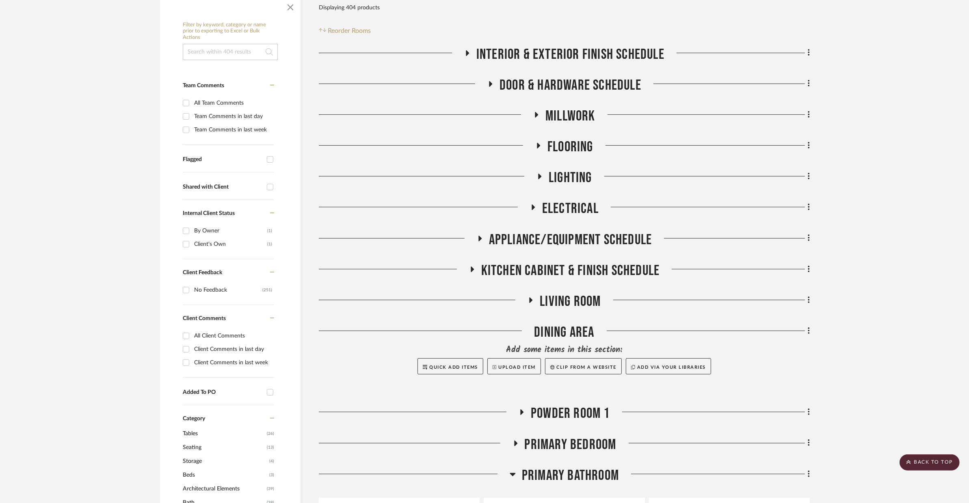
scroll to position [352, 0]
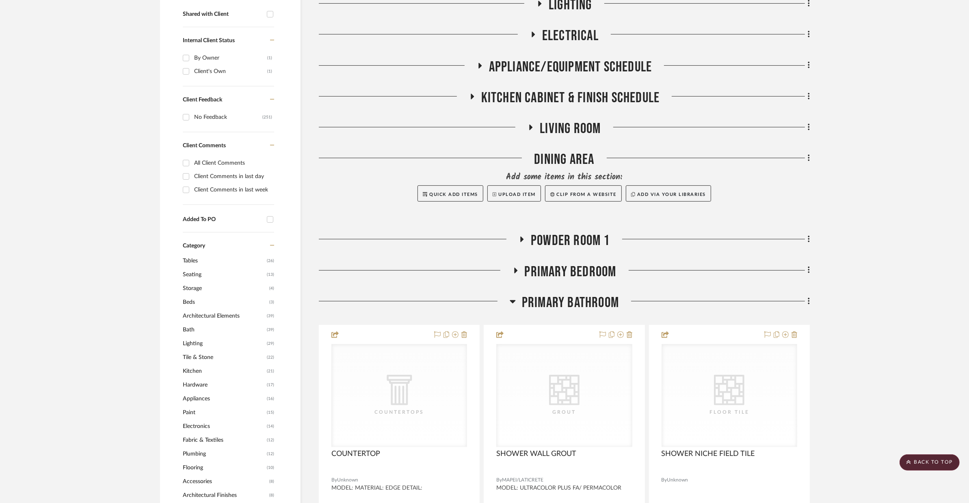
click at [576, 294] on span "Primary Bathroom" at bounding box center [570, 302] width 97 height 17
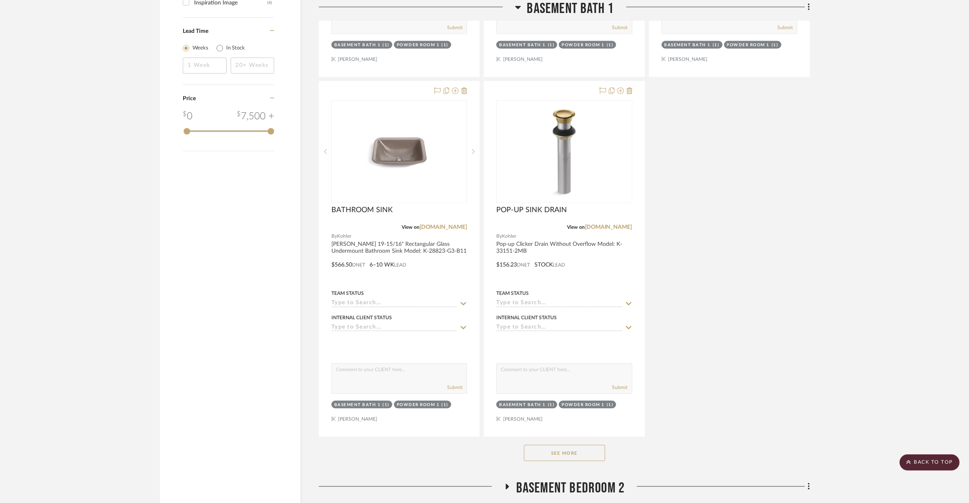
scroll to position [1494, 0]
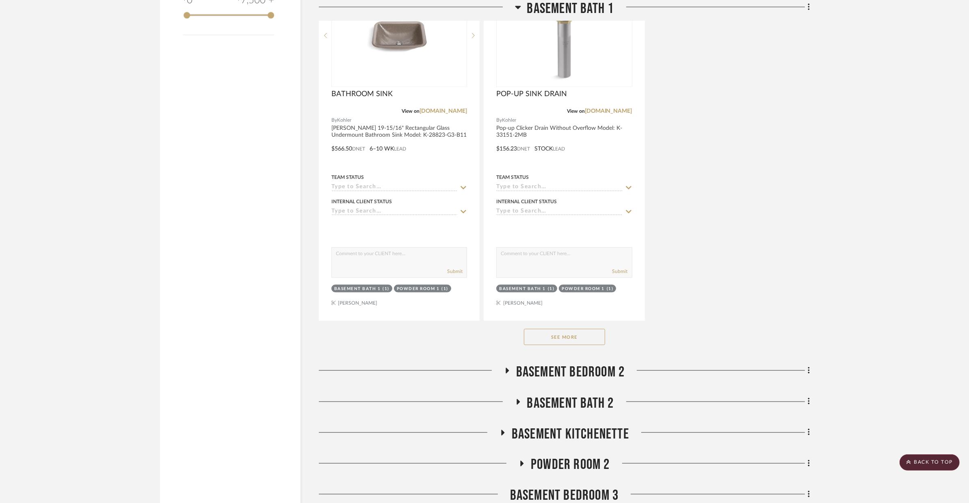
click at [573, 329] on button "See More" at bounding box center [564, 337] width 81 height 16
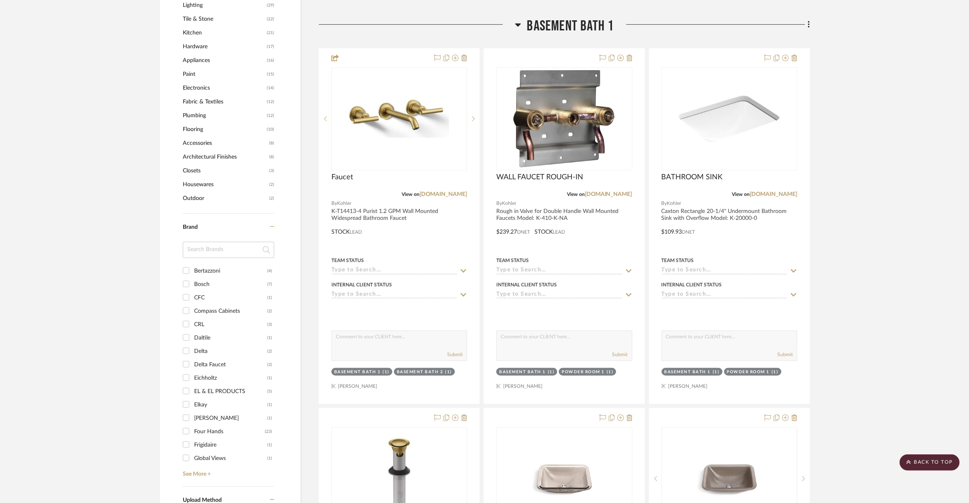
scroll to position [611, 0]
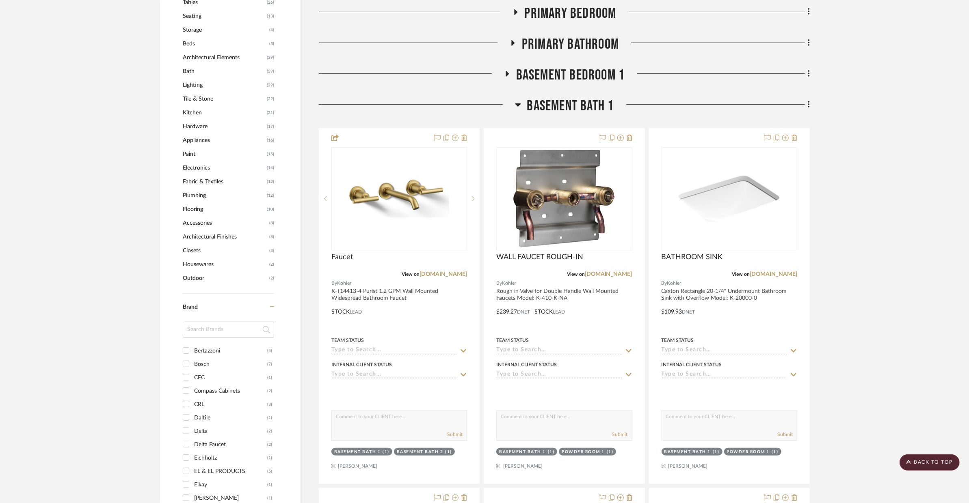
drag, startPoint x: 407, startPoint y: 152, endPoint x: 846, endPoint y: 306, distance: 464.5
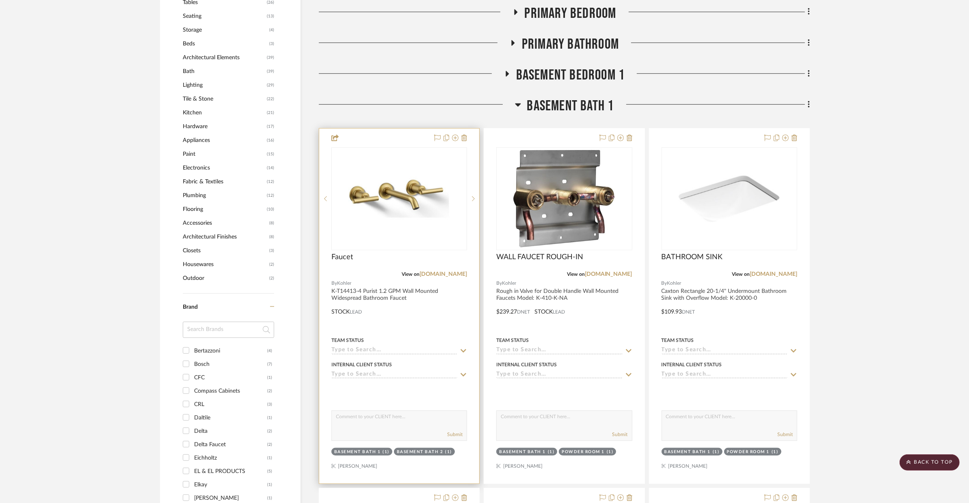
click at [466, 268] on div at bounding box center [399, 306] width 160 height 355
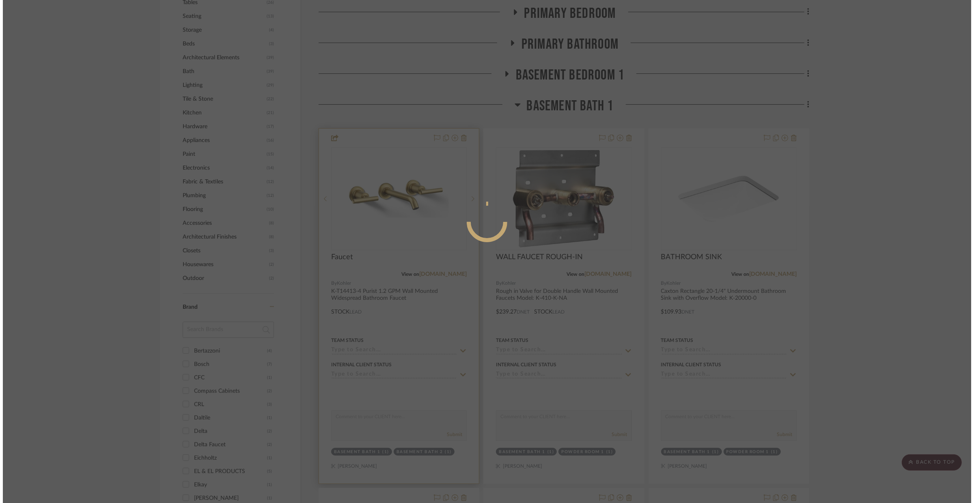
scroll to position [0, 0]
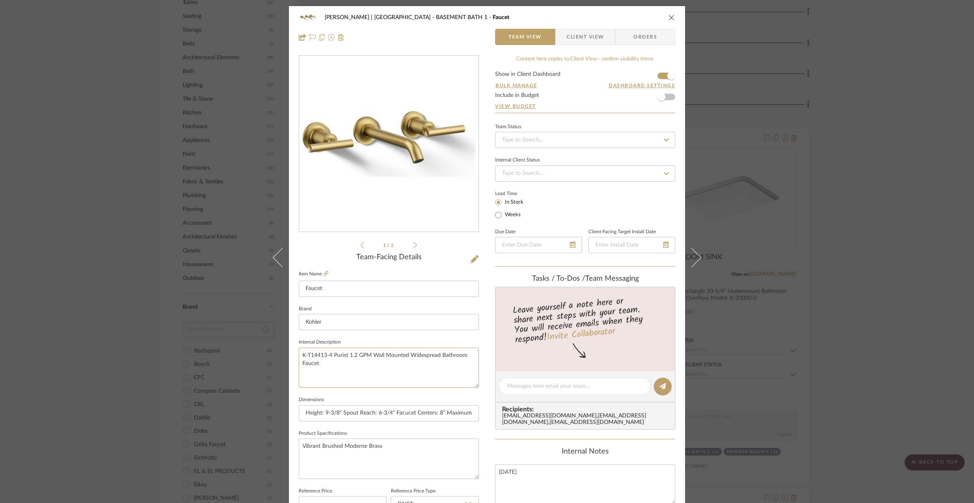
drag, startPoint x: 328, startPoint y: 371, endPoint x: 293, endPoint y: 357, distance: 37.5
click at [293, 357] on div "[PERSON_NAME] | [GEOGRAPHIC_DATA] BASEMENT BATH 1 Faucet Team View Client View …" at bounding box center [487, 381] width 396 height 750
paste textarea "Purist 1.2 GPM Wall Mounted Widespread Bathroom Faucet Model: K-T14413-4-2MB"
type textarea "Purist 1.2 GPM Wall Mounted Widespread Bathroom Faucet Model: K-T14413-4-2MB"
drag, startPoint x: 305, startPoint y: 415, endPoint x: 326, endPoint y: 412, distance: 20.9
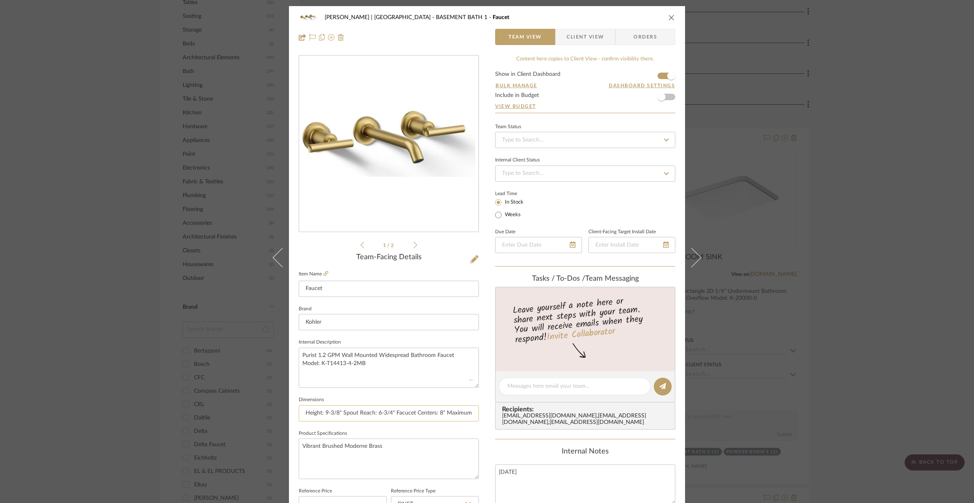
click at [328, 412] on input "Height: 9-3/8" Spout Reach: 6-3/4" Facucet Centers: 8" Maximum Deck Thickness: …" at bounding box center [389, 414] width 180 height 16
drag, startPoint x: 303, startPoint y: 414, endPoint x: 474, endPoint y: 415, distance: 170.9
click at [475, 415] on input "Height: 9-3/8" Spout Reach: 6-3/4" Facucet Centers: 8" Maximum Deck Thickness: …" at bounding box center [389, 414] width 180 height 16
click at [794, 336] on div "[PERSON_NAME] | [GEOGRAPHIC_DATA] BASEMENT BATH 1 Faucet Team View Client View …" at bounding box center [487, 251] width 974 height 503
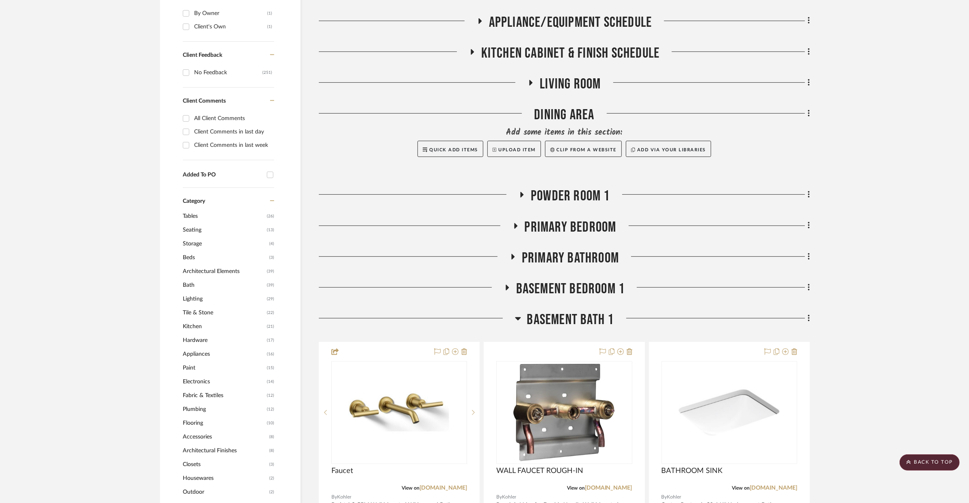
scroll to position [283, 0]
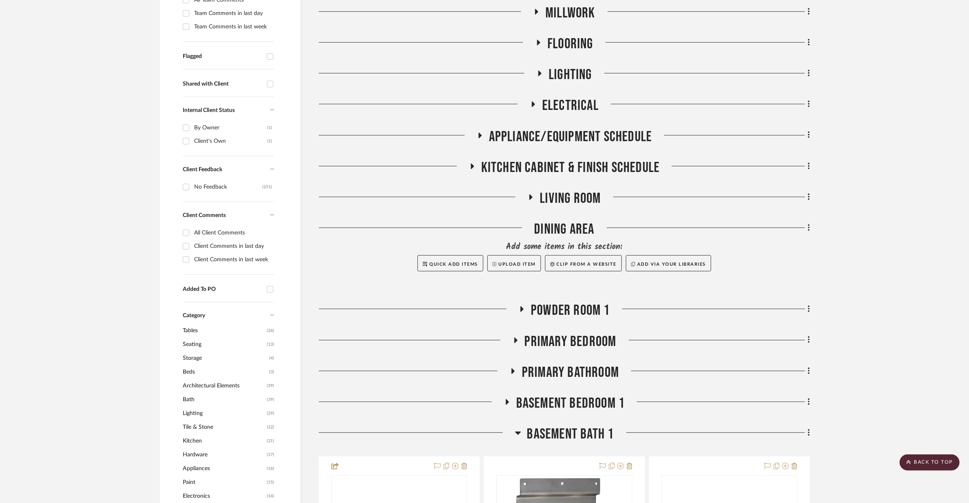
click at [575, 333] on span "Primary Bedroom" at bounding box center [570, 341] width 92 height 17
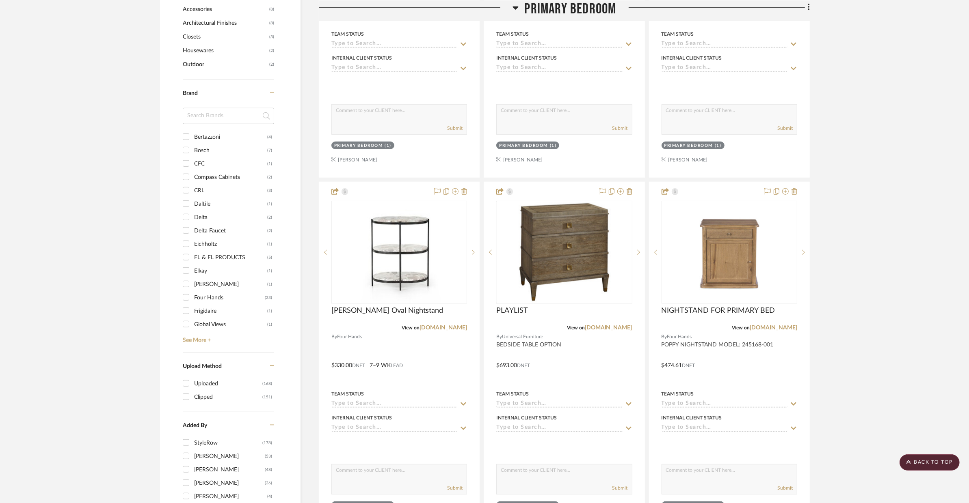
scroll to position [427, 0]
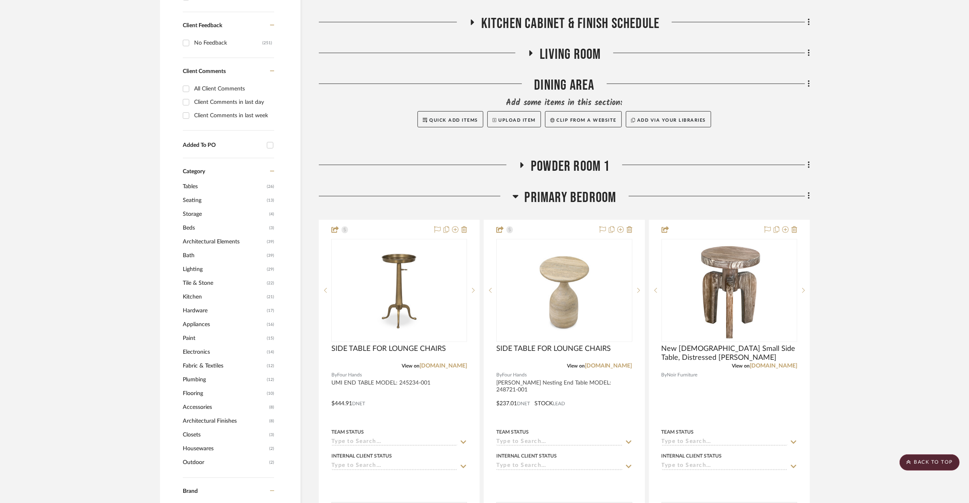
click at [591, 189] on span "Primary Bedroom" at bounding box center [570, 197] width 92 height 17
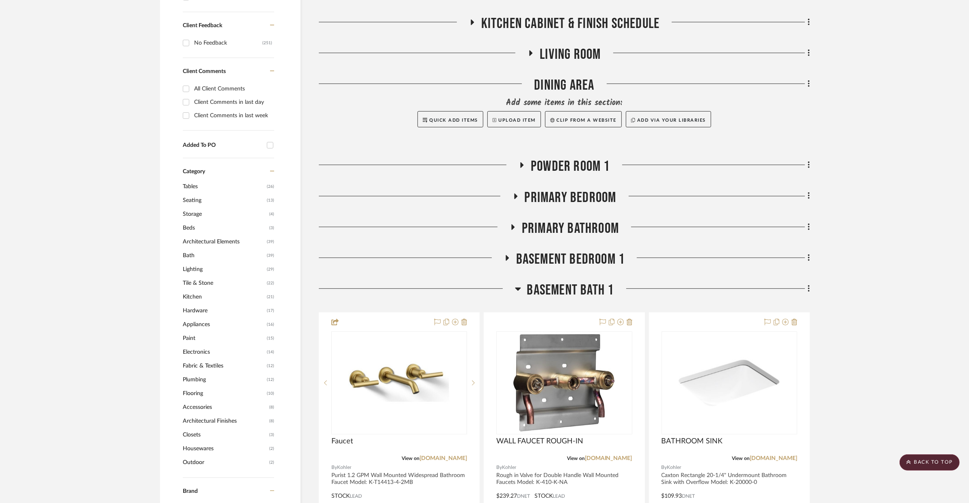
click at [592, 220] on span "Primary Bathroom" at bounding box center [570, 228] width 97 height 17
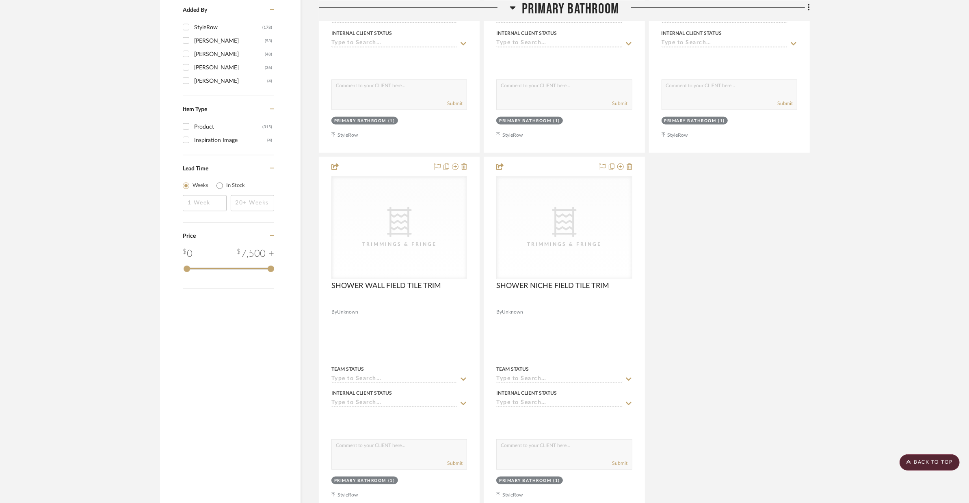
scroll to position [1328, 0]
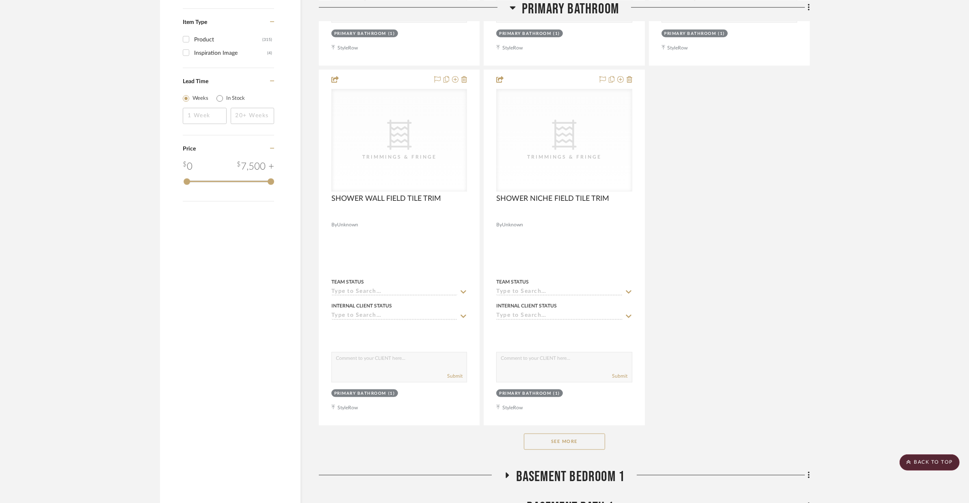
click at [603, 434] on button "See More" at bounding box center [564, 442] width 81 height 16
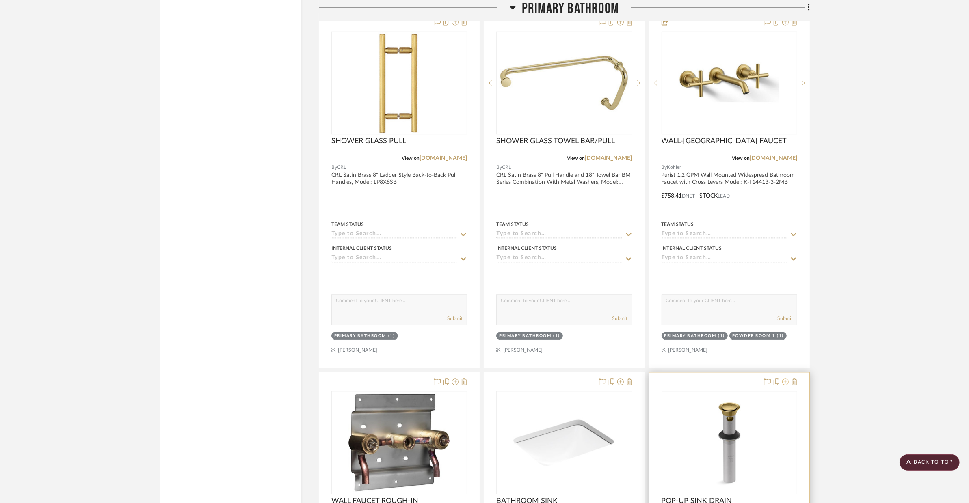
scroll to position [2105, 0]
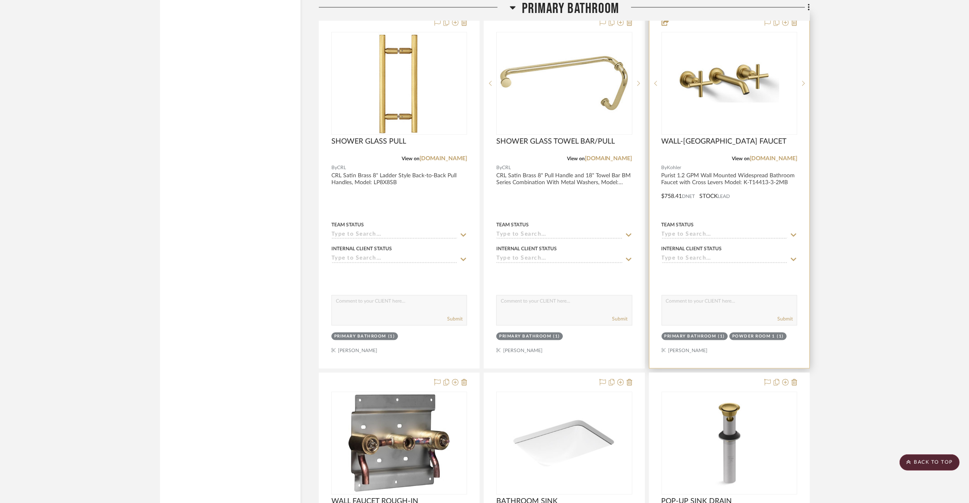
click at [764, 186] on div at bounding box center [729, 190] width 160 height 355
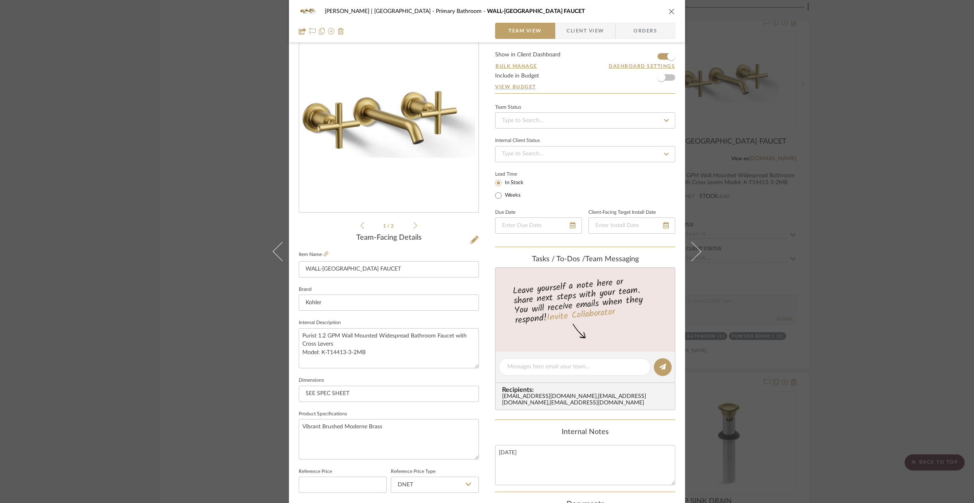
scroll to position [30, 0]
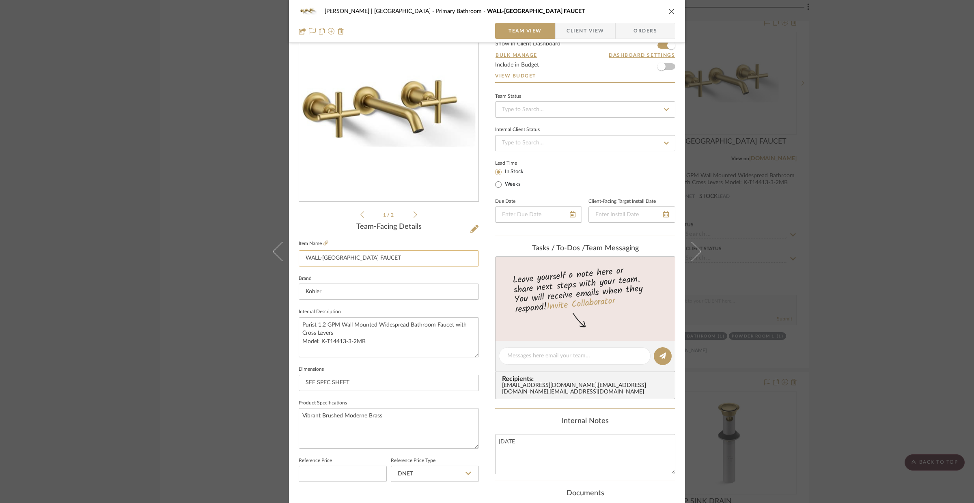
drag, startPoint x: 302, startPoint y: 260, endPoint x: 369, endPoint y: 265, distance: 67.1
click at [369, 265] on input "WALL-[GEOGRAPHIC_DATA] FAUCET" at bounding box center [389, 258] width 180 height 16
click at [848, 281] on div "[PERSON_NAME] | [GEOGRAPHIC_DATA] Primary Bathroom WALL-[GEOGRAPHIC_DATA] FAUCE…" at bounding box center [487, 251] width 974 height 503
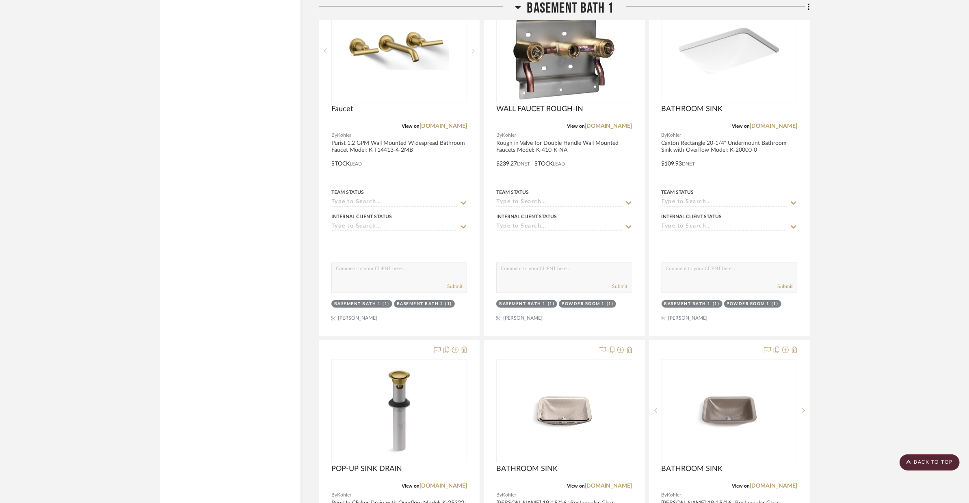
scroll to position [5819, 0]
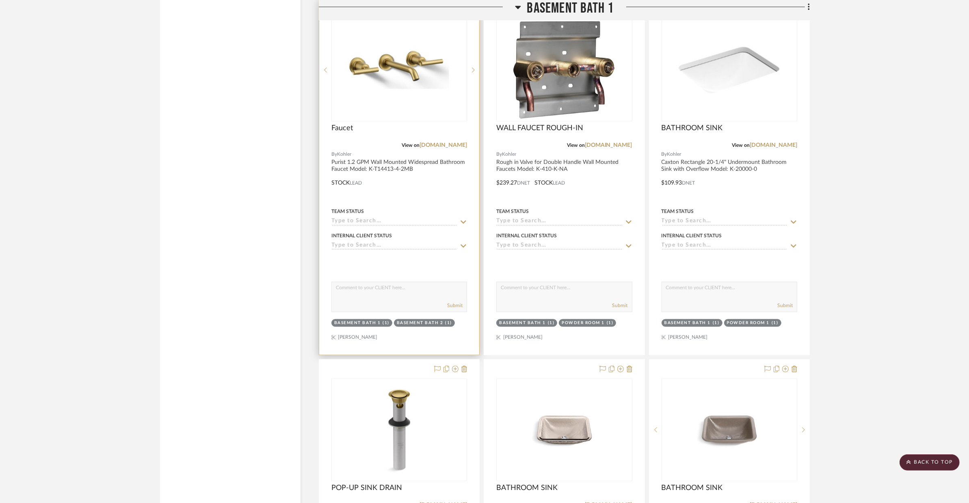
click at [443, 179] on div at bounding box center [399, 177] width 160 height 355
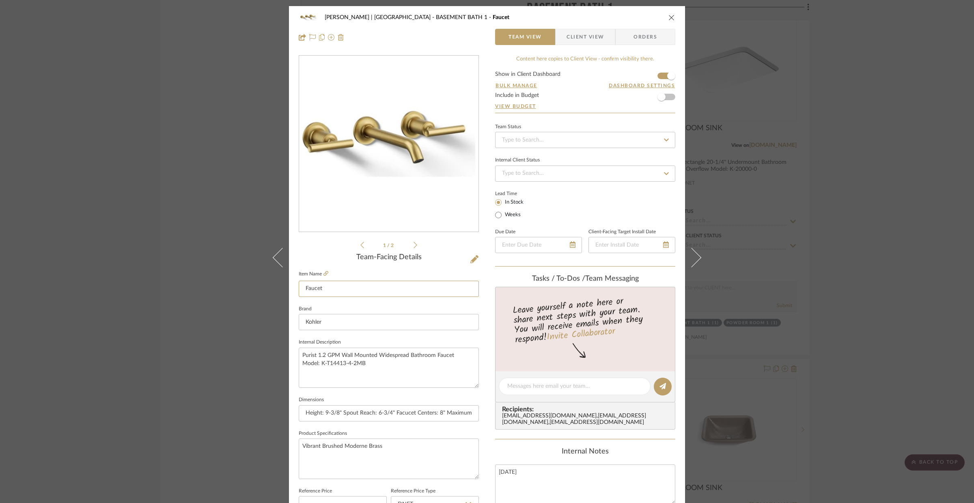
drag, startPoint x: 332, startPoint y: 292, endPoint x: 291, endPoint y: 287, distance: 41.2
click at [291, 287] on div "[PERSON_NAME] | [GEOGRAPHIC_DATA] BASEMENT BATH 1 Faucet Team View Client View …" at bounding box center [487, 381] width 396 height 750
paste input "WALL-[GEOGRAPHIC_DATA] FAUCET"
type input "WALL-[GEOGRAPHIC_DATA] FAUCET"
click at [304, 414] on input "Height: 9-3/8" Spout Reach: 6-3/4" Facucet Centers: 8" Maximum Deck Thickness: …" at bounding box center [389, 414] width 180 height 16
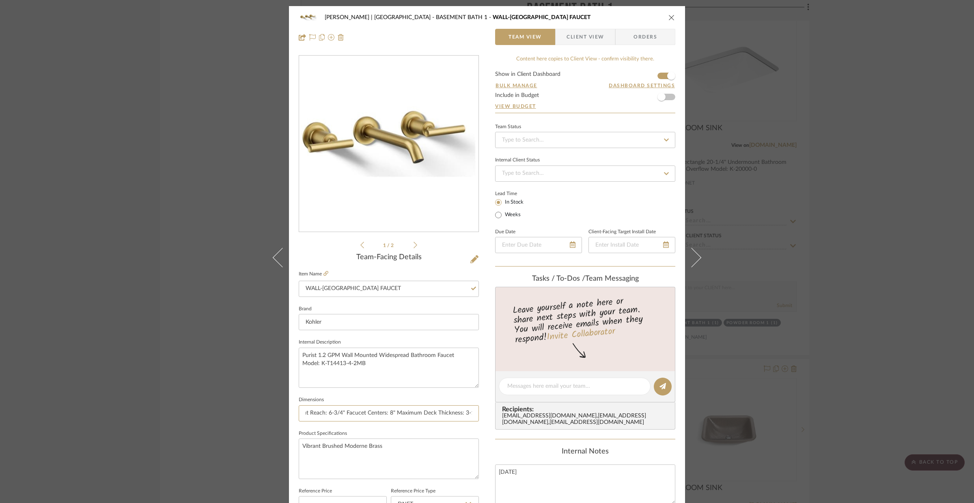
scroll to position [0, 58]
drag, startPoint x: 303, startPoint y: 414, endPoint x: 485, endPoint y: 414, distance: 182.7
click at [485, 414] on div "[PERSON_NAME] | [GEOGRAPHIC_DATA] BASEMENT BATH 1 WALL-[GEOGRAPHIC_DATA] FAUCET…" at bounding box center [487, 381] width 396 height 750
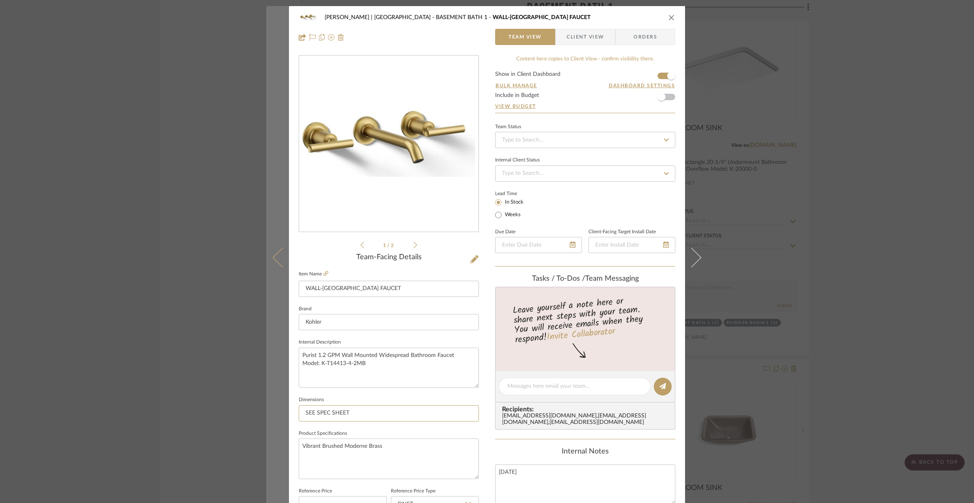
type input "SEE SPEC SHEET"
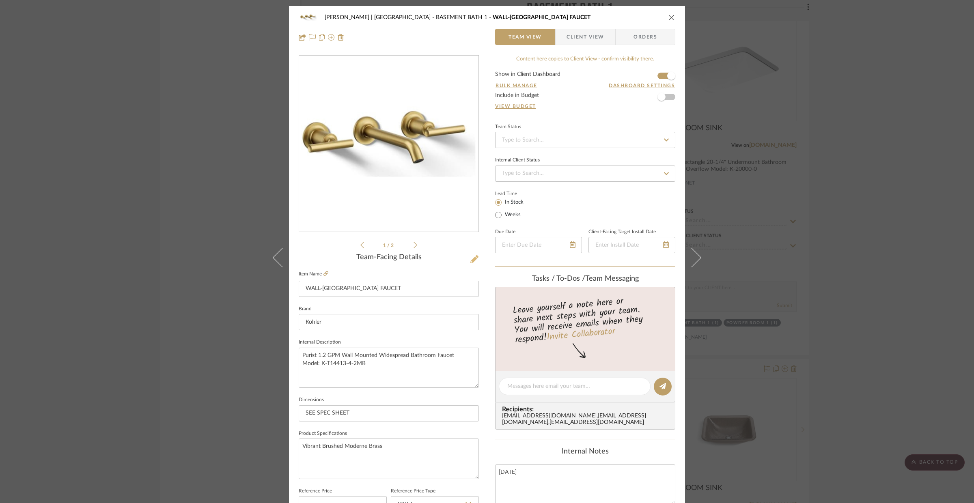
click at [470, 260] on icon at bounding box center [474, 259] width 8 height 8
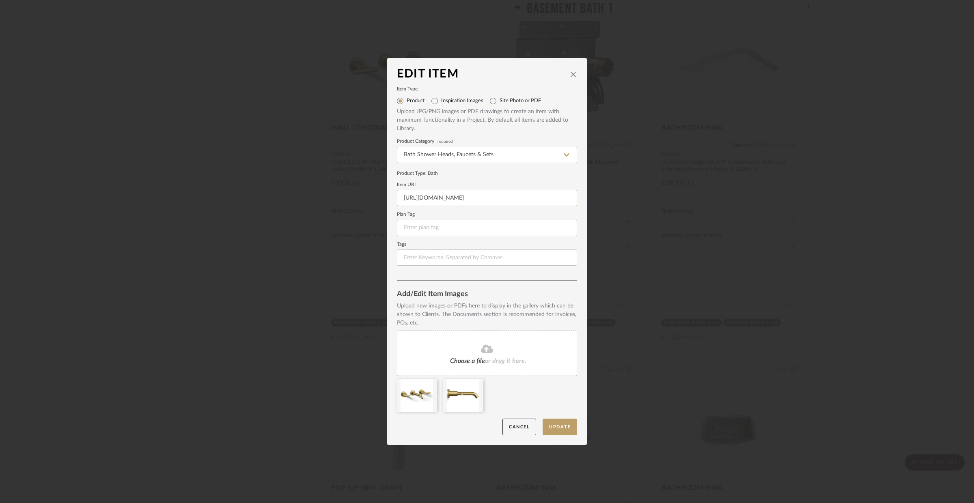
drag, startPoint x: 401, startPoint y: 200, endPoint x: 429, endPoint y: 201, distance: 27.2
click at [406, 200] on input "[URL][DOMAIN_NAME]" at bounding box center [487, 198] width 180 height 16
drag, startPoint x: 575, startPoint y: 199, endPoint x: 582, endPoint y: 202, distance: 7.8
click at [582, 202] on dialog-content "Edit Item Item Type Product Inspiration Images Site Photo or PDF Upload JPG/PNG…" at bounding box center [487, 251] width 200 height 387
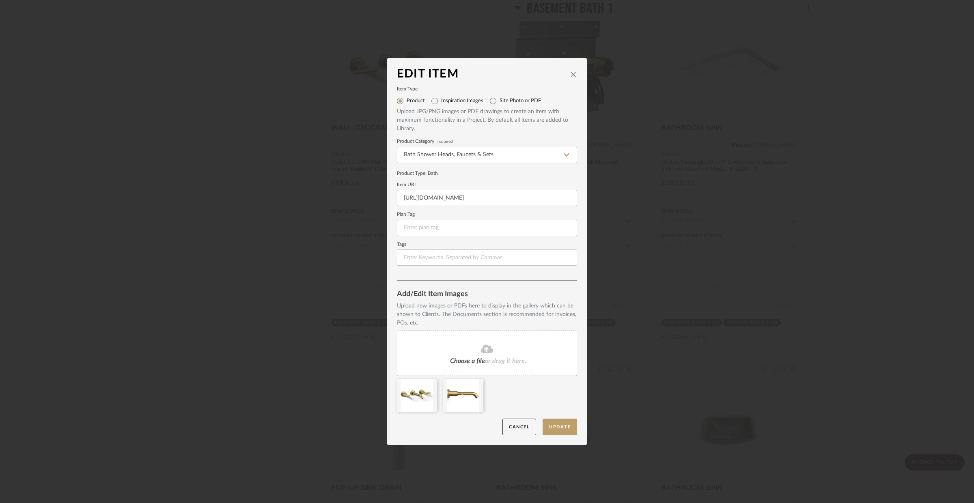
click at [568, 195] on input "[URL][DOMAIN_NAME]" at bounding box center [487, 198] width 180 height 16
drag, startPoint x: 570, startPoint y: 198, endPoint x: 369, endPoint y: 197, distance: 201.7
click at [369, 197] on div "Edit Item Item Type Product Inspiration Images Site Photo or PDF Upload JPG/PNG…" at bounding box center [487, 251] width 974 height 503
paste input "[URL][DOMAIN_NAME][DOMAIN_NAME]"
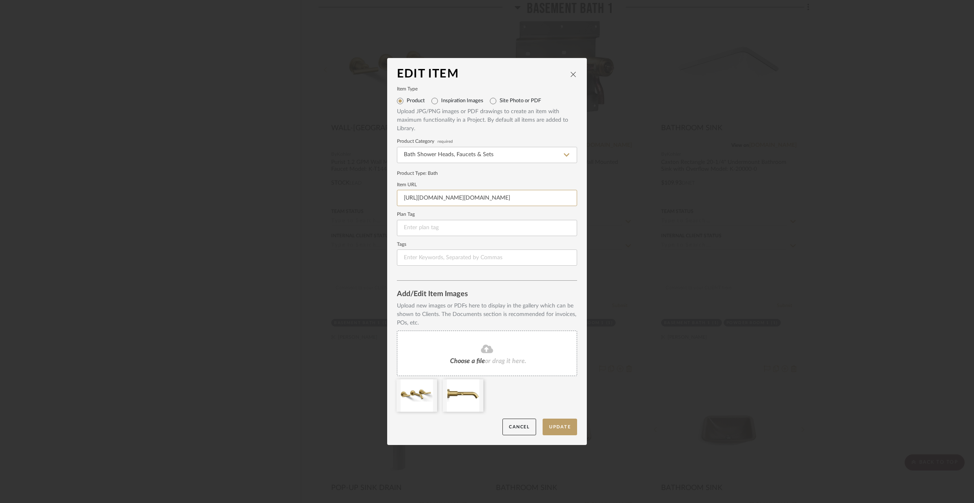
scroll to position [0, 124]
type input "[URL][DOMAIN_NAME][DOMAIN_NAME]"
click at [404, 223] on input at bounding box center [487, 228] width 180 height 16
click at [571, 433] on button "Update" at bounding box center [560, 427] width 35 height 17
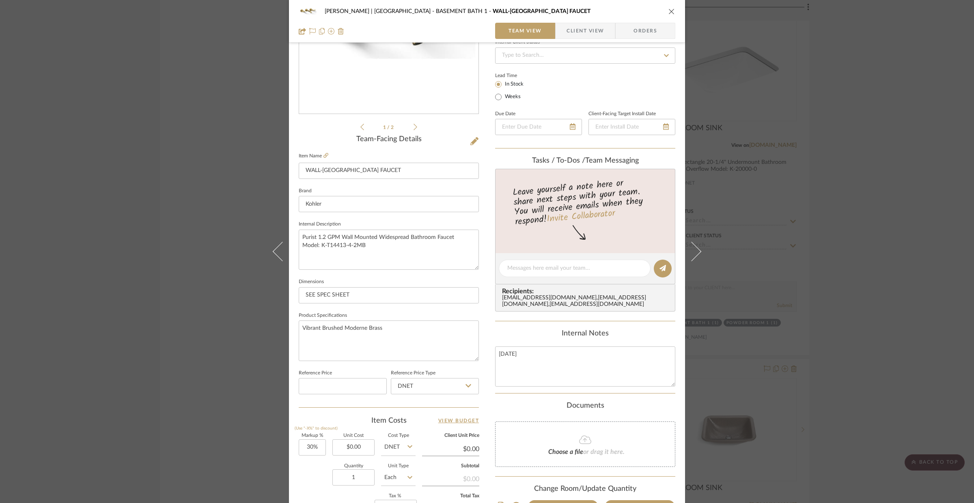
scroll to position [130, 0]
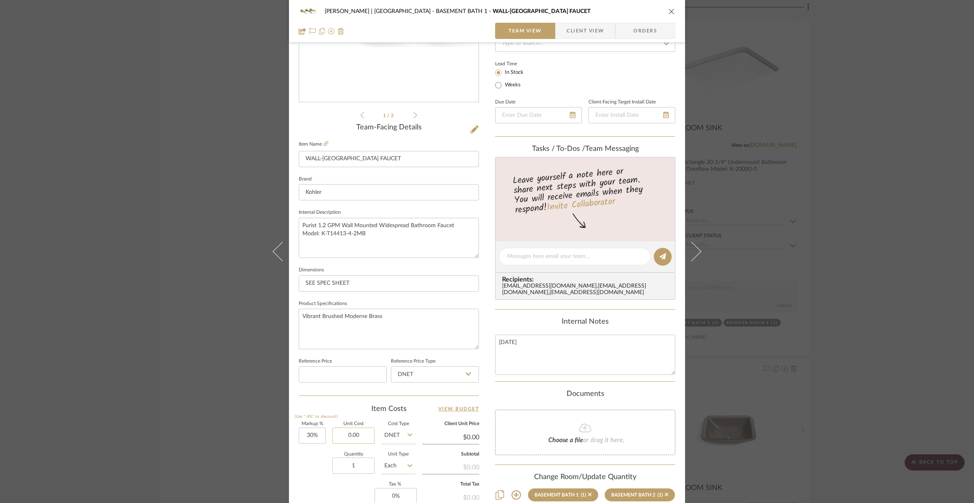
click at [343, 434] on input "0.00" at bounding box center [353, 436] width 42 height 16
type input "$758.41"
click at [355, 462] on input "1" at bounding box center [353, 466] width 42 height 16
type input "$985.93"
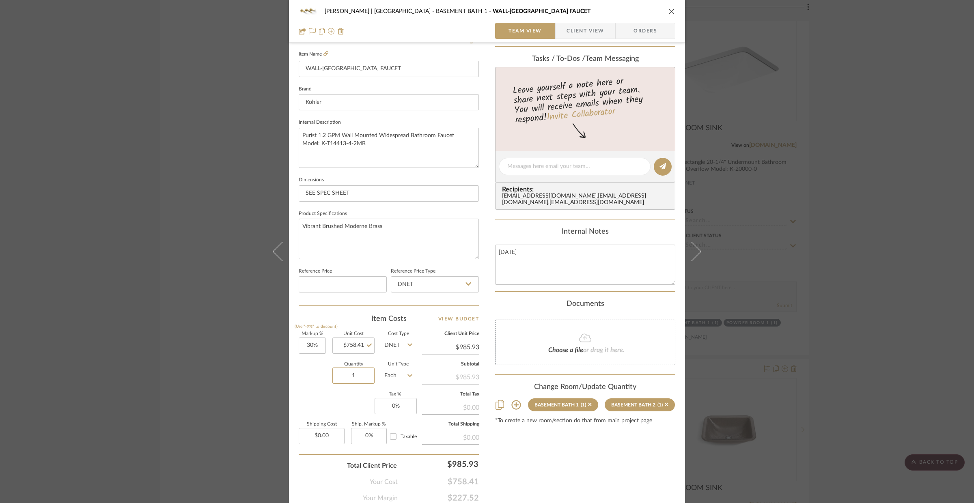
scroll to position [252, 0]
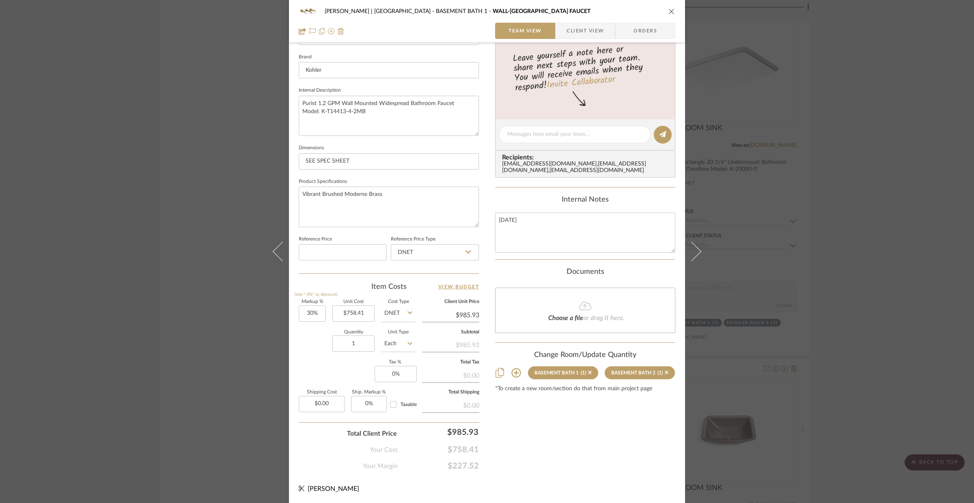
click at [514, 374] on icon at bounding box center [516, 373] width 10 height 10
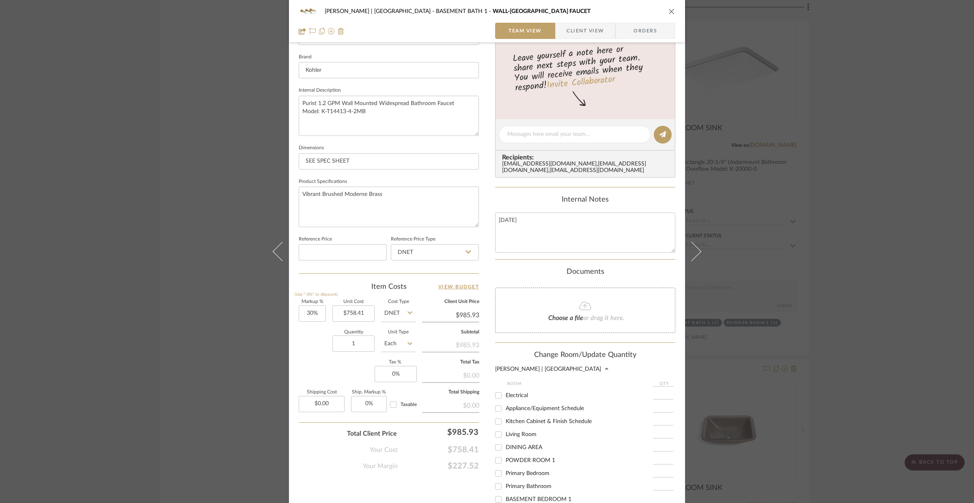
scroll to position [164, 0]
click at [539, 465] on span "POWDER ROOM 2" at bounding box center [531, 467] width 50 height 6
click at [505, 465] on input "POWDER ROOM 2" at bounding box center [498, 466] width 13 height 13
checkbox input "true"
type input "1"
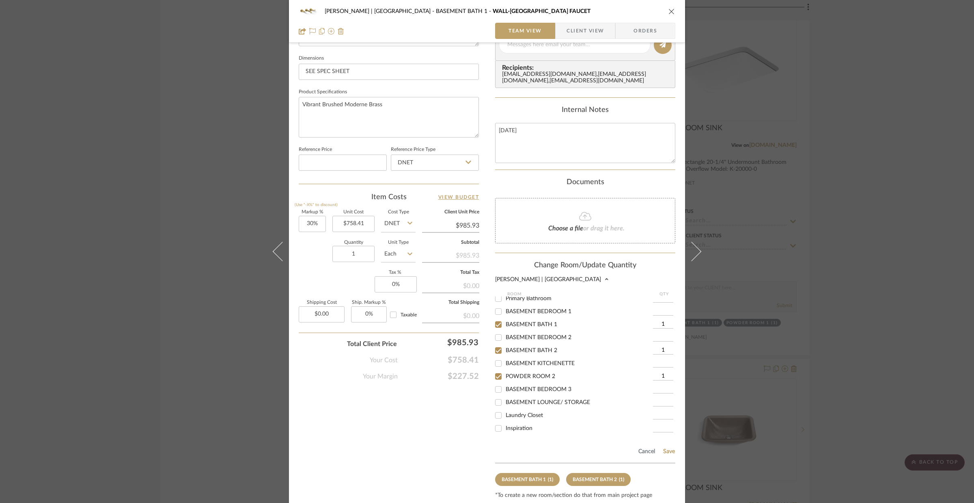
scroll to position [340, 0]
click at [667, 456] on button "Save" at bounding box center [669, 454] width 13 height 6
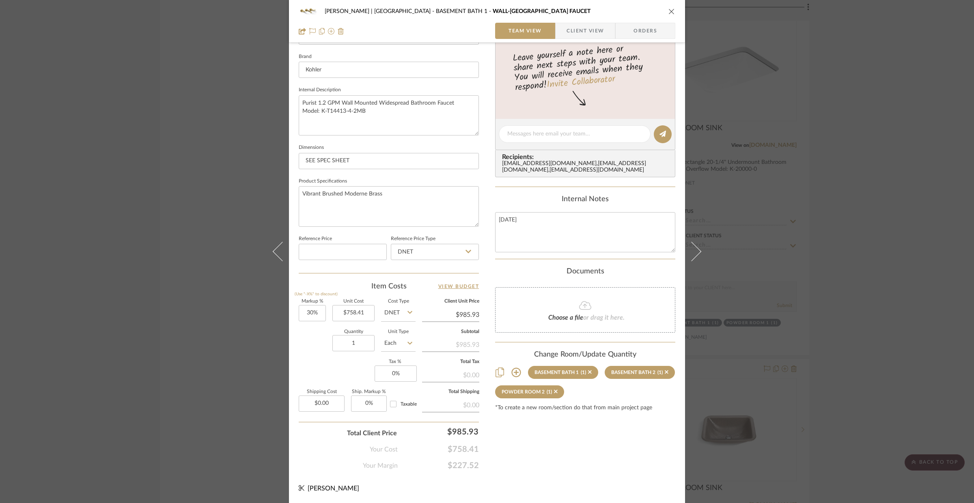
scroll to position [252, 0]
click at [861, 347] on div "[PERSON_NAME] | [GEOGRAPHIC_DATA] BASEMENT BATH 1 WALL-MOUNT BATH FAUCET Team V…" at bounding box center [487, 251] width 974 height 503
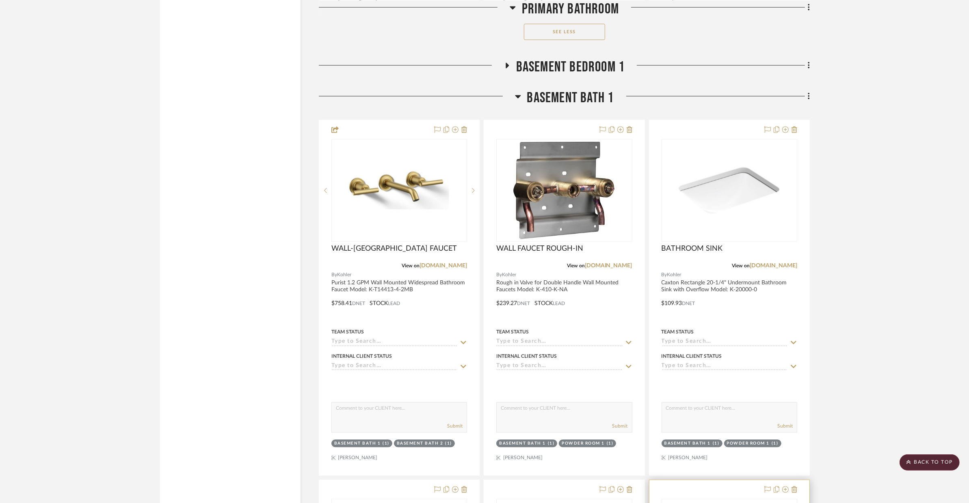
scroll to position [5697, 0]
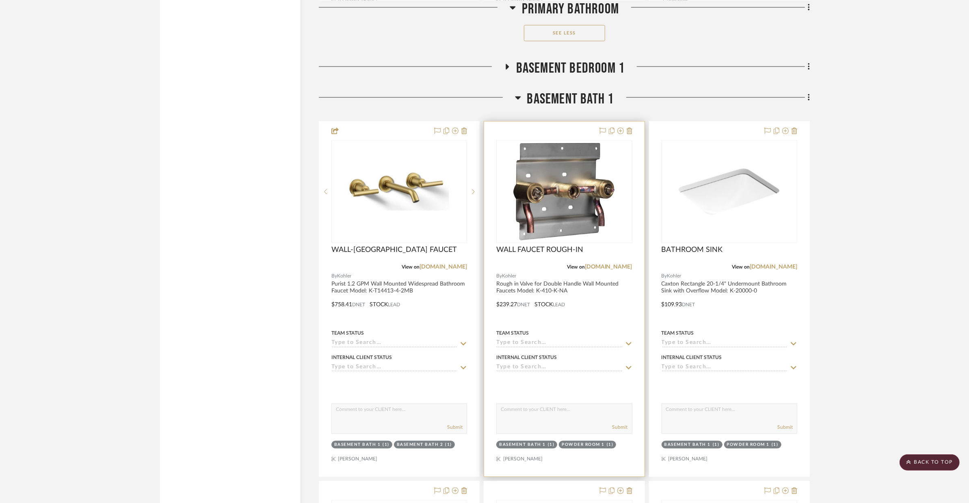
click at [622, 296] on div at bounding box center [564, 299] width 160 height 355
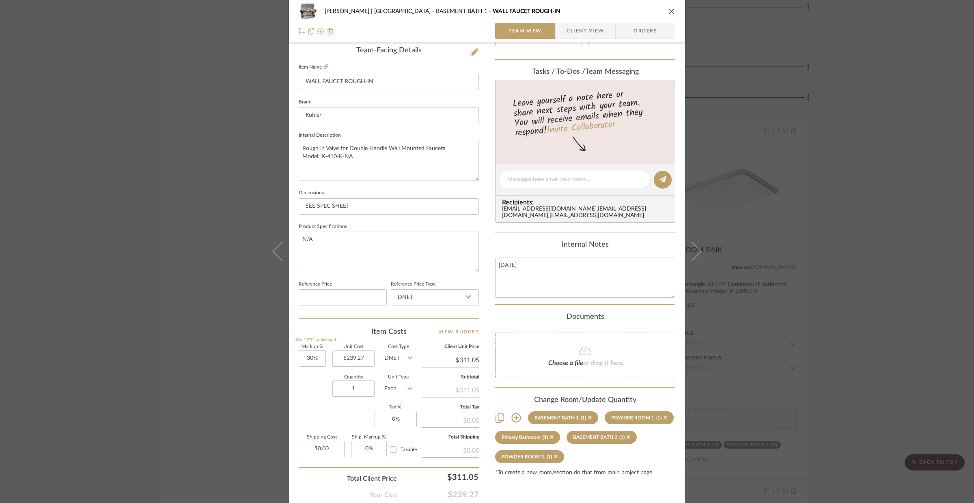
scroll to position [216, 0]
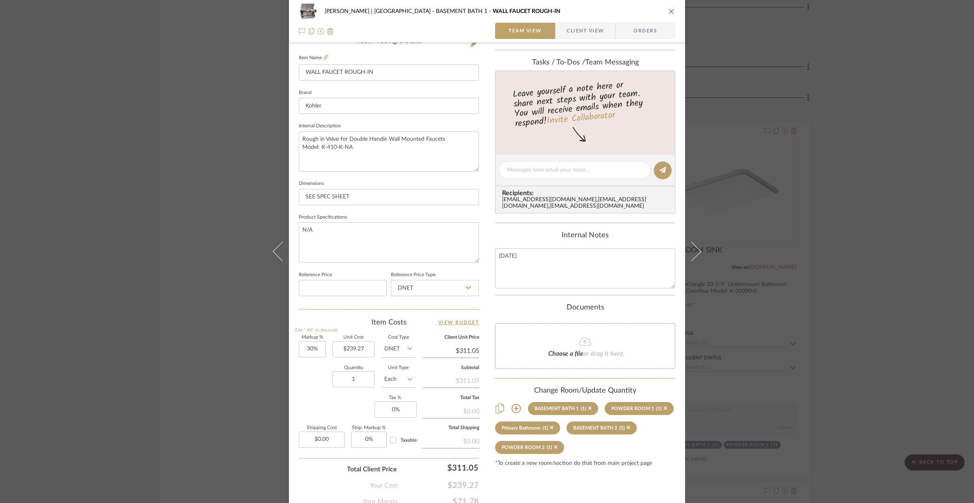
click at [831, 368] on div "VENTRESCA | MORRO BAY BASEMENT BATH 1 WALL FAUCET ROUGH-IN Team View Client Vie…" at bounding box center [487, 251] width 974 height 503
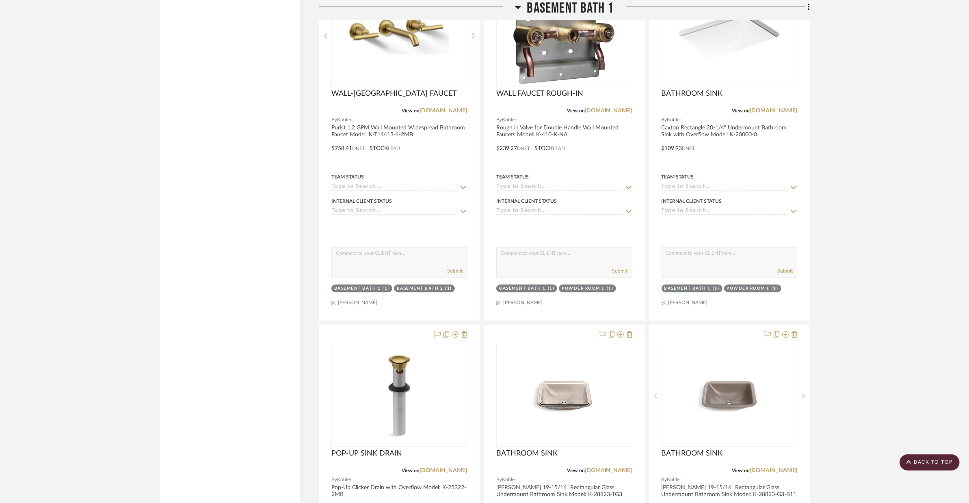
scroll to position [5469, 0]
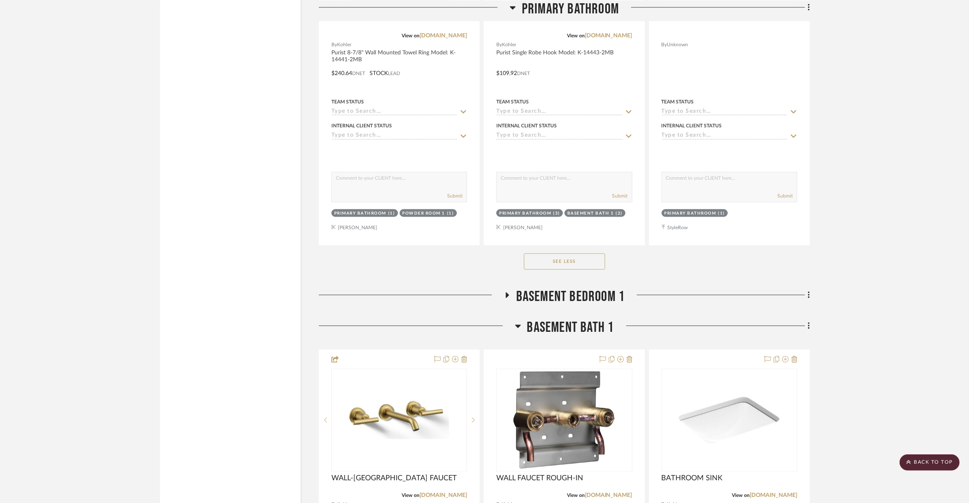
click at [561, 319] on span "BASEMENT BATH 1" at bounding box center [570, 327] width 87 height 17
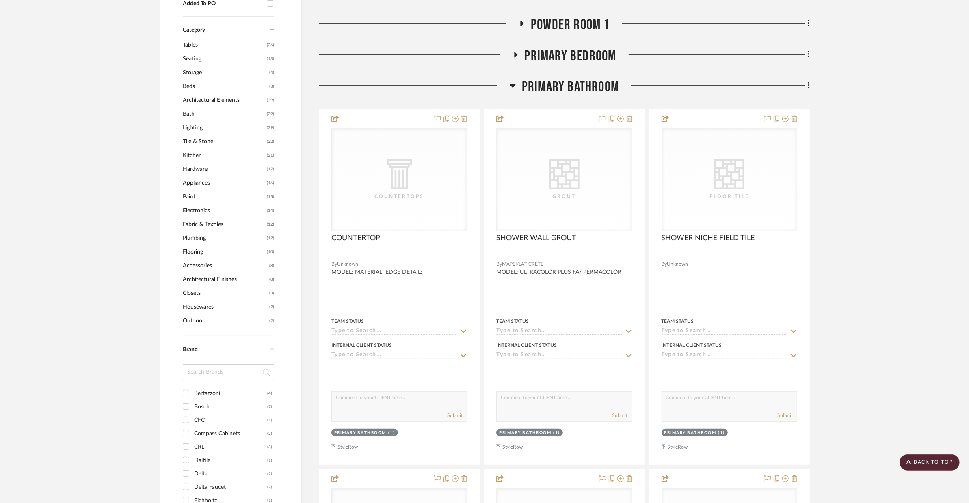
scroll to position [567, 0]
click at [564, 79] on div "Primary Bathroom" at bounding box center [564, 89] width 491 height 21
click at [567, 79] on span "Primary Bathroom" at bounding box center [570, 87] width 97 height 17
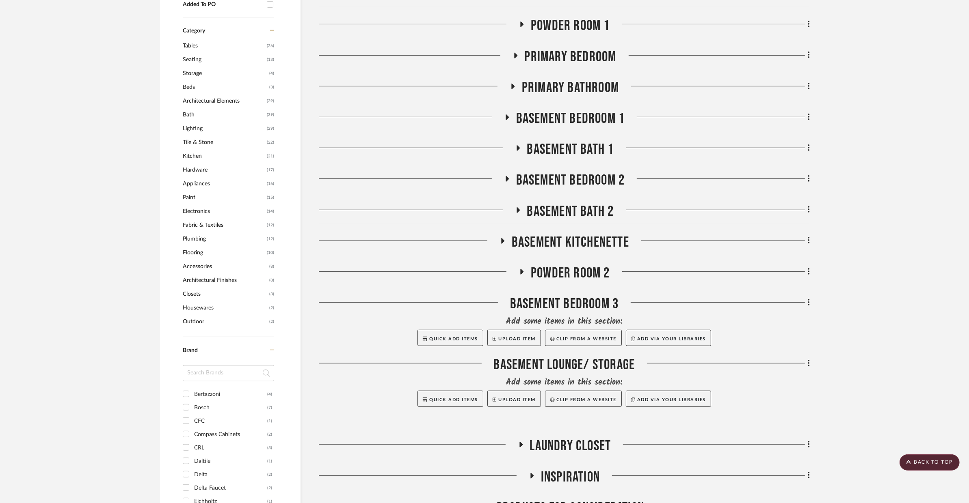
click at [579, 172] on span "BASEMENT BEDROOM 2" at bounding box center [570, 180] width 109 height 17
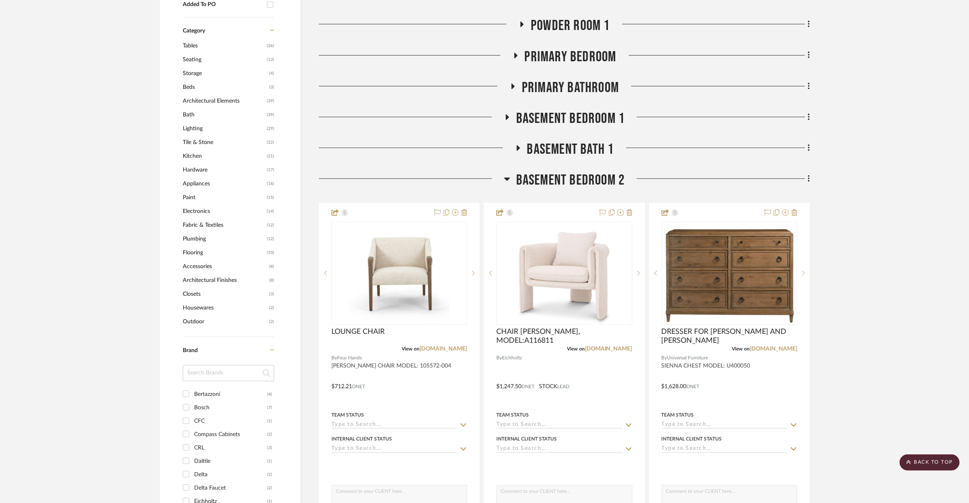
click at [579, 172] on span "BASEMENT BEDROOM 2" at bounding box center [570, 180] width 109 height 17
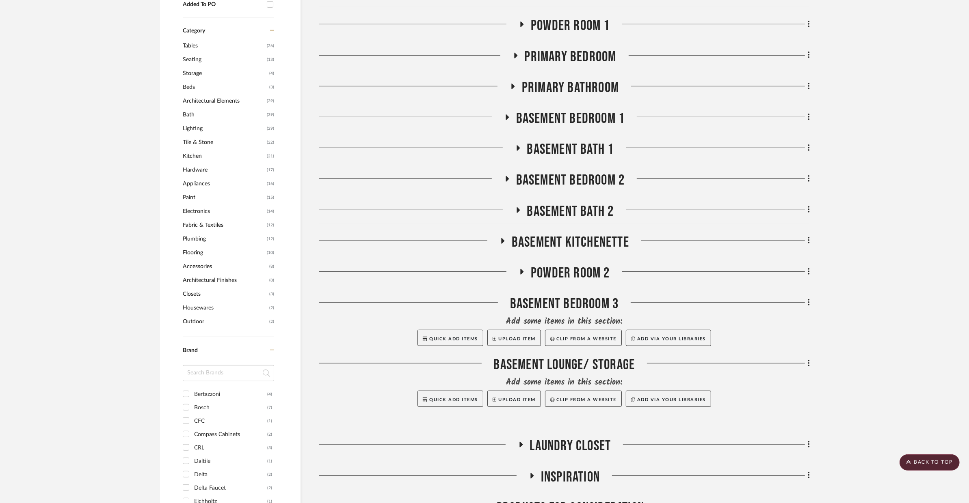
click at [578, 203] on span "BASEMENT BATH 2" at bounding box center [570, 211] width 87 height 17
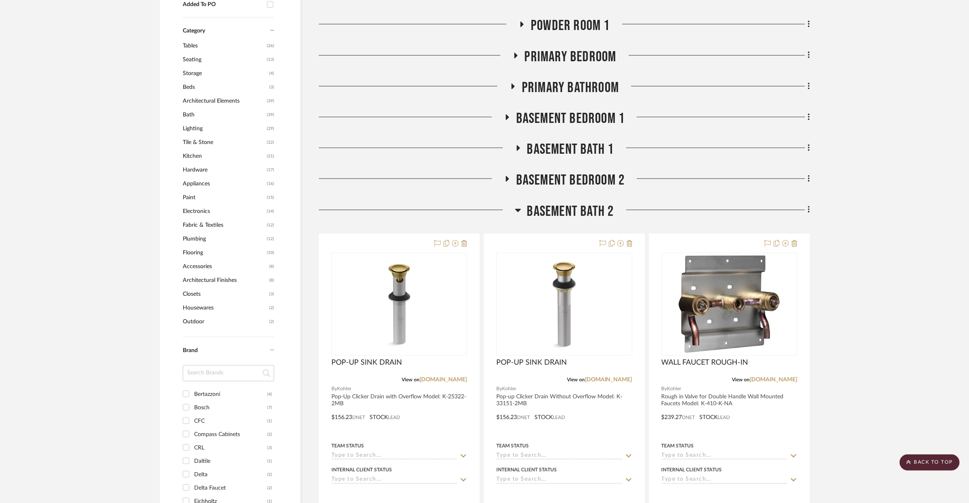
click at [577, 203] on span "BASEMENT BATH 2" at bounding box center [570, 211] width 87 height 17
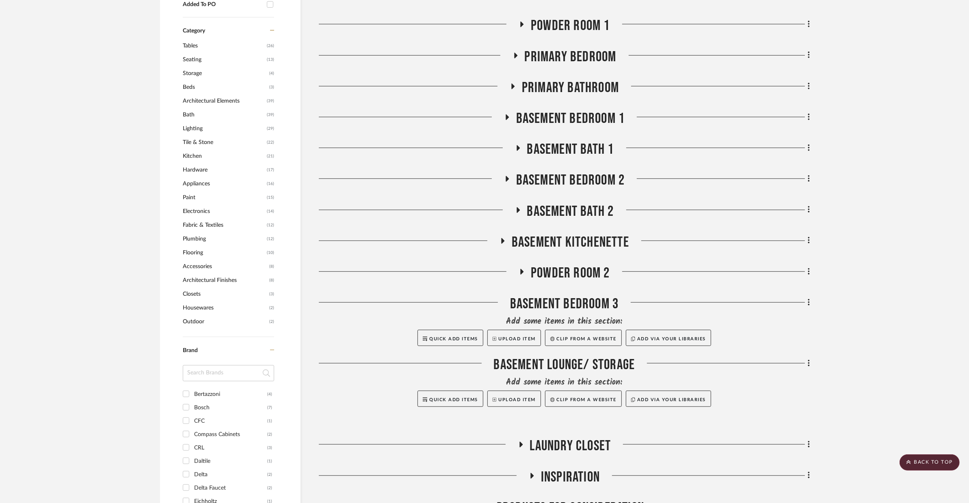
click at [571, 203] on span "BASEMENT BATH 2" at bounding box center [570, 211] width 87 height 17
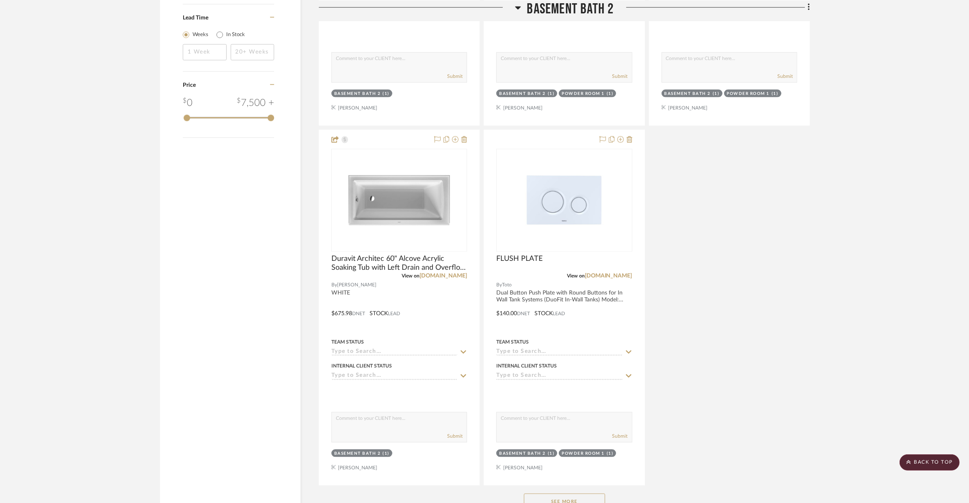
scroll to position [1411, 0]
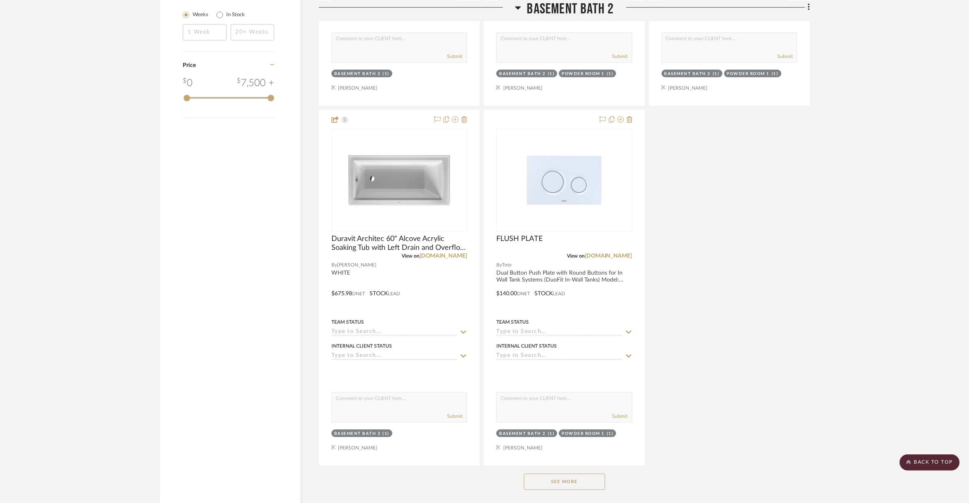
click at [591, 474] on button "See More" at bounding box center [564, 482] width 81 height 16
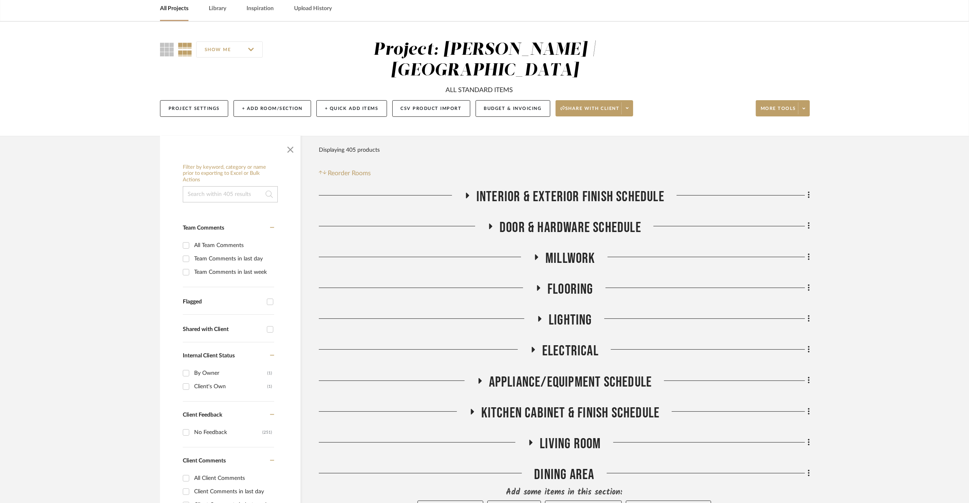
scroll to position [38, 0]
click at [803, 106] on icon at bounding box center [803, 108] width 3 height 4
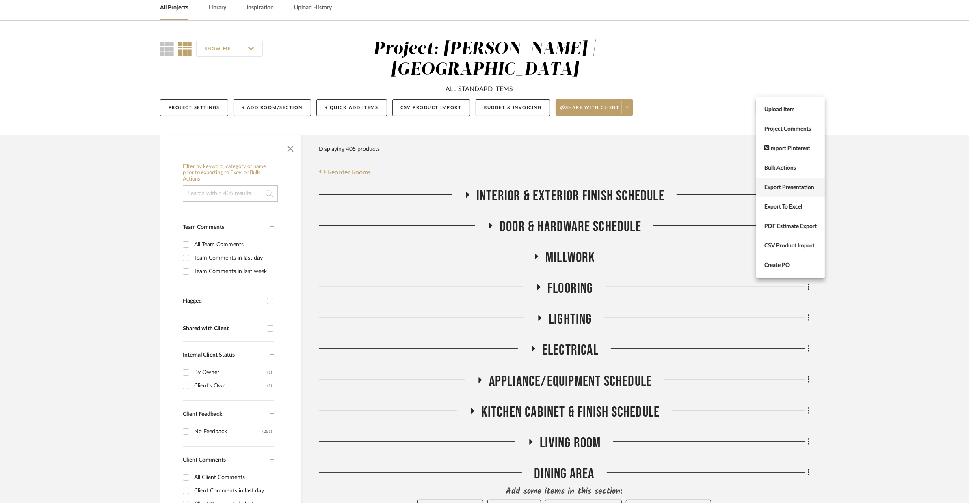
click at [810, 178] on button "Export Presentation" at bounding box center [790, 187] width 69 height 19
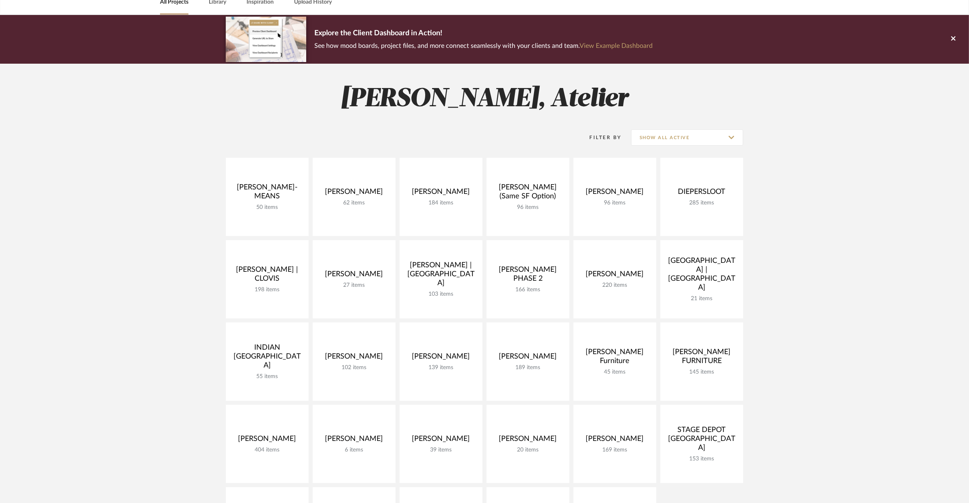
scroll to position [219, 0]
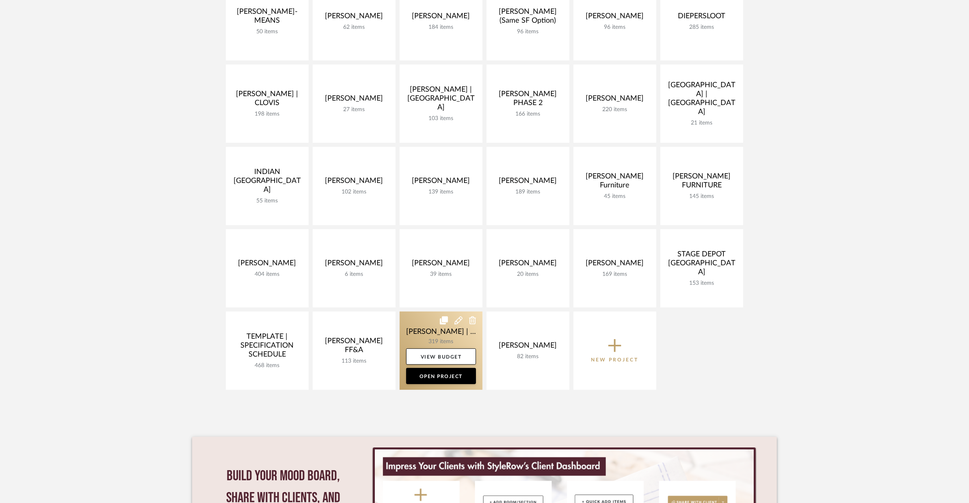
click at [425, 323] on link at bounding box center [440, 351] width 83 height 78
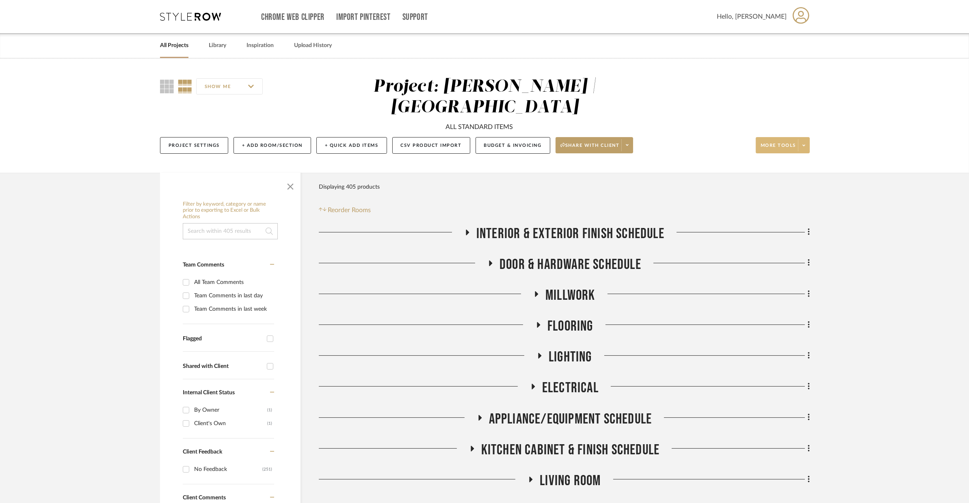
click at [802, 139] on span at bounding box center [803, 145] width 11 height 12
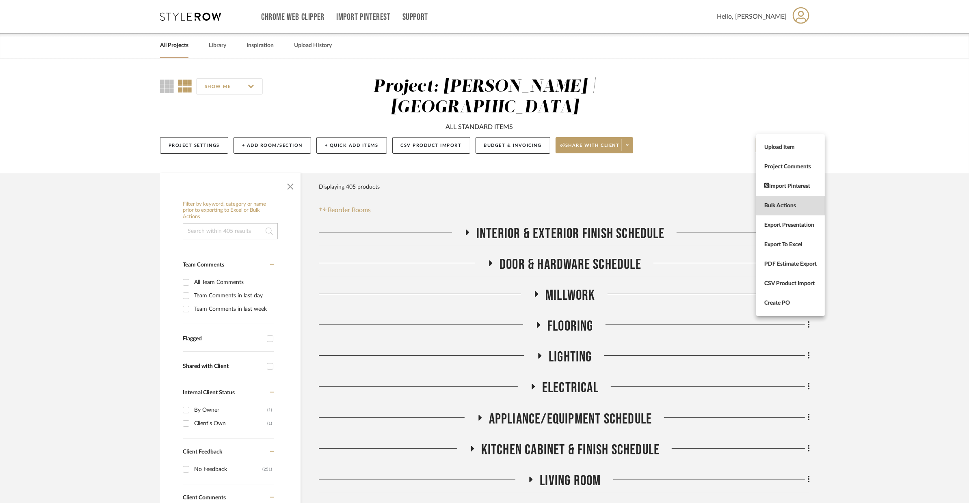
click at [790, 210] on button "Bulk Actions" at bounding box center [790, 205] width 69 height 19
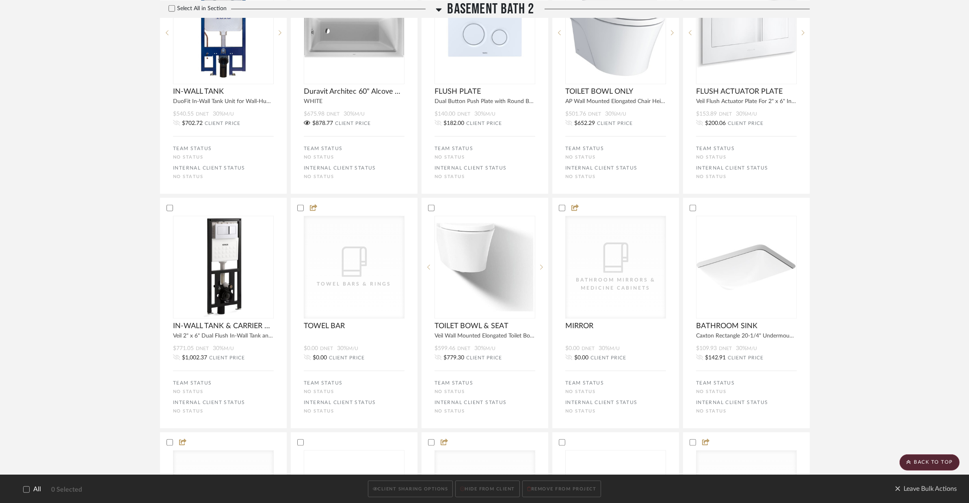
scroll to position [1224, 0]
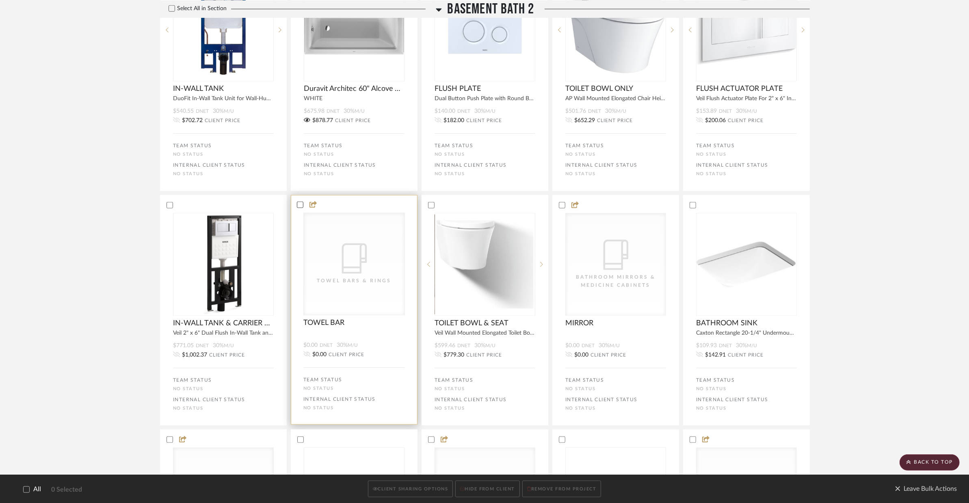
click at [300, 202] on icon at bounding box center [300, 205] width 6 height 6
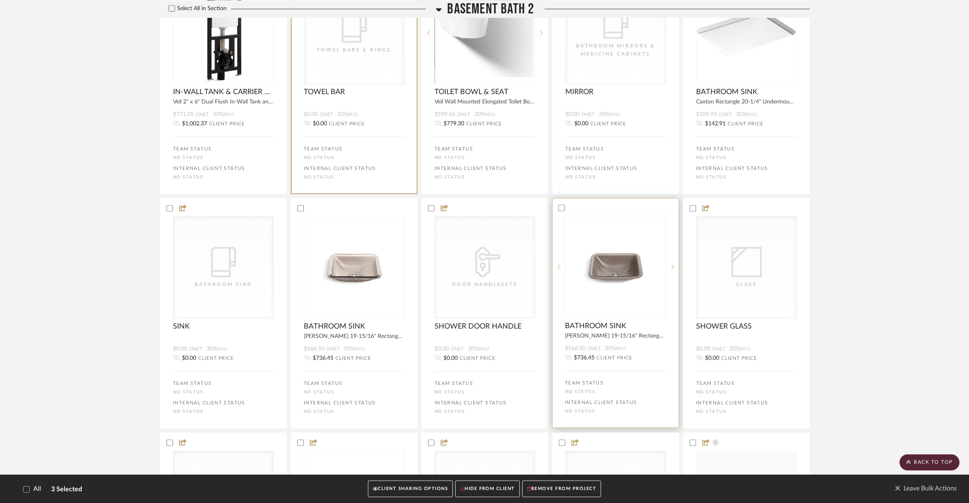
scroll to position [1454, 0]
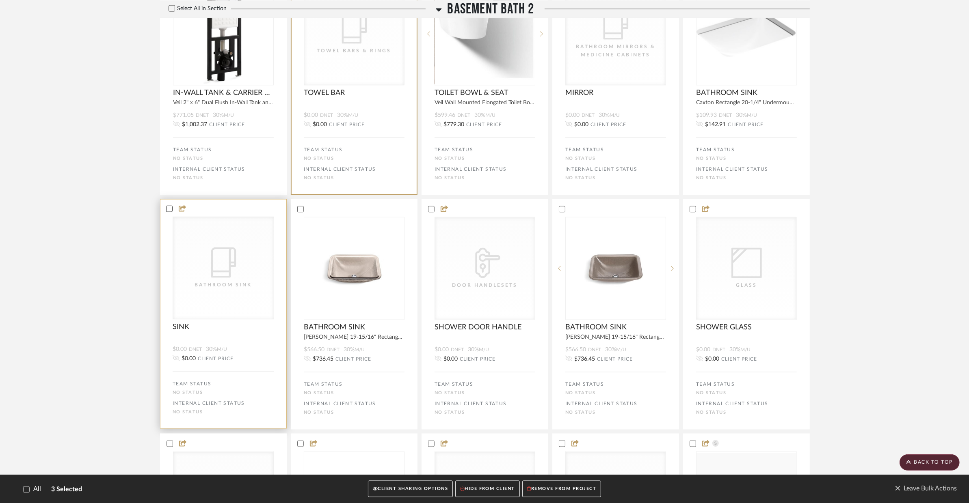
click at [169, 206] on icon at bounding box center [169, 209] width 6 height 6
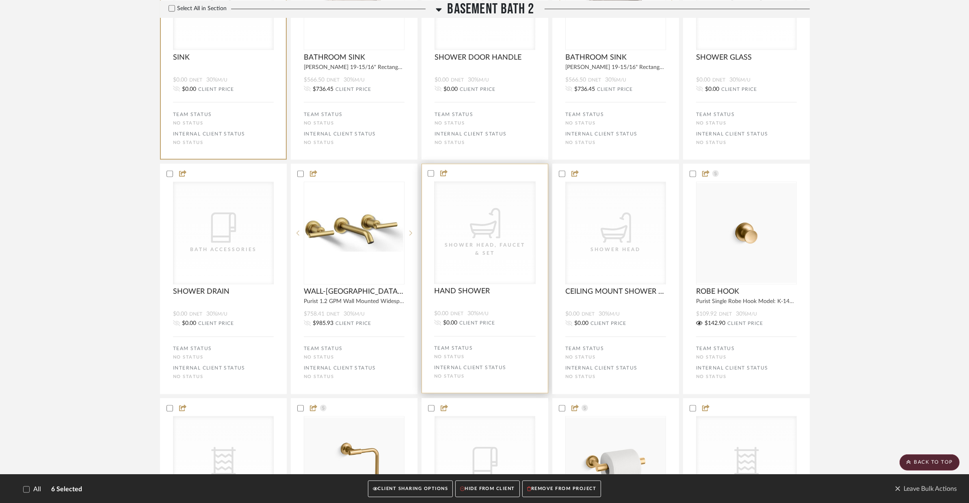
scroll to position [1730, 0]
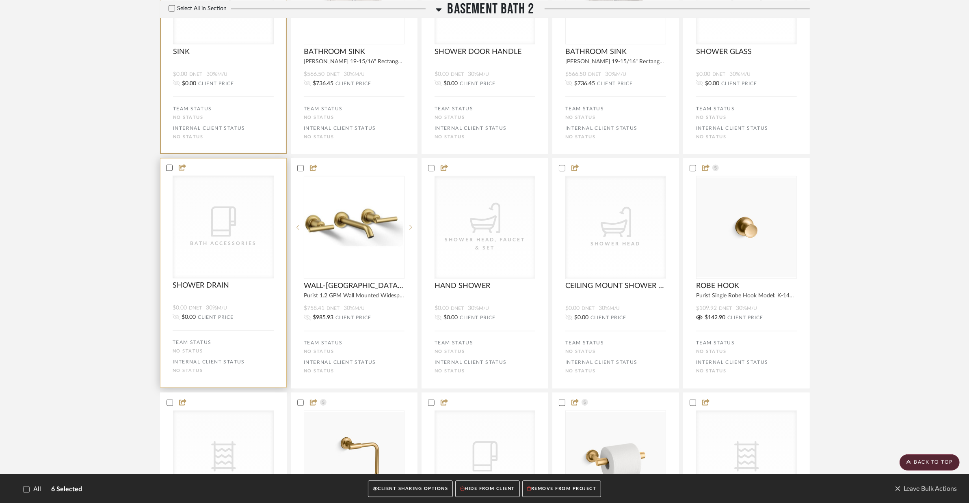
click at [169, 165] on icon at bounding box center [169, 168] width 6 height 6
click at [430, 164] on div at bounding box center [485, 167] width 126 height 7
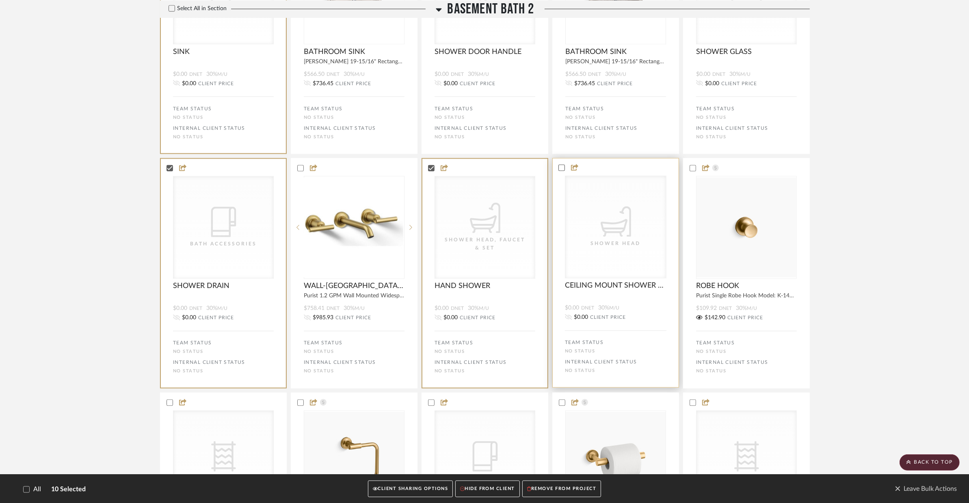
click at [561, 166] on icon at bounding box center [561, 168] width 5 height 4
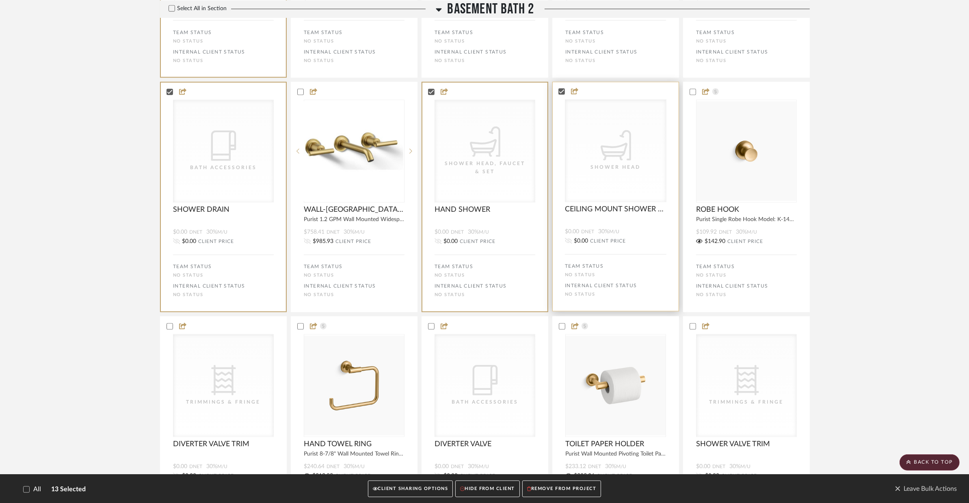
scroll to position [1817, 0]
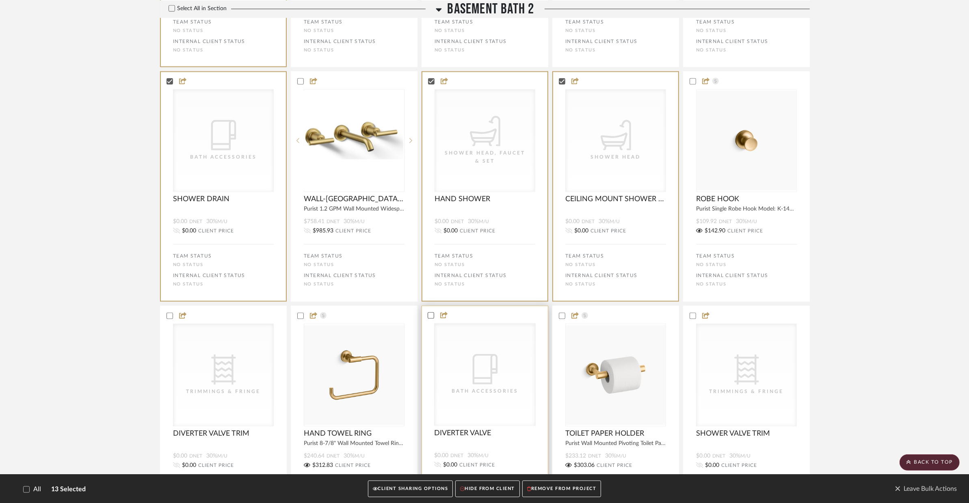
click at [430, 314] on icon at bounding box center [430, 316] width 5 height 4
click at [166, 313] on icon at bounding box center [169, 316] width 6 height 6
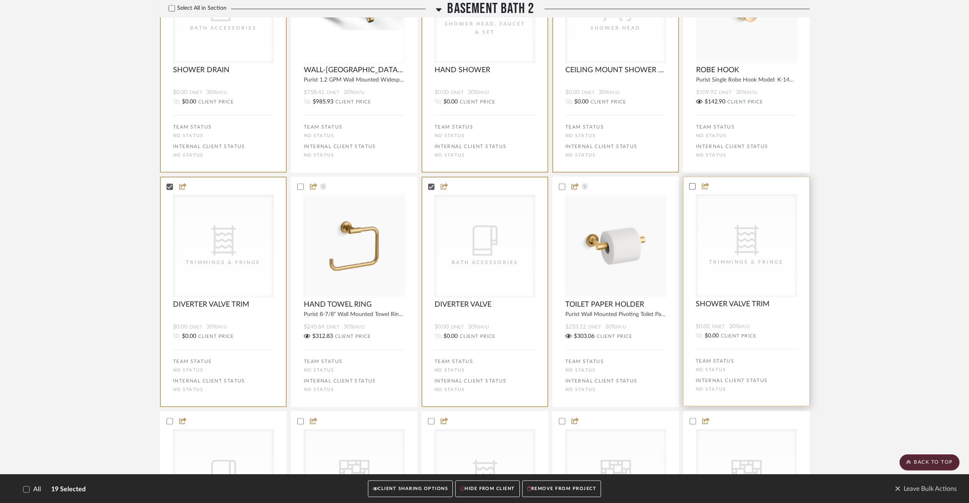
click at [691, 183] on div at bounding box center [692, 186] width 6 height 6
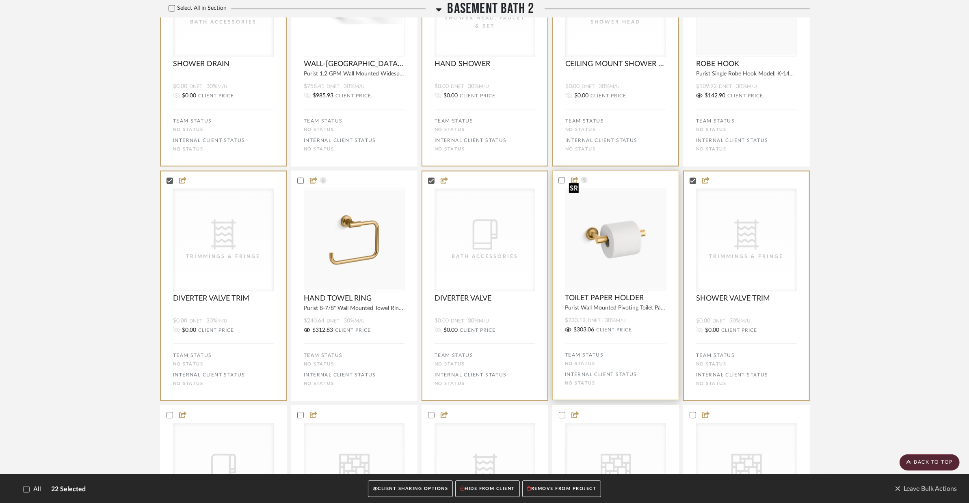
scroll to position [2101, 0]
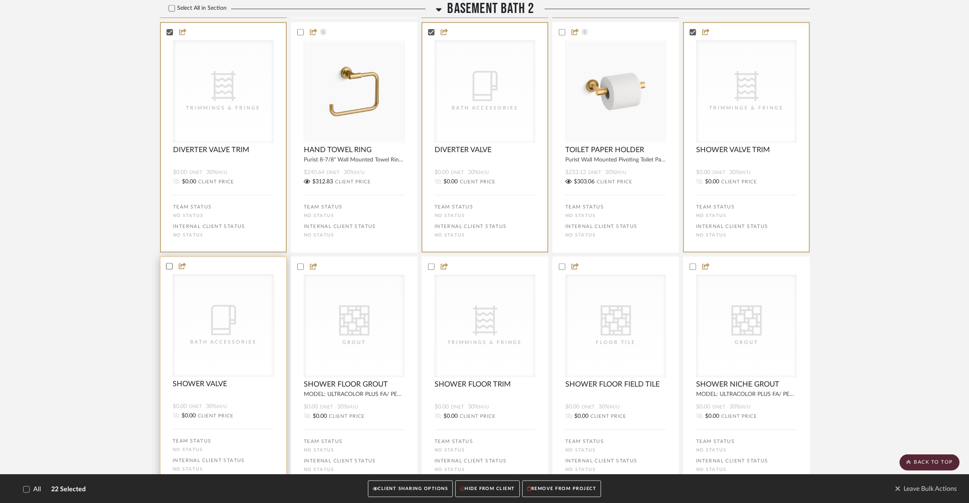
click at [168, 263] on label at bounding box center [169, 266] width 6 height 6
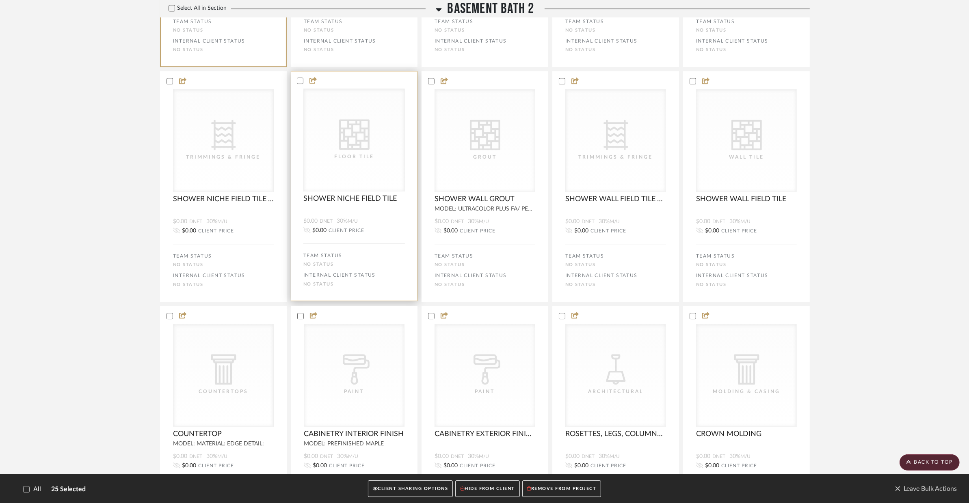
scroll to position [2571, 0]
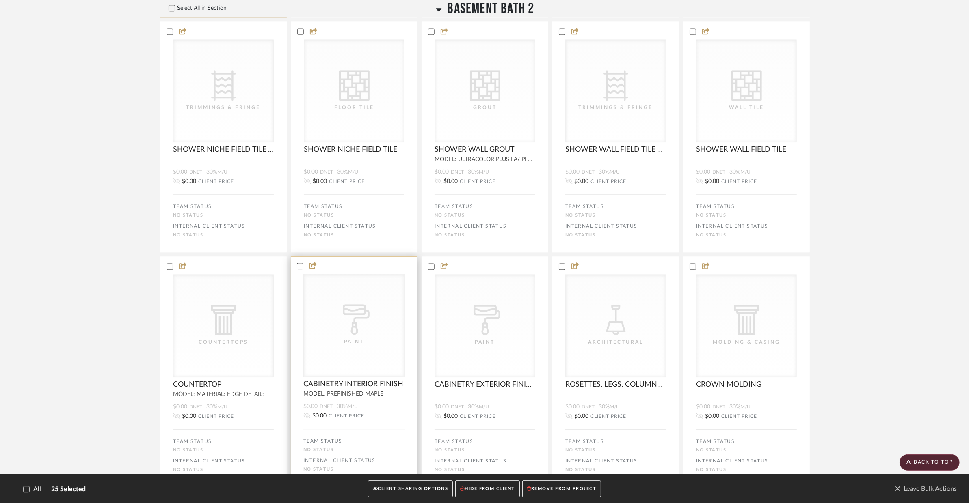
click at [301, 263] on icon at bounding box center [300, 266] width 6 height 6
click at [430, 263] on icon at bounding box center [431, 266] width 6 height 6
click at [560, 263] on icon at bounding box center [562, 266] width 6 height 6
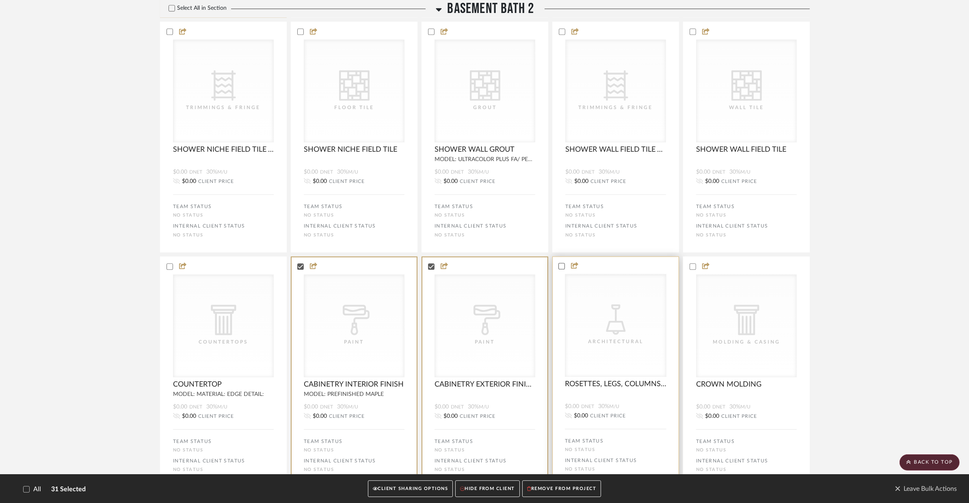
click at [695, 263] on div at bounding box center [692, 266] width 6 height 6
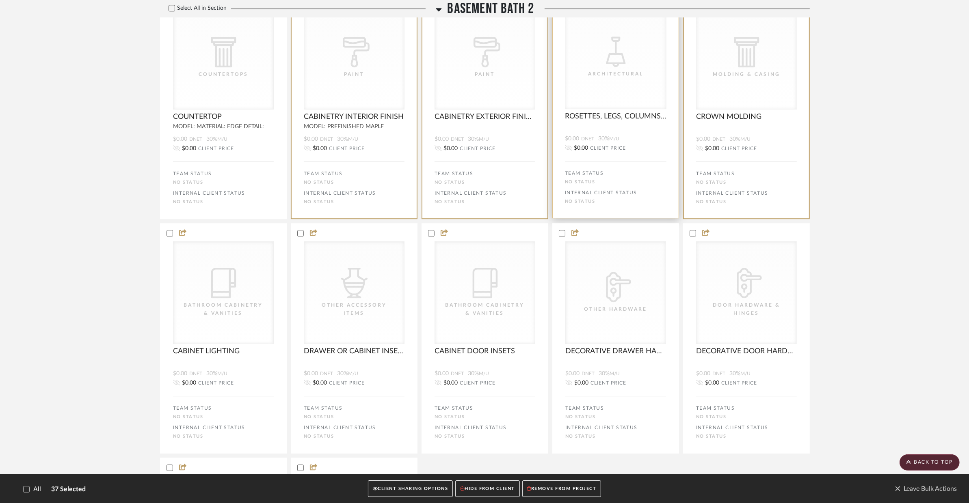
scroll to position [2842, 0]
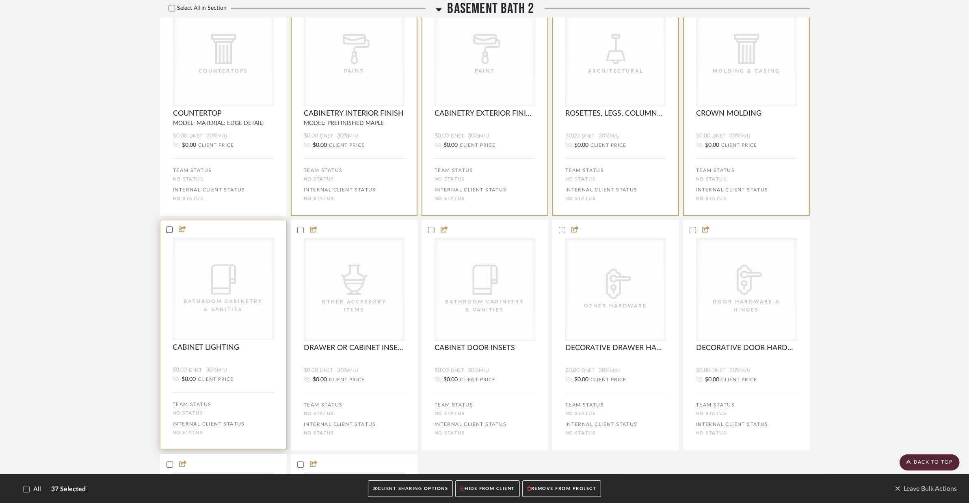
click at [170, 228] on icon at bounding box center [169, 230] width 6 height 6
click at [302, 230] on icon at bounding box center [300, 230] width 6 height 6
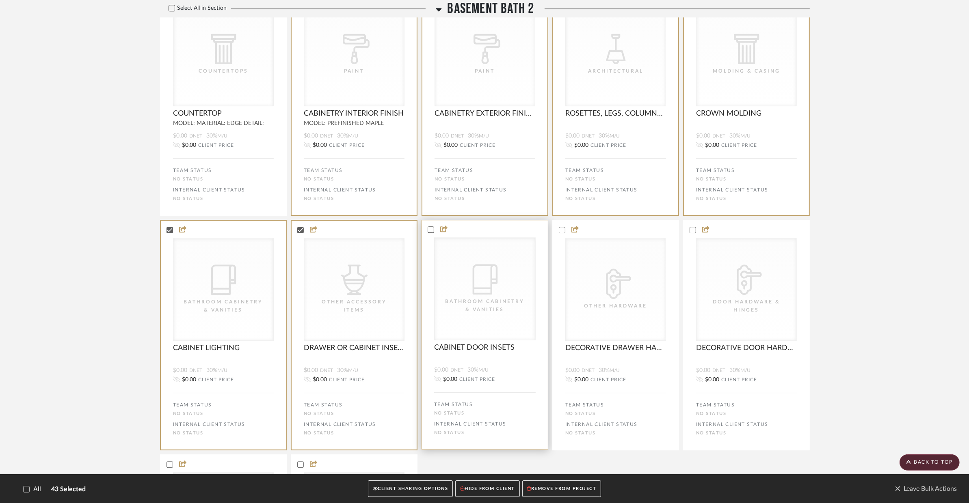
click at [428, 230] on icon at bounding box center [431, 230] width 6 height 6
click at [566, 226] on status-icons at bounding box center [573, 230] width 16 height 8
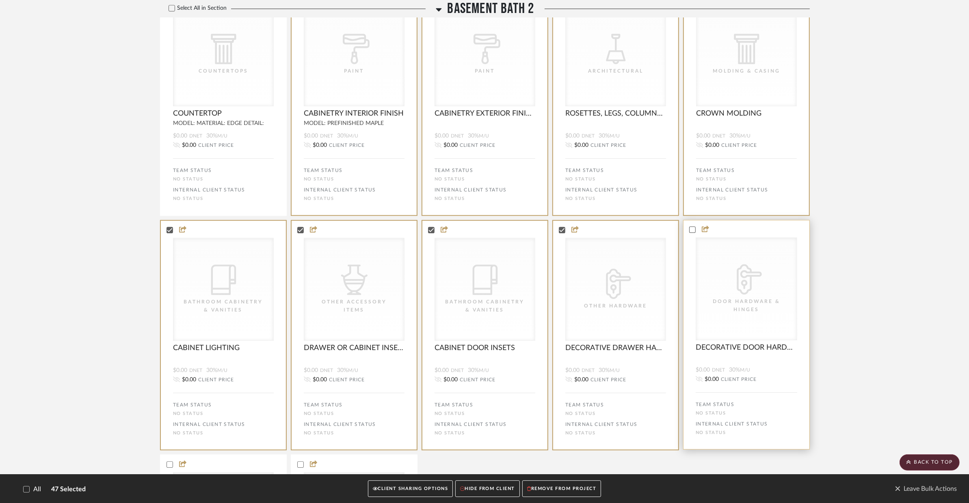
click at [695, 229] on div at bounding box center [746, 229] width 126 height 7
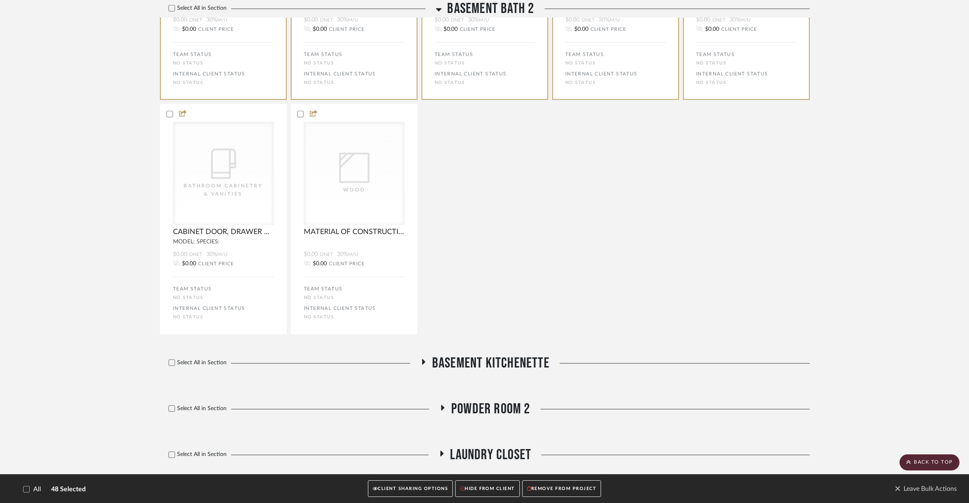
scroll to position [3110, 0]
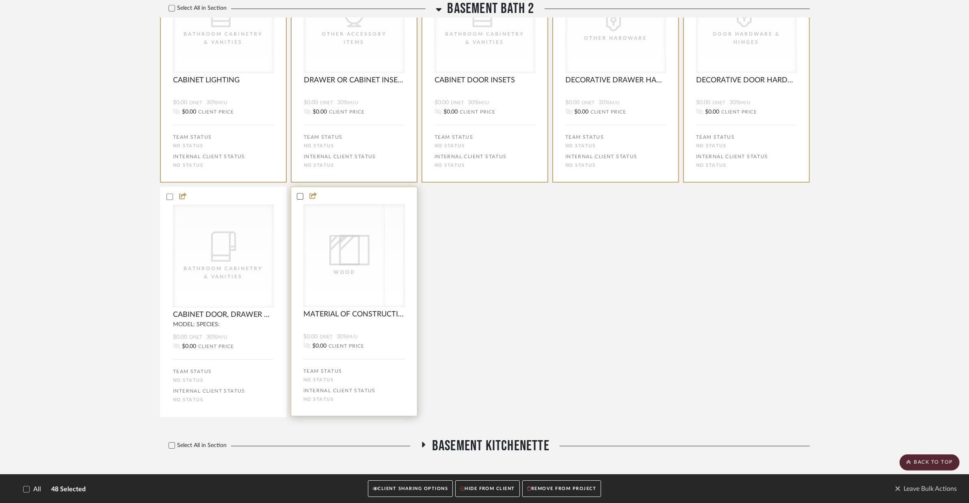
click at [300, 196] on icon at bounding box center [300, 196] width 5 height 4
click at [170, 196] on icon at bounding box center [169, 197] width 6 height 6
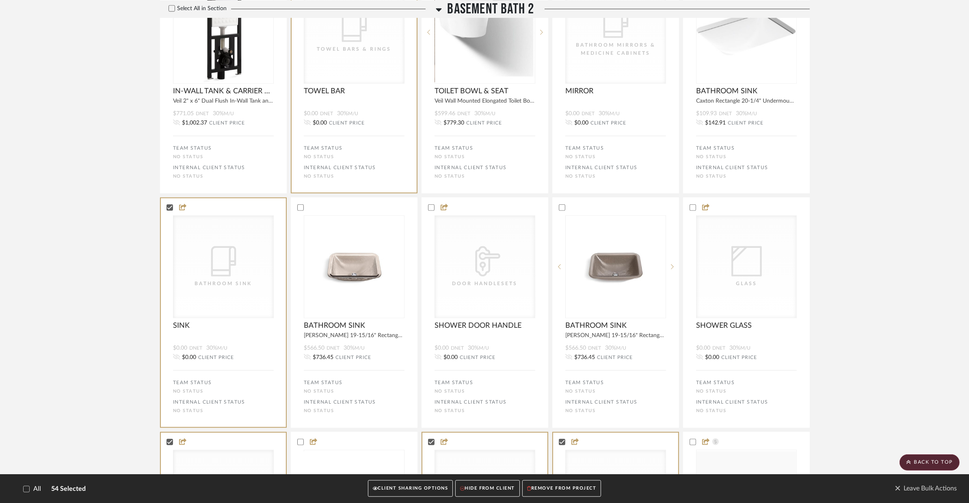
scroll to position [1541, 0]
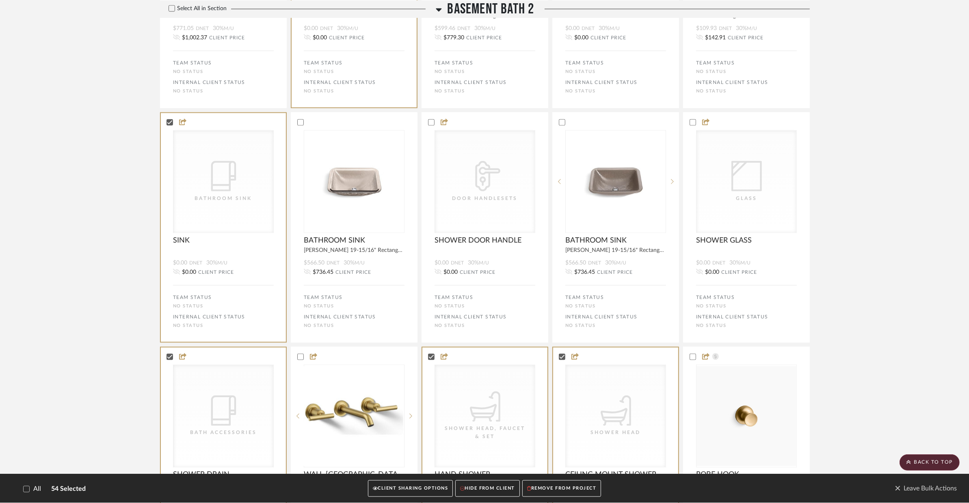
click at [572, 485] on button "REMOVE FROM PROJECT" at bounding box center [561, 489] width 79 height 17
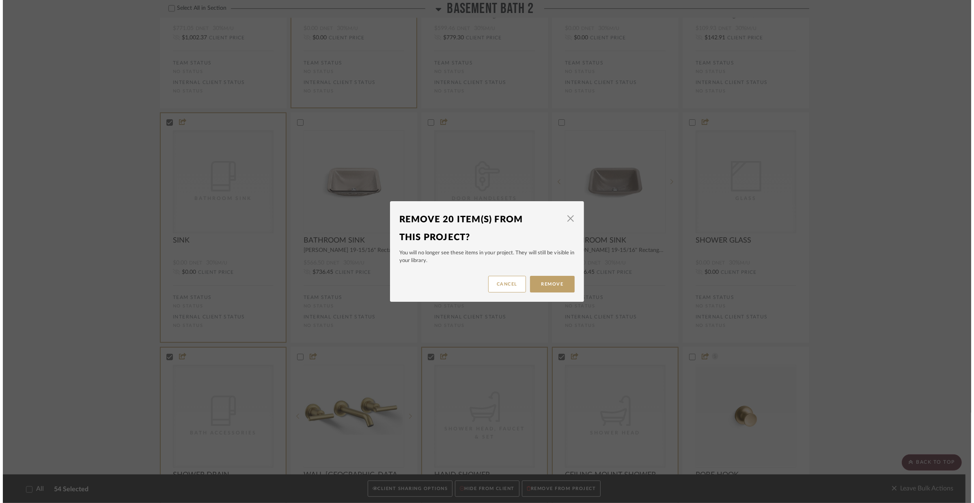
scroll to position [0, 0]
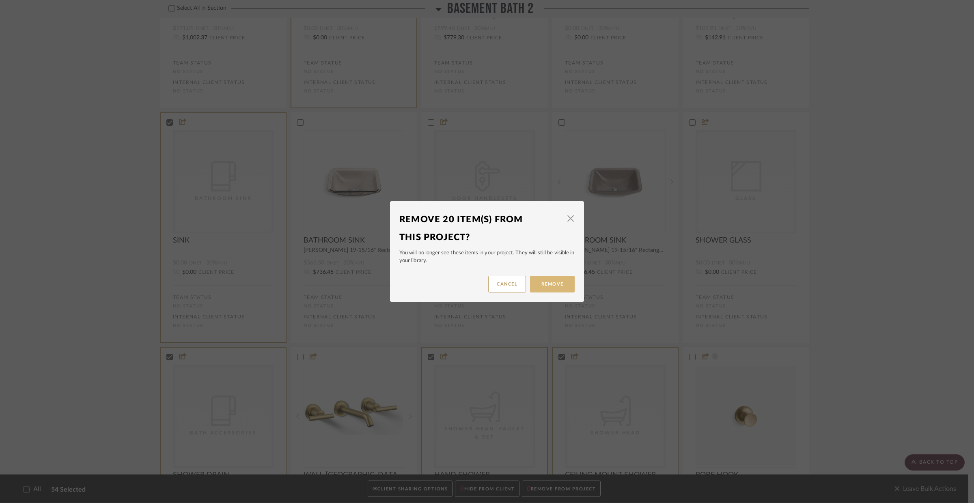
click at [554, 290] on button "Remove" at bounding box center [552, 284] width 45 height 17
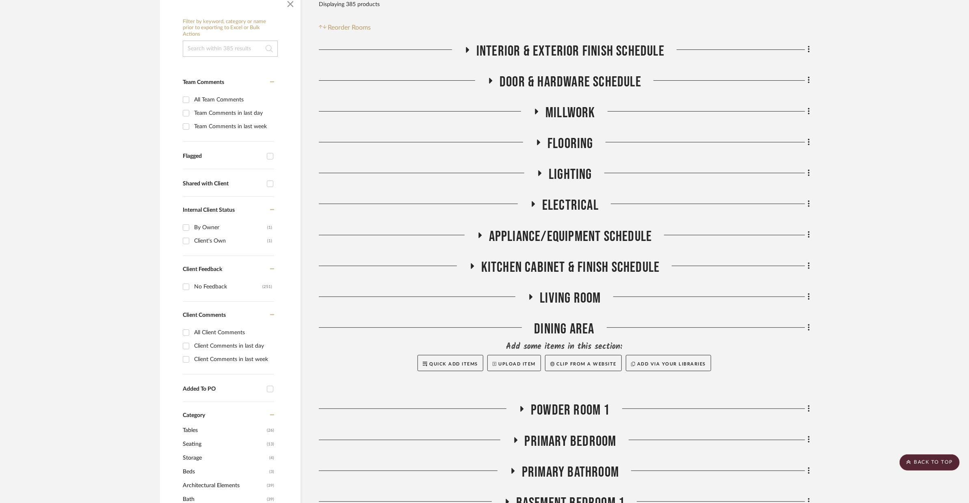
scroll to position [118, 0]
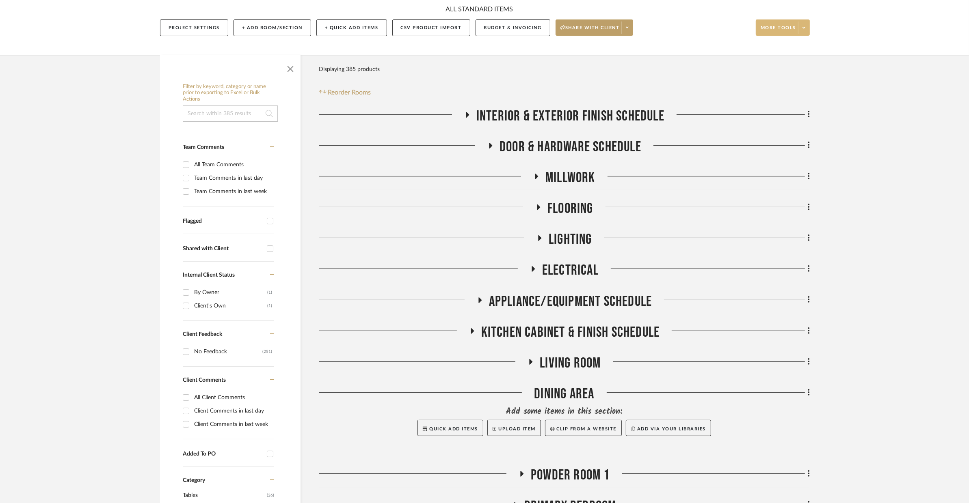
click at [806, 22] on span at bounding box center [803, 28] width 11 height 12
click at [795, 88] on span "Bulk Actions" at bounding box center [790, 88] width 52 height 7
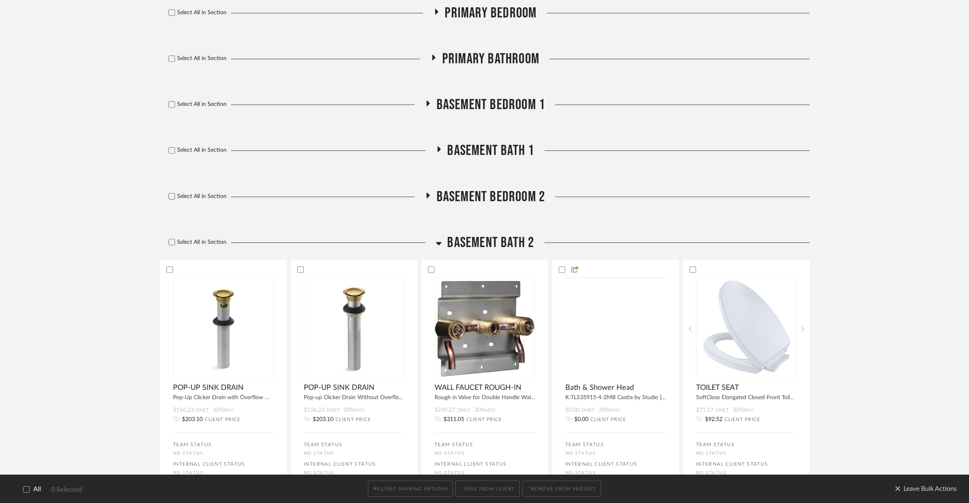
scroll to position [800, 0]
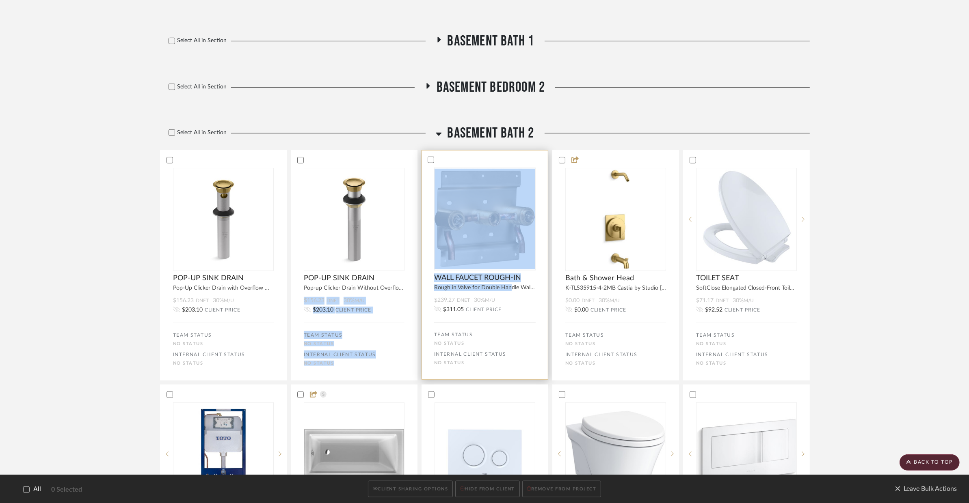
drag, startPoint x: 512, startPoint y: 266, endPoint x: 427, endPoint y: 258, distance: 84.8
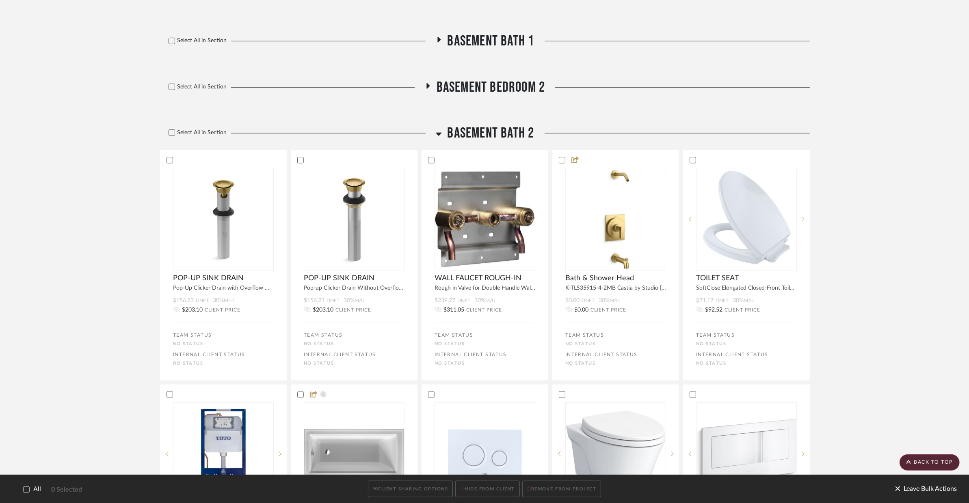
click at [920, 489] on span "Leave Bulk Actions" at bounding box center [925, 489] width 62 height 12
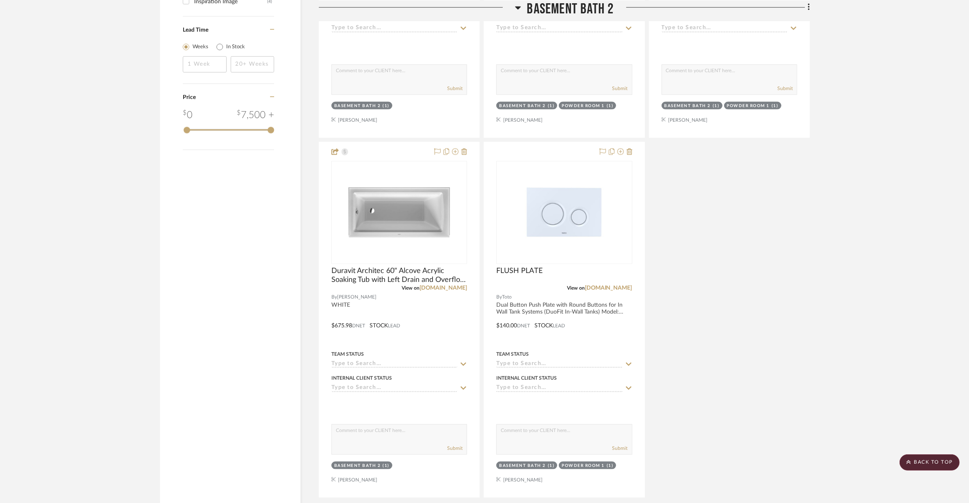
scroll to position [1442, 0]
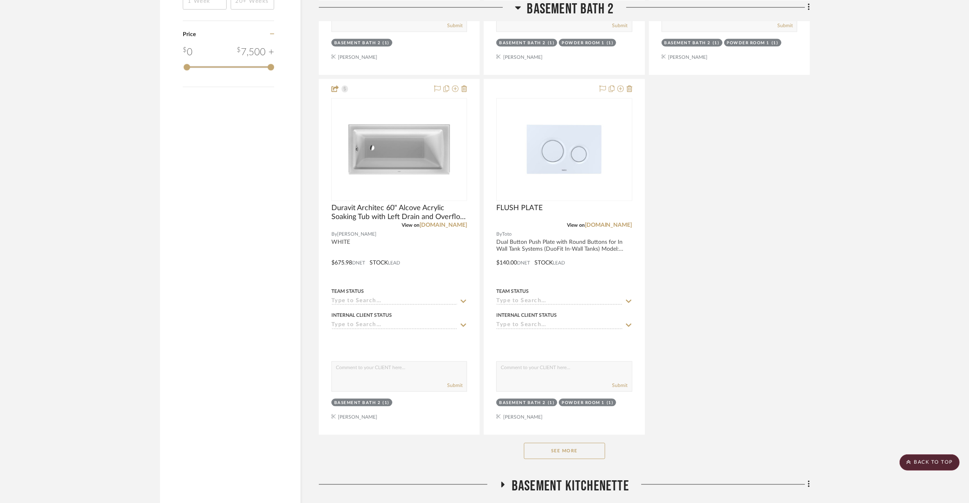
click at [585, 443] on button "See More" at bounding box center [564, 451] width 81 height 16
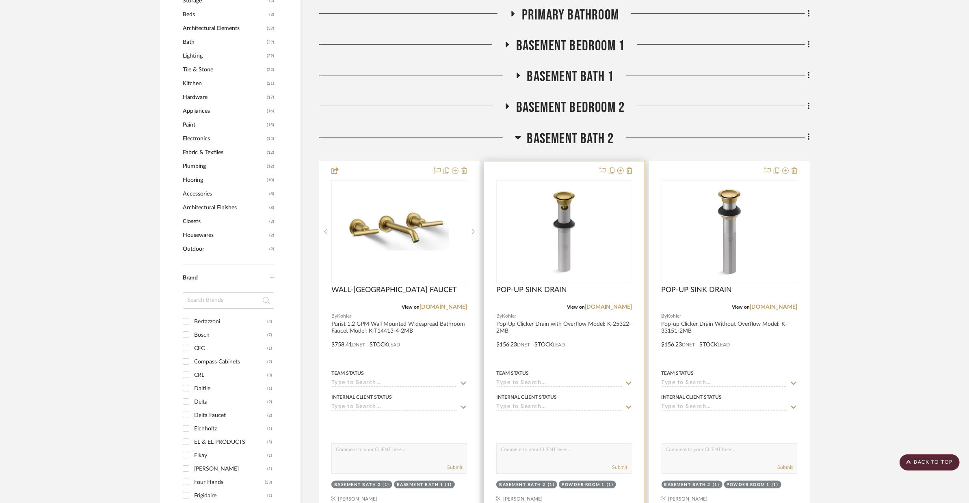
scroll to position [804, 0]
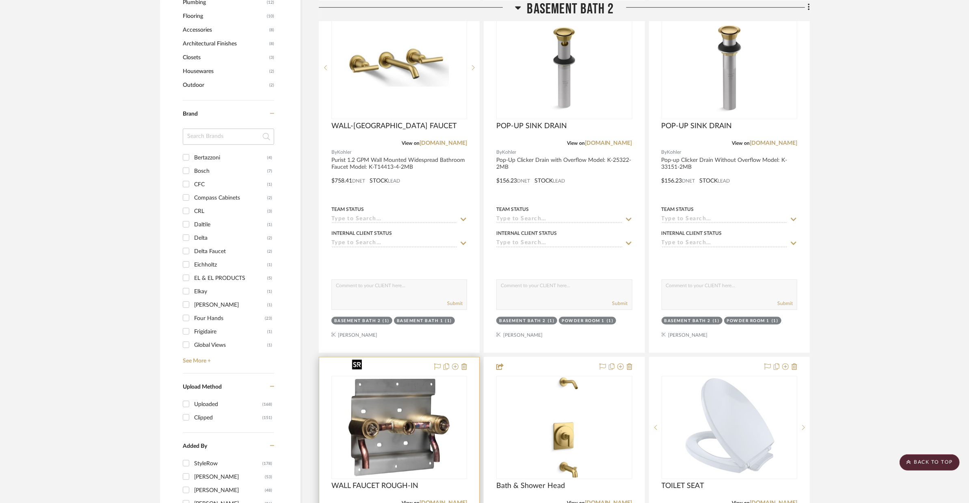
click at [0, 0] on img at bounding box center [0, 0] width 0 height 0
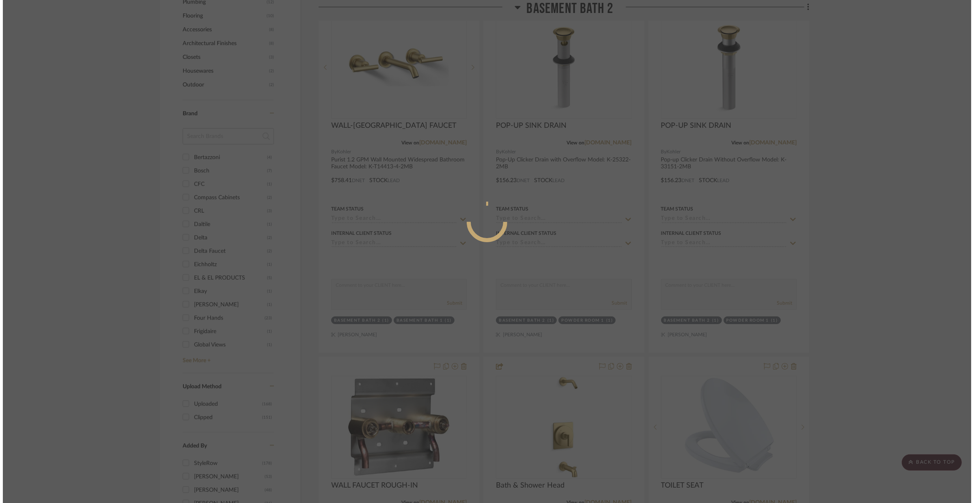
scroll to position [0, 0]
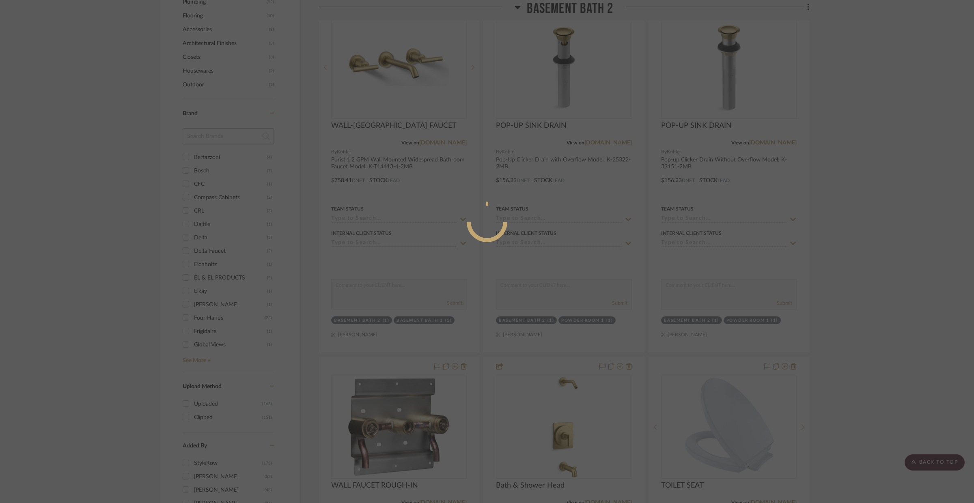
drag, startPoint x: 498, startPoint y: 284, endPoint x: 521, endPoint y: 234, distance: 55.0
click at [521, 234] on mat-dialog-content at bounding box center [487, 255] width 122 height 350
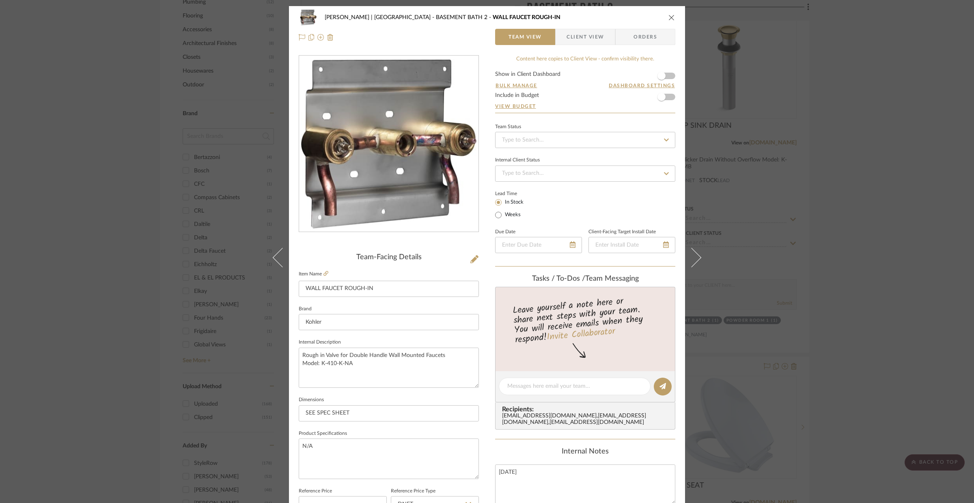
click at [892, 177] on div "VENTRESCA | MORRO BAY BASEMENT BATH 2 WALL FAUCET ROUGH-IN Team View Client Vie…" at bounding box center [487, 251] width 974 height 503
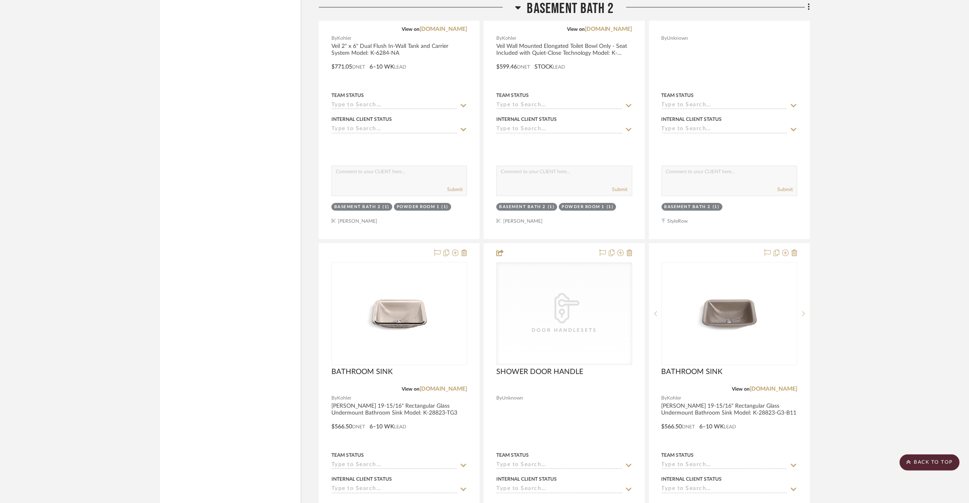
scroll to position [2387, 0]
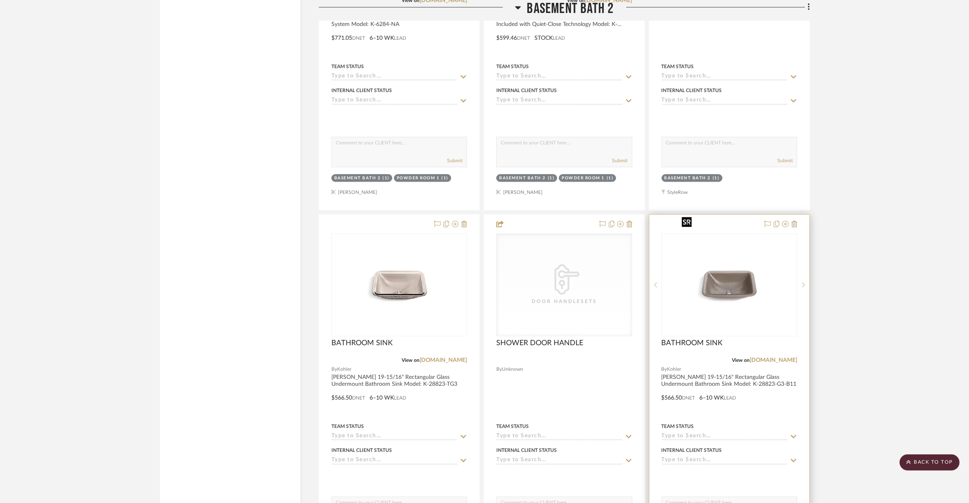
click at [0, 0] on img at bounding box center [0, 0] width 0 height 0
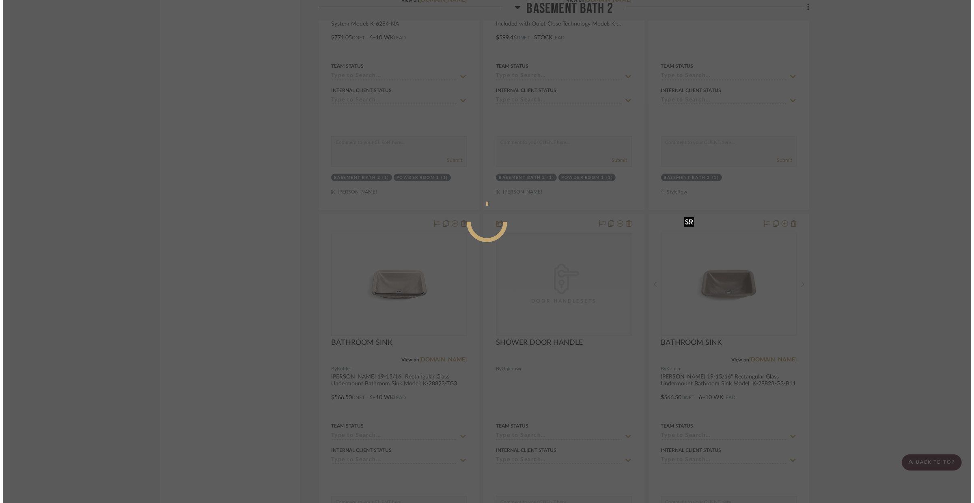
scroll to position [0, 0]
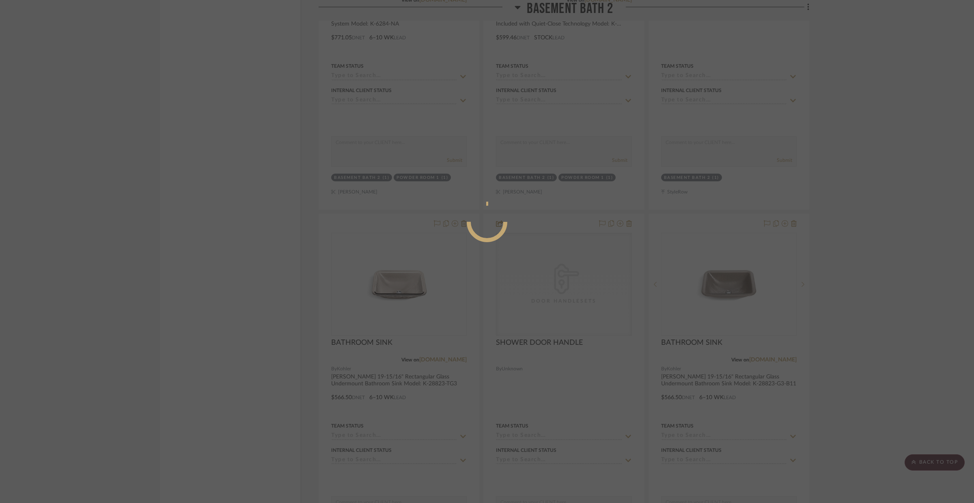
drag, startPoint x: 703, startPoint y: 291, endPoint x: 738, endPoint y: 287, distance: 36.0
click at [672, 286] on div at bounding box center [487, 251] width 974 height 503
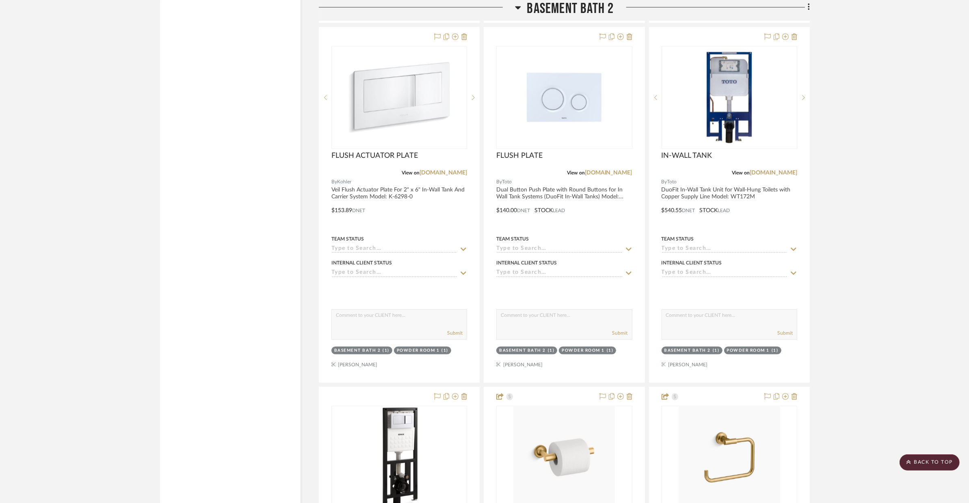
scroll to position [1825, 0]
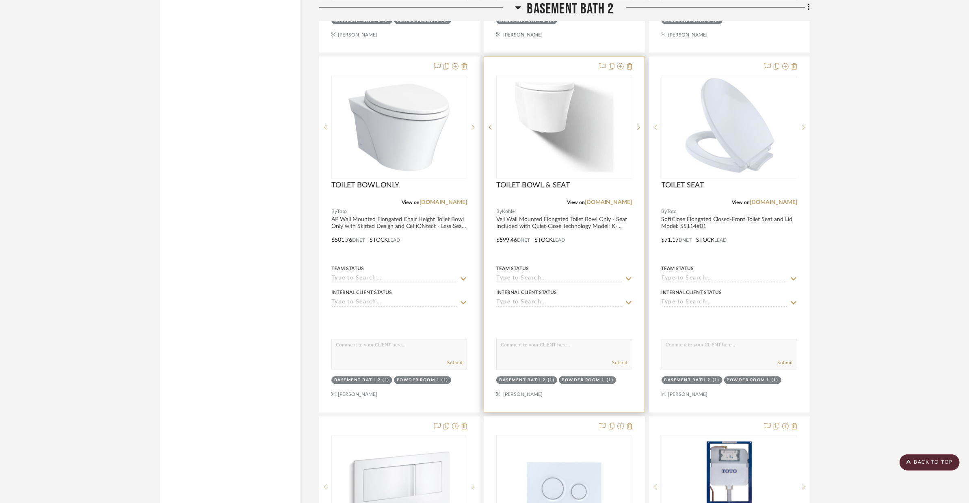
drag, startPoint x: 439, startPoint y: 384, endPoint x: 631, endPoint y: 371, distance: 192.0
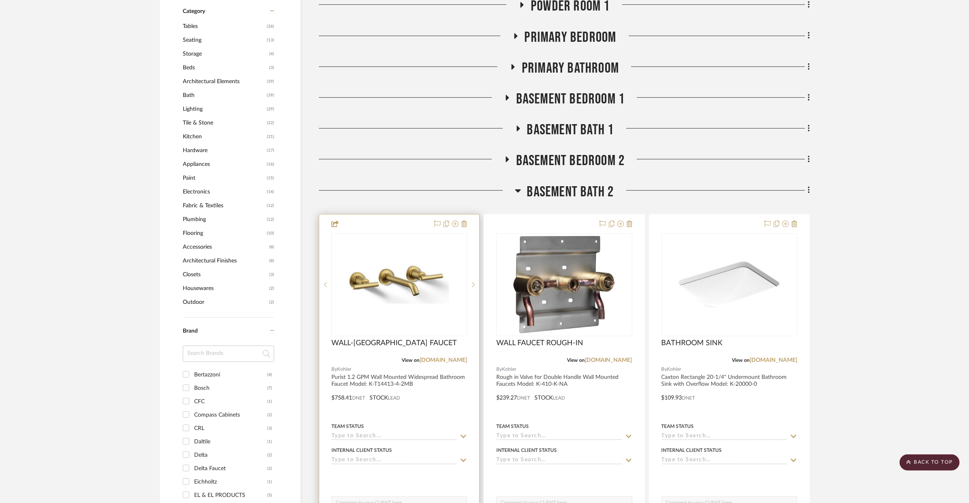
scroll to position [563, 0]
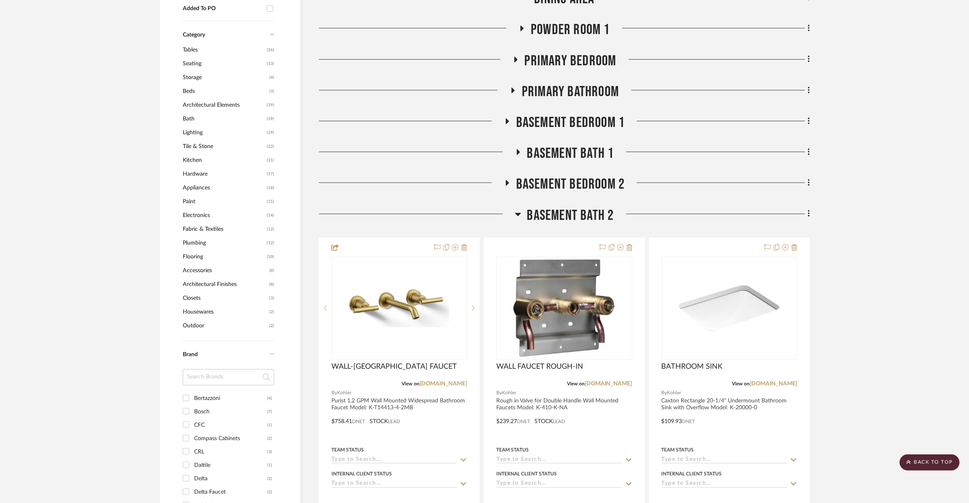
click at [544, 145] on span "BASEMENT BATH 1" at bounding box center [570, 153] width 87 height 17
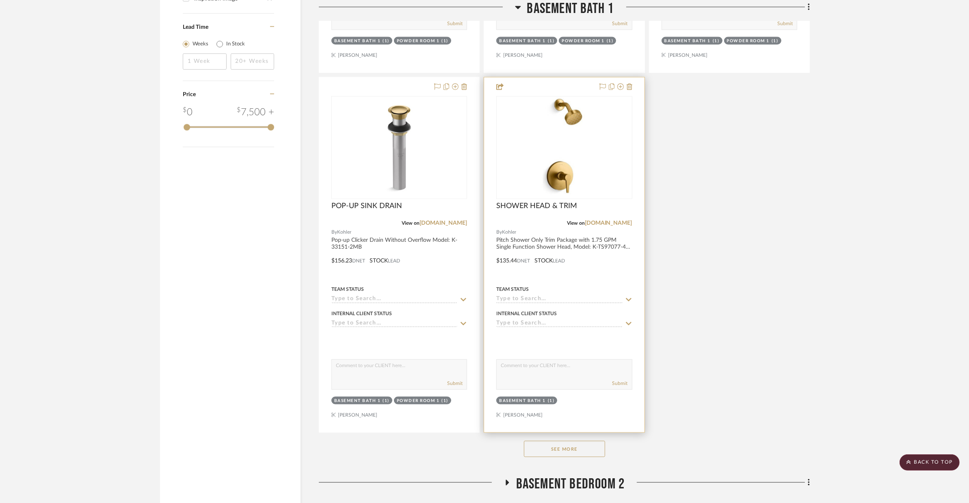
scroll to position [1393, 0]
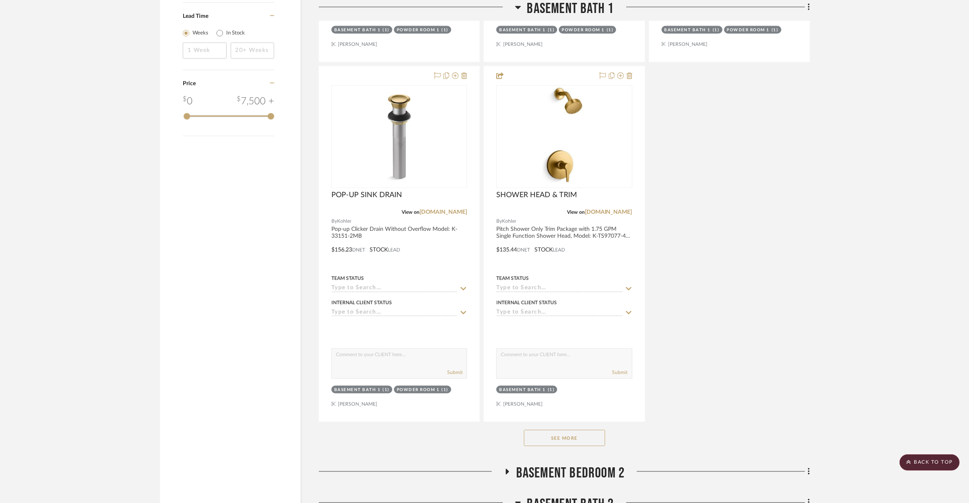
click at [565, 430] on button "See More" at bounding box center [564, 438] width 81 height 16
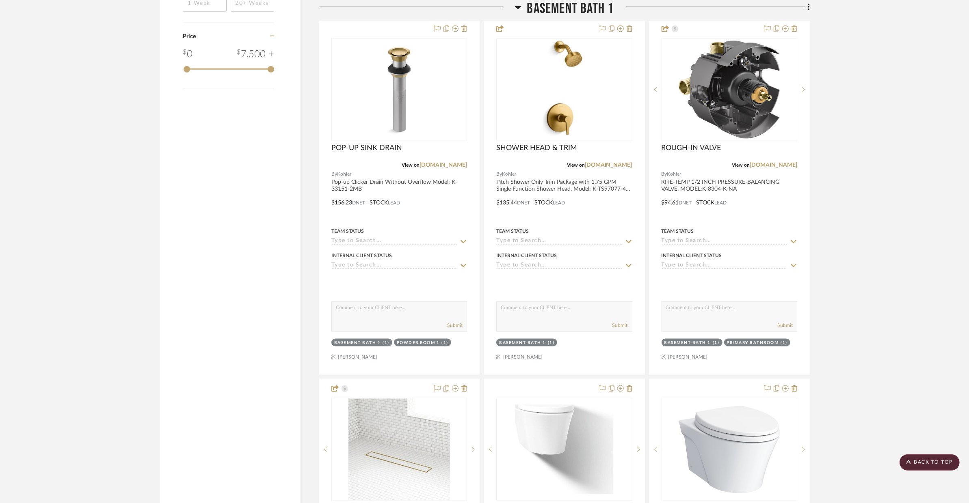
scroll to position [1525, 0]
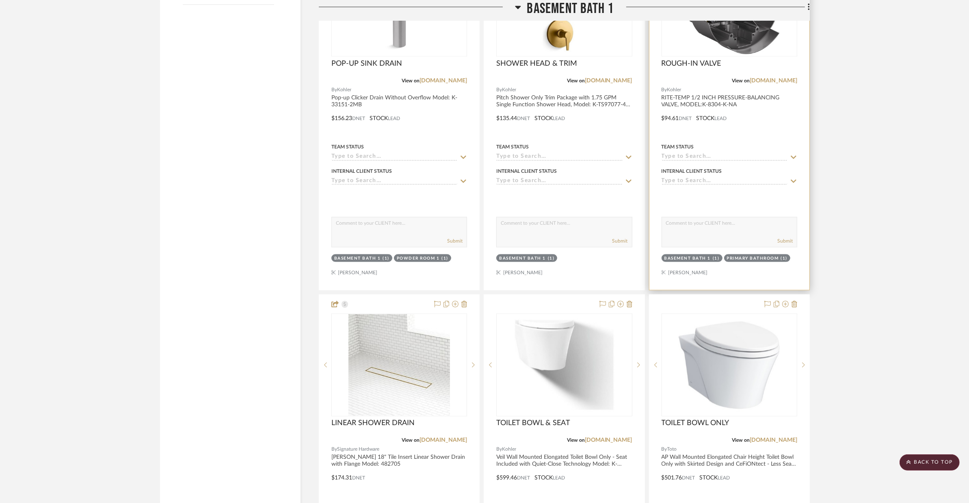
click at [760, 101] on div at bounding box center [729, 112] width 160 height 355
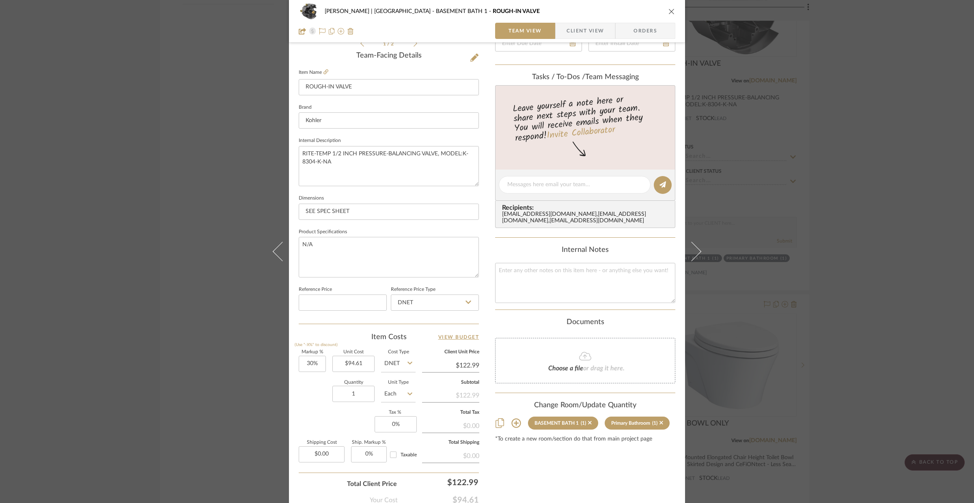
scroll to position [221, 0]
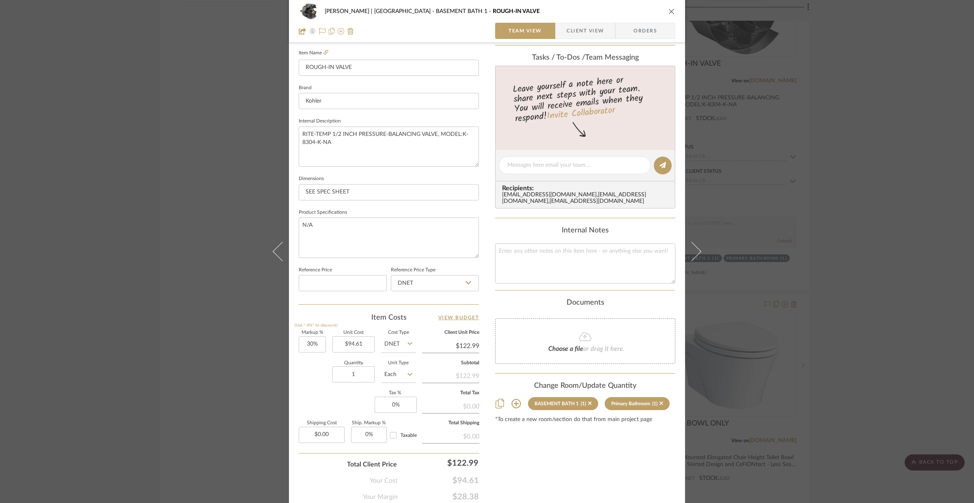
click at [517, 403] on icon at bounding box center [516, 404] width 10 height 10
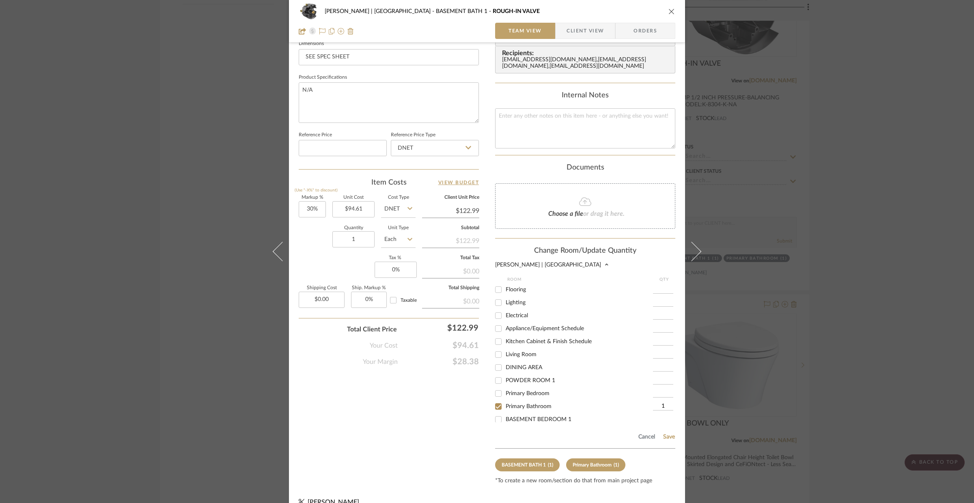
scroll to position [125, 0]
click at [520, 375] on span "BASEMENT BATH 2" at bounding box center [532, 372] width 52 height 6
click at [505, 378] on input "BASEMENT BATH 2" at bounding box center [498, 371] width 13 height 13
checkbox input "true"
type input "1"
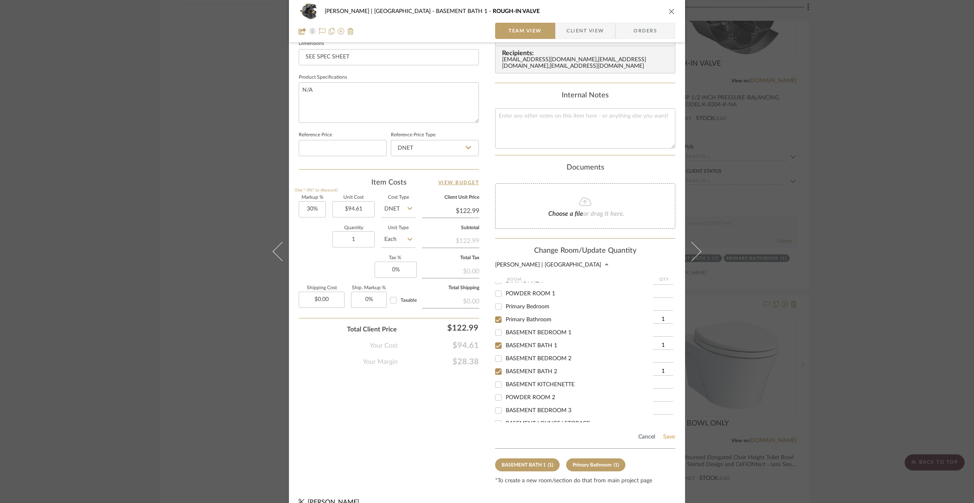
click at [671, 440] on button "Save" at bounding box center [669, 437] width 13 height 6
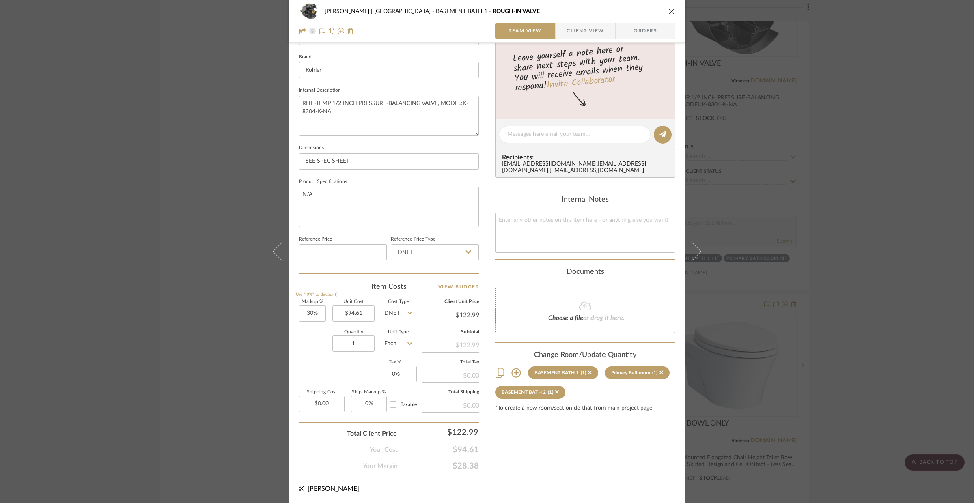
click at [877, 316] on div "VENTRESCA | MORRO BAY BASEMENT BATH 1 ROUGH-IN VALVE Team View Client View Orde…" at bounding box center [487, 251] width 974 height 503
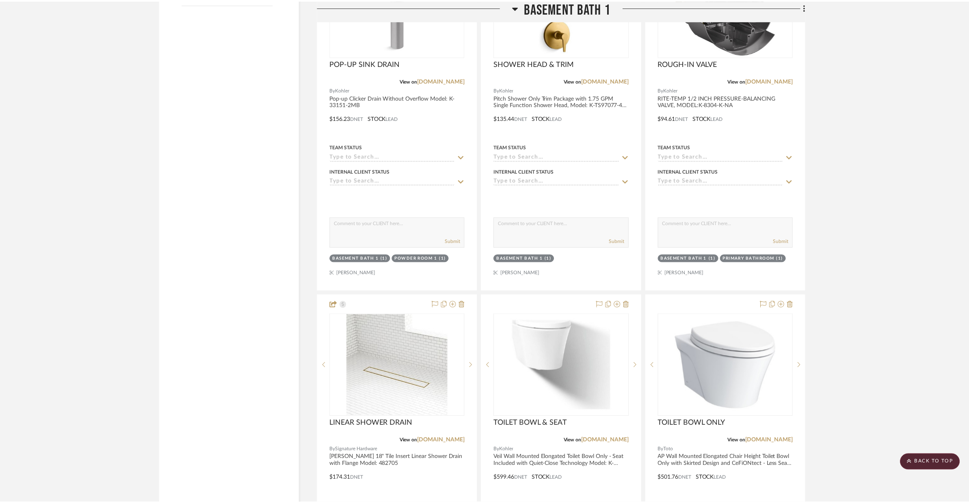
scroll to position [1525, 0]
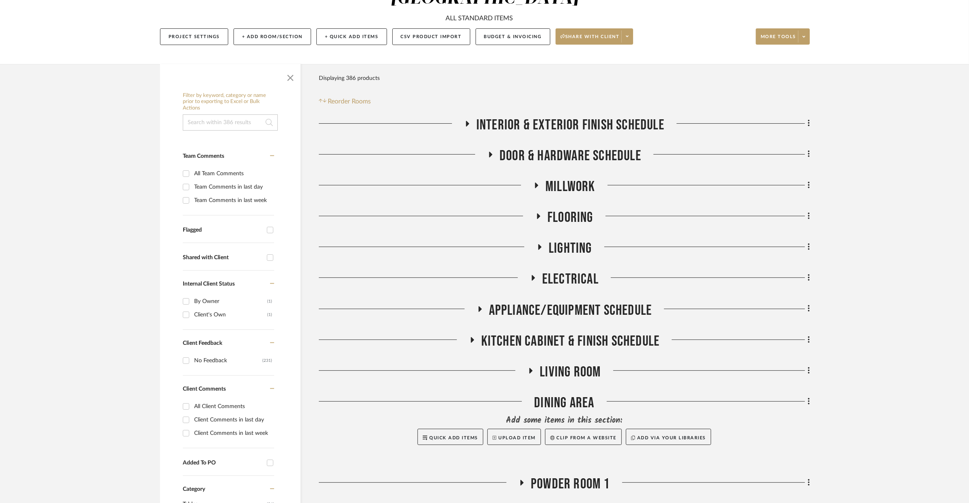
scroll to position [384, 0]
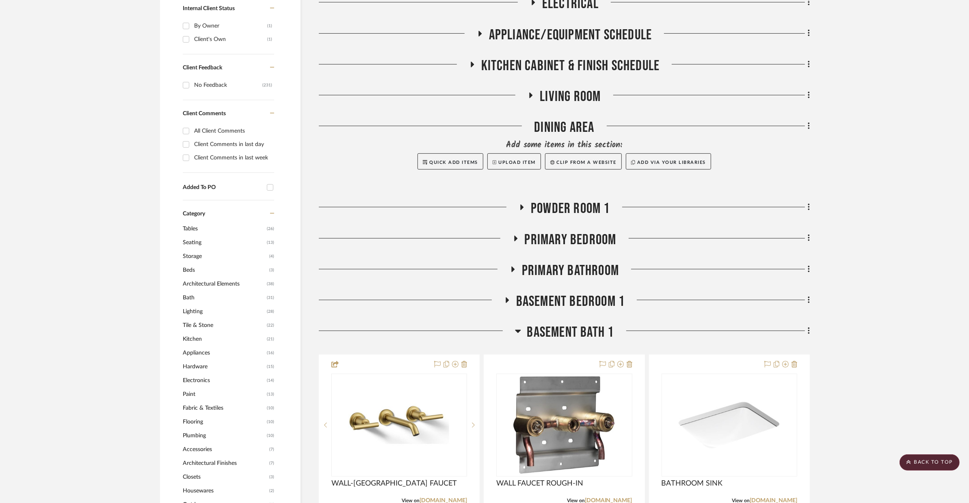
click at [546, 324] on span "BASEMENT BATH 1" at bounding box center [570, 332] width 87 height 17
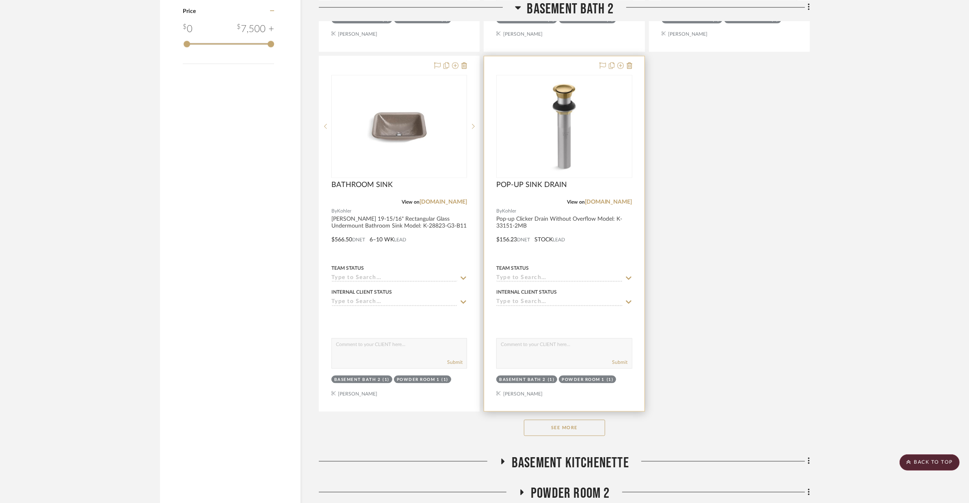
scroll to position [1507, 0]
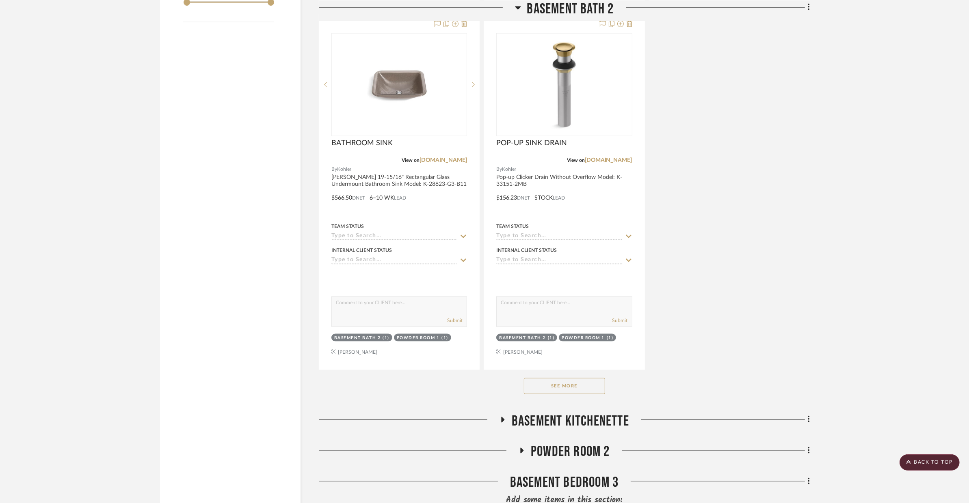
click at [551, 378] on button "See More" at bounding box center [564, 386] width 81 height 16
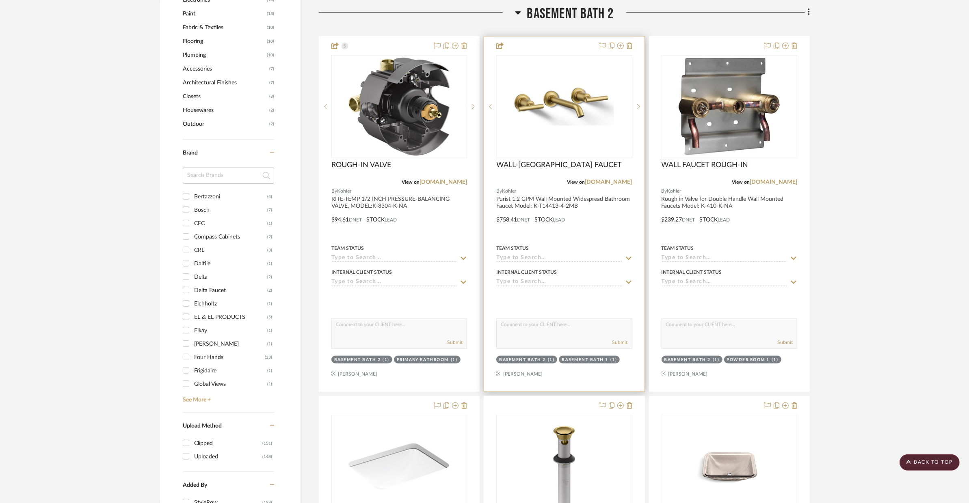
scroll to position [749, 0]
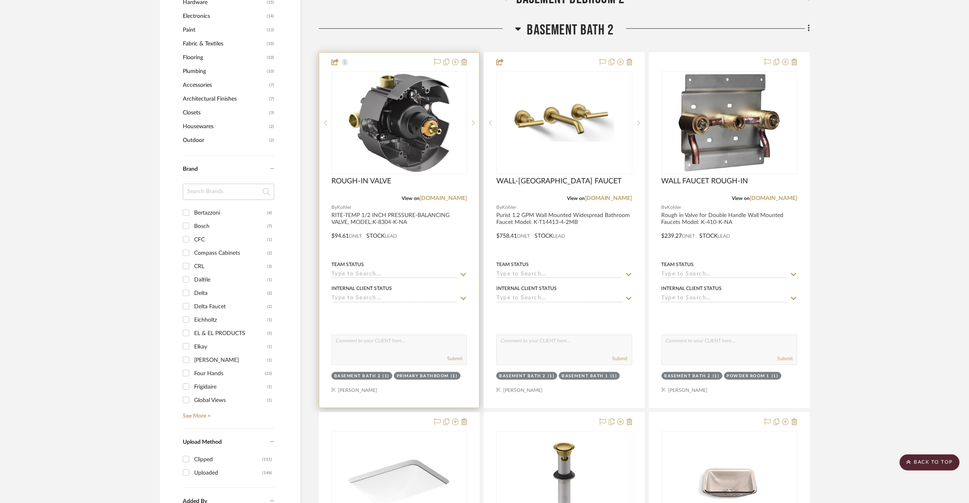
click at [449, 177] on div "ROUGH-IN VALVE" at bounding box center [399, 186] width 136 height 18
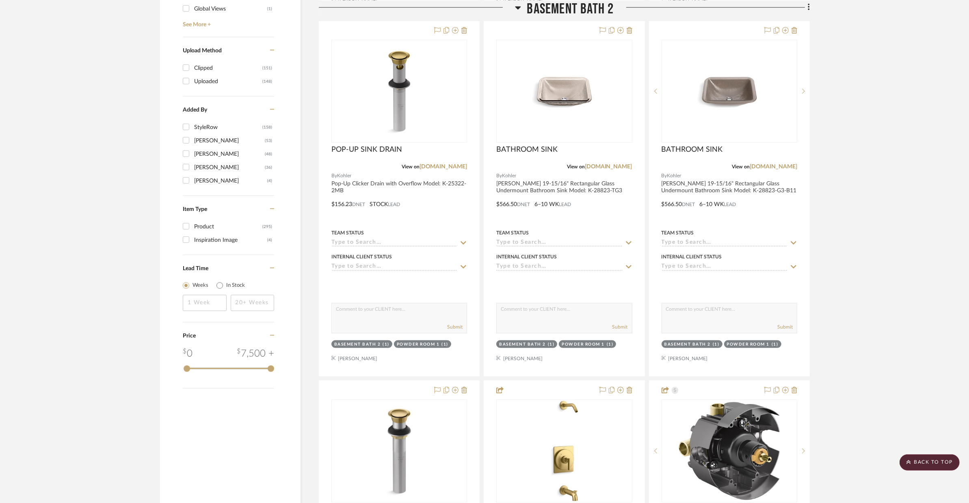
scroll to position [1323, 0]
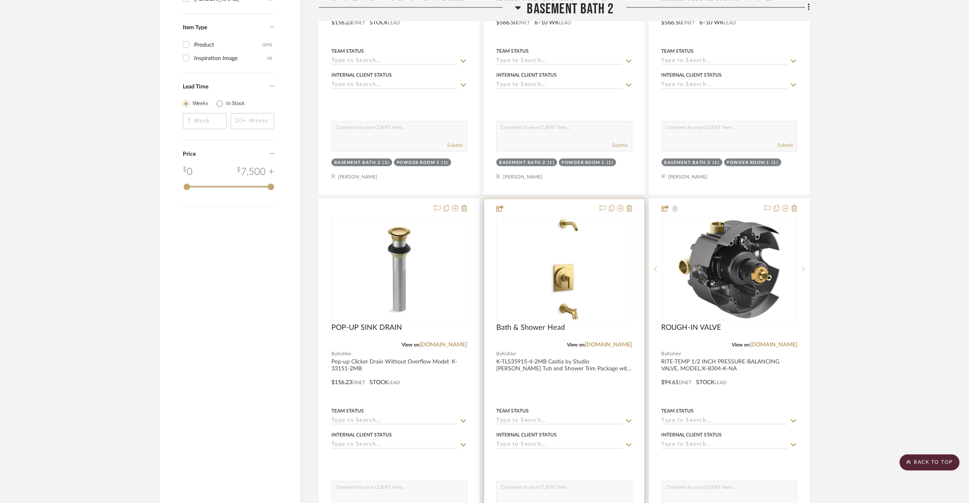
click at [580, 370] on div at bounding box center [564, 376] width 160 height 355
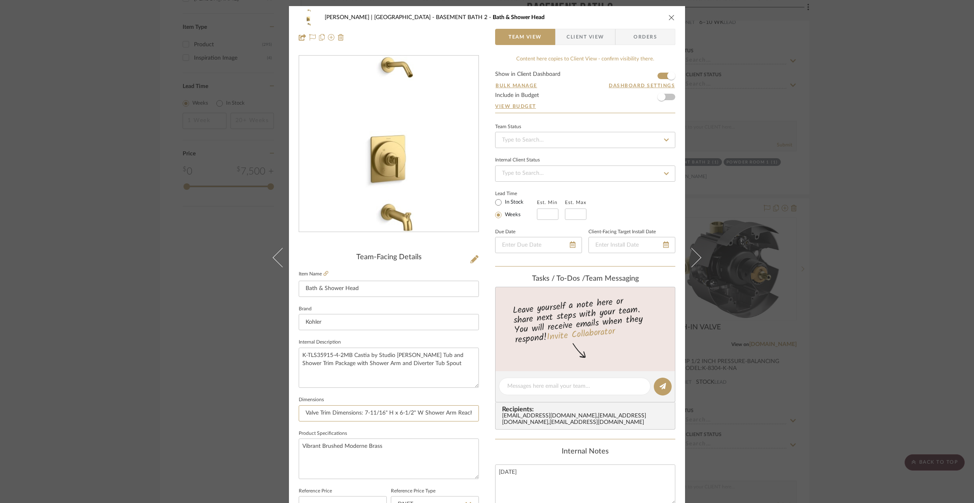
scroll to position [0, 82]
drag, startPoint x: 303, startPoint y: 414, endPoint x: 490, endPoint y: 425, distance: 187.1
click at [490, 425] on div "VENTRESCA | MORRO BAY BASEMENT BATH 2 Bath & Shower Head Team View Client View …" at bounding box center [487, 381] width 396 height 750
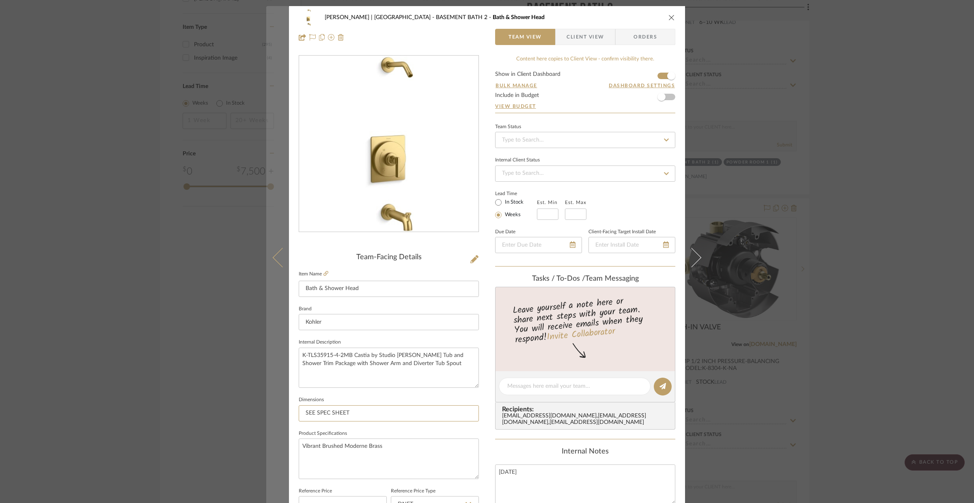
type input "SEE SPEC SHEET"
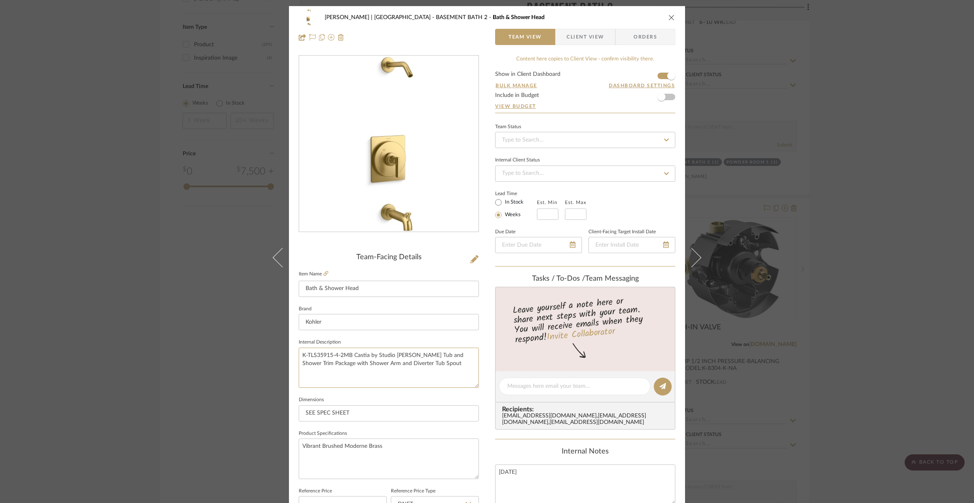
drag, startPoint x: 425, startPoint y: 364, endPoint x: 292, endPoint y: 356, distance: 132.6
click at [293, 356] on div "VENTRESCA | MORRO BAY BASEMENT BATH 2 Bath & Shower Head Team View Client View …" at bounding box center [487, 381] width 396 height 750
paste textarea "Castia by Studio McGee Tub and Shower Trim Package with Shower Arm and Diverter…"
click at [373, 365] on textarea "Castia by Studio McGee Tub and Shower Trim Package with Shower Arm and Diverter…" at bounding box center [389, 368] width 180 height 40
click at [363, 286] on input "Bath & Shower Head" at bounding box center [389, 289] width 180 height 16
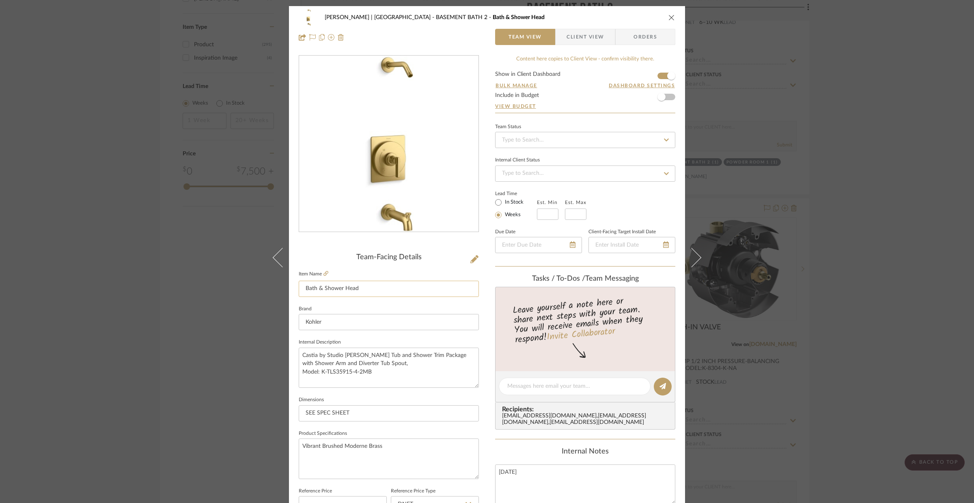
type textarea "Castia by Studio [PERSON_NAME] Tub and Shower Trim Package with Shower Arm and …"
drag, startPoint x: 362, startPoint y: 289, endPoint x: 301, endPoint y: 289, distance: 60.9
click at [301, 289] on input "Bath & Shower Head" at bounding box center [389, 289] width 180 height 16
type input "BATH/SHOWER TRIM"
click at [364, 324] on input "Kohler" at bounding box center [389, 322] width 180 height 16
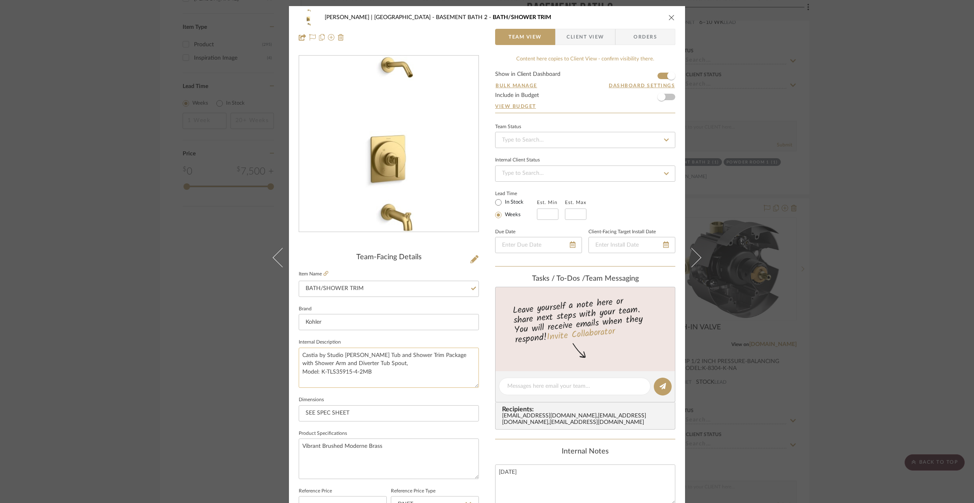
click at [378, 369] on textarea "Castia by Studio [PERSON_NAME] Tub and Shower Trim Package with Shower Arm and …" at bounding box center [389, 368] width 180 height 40
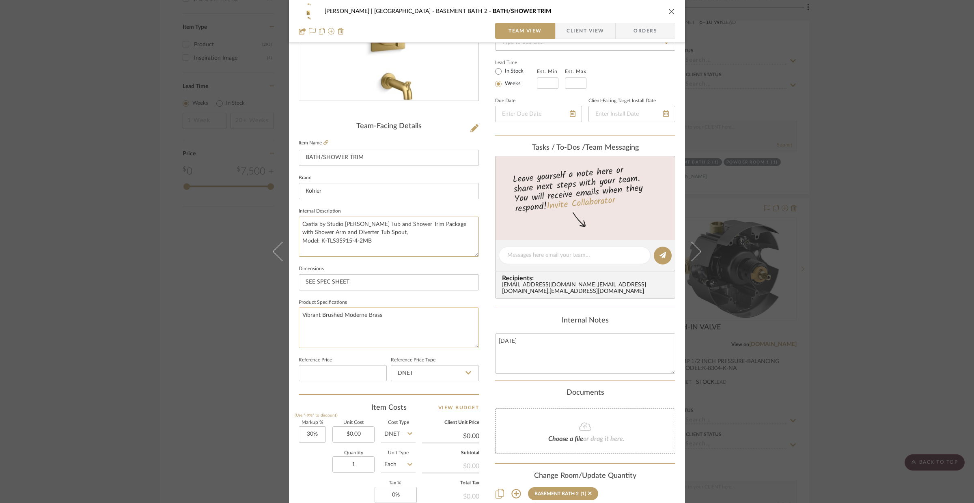
scroll to position [43, 0]
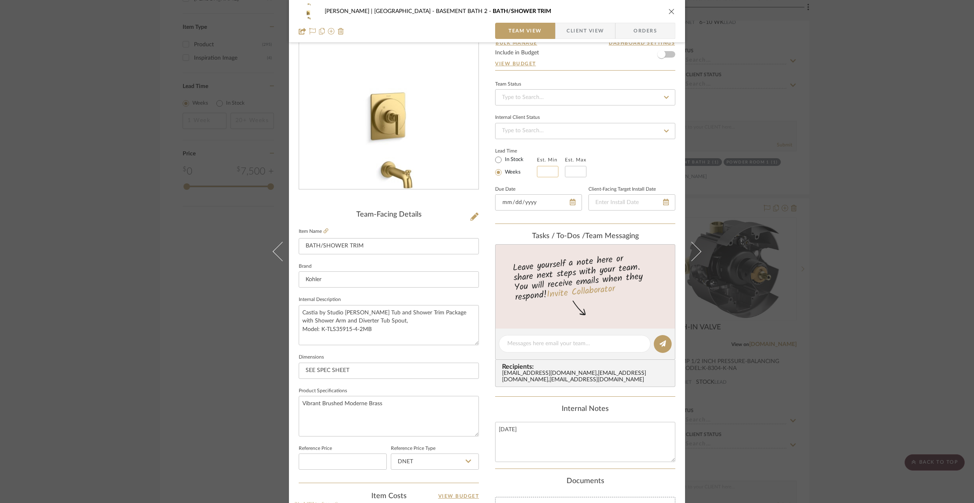
click at [541, 176] on input "text" at bounding box center [548, 171] width 22 height 11
type input "18"
click at [574, 175] on input at bounding box center [576, 171] width 22 height 11
type input "25"
click at [447, 276] on input "Kohler" at bounding box center [389, 280] width 180 height 16
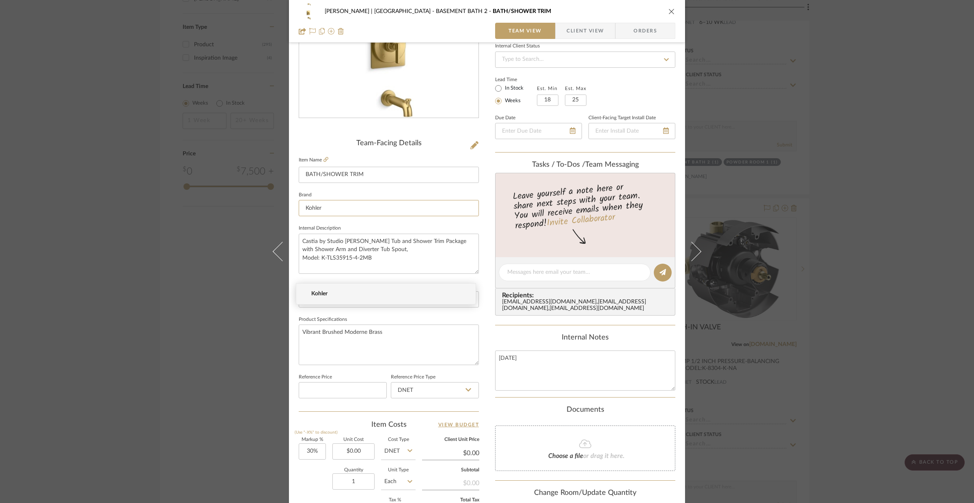
scroll to position [202, 0]
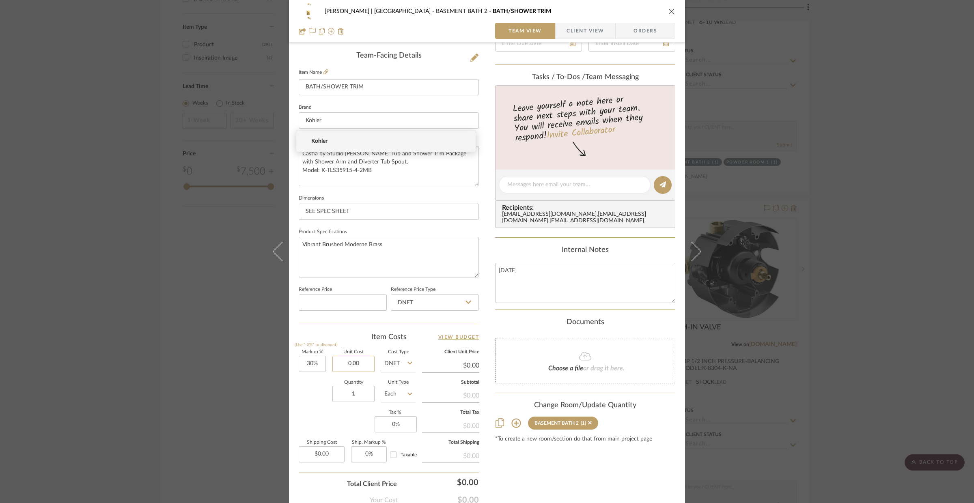
click at [344, 367] on input "0.00" at bounding box center [353, 364] width 42 height 16
type input "$452.39"
click at [339, 398] on input "1" at bounding box center [353, 394] width 42 height 16
type input "$588.11"
click at [388, 258] on textarea "Vibrant Brushed Moderne Brass" at bounding box center [389, 257] width 180 height 40
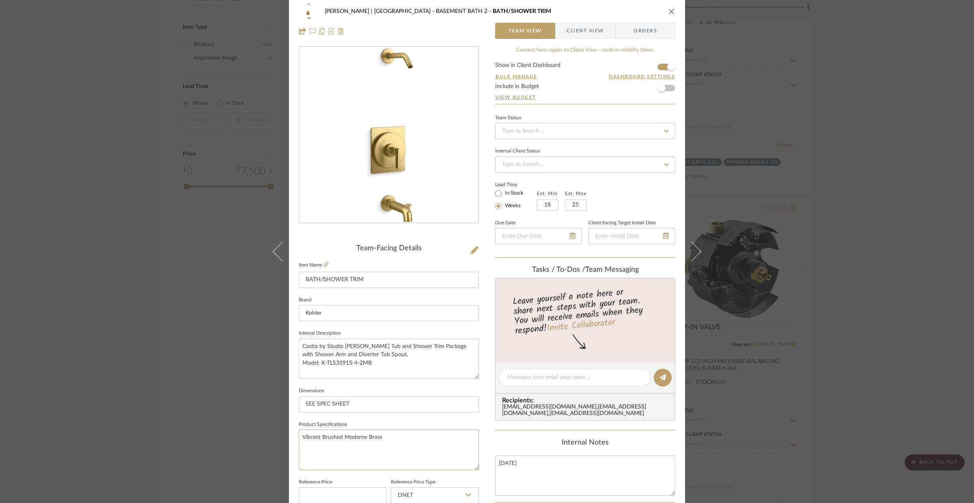
scroll to position [0, 0]
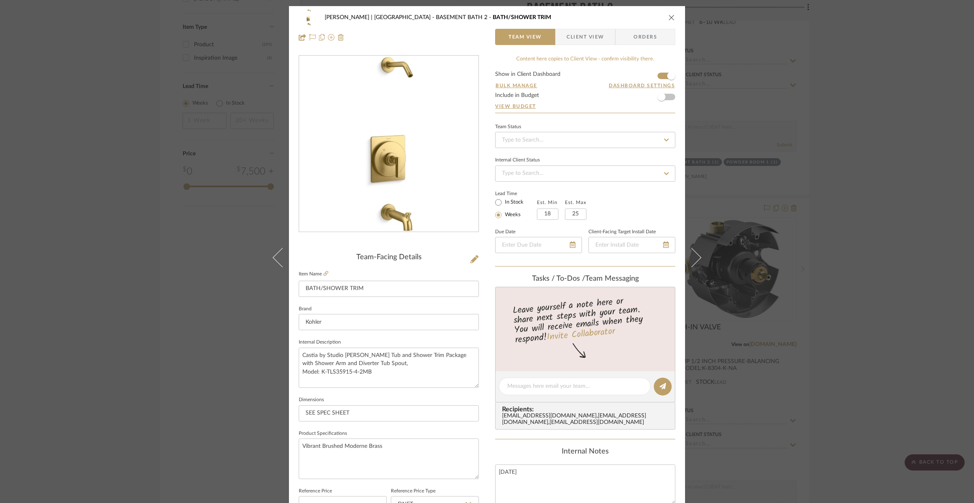
click at [326, 270] on fieldset "Item Name BATH/SHOWER TRIM" at bounding box center [389, 283] width 180 height 28
click at [326, 272] on icon at bounding box center [326, 273] width 5 height 5
click at [473, 256] on icon at bounding box center [474, 259] width 8 height 8
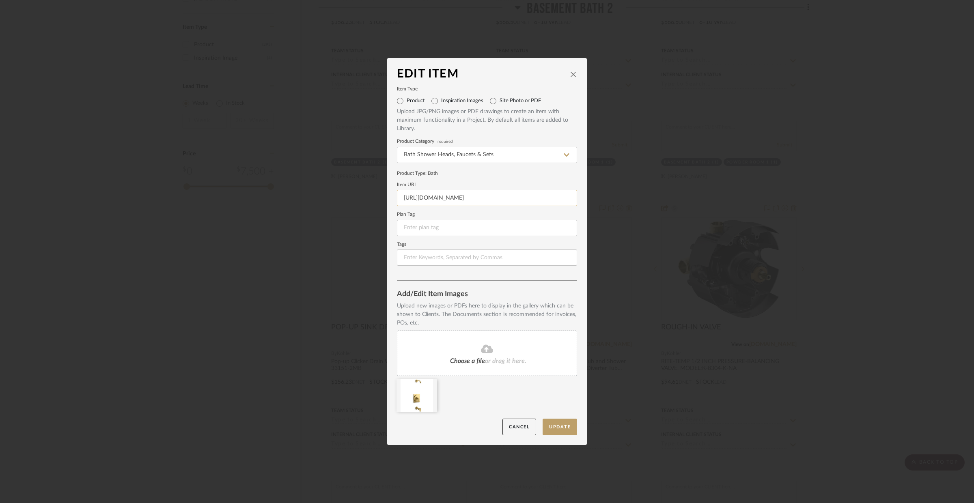
click at [402, 196] on input "https://www.build.com/kohler-k-tls35915-4/s1950654?uid=4601225" at bounding box center [487, 198] width 180 height 16
drag, startPoint x: 415, startPoint y: 200, endPoint x: 429, endPoint y: 198, distance: 14.0
click at [580, 203] on dialog-content "Edit Item Item Type Product Inspiration Images Site Photo or PDF Upload JPG/PNG…" at bounding box center [487, 251] width 200 height 387
drag, startPoint x: 405, startPoint y: 198, endPoint x: 615, endPoint y: 204, distance: 209.9
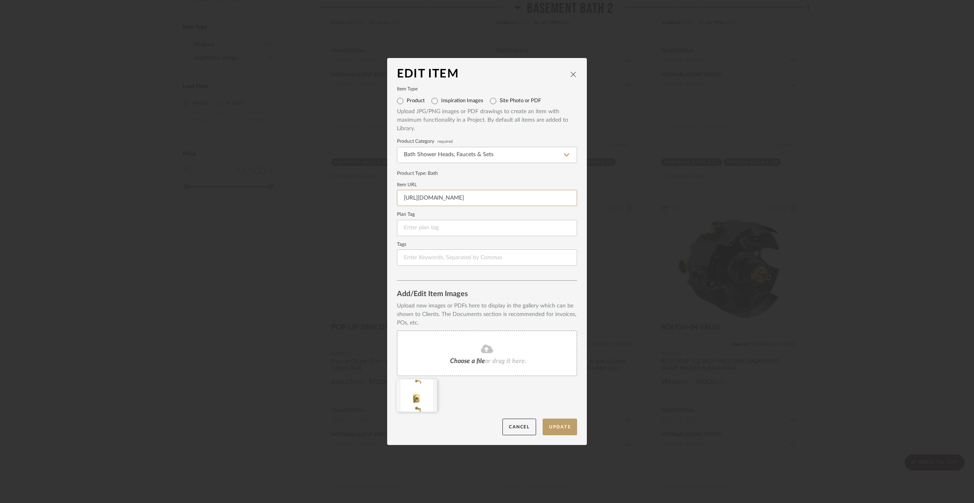
click at [615, 204] on div "Edit Item Item Type Product Inspiration Images Site Photo or PDF Upload JPG/PNG…" at bounding box center [487, 251] width 974 height 503
type input "h"
paste input "https://s1.img-b.com/build.com/mediabase/specifications/kohler/1950654/kohler-k…"
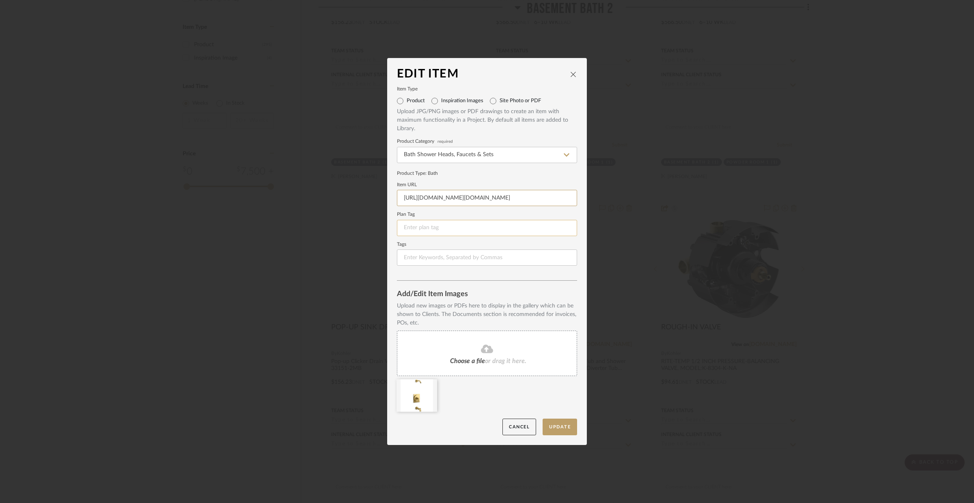
type input "https://s1.img-b.com/build.com/mediabase/specifications/kohler/1950654/kohler-k…"
click at [522, 230] on input at bounding box center [487, 228] width 180 height 16
click at [517, 259] on input at bounding box center [487, 258] width 180 height 16
click at [568, 429] on button "Update" at bounding box center [560, 427] width 35 height 17
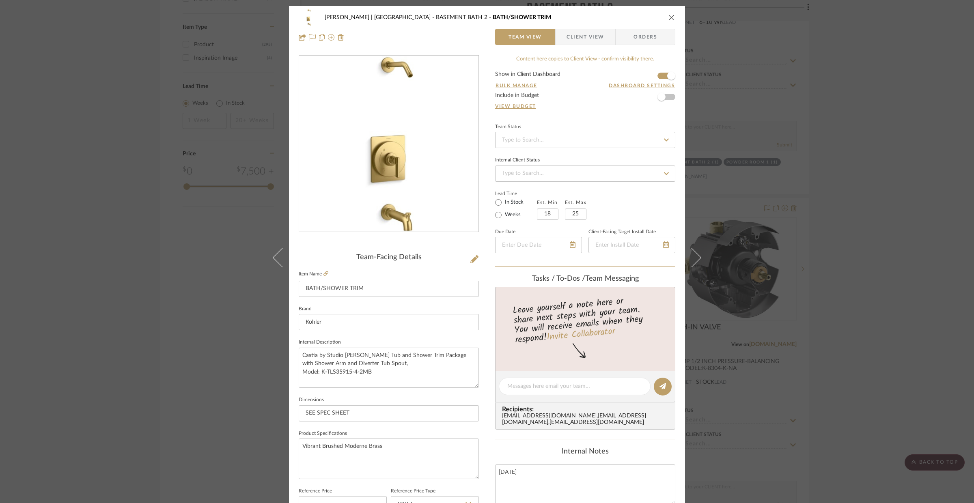
click at [222, 360] on div "VENTRESCA | MORRO BAY BASEMENT BATH 2 BATH/SHOWER TRIM Team View Client View Or…" at bounding box center [487, 251] width 974 height 503
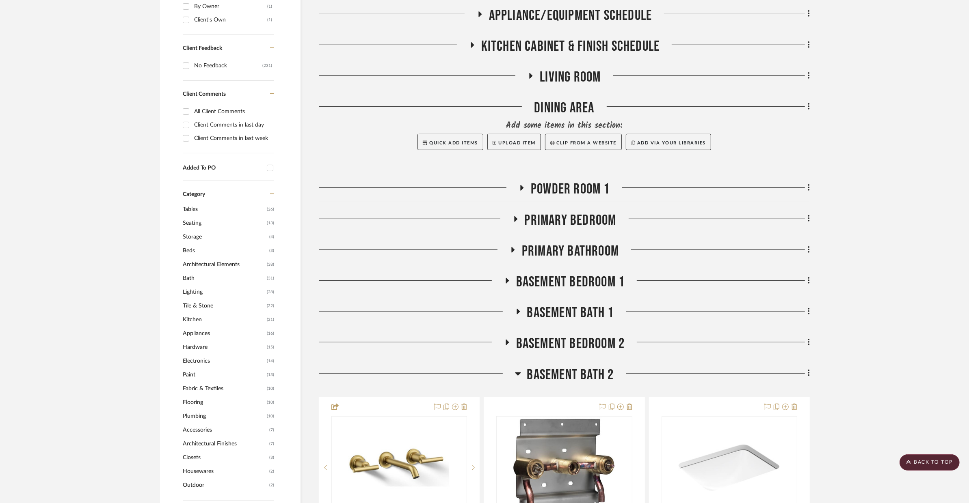
scroll to position [388, 0]
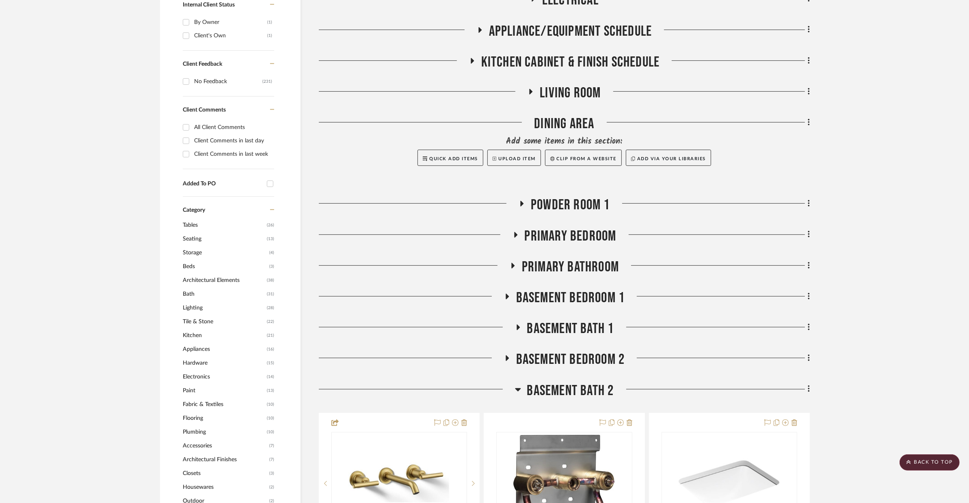
click at [582, 320] on span "BASEMENT BATH 1" at bounding box center [570, 328] width 87 height 17
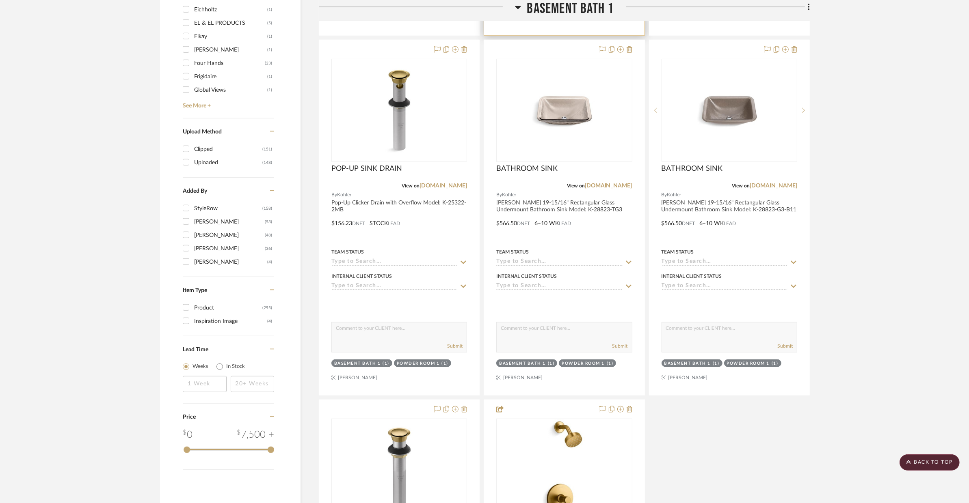
scroll to position [1254, 0]
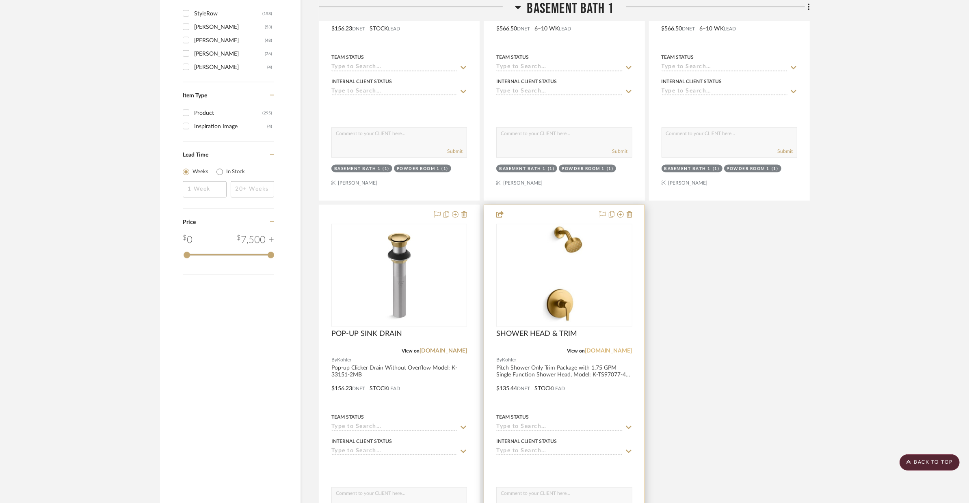
click at [617, 348] on link "[DOMAIN_NAME]" at bounding box center [608, 351] width 47 height 6
click at [587, 368] on div at bounding box center [564, 382] width 160 height 355
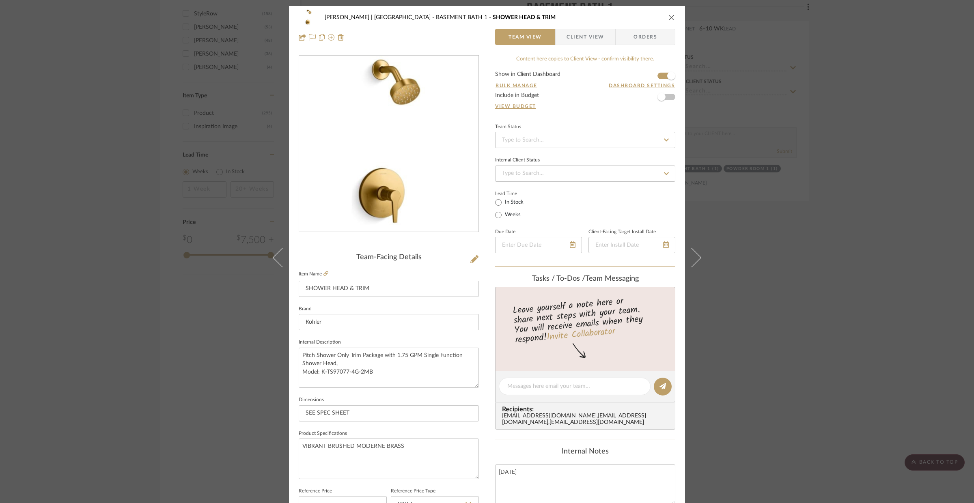
click at [669, 18] on icon "close" at bounding box center [672, 17] width 6 height 6
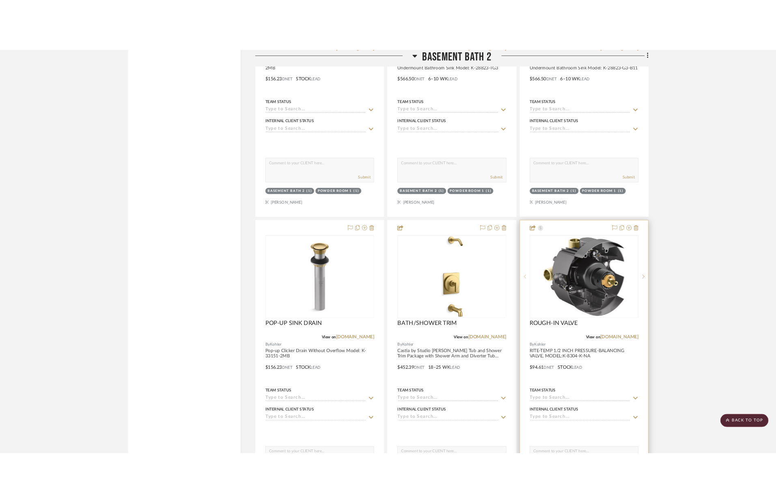
scroll to position [2475, 0]
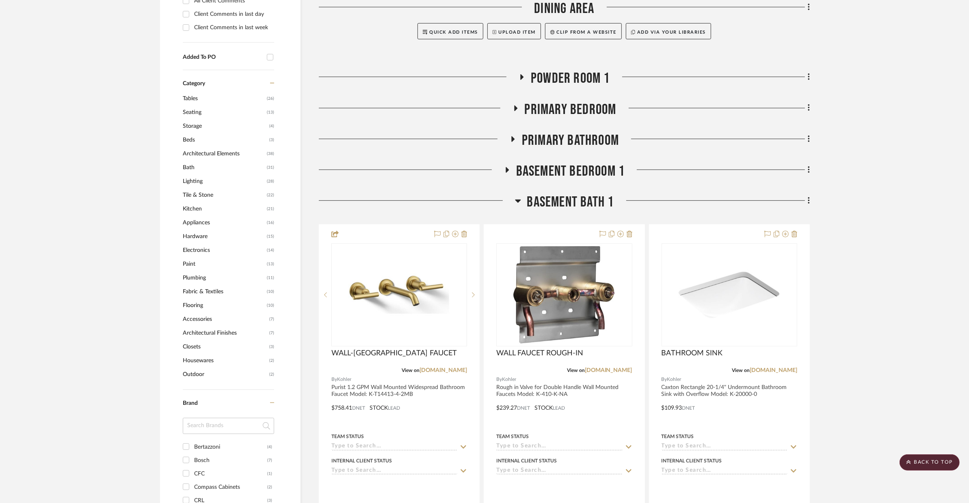
scroll to position [786, 0]
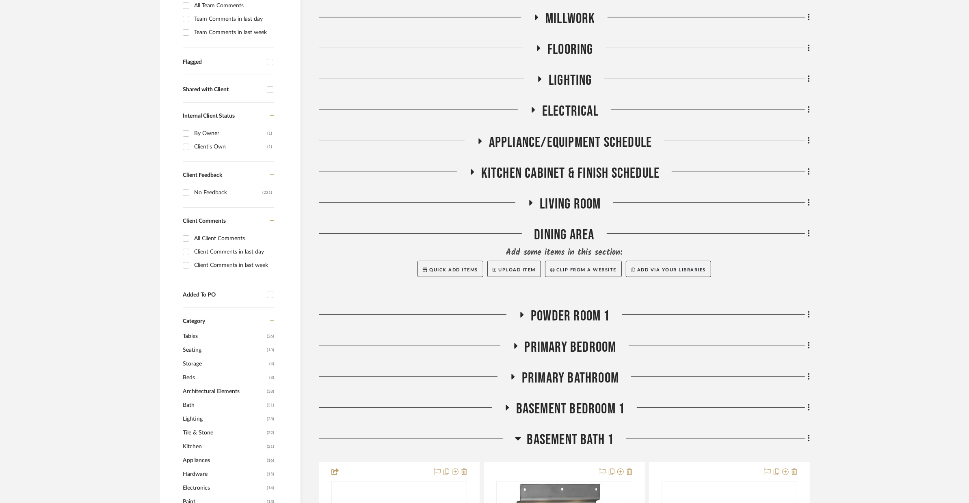
scroll to position [417, 0]
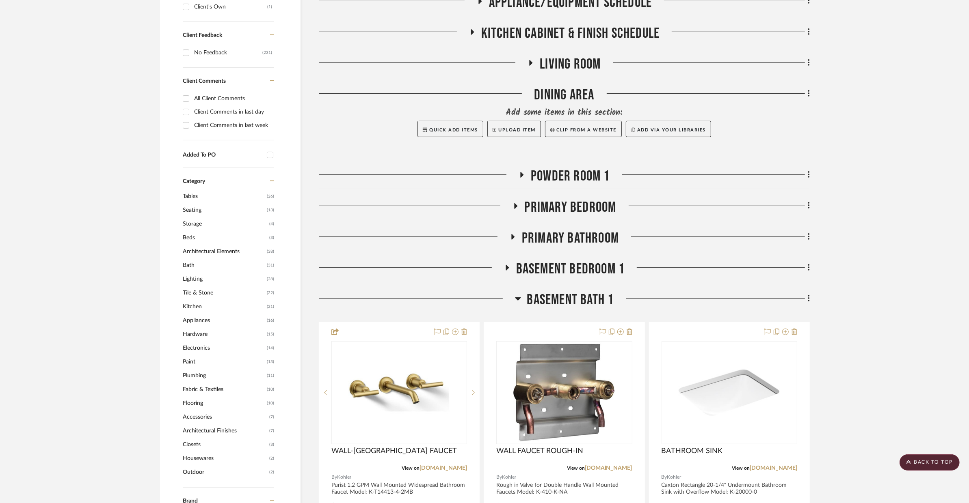
click at [549, 291] on span "BASEMENT BATH 1" at bounding box center [570, 299] width 87 height 17
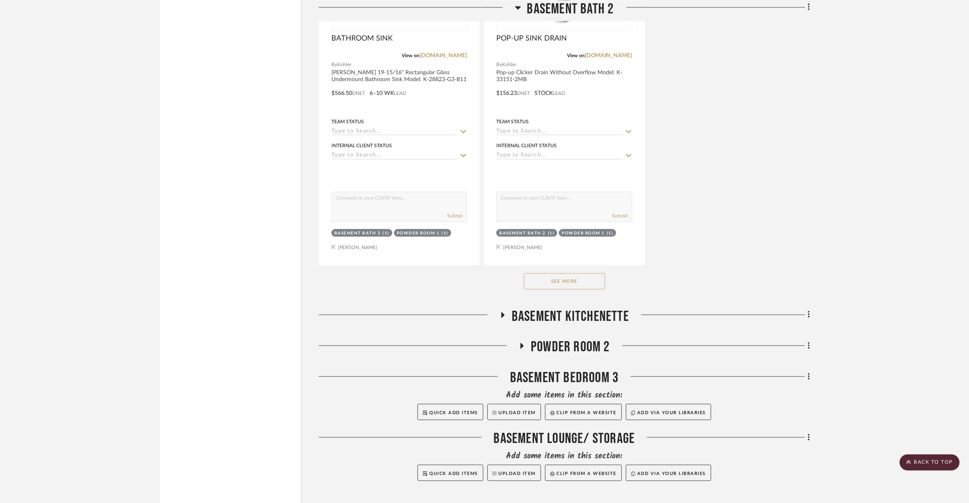
scroll to position [1671, 0]
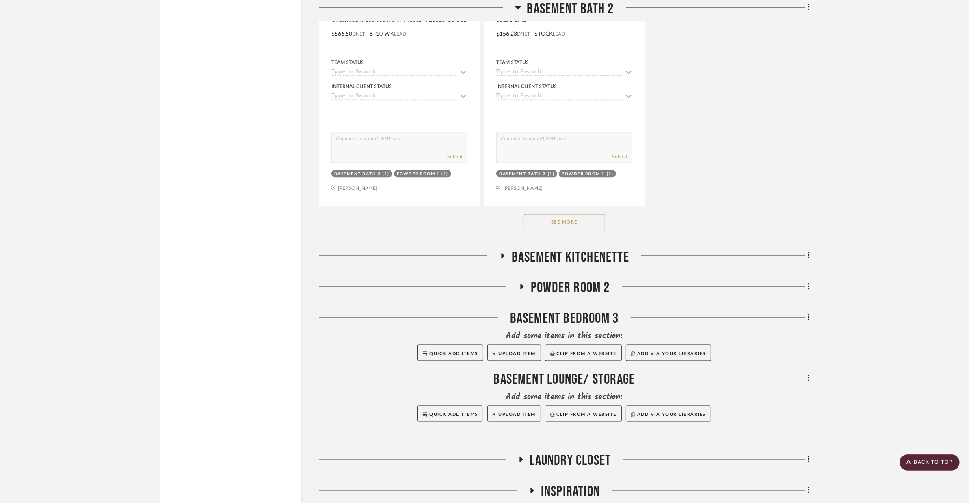
click at [578, 214] on button "See More" at bounding box center [564, 222] width 81 height 16
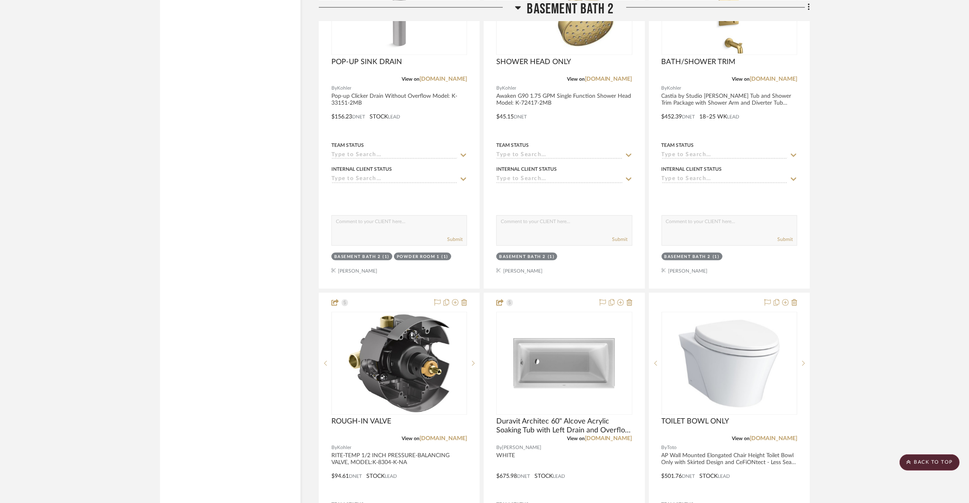
scroll to position [1667, 0]
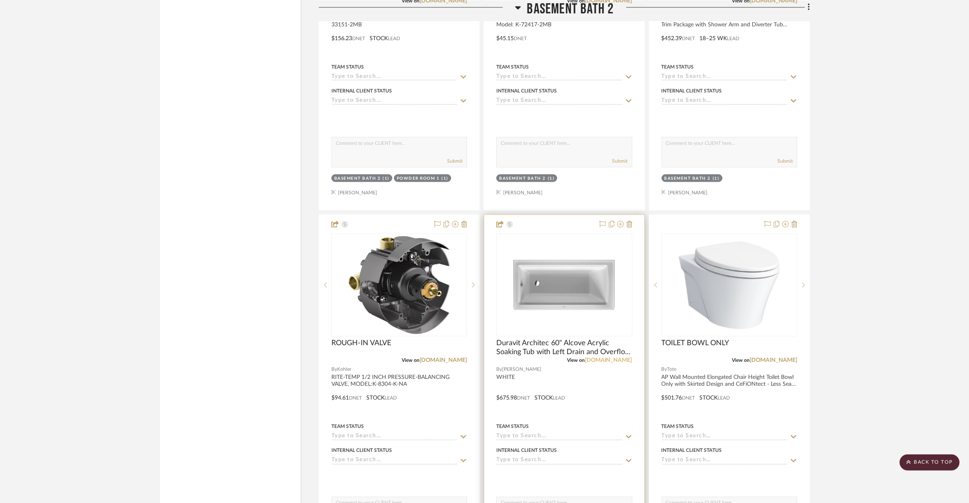
click at [614, 358] on link "[DOMAIN_NAME]" at bounding box center [608, 361] width 47 height 6
click at [629, 221] on icon at bounding box center [629, 224] width 6 height 6
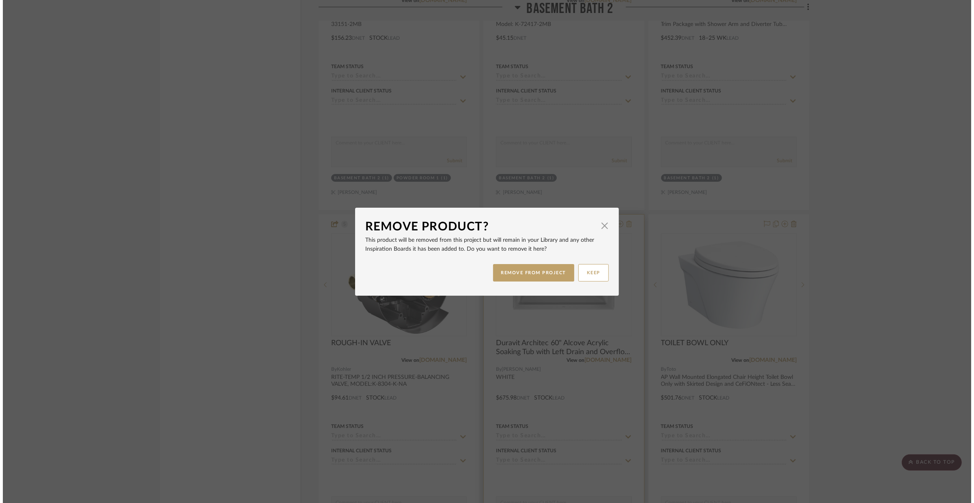
scroll to position [0, 0]
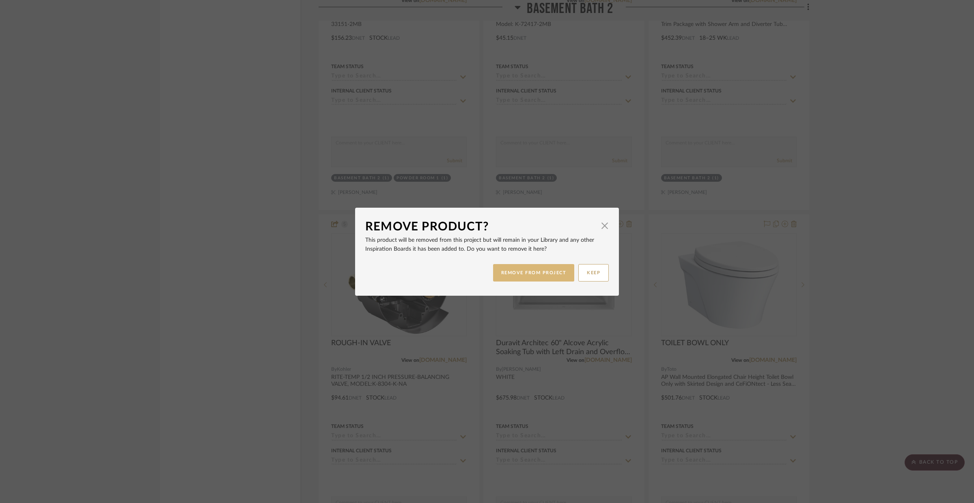
click at [545, 265] on button "REMOVE FROM PROJECT" at bounding box center [534, 272] width 82 height 17
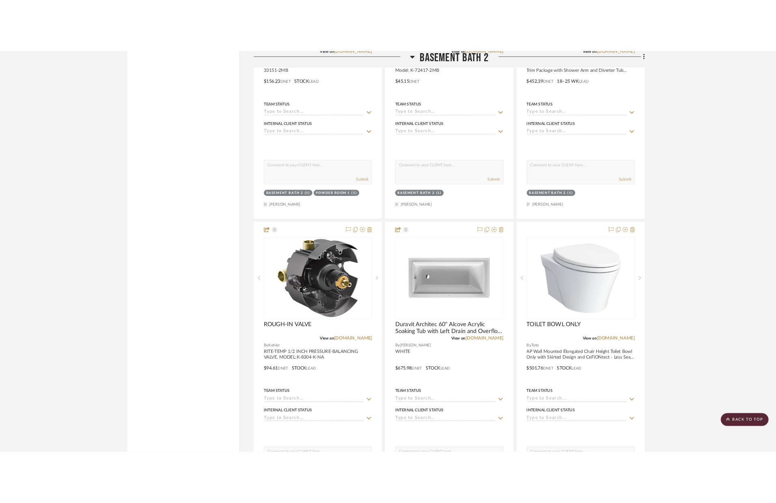
scroll to position [1667, 0]
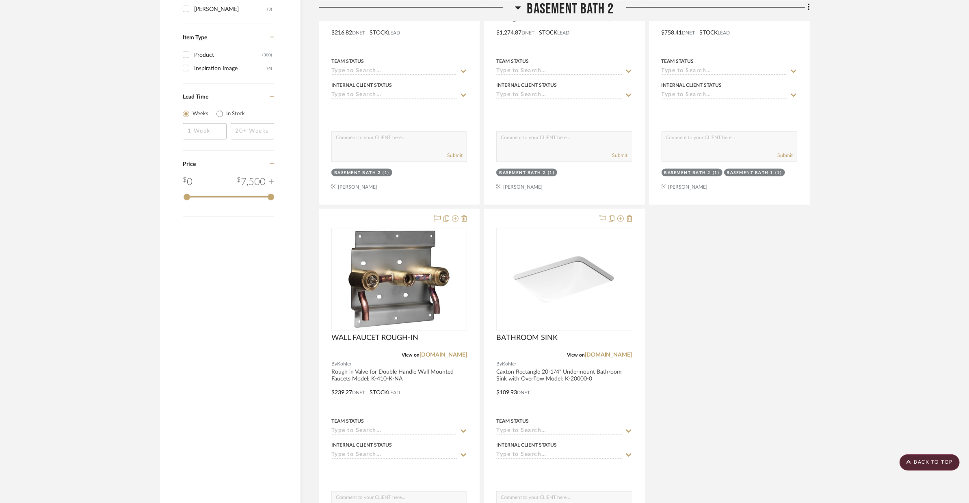
scroll to position [1521, 0]
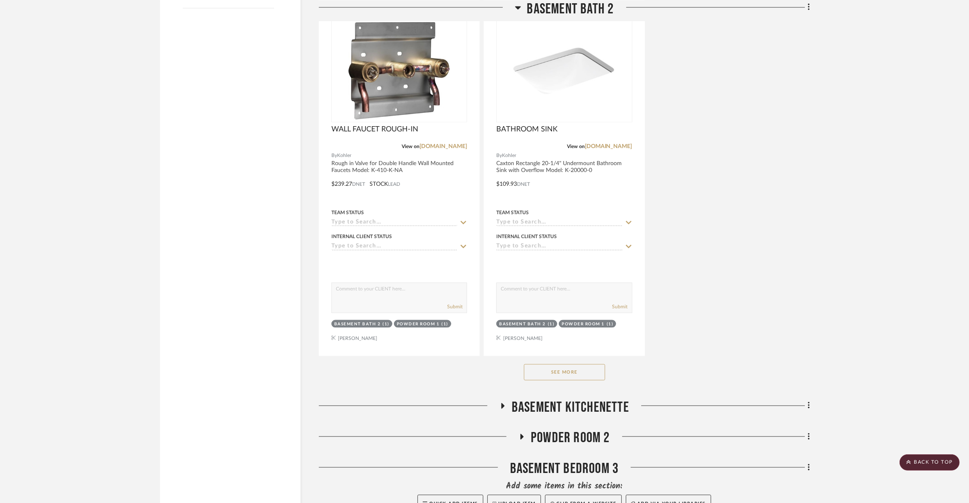
click at [600, 365] on button "See More" at bounding box center [564, 373] width 81 height 16
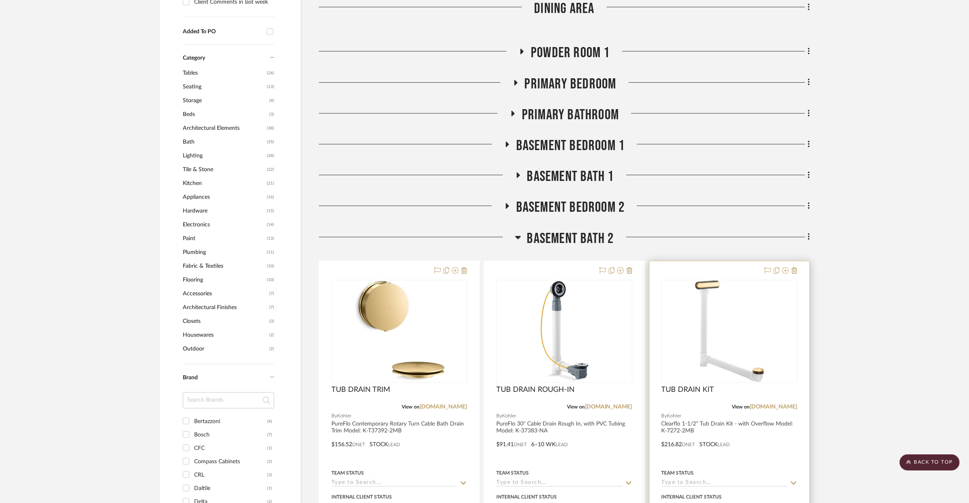
scroll to position [618, 0]
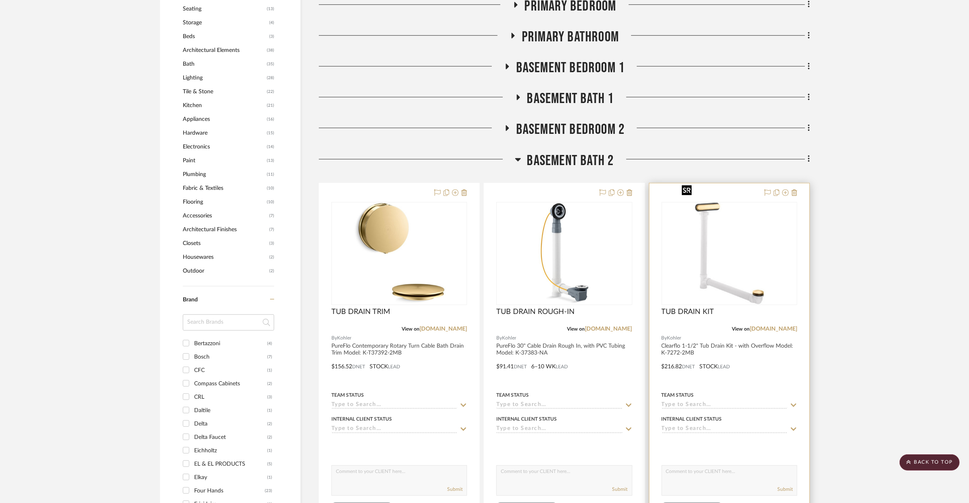
click at [706, 244] on img "0" at bounding box center [728, 253] width 101 height 101
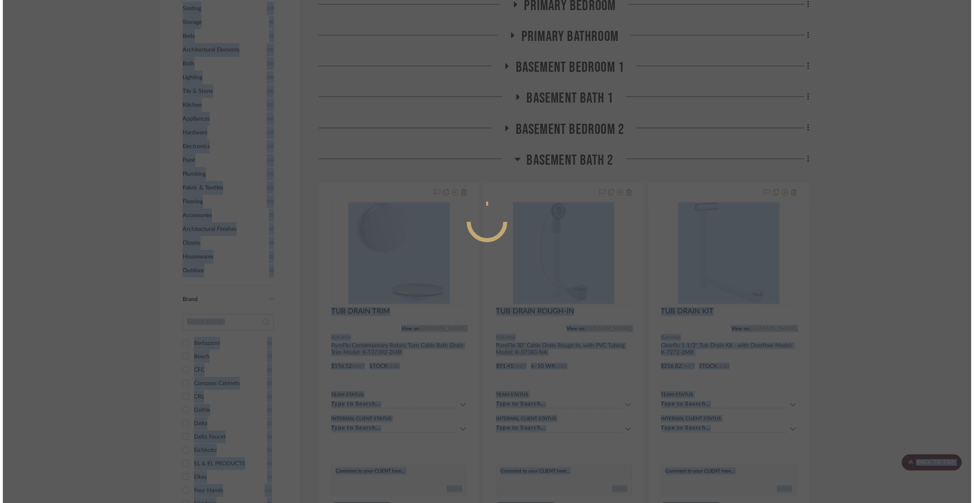
scroll to position [0, 0]
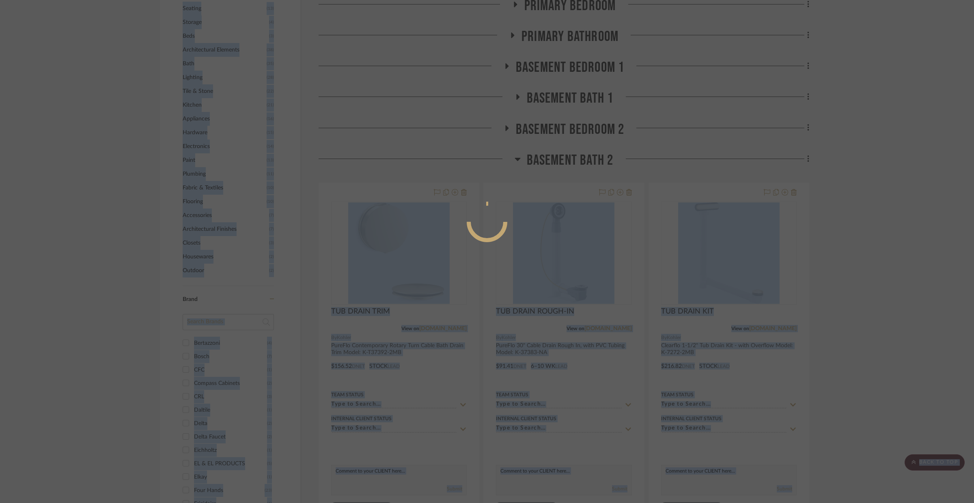
click at [712, 333] on div at bounding box center [487, 251] width 974 height 503
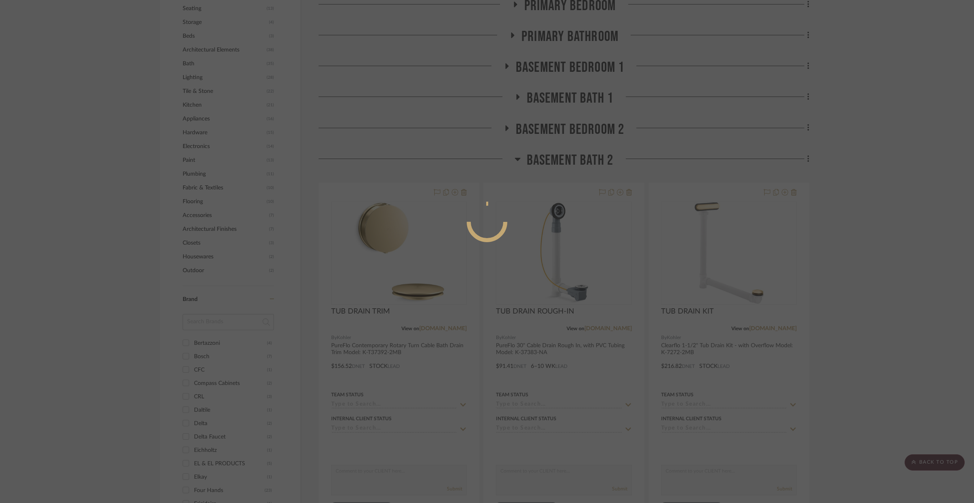
click at [781, 277] on div at bounding box center [487, 251] width 974 height 503
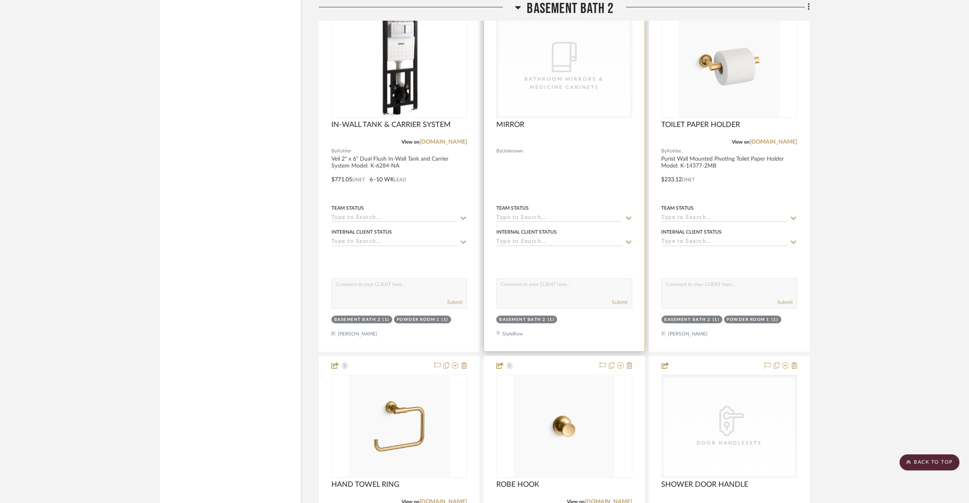
scroll to position [3322, 0]
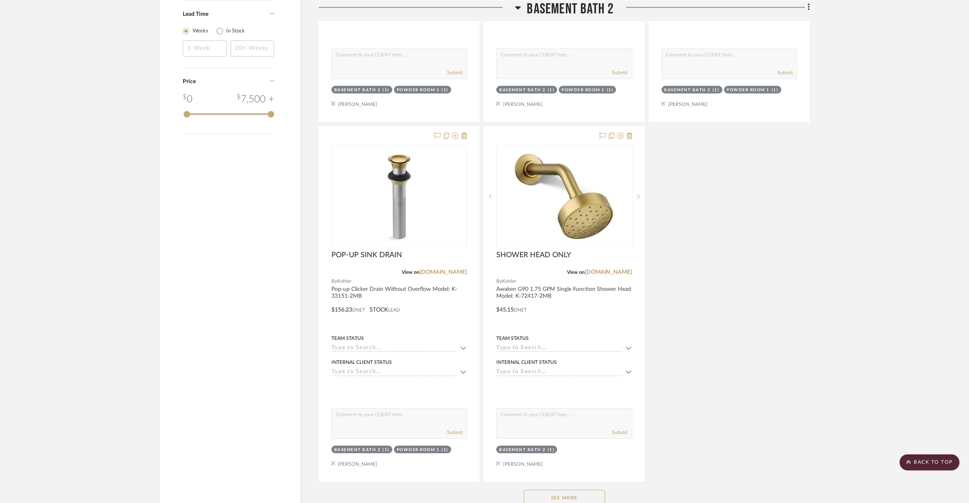
scroll to position [1478, 0]
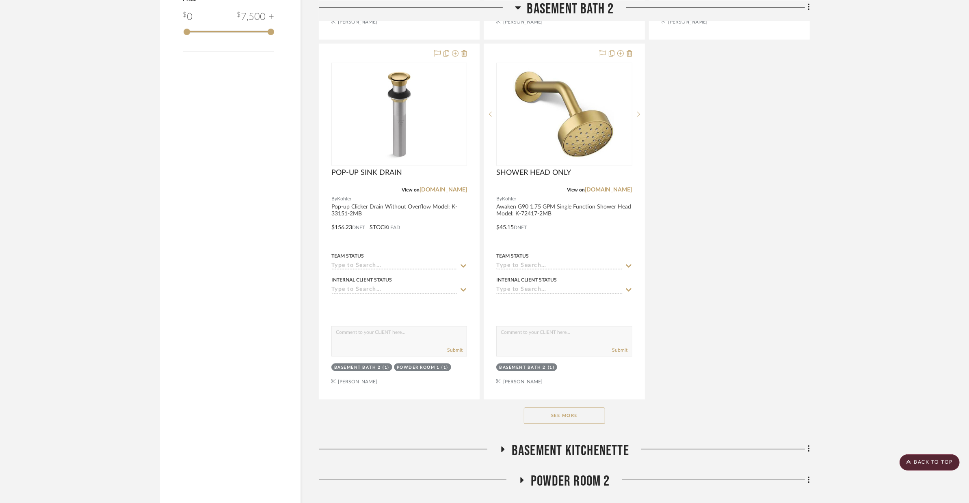
click at [563, 408] on button "See More" at bounding box center [564, 416] width 81 height 16
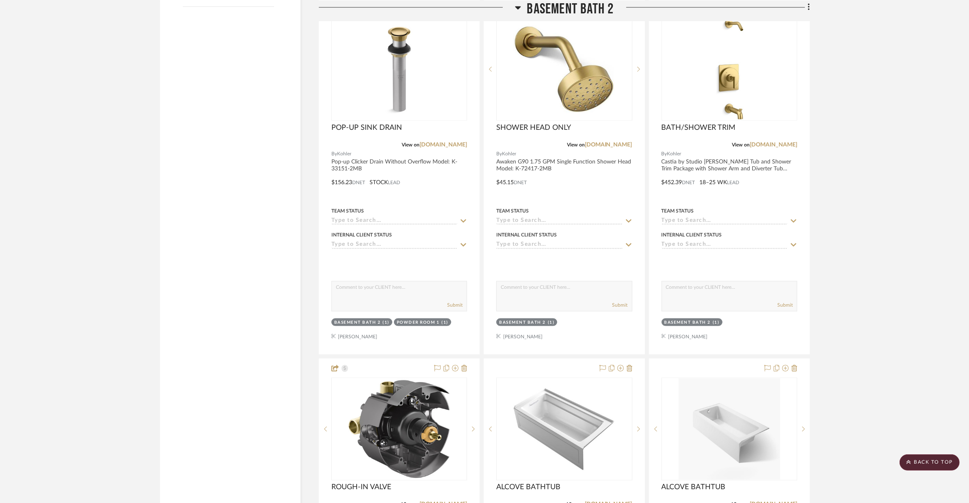
scroll to position [1712, 0]
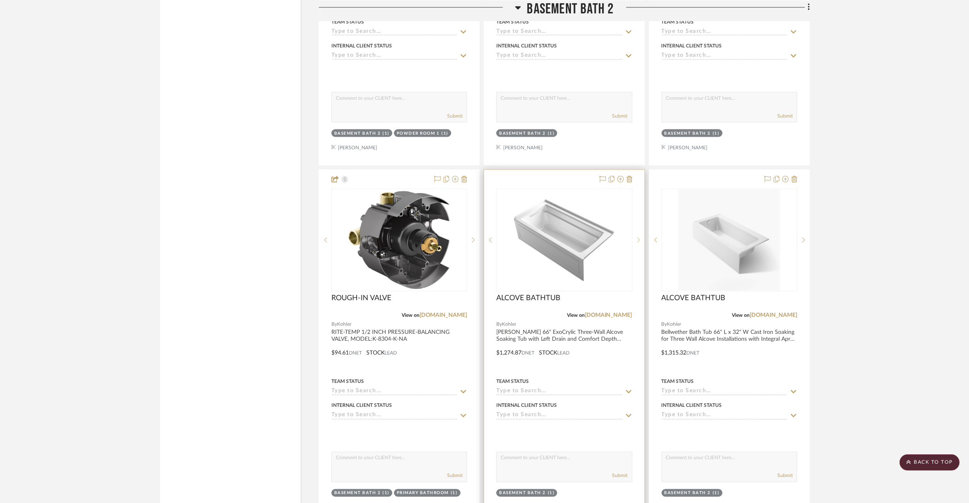
click at [638, 237] on icon at bounding box center [638, 240] width 3 height 6
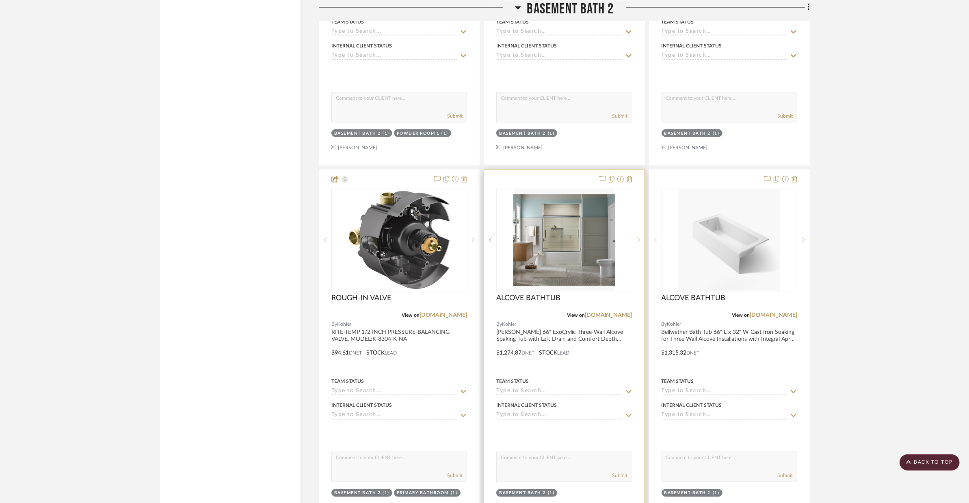
click at [638, 237] on icon at bounding box center [638, 240] width 3 height 6
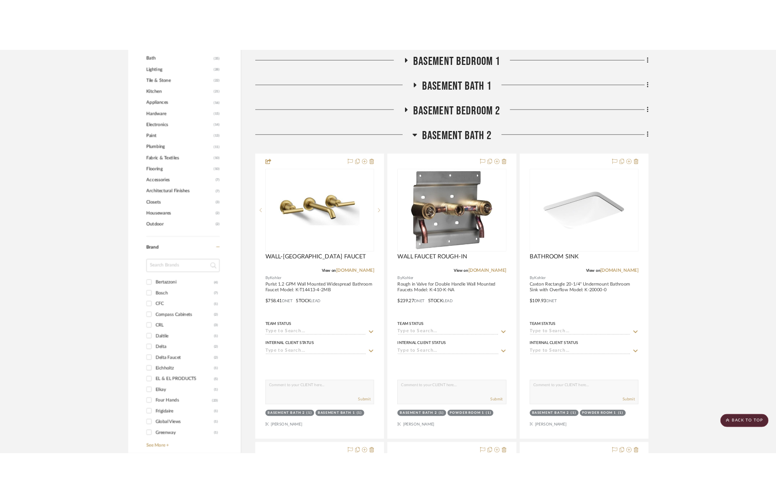
scroll to position [670, 0]
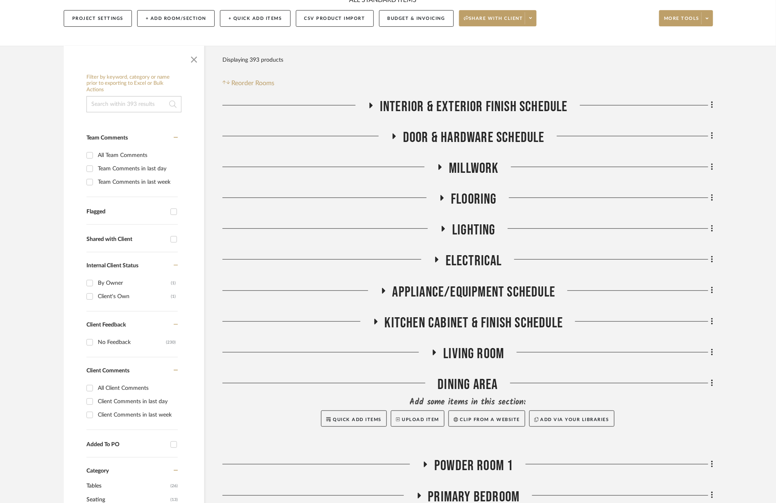
scroll to position [561, 0]
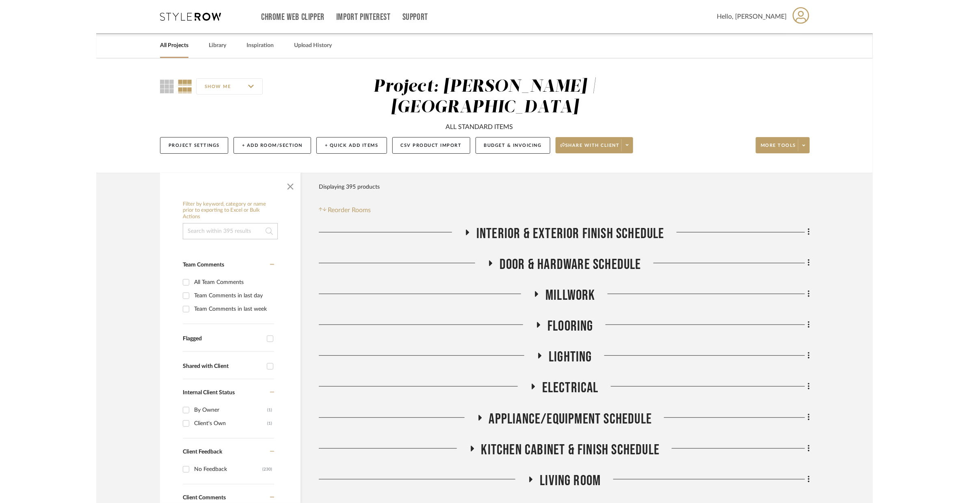
scroll to position [639, 0]
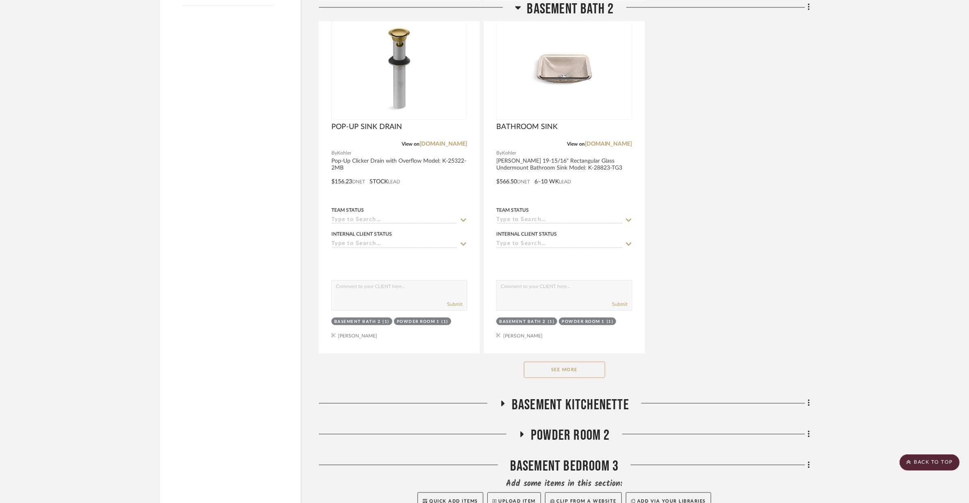
scroll to position [1746, 0]
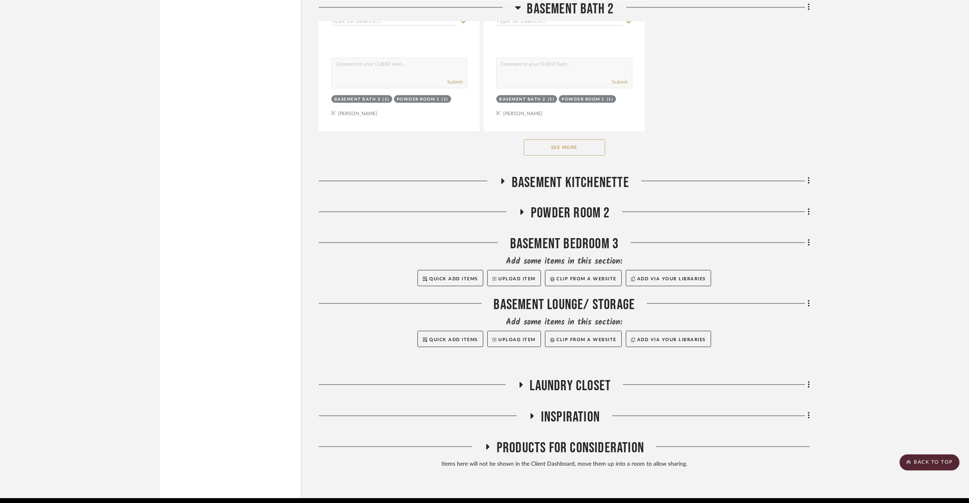
click at [590, 140] on button "See More" at bounding box center [564, 148] width 81 height 16
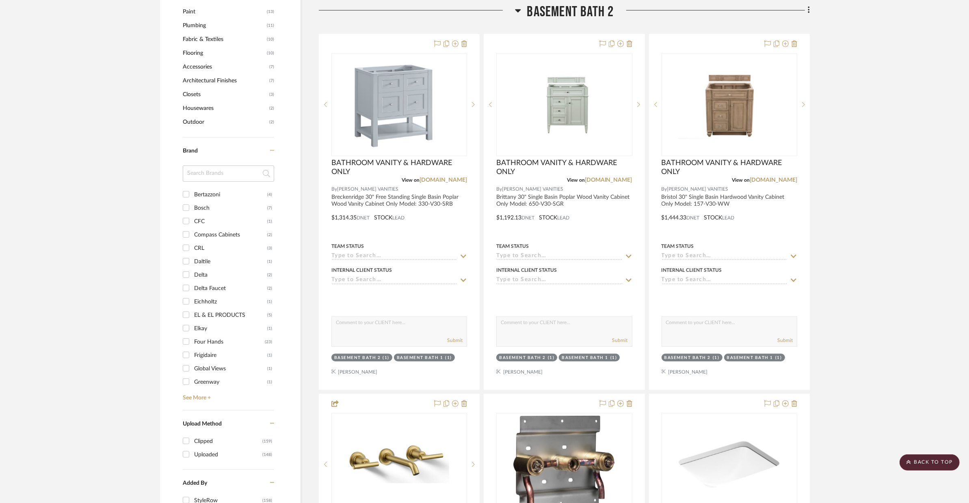
scroll to position [768, 0]
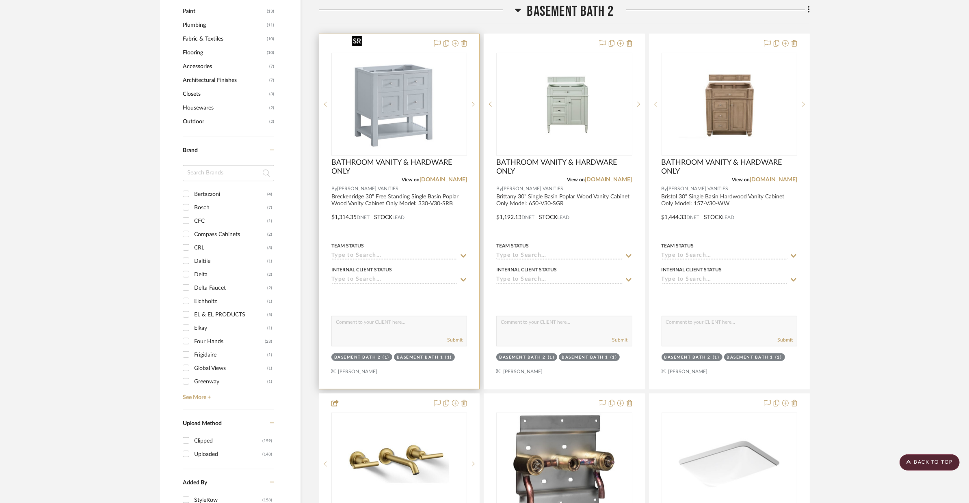
click at [432, 126] on img "0" at bounding box center [398, 104] width 101 height 101
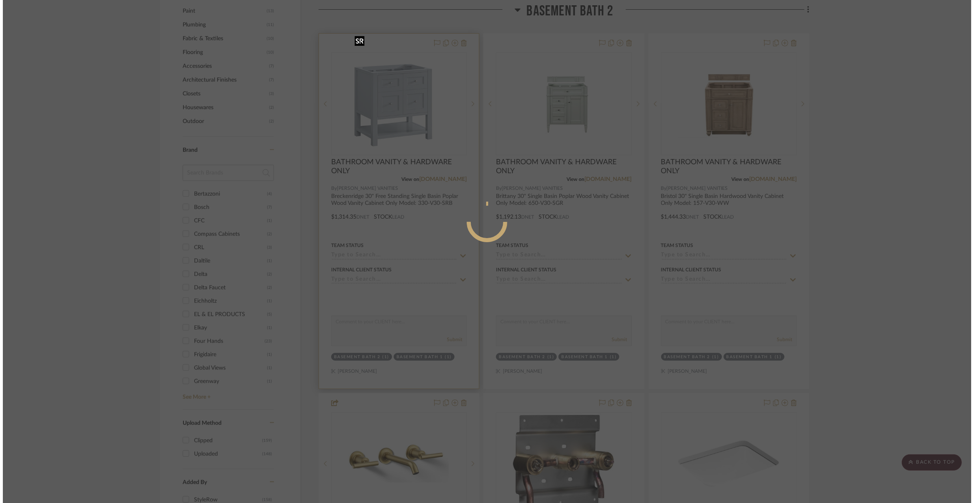
scroll to position [0, 0]
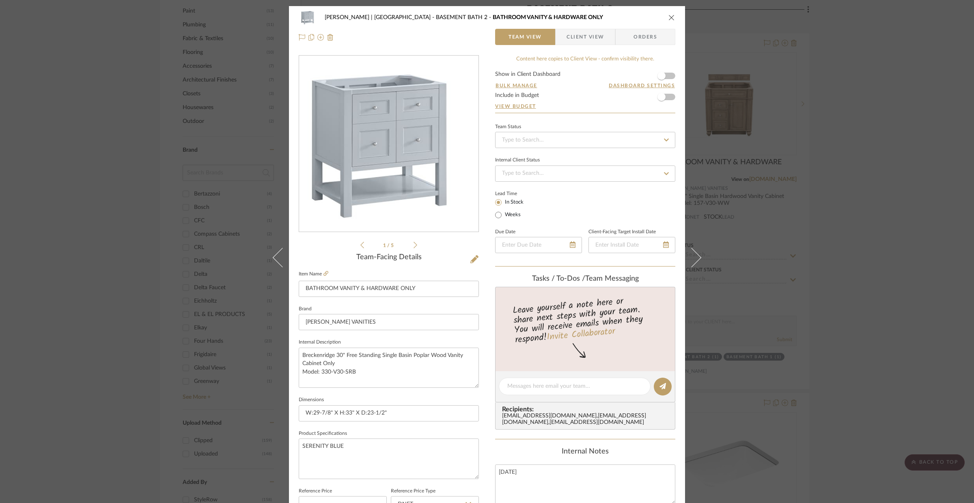
click at [669, 16] on icon "close" at bounding box center [672, 17] width 6 height 6
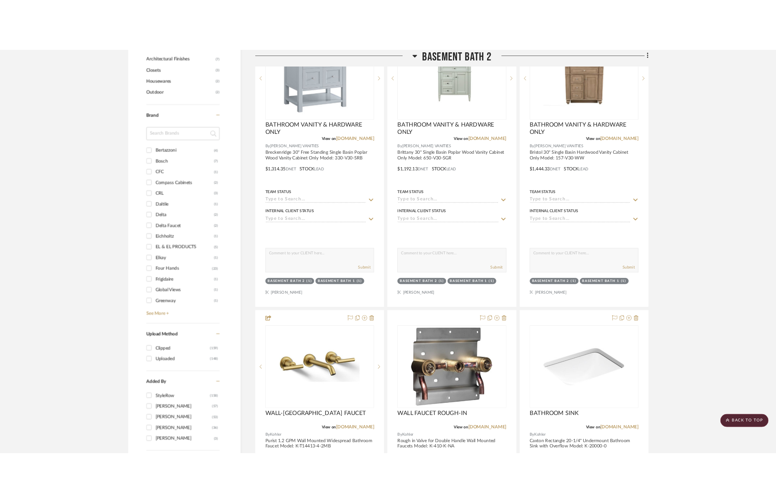
scroll to position [737, 0]
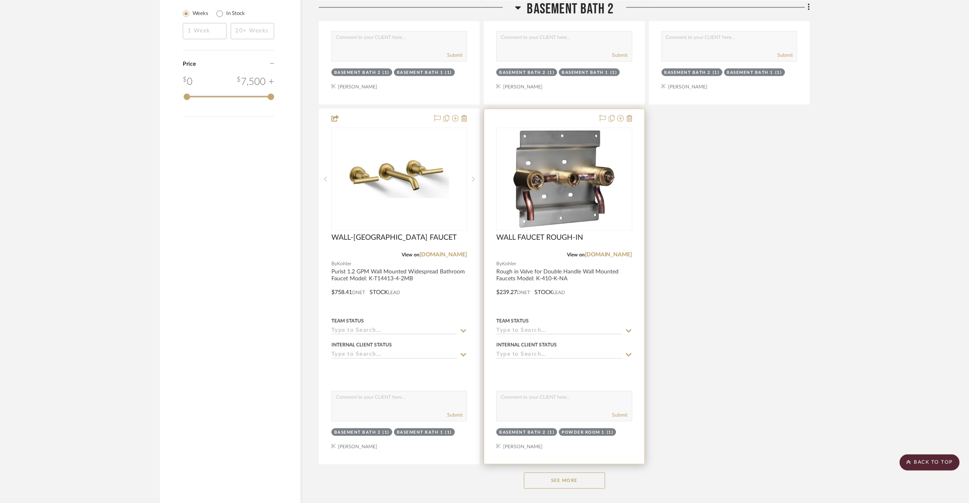
scroll to position [1419, 0]
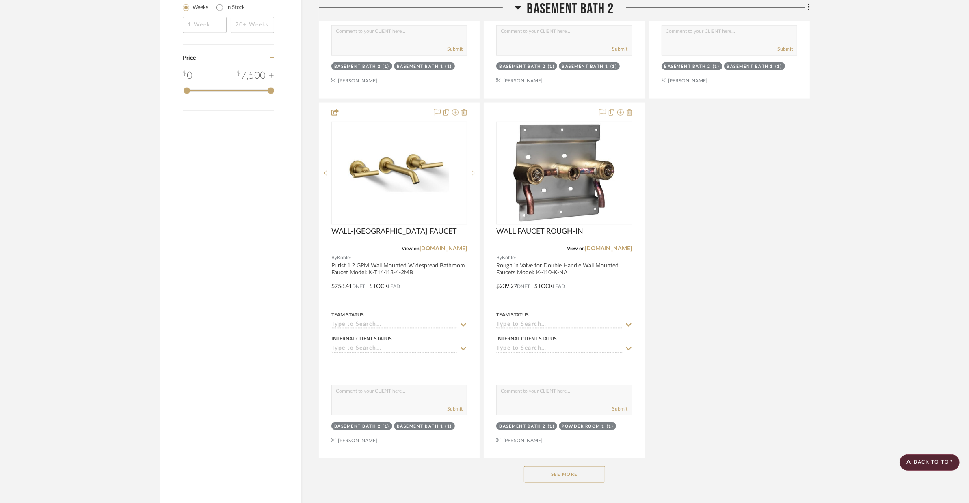
click at [582, 467] on button "See More" at bounding box center [564, 475] width 81 height 16
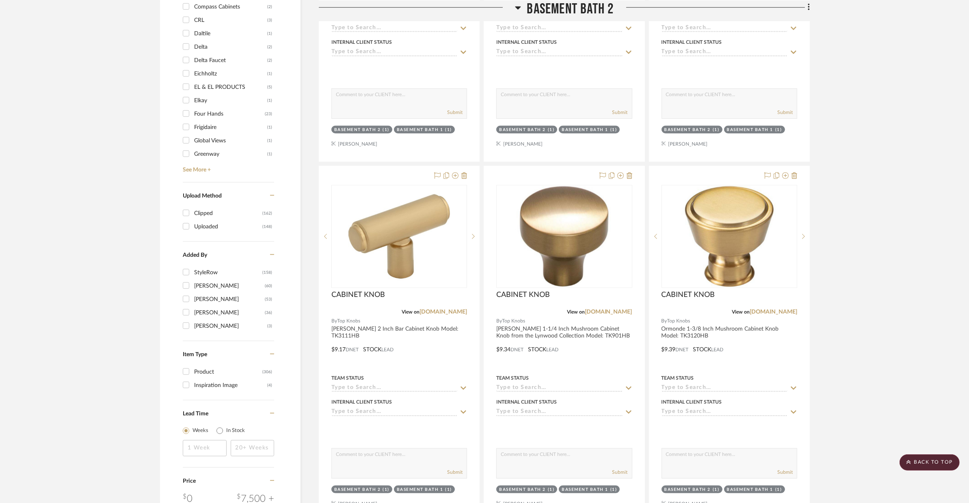
scroll to position [606, 0]
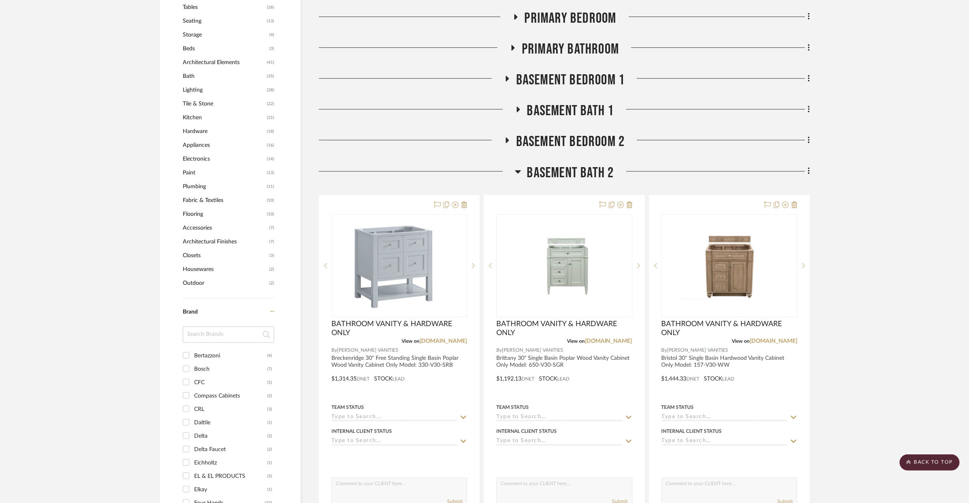
click at [587, 164] on span "BASEMENT BATH 2" at bounding box center [570, 172] width 87 height 17
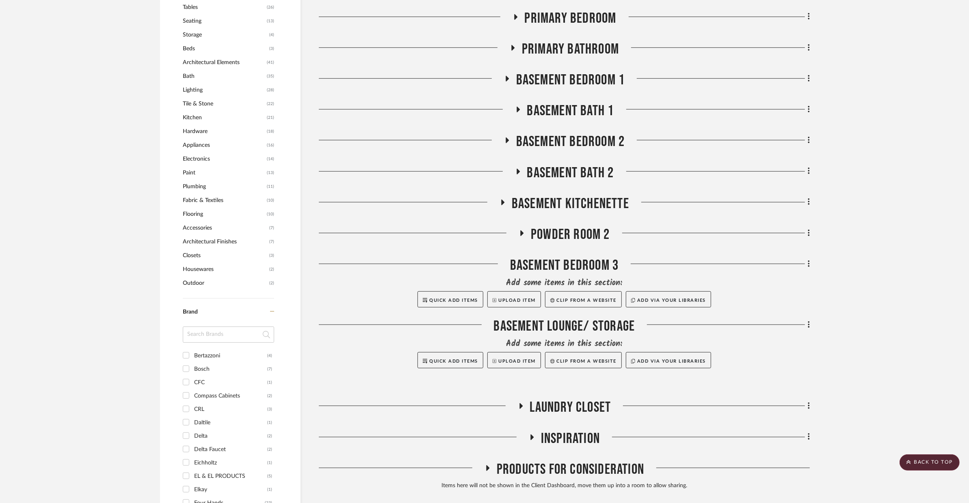
click at [599, 102] on span "BASEMENT BATH 1" at bounding box center [570, 110] width 87 height 17
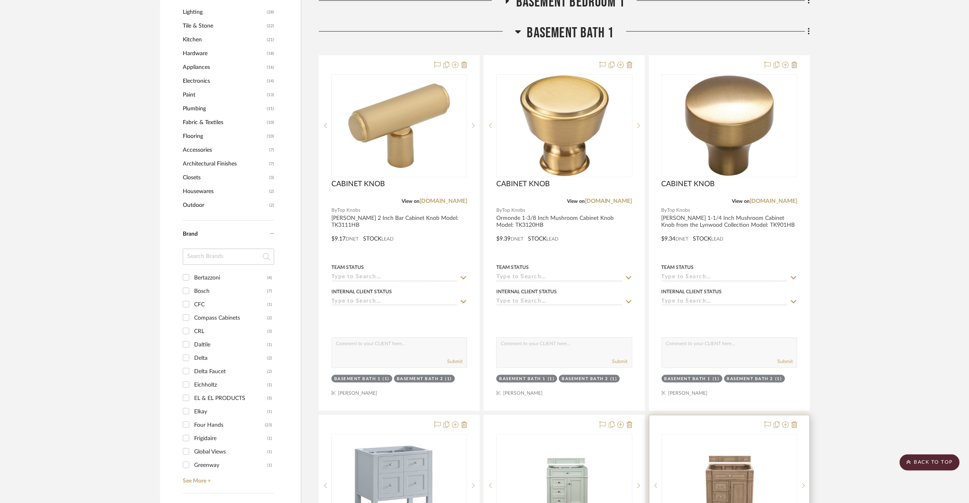
scroll to position [682, 0]
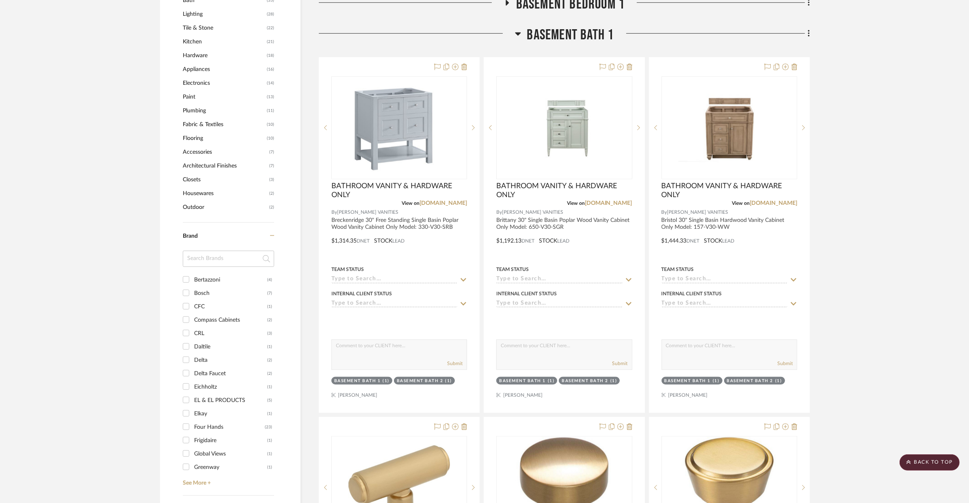
click at [547, 26] on span "BASEMENT BATH 1" at bounding box center [570, 34] width 87 height 17
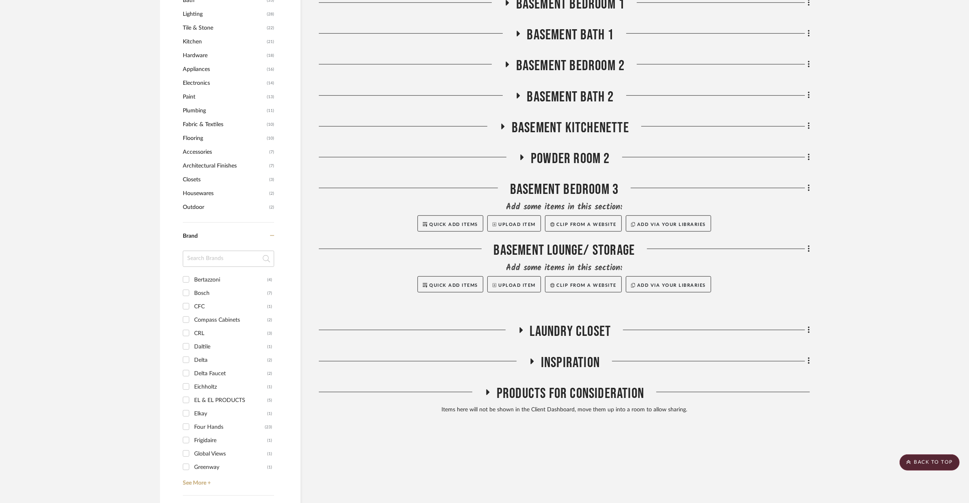
click at [562, 88] on span "BASEMENT BATH 2" at bounding box center [570, 96] width 87 height 17
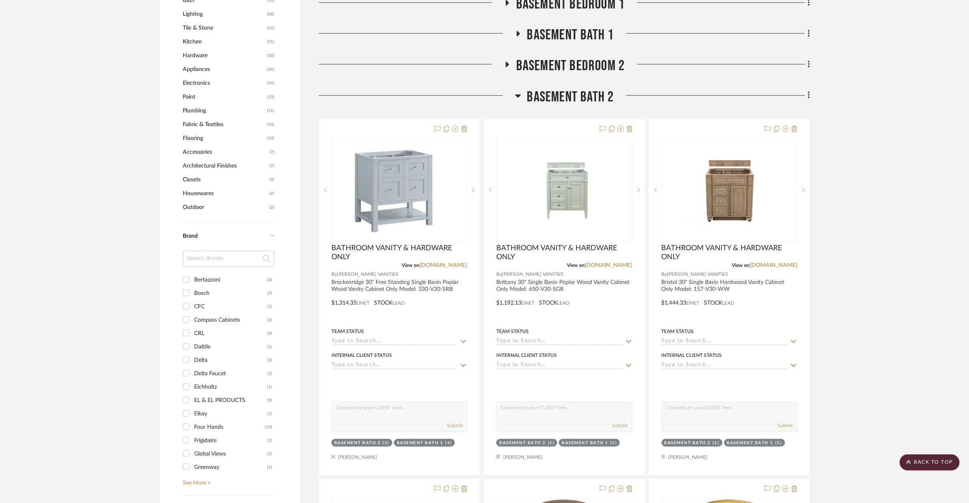
click at [562, 88] on span "BASEMENT BATH 2" at bounding box center [570, 96] width 87 height 17
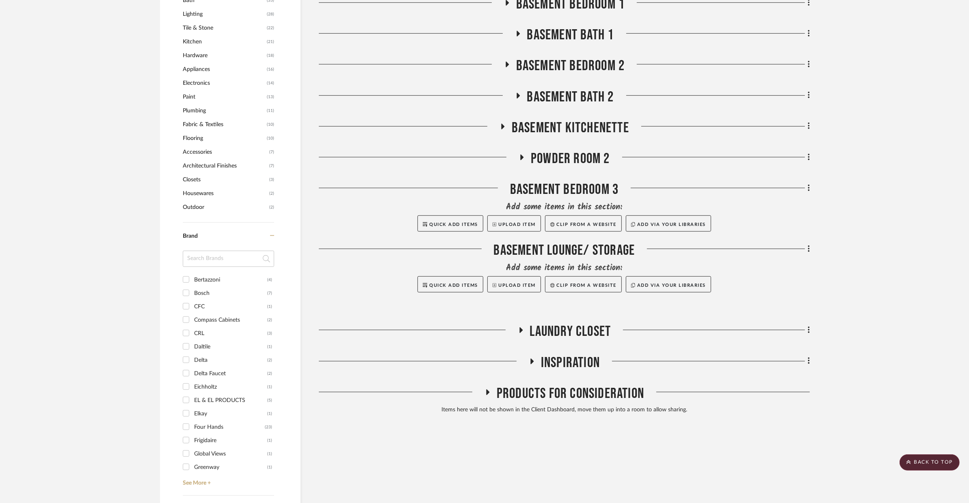
click at [572, 26] on span "BASEMENT BATH 1" at bounding box center [570, 34] width 87 height 17
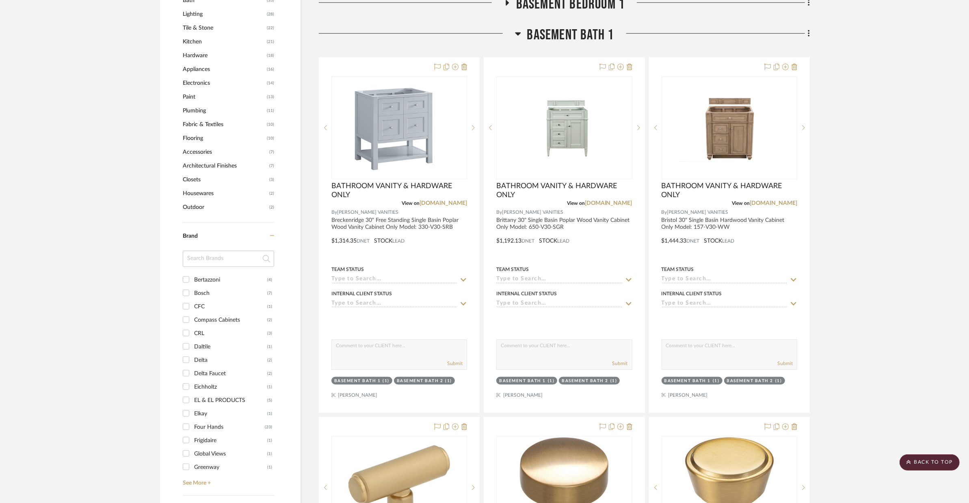
click at [572, 26] on span "BASEMENT BATH 1" at bounding box center [570, 34] width 87 height 17
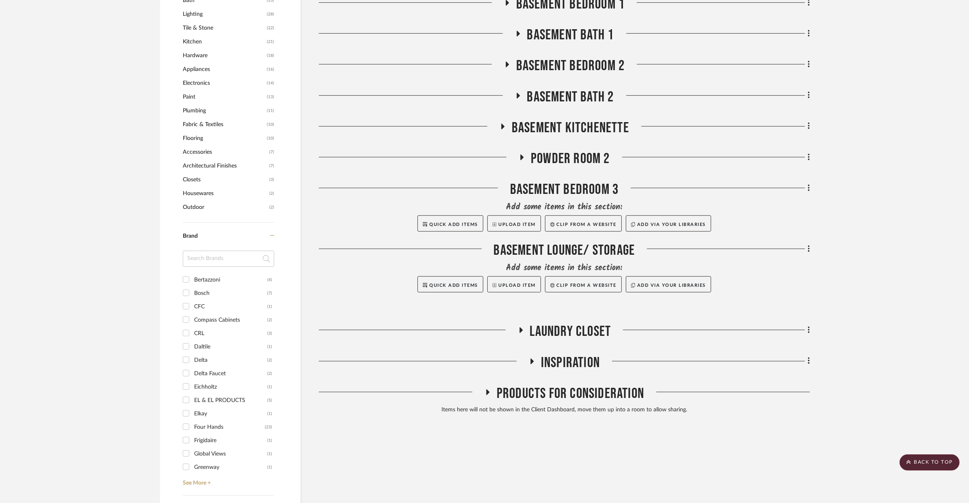
click at [567, 88] on span "BASEMENT BATH 2" at bounding box center [570, 96] width 87 height 17
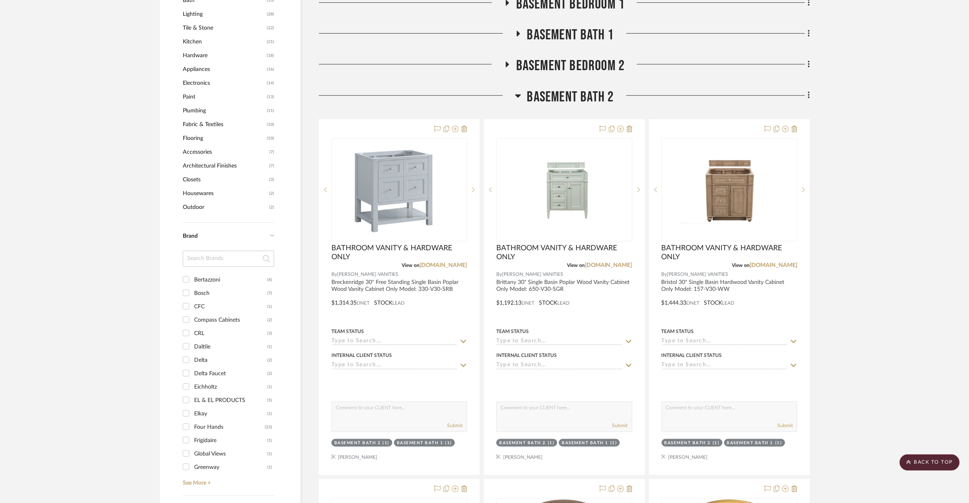
click at [567, 88] on span "BASEMENT BATH 2" at bounding box center [570, 96] width 87 height 17
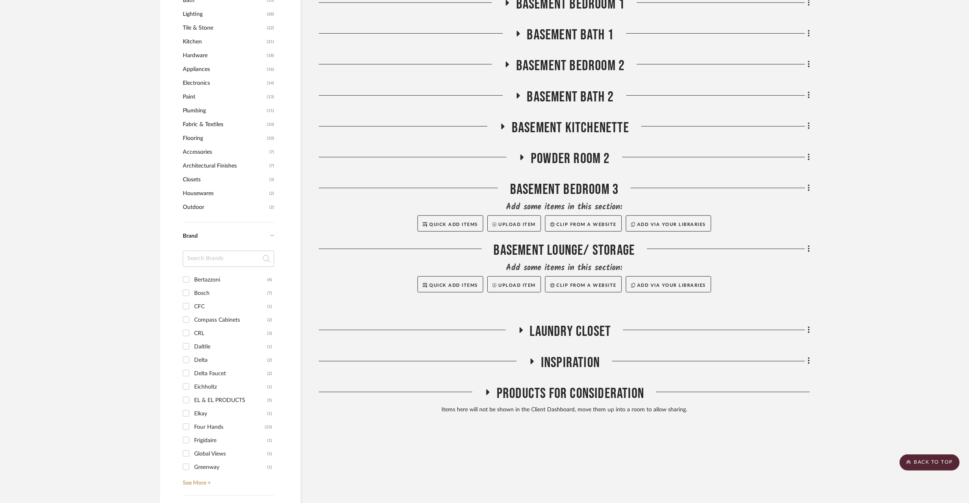
click at [567, 88] on span "BASEMENT BATH 2" at bounding box center [570, 96] width 87 height 17
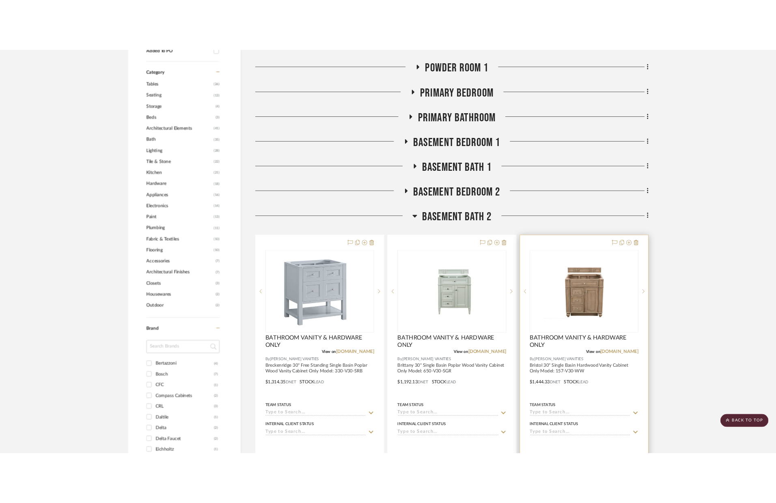
scroll to position [518, 0]
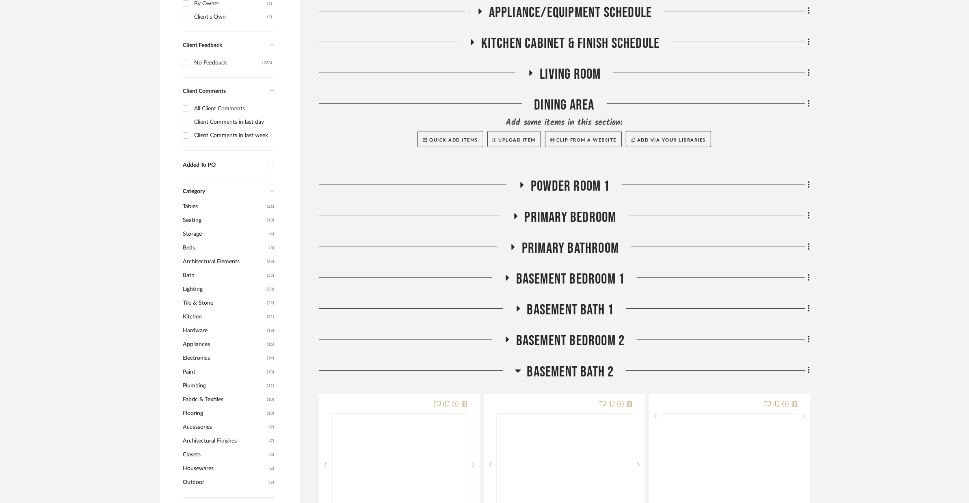
scroll to position [544, 0]
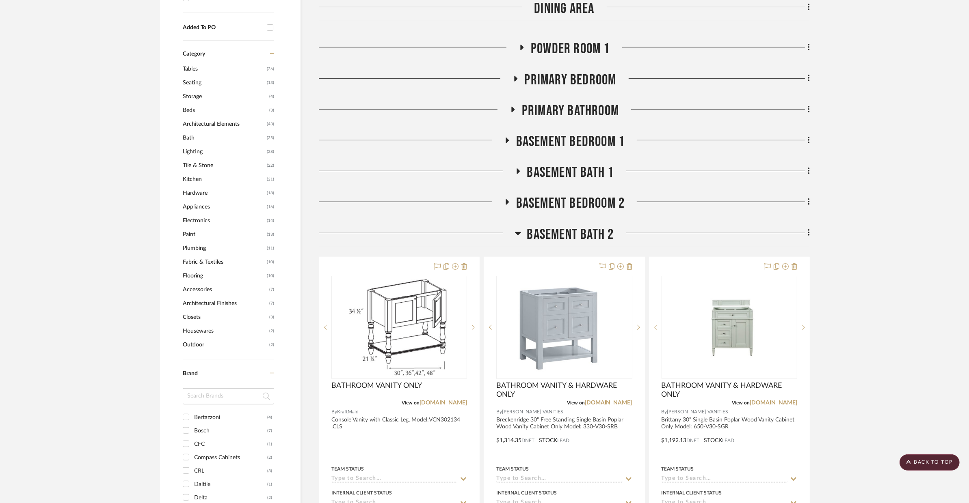
click at [596, 164] on span "BASEMENT BATH 1" at bounding box center [570, 172] width 87 height 17
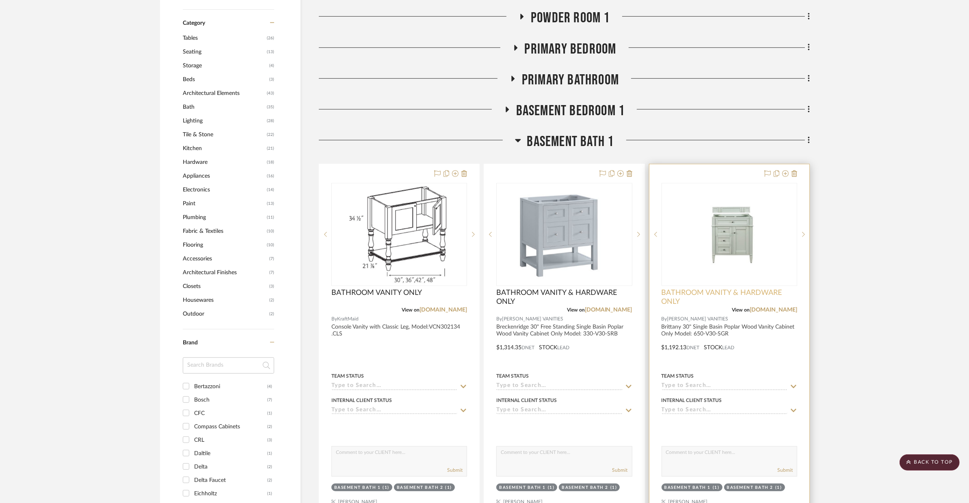
scroll to position [573, 0]
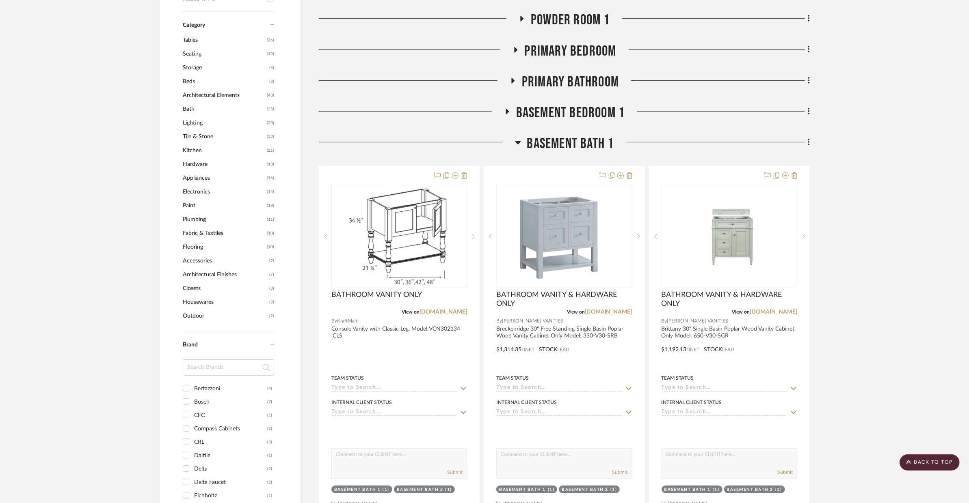
click at [572, 135] on span "BASEMENT BATH 1" at bounding box center [570, 143] width 87 height 17
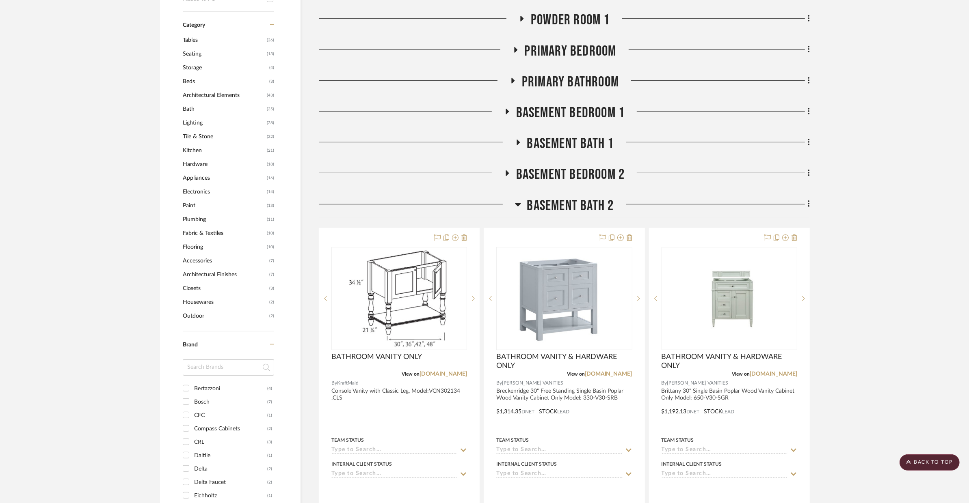
click at [563, 197] on span "BASEMENT BATH 2" at bounding box center [570, 205] width 87 height 17
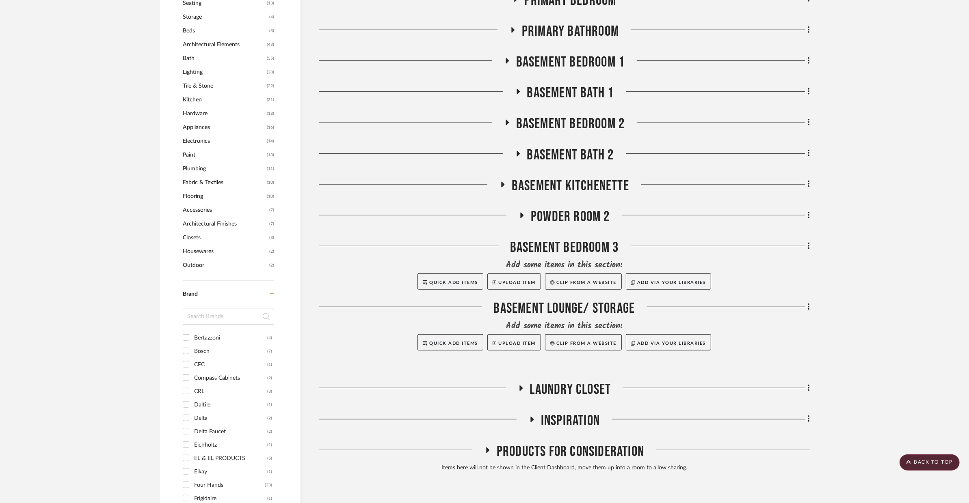
scroll to position [729, 0]
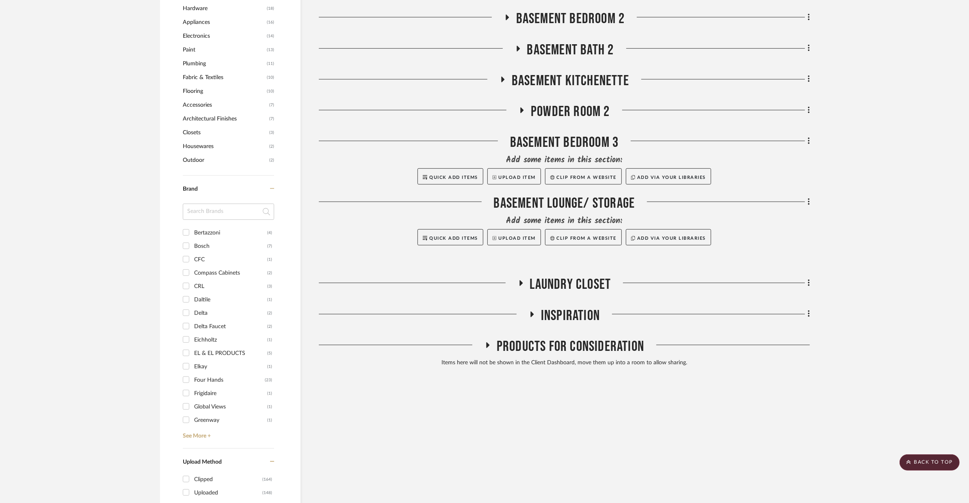
click at [570, 103] on span "POWDER ROOM 2" at bounding box center [570, 111] width 79 height 17
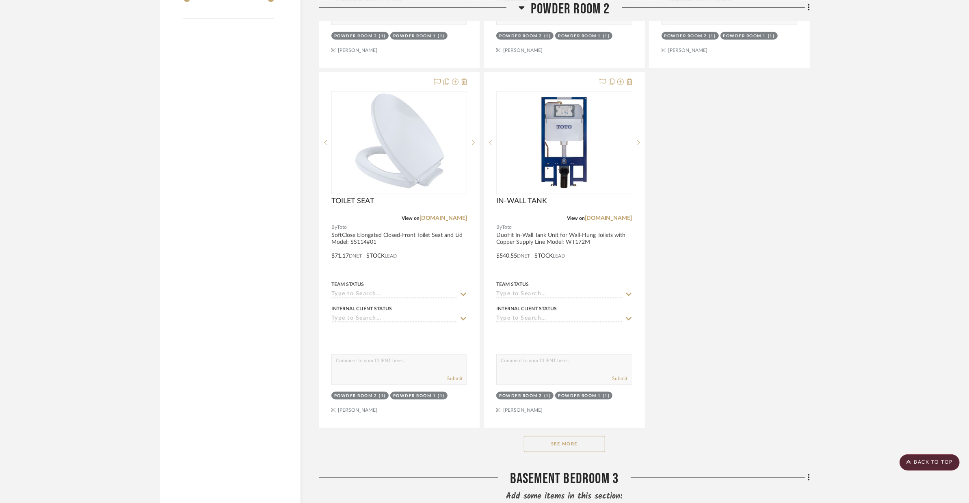
scroll to position [1566, 0]
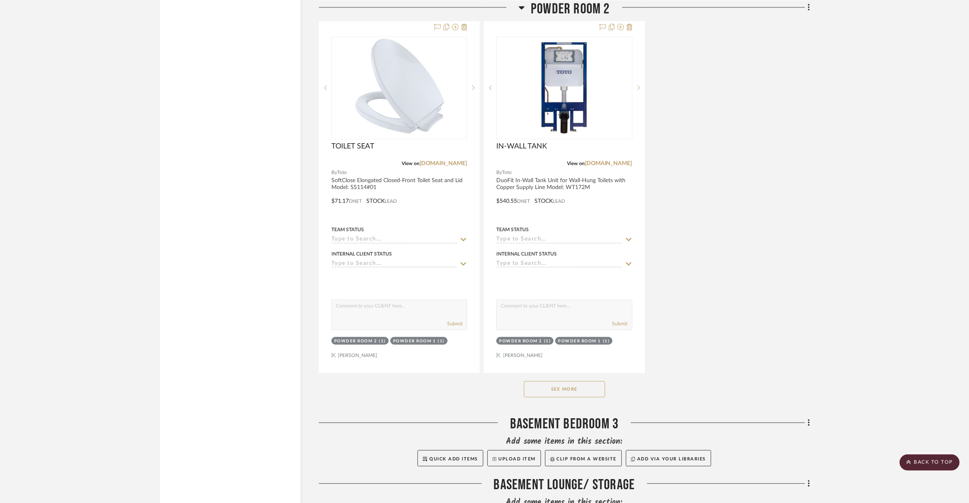
click at [581, 382] on button "See More" at bounding box center [564, 390] width 81 height 16
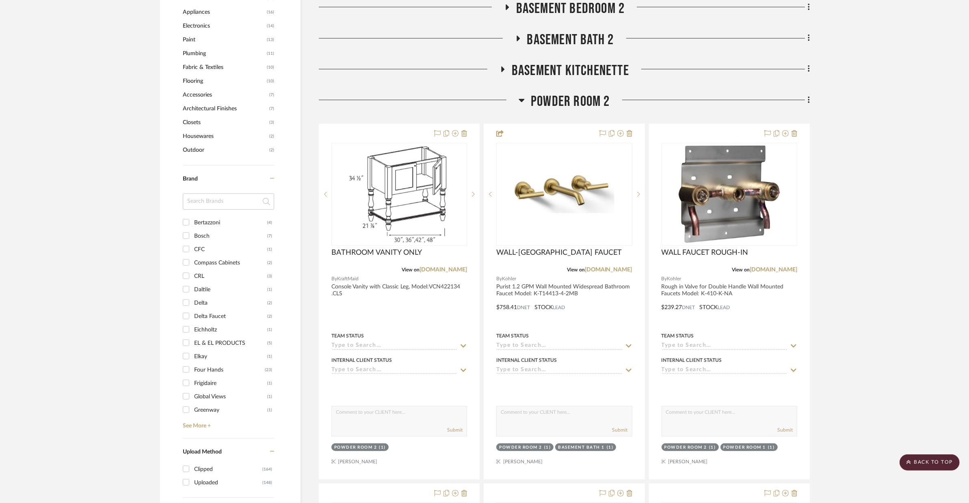
scroll to position [581, 0]
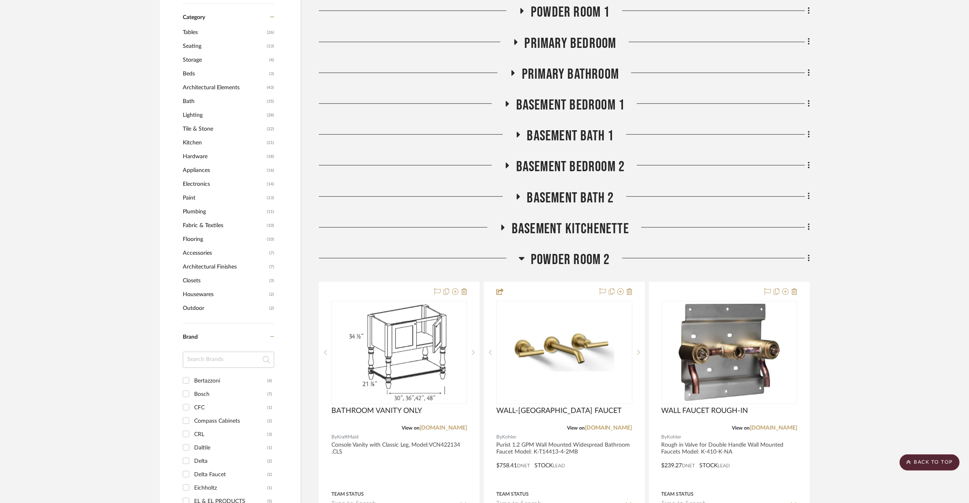
click at [578, 190] on span "BASEMENT BATH 2" at bounding box center [570, 198] width 87 height 17
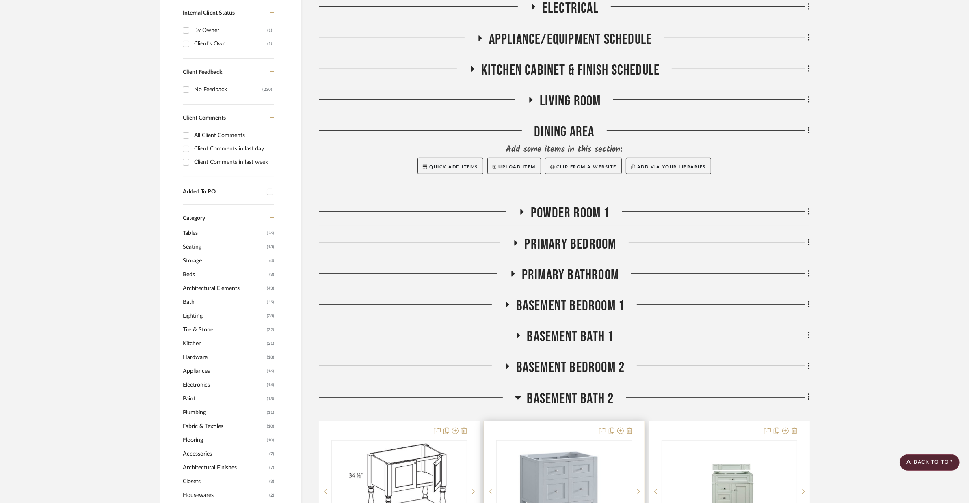
scroll to position [318, 0]
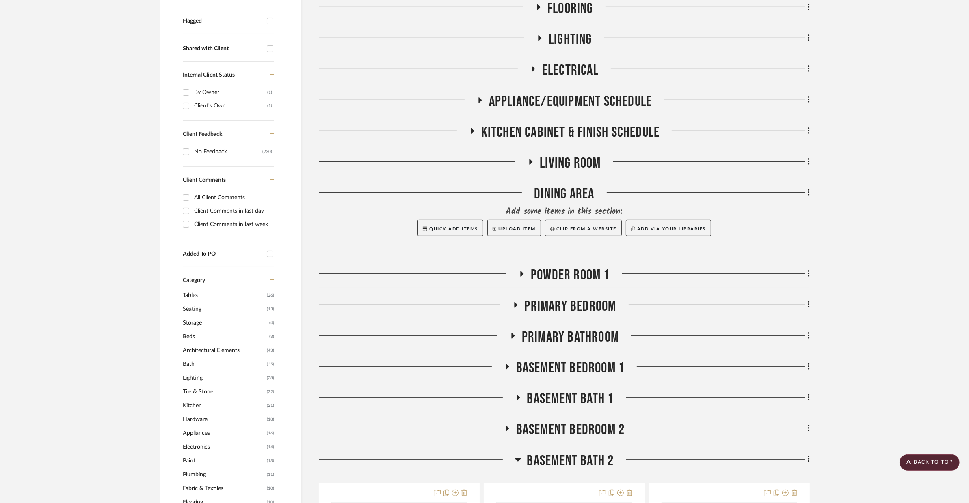
drag, startPoint x: 585, startPoint y: 441, endPoint x: 576, endPoint y: 416, distance: 27.1
click at [585, 453] on span "BASEMENT BATH 2" at bounding box center [570, 461] width 87 height 17
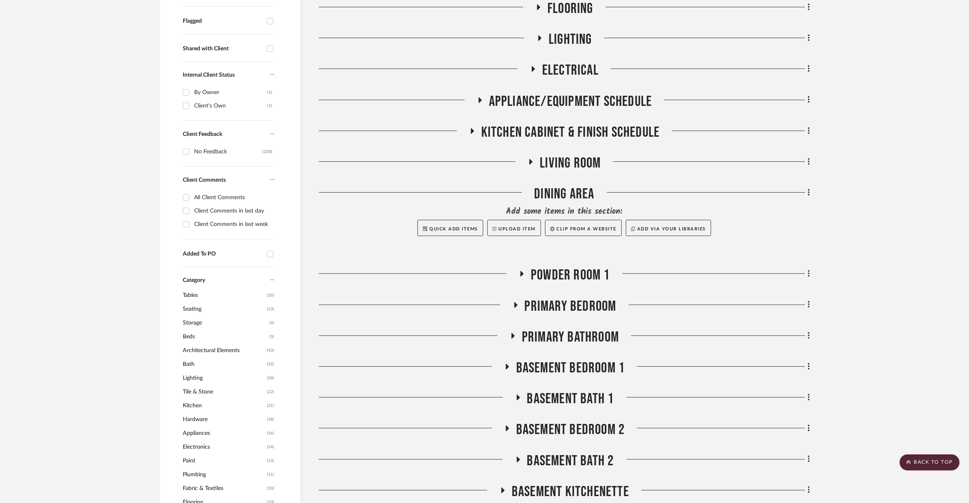
click at [568, 267] on span "POWDER ROOM 1" at bounding box center [570, 275] width 79 height 17
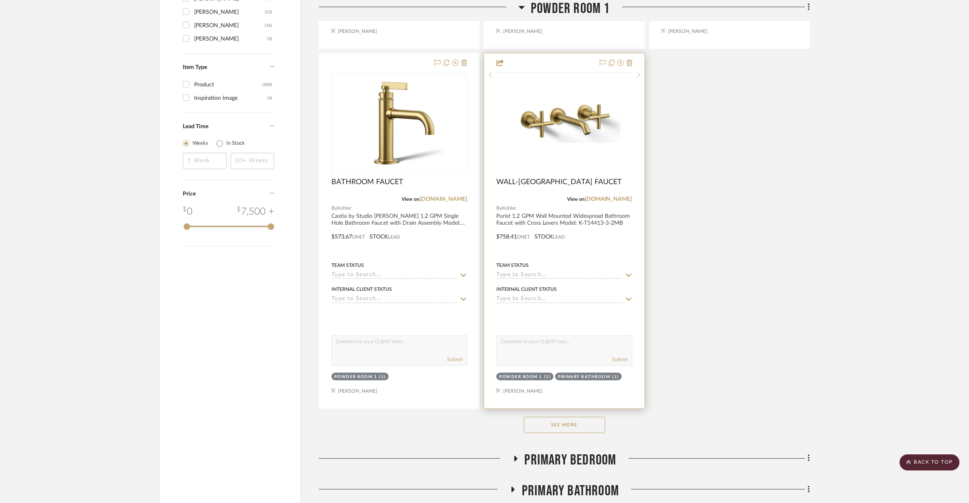
scroll to position [1321, 0]
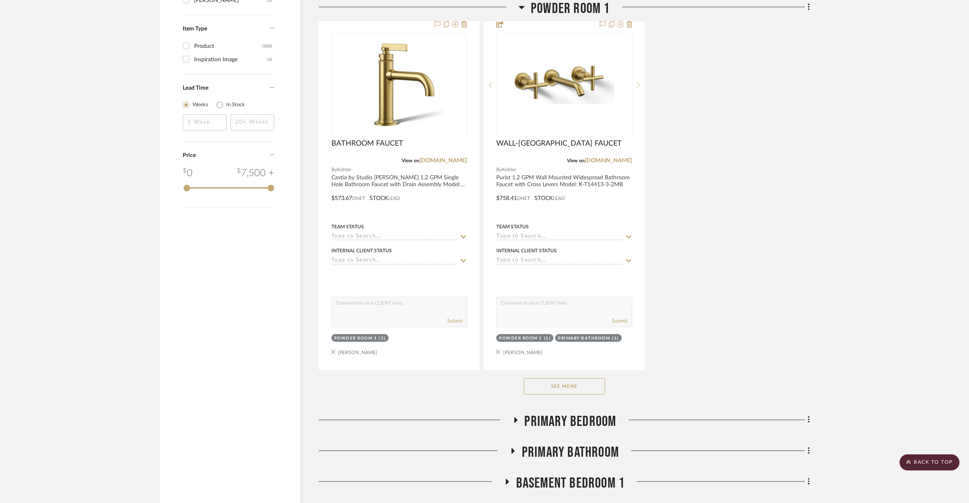
click at [578, 379] on button "See More" at bounding box center [564, 387] width 81 height 16
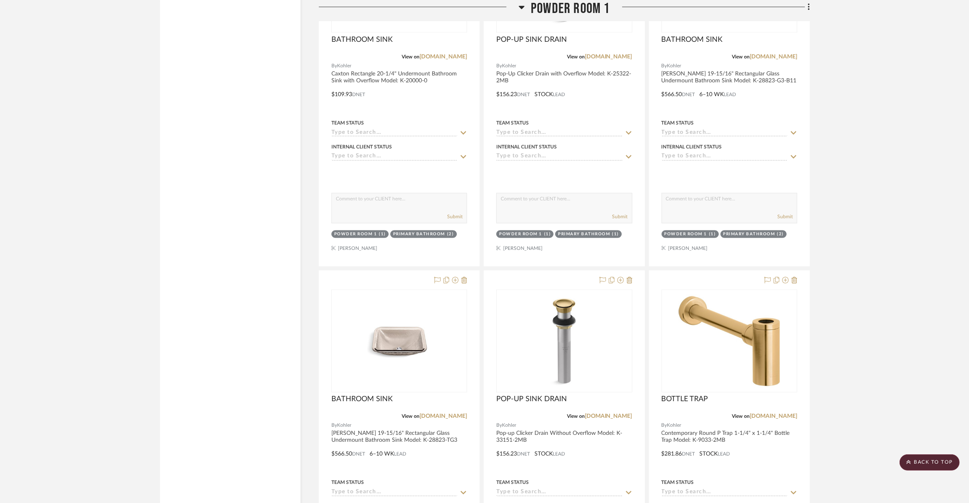
scroll to position [1987, 0]
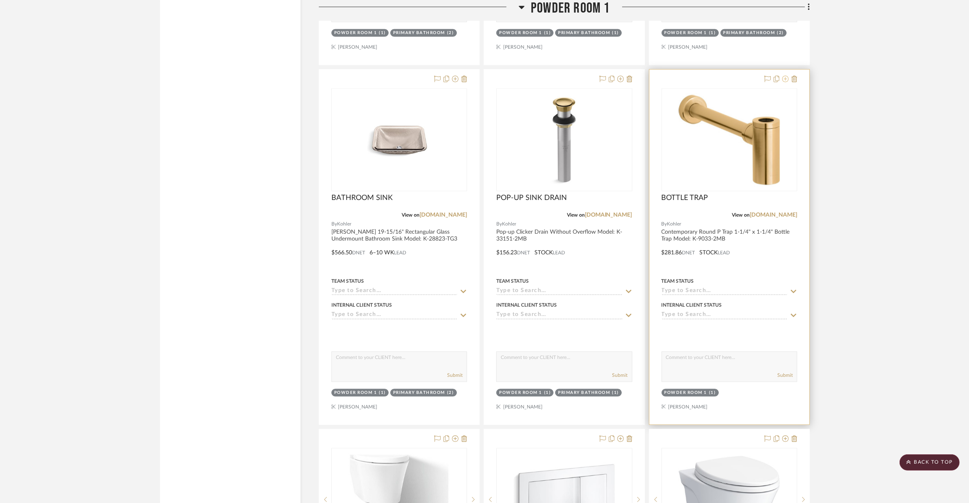
click at [781, 76] on icon at bounding box center [785, 79] width 6 height 6
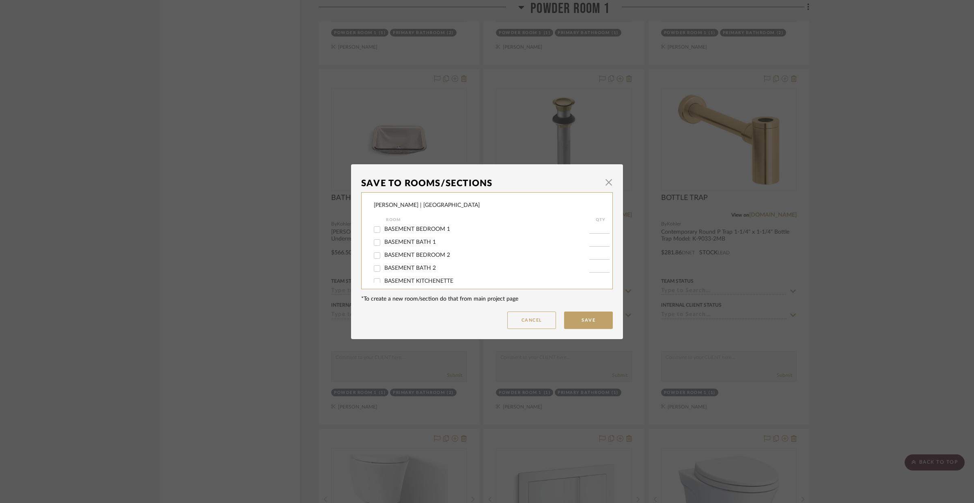
scroll to position [157, 0]
click at [381, 259] on div at bounding box center [377, 256] width 13 height 13
checkbox input "true"
type input "1"
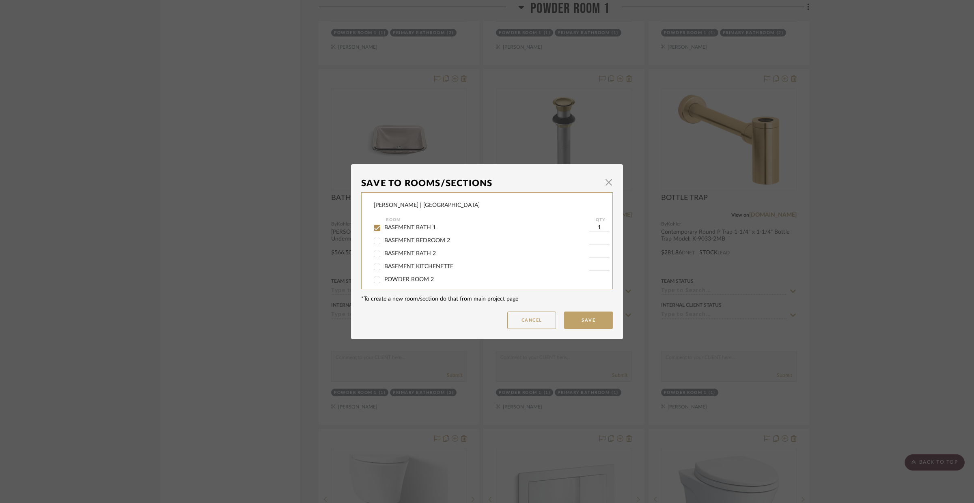
click at [384, 256] on span "BASEMENT BATH 2" at bounding box center [410, 254] width 52 height 6
click at [382, 256] on input "BASEMENT BATH 2" at bounding box center [377, 254] width 13 height 13
checkbox input "true"
type input "1"
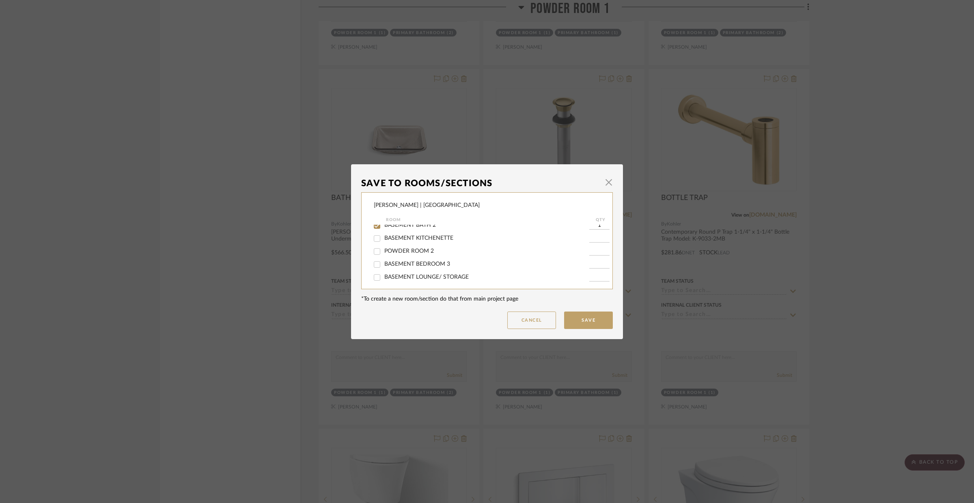
click at [384, 254] on span "POWDER ROOM 2" at bounding box center [409, 251] width 50 height 6
click at [382, 256] on input "POWDER ROOM 2" at bounding box center [377, 251] width 13 height 13
checkbox input "true"
type input "1"
click at [582, 315] on button "Save" at bounding box center [588, 320] width 49 height 17
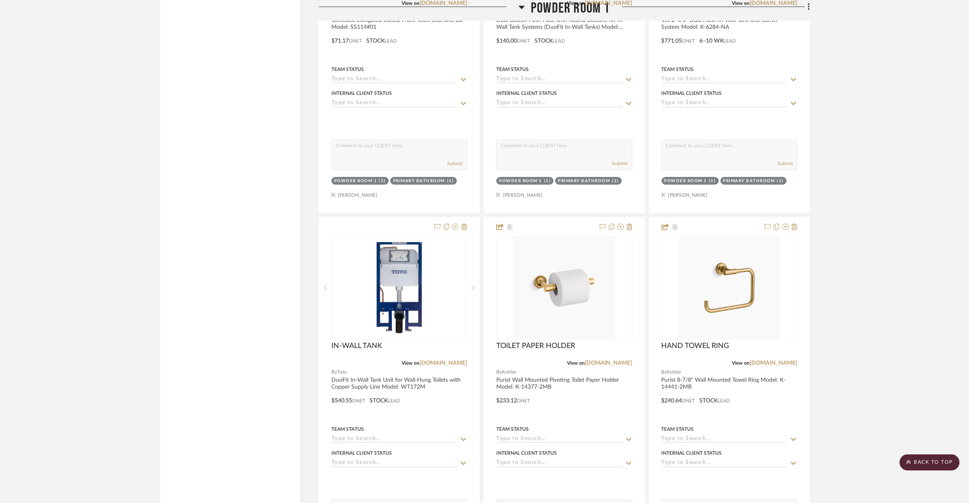
scroll to position [2965, 0]
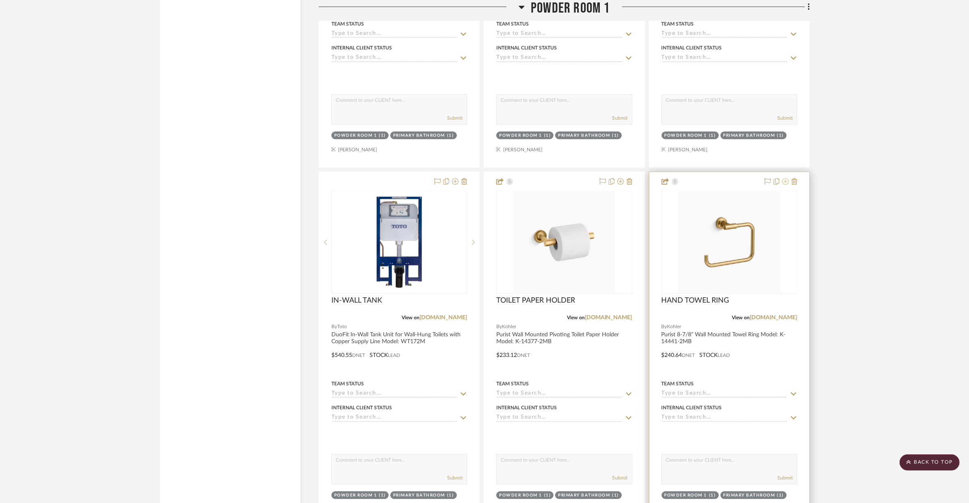
click at [781, 178] on icon at bounding box center [785, 181] width 6 height 6
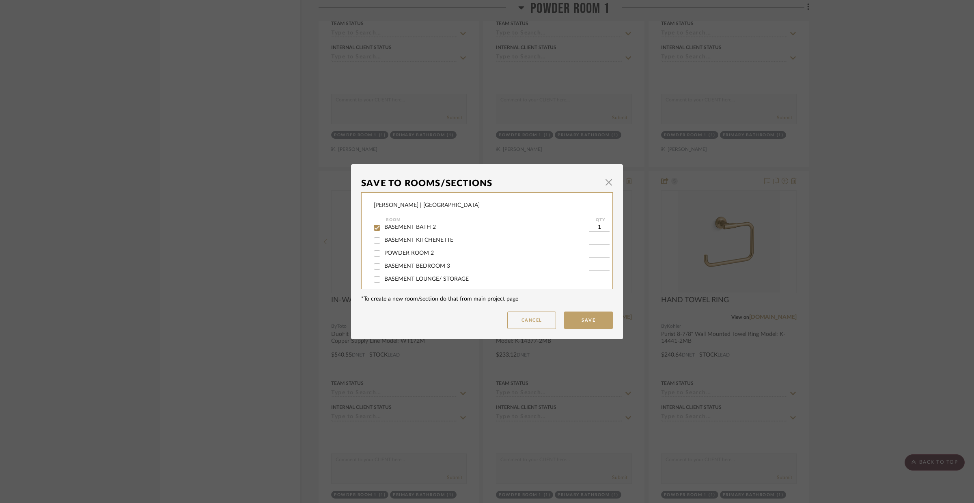
scroll to position [224, 0]
click at [426, 244] on span "POWDER ROOM 2" at bounding box center [409, 241] width 50 height 6
click at [384, 246] on input "POWDER ROOM 2" at bounding box center [377, 241] width 13 height 13
checkbox input "true"
type input "1"
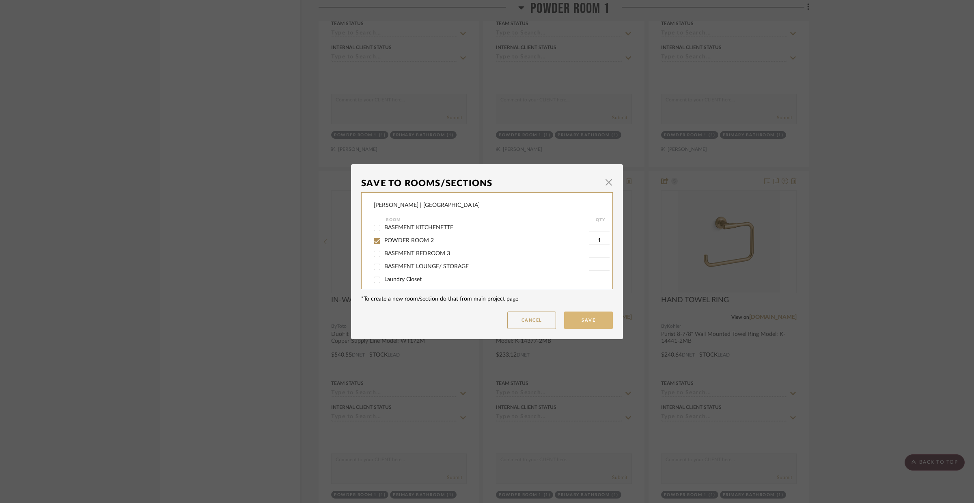
click at [589, 317] on button "Save" at bounding box center [588, 320] width 49 height 17
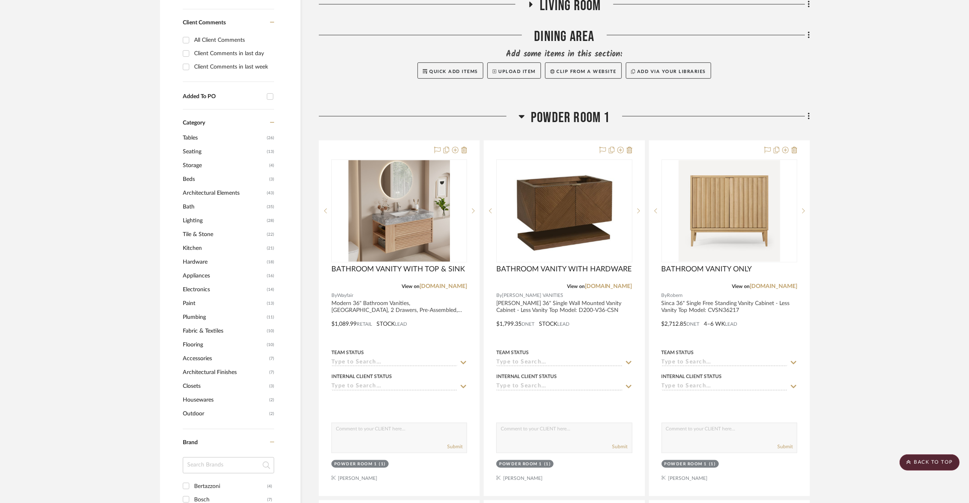
scroll to position [386, 0]
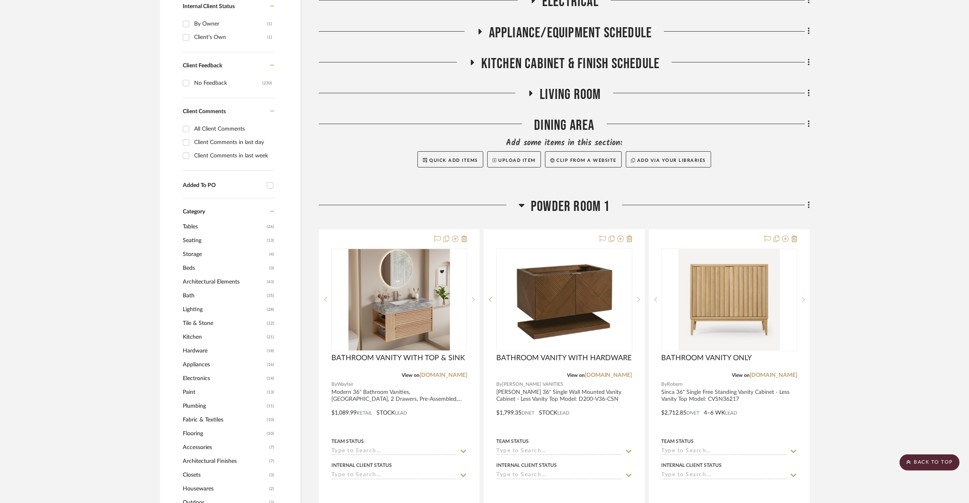
click at [543, 198] on span "POWDER ROOM 1" at bounding box center [570, 206] width 79 height 17
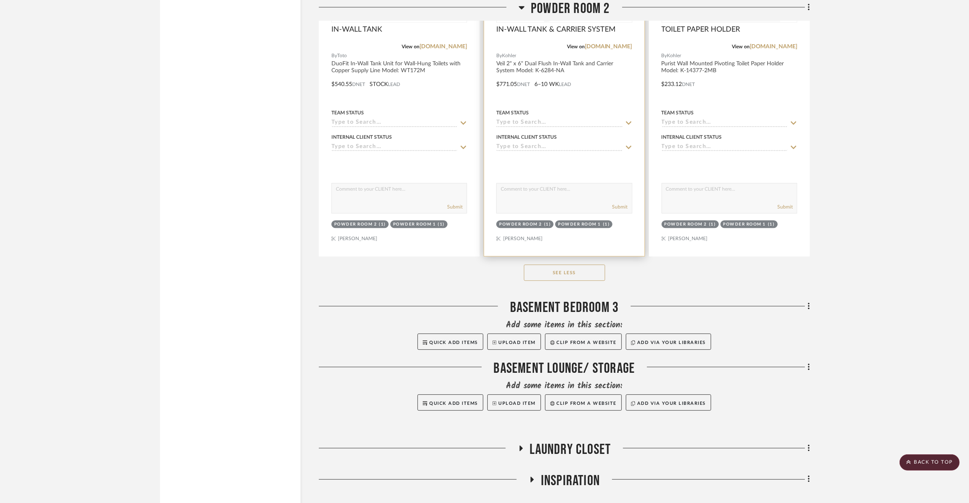
scroll to position [2838, 0]
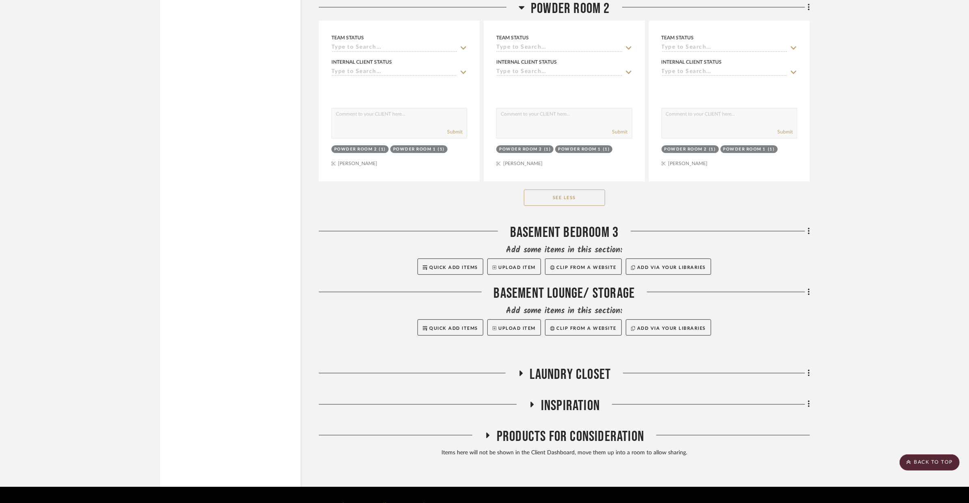
click at [590, 190] on button "See Less" at bounding box center [564, 198] width 81 height 16
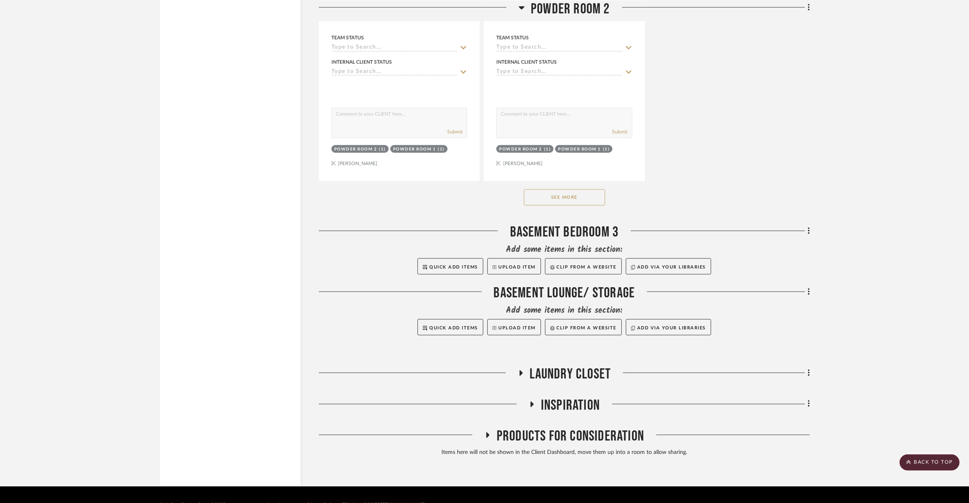
click at [591, 190] on button "See More" at bounding box center [564, 198] width 81 height 16
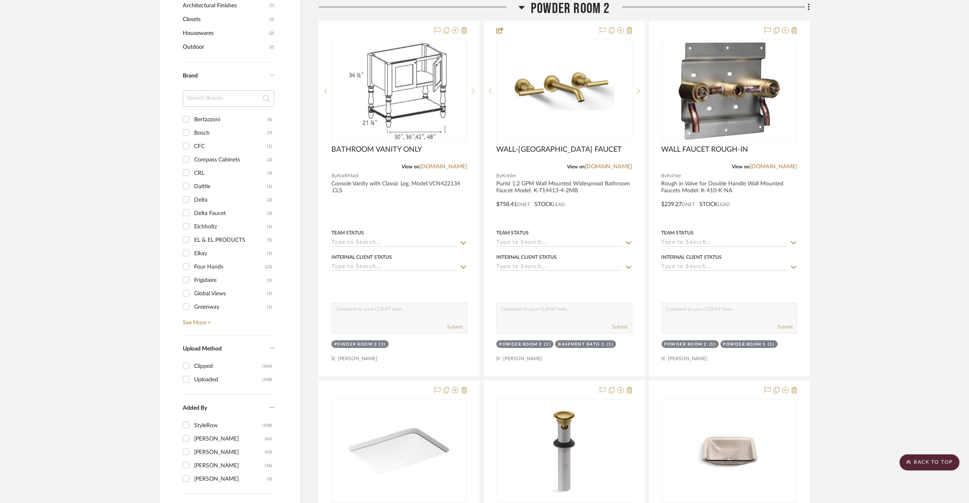
scroll to position [721, 0]
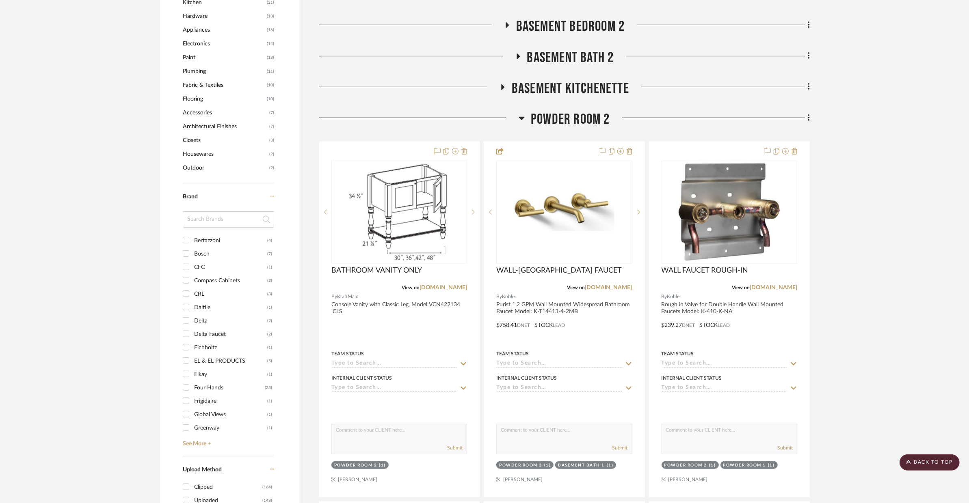
click at [606, 111] on h3 "POWDER ROOM 2" at bounding box center [563, 119] width 91 height 17
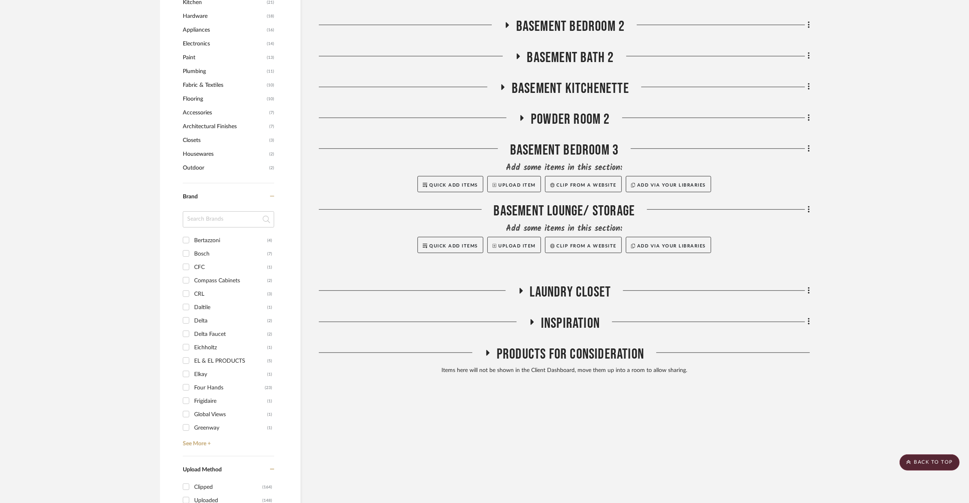
click at [597, 49] on span "BASEMENT BATH 2" at bounding box center [570, 57] width 87 height 17
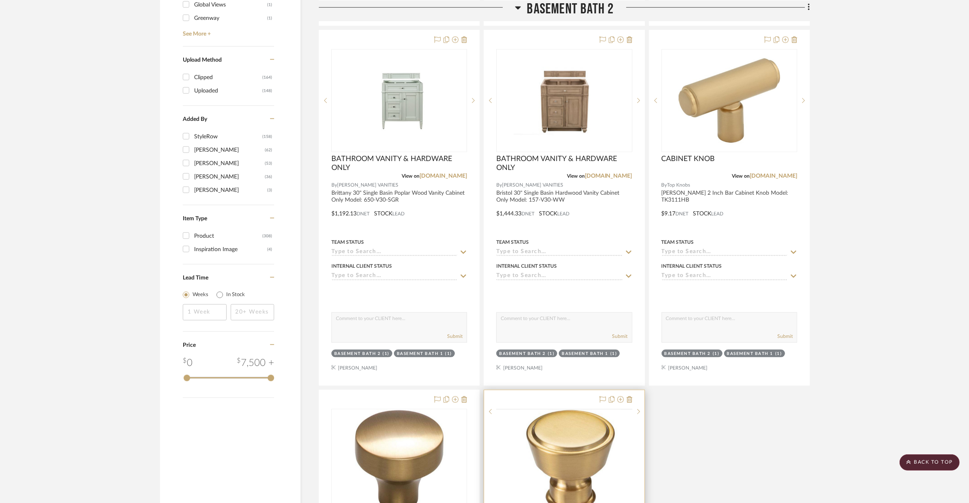
scroll to position [1515, 0]
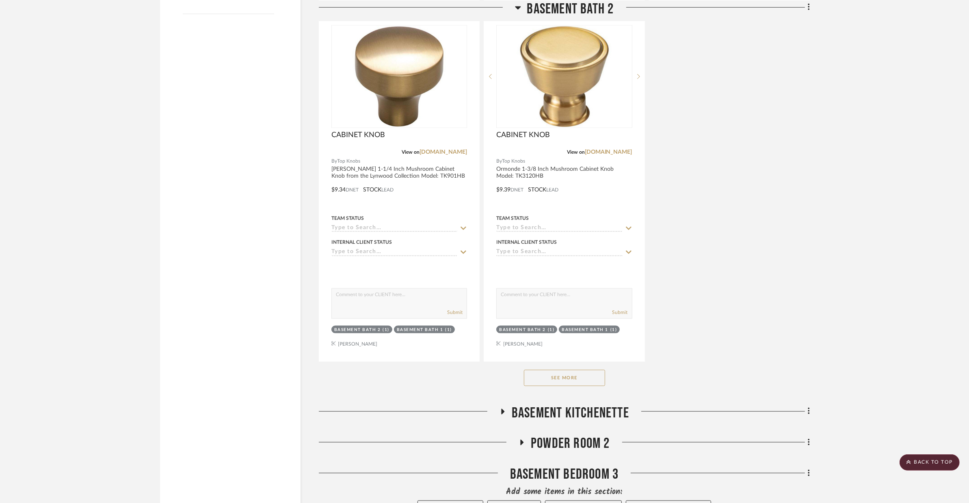
click at [590, 370] on button "See More" at bounding box center [564, 378] width 81 height 16
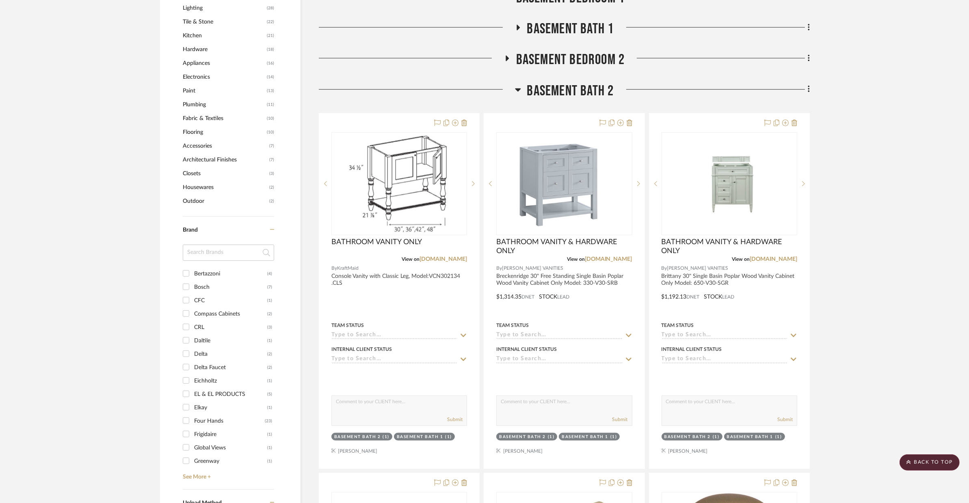
scroll to position [584, 0]
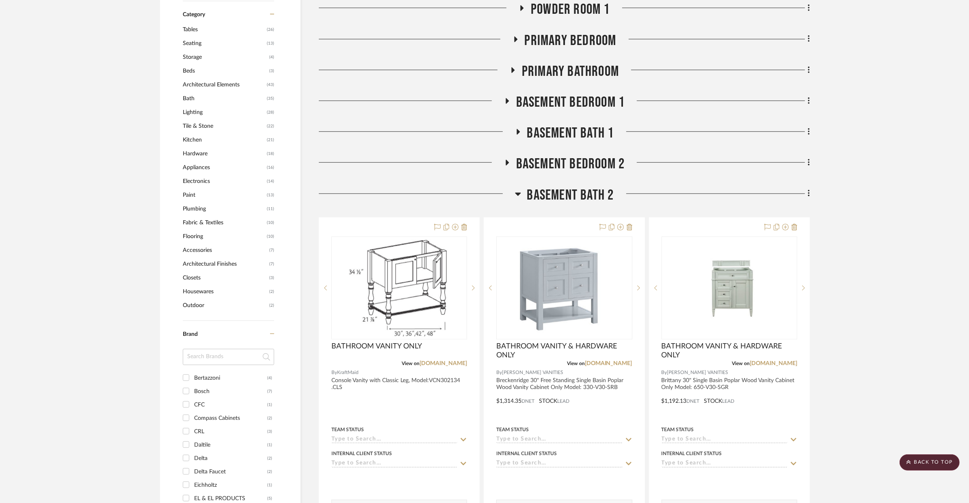
click at [607, 187] on span "BASEMENT BATH 2" at bounding box center [570, 195] width 87 height 17
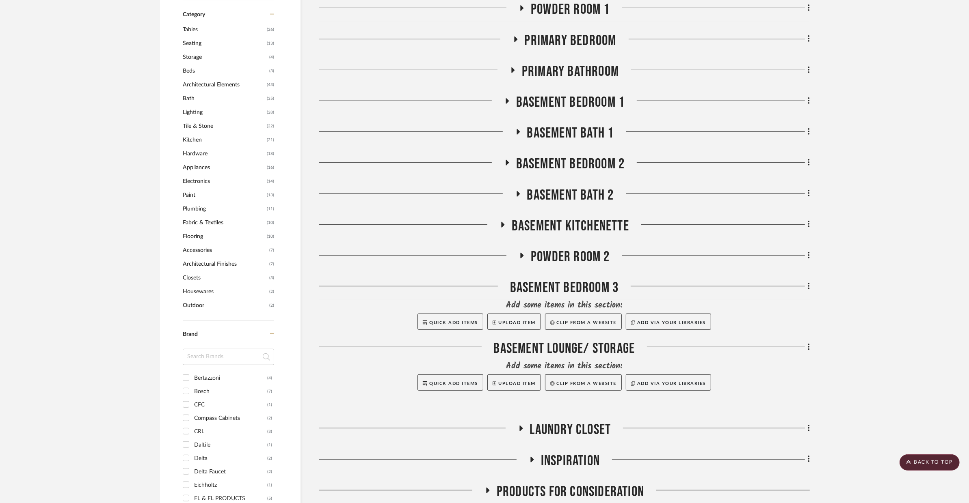
click at [600, 125] on span "BASEMENT BATH 1" at bounding box center [570, 133] width 87 height 17
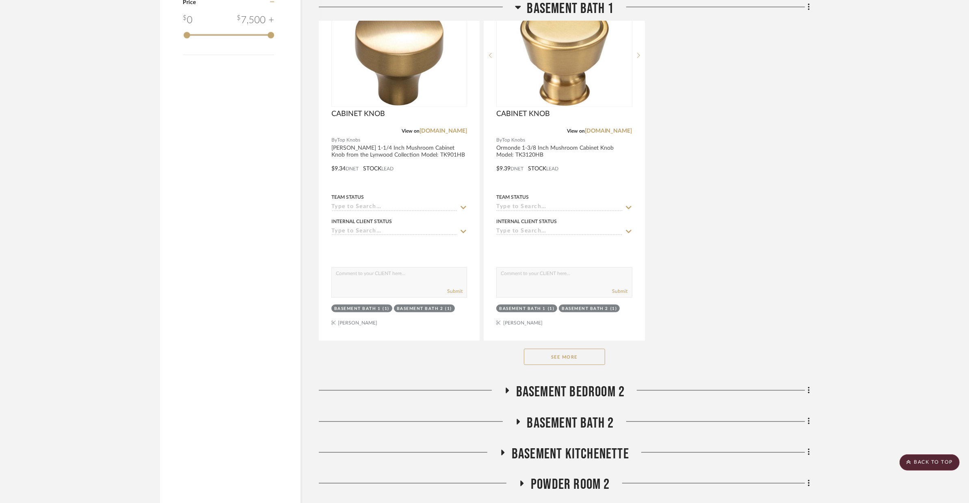
scroll to position [1498, 0]
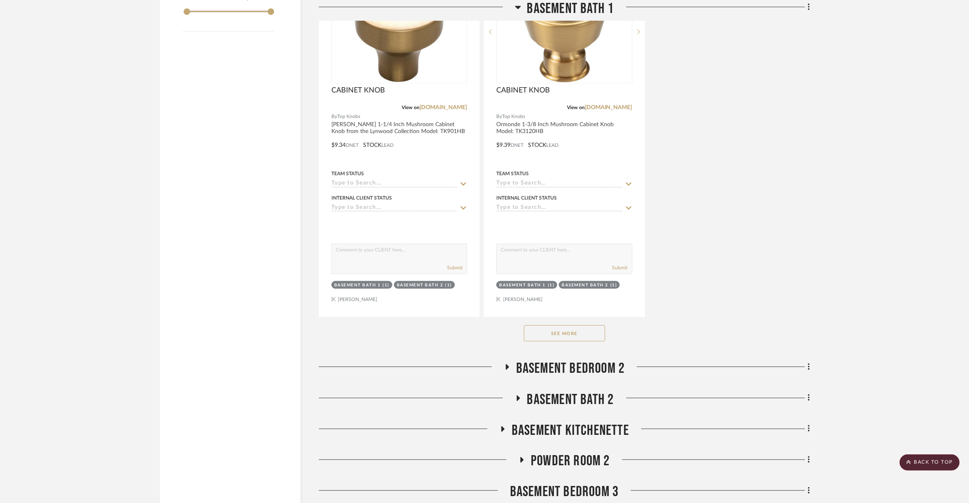
click at [563, 326] on button "See More" at bounding box center [564, 334] width 81 height 16
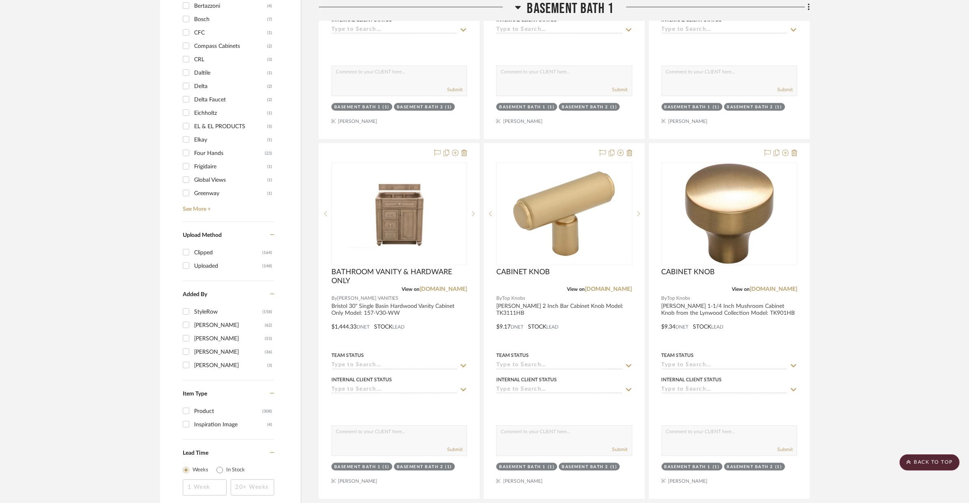
scroll to position [574, 0]
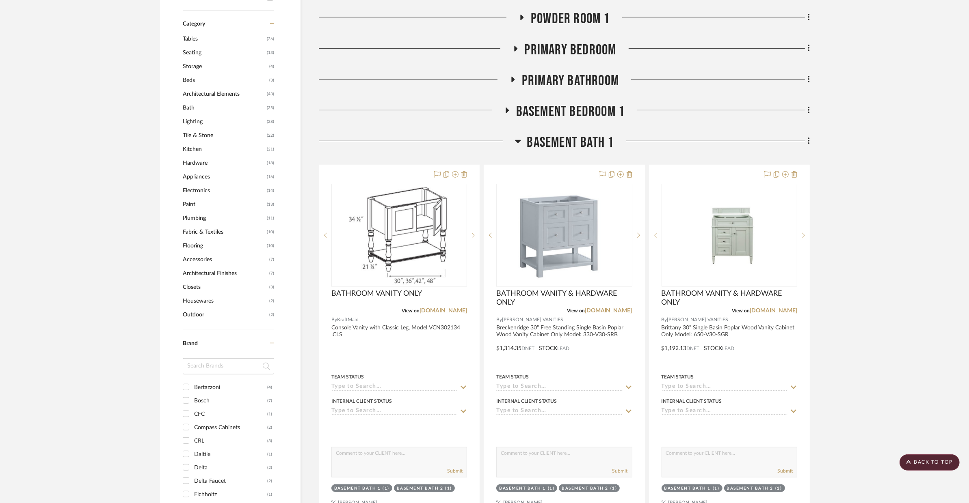
click at [604, 134] on span "BASEMENT BATH 1" at bounding box center [570, 142] width 87 height 17
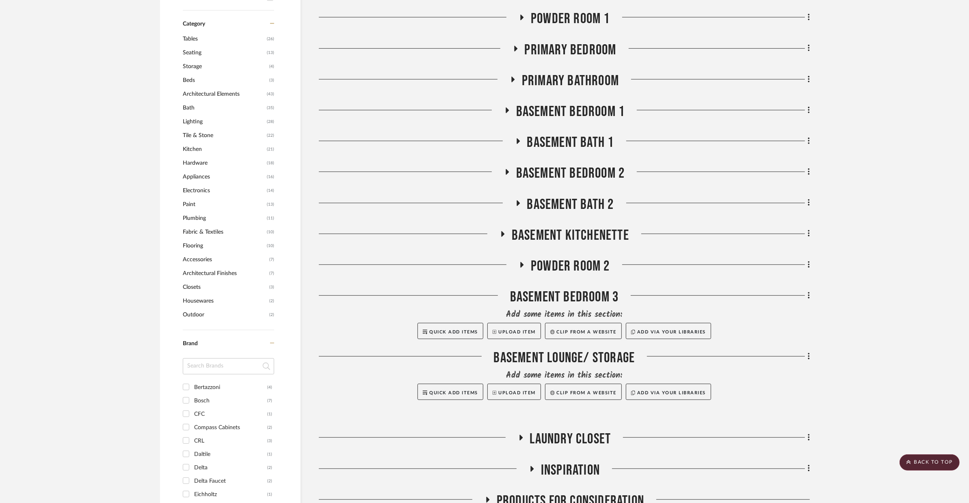
click at [595, 165] on span "BASEMENT BEDROOM 2" at bounding box center [570, 173] width 109 height 17
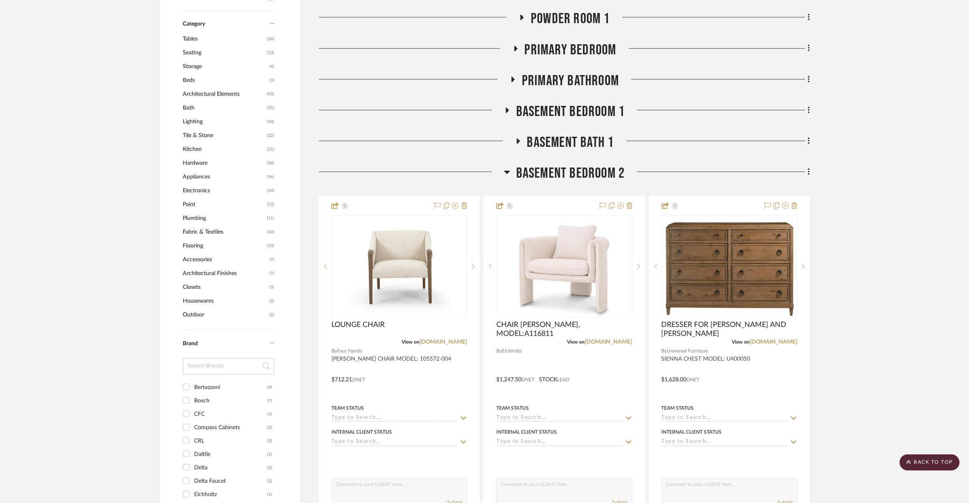
click at [595, 165] on span "BASEMENT BEDROOM 2" at bounding box center [570, 173] width 109 height 17
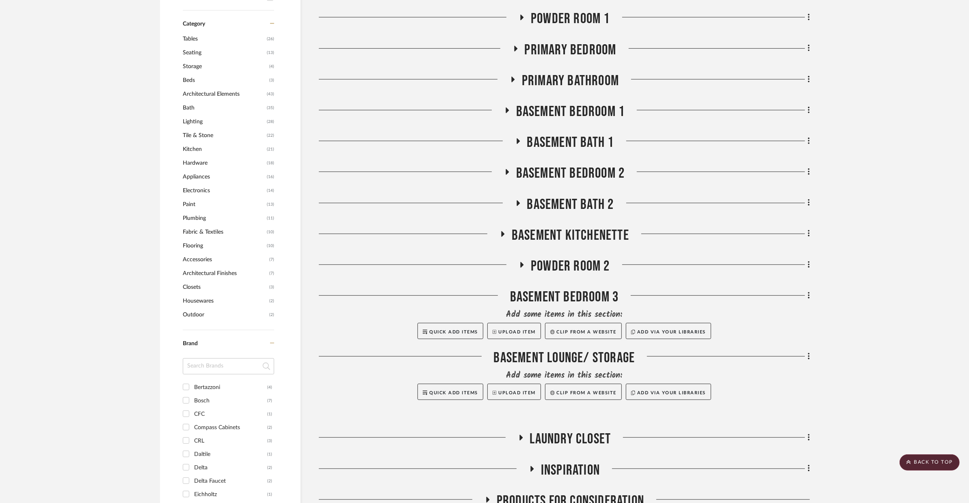
click at [593, 196] on span "BASEMENT BATH 2" at bounding box center [570, 204] width 87 height 17
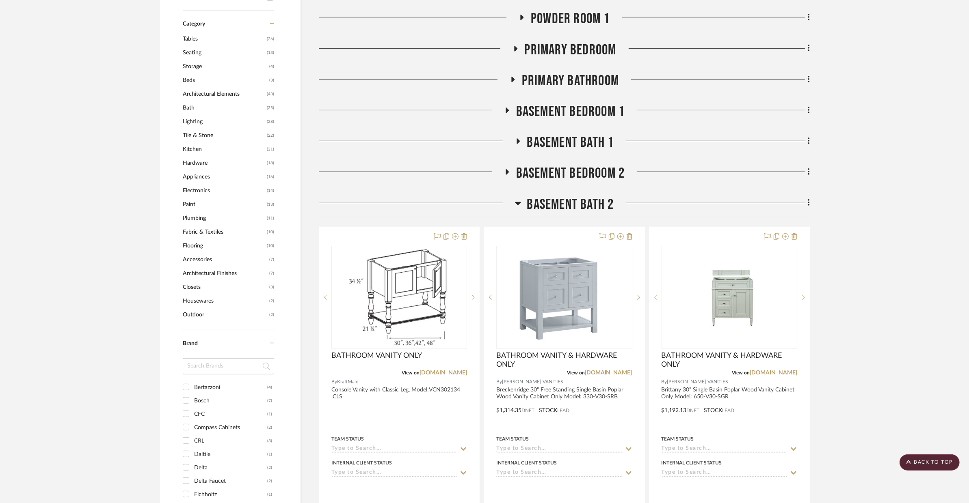
click at [593, 196] on span "BASEMENT BATH 2" at bounding box center [570, 204] width 87 height 17
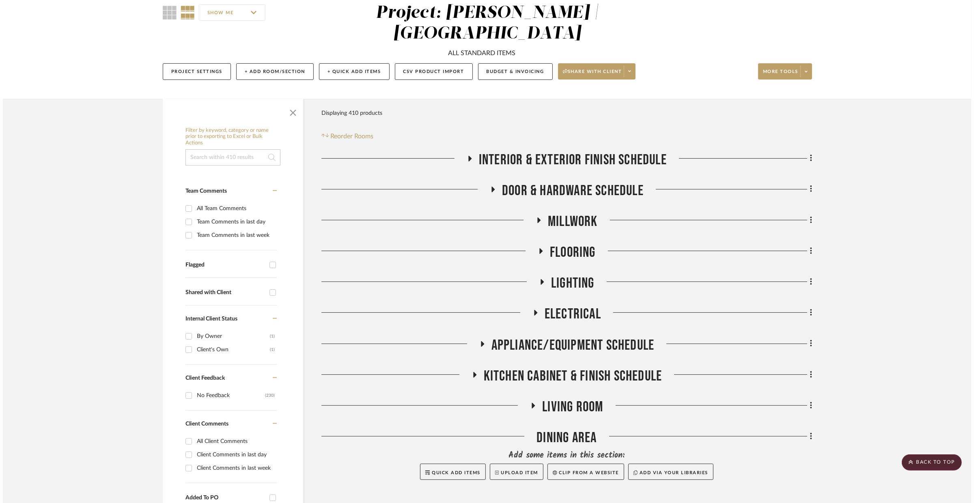
scroll to position [0, 0]
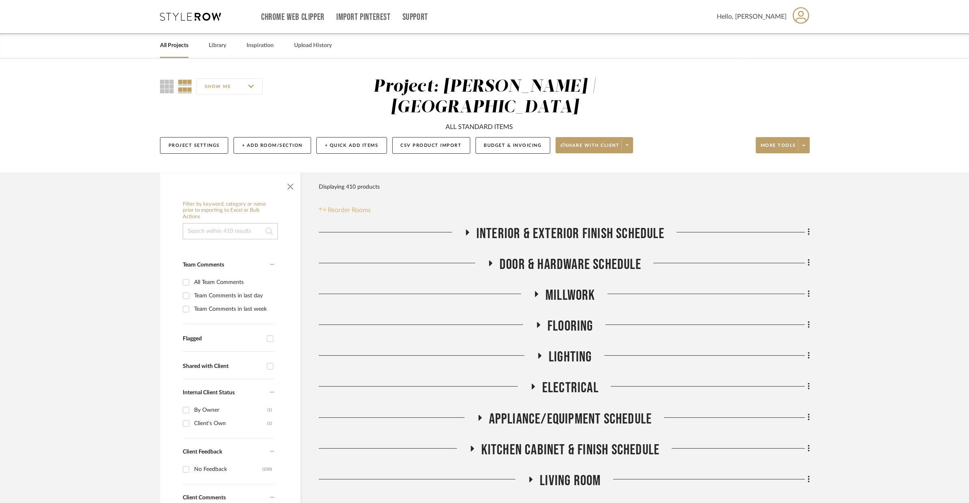
click at [358, 205] on span "Reorder Rooms" at bounding box center [349, 210] width 43 height 10
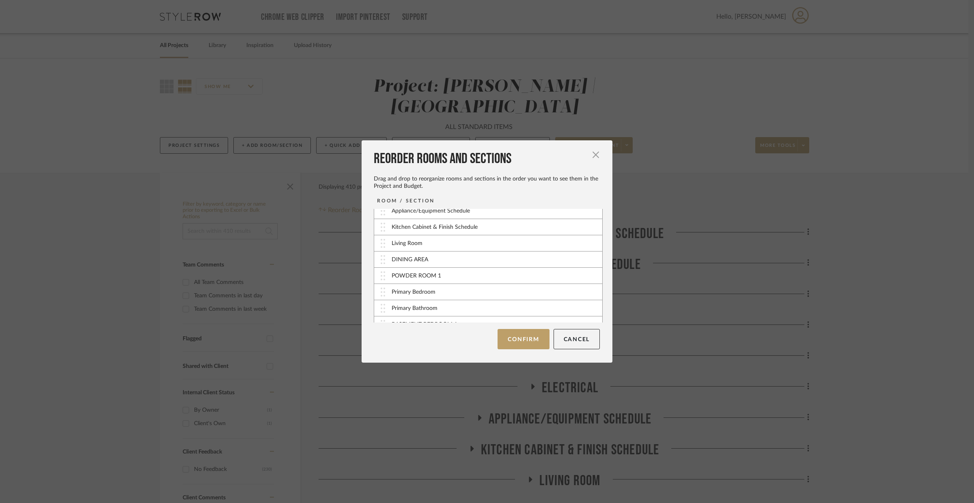
scroll to position [106, 0]
drag, startPoint x: 386, startPoint y: 278, endPoint x: 386, endPoint y: 248, distance: 29.2
drag, startPoint x: 384, startPoint y: 307, endPoint x: 387, endPoint y: 256, distance: 50.8
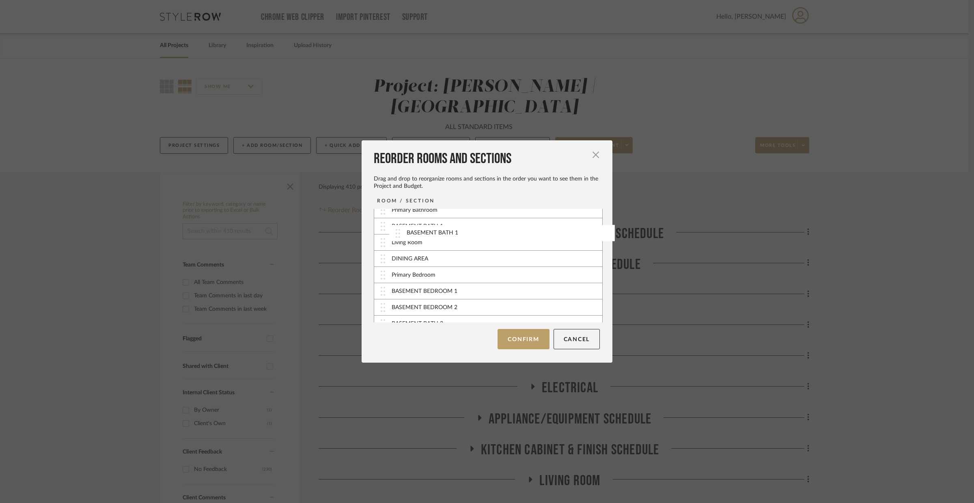
drag, startPoint x: 387, startPoint y: 291, endPoint x: 405, endPoint y: 232, distance: 61.9
drag, startPoint x: 384, startPoint y: 296, endPoint x: 395, endPoint y: 230, distance: 66.6
drag, startPoint x: 388, startPoint y: 301, endPoint x: 393, endPoint y: 278, distance: 24.0
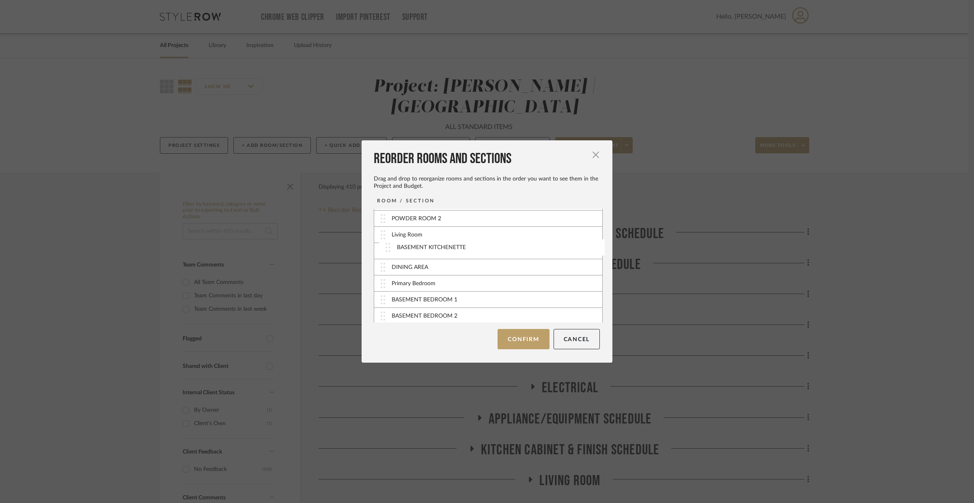
scroll to position [193, 0]
drag, startPoint x: 389, startPoint y: 249, endPoint x: 398, endPoint y: 242, distance: 11.3
drag, startPoint x: 390, startPoint y: 300, endPoint x: 395, endPoint y: 292, distance: 9.3
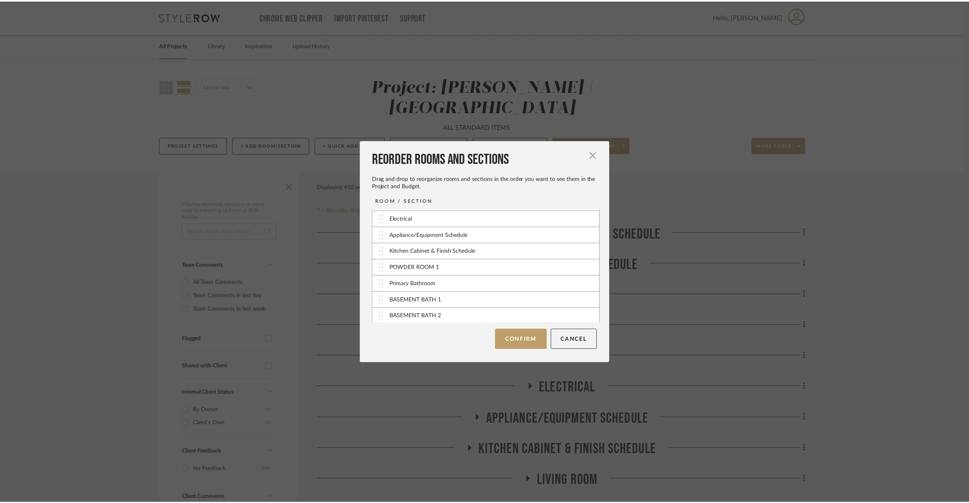
scroll to position [74, 0]
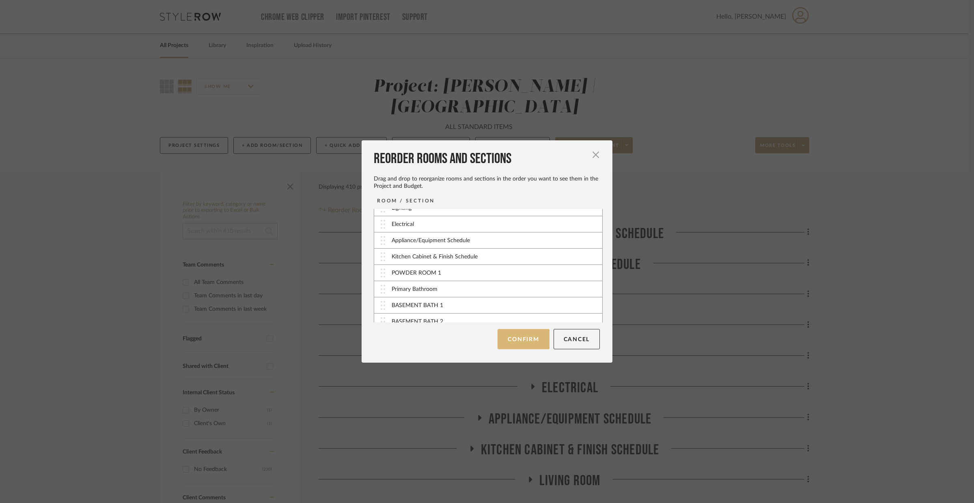
click at [508, 339] on button "Confirm" at bounding box center [524, 339] width 52 height 20
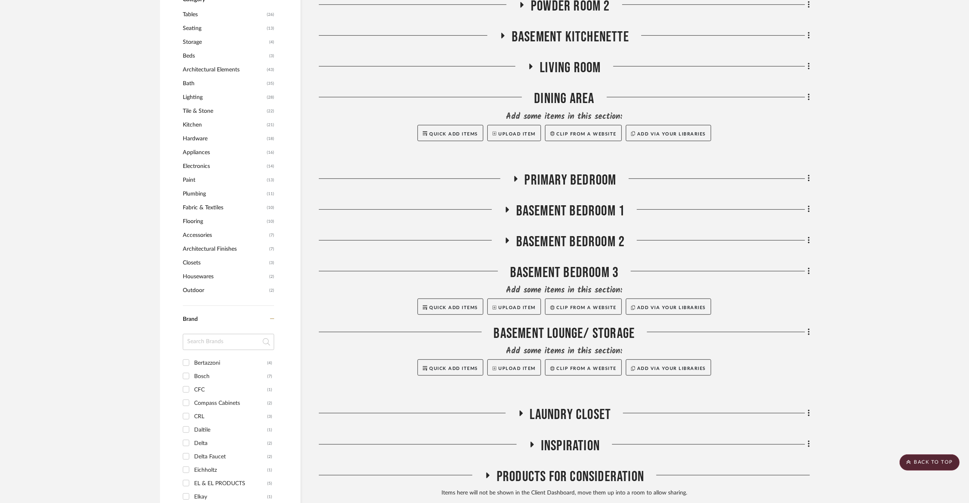
scroll to position [600, 0]
click at [603, 406] on span "Laundry Closet" at bounding box center [570, 414] width 81 height 17
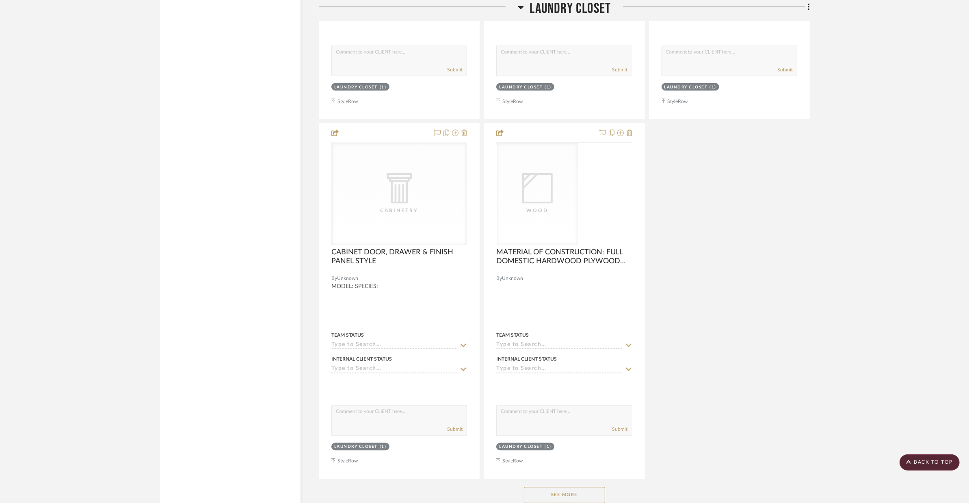
scroll to position [1758, 0]
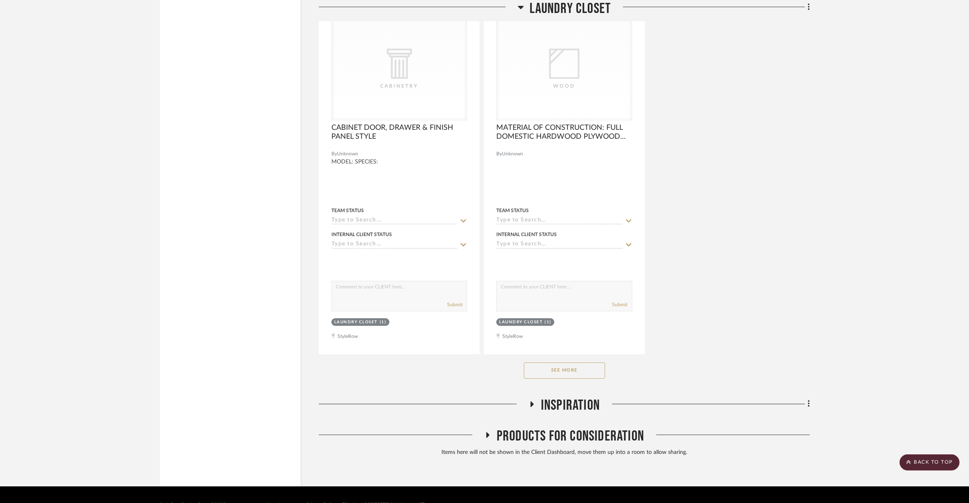
click at [596, 397] on span "Inspiration" at bounding box center [570, 405] width 59 height 17
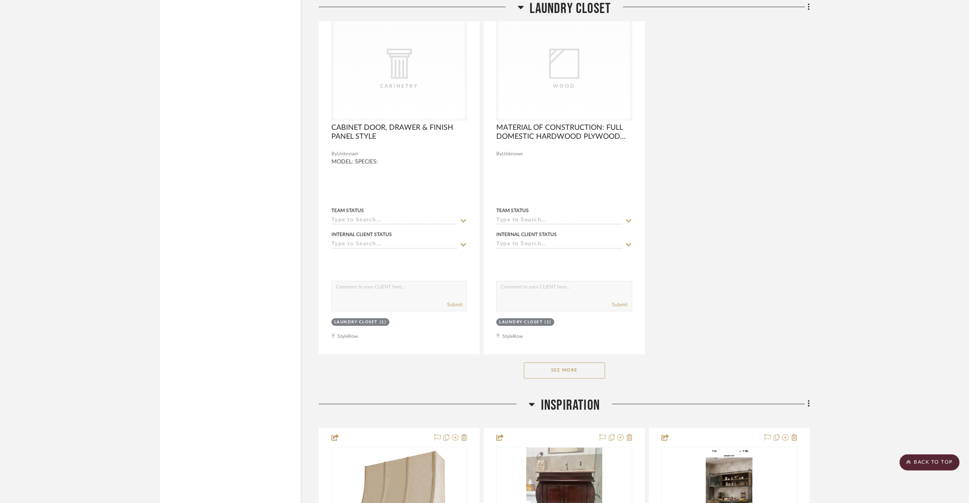
click at [595, 397] on span "Inspiration" at bounding box center [570, 405] width 59 height 17
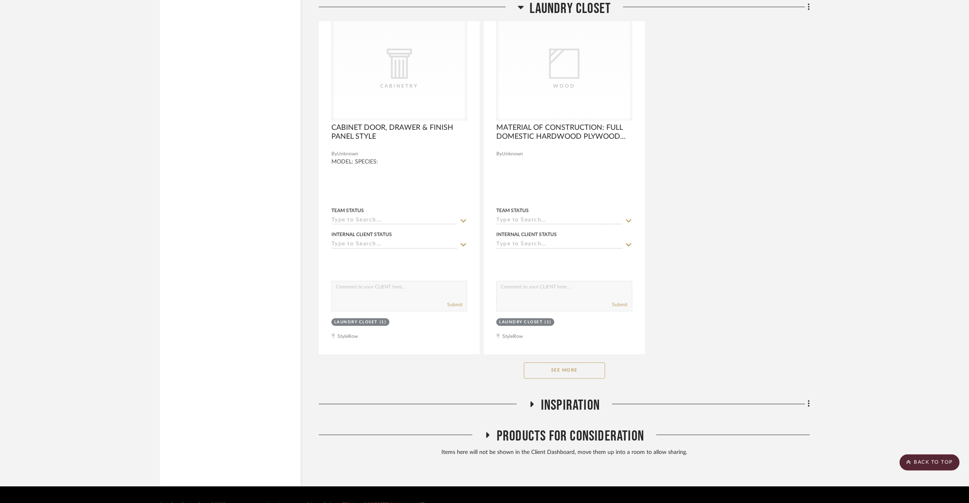
click at [595, 397] on span "Inspiration" at bounding box center [570, 405] width 59 height 17
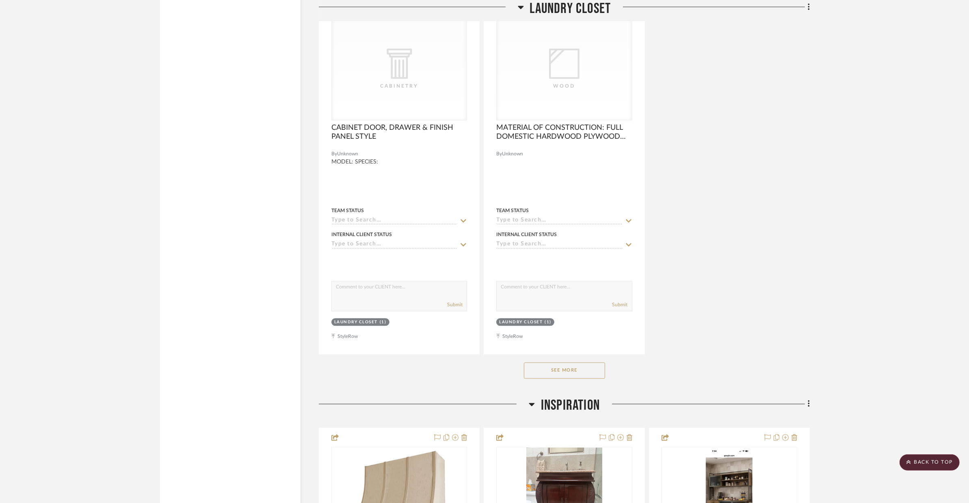
click at [595, 397] on span "Inspiration" at bounding box center [570, 405] width 59 height 17
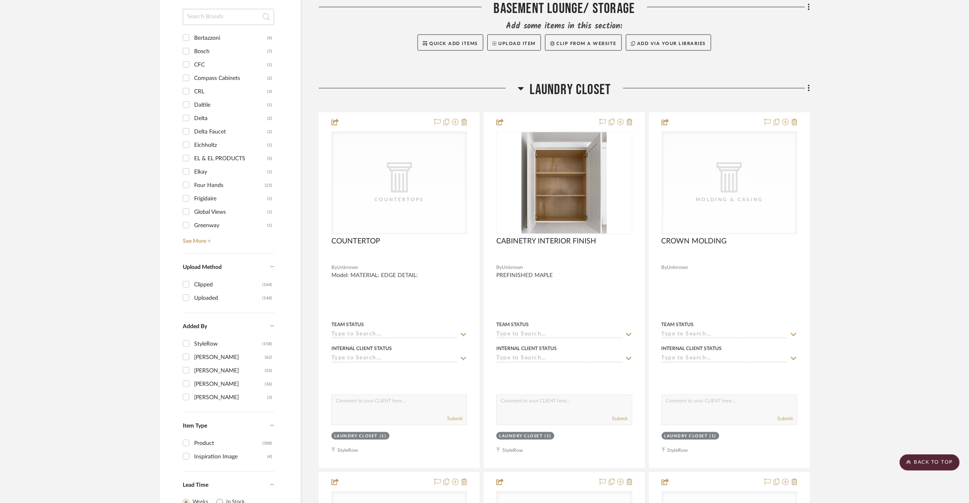
scroll to position [618, 0]
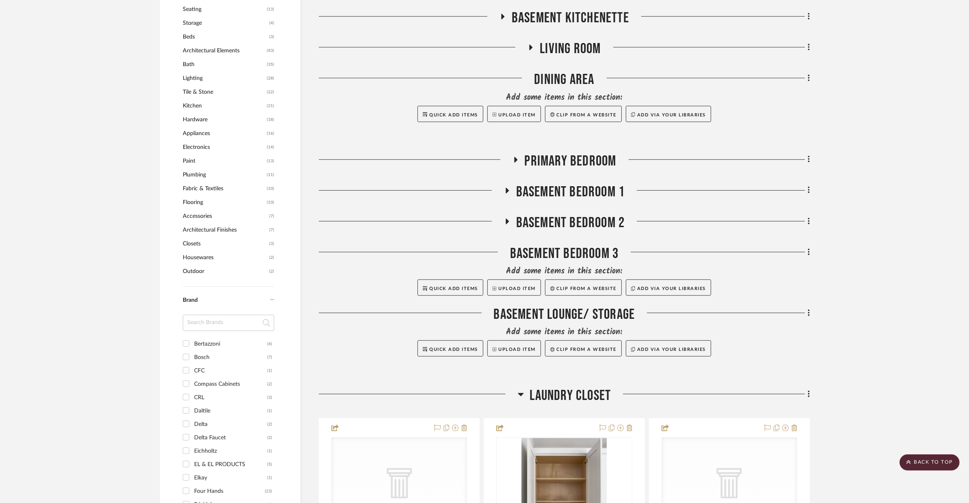
click at [570, 387] on span "Laundry Closet" at bounding box center [570, 395] width 81 height 17
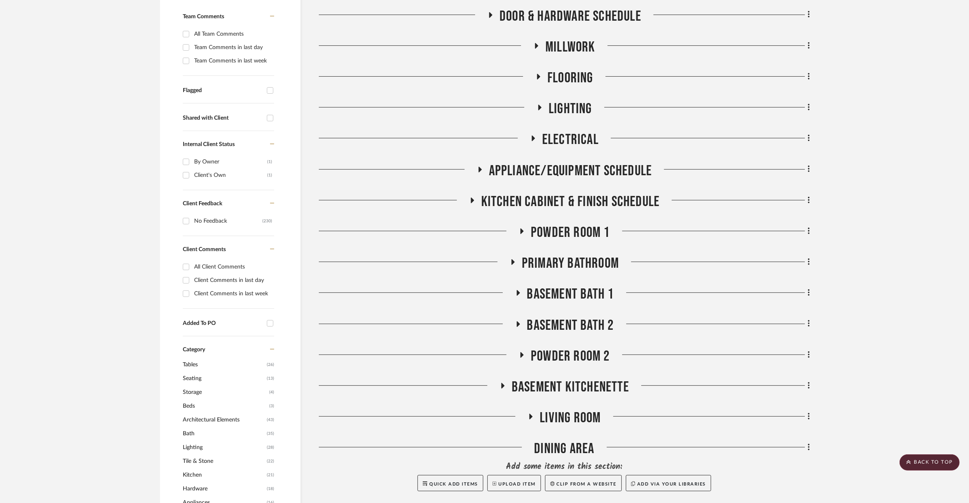
scroll to position [246, 0]
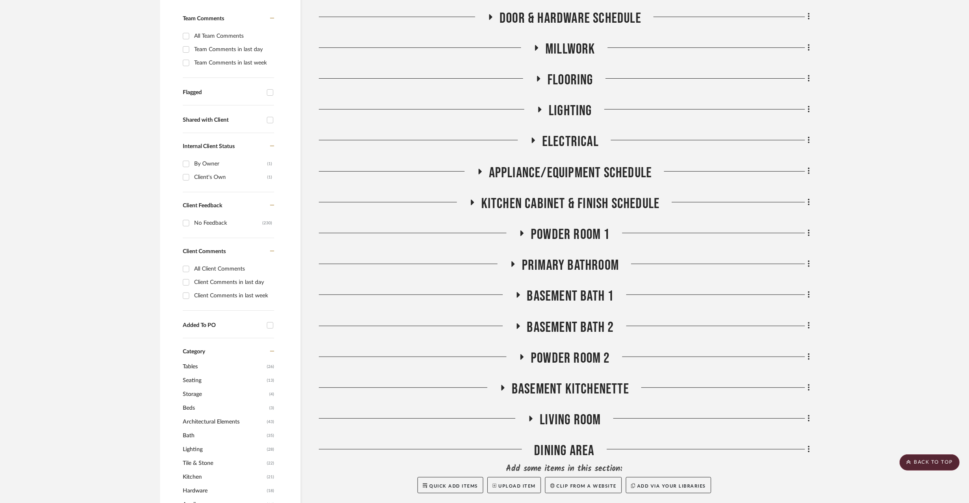
click at [559, 195] on span "Kitchen Cabinet & Finish Schedule" at bounding box center [570, 203] width 179 height 17
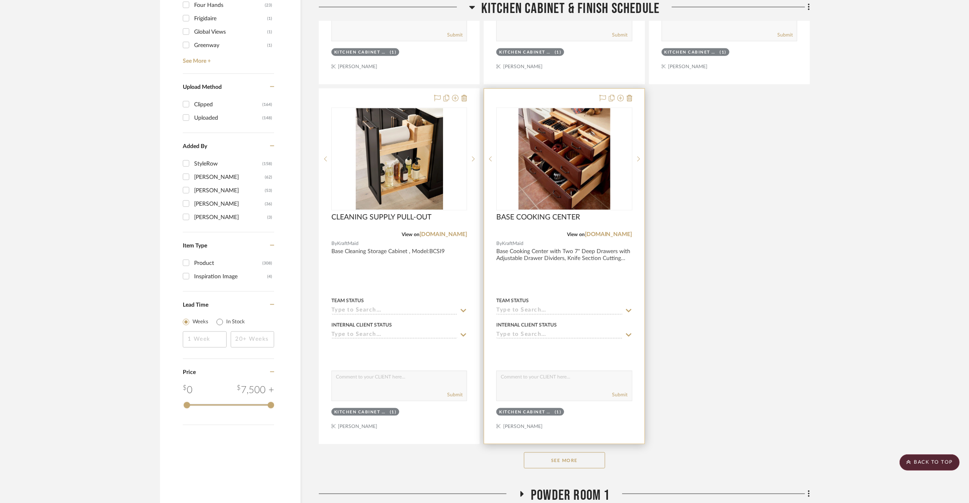
scroll to position [1115, 0]
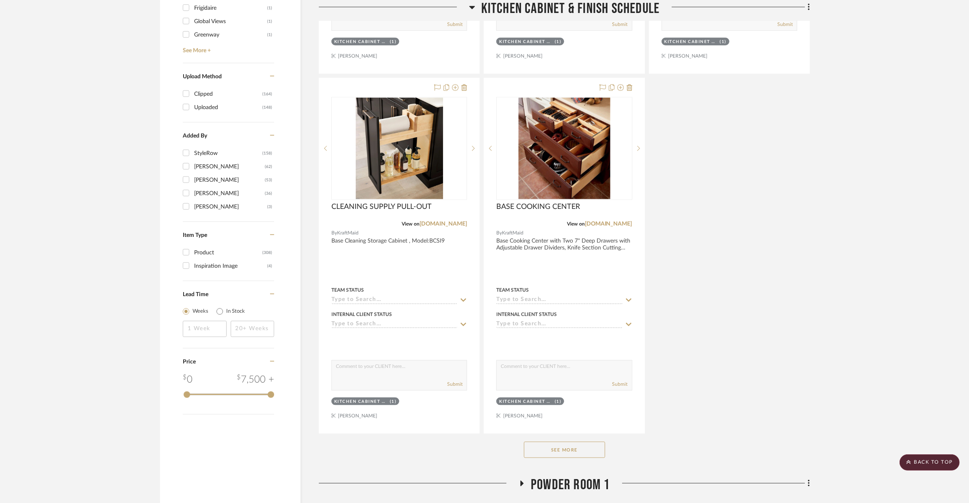
click at [561, 442] on button "See More" at bounding box center [564, 450] width 81 height 16
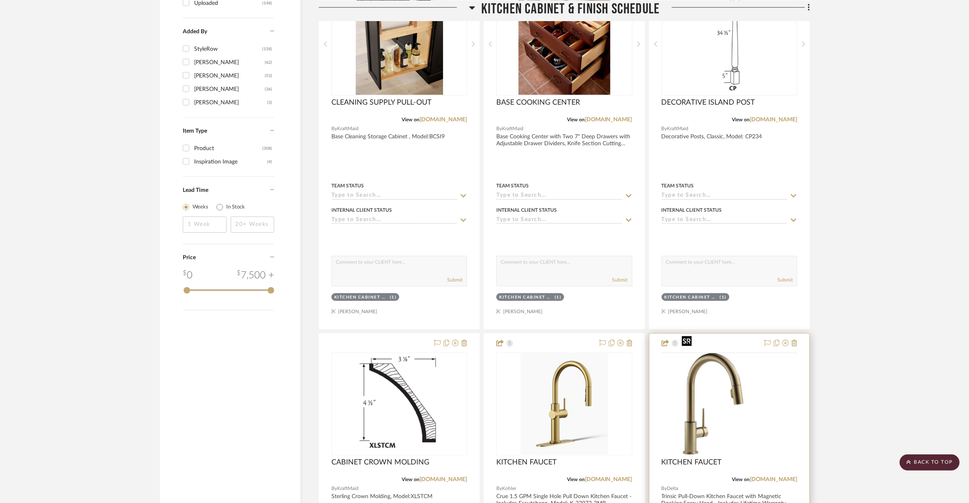
scroll to position [1228, 0]
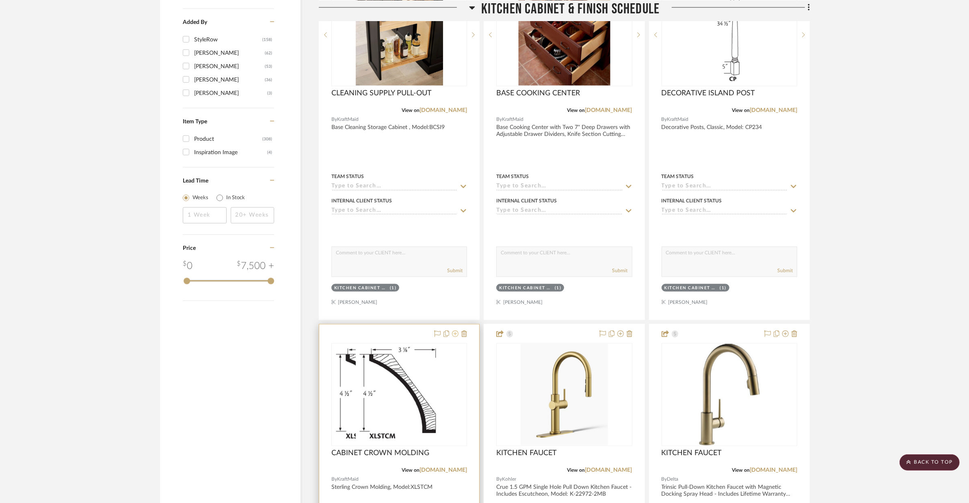
click at [453, 331] on icon at bounding box center [455, 334] width 6 height 6
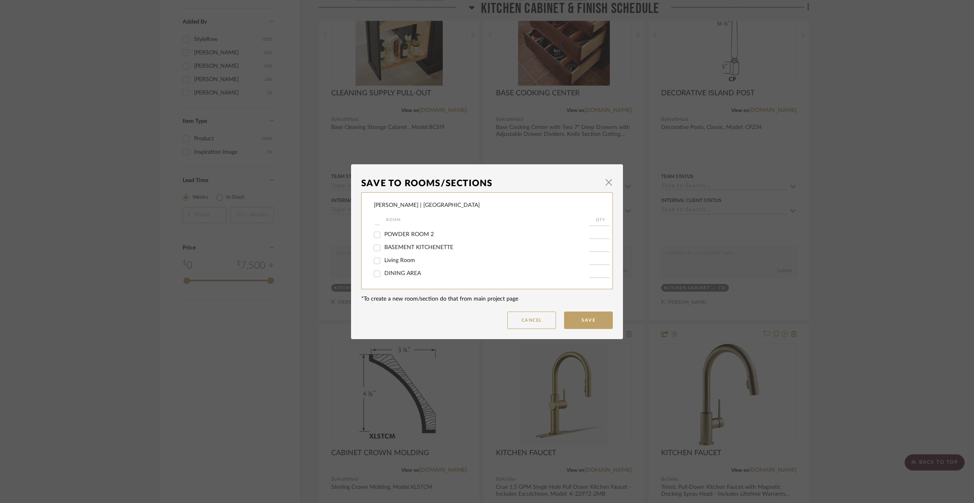
scroll to position [154, 0]
click at [447, 248] on span "BASEMENT KITCHENETTE" at bounding box center [418, 246] width 69 height 6
click at [384, 249] on input "BASEMENT KITCHENETTE" at bounding box center [377, 245] width 13 height 13
checkbox input "true"
type input "1"
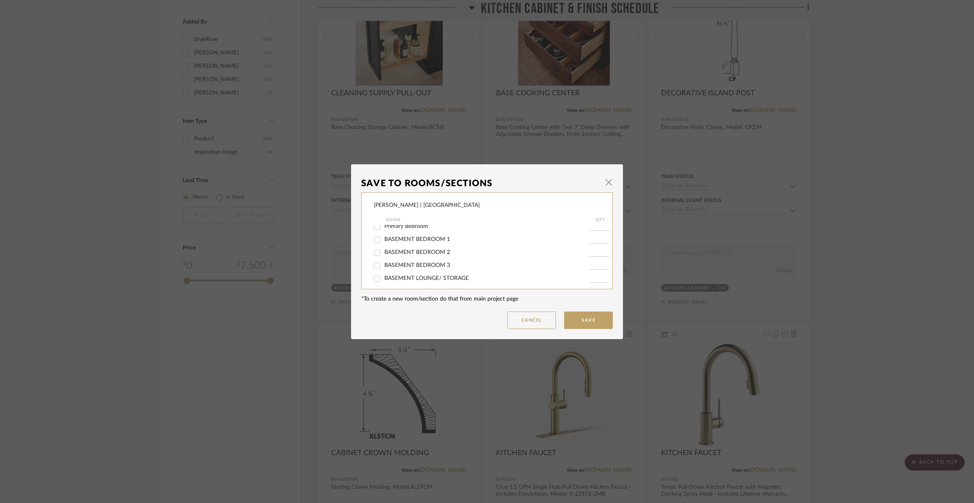
scroll to position [241, 0]
click at [442, 253] on span "BASEMENT LOUNGE/ STORAGE" at bounding box center [426, 250] width 84 height 6
click at [384, 253] on input "BASEMENT LOUNGE/ STORAGE" at bounding box center [377, 250] width 13 height 13
checkbox input "true"
type input "1"
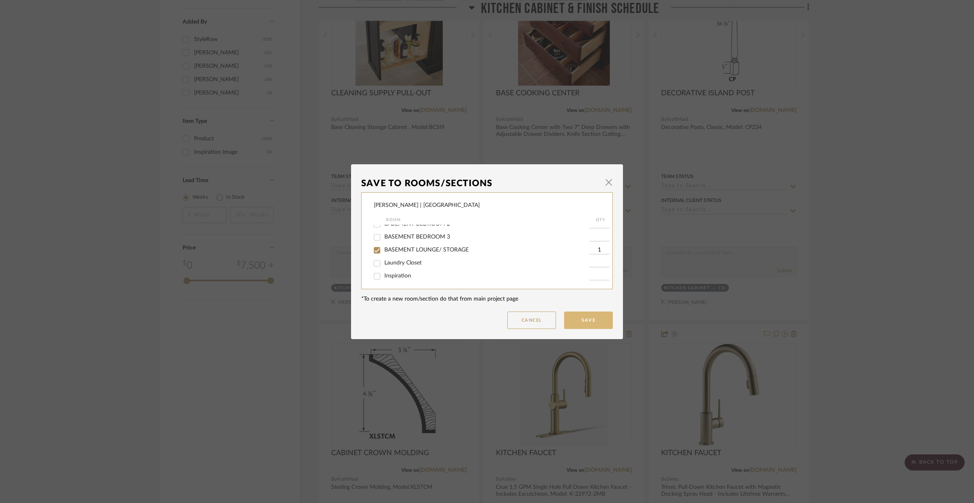
click at [580, 317] on button "Save" at bounding box center [588, 320] width 49 height 17
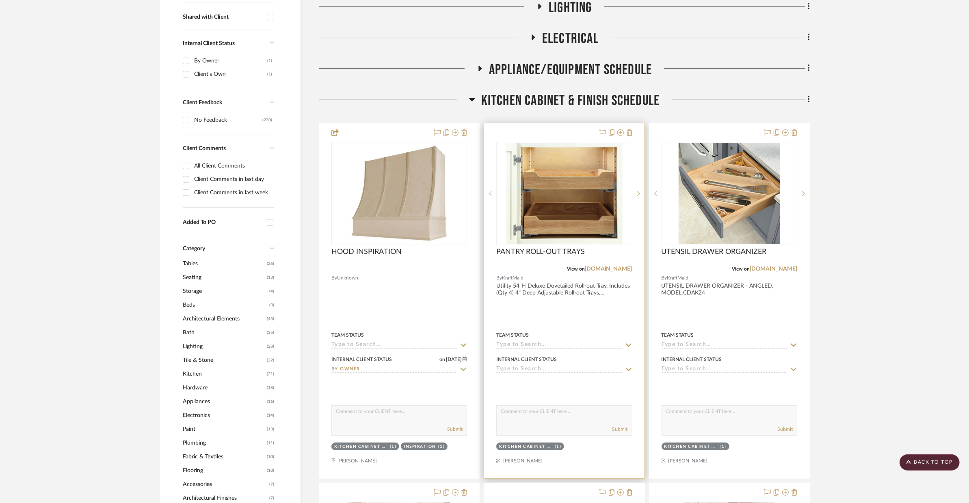
scroll to position [343, 0]
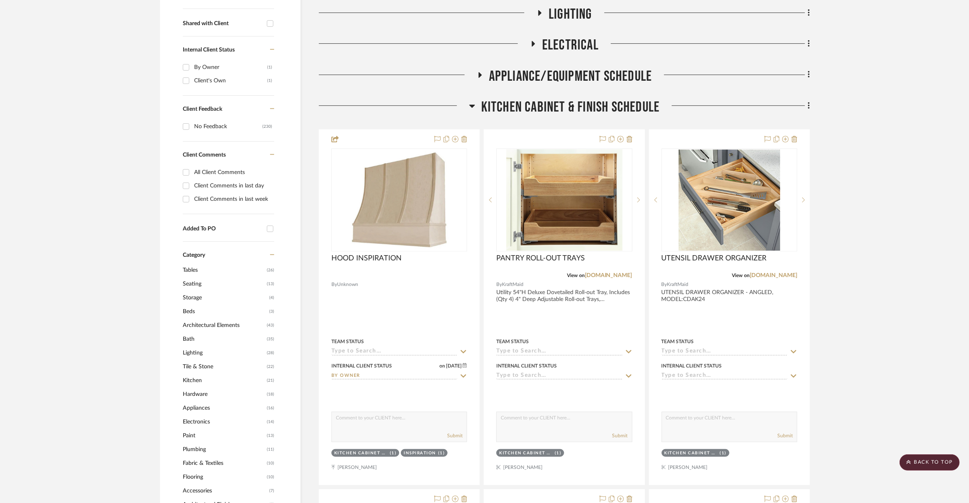
click at [545, 99] on span "Kitchen Cabinet & Finish Schedule" at bounding box center [570, 107] width 179 height 17
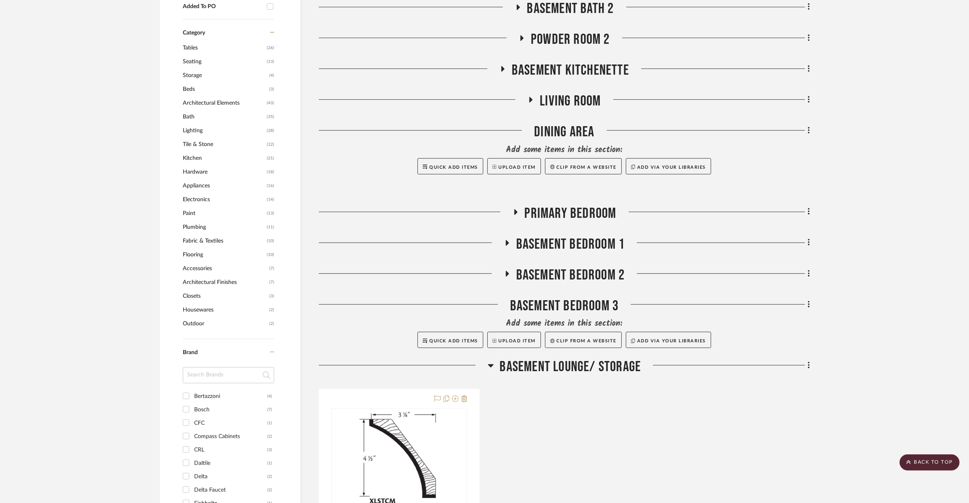
scroll to position [639, 0]
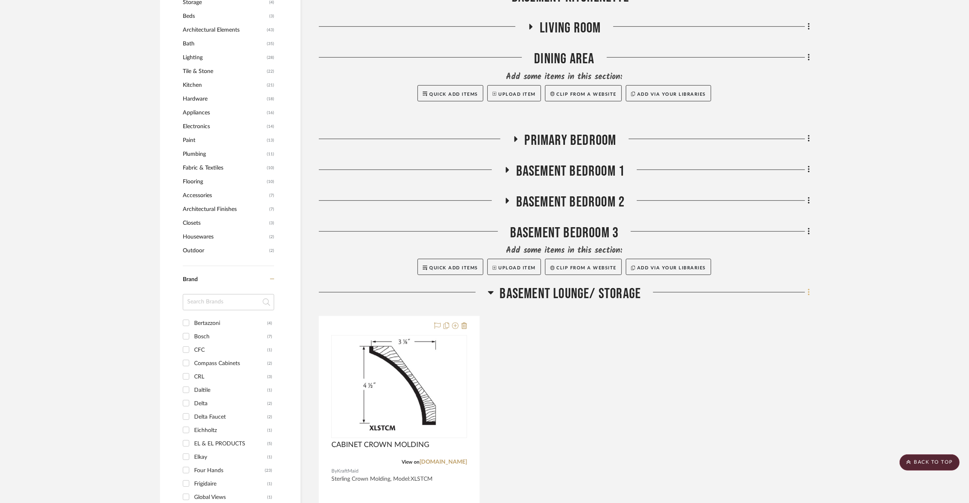
click at [781, 287] on fa-icon at bounding box center [807, 293] width 5 height 13
click at [781, 350] on span "Rename Room" at bounding box center [767, 349] width 37 height 7
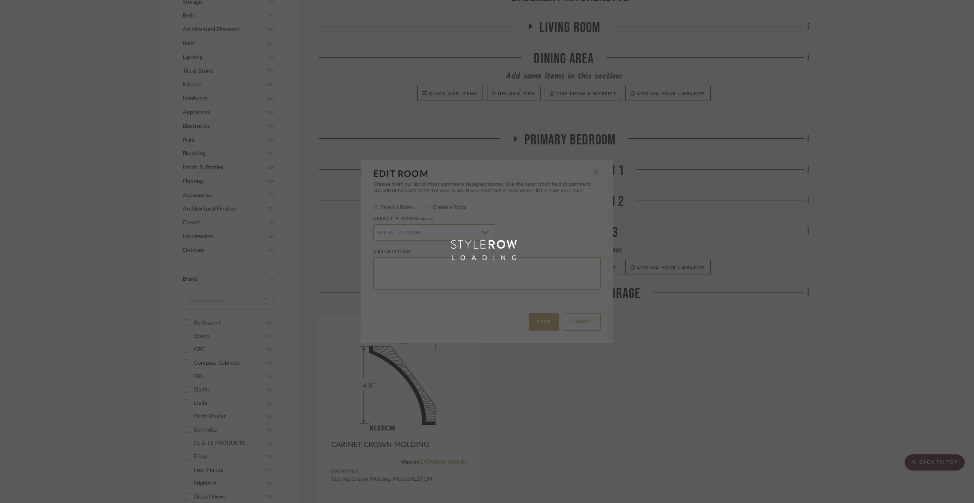
radio input "false"
radio input "true"
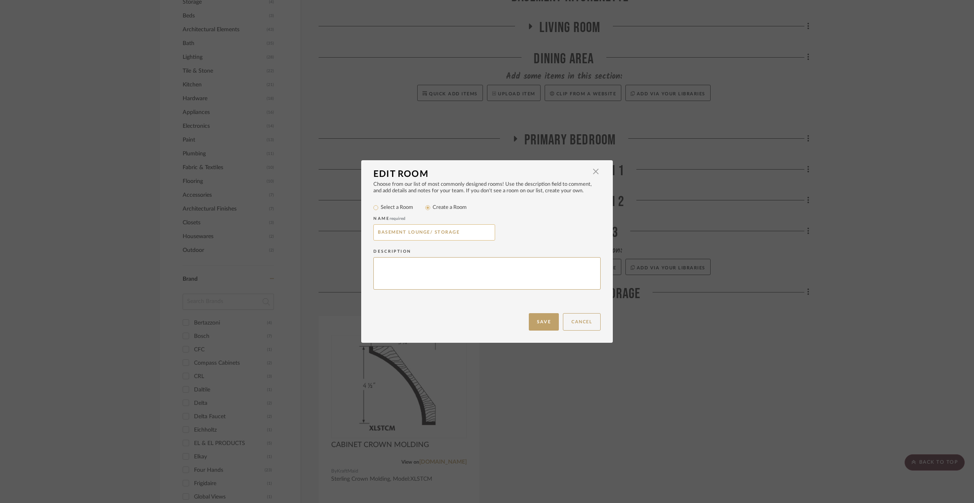
drag, startPoint x: 458, startPoint y: 234, endPoint x: 428, endPoint y: 234, distance: 30.0
click at [428, 234] on input "BASEMENT LOUNGE/ STORAGE" at bounding box center [434, 232] width 122 height 16
type input "BASEMENT LOUNGE"
click at [530, 265] on textarea at bounding box center [486, 273] width 227 height 33
click at [549, 326] on button "Save" at bounding box center [544, 321] width 30 height 17
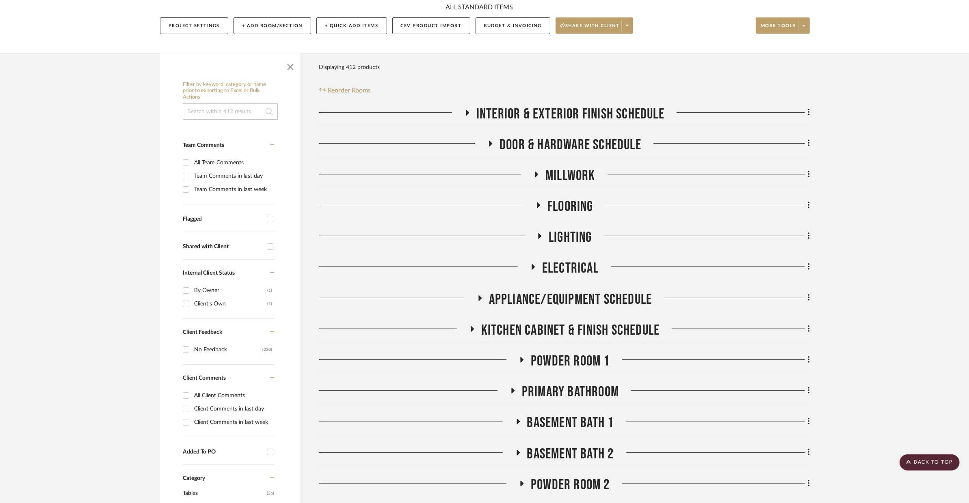
scroll to position [15, 0]
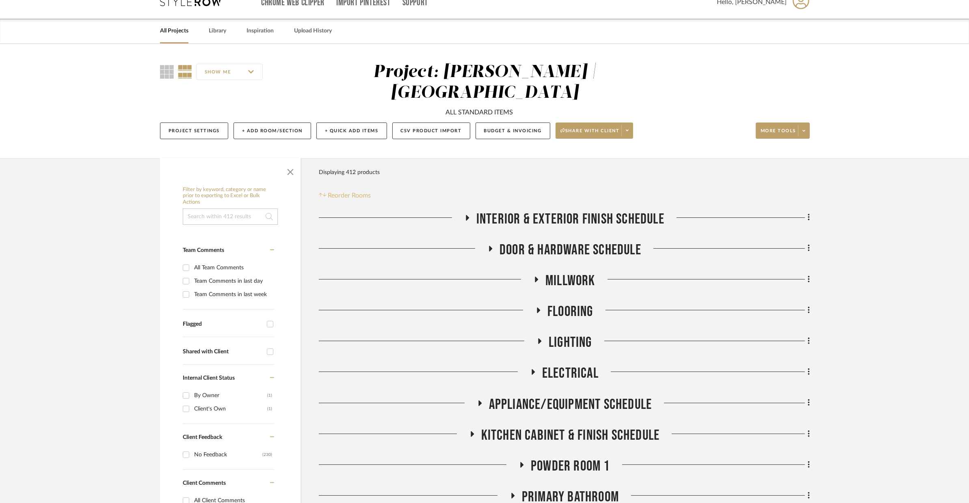
click at [360, 191] on span "Reorder Rooms" at bounding box center [349, 196] width 43 height 10
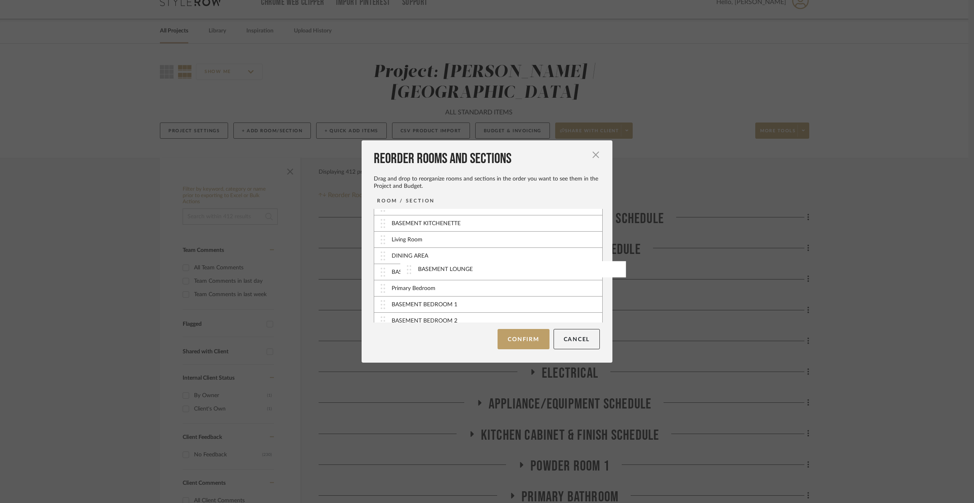
scroll to position [204, 0]
drag, startPoint x: 384, startPoint y: 282, endPoint x: 398, endPoint y: 247, distance: 37.7
click at [514, 335] on button "Confirm" at bounding box center [524, 339] width 52 height 20
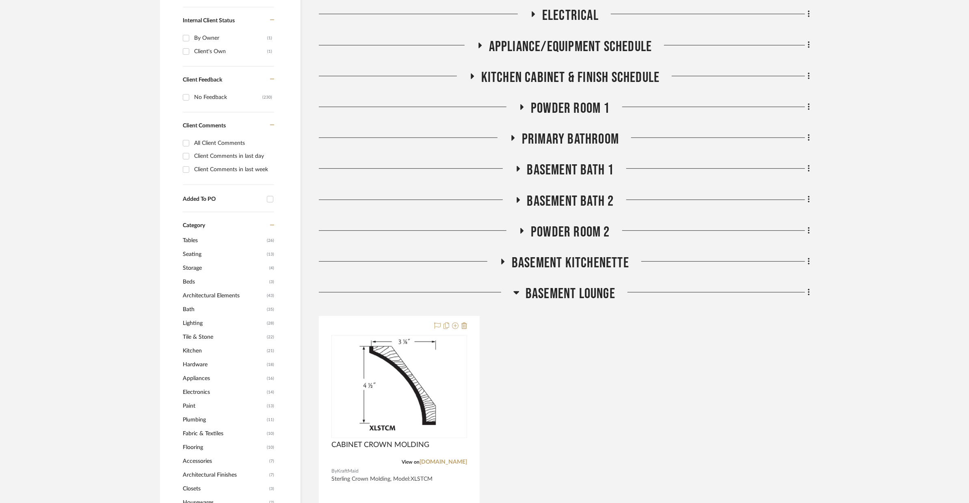
scroll to position [375, 0]
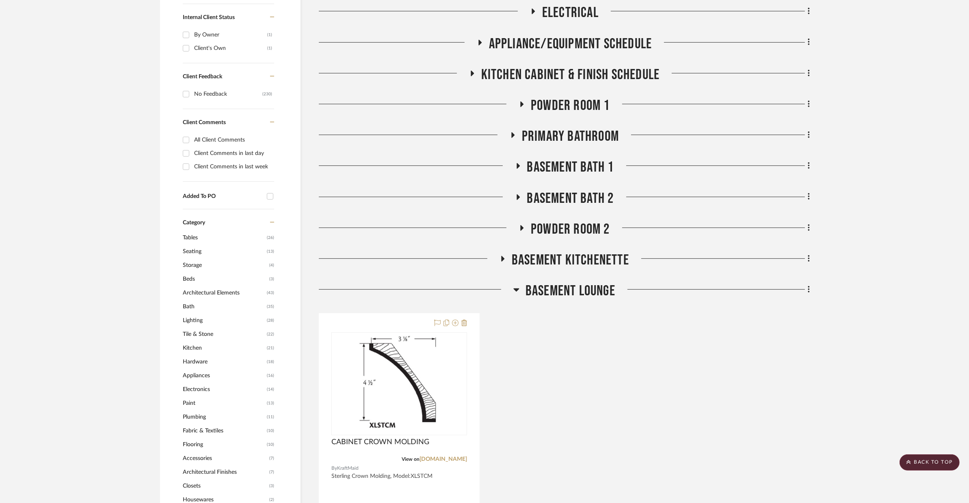
click at [570, 283] on span "BASEMENT LOUNGE" at bounding box center [570, 291] width 90 height 17
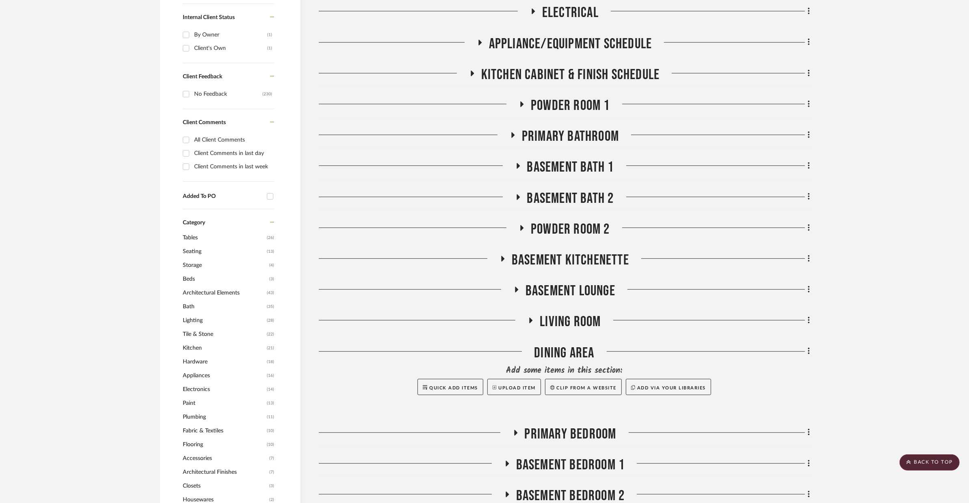
click at [570, 283] on span "BASEMENT LOUNGE" at bounding box center [570, 291] width 90 height 17
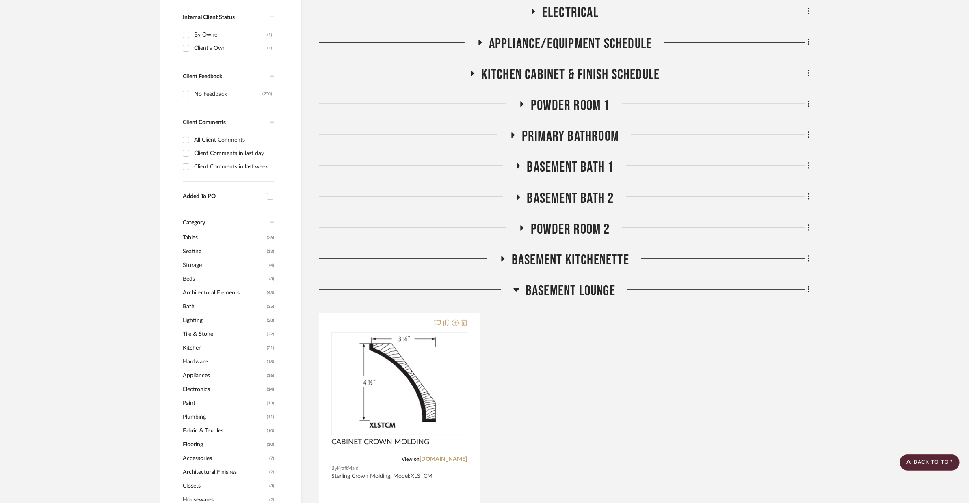
click at [570, 283] on span "BASEMENT LOUNGE" at bounding box center [570, 291] width 90 height 17
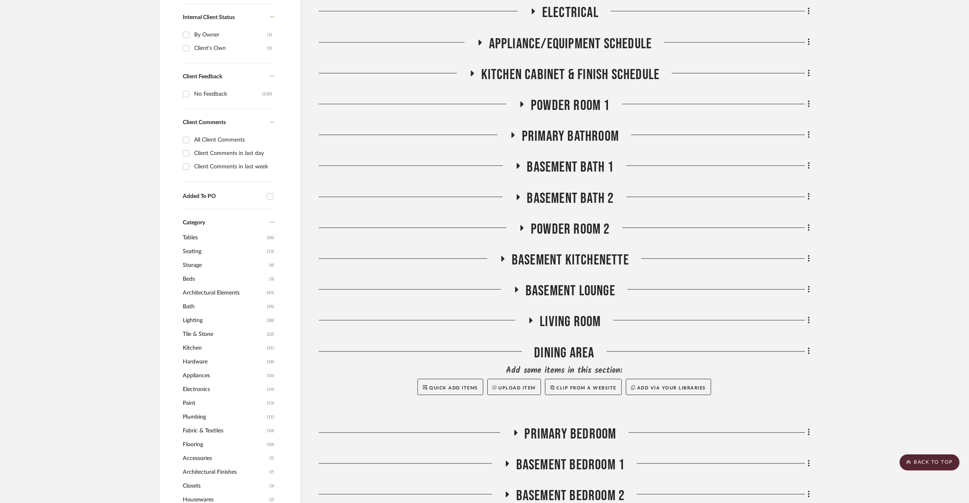
click at [574, 252] on span "BASEMENT KITCHENETTE" at bounding box center [569, 260] width 117 height 17
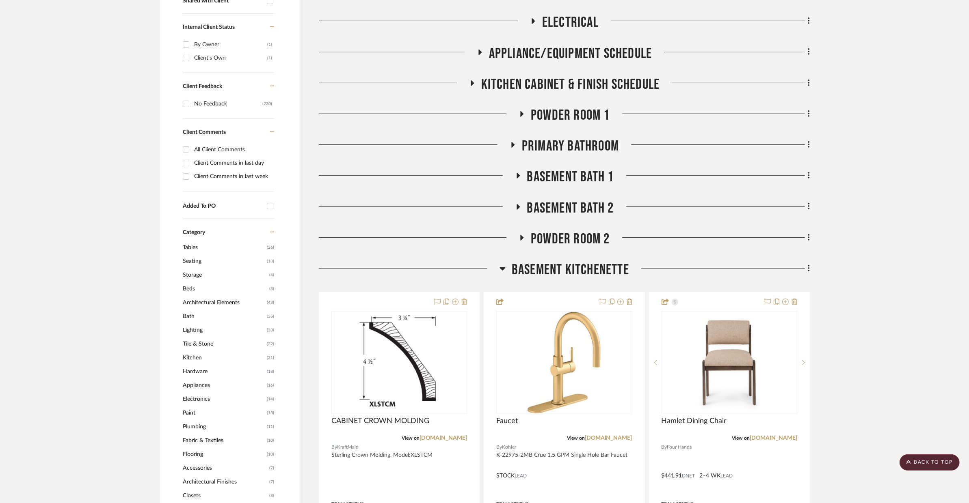
scroll to position [375, 0]
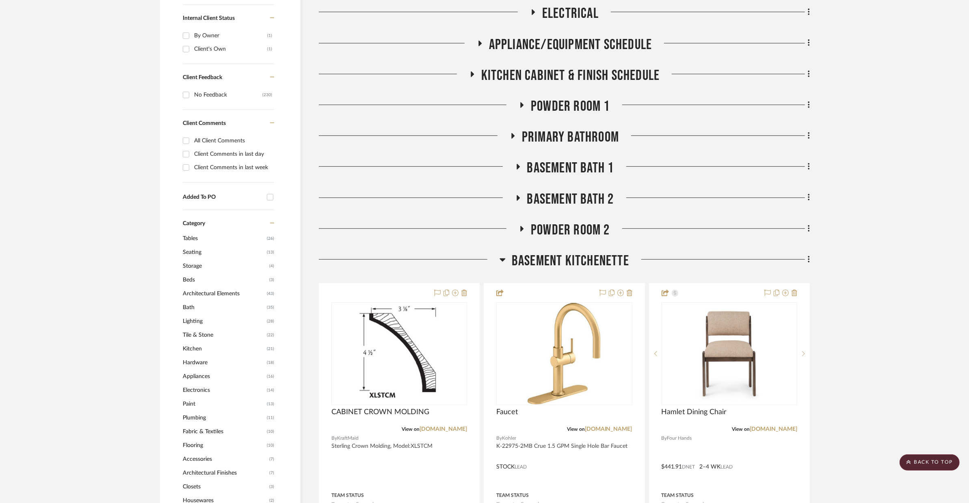
click at [606, 252] on span "BASEMENT KITCHENETTE" at bounding box center [569, 260] width 117 height 17
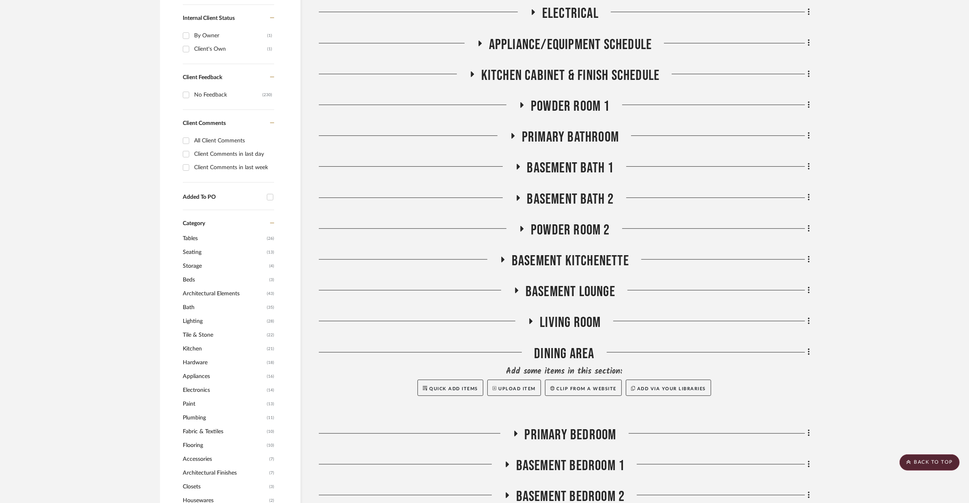
click at [597, 283] on div "BASEMENT LOUNGE" at bounding box center [564, 293] width 491 height 21
click at [596, 283] on span "BASEMENT LOUNGE" at bounding box center [570, 291] width 90 height 17
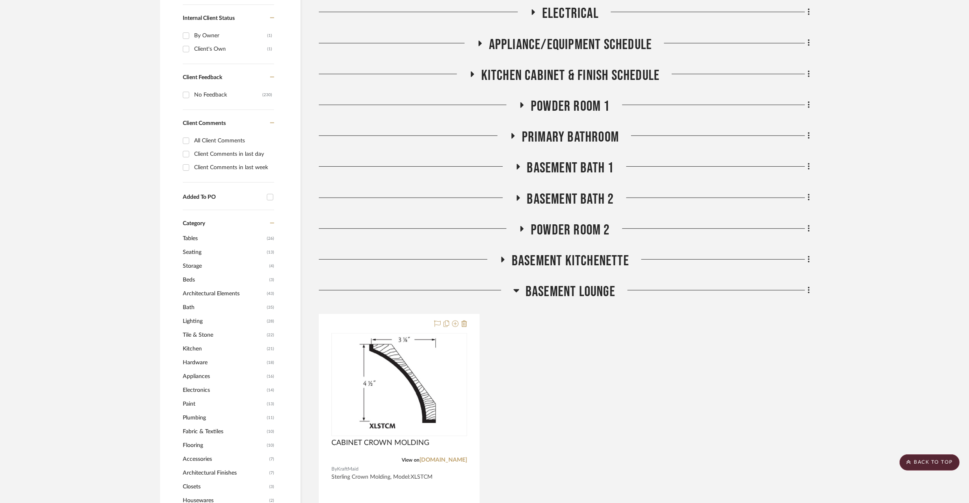
click at [596, 283] on span "BASEMENT LOUNGE" at bounding box center [570, 291] width 90 height 17
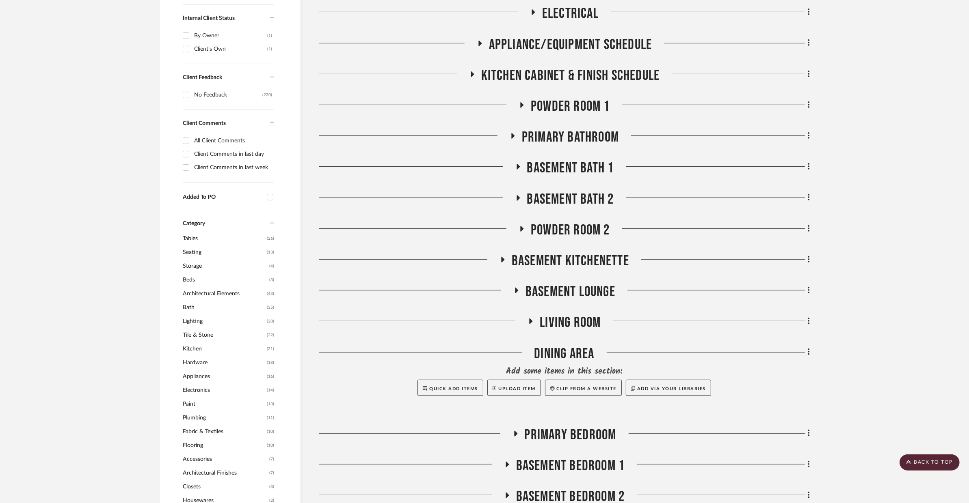
click at [590, 314] on span "Living Room" at bounding box center [569, 322] width 61 height 17
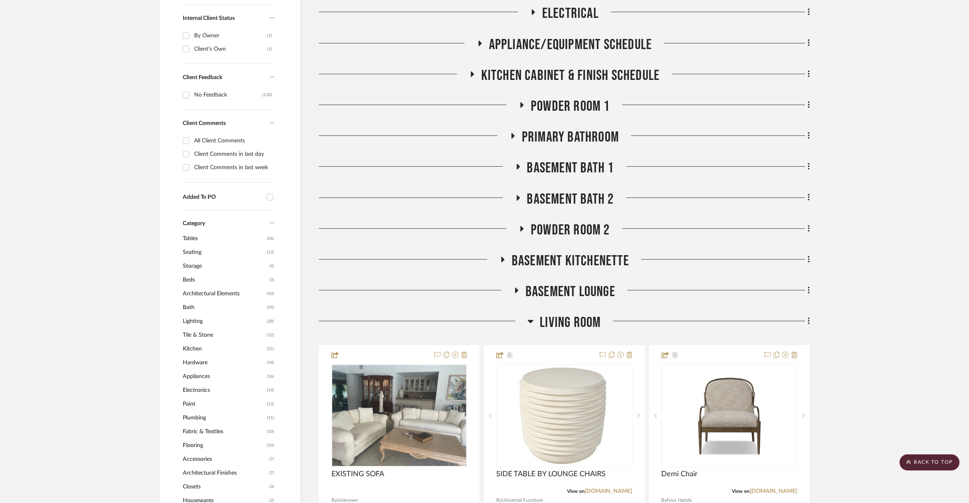
click at [590, 314] on span "Living Room" at bounding box center [569, 322] width 61 height 17
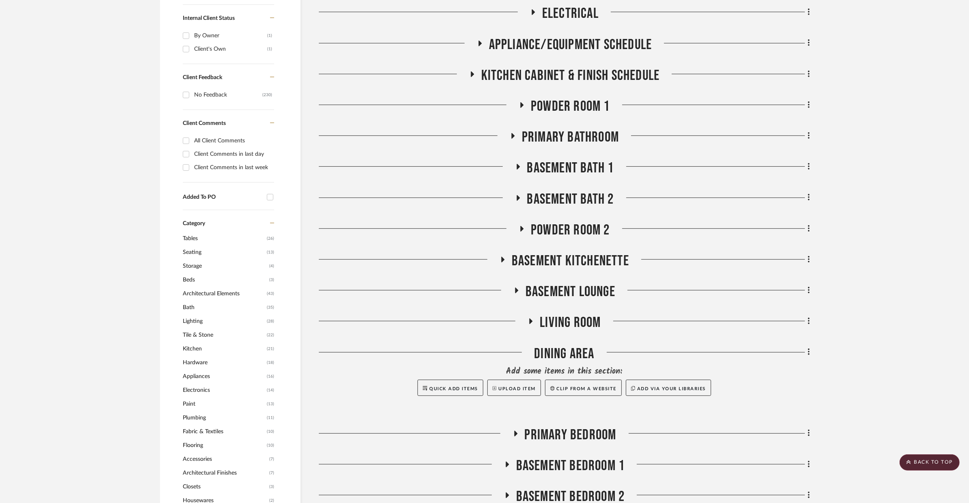
click at [568, 191] on span "BASEMENT BATH 2" at bounding box center [570, 199] width 87 height 17
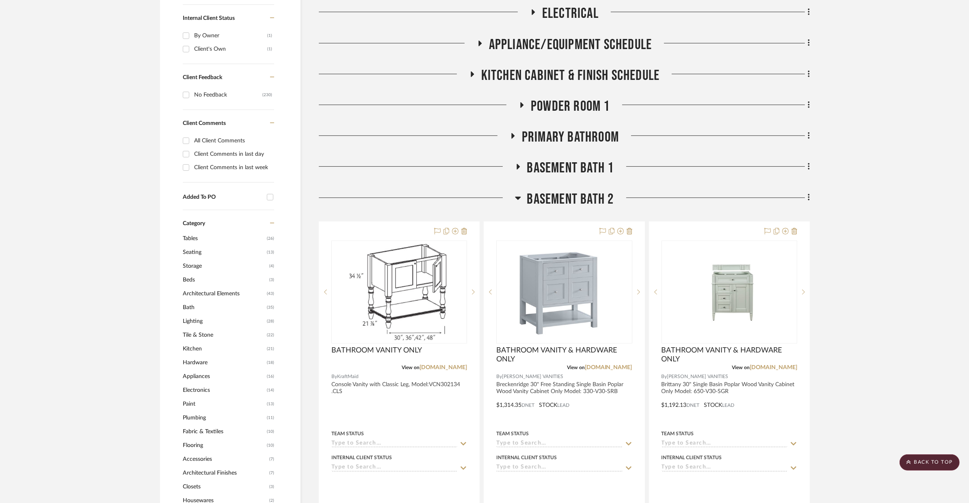
click at [568, 191] on span "BASEMENT BATH 2" at bounding box center [570, 199] width 87 height 17
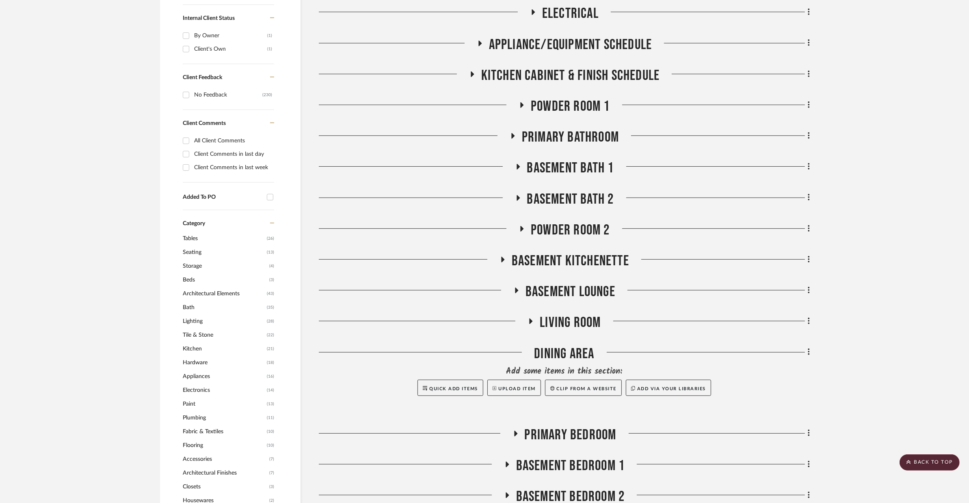
click at [564, 222] on span "POWDER ROOM 2" at bounding box center [570, 230] width 79 height 17
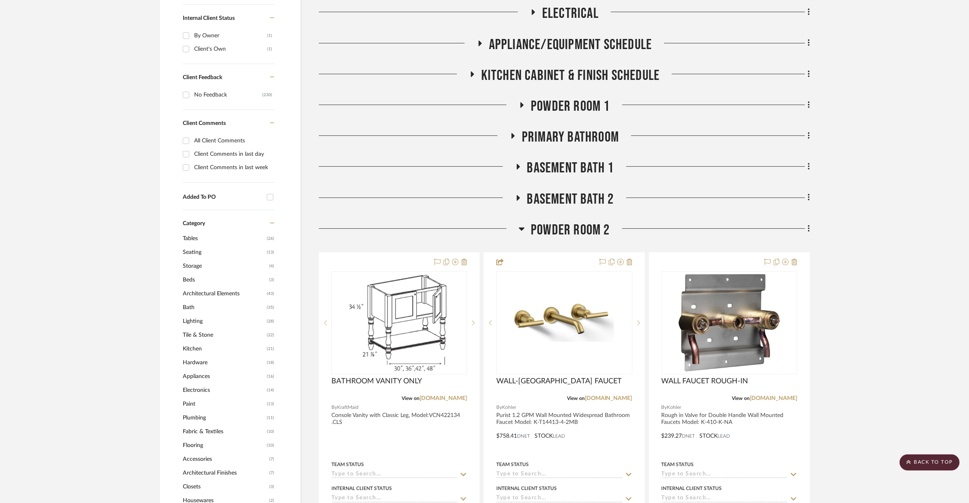
click at [564, 222] on span "POWDER ROOM 2" at bounding box center [570, 230] width 79 height 17
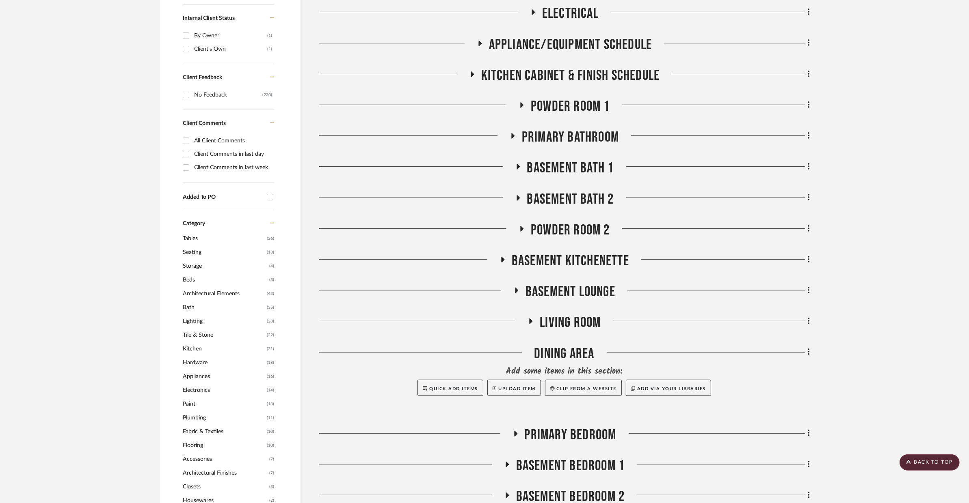
click at [587, 252] on span "BASEMENT KITCHENETTE" at bounding box center [569, 260] width 117 height 17
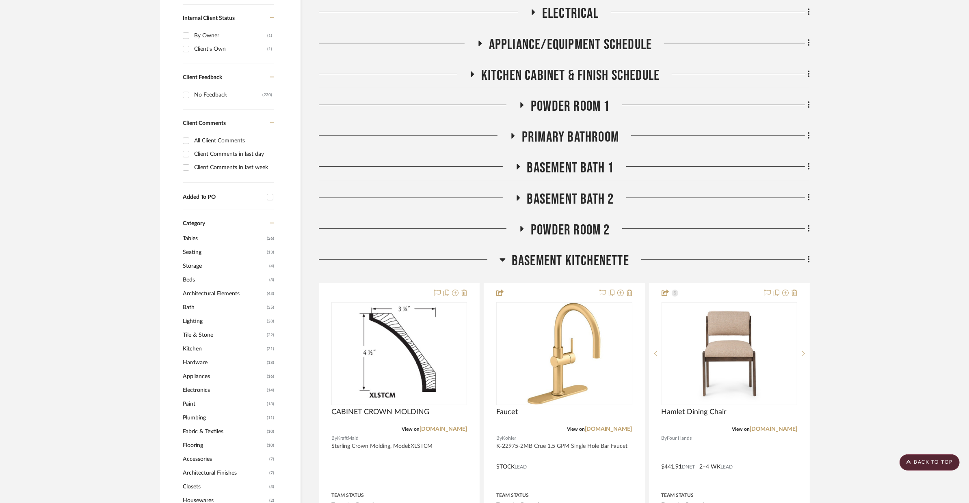
click at [584, 222] on span "POWDER ROOM 2" at bounding box center [570, 230] width 79 height 17
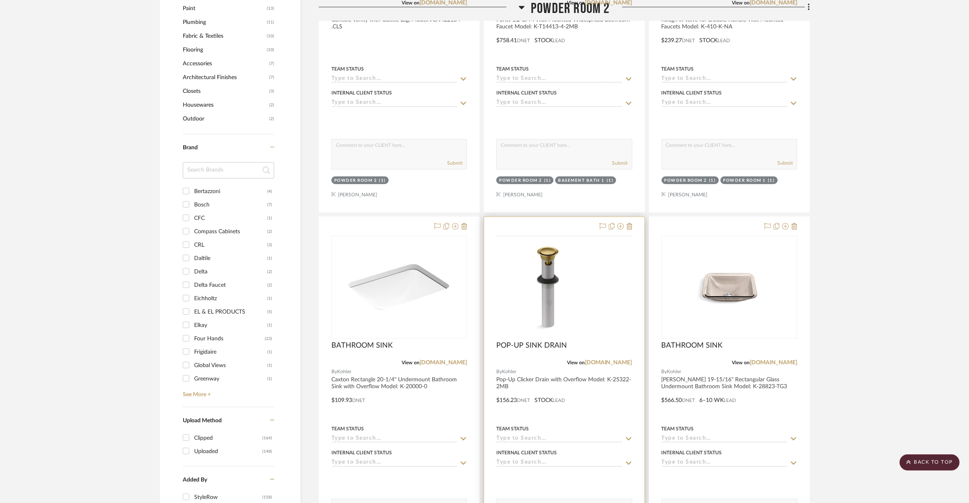
scroll to position [876, 0]
